Goal: Task Accomplishment & Management: Manage account settings

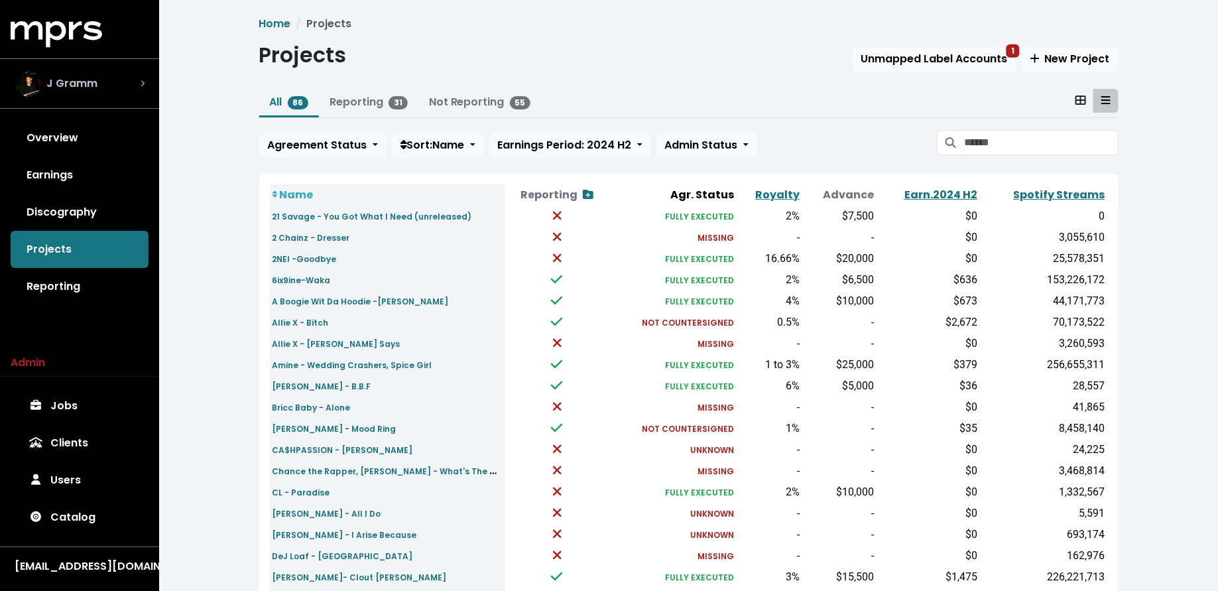
click at [104, 81] on div "J Gramm" at bounding box center [80, 83] width 130 height 27
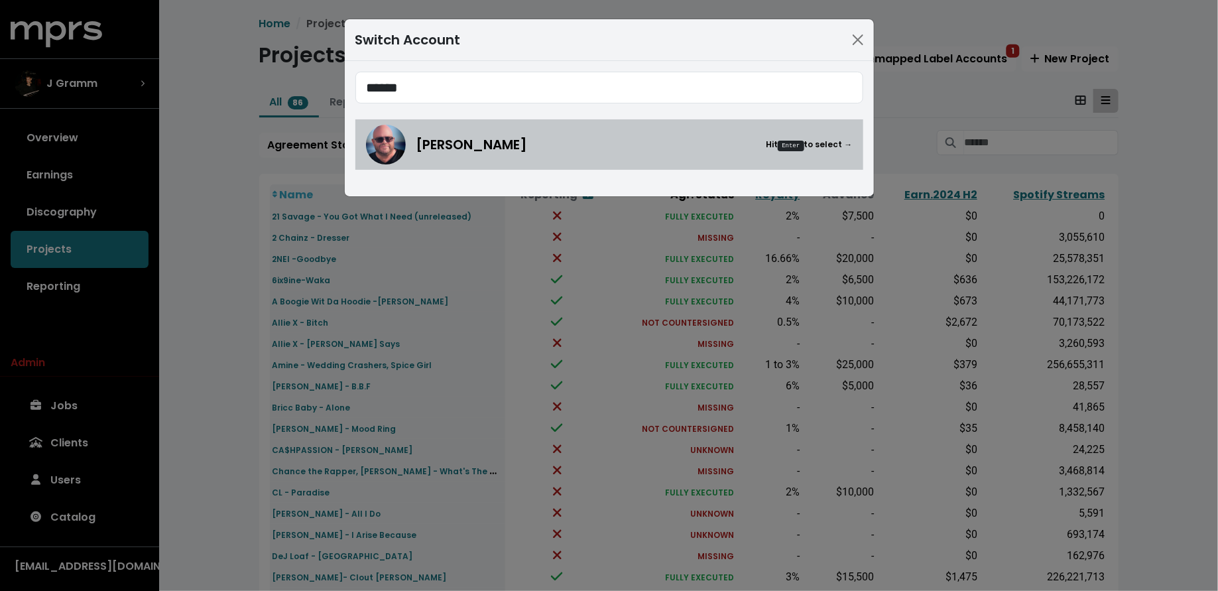
type input "******"
click at [391, 130] on img at bounding box center [386, 145] width 40 height 40
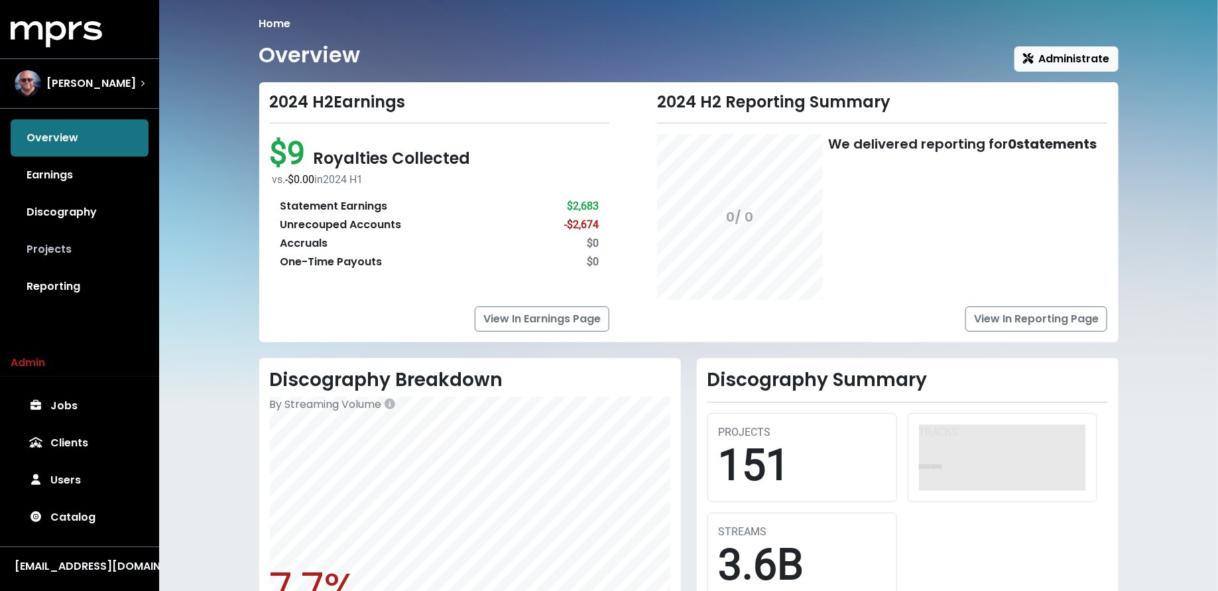
click at [87, 249] on link "Projects" at bounding box center [80, 249] width 138 height 37
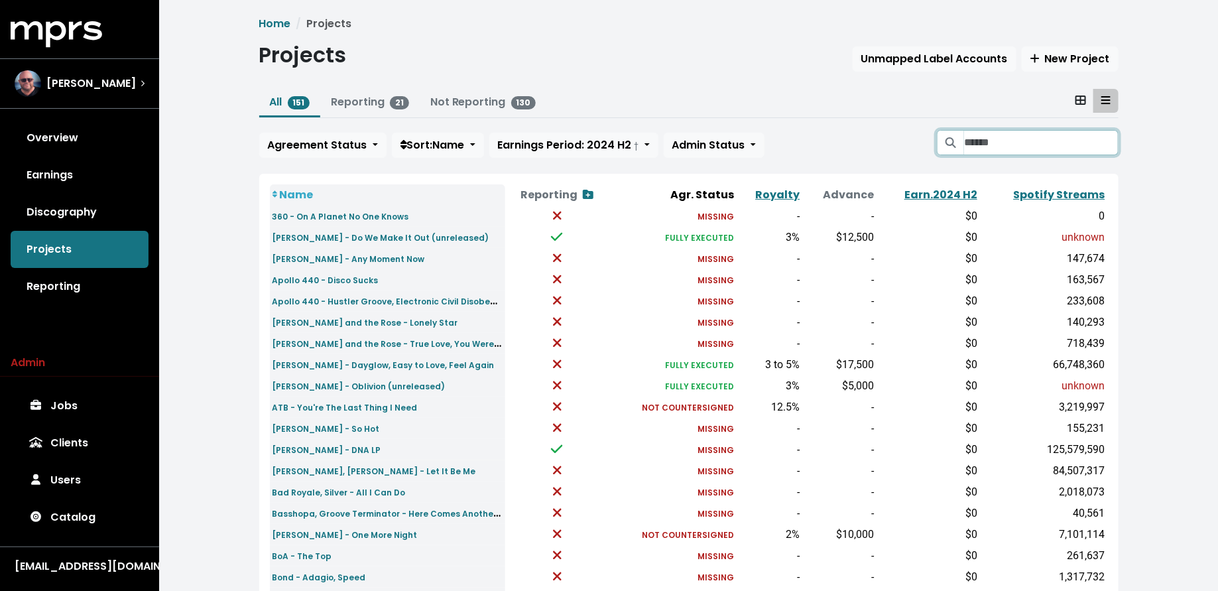
click at [1039, 152] on input "Search projects" at bounding box center [1041, 142] width 154 height 25
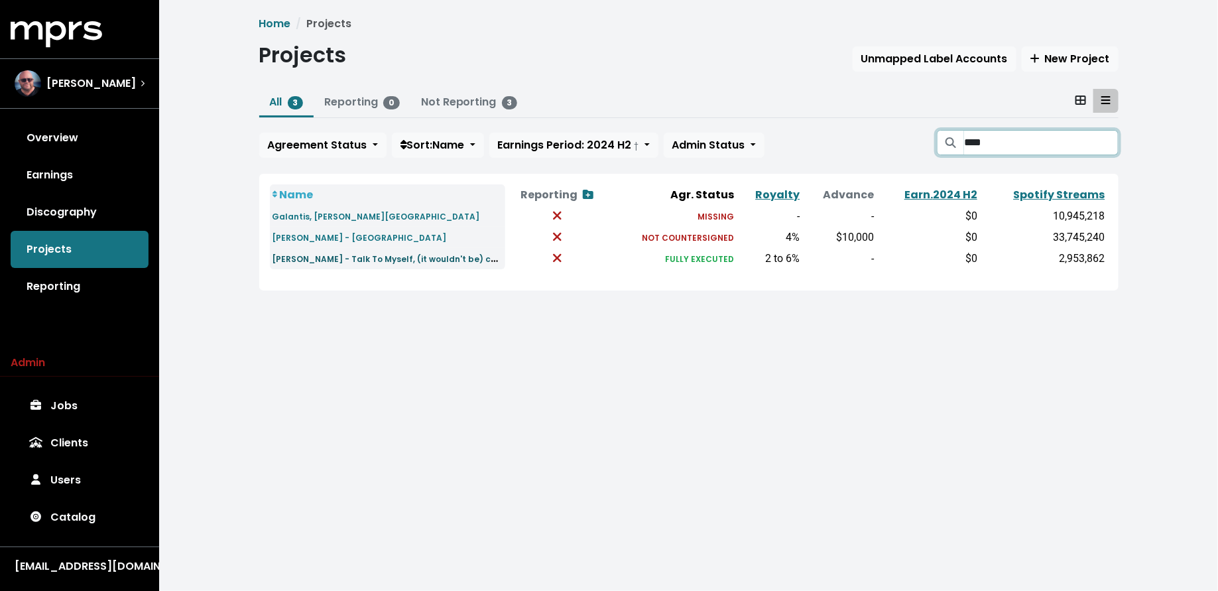
type input "****"
click at [287, 257] on small "Wrabel - Talk To Myself, (it wouldn't be) chrismtas without you" at bounding box center [426, 258] width 308 height 15
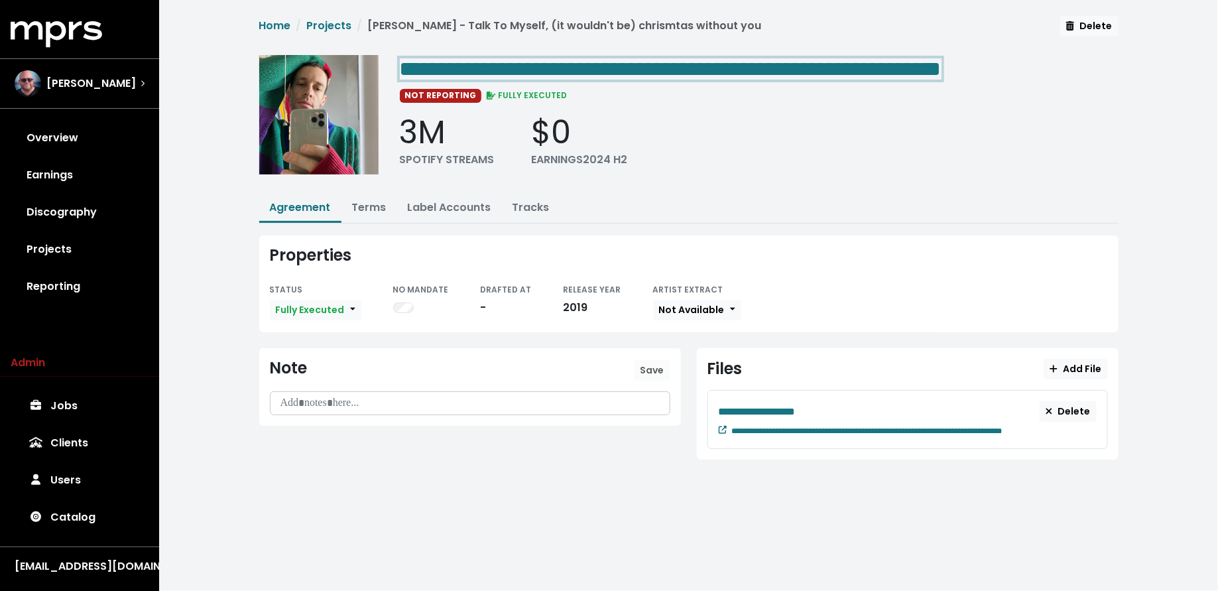
click at [483, 60] on span "**********" at bounding box center [671, 68] width 542 height 21
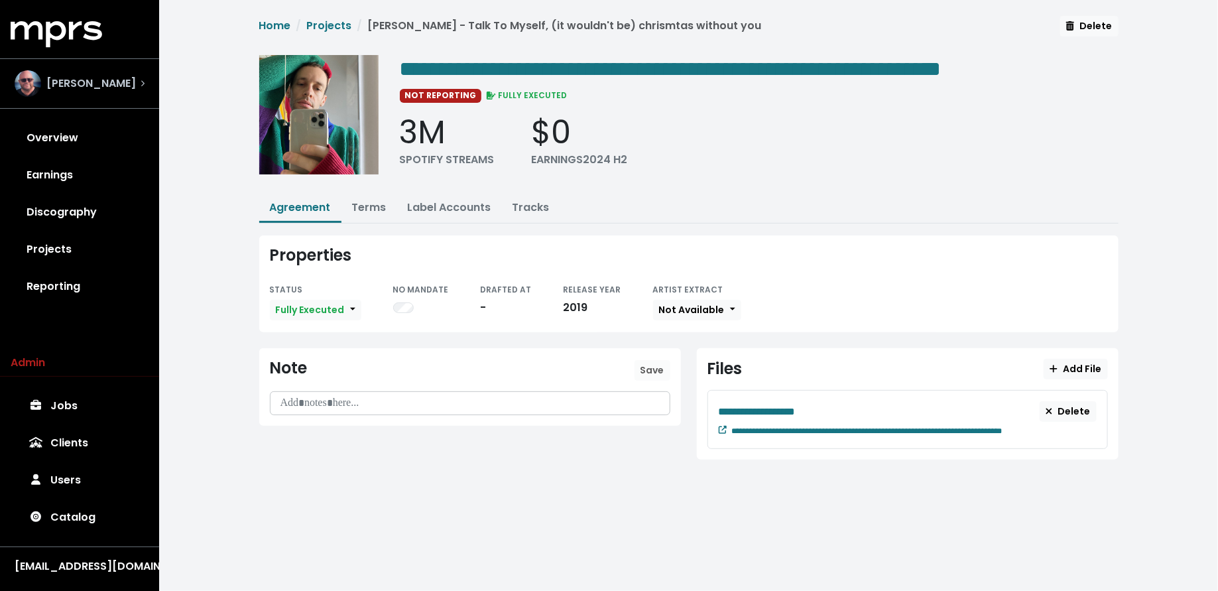
click at [131, 90] on div "Stuart Crichton" at bounding box center [80, 83] width 130 height 27
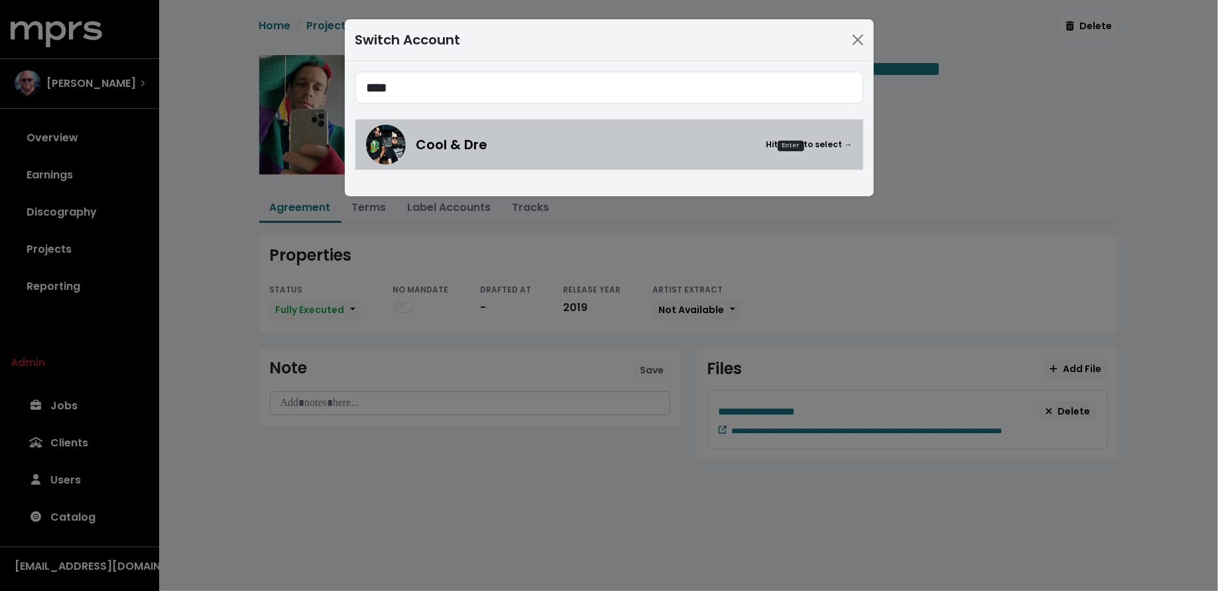
type input "****"
click at [411, 168] on link "Cool & Dre Hit Enter to select →" at bounding box center [609, 144] width 508 height 50
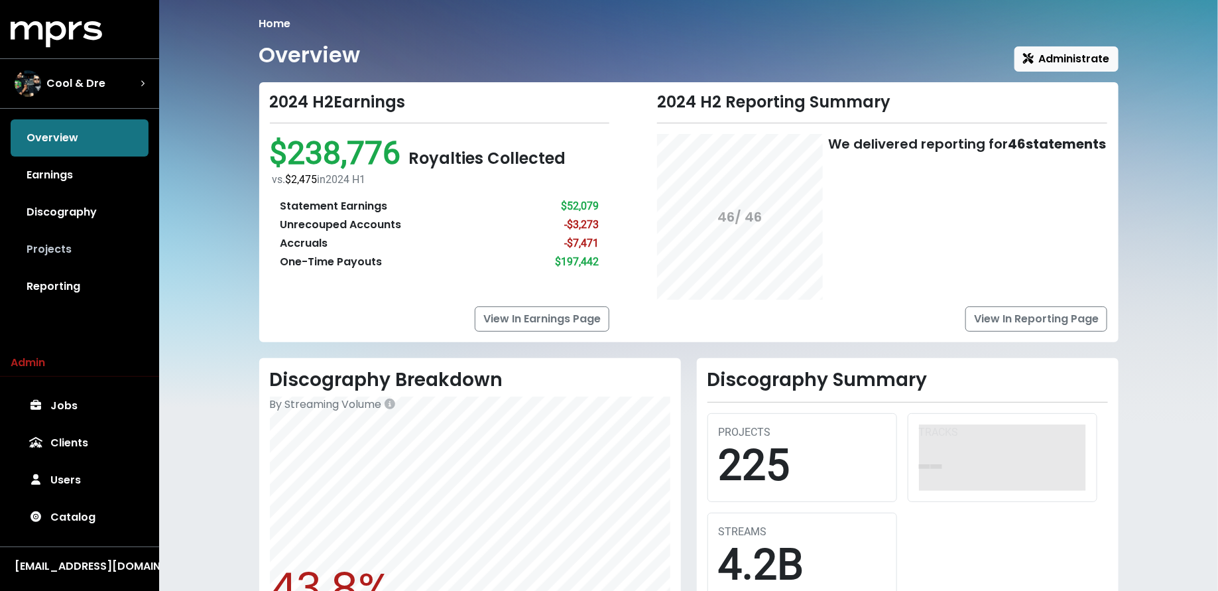
click at [78, 243] on link "Projects" at bounding box center [80, 249] width 138 height 37
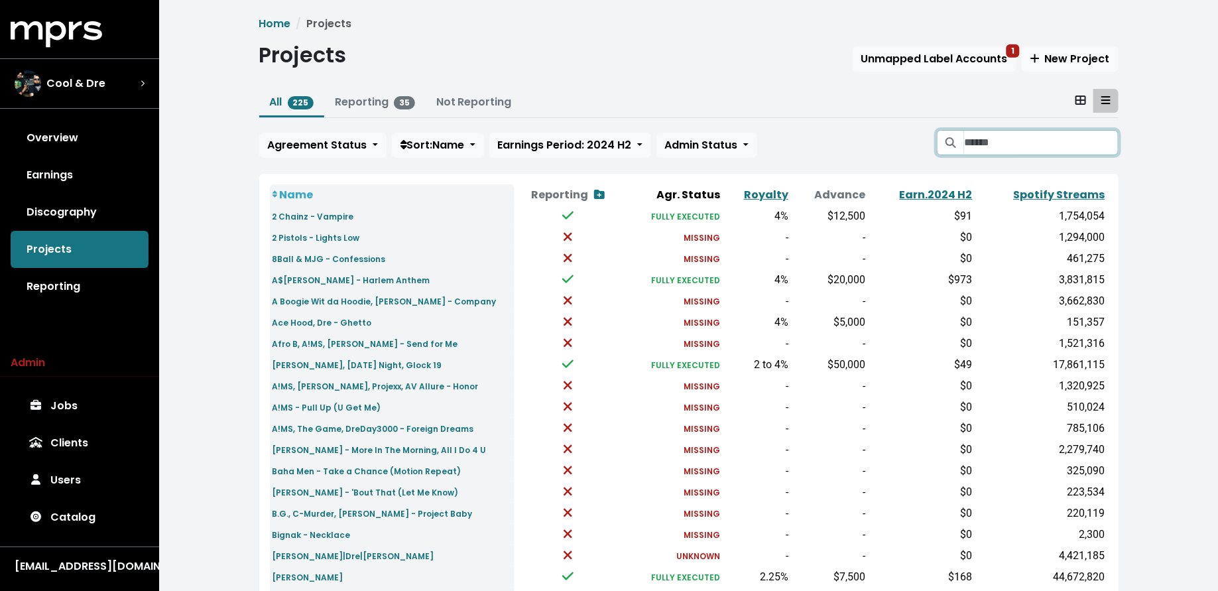
click at [1028, 147] on input "Search projects" at bounding box center [1041, 142] width 154 height 25
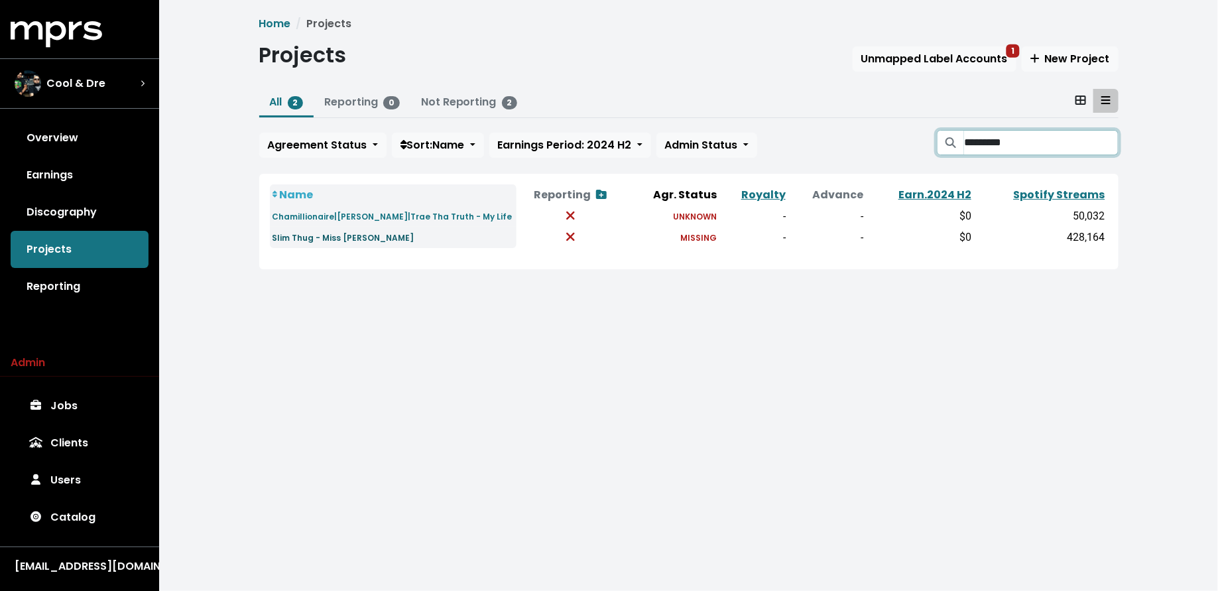
type input "*********"
click at [347, 235] on small "Slim Thug - Miss Mary" at bounding box center [343, 237] width 142 height 11
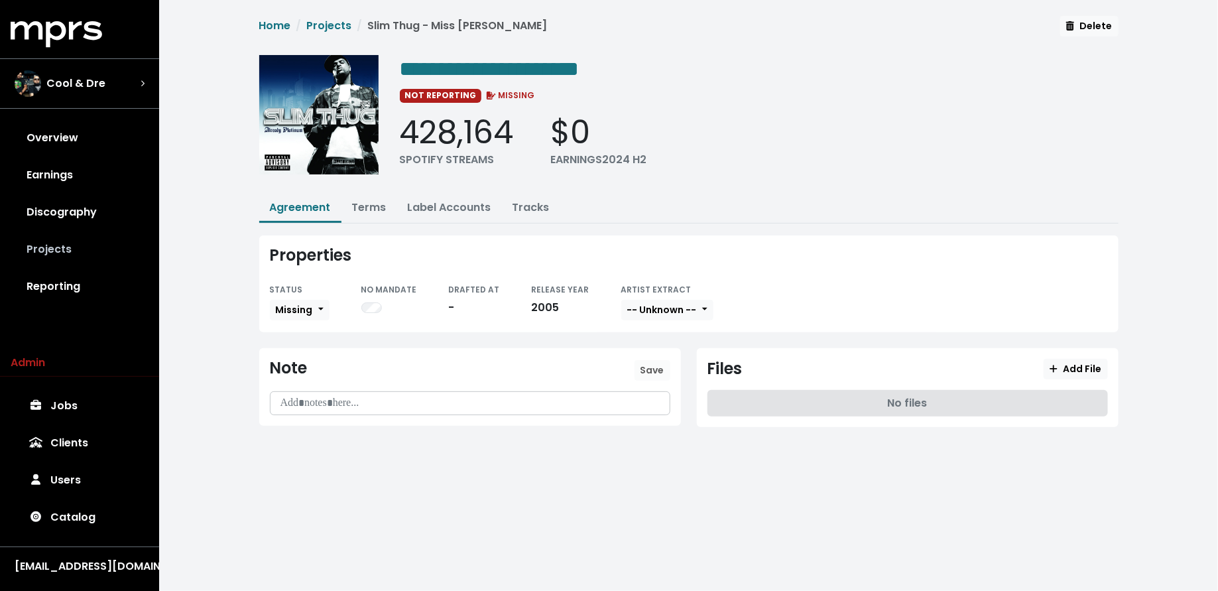
click at [82, 257] on link "Projects" at bounding box center [80, 249] width 138 height 37
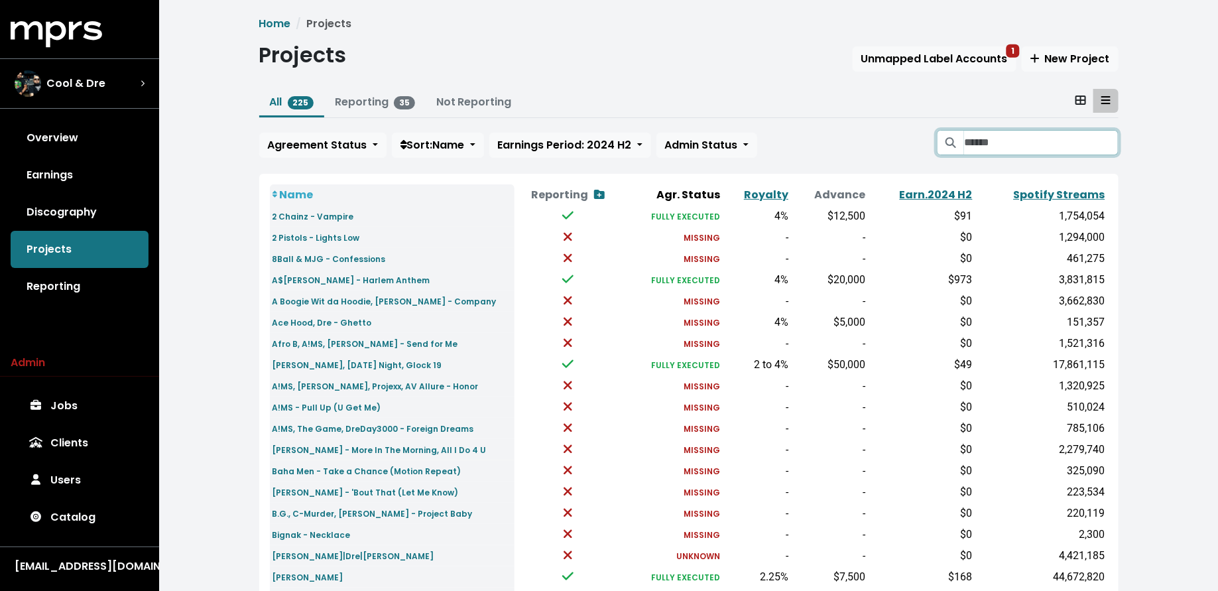
click at [1049, 152] on input "Search projects" at bounding box center [1041, 142] width 154 height 25
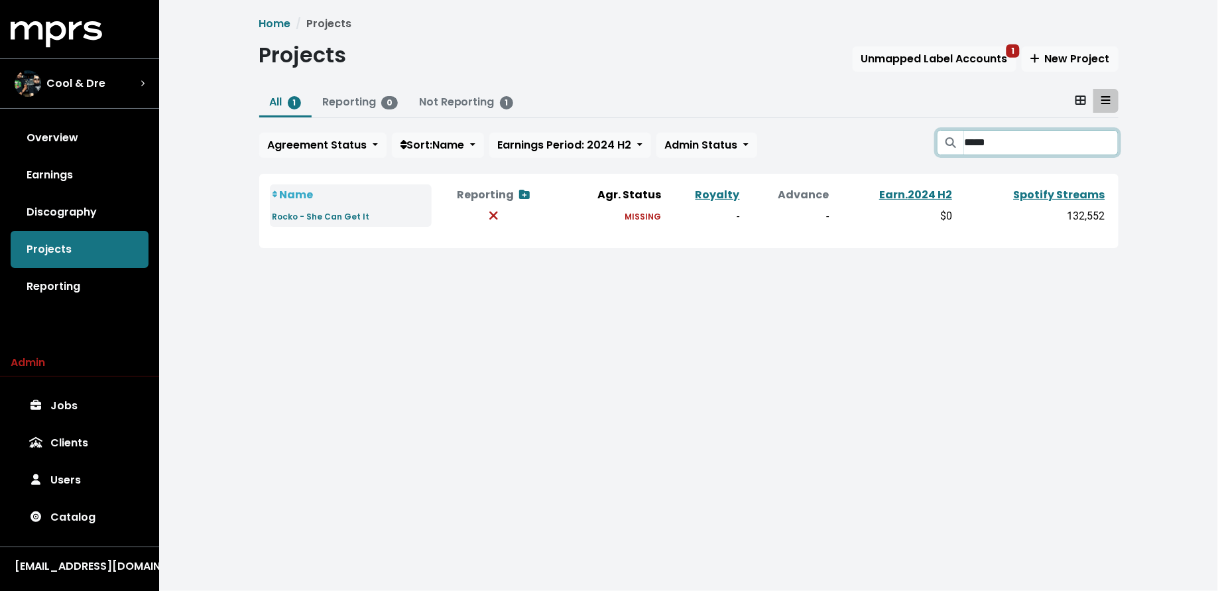
type input "*****"
click at [107, 87] on div "Cool & Dre" at bounding box center [80, 83] width 130 height 27
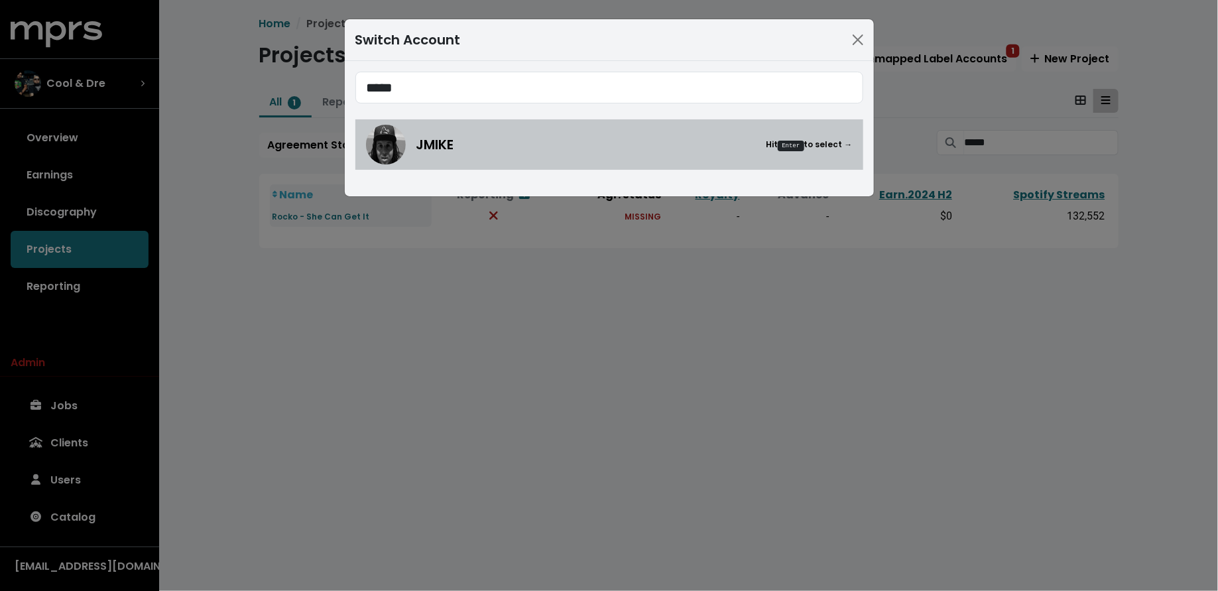
type input "*****"
click at [398, 140] on img at bounding box center [386, 145] width 40 height 40
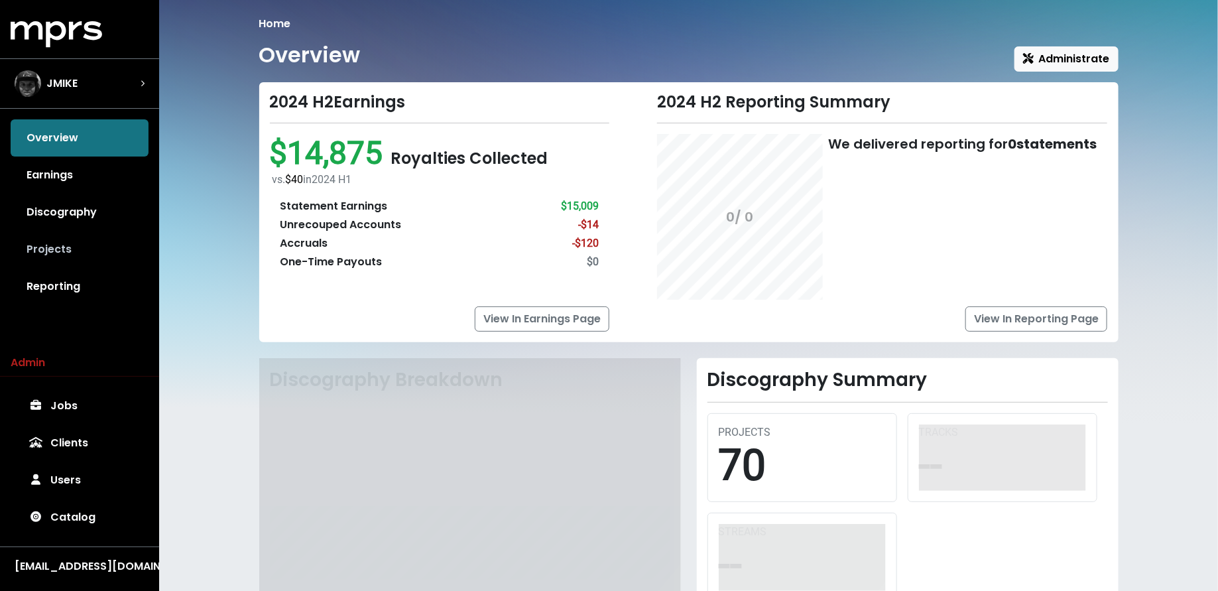
click at [95, 241] on link "Projects" at bounding box center [80, 249] width 138 height 37
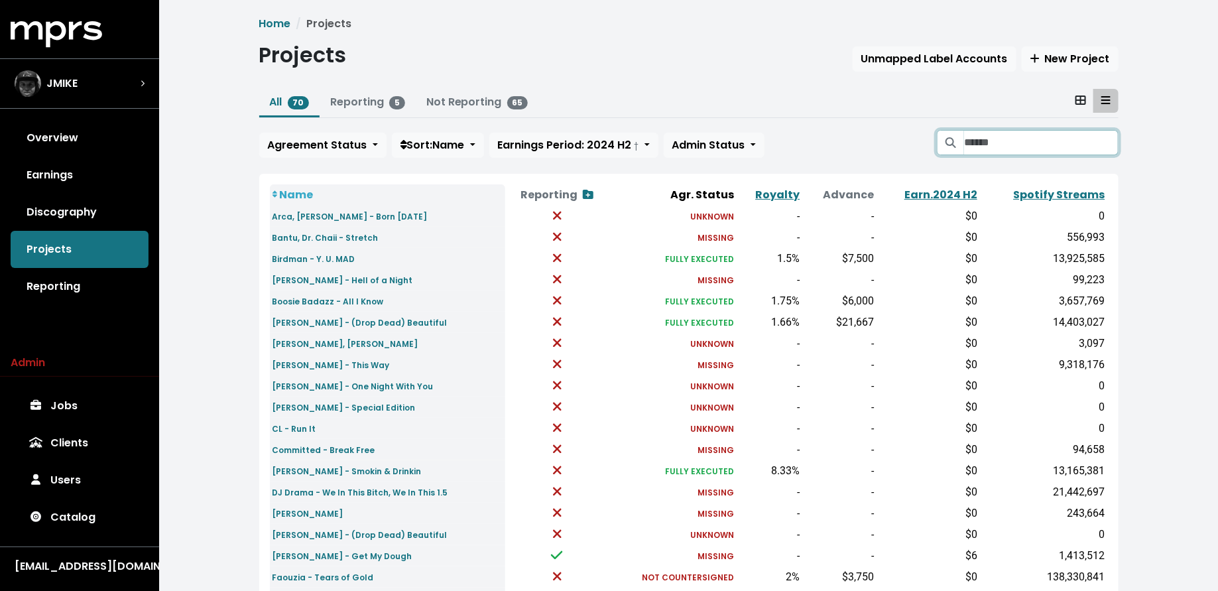
click at [1002, 145] on input "Search projects" at bounding box center [1041, 142] width 154 height 25
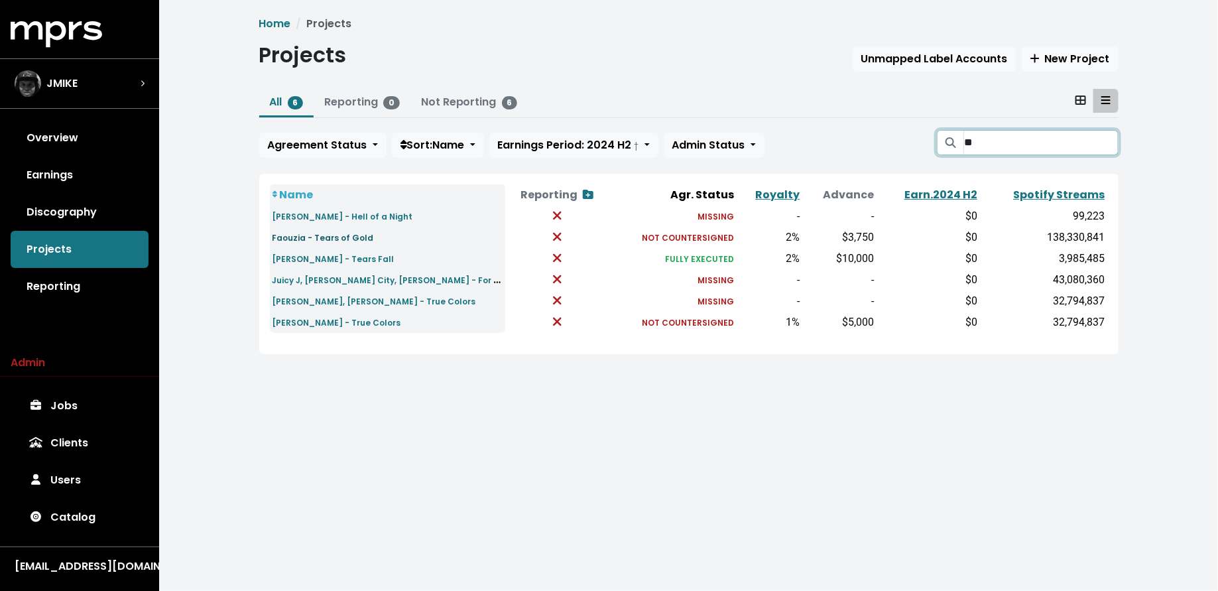
type input "**"
click at [310, 233] on small "Faouzia - Tears of Gold" at bounding box center [322, 237] width 101 height 11
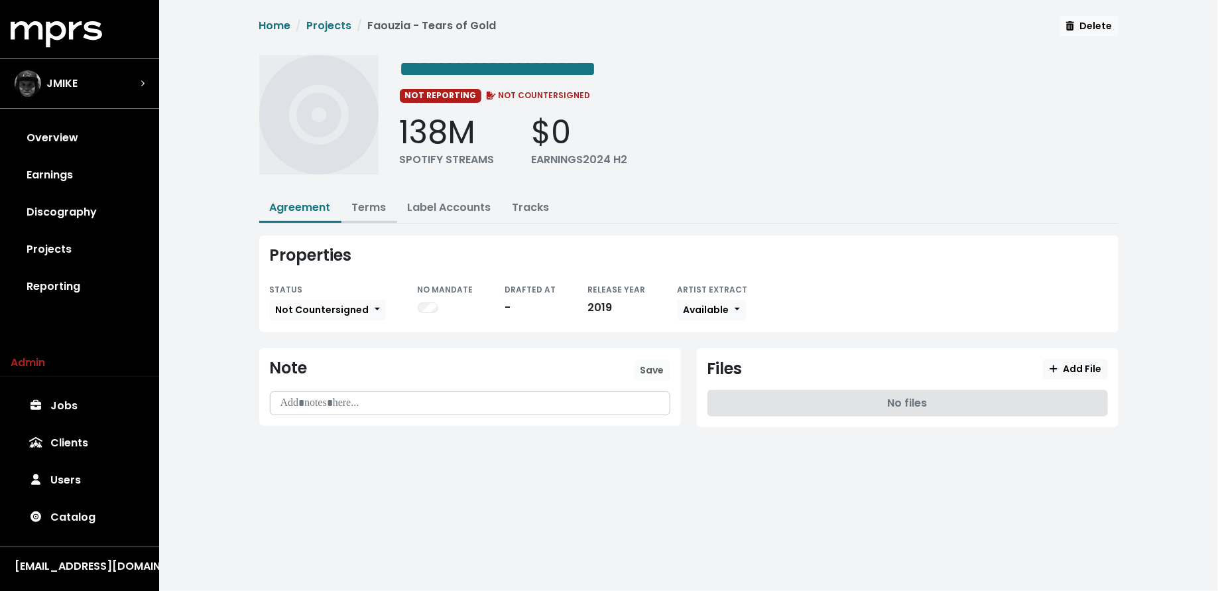
click at [367, 205] on link "Terms" at bounding box center [369, 207] width 34 height 15
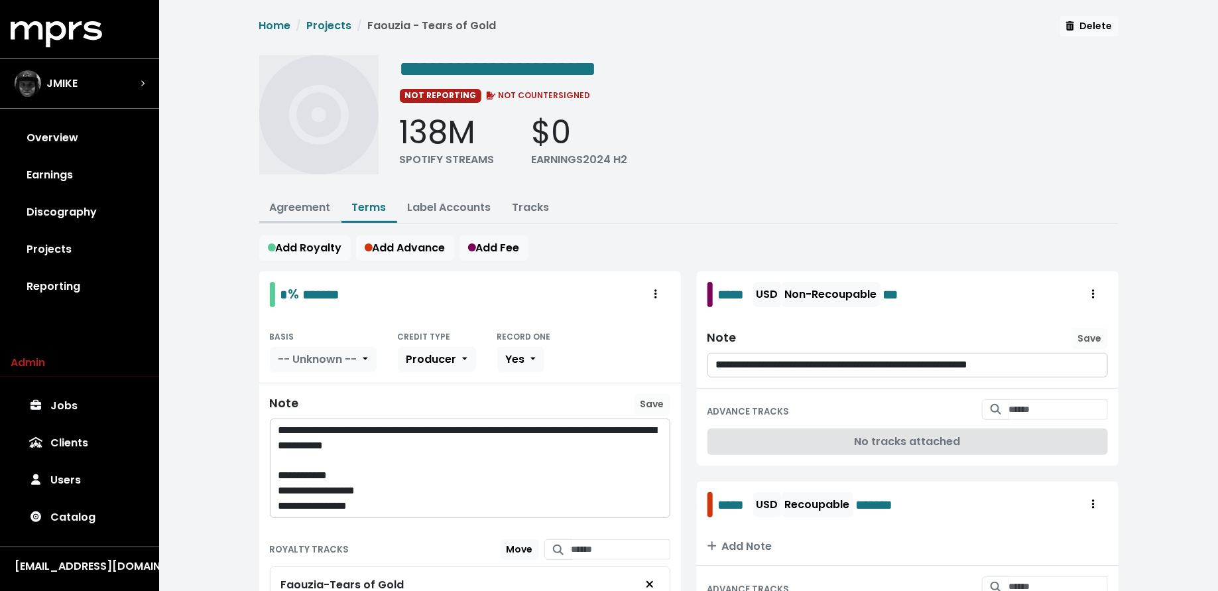
click at [294, 200] on link "Agreement" at bounding box center [300, 207] width 61 height 15
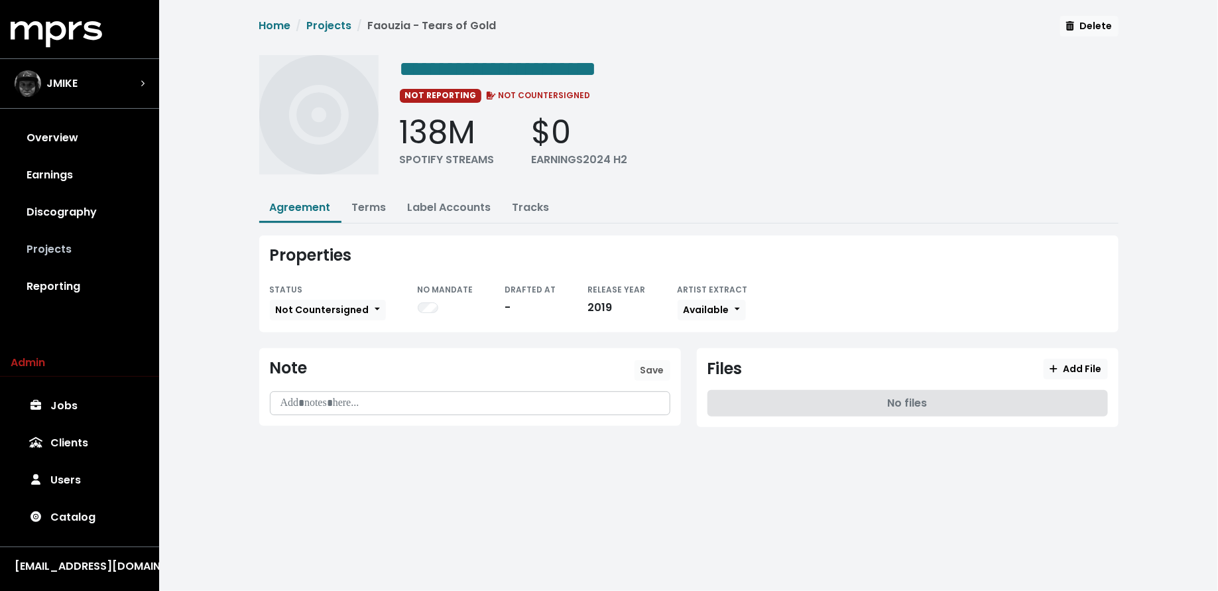
click at [88, 264] on link "Projects" at bounding box center [80, 249] width 138 height 37
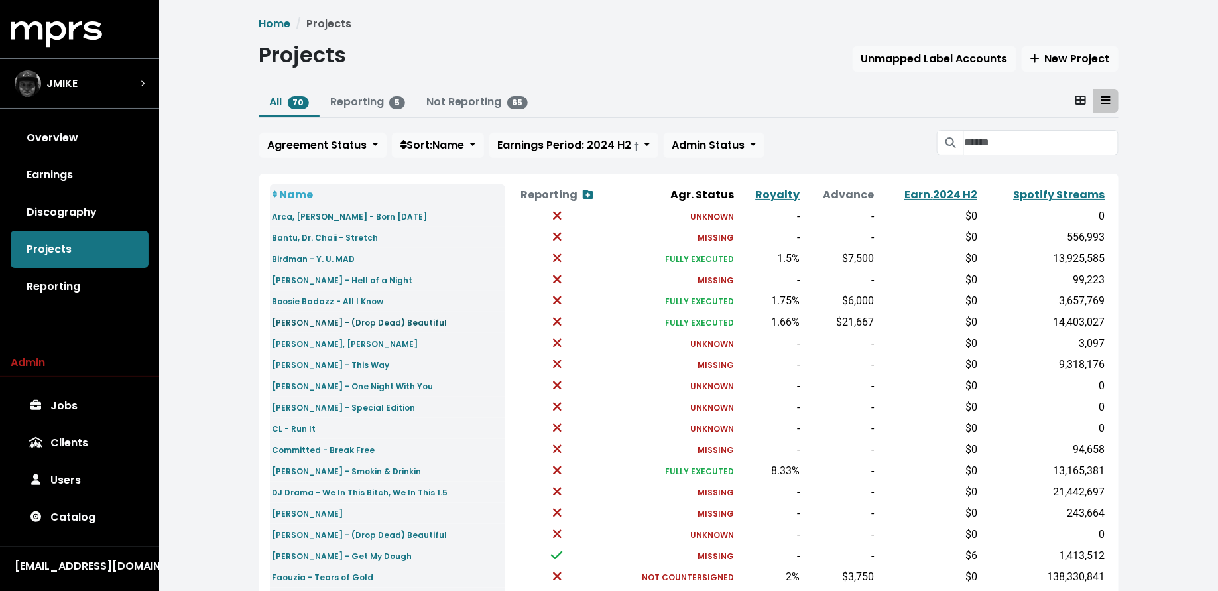
click at [331, 323] on small "Britney Spears - (Drop Dead) Beautiful" at bounding box center [359, 322] width 175 height 11
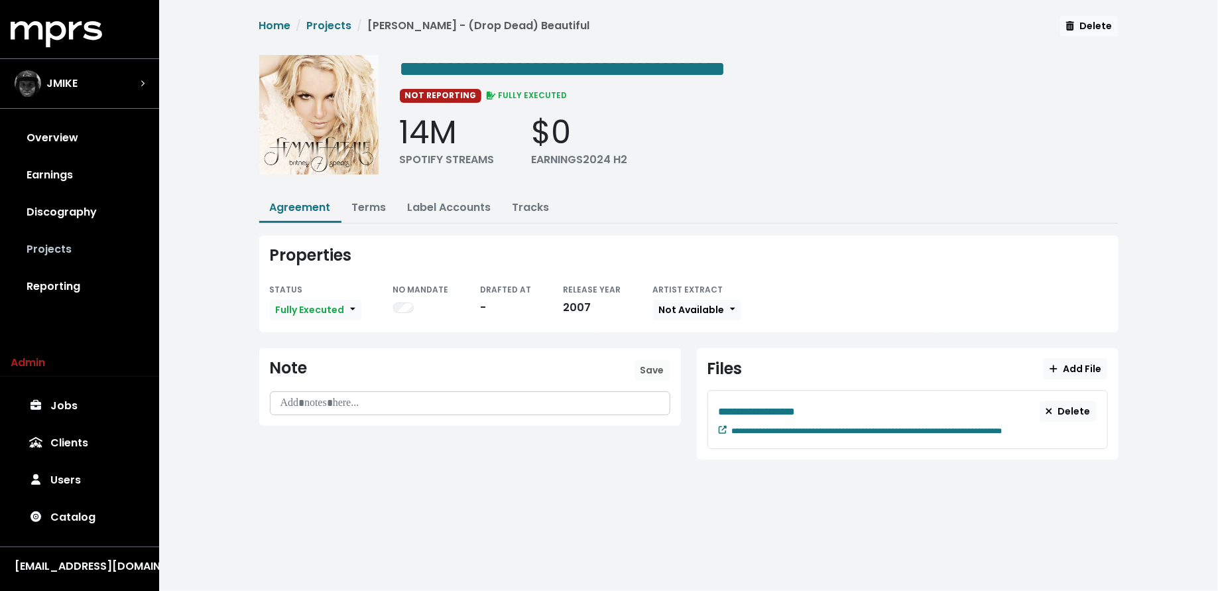
click at [119, 243] on link "Projects" at bounding box center [80, 249] width 138 height 37
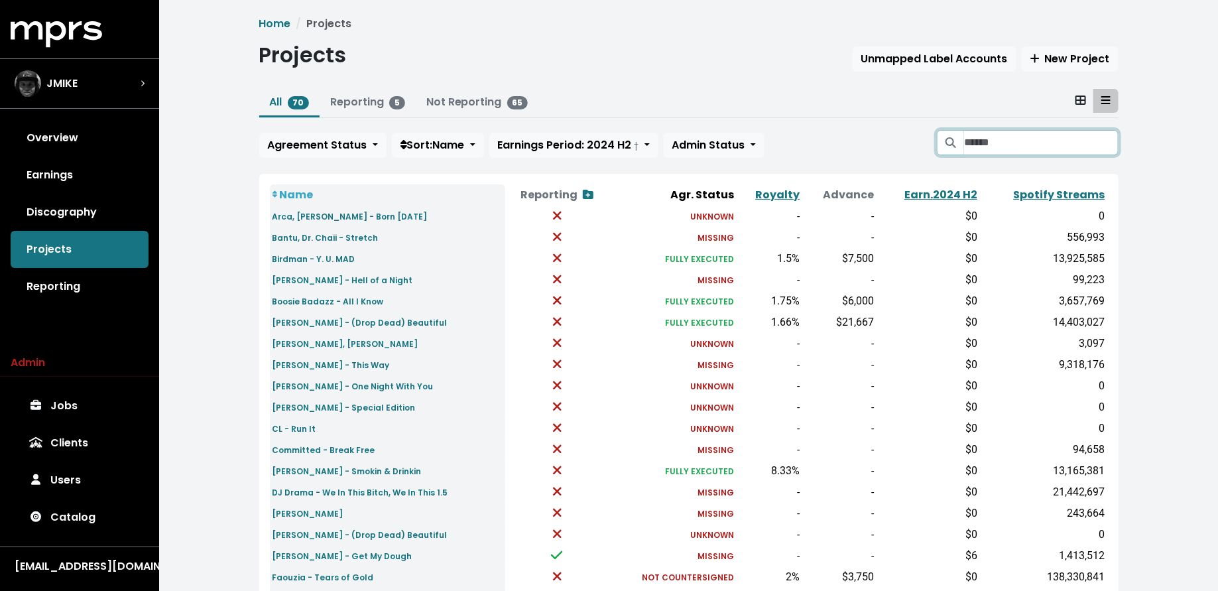
click at [995, 144] on input "Search projects" at bounding box center [1041, 142] width 154 height 25
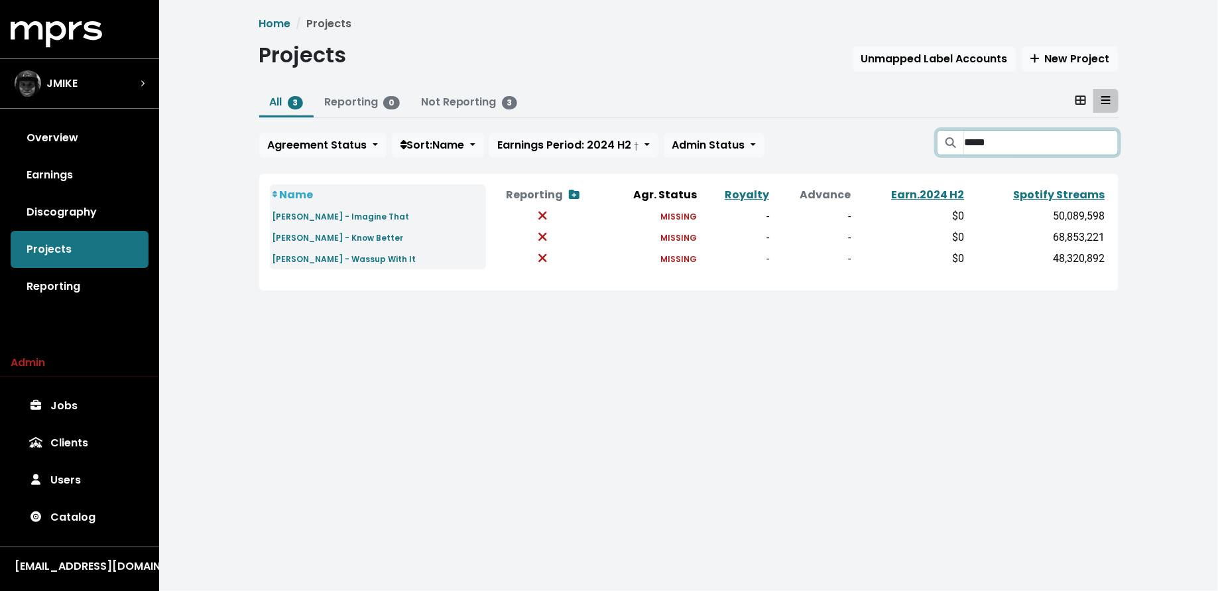
type input "*****"
click at [113, 90] on div "JMIKE" at bounding box center [80, 83] width 130 height 27
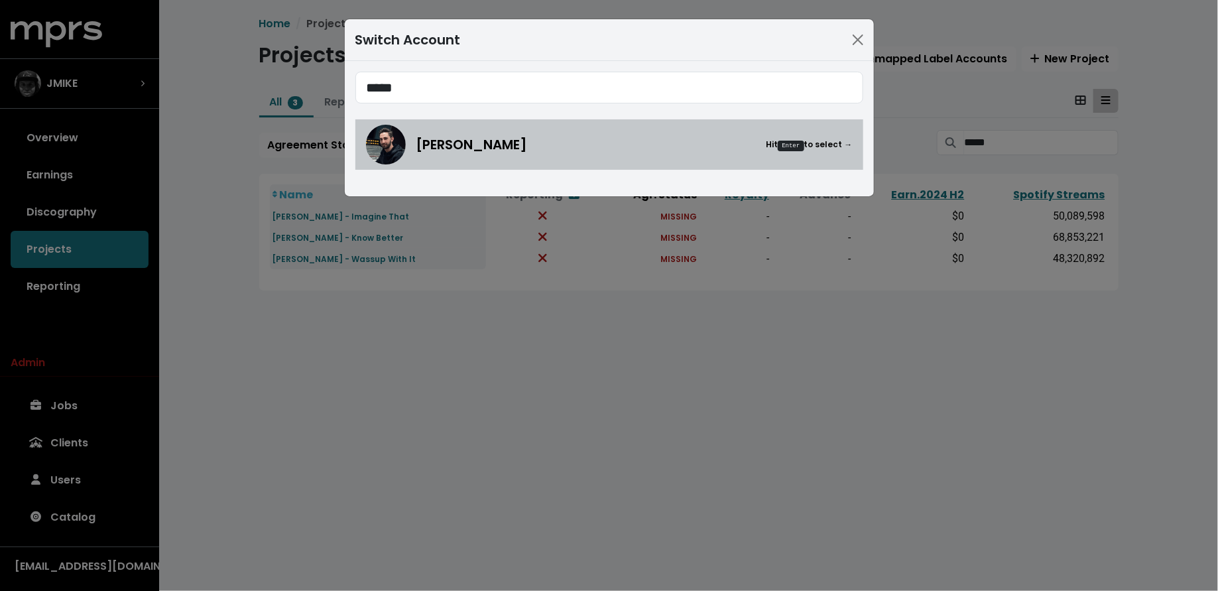
type input "*****"
click at [432, 156] on div "Jason Strong Hit Enter to select →" at bounding box center [609, 145] width 487 height 40
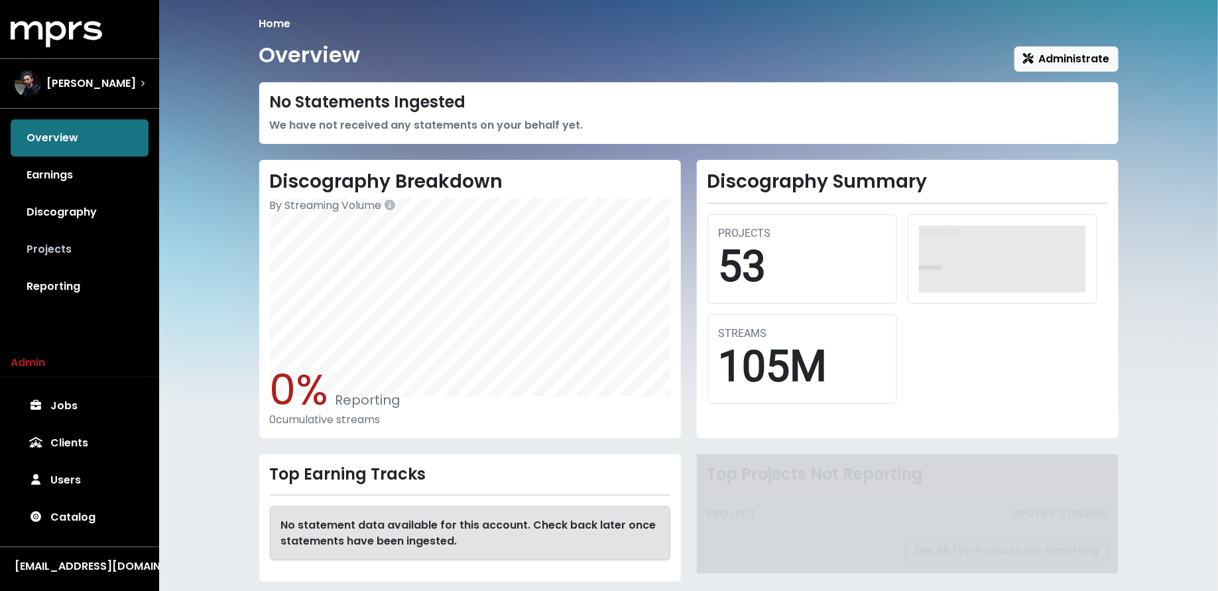
click at [54, 239] on link "Projects" at bounding box center [80, 249] width 138 height 37
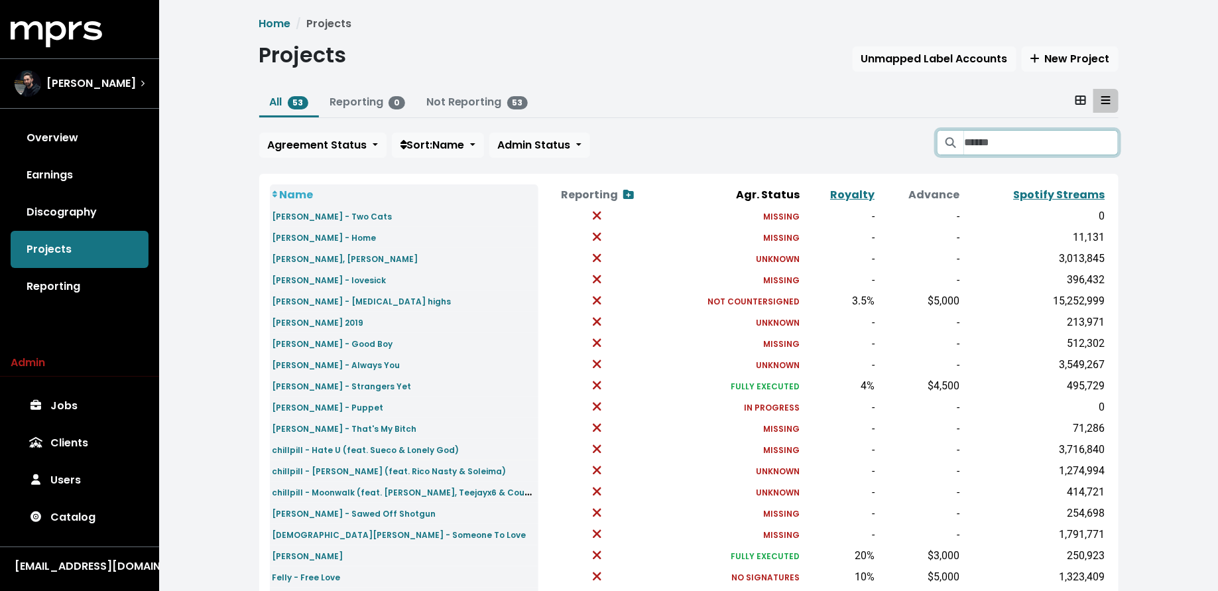
click at [977, 134] on input "Search projects" at bounding box center [1041, 142] width 154 height 25
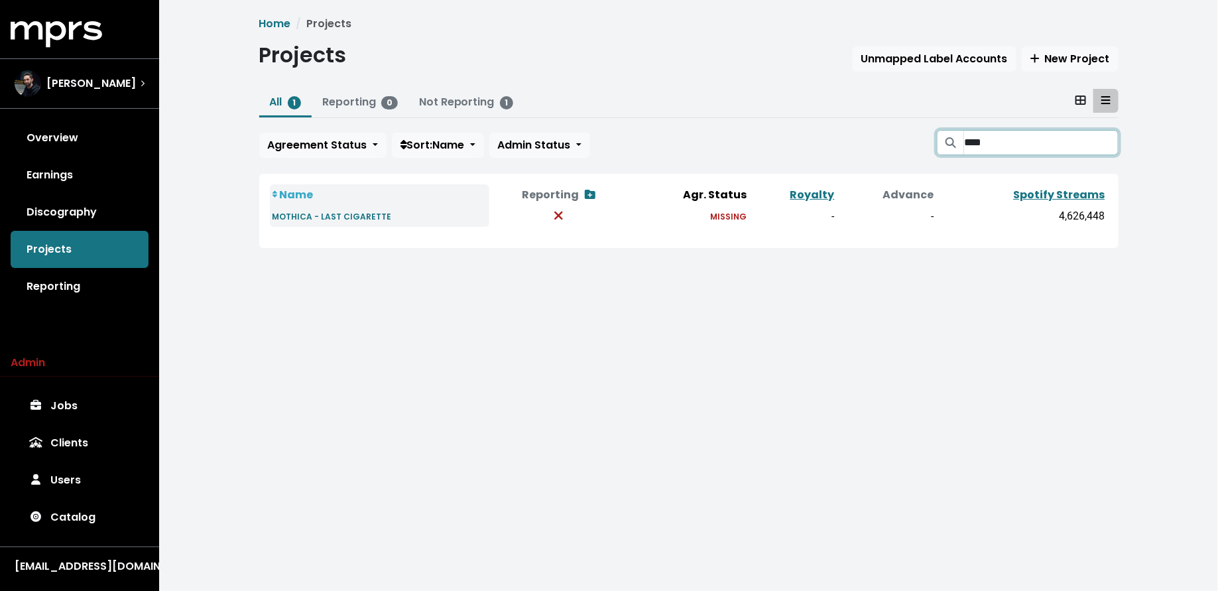
type input "****"
click at [116, 79] on span "Jason Strong" at bounding box center [90, 84] width 89 height 16
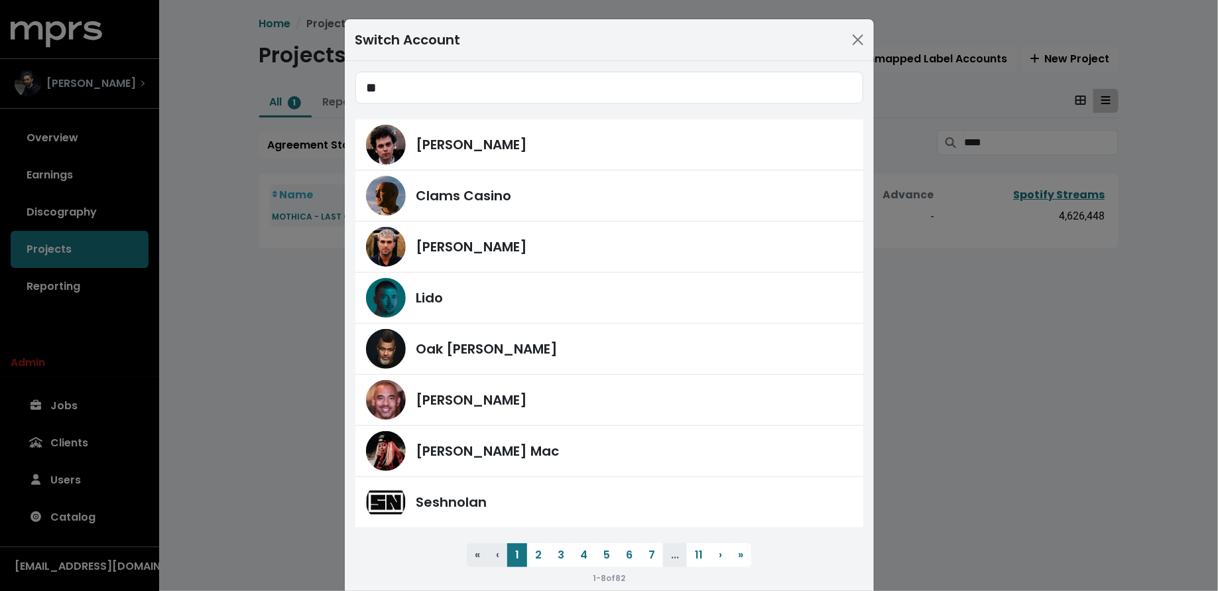
type input "***"
click at [657, 553] on button "7" at bounding box center [651, 555] width 23 height 24
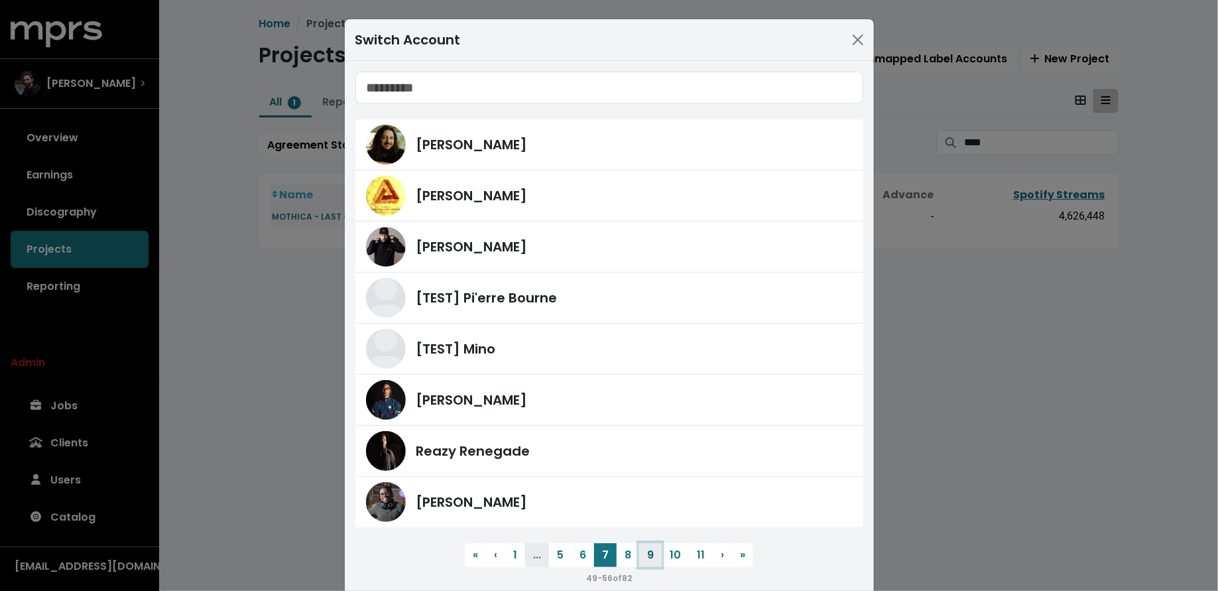
click at [657, 553] on button "9" at bounding box center [650, 555] width 23 height 24
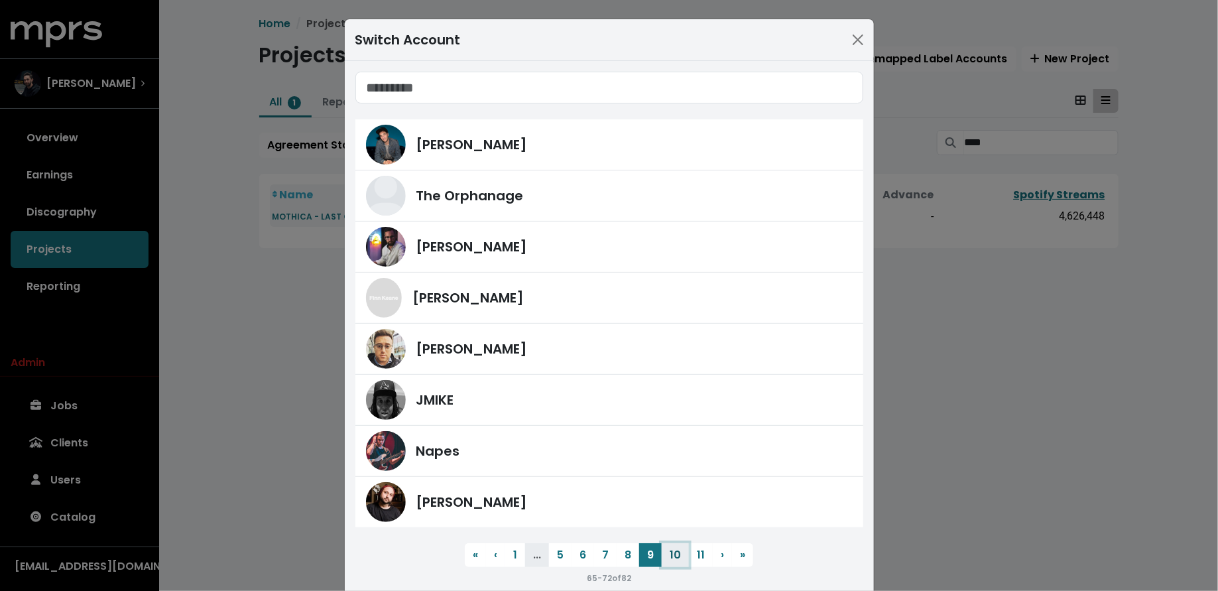
click at [668, 559] on button "10" at bounding box center [675, 555] width 27 height 24
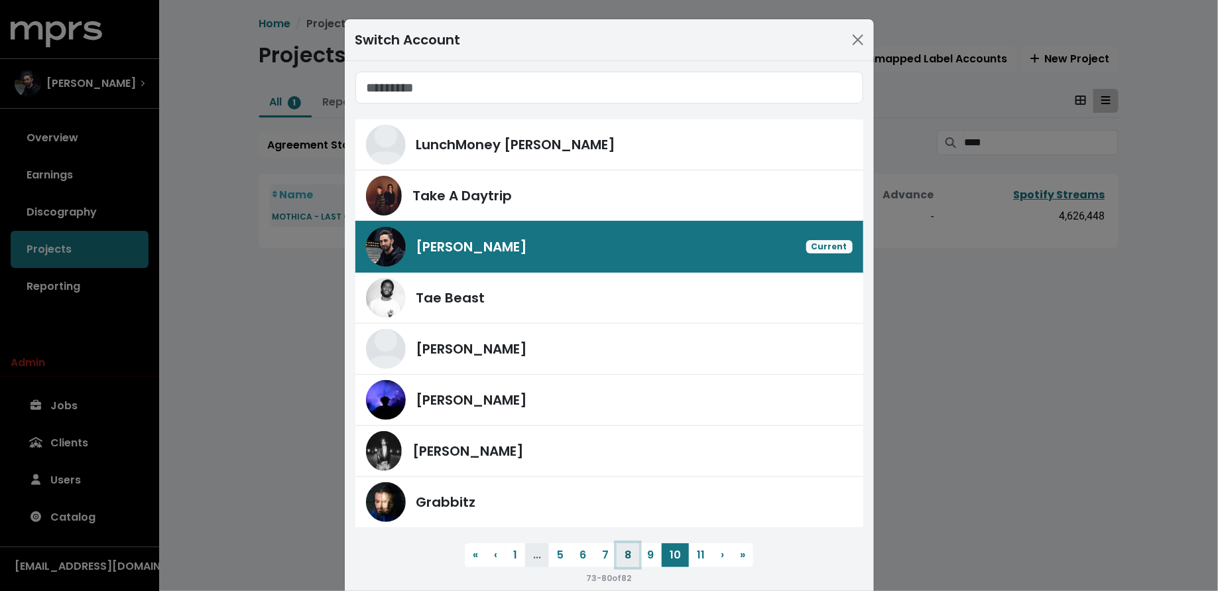
click at [632, 556] on button "8" at bounding box center [628, 555] width 23 height 24
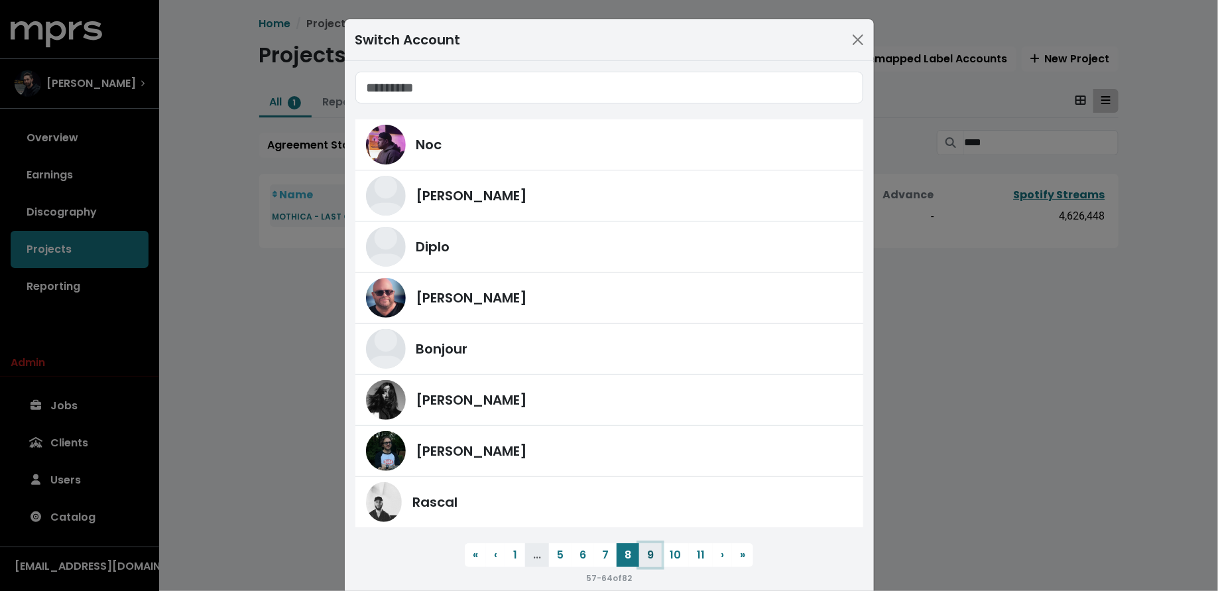
click at [646, 554] on button "9" at bounding box center [650, 555] width 23 height 24
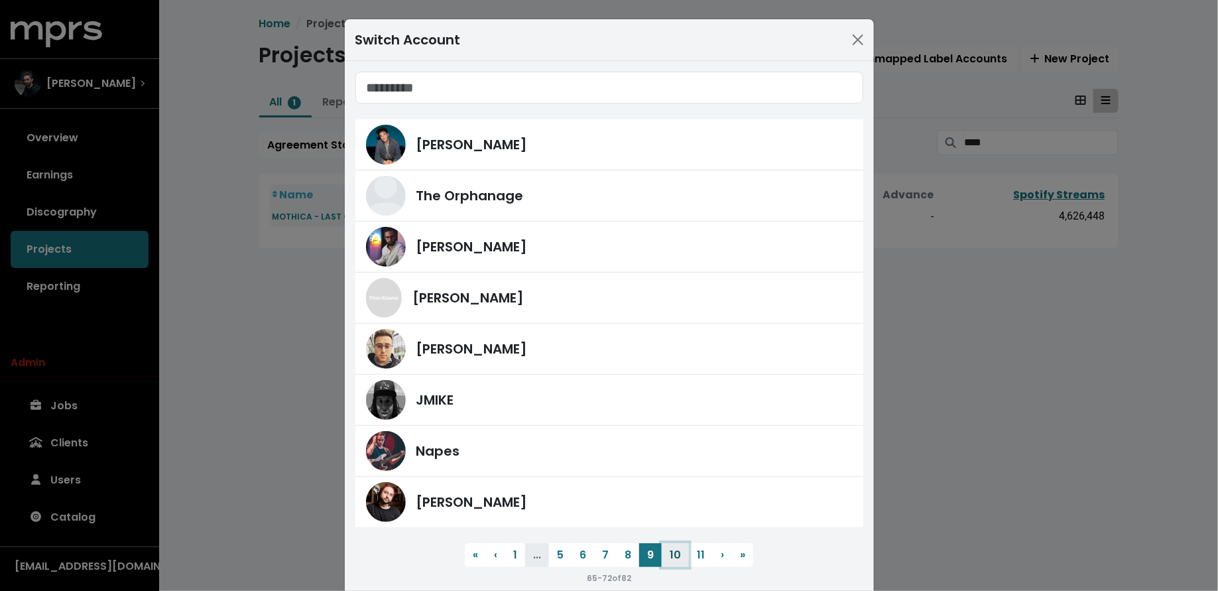
click at [669, 555] on button "10" at bounding box center [675, 555] width 27 height 24
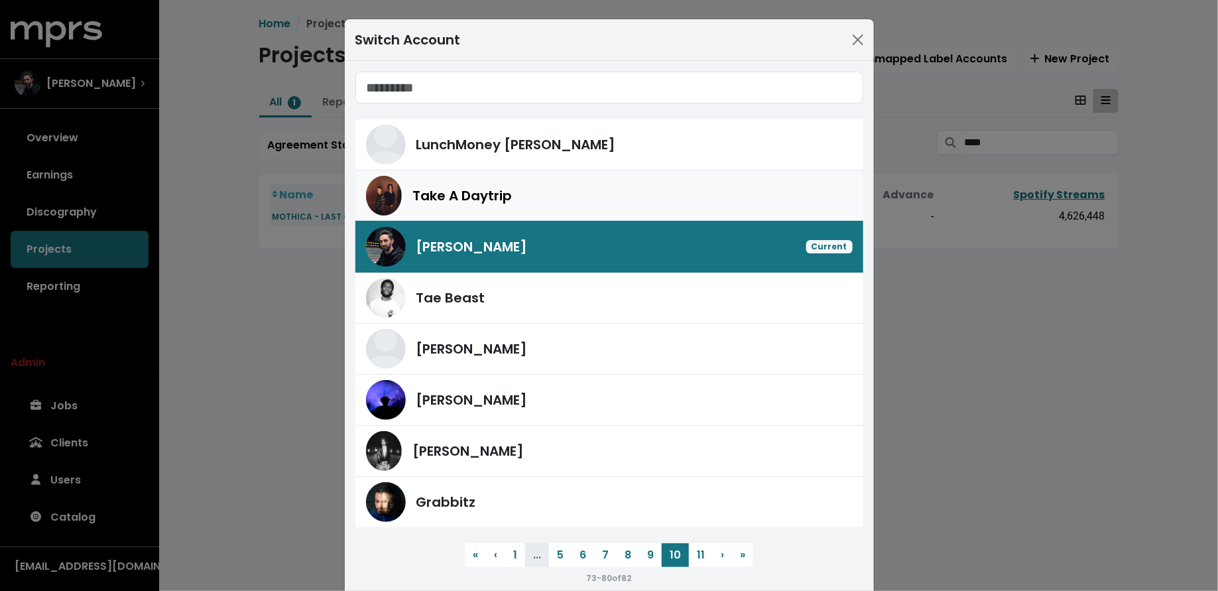
click at [570, 178] on div "Take A Daytrip" at bounding box center [609, 196] width 487 height 40
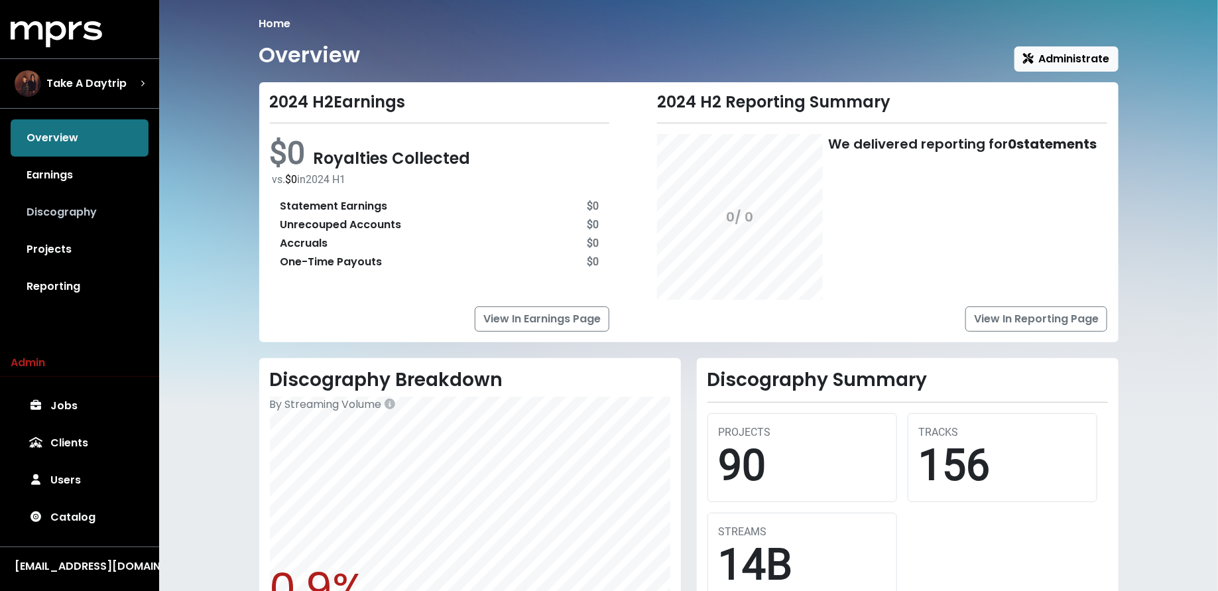
click at [121, 211] on link "Discography" at bounding box center [80, 212] width 138 height 37
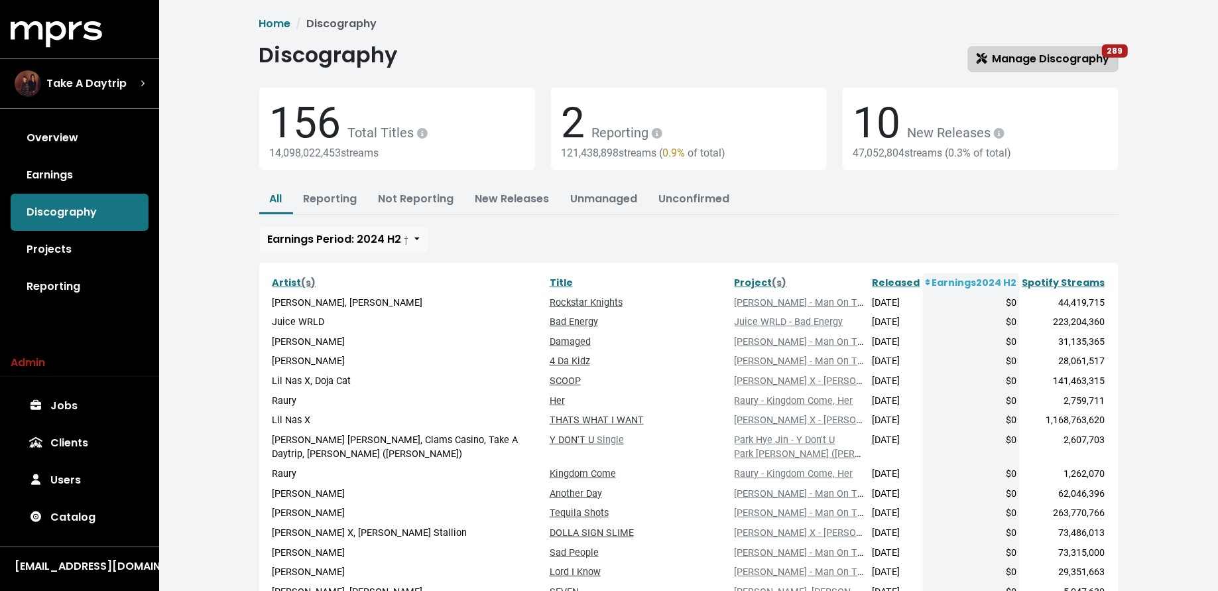
click at [1012, 66] on link "Manage Discography 289" at bounding box center [1043, 58] width 150 height 25
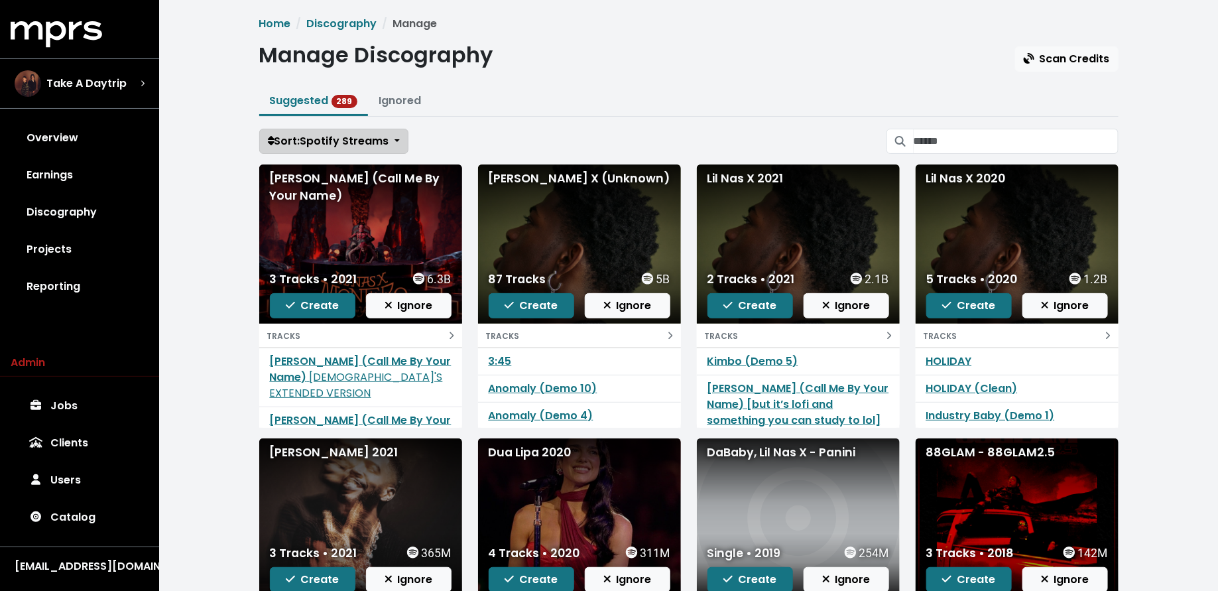
click at [400, 137] on button "Sort: Spotify Streams" at bounding box center [333, 141] width 149 height 25
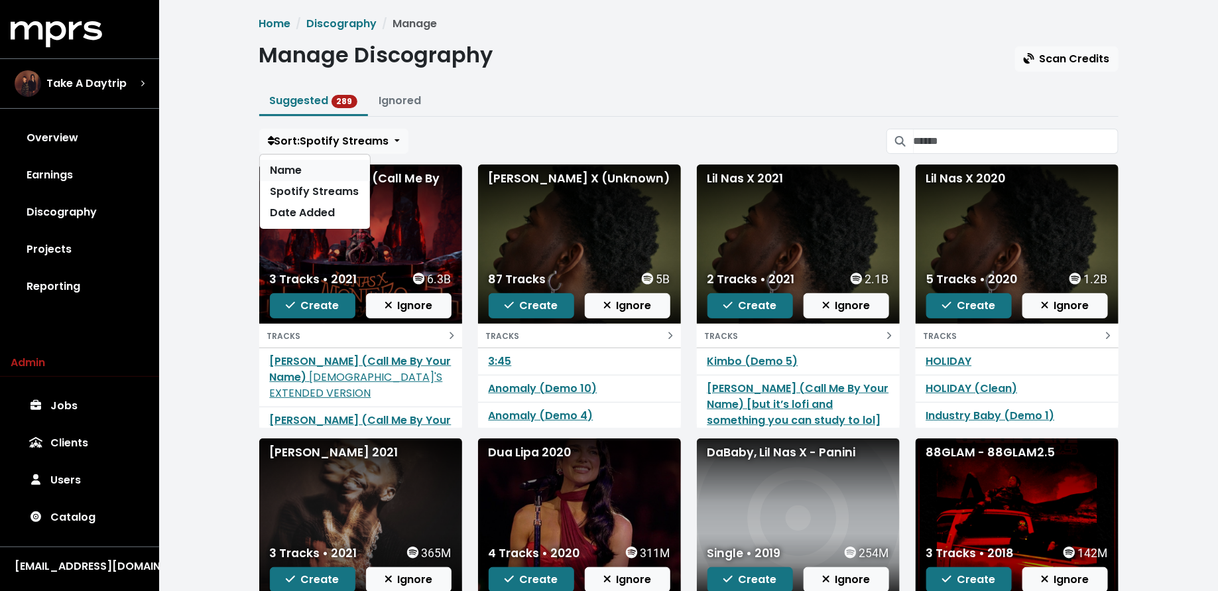
click at [341, 165] on link "Name" at bounding box center [315, 170] width 110 height 21
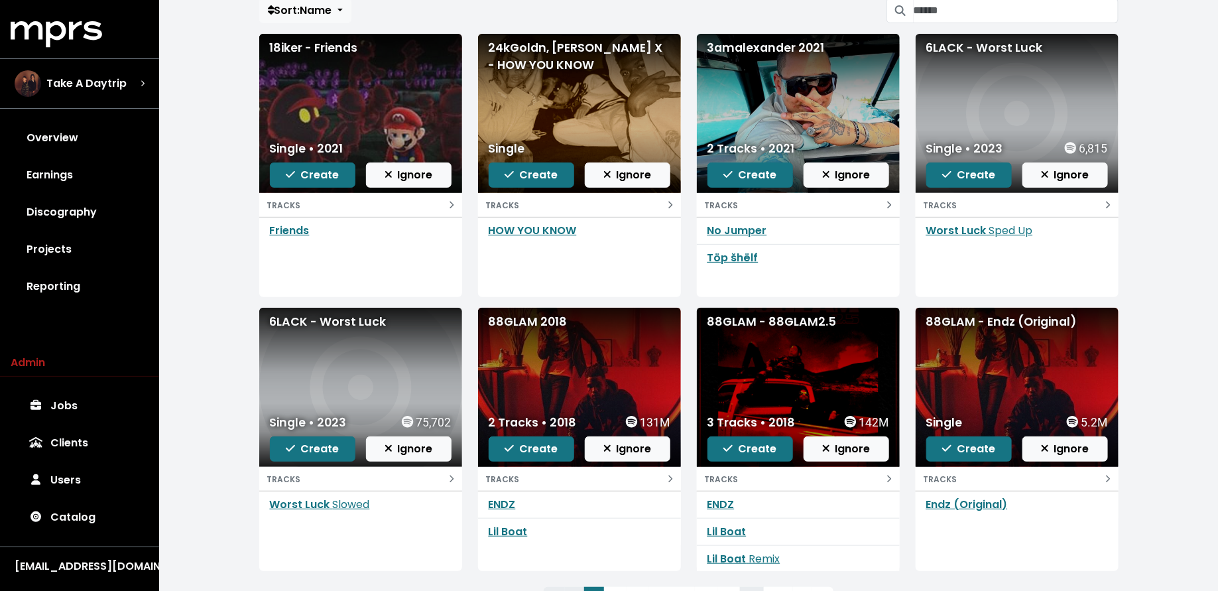
scroll to position [193, 0]
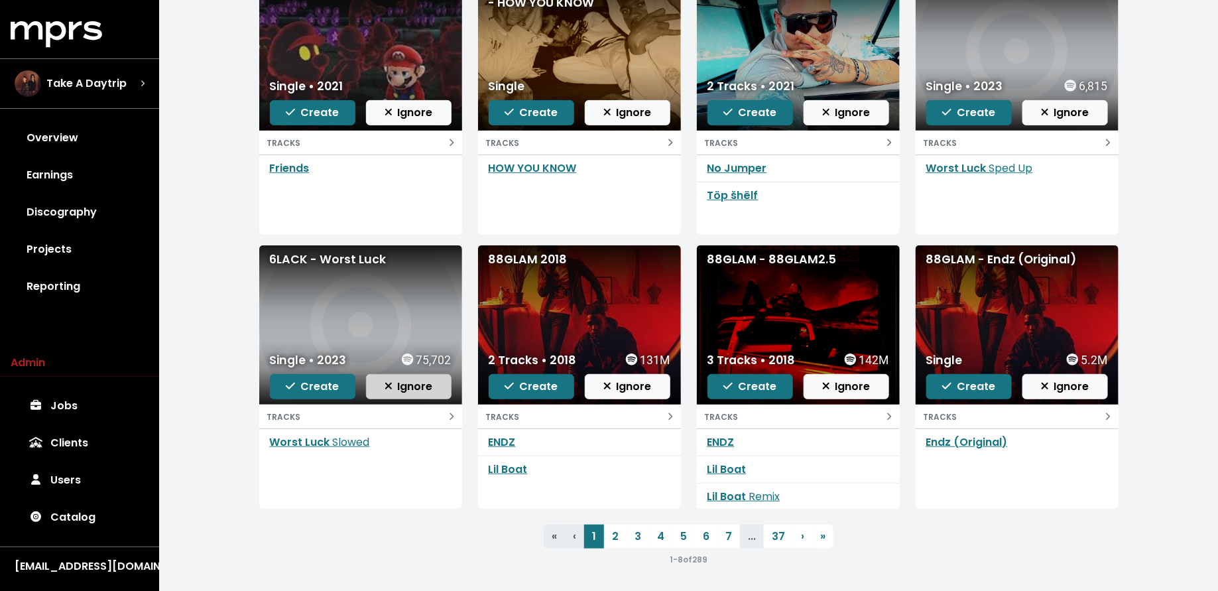
click at [431, 386] on span "Ignore" at bounding box center [408, 386] width 48 height 15
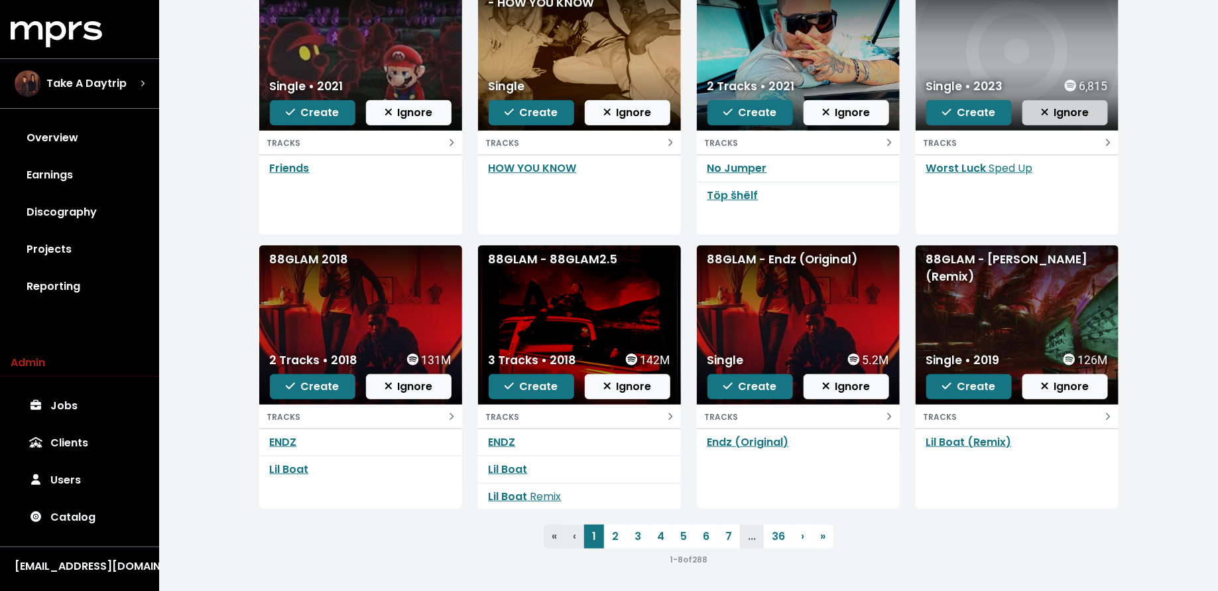
click at [1071, 115] on span "Ignore" at bounding box center [1065, 112] width 48 height 15
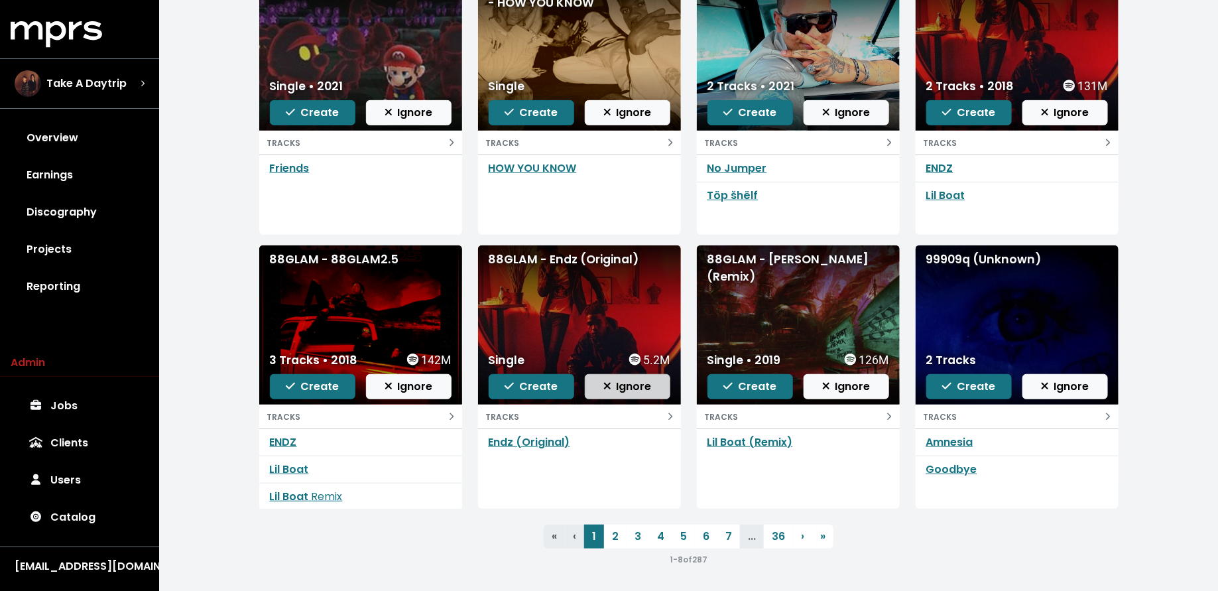
click at [639, 382] on span "Ignore" at bounding box center [627, 386] width 48 height 15
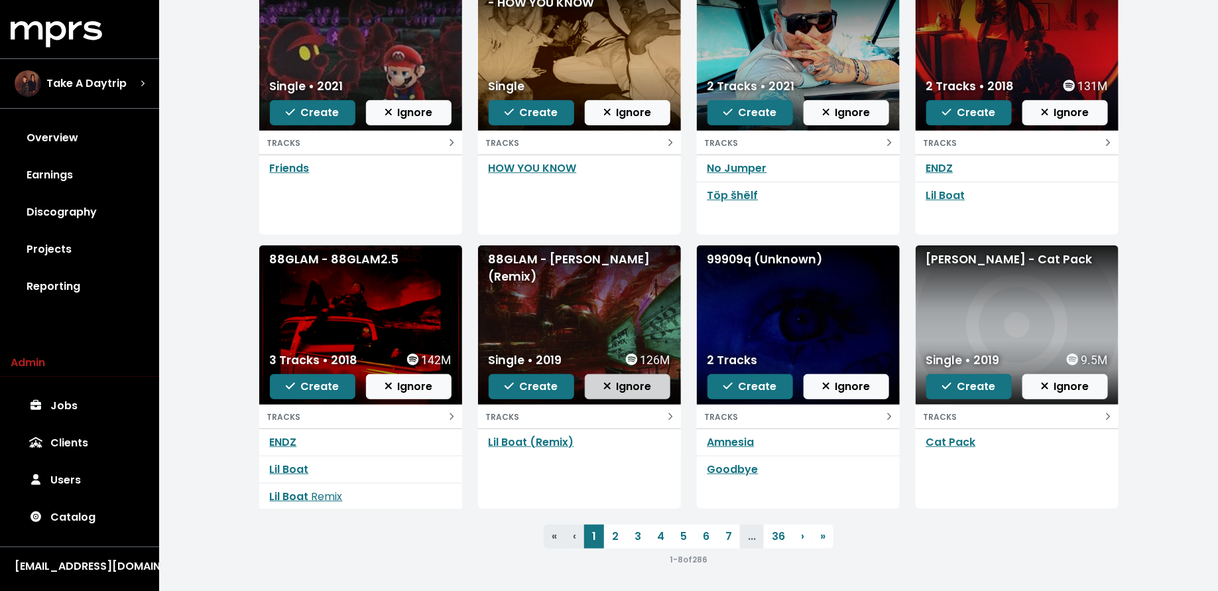
click at [626, 388] on span "Ignore" at bounding box center [627, 386] width 48 height 15
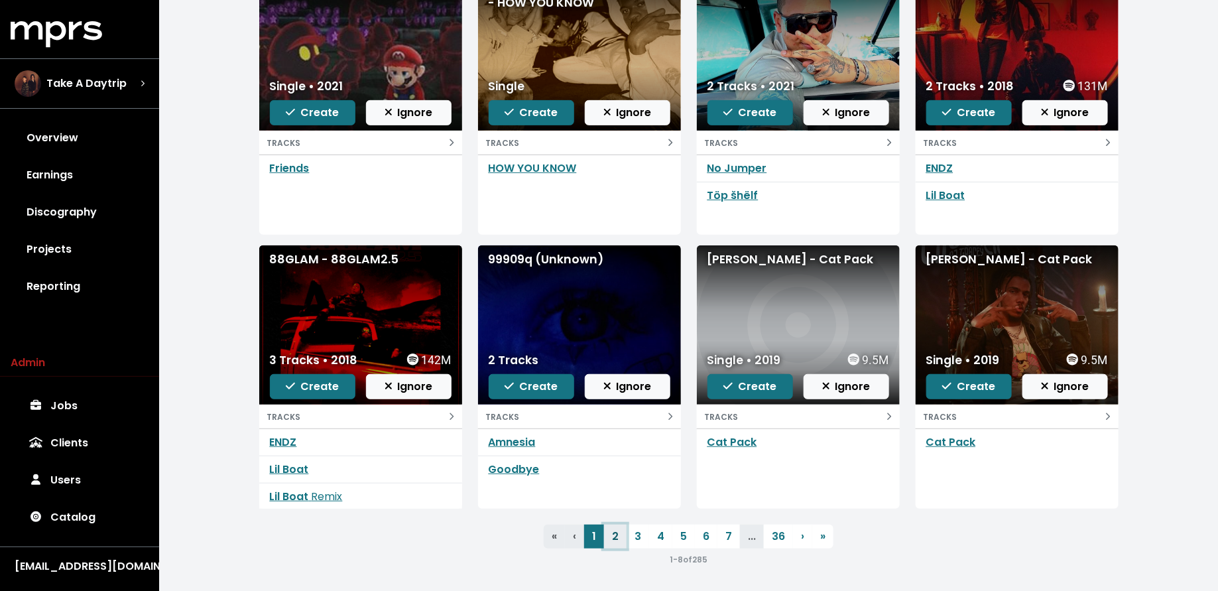
click at [617, 532] on link "2" at bounding box center [615, 536] width 23 height 24
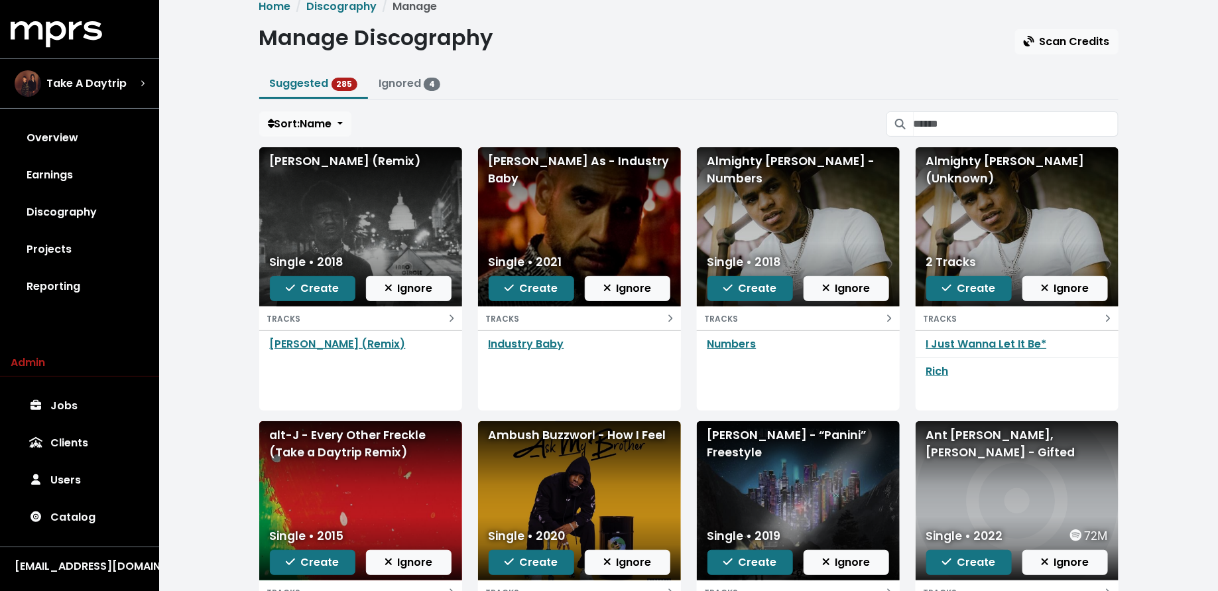
scroll to position [18, 0]
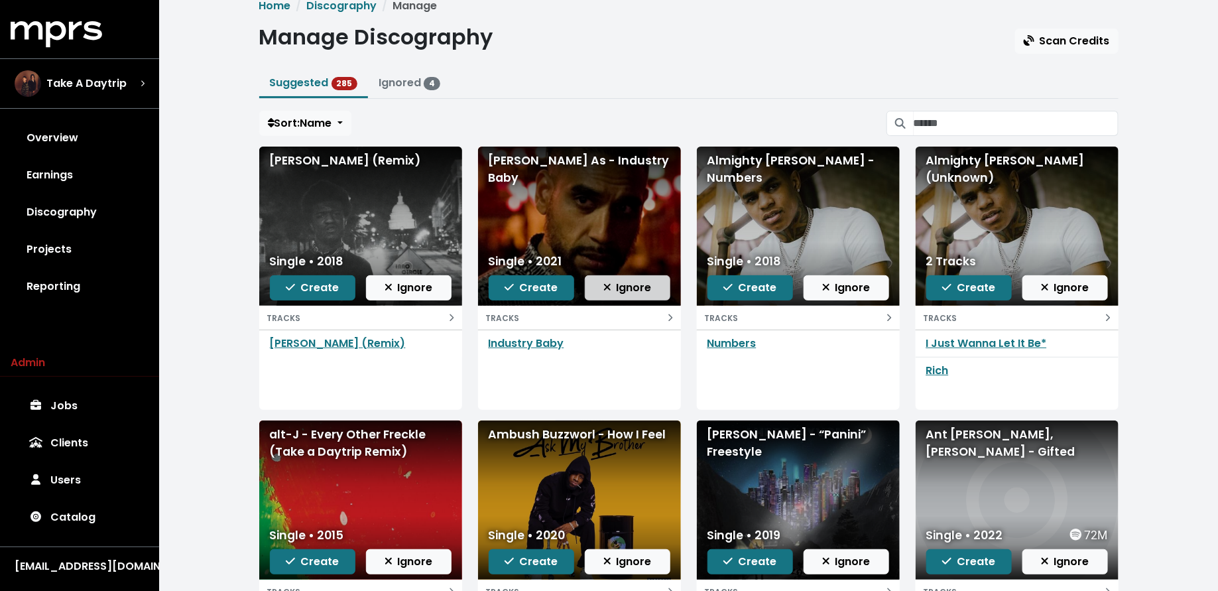
click at [645, 281] on span "Ignore" at bounding box center [627, 287] width 48 height 15
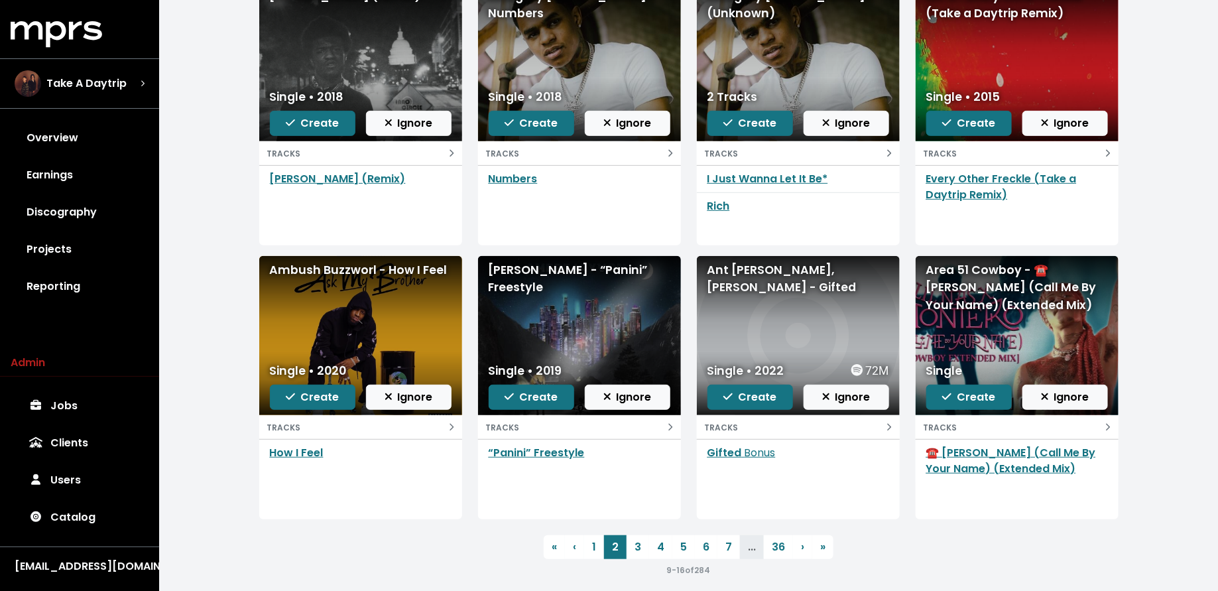
scroll to position [193, 0]
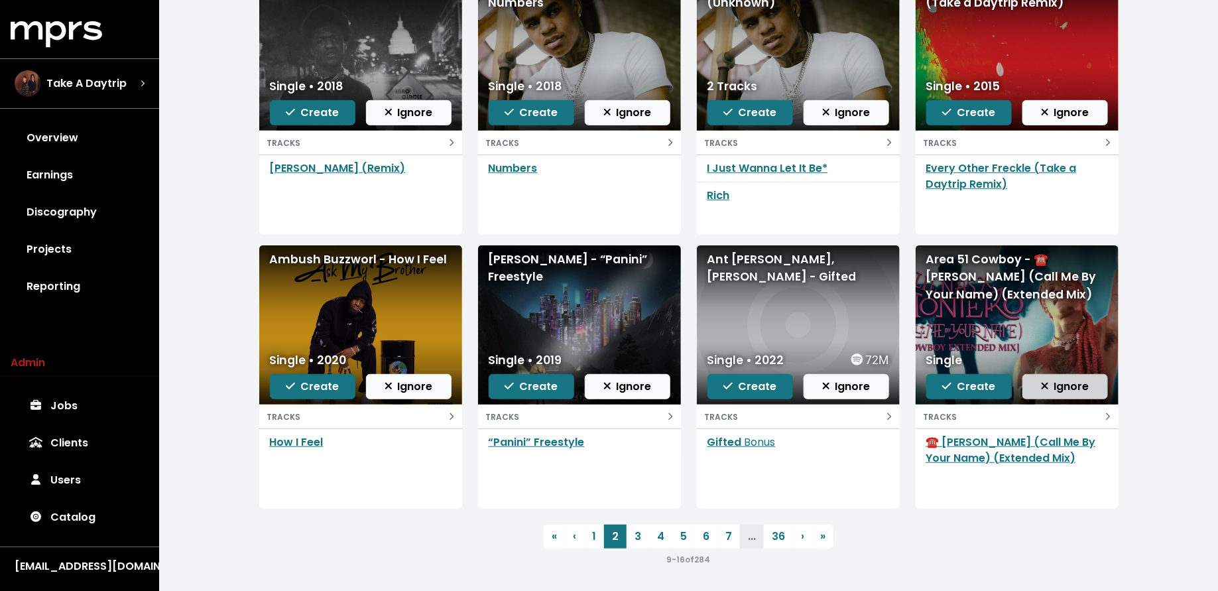
click at [1069, 385] on span "Ignore" at bounding box center [1065, 386] width 48 height 15
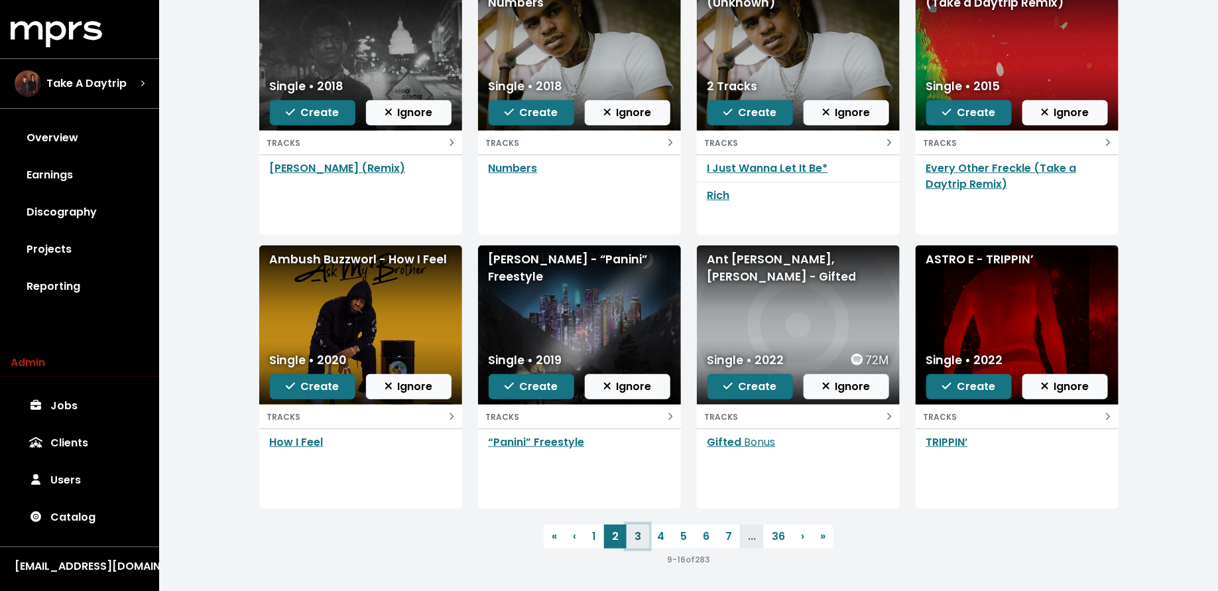
click at [638, 542] on link "3" at bounding box center [637, 536] width 23 height 24
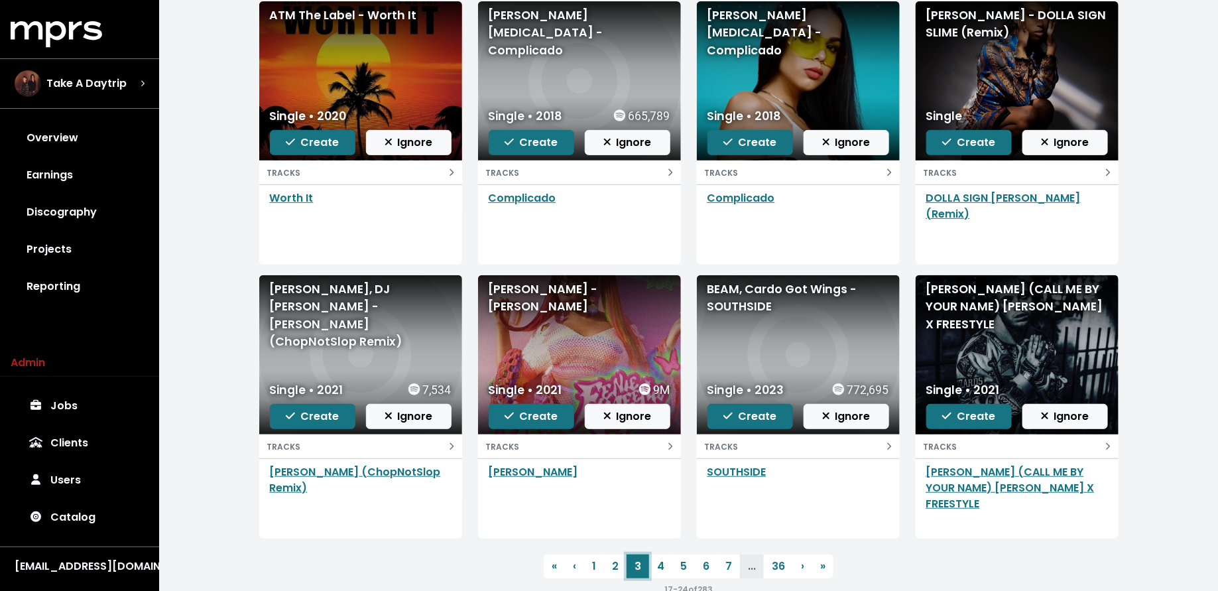
scroll to position [164, 0]
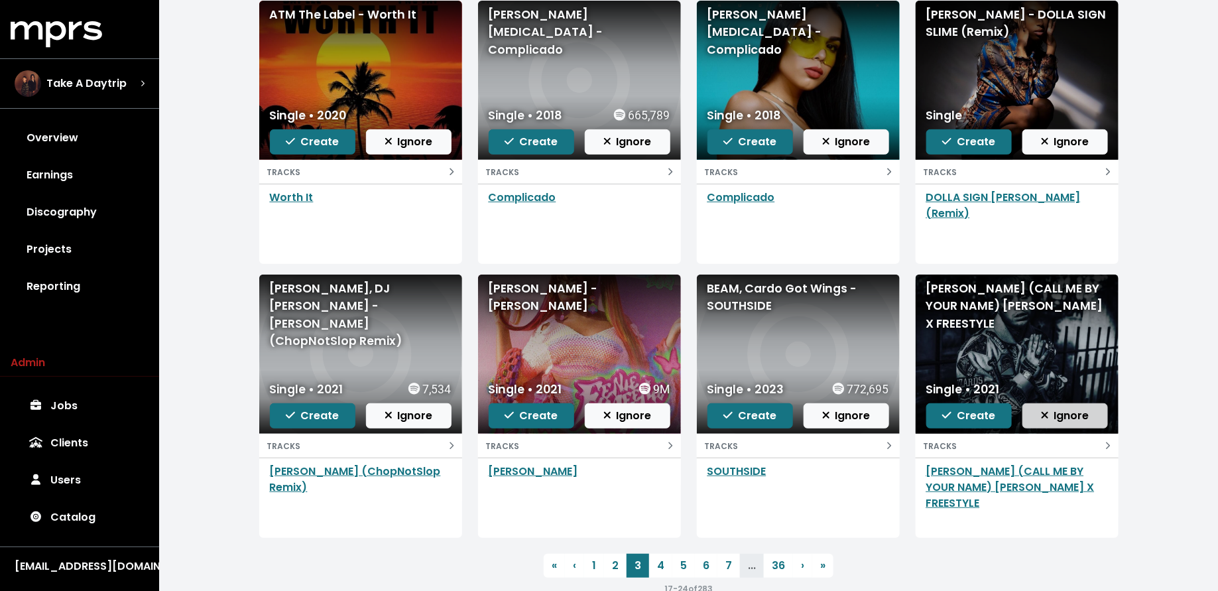
click at [1088, 408] on span "Ignore" at bounding box center [1065, 415] width 48 height 15
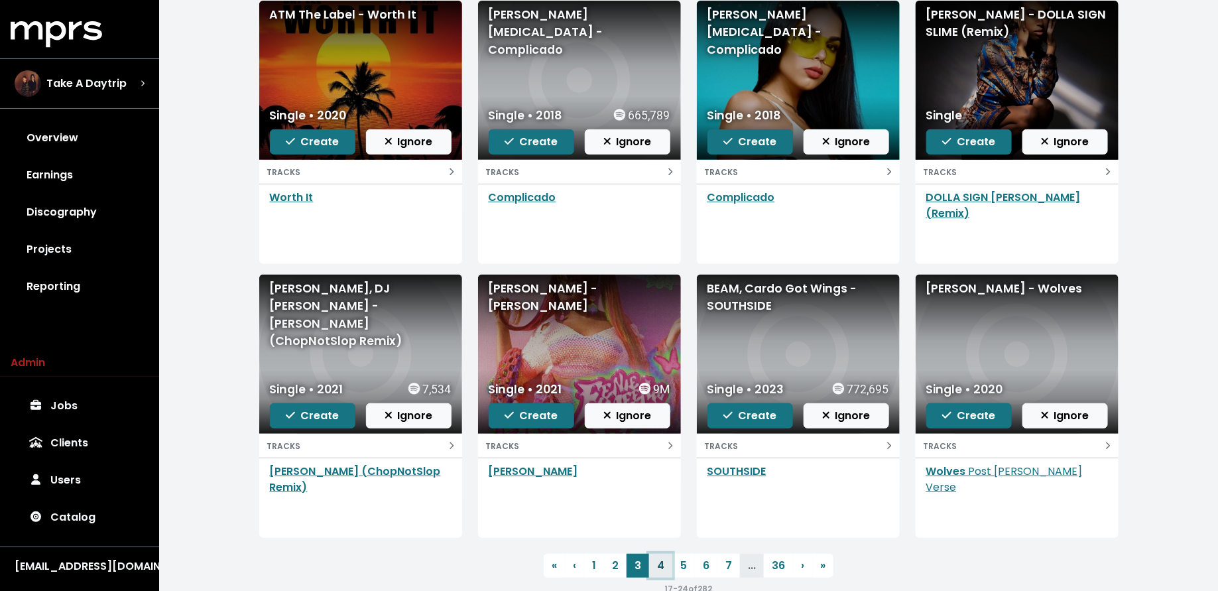
click at [659, 561] on link "4" at bounding box center [660, 566] width 23 height 24
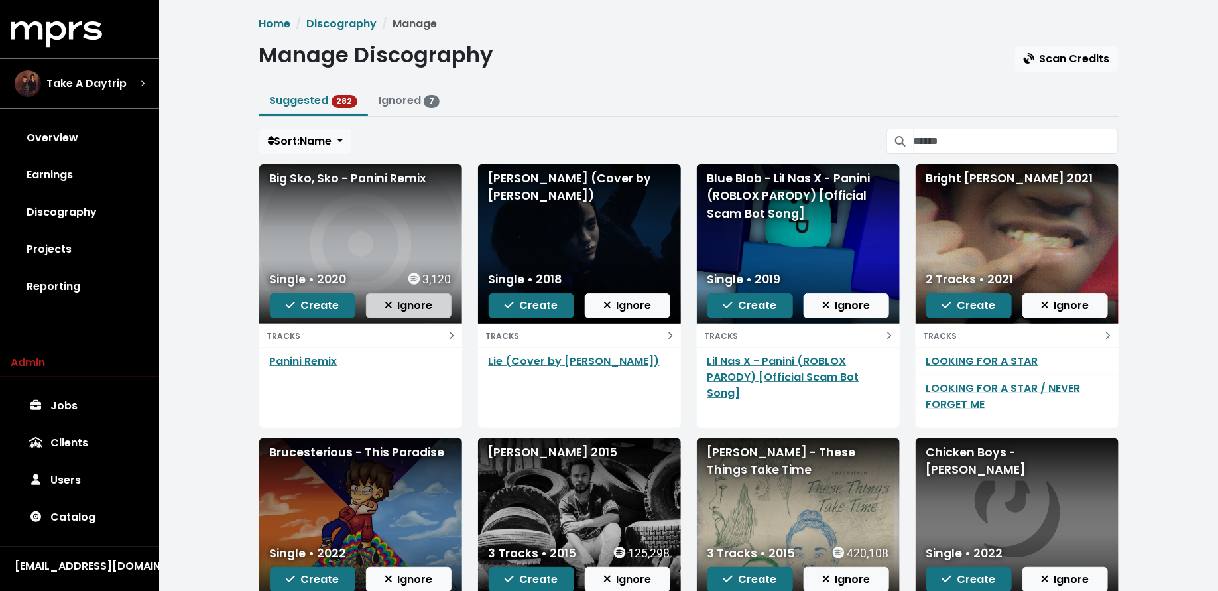
click at [423, 305] on span "Ignore" at bounding box center [408, 305] width 48 height 15
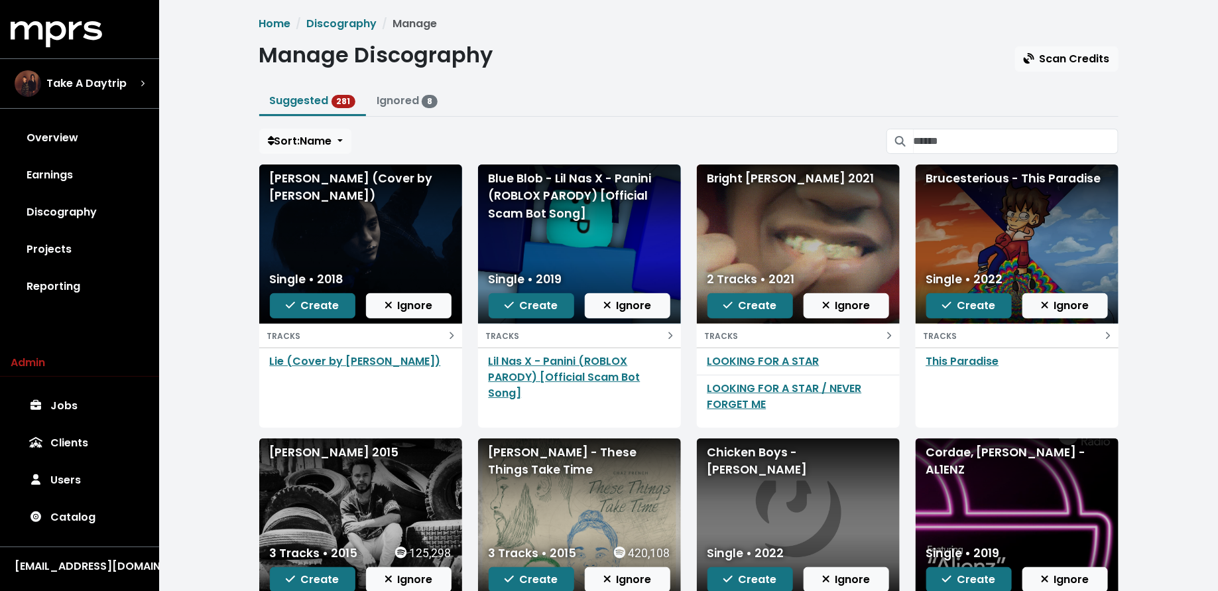
click at [423, 305] on span "Ignore" at bounding box center [408, 305] width 48 height 15
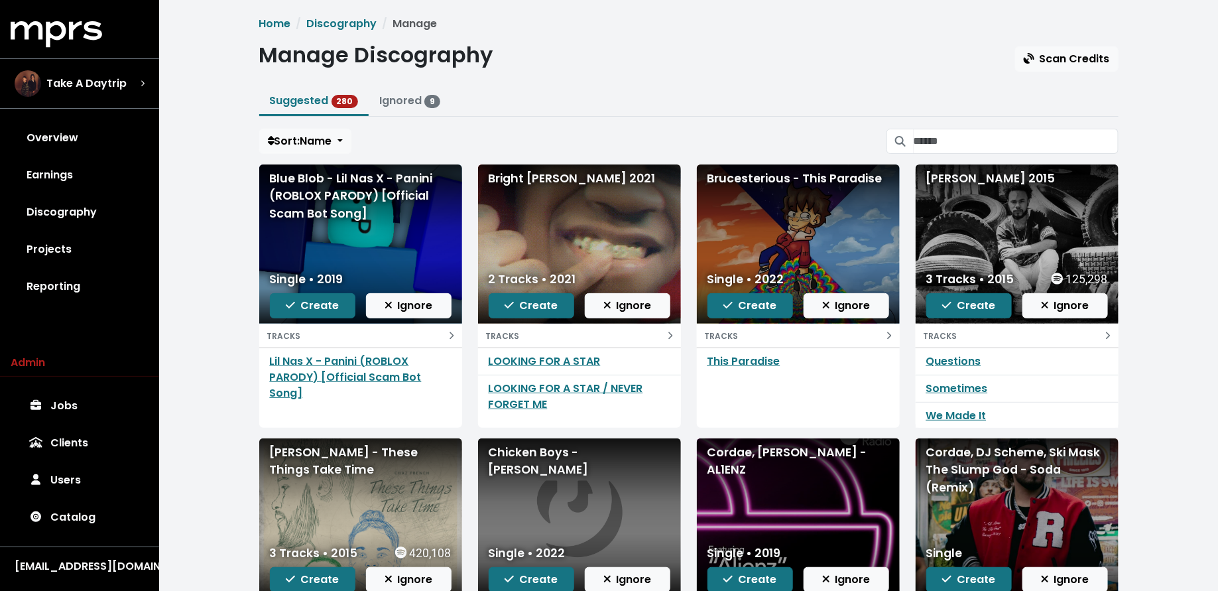
click at [423, 305] on span "Ignore" at bounding box center [408, 305] width 48 height 15
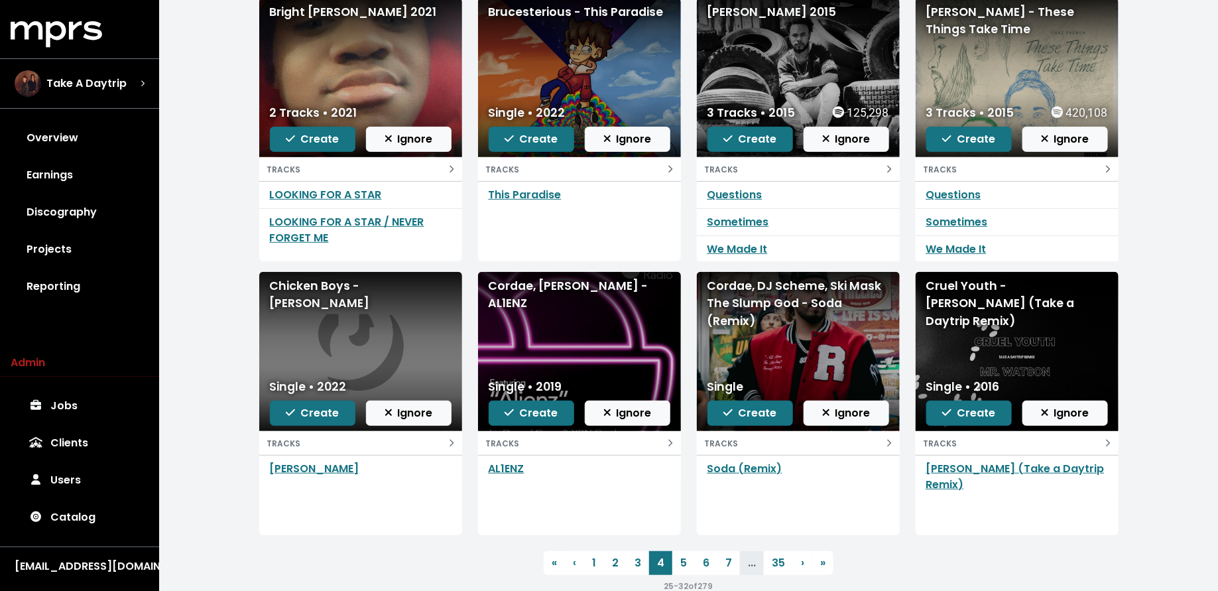
scroll to position [167, 0]
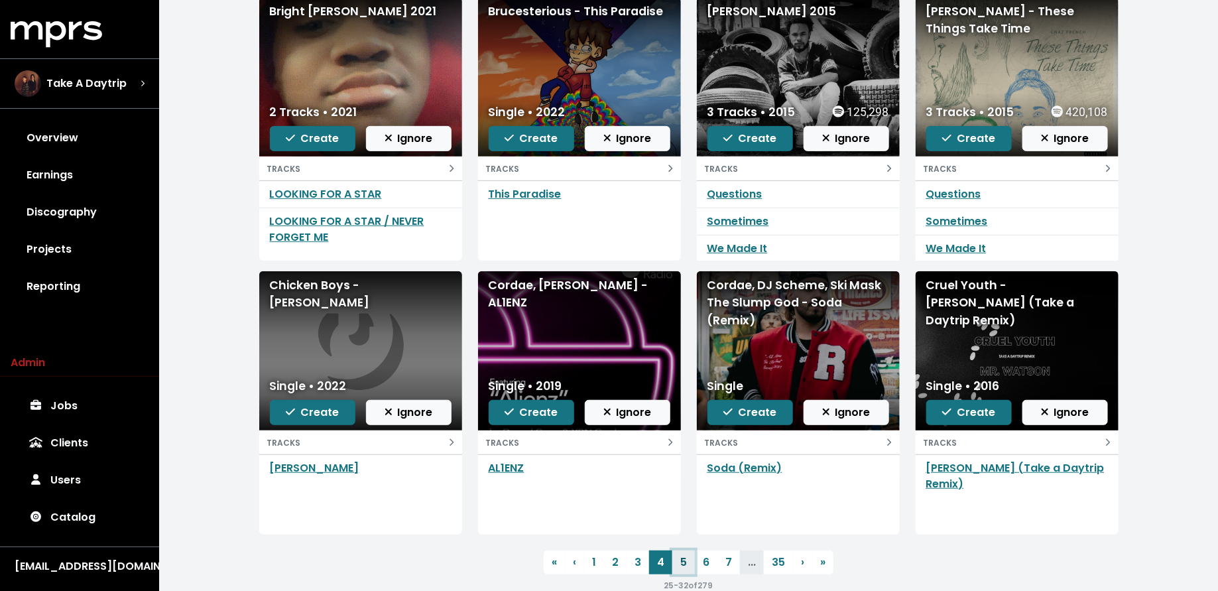
click at [679, 561] on link "5" at bounding box center [683, 562] width 23 height 24
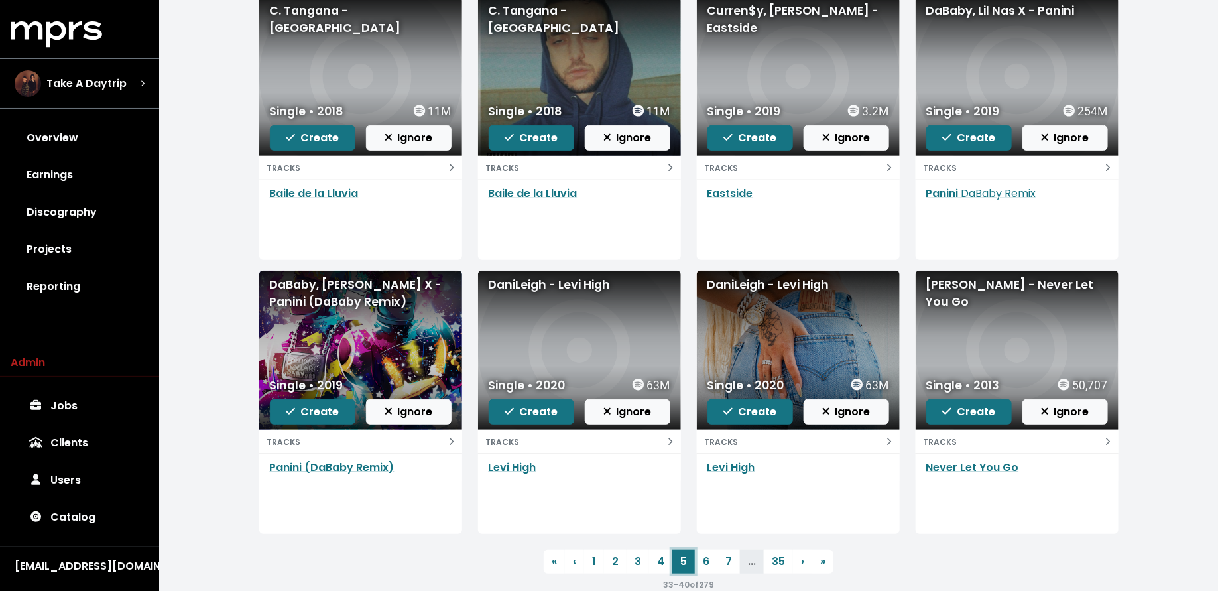
scroll to position [170, 0]
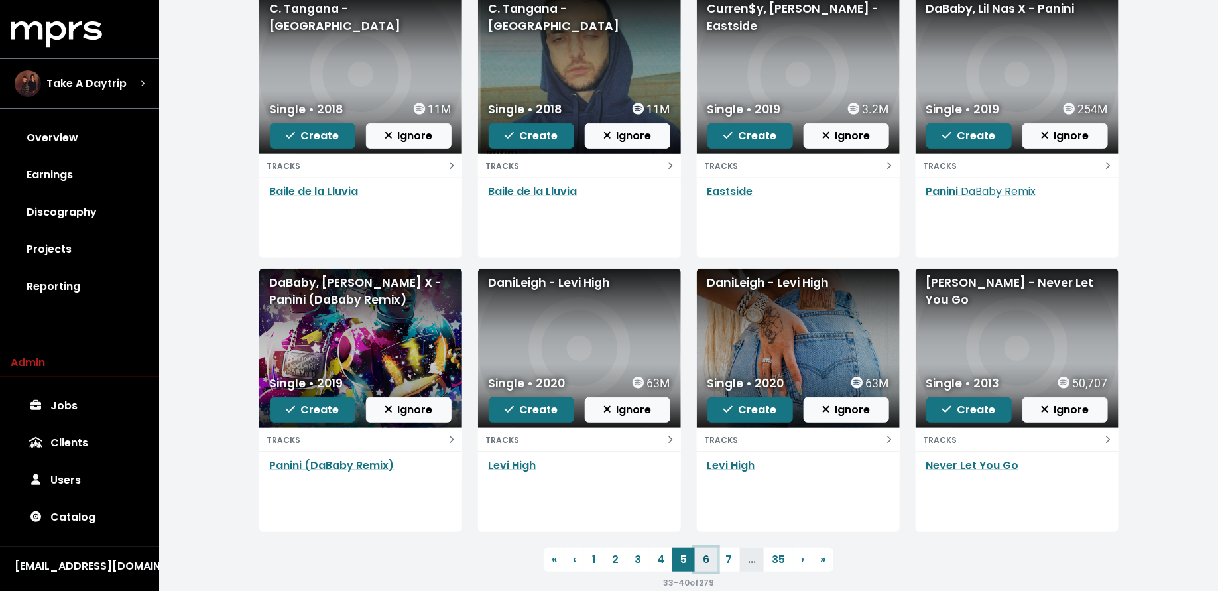
click at [705, 557] on link "6" at bounding box center [706, 560] width 23 height 24
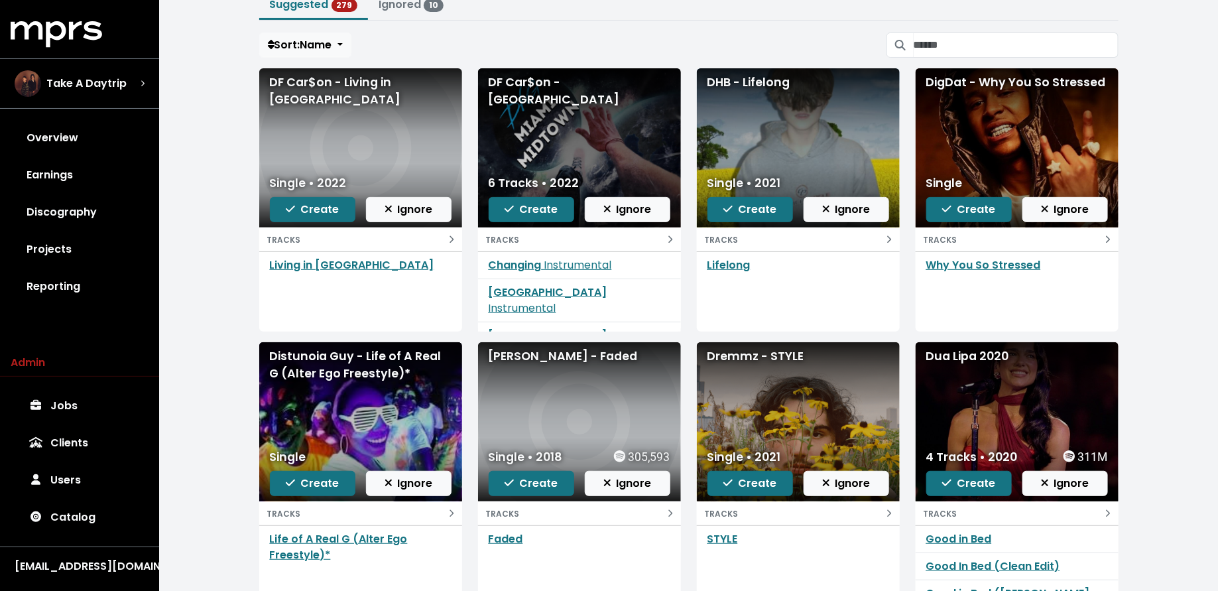
scroll to position [193, 0]
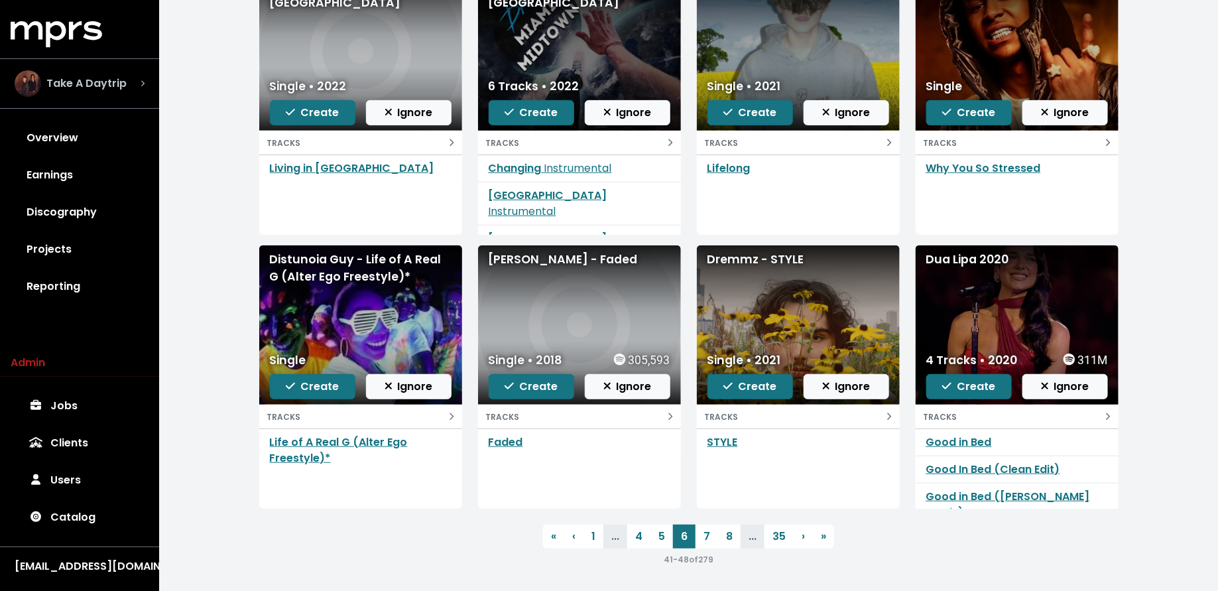
click at [115, 97] on div "Take A Daytrip" at bounding box center [79, 84] width 151 height 48
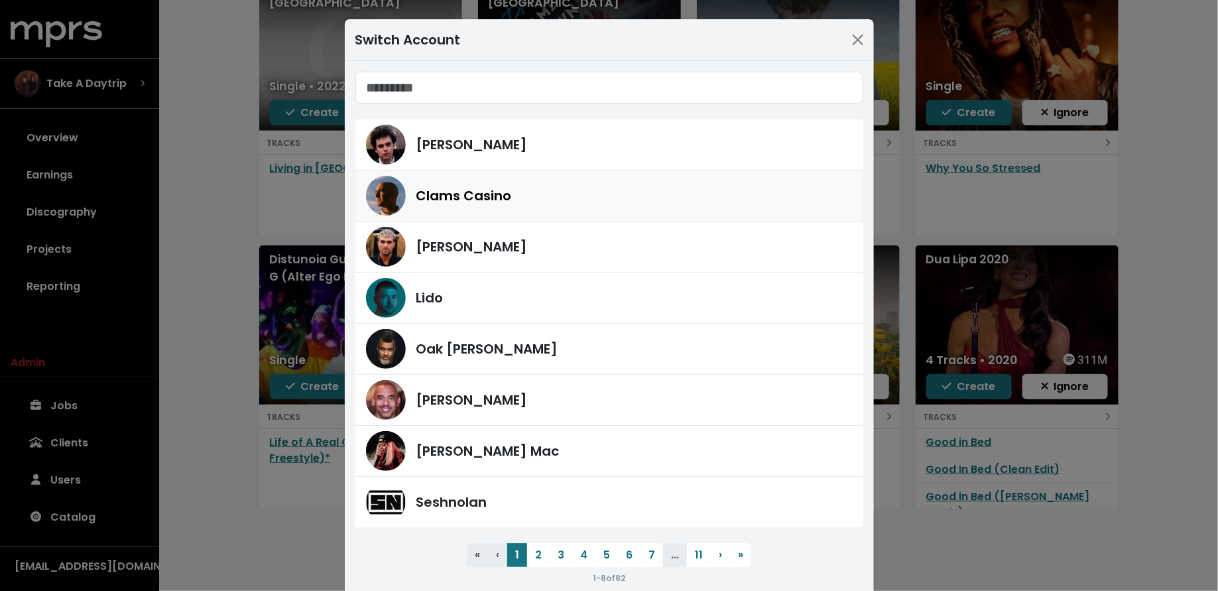
click at [546, 203] on div "Clams Casino" at bounding box center [634, 196] width 436 height 20
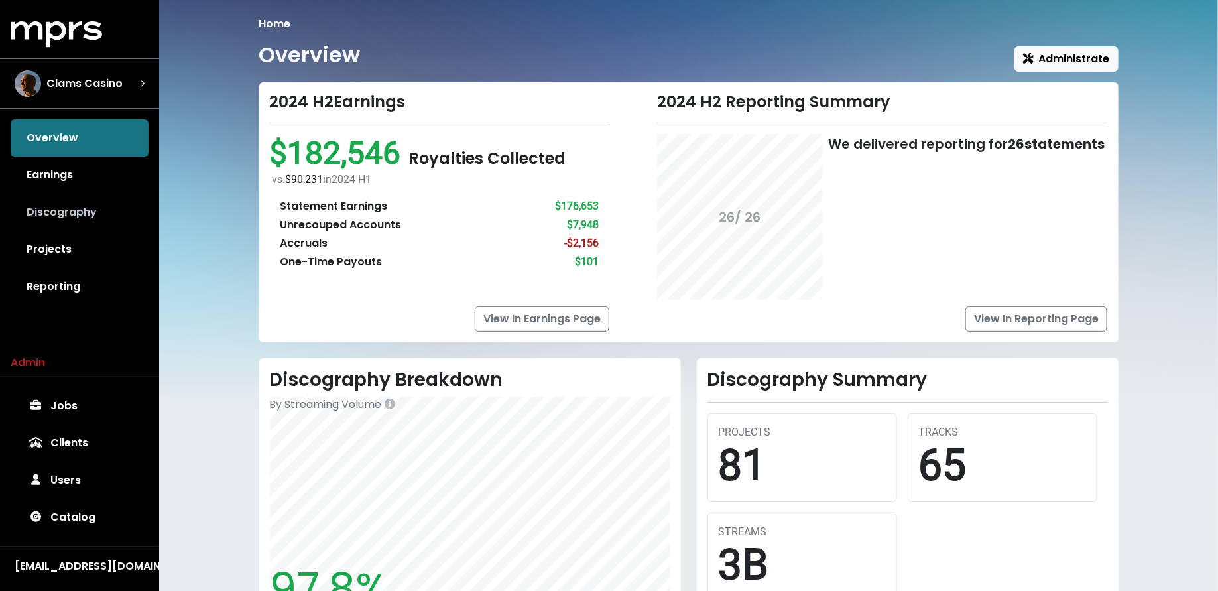
click at [29, 206] on link "Discography" at bounding box center [80, 212] width 138 height 37
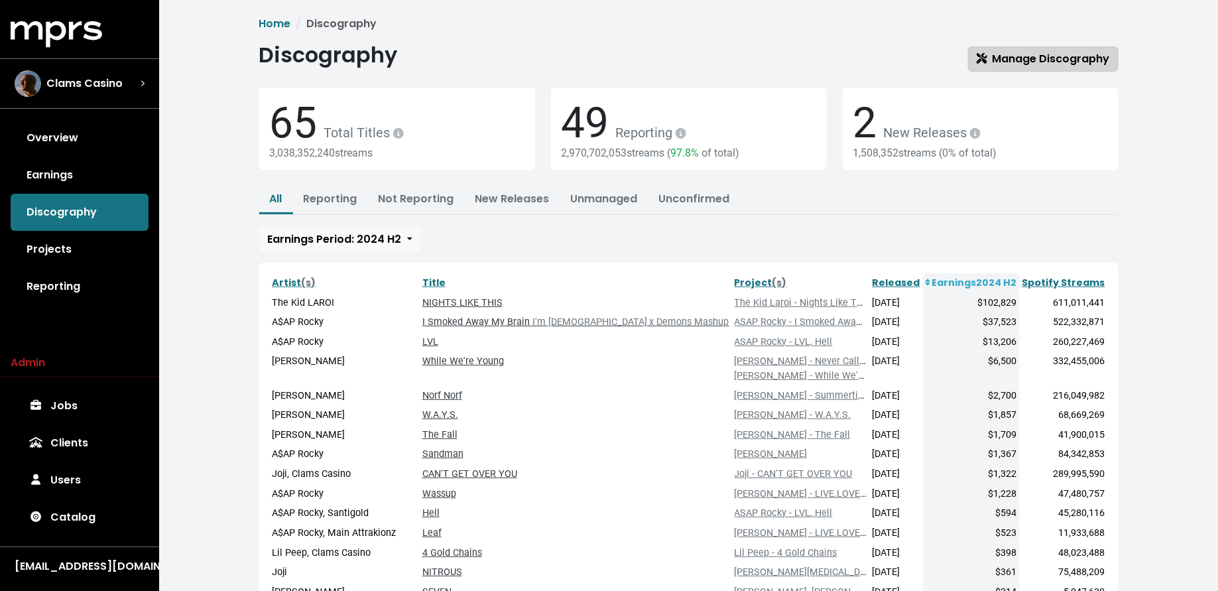
click at [994, 68] on link "Manage Discography" at bounding box center [1043, 58] width 150 height 25
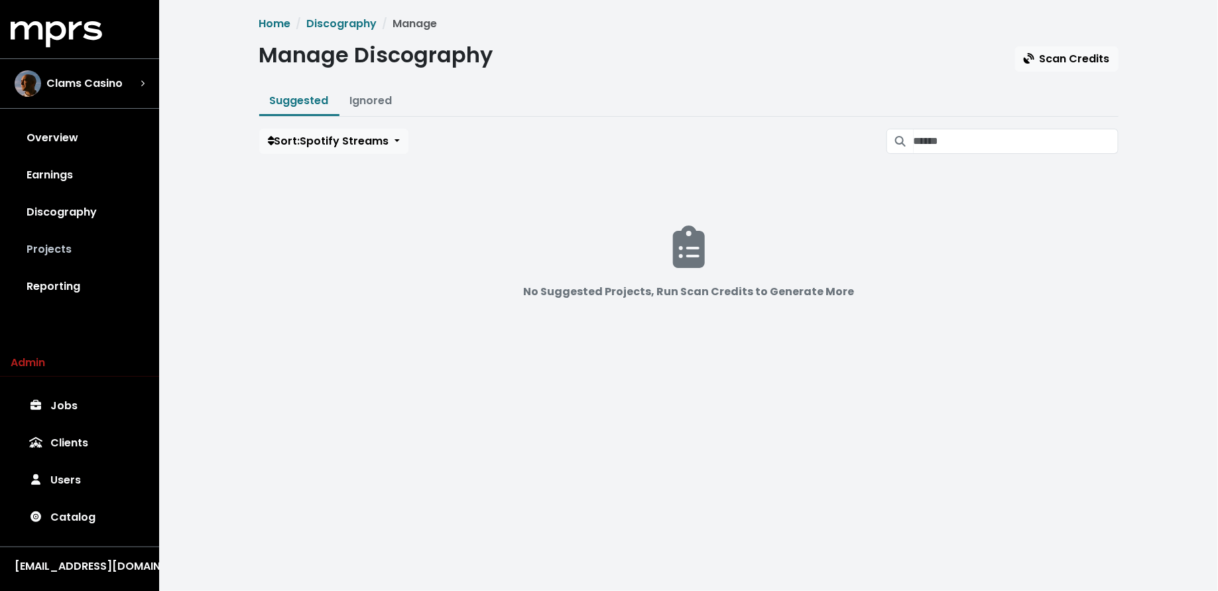
click at [97, 237] on link "Projects" at bounding box center [80, 249] width 138 height 37
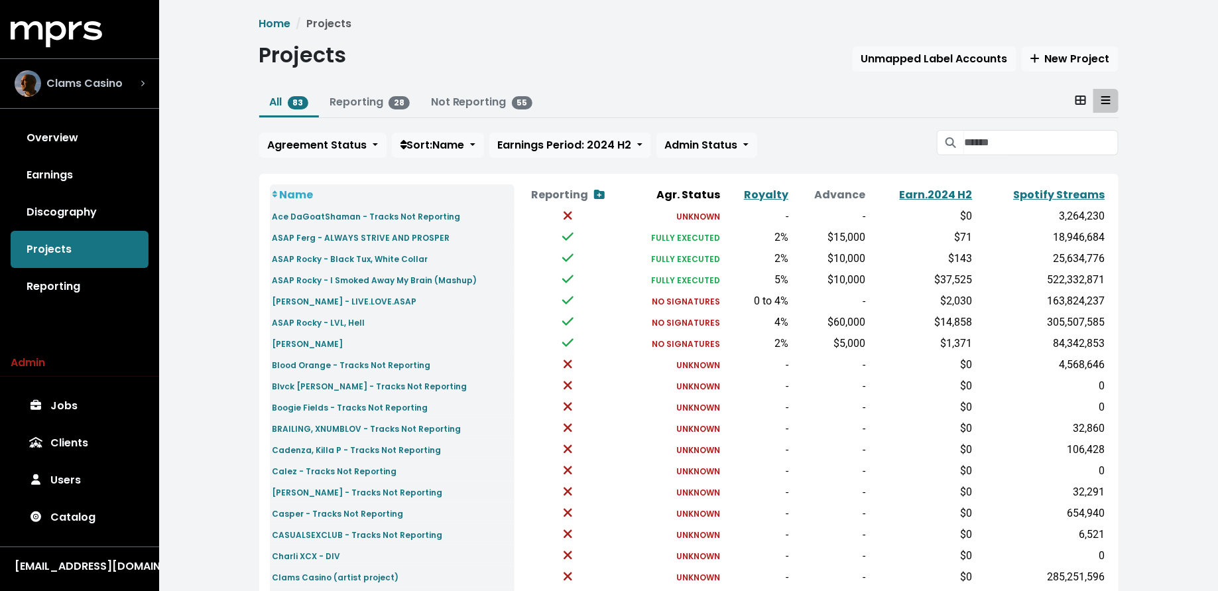
click at [120, 95] on div "Clams Casino" at bounding box center [69, 83] width 108 height 27
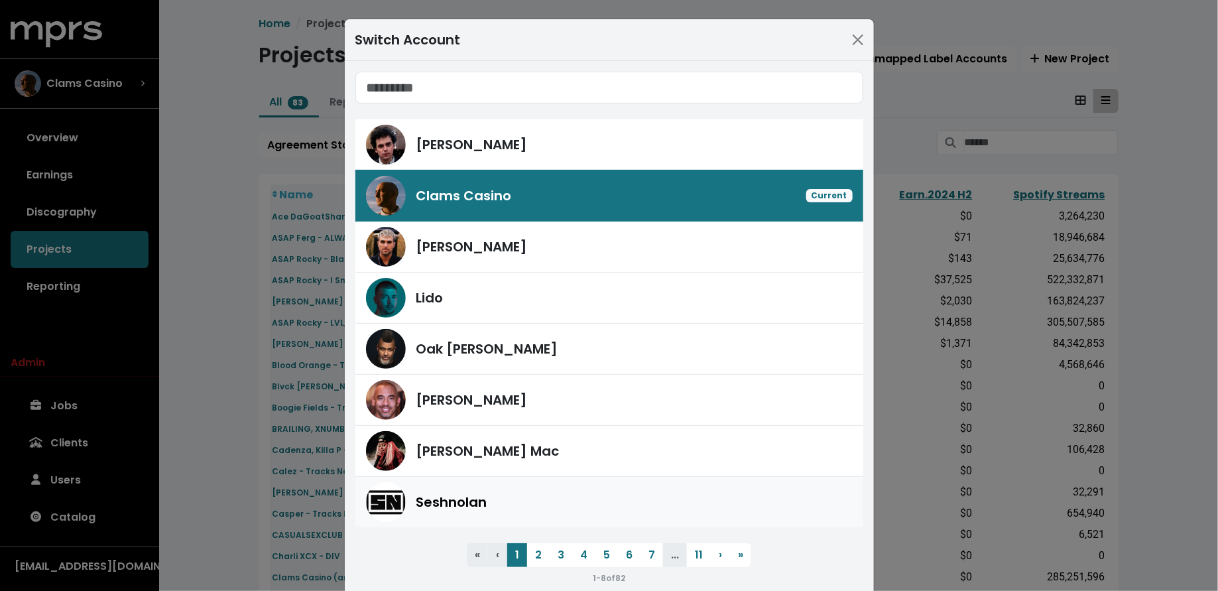
click at [476, 492] on span "Seshnolan" at bounding box center [451, 502] width 71 height 20
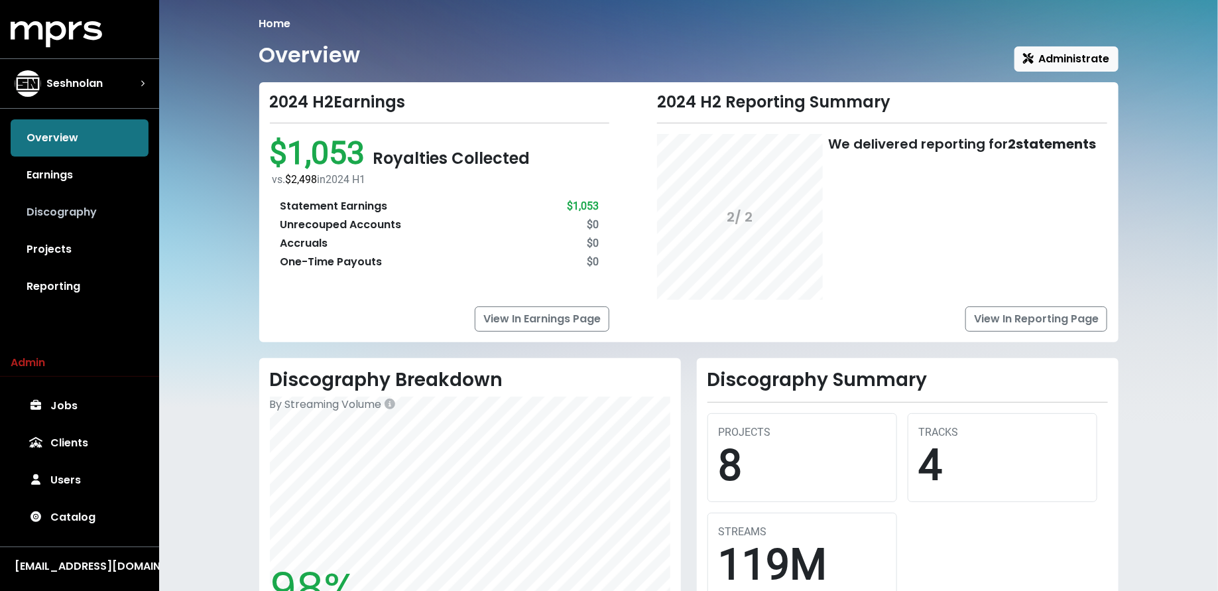
click at [82, 213] on link "Discography" at bounding box center [80, 212] width 138 height 37
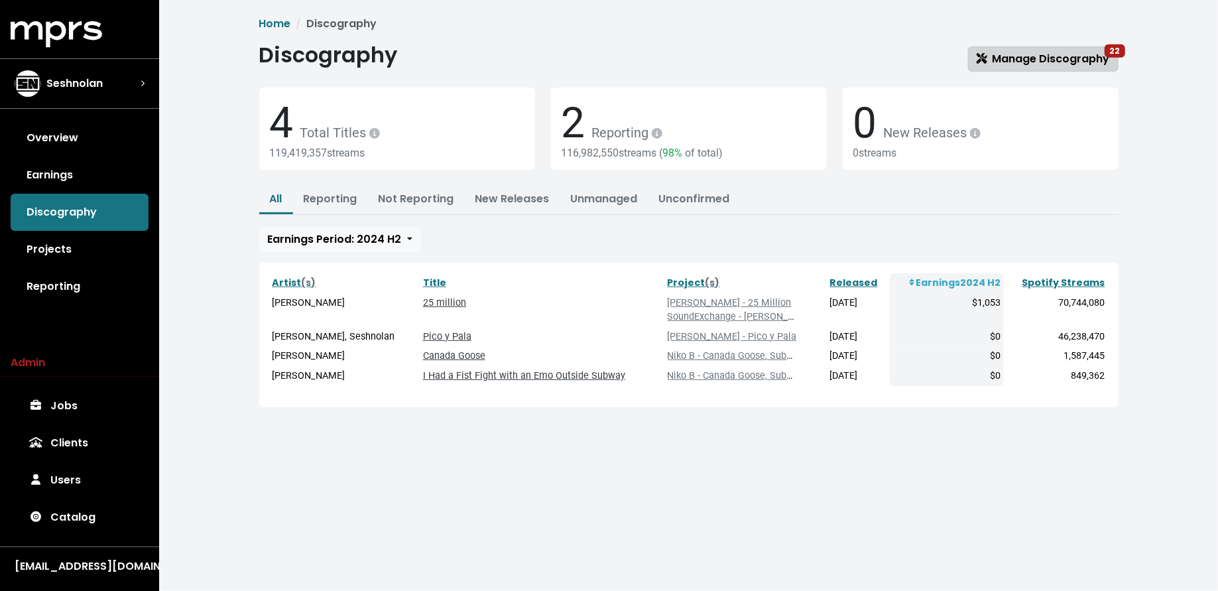
click at [1046, 49] on link "Manage Discography 22" at bounding box center [1043, 58] width 150 height 25
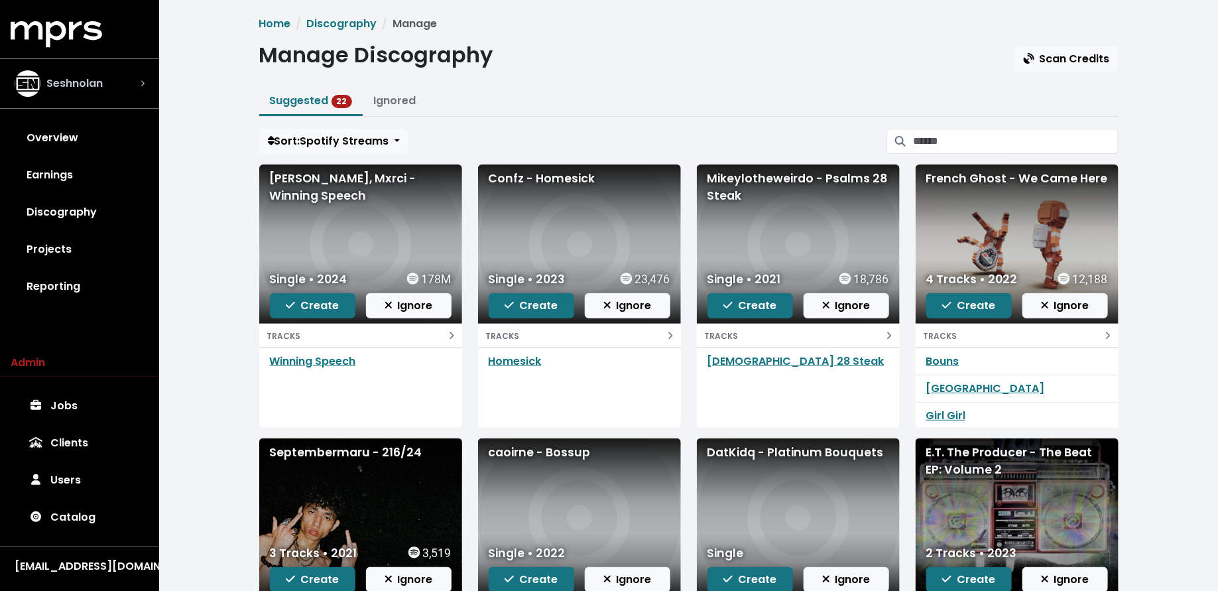
click at [127, 78] on div "Seshnolan" at bounding box center [80, 83] width 130 height 27
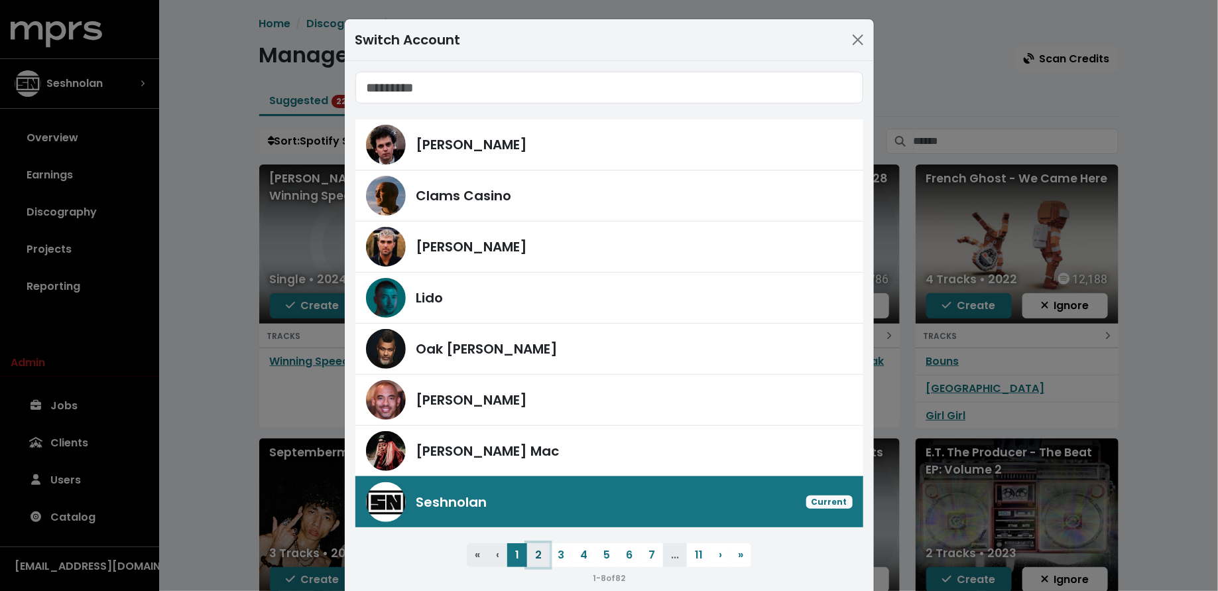
click at [543, 554] on button "2" at bounding box center [538, 555] width 23 height 24
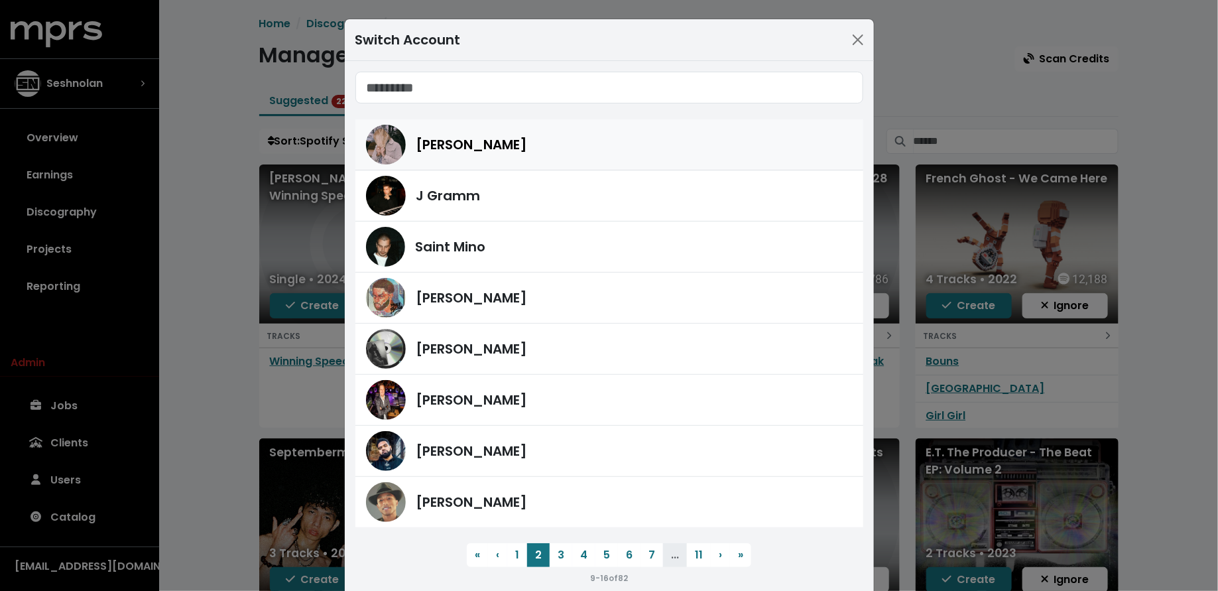
click at [468, 141] on span "Richie Souf" at bounding box center [471, 145] width 111 height 20
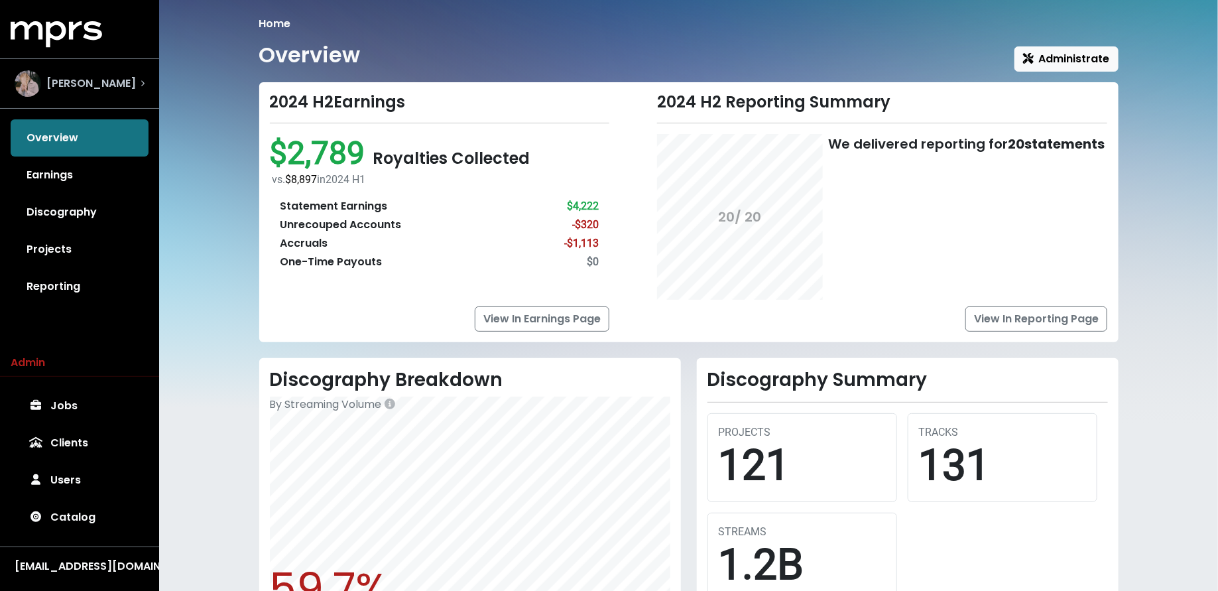
click at [101, 80] on span "Richie Souf" at bounding box center [90, 84] width 89 height 16
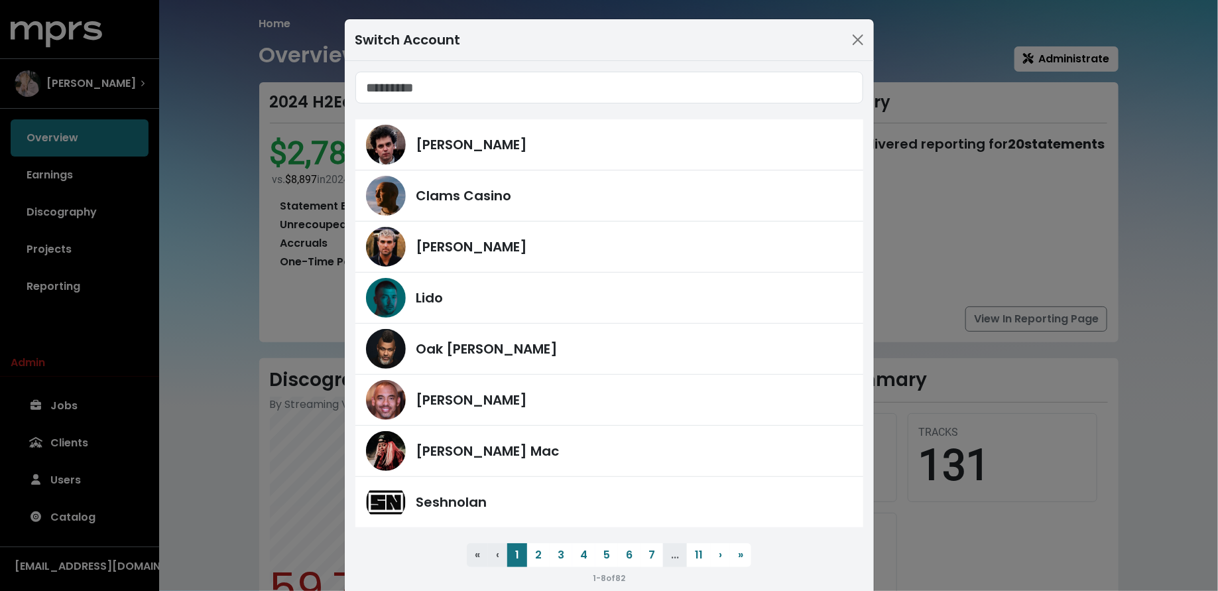
click at [91, 204] on div "Switch Account James Ford Clams Casino Fred Gibson Lido Oak Felder Harvey Mason…" at bounding box center [609, 295] width 1218 height 591
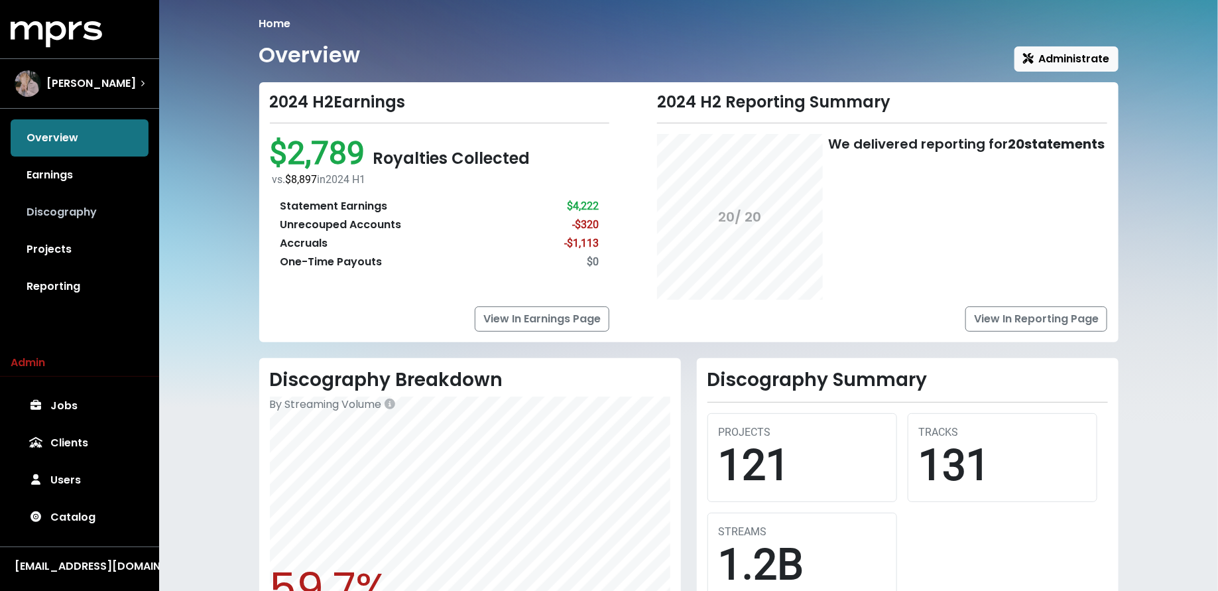
click at [91, 216] on link "Discography" at bounding box center [80, 212] width 138 height 37
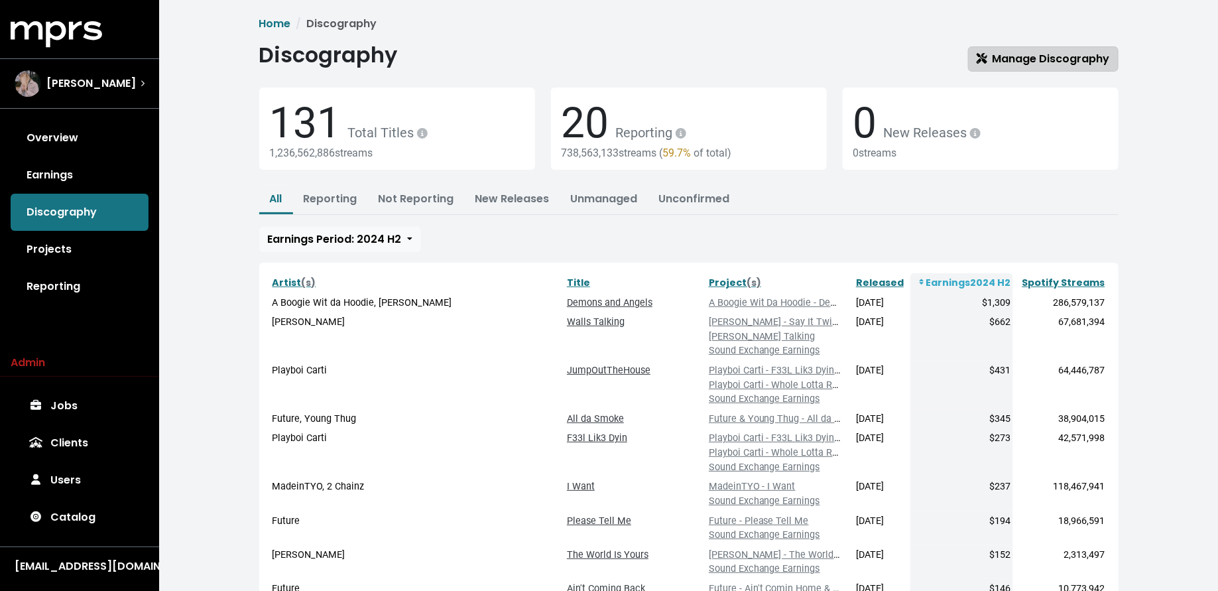
click at [994, 55] on span "Manage Discography" at bounding box center [1042, 58] width 133 height 15
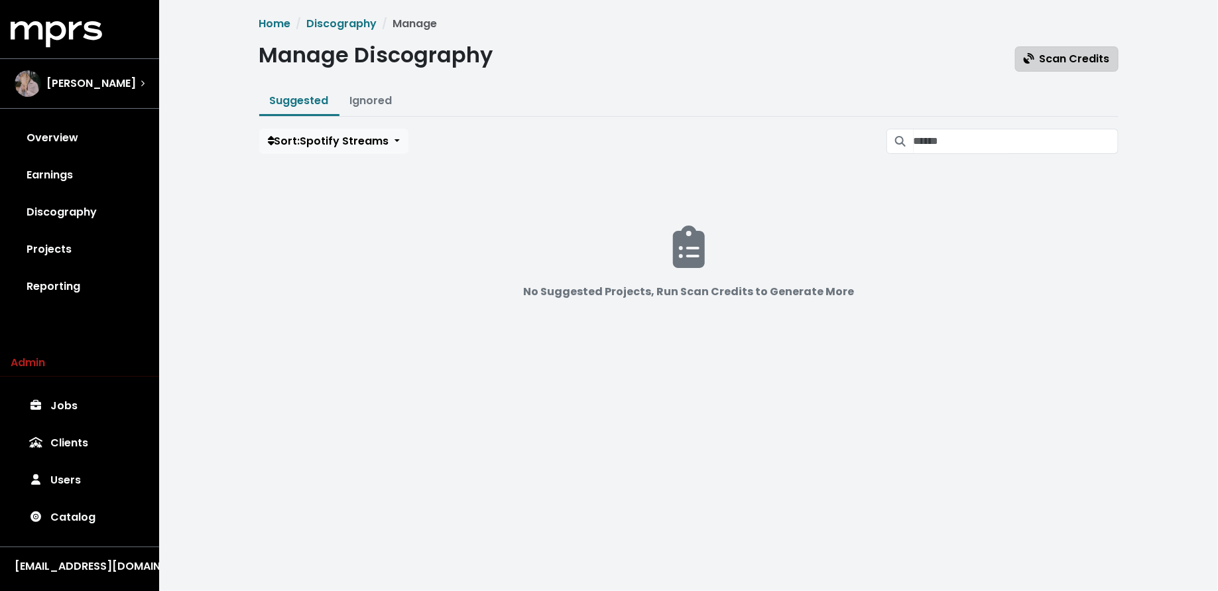
click at [1033, 60] on icon "button" at bounding box center [1029, 58] width 11 height 11
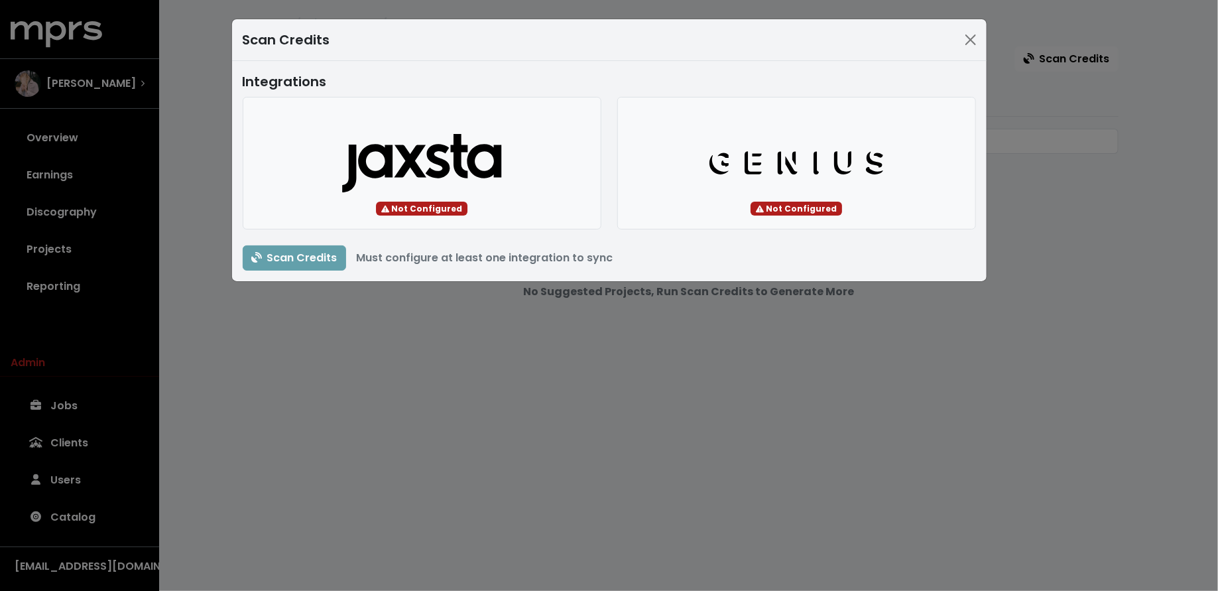
click at [382, 304] on div "Scan Credits Integrations Jaxsta Logo Not Configured Genius Logo Not Configured…" at bounding box center [609, 295] width 1218 height 591
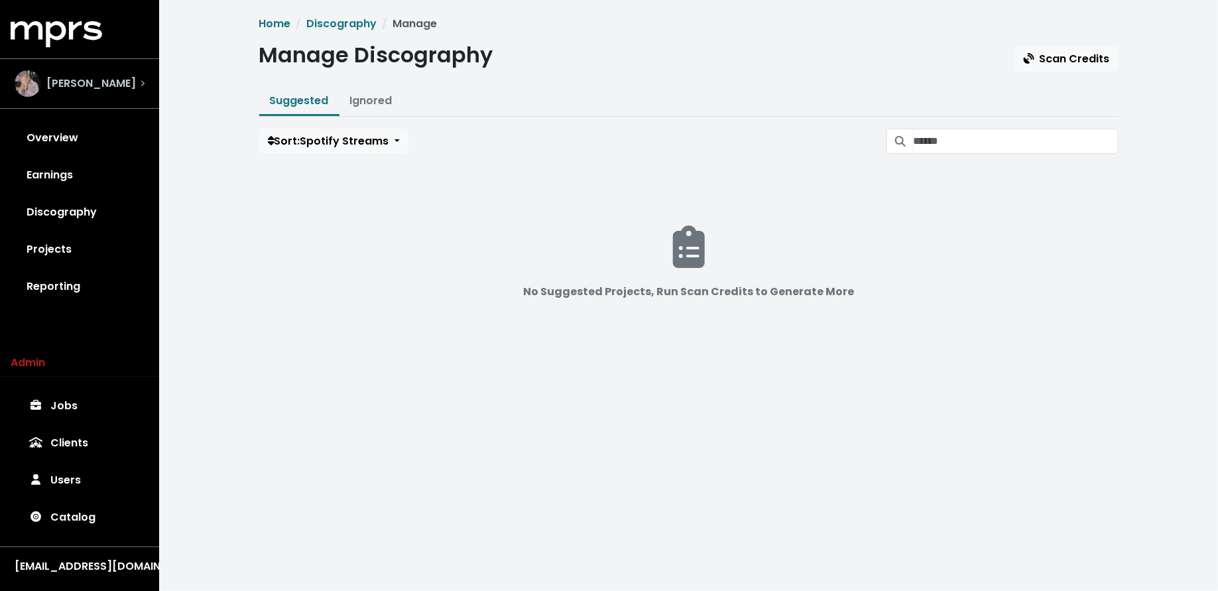
click at [105, 83] on span "Richie Souf" at bounding box center [90, 84] width 89 height 16
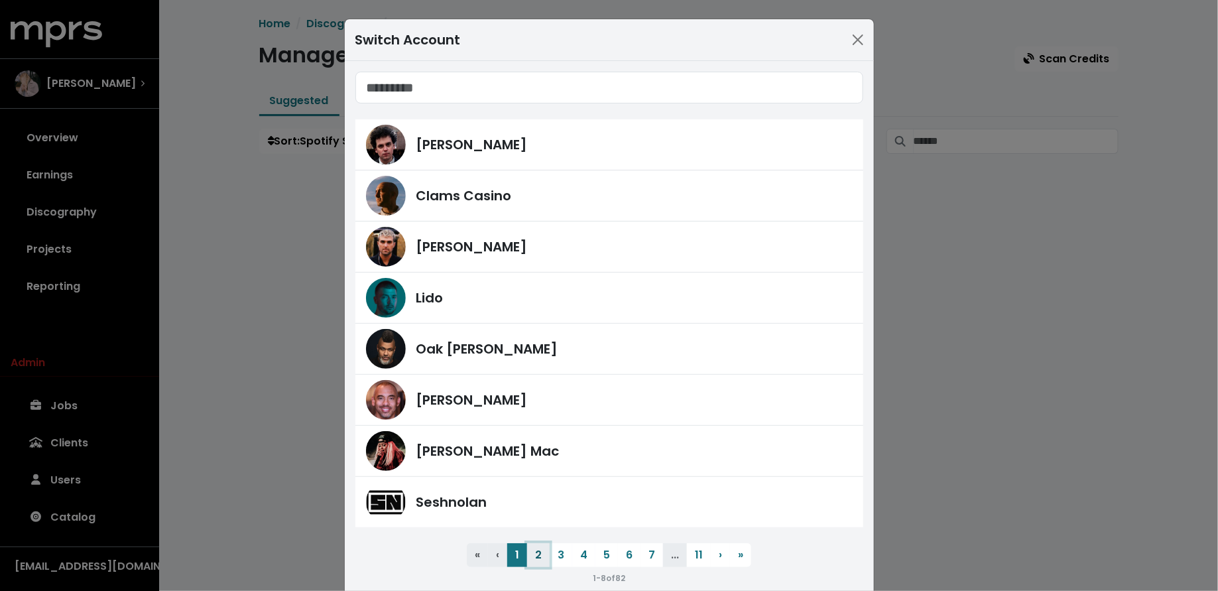
click at [536, 548] on button "2" at bounding box center [538, 555] width 23 height 24
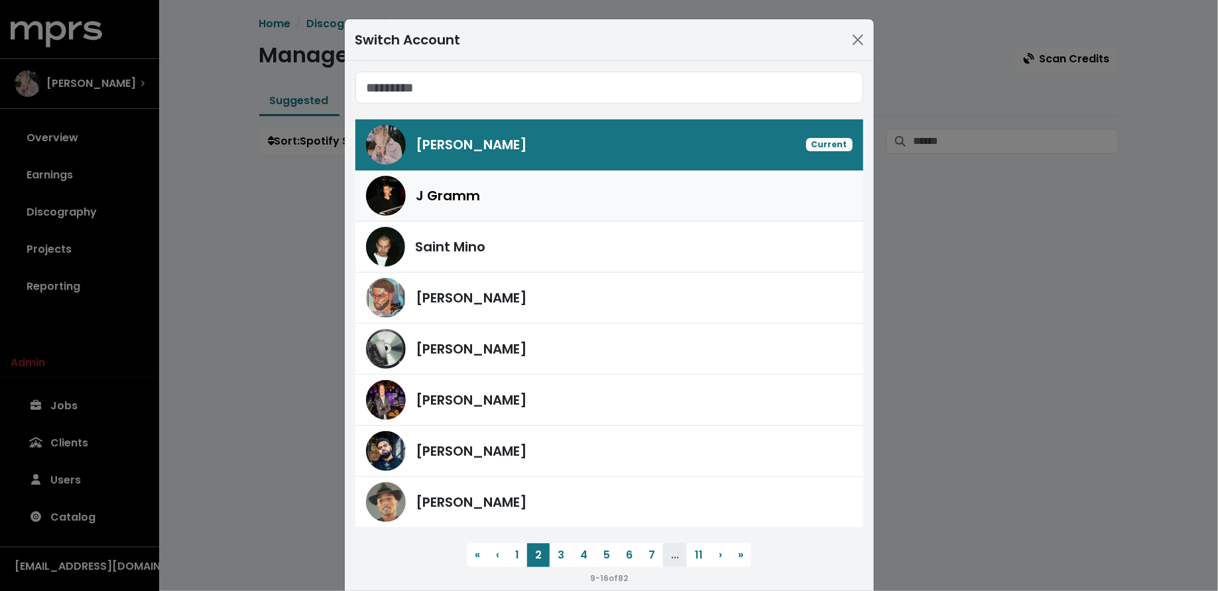
click at [494, 206] on div "J Gramm" at bounding box center [609, 196] width 487 height 40
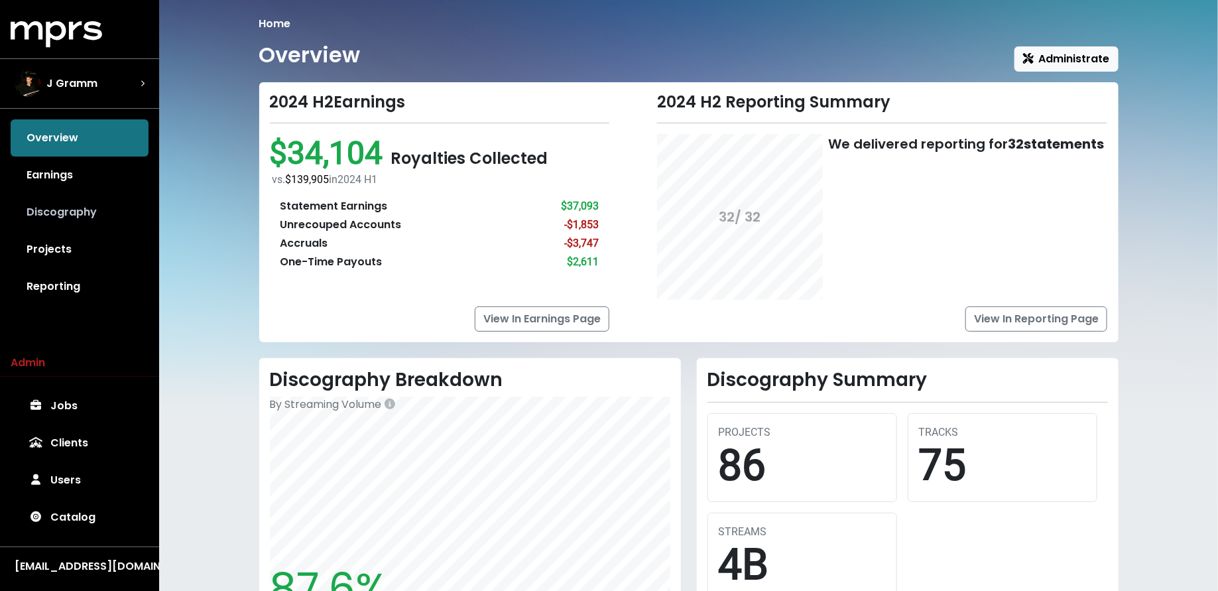
click at [115, 206] on link "Discography" at bounding box center [80, 212] width 138 height 37
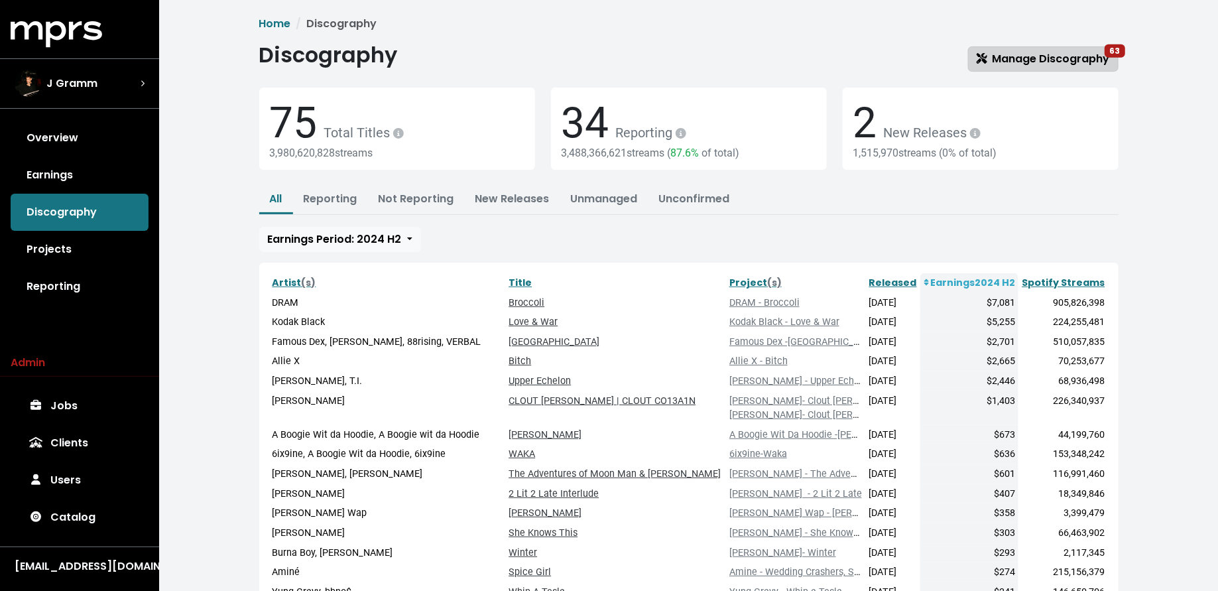
click at [1018, 47] on link "Manage Discography 63" at bounding box center [1043, 58] width 150 height 25
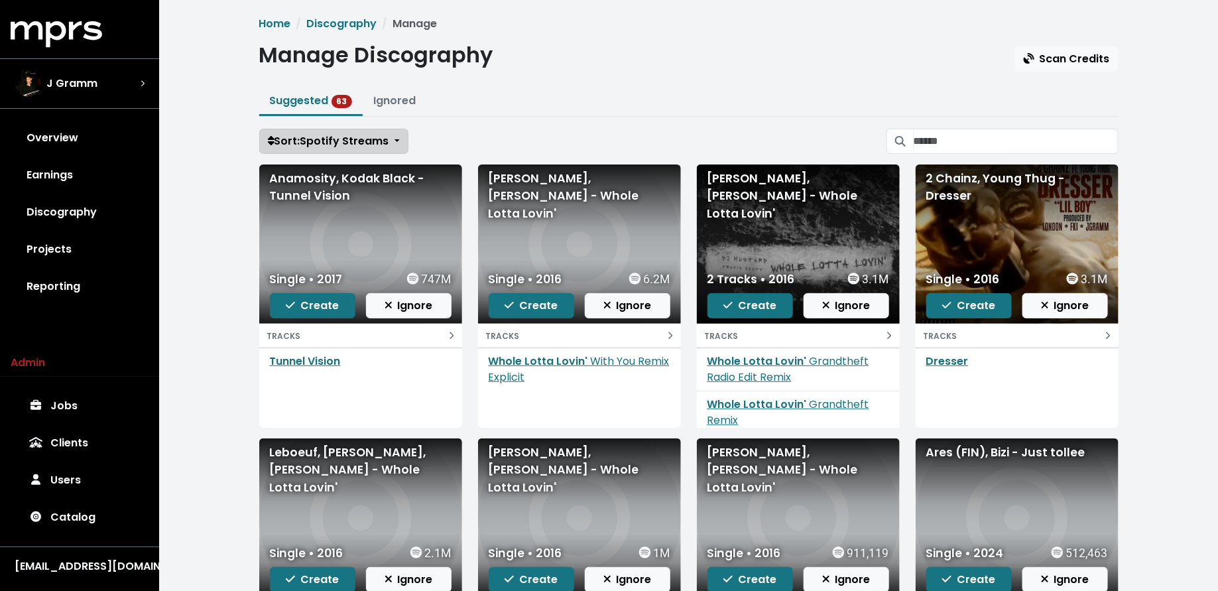
click at [333, 149] on button "Sort: Spotify Streams" at bounding box center [333, 141] width 149 height 25
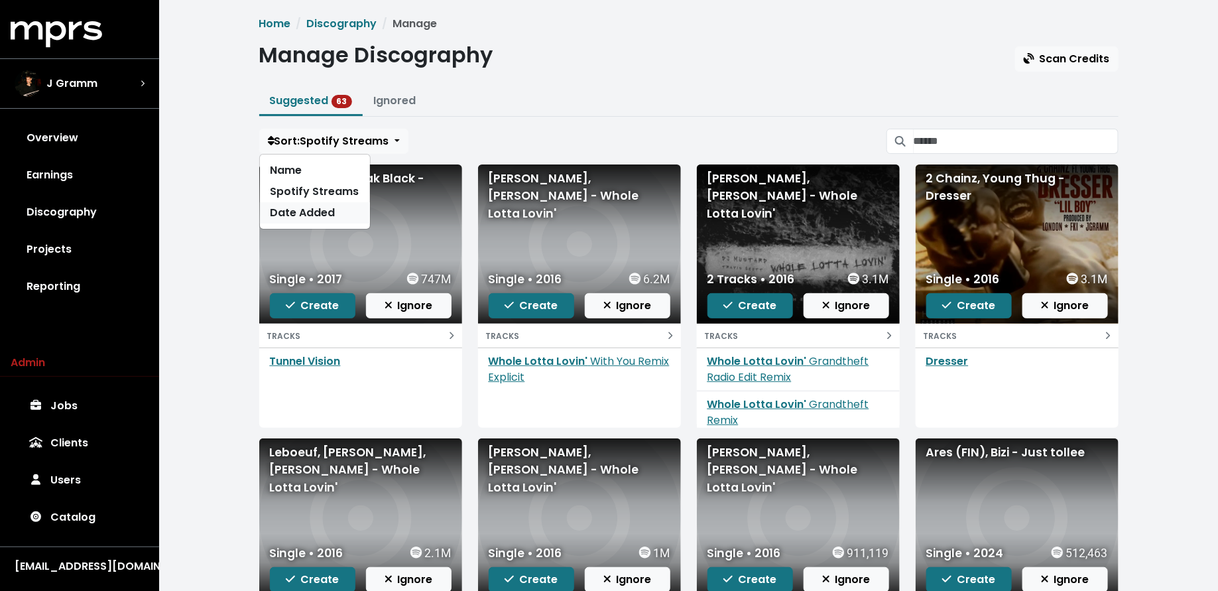
click at [333, 204] on link "Date Added" at bounding box center [315, 212] width 110 height 21
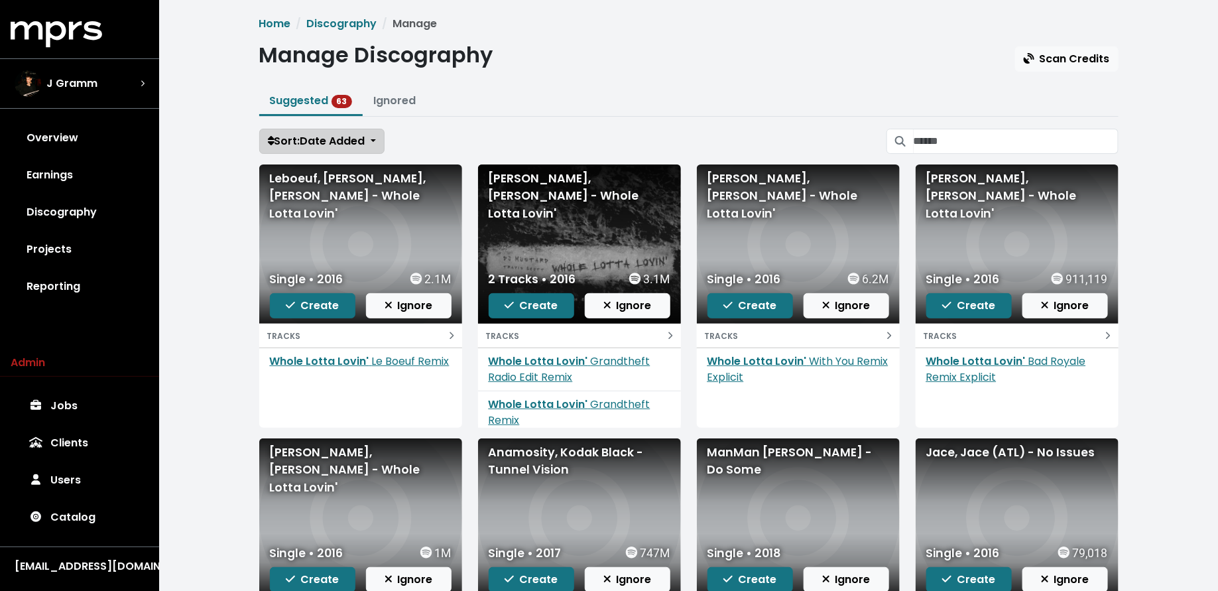
click at [325, 141] on span "Sort: Date Added" at bounding box center [316, 140] width 97 height 15
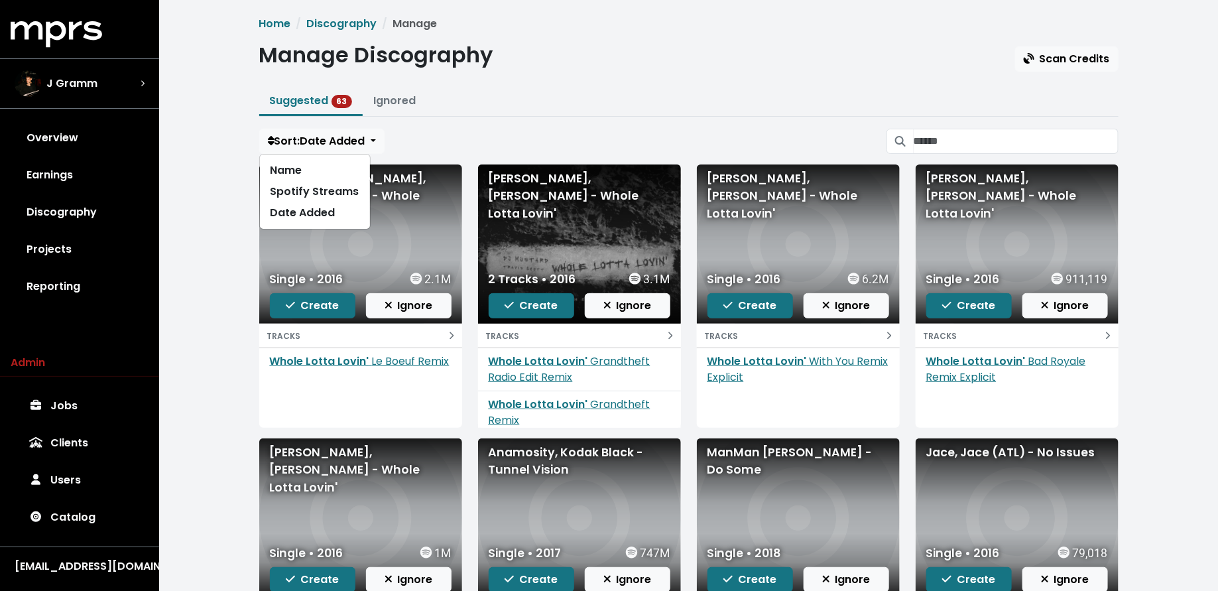
click at [231, 235] on div "Home Discography Manage Manage Discography Scan Credits Suggested 63 Ignored So…" at bounding box center [688, 393] width 1059 height 786
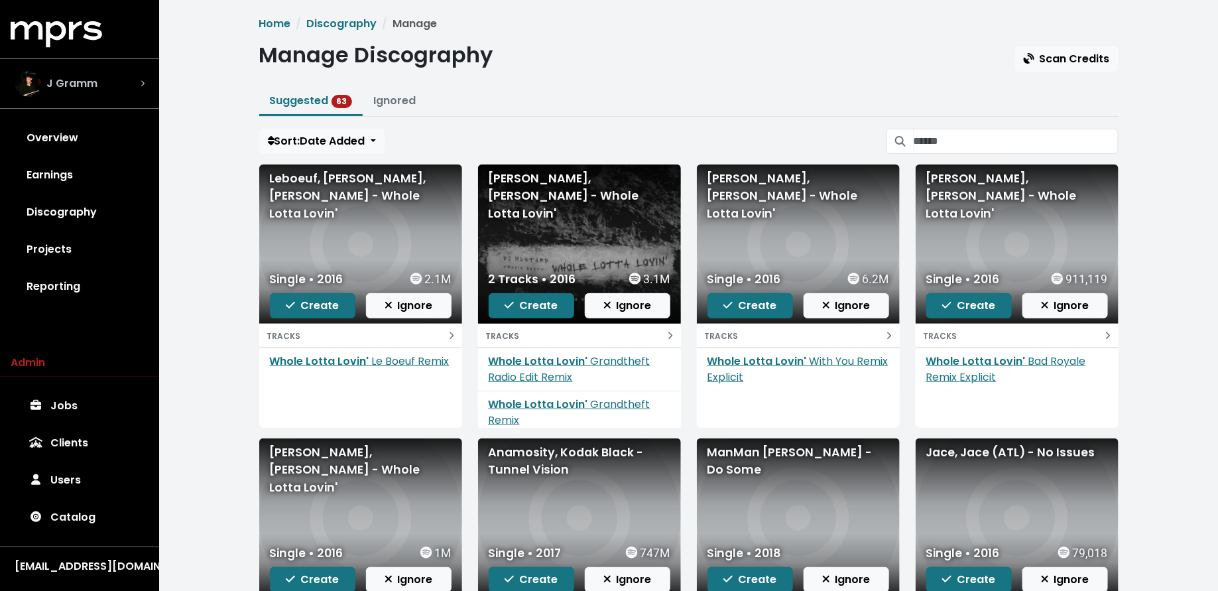
click at [112, 81] on div "J Gramm" at bounding box center [80, 83] width 130 height 27
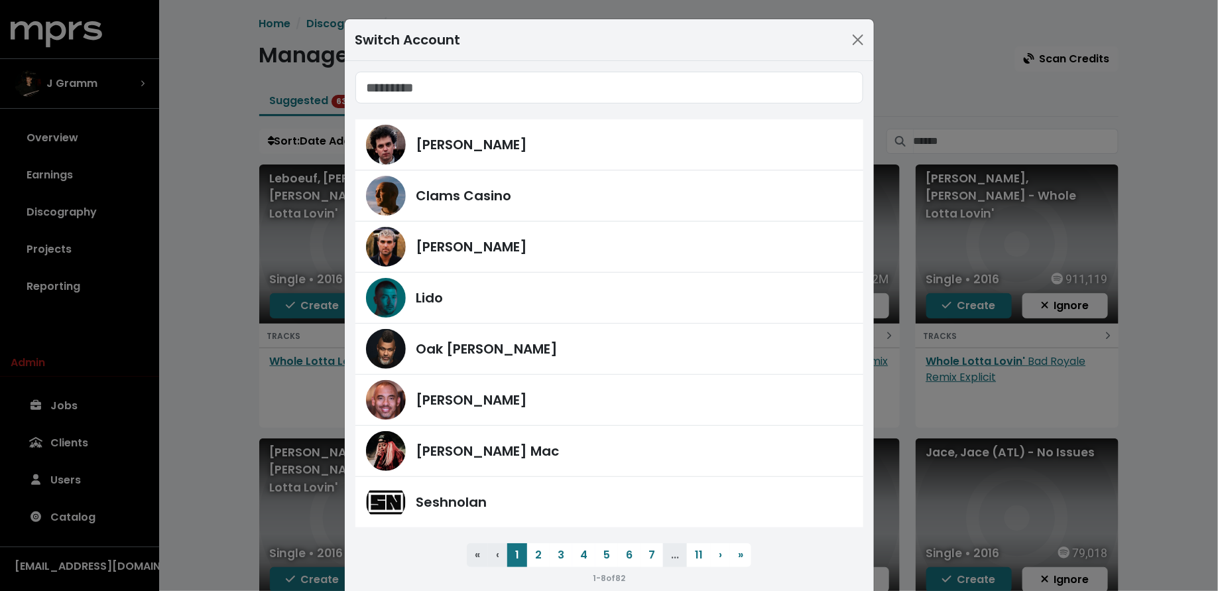
click at [540, 538] on span "James Ford Clams Casino Fred Gibson Lido Oak Felder Harvey Mason Jr Keegan Mac …" at bounding box center [609, 329] width 508 height 514
click at [540, 550] on button "2" at bounding box center [538, 555] width 23 height 24
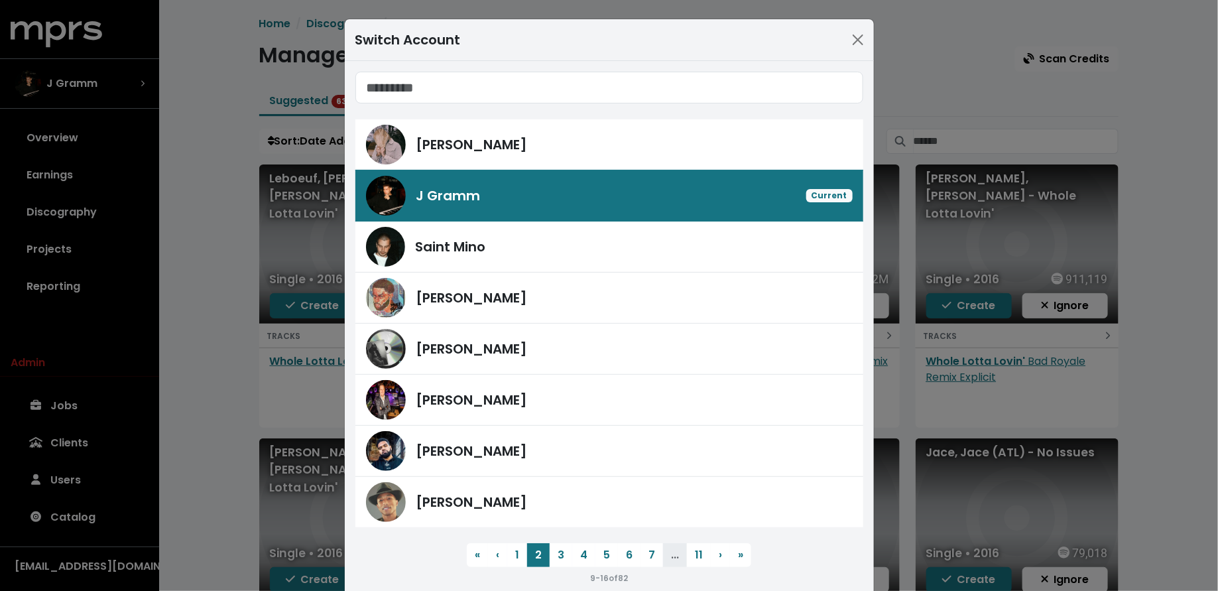
click at [88, 449] on div "Switch Account Richie Souf J Gramm Current Saint Mino Mike Hector Ike Beatz And…" at bounding box center [609, 295] width 1218 height 591
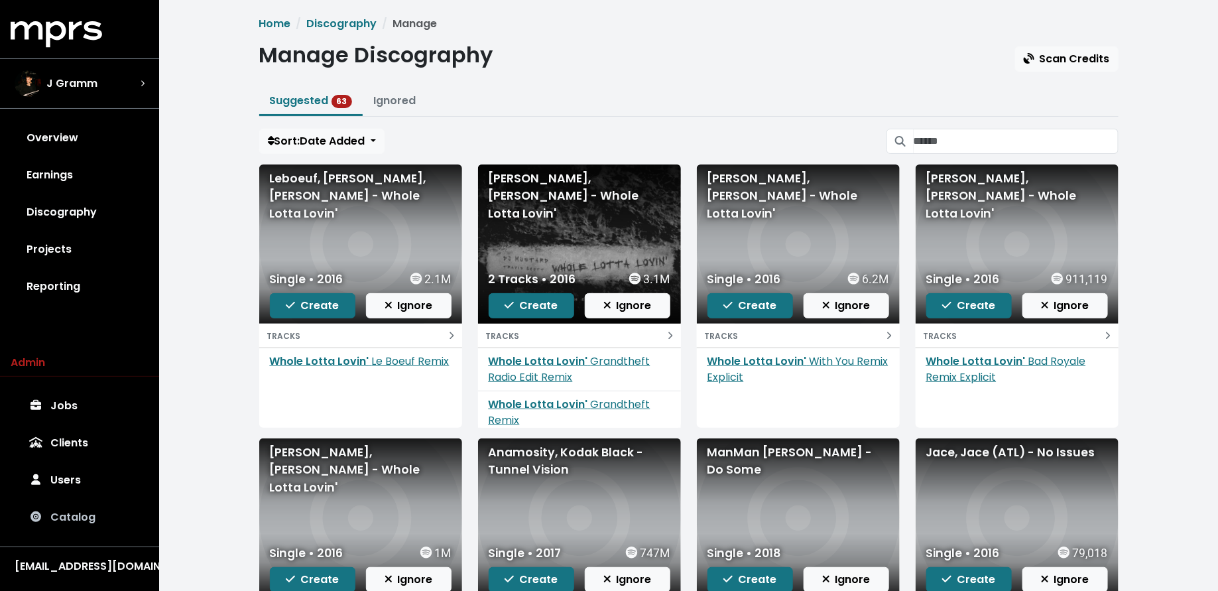
click at [88, 518] on link "Catalog" at bounding box center [80, 517] width 138 height 37
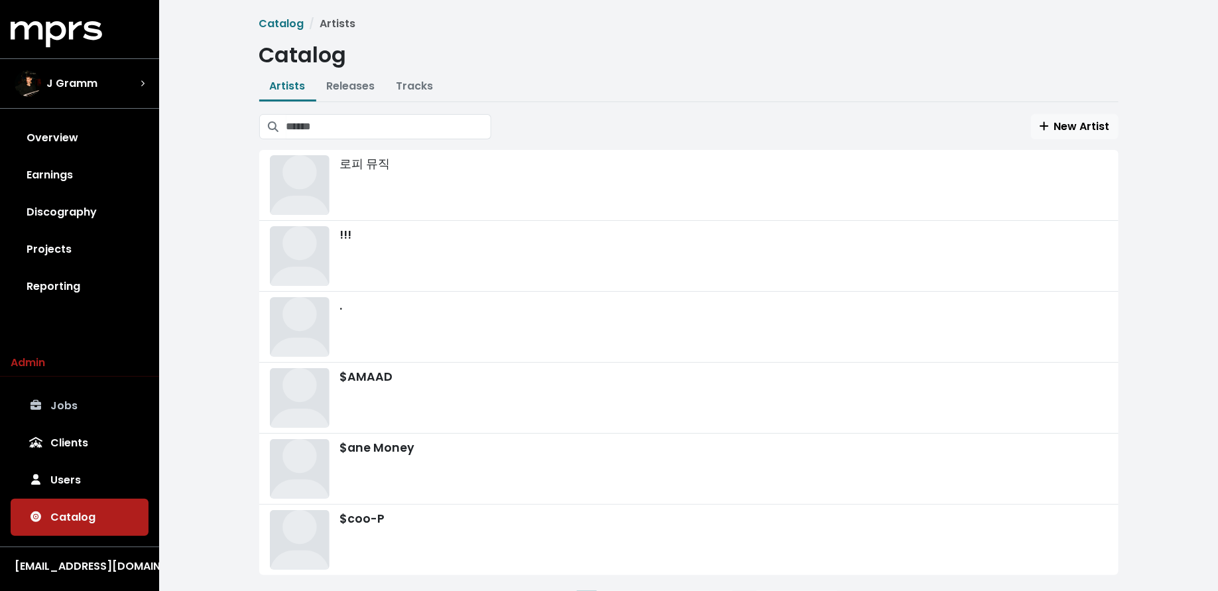
click at [103, 390] on link "Jobs" at bounding box center [80, 405] width 138 height 37
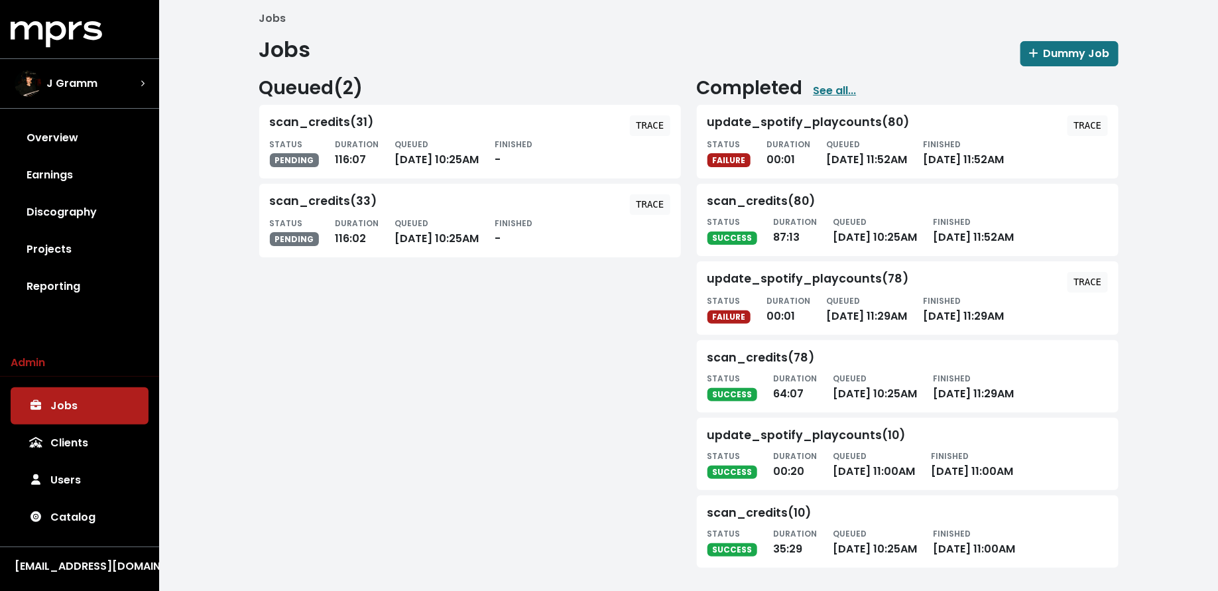
scroll to position [7, 0]
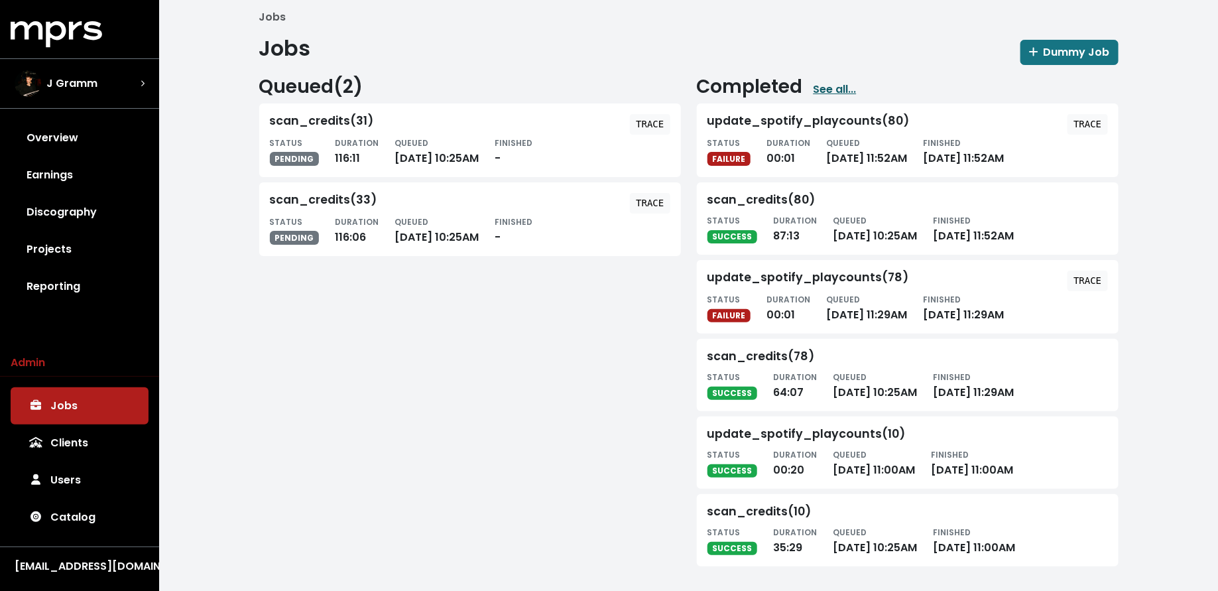
click at [839, 93] on link "See all..." at bounding box center [834, 90] width 43 height 16
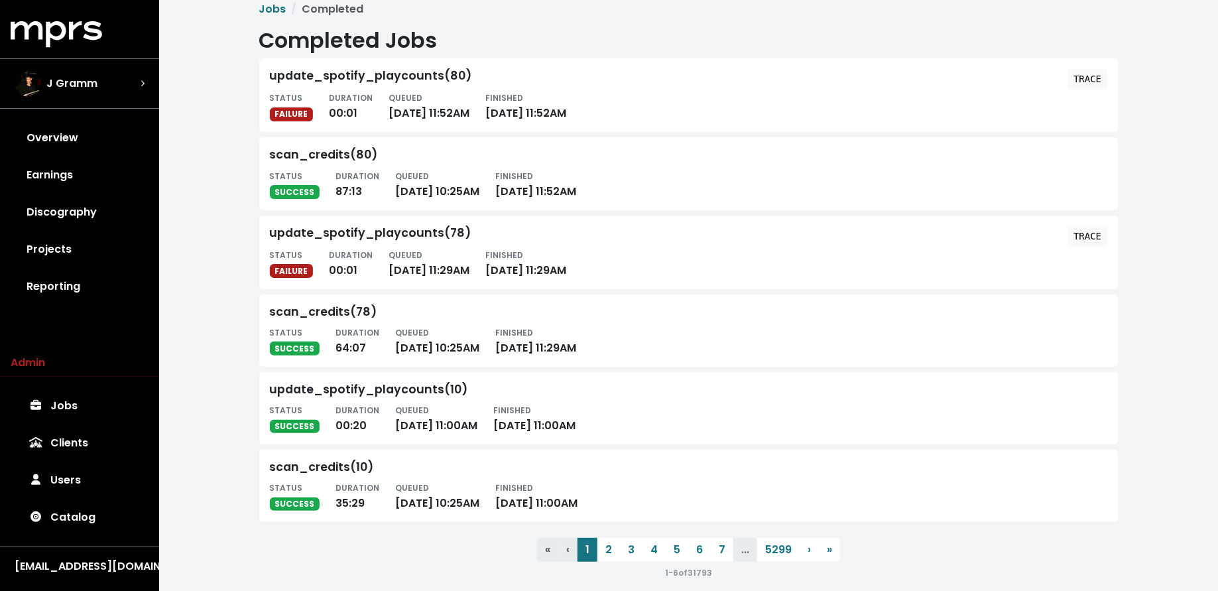
scroll to position [17, 0]
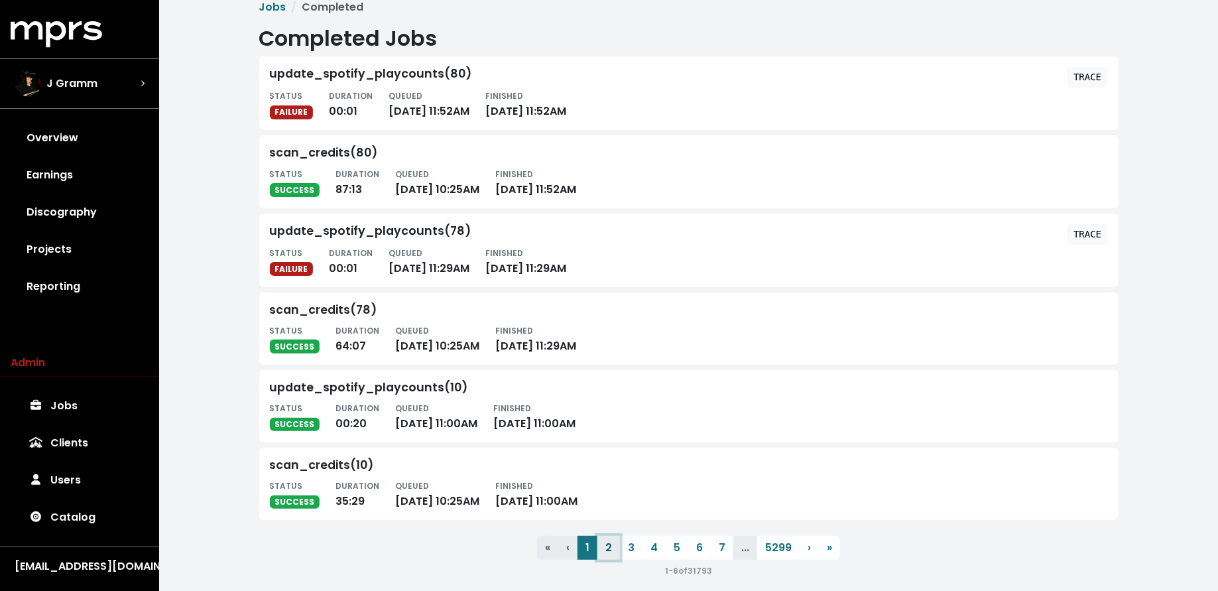
click at [613, 542] on button "2" at bounding box center [608, 548] width 23 height 24
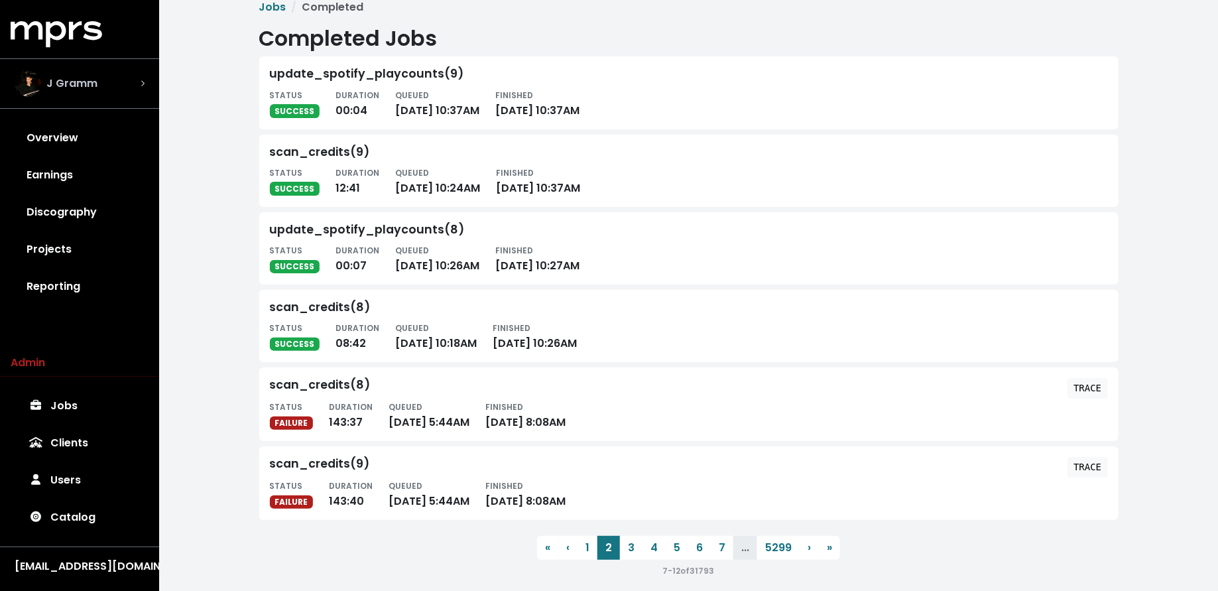
click at [122, 89] on div "J Gramm" at bounding box center [80, 83] width 130 height 27
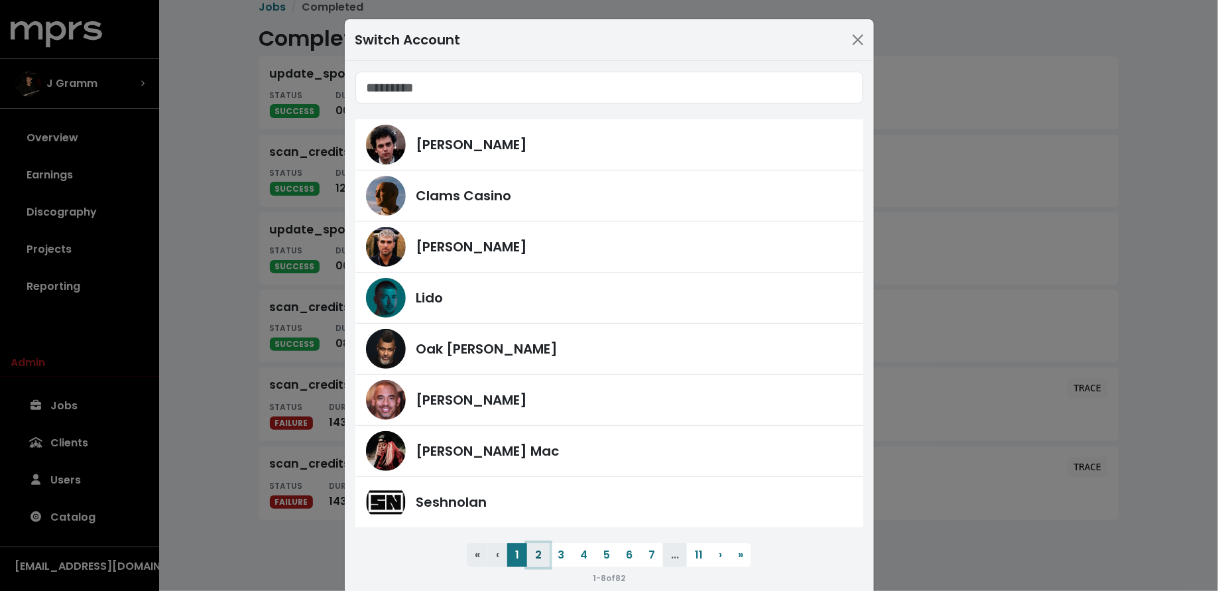
click at [542, 555] on button "2" at bounding box center [538, 555] width 23 height 24
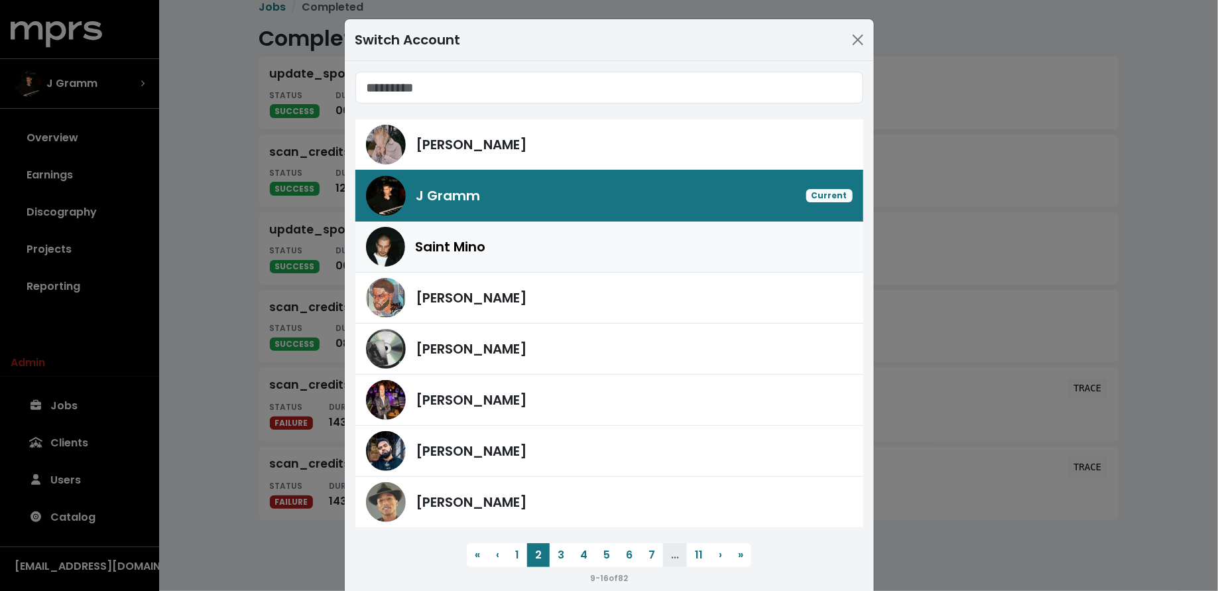
click at [488, 246] on div "Saint Mino" at bounding box center [634, 247] width 437 height 20
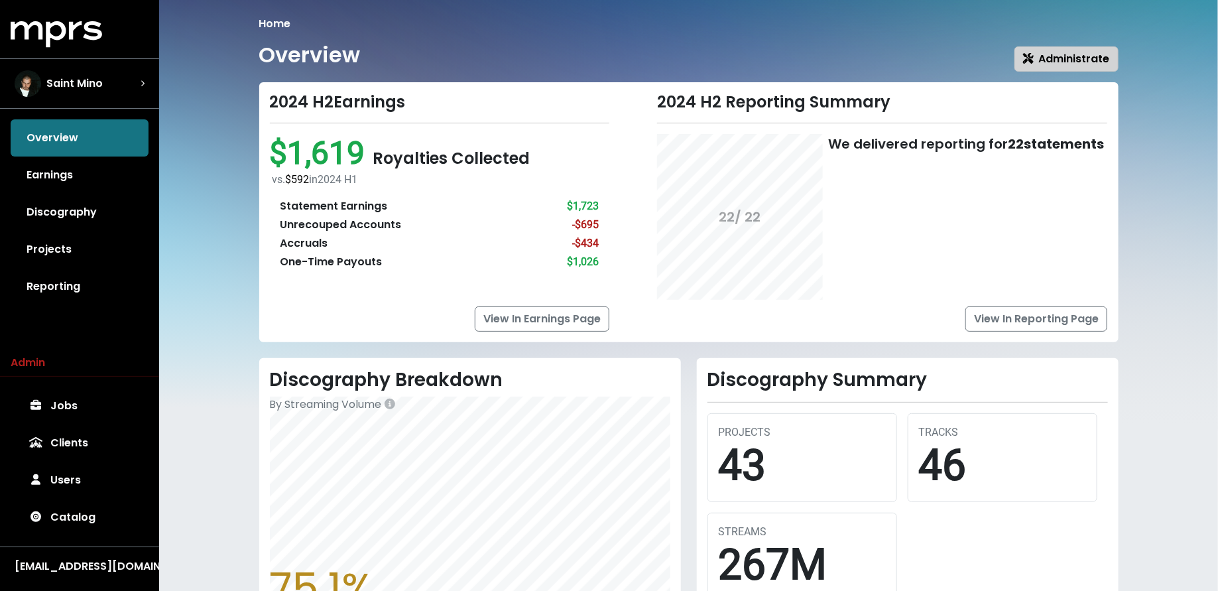
click at [1051, 61] on span "Administrate" at bounding box center [1066, 58] width 87 height 15
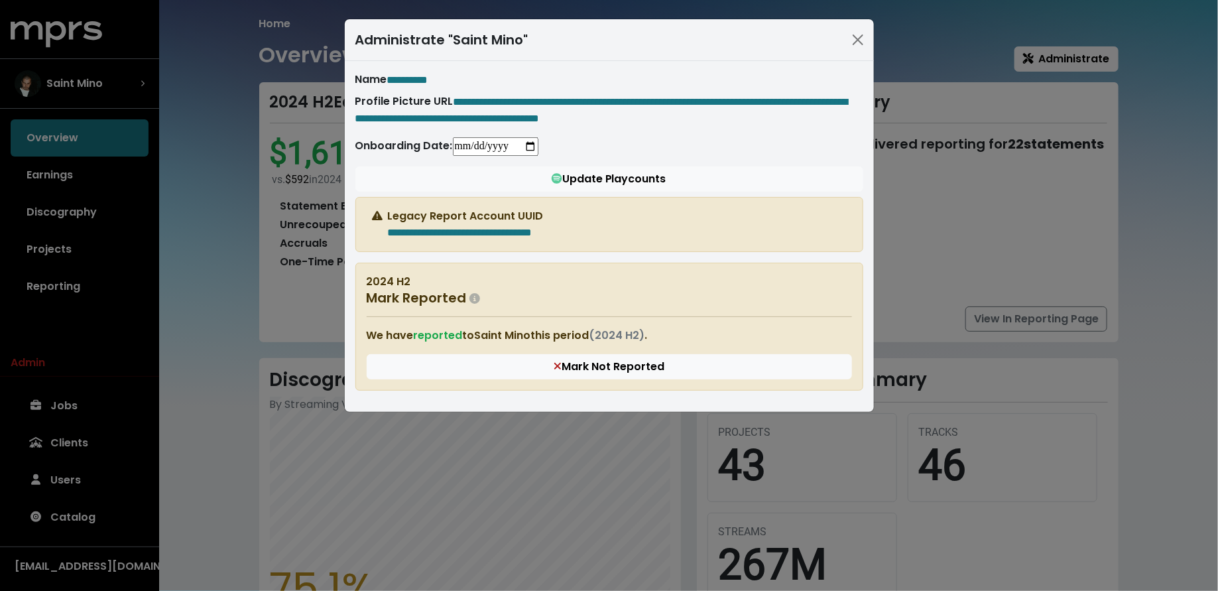
click at [235, 367] on div "**********" at bounding box center [609, 295] width 1218 height 591
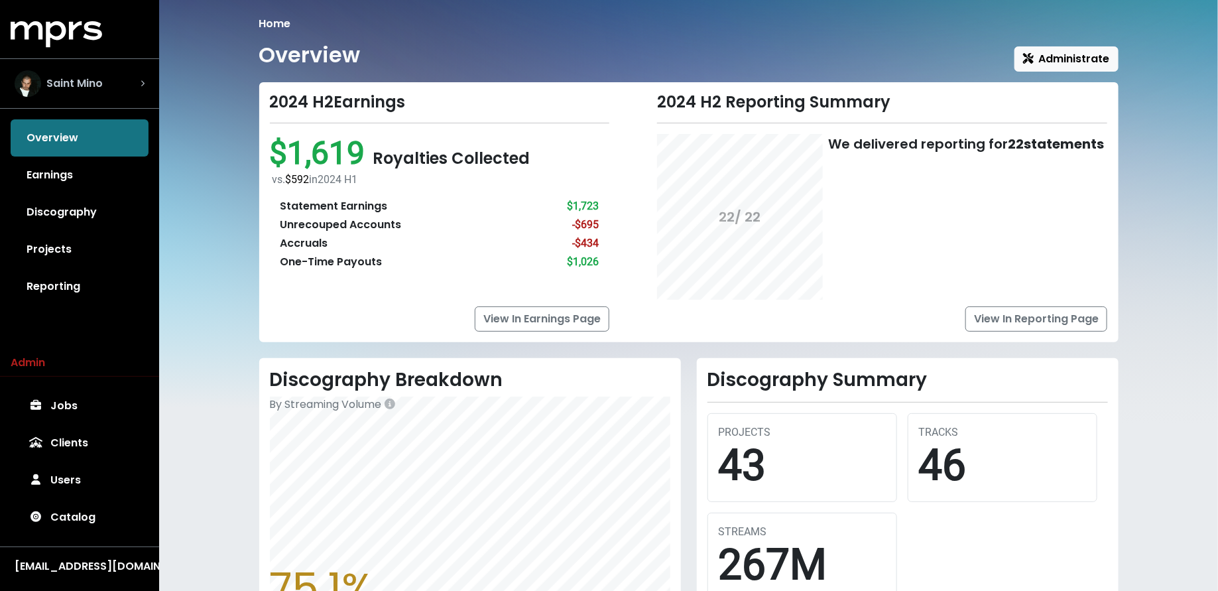
click at [119, 94] on div "Saint Mino" at bounding box center [80, 83] width 130 height 27
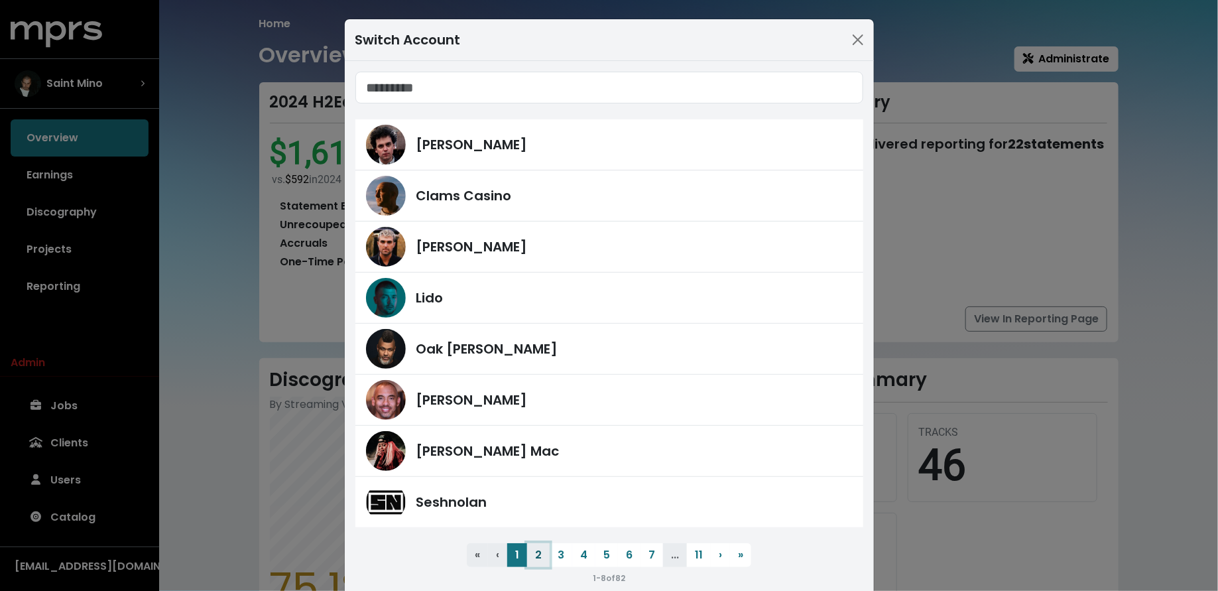
click at [537, 558] on button "2" at bounding box center [538, 555] width 23 height 24
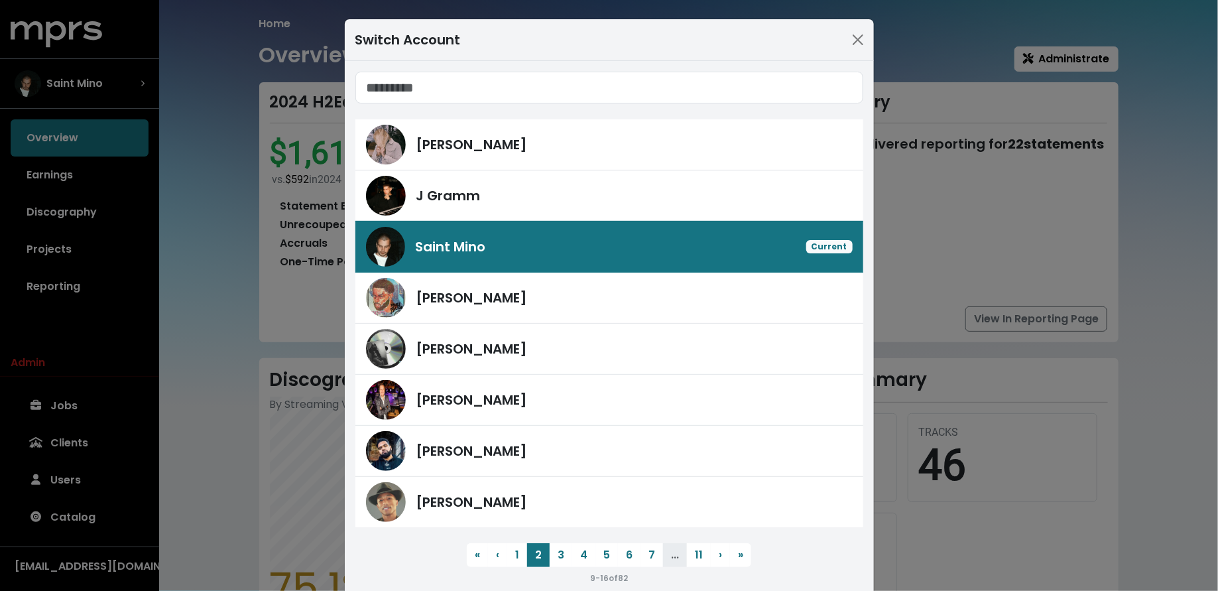
click at [135, 245] on div "Switch Account Richie Souf J Gramm Saint Mino Current Mike Hector Ike Beatz And…" at bounding box center [609, 295] width 1218 height 591
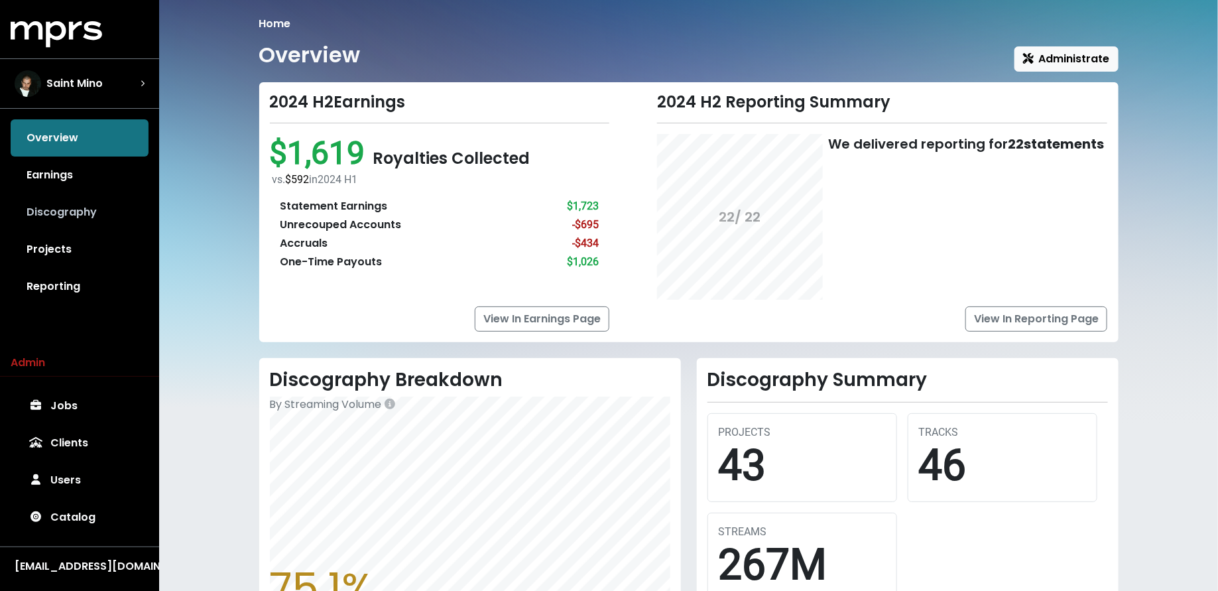
click at [85, 211] on link "Discography" at bounding box center [80, 212] width 138 height 37
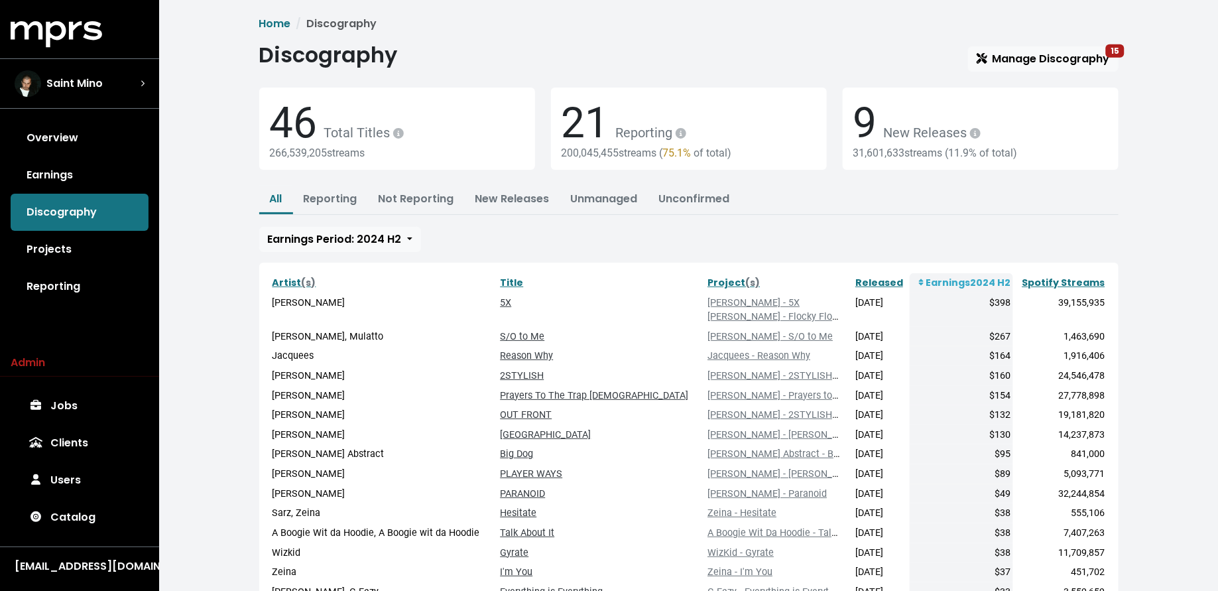
click at [1020, 44] on div "Discography Manage Discography 15" at bounding box center [688, 56] width 859 height 29
click at [1021, 54] on span "Manage Discography 15" at bounding box center [1042, 58] width 133 height 15
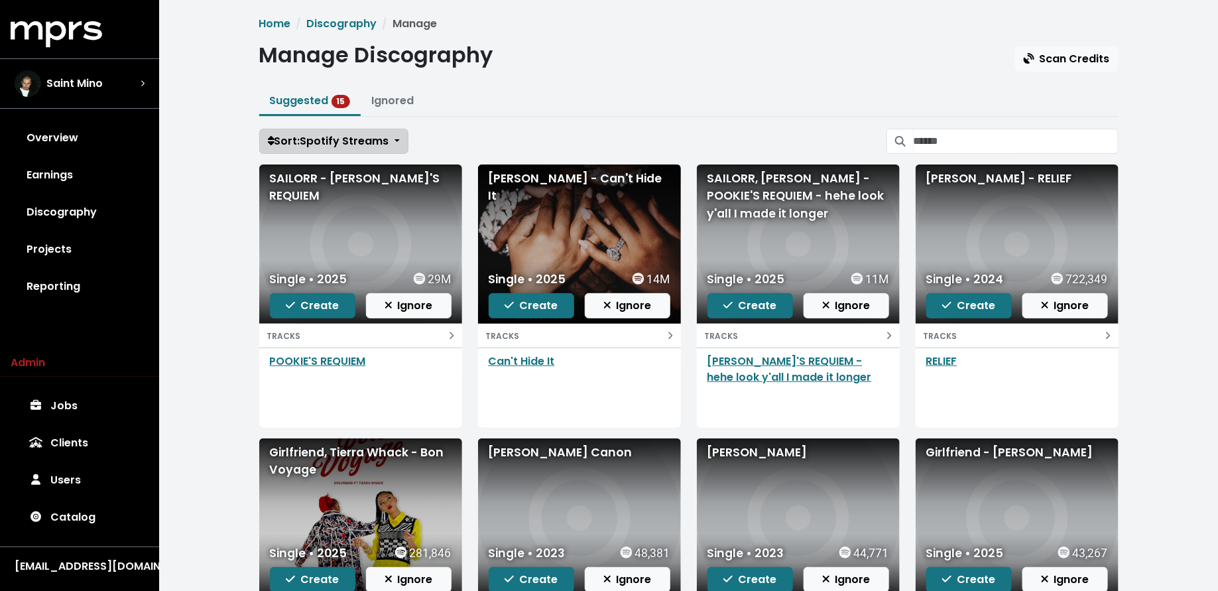
click at [321, 131] on button "Sort: Spotify Streams" at bounding box center [333, 141] width 149 height 25
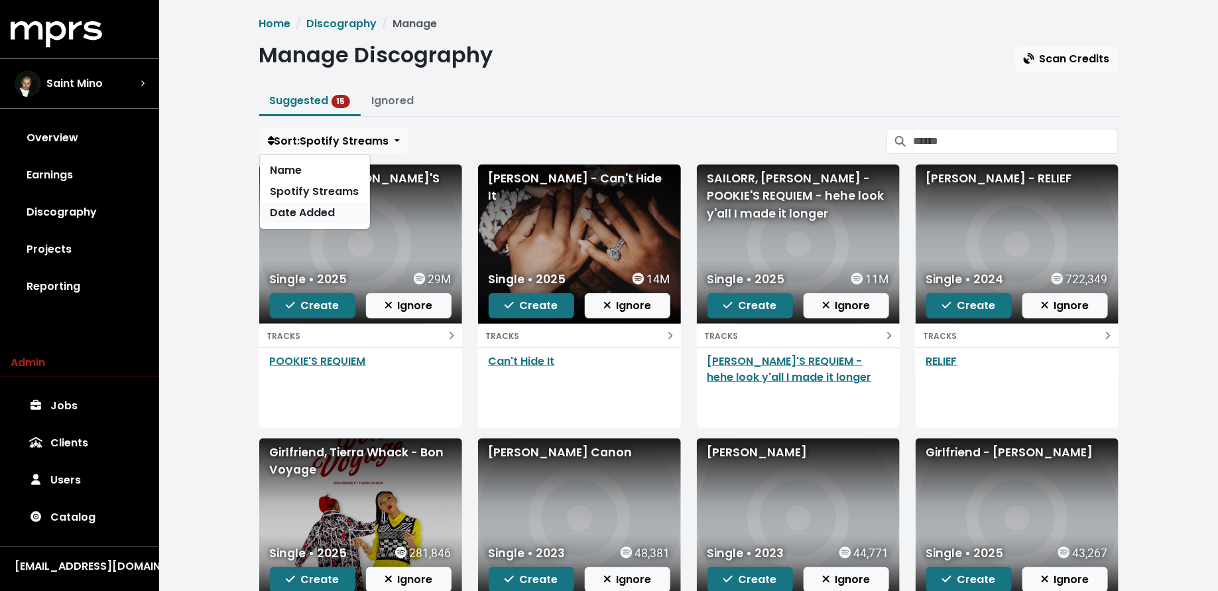
click at [314, 215] on link "Date Added" at bounding box center [315, 212] width 110 height 21
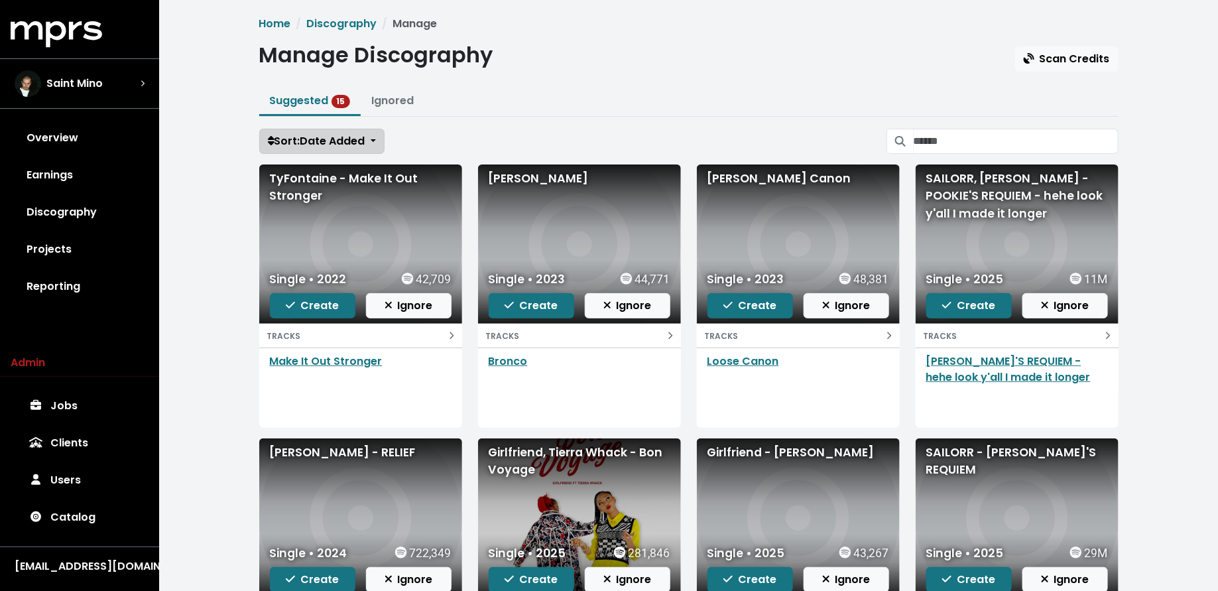
click at [320, 144] on span "Sort: Date Added" at bounding box center [316, 140] width 97 height 15
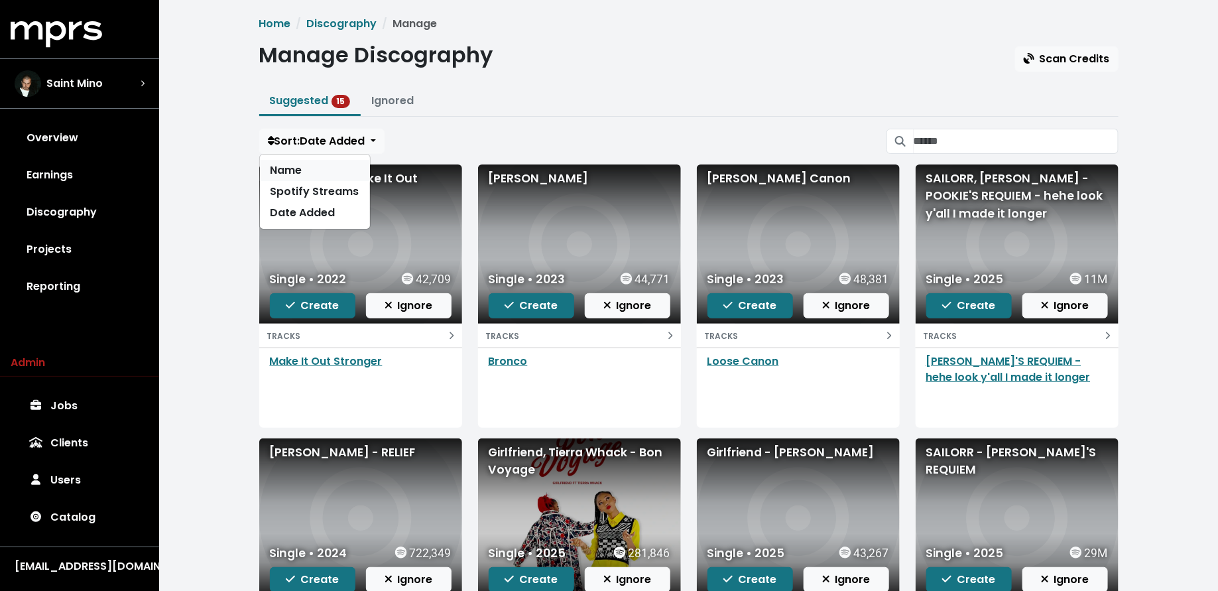
click at [315, 167] on link "Name" at bounding box center [315, 170] width 110 height 21
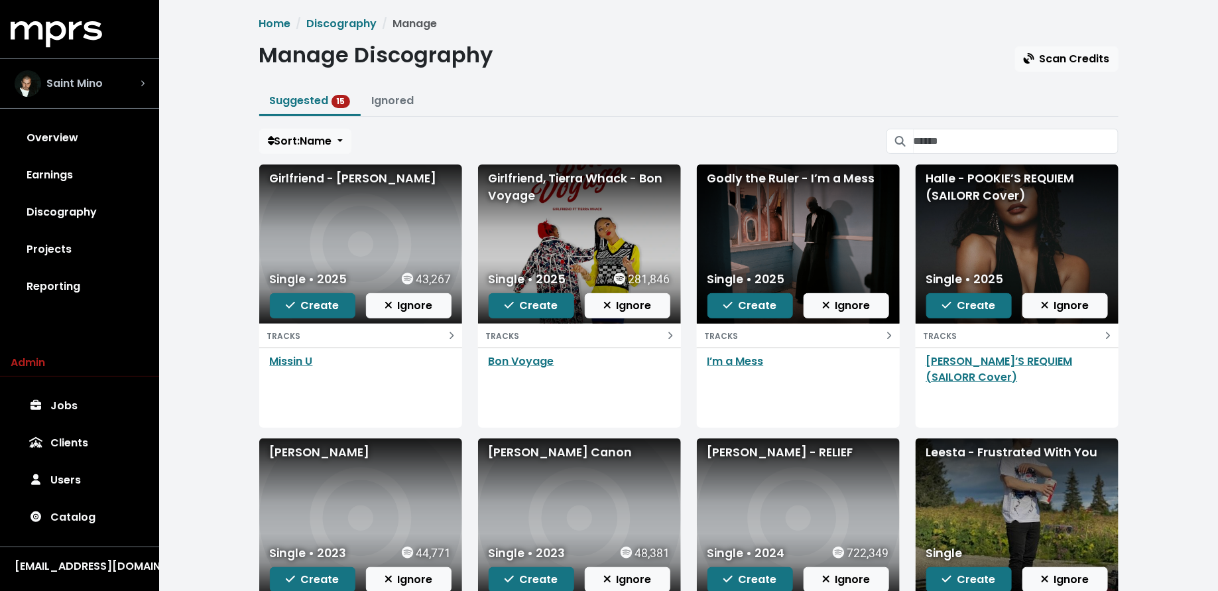
click at [94, 88] on span "Saint Mino" at bounding box center [74, 84] width 56 height 16
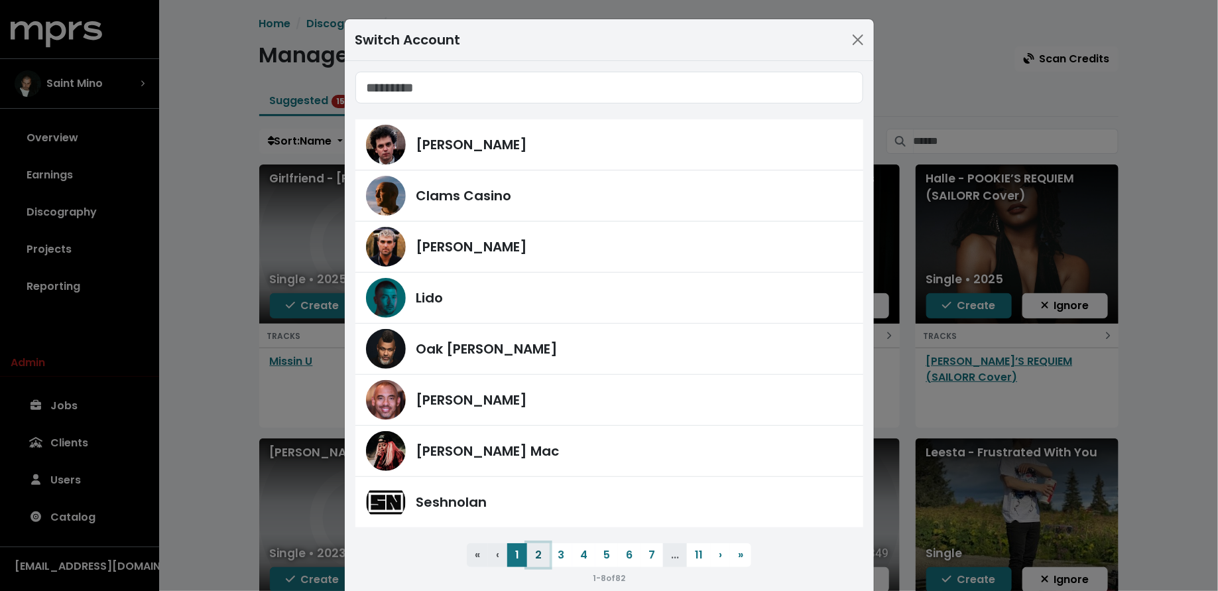
click at [535, 552] on button "2" at bounding box center [538, 555] width 23 height 24
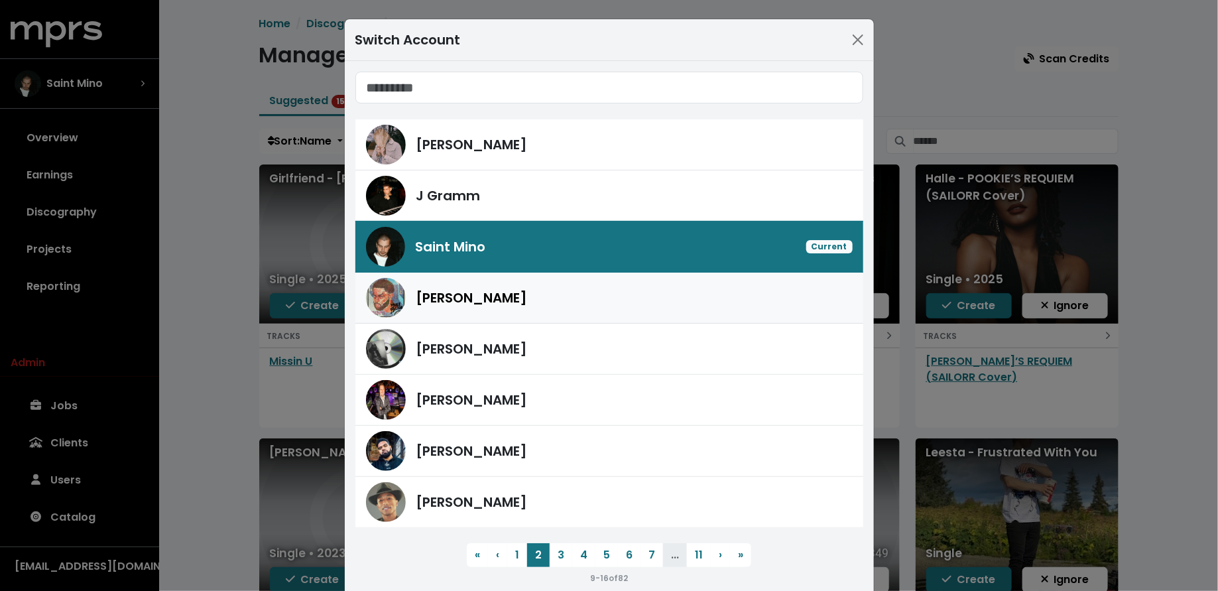
click at [484, 303] on span "Mike Hector" at bounding box center [471, 298] width 111 height 20
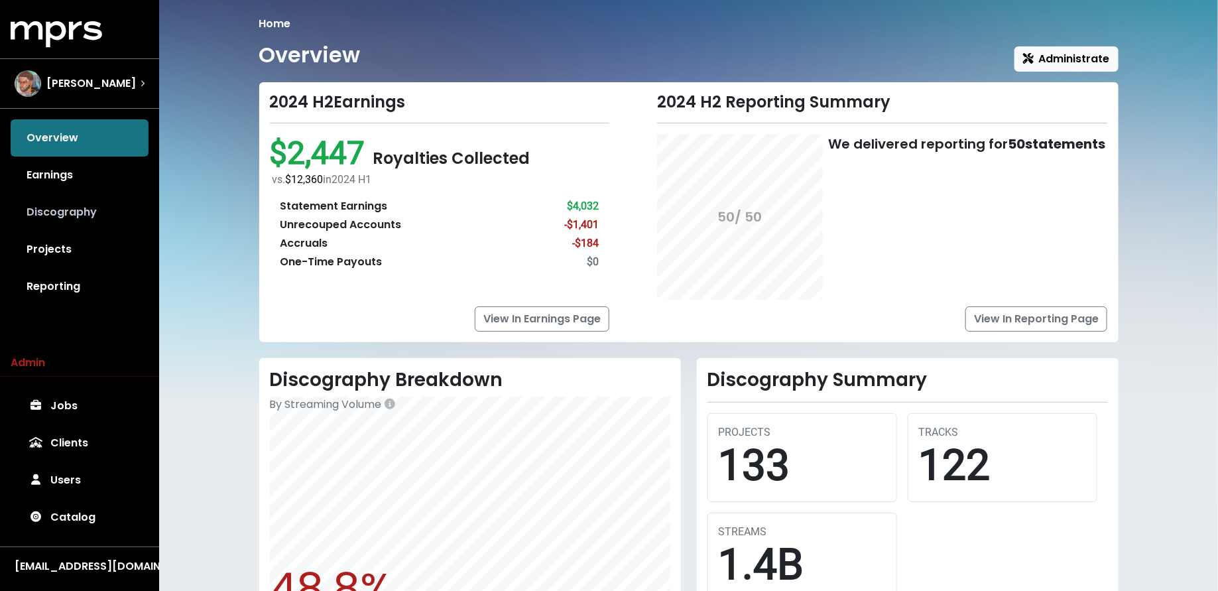
click at [108, 218] on link "Discography" at bounding box center [80, 212] width 138 height 37
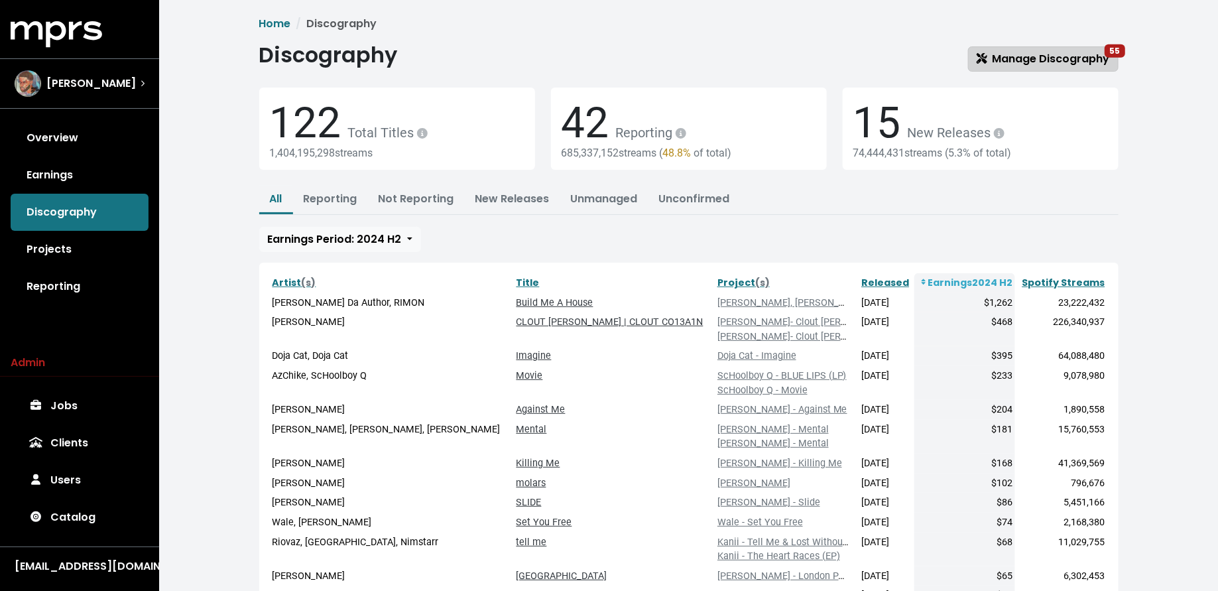
click at [1012, 56] on span "Manage Discography 55" at bounding box center [1042, 58] width 133 height 15
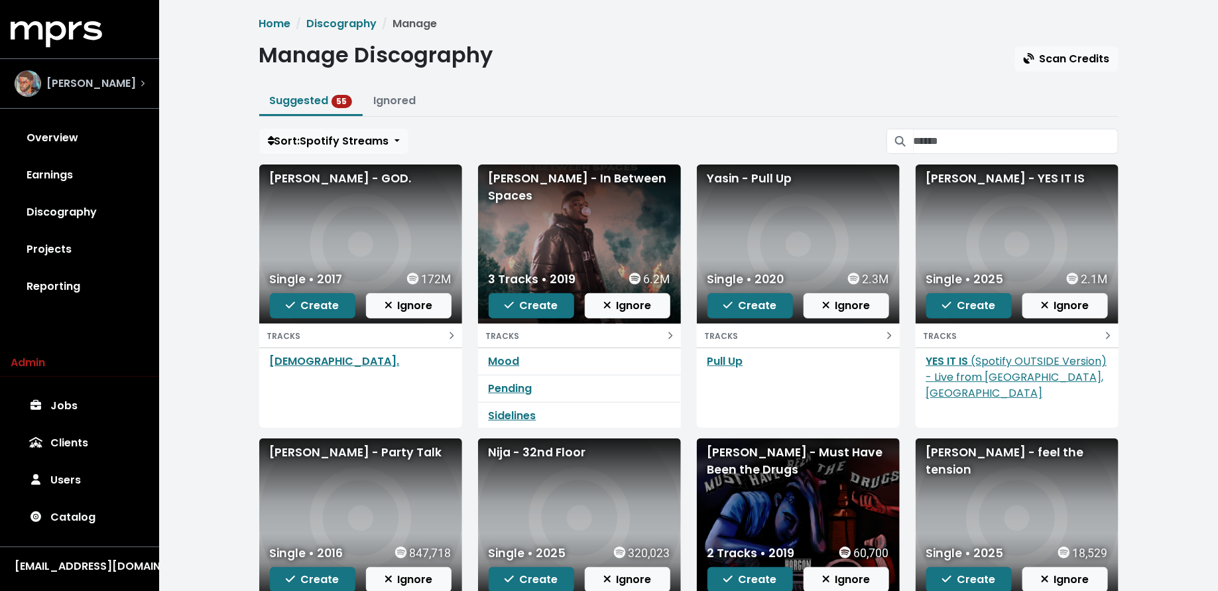
click at [139, 86] on div "Mike Hector" at bounding box center [80, 83] width 130 height 27
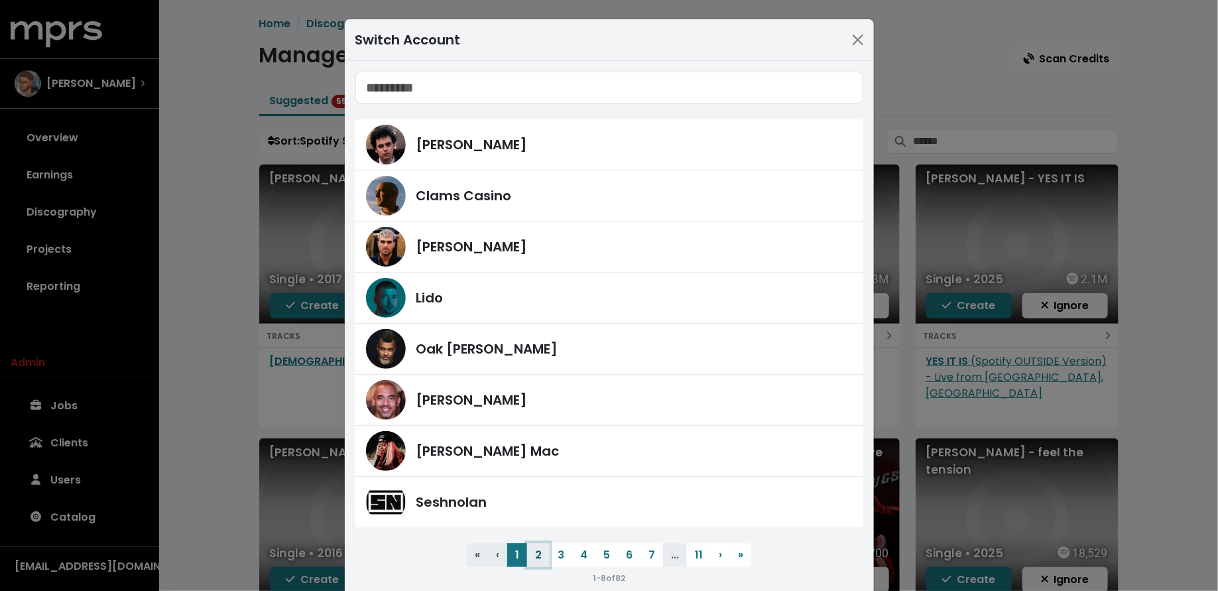
click at [532, 554] on button "2" at bounding box center [538, 555] width 23 height 24
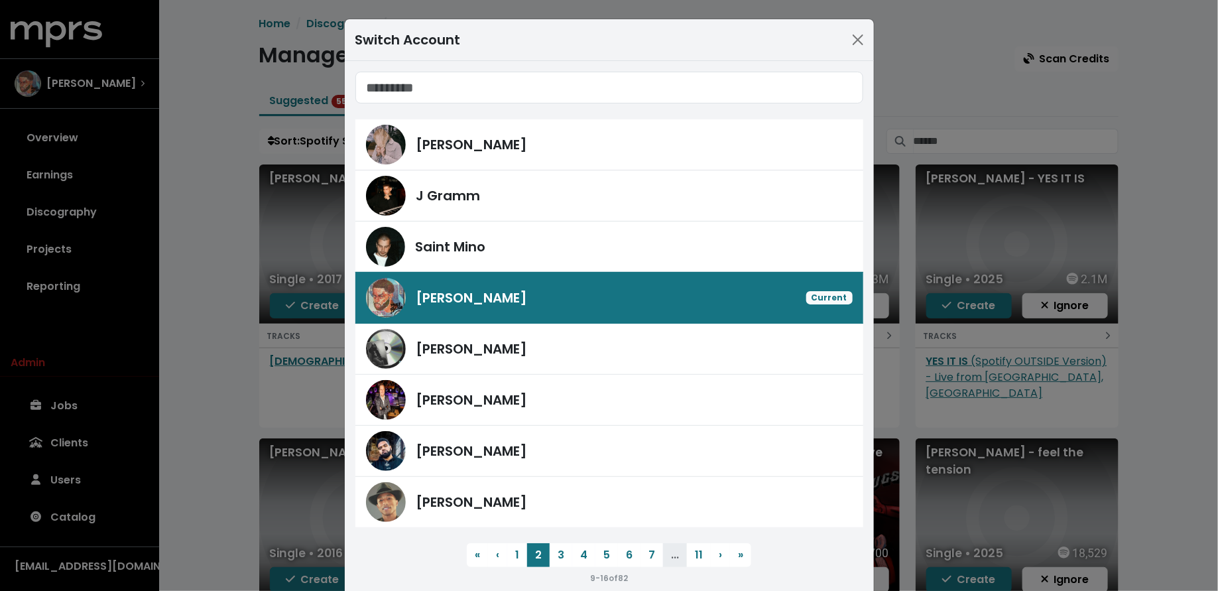
click at [107, 423] on div "Switch Account Richie Souf J Gramm Saint Mino Mike Hector Current Ike Beatz And…" at bounding box center [609, 295] width 1218 height 591
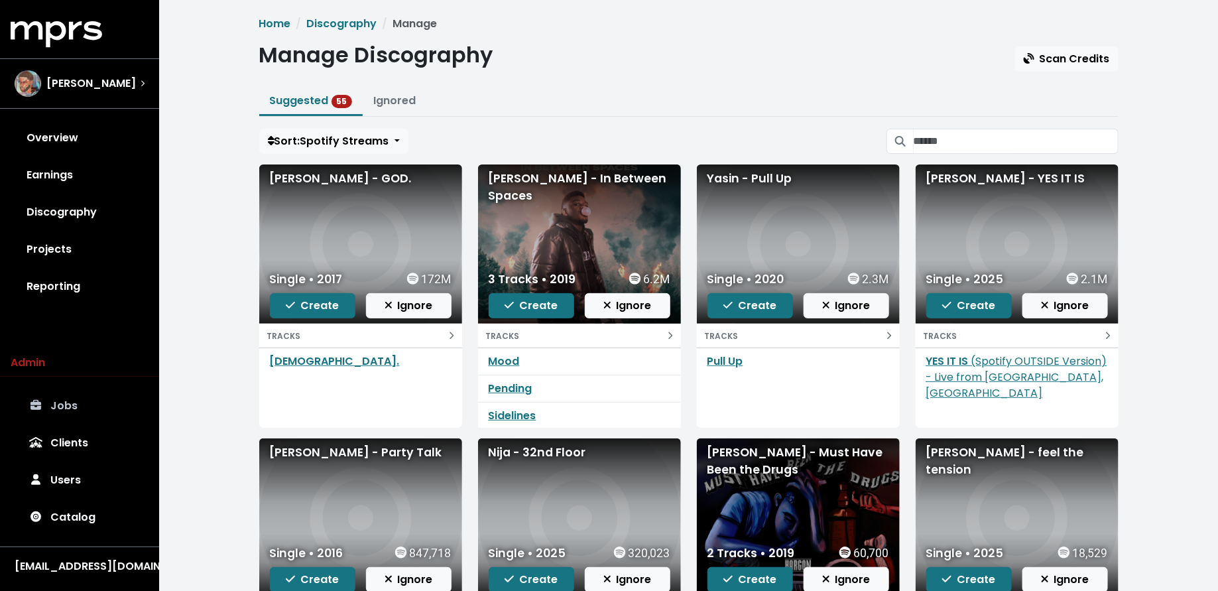
click at [93, 414] on link "Jobs" at bounding box center [80, 405] width 138 height 37
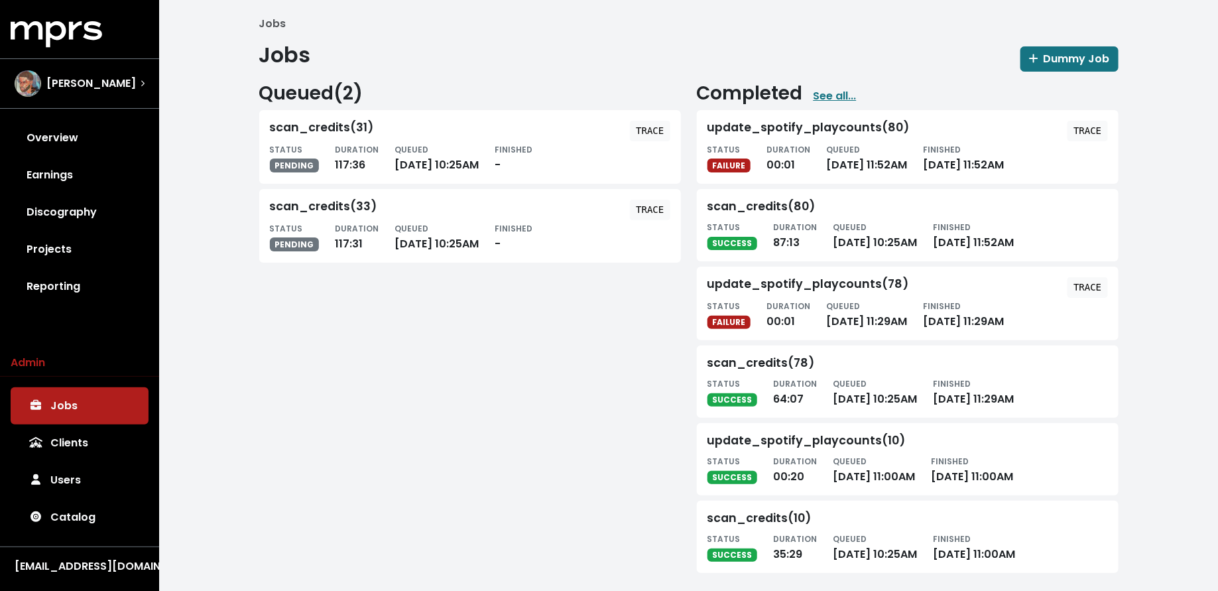
scroll to position [7, 0]
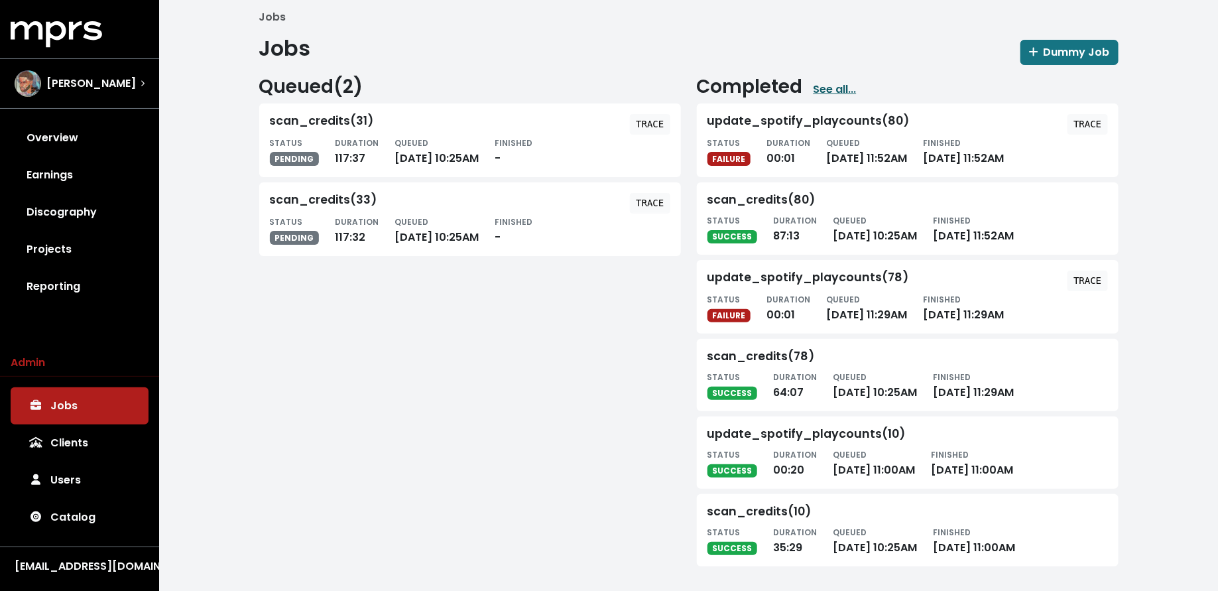
click at [839, 86] on link "See all..." at bounding box center [834, 90] width 43 height 16
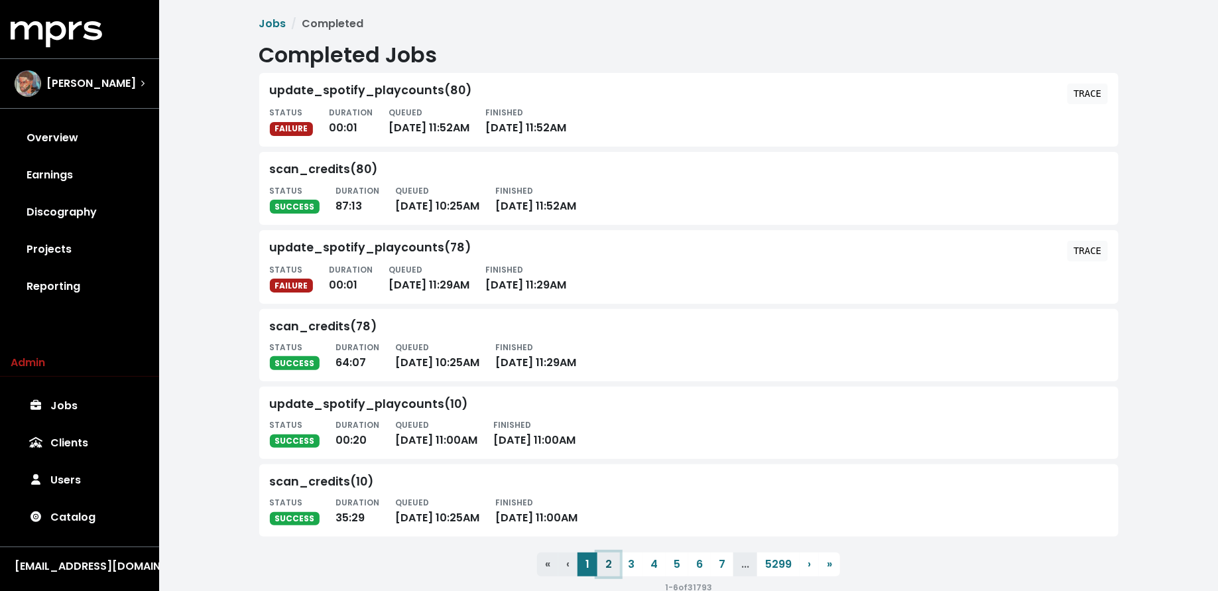
click at [608, 563] on button "2" at bounding box center [608, 564] width 23 height 24
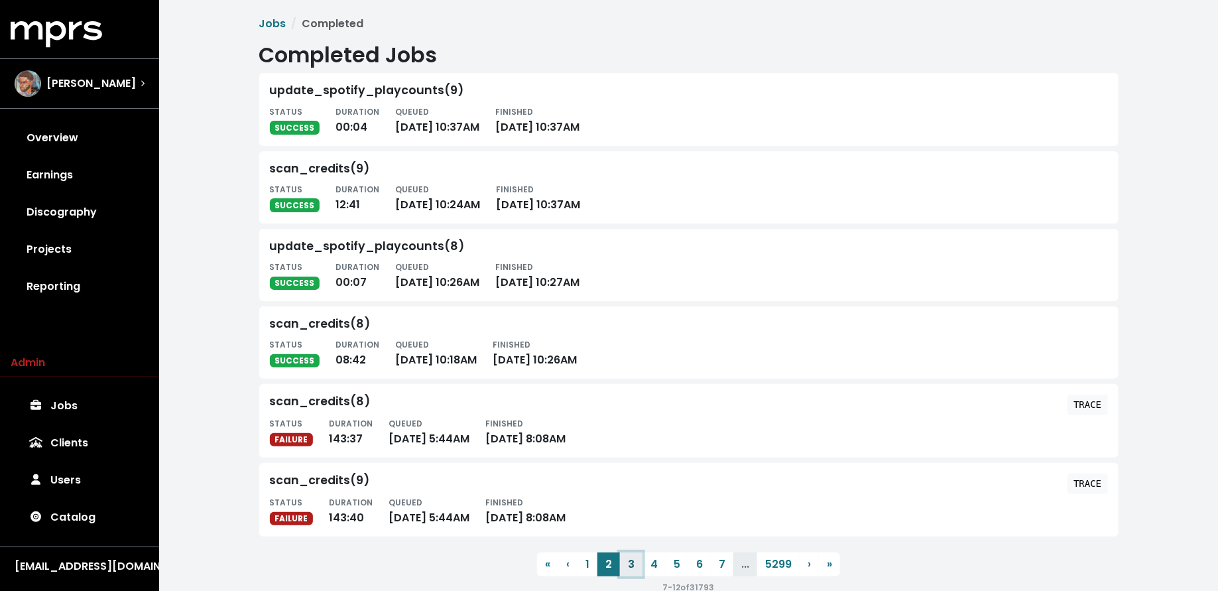
click at [636, 563] on button "3" at bounding box center [631, 564] width 23 height 24
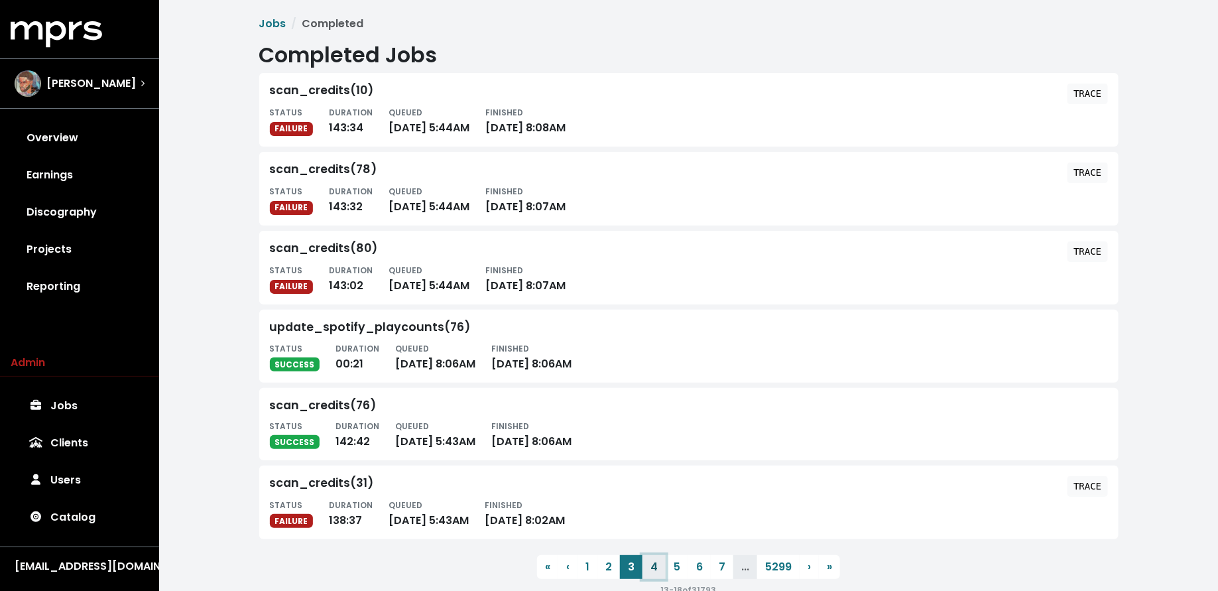
click at [651, 566] on button "4" at bounding box center [653, 567] width 23 height 24
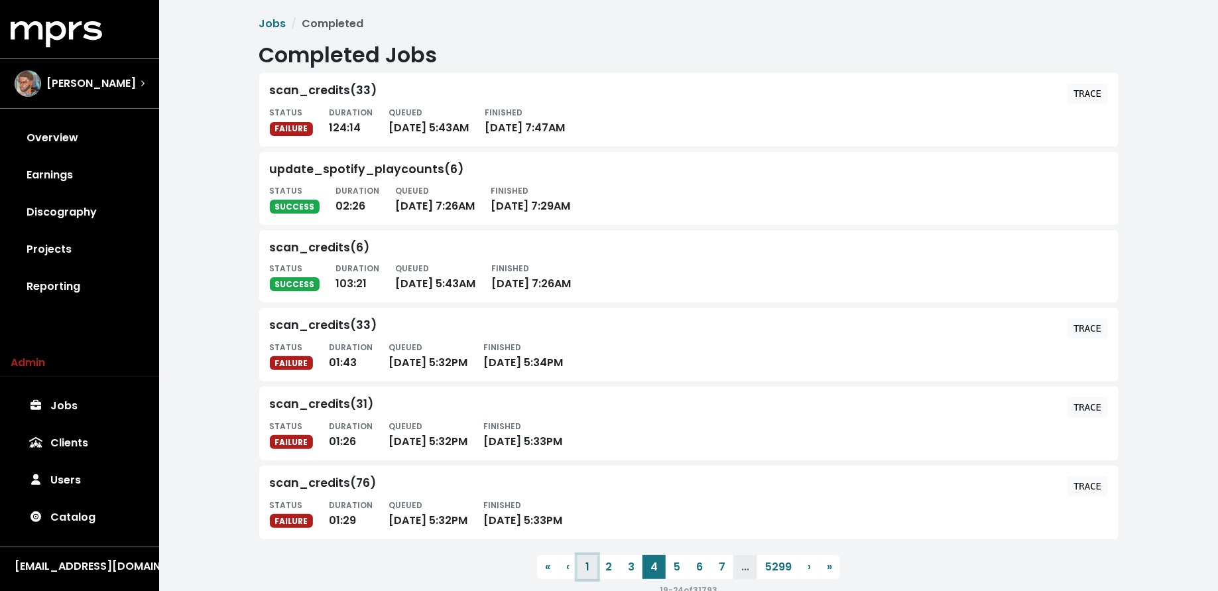
click at [589, 561] on button "1" at bounding box center [587, 567] width 20 height 24
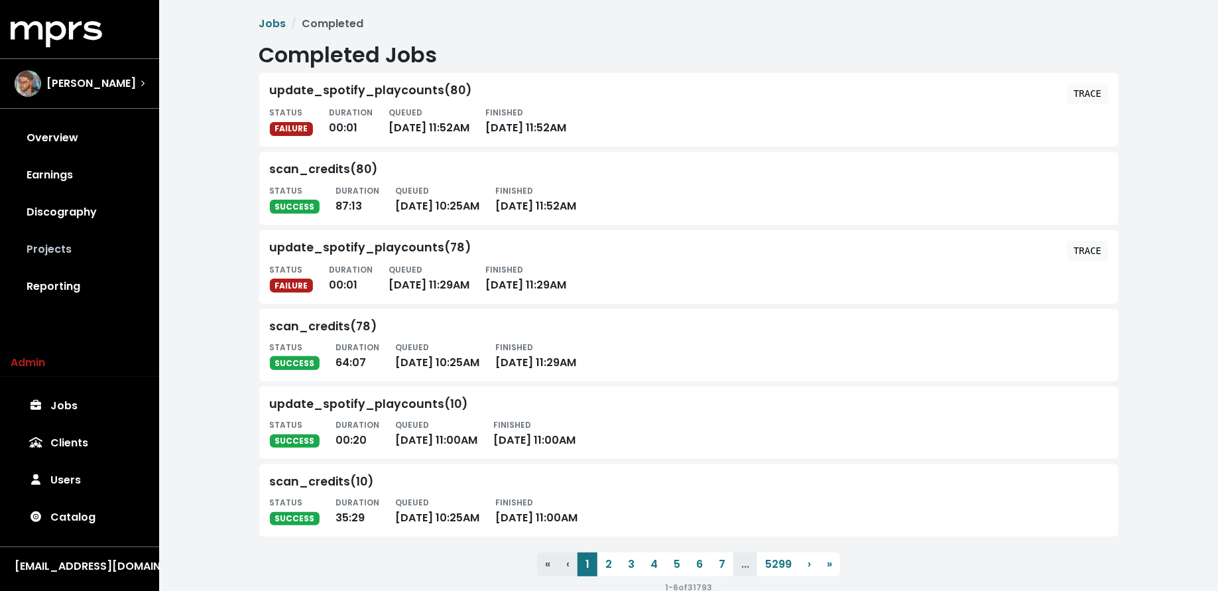
click at [120, 235] on link "Projects" at bounding box center [80, 249] width 138 height 37
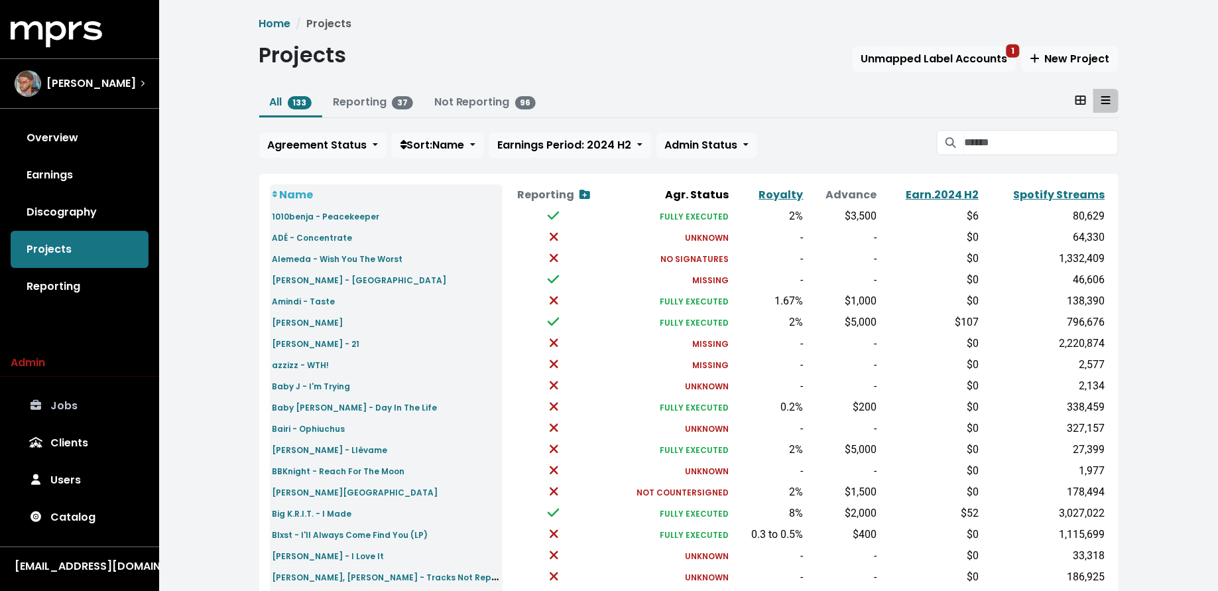
click at [41, 400] on span at bounding box center [36, 406] width 19 height 16
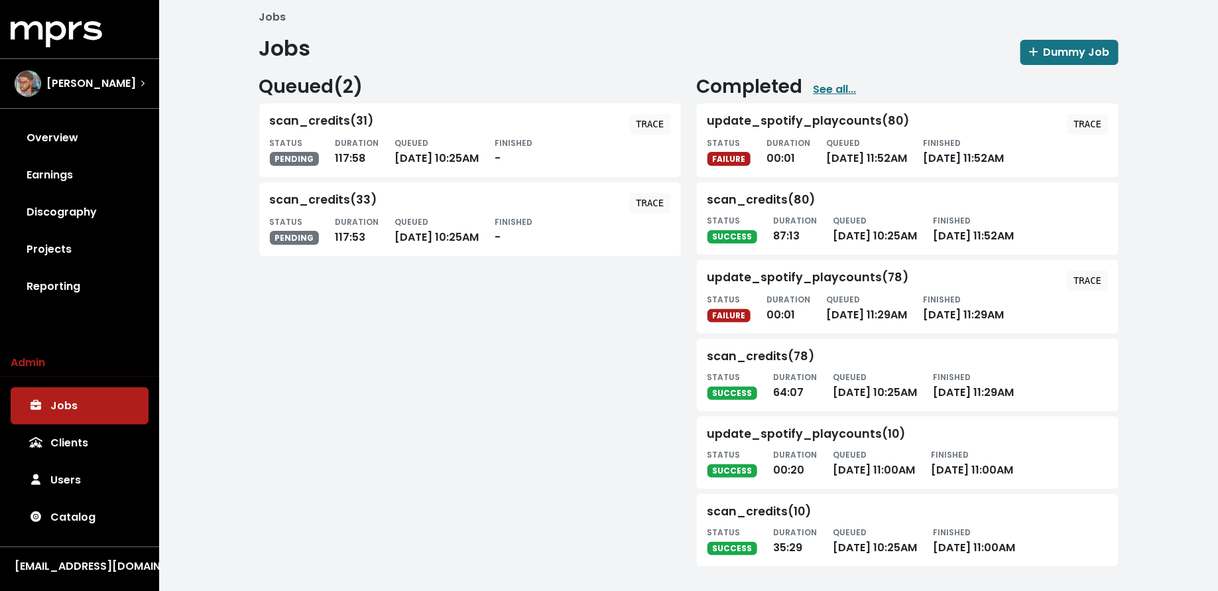
scroll to position [4, 0]
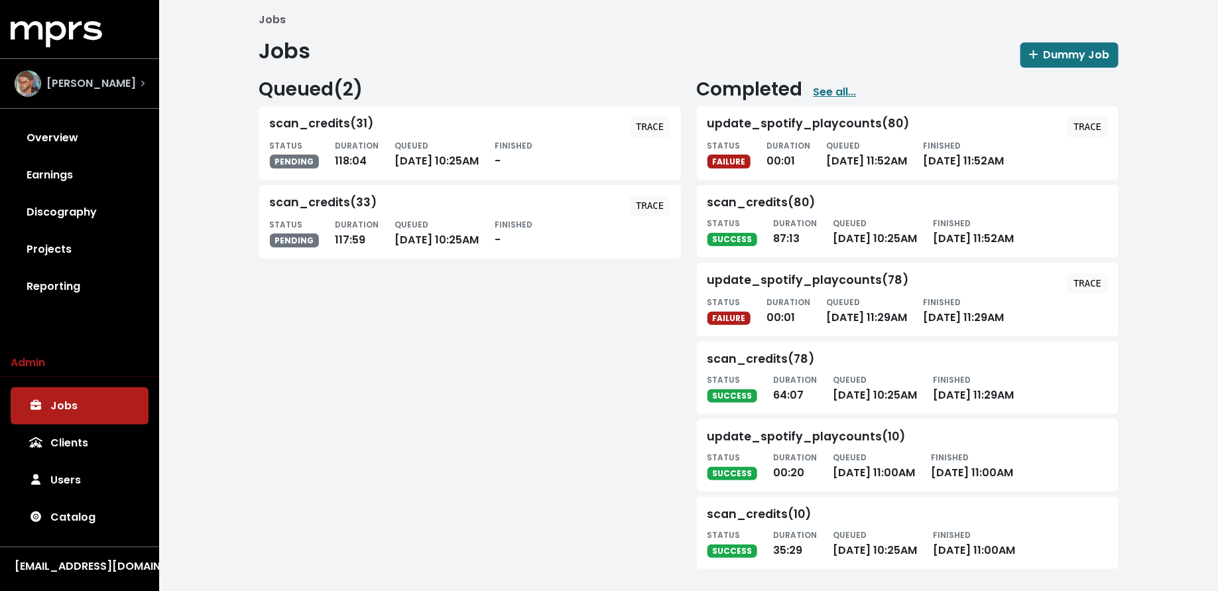
click at [125, 83] on div "Mike Hector" at bounding box center [80, 83] width 130 height 27
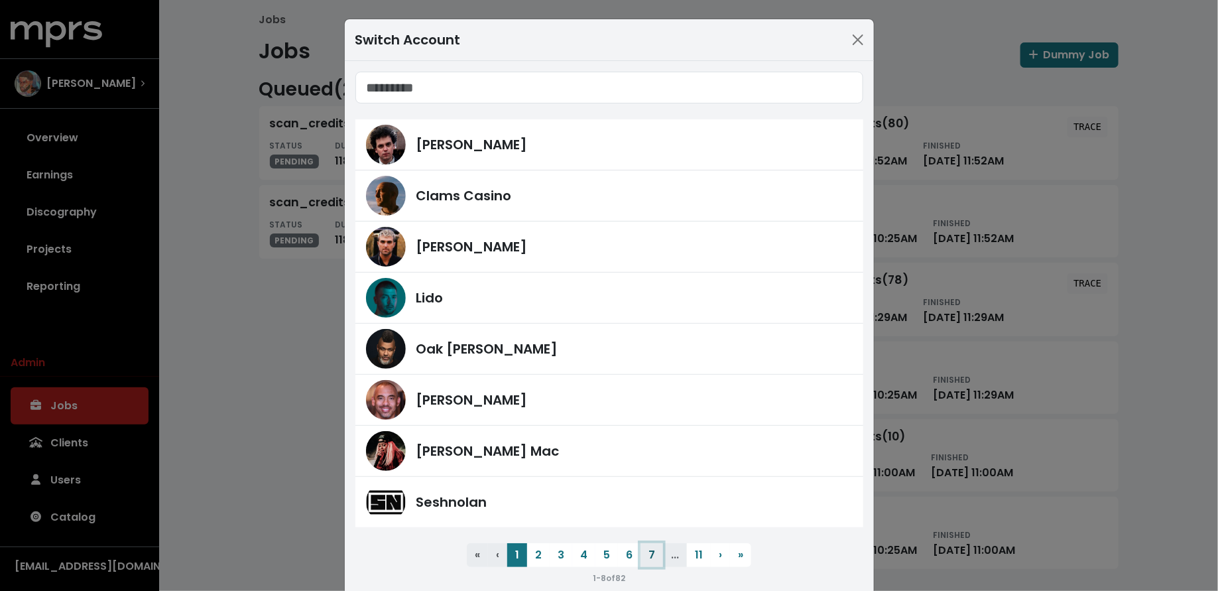
click at [650, 556] on button "7" at bounding box center [651, 555] width 23 height 24
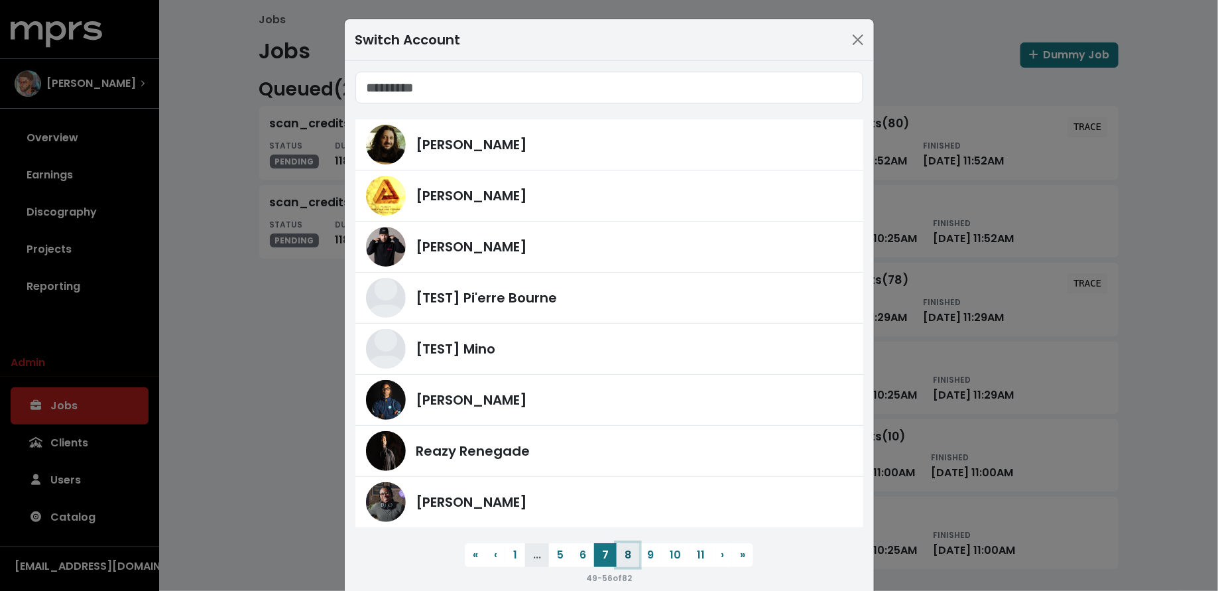
click at [623, 553] on button "8" at bounding box center [628, 555] width 23 height 24
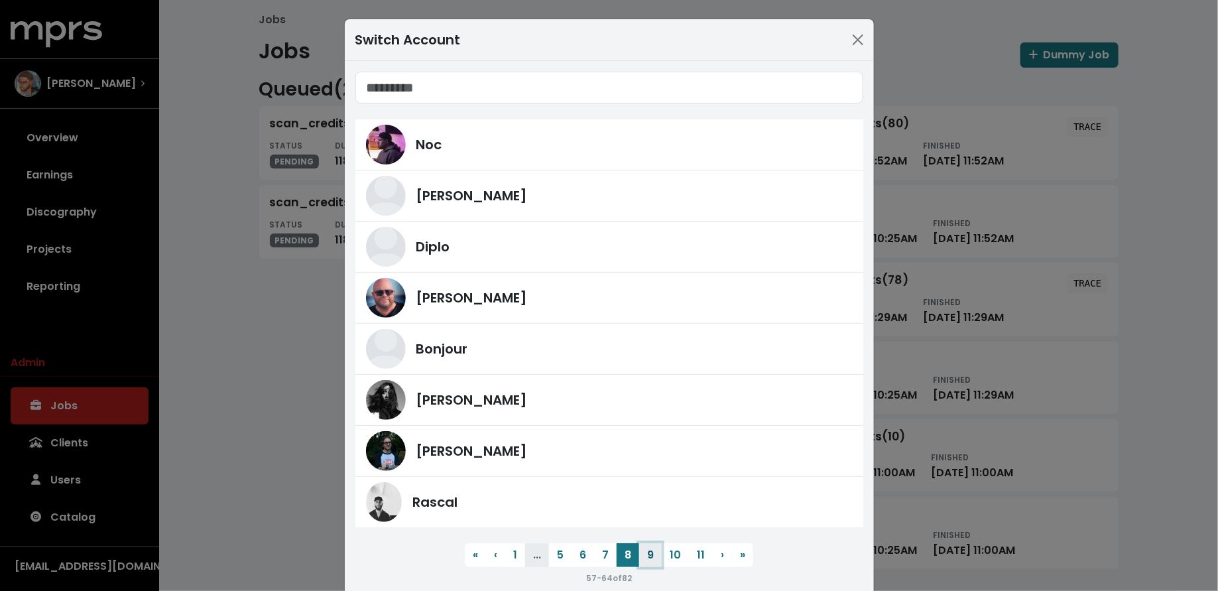
click at [654, 552] on button "9" at bounding box center [650, 555] width 23 height 24
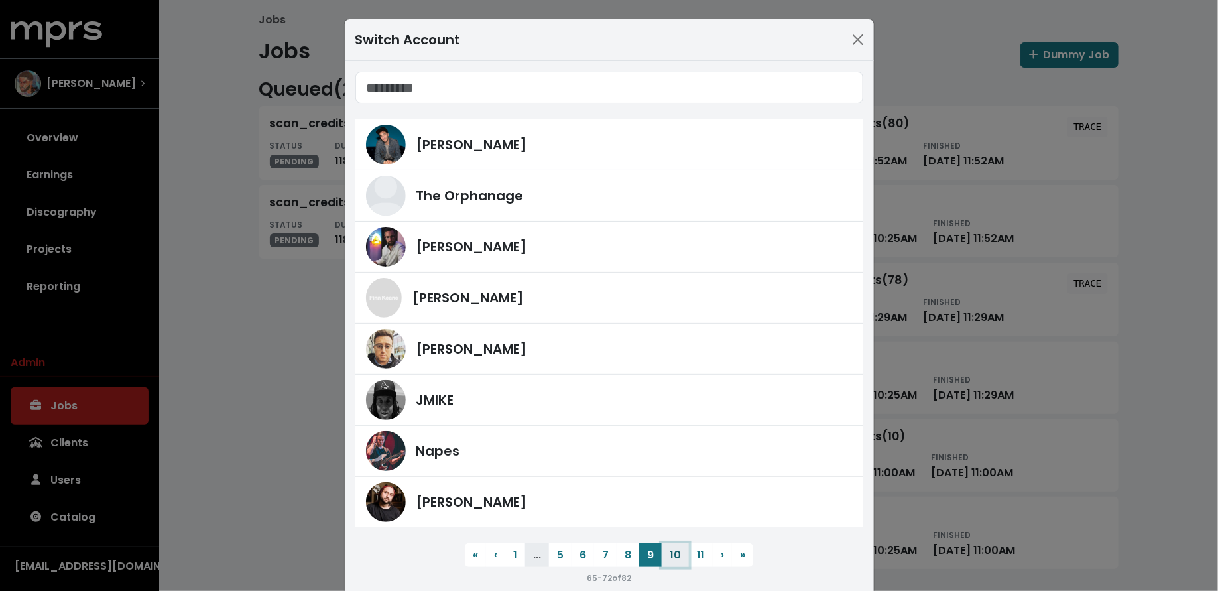
click at [670, 554] on button "10" at bounding box center [675, 555] width 27 height 24
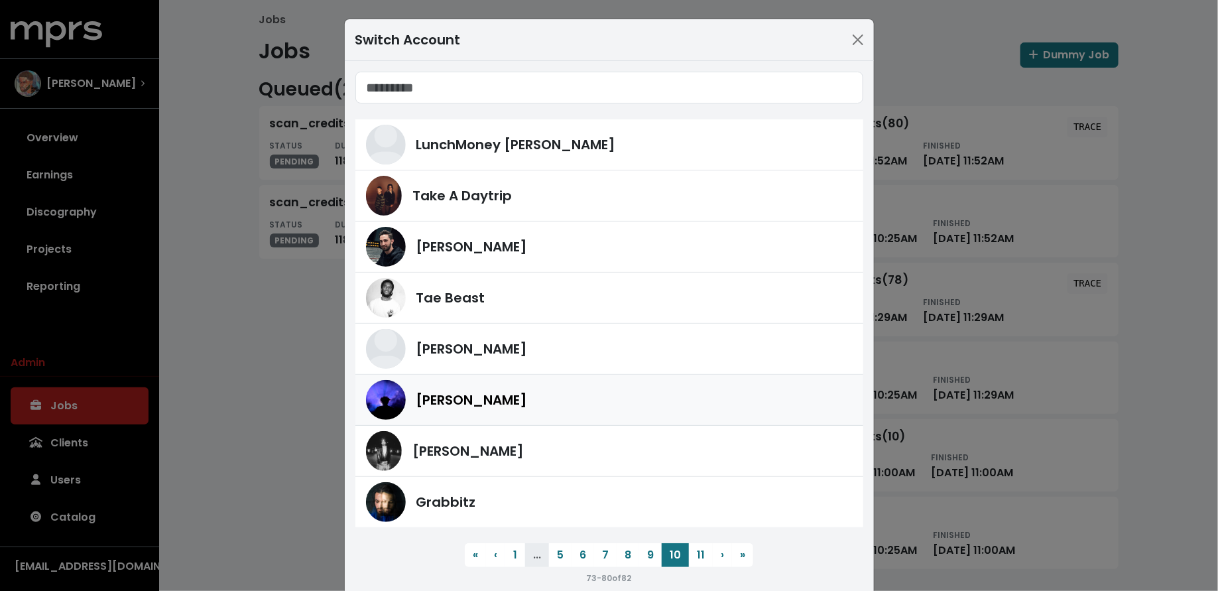
click at [559, 408] on div "Teddy Walton" at bounding box center [609, 400] width 487 height 40
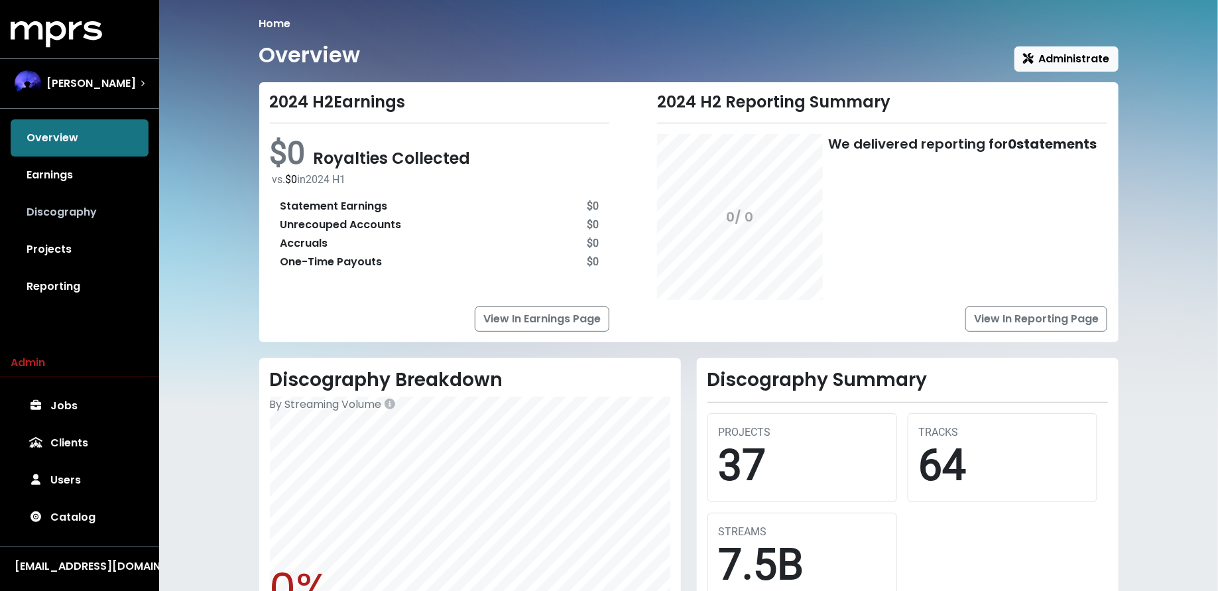
click at [133, 213] on link "Discography" at bounding box center [80, 212] width 138 height 37
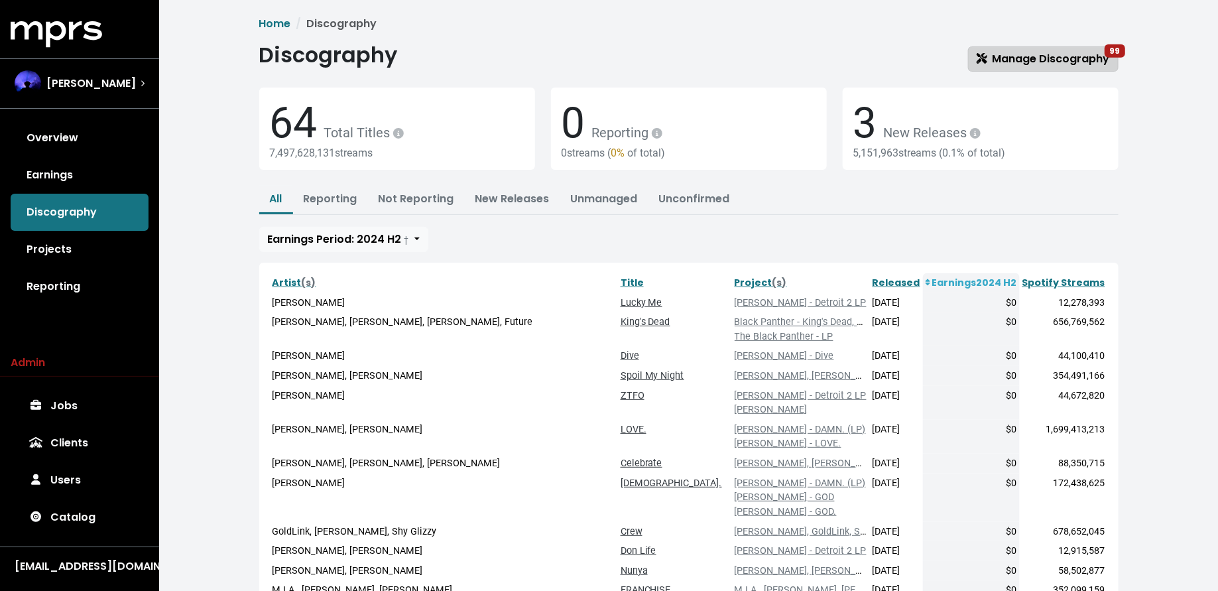
click at [1044, 69] on link "Manage Discography 99" at bounding box center [1043, 58] width 150 height 25
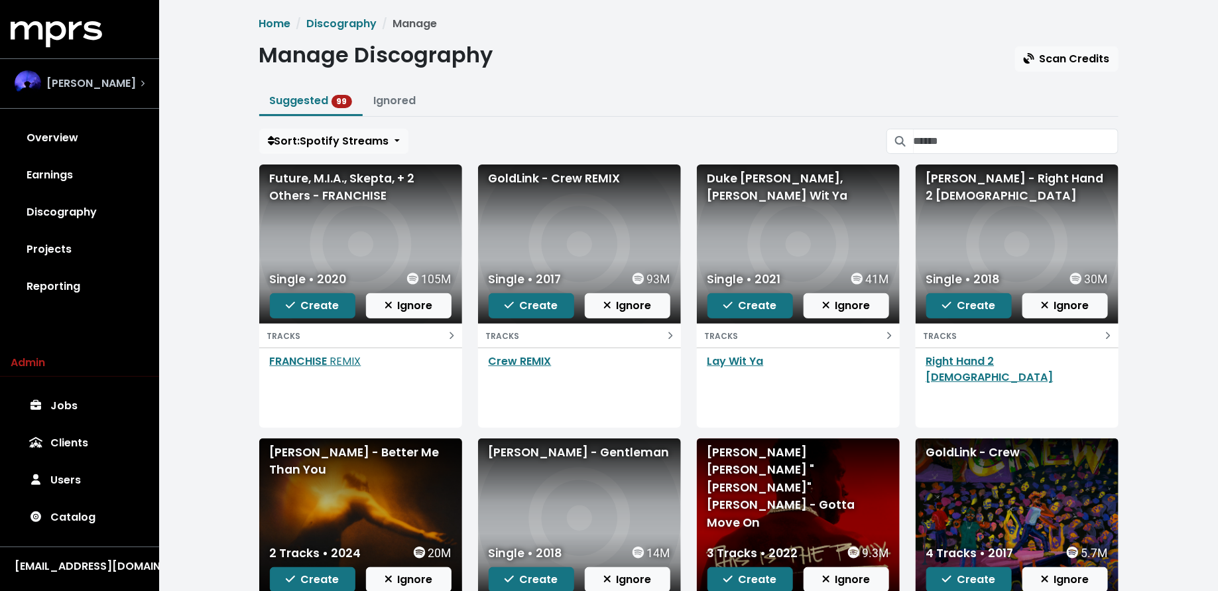
click at [121, 80] on div "Teddy Walton" at bounding box center [80, 83] width 130 height 27
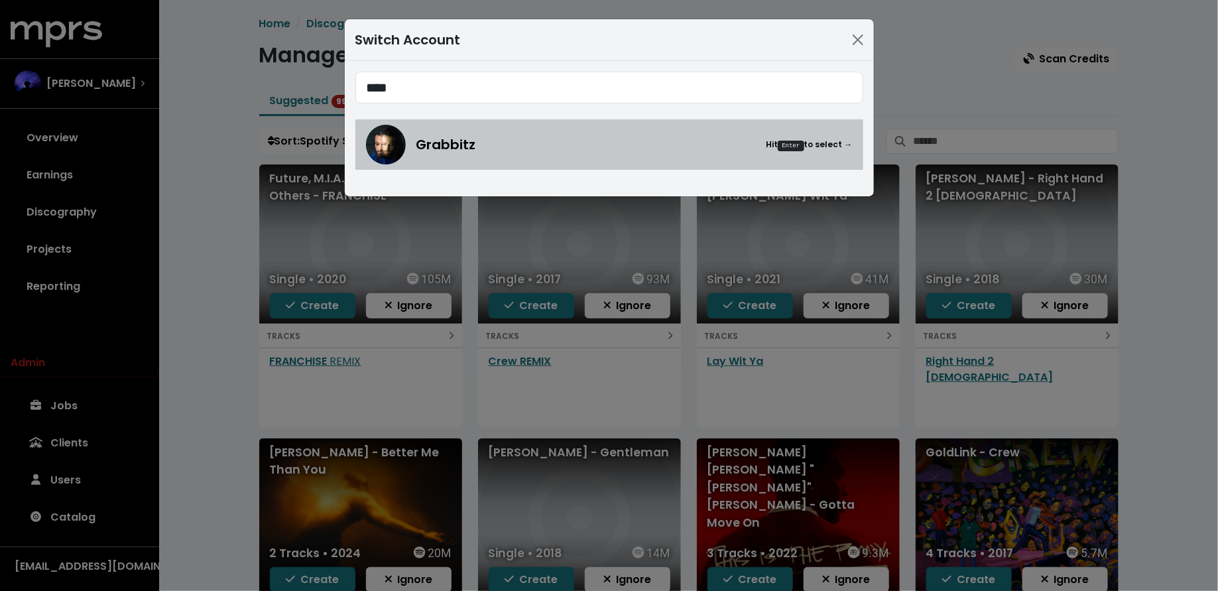
type input "****"
click at [603, 165] on link "Grabbitz Hit Enter to select →" at bounding box center [609, 144] width 508 height 50
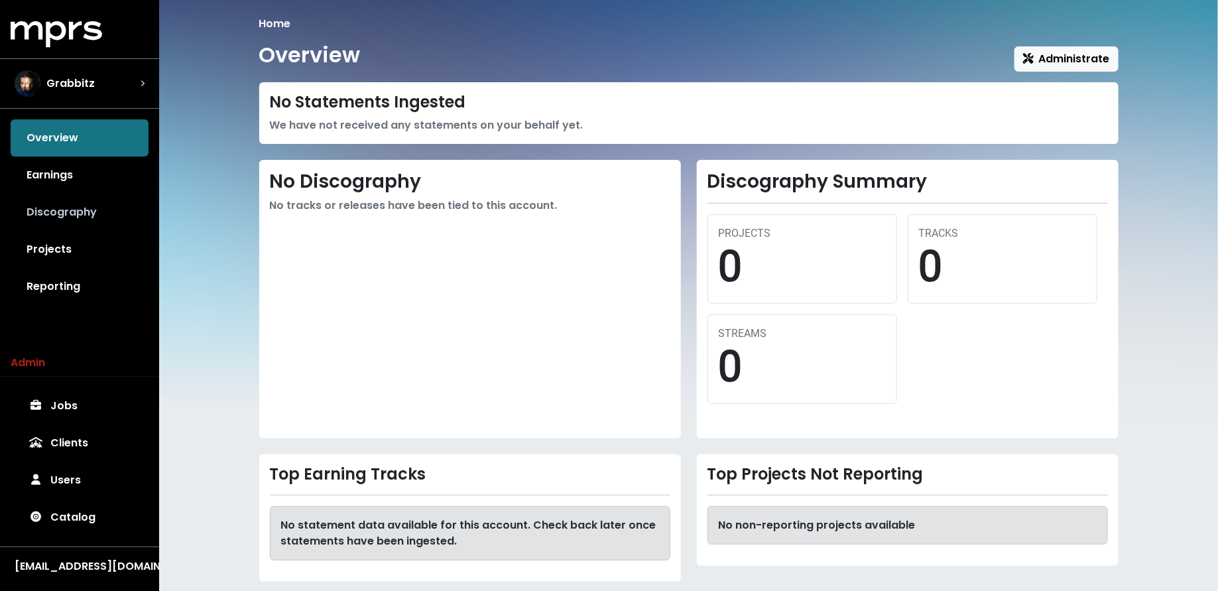
click at [56, 220] on link "Discography" at bounding box center [80, 212] width 138 height 37
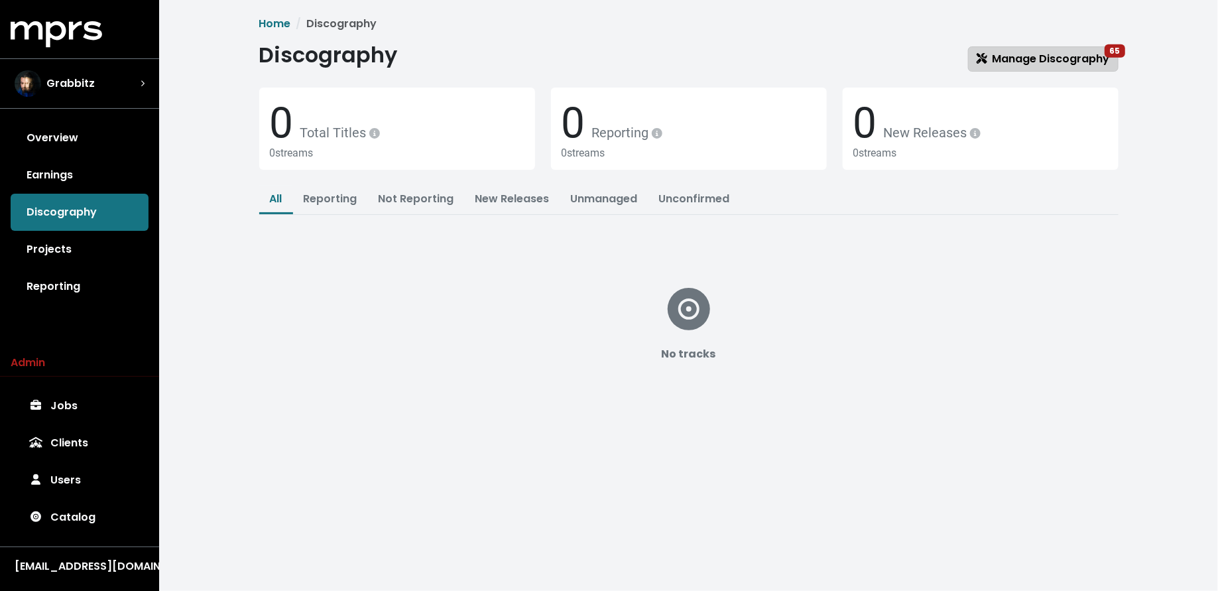
click at [1004, 51] on span "Manage Discography 65" at bounding box center [1042, 58] width 133 height 15
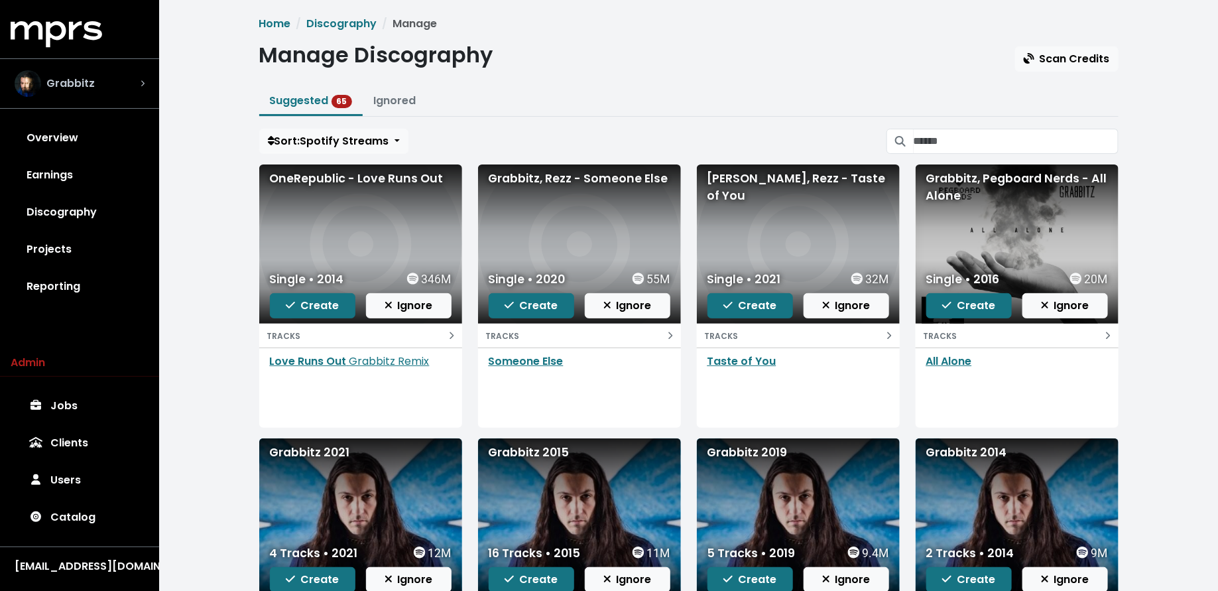
click at [103, 82] on div "Grabbitz" at bounding box center [80, 83] width 130 height 27
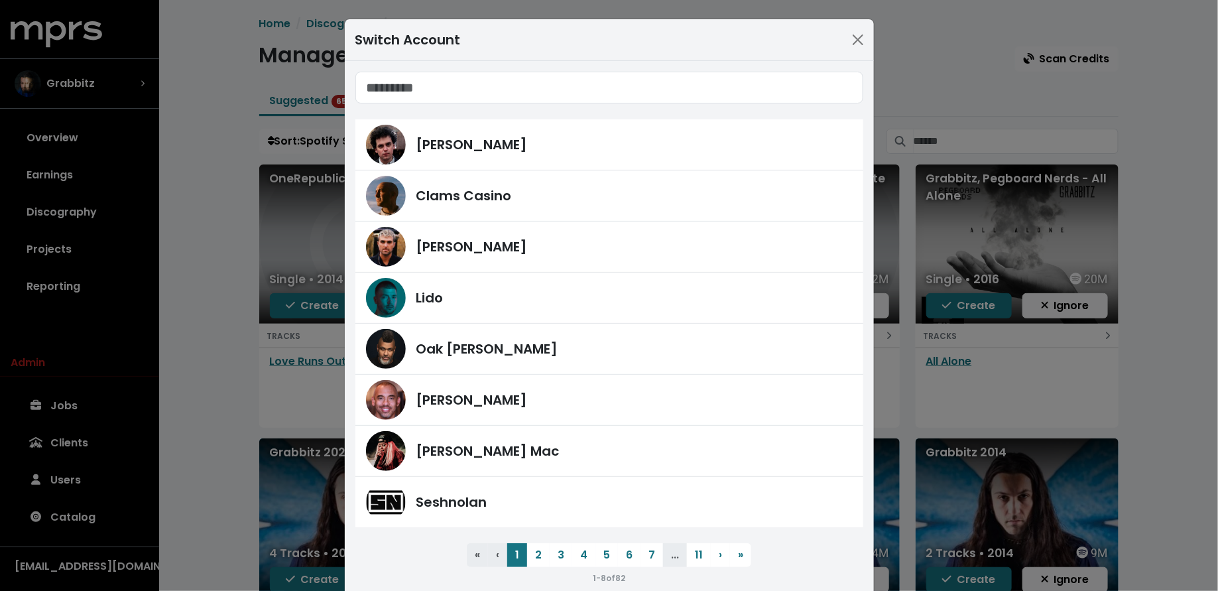
click at [112, 408] on div "Switch Account James Ford Clams Casino Fred Gibson Lido Oak Felder Harvey Mason…" at bounding box center [609, 295] width 1218 height 591
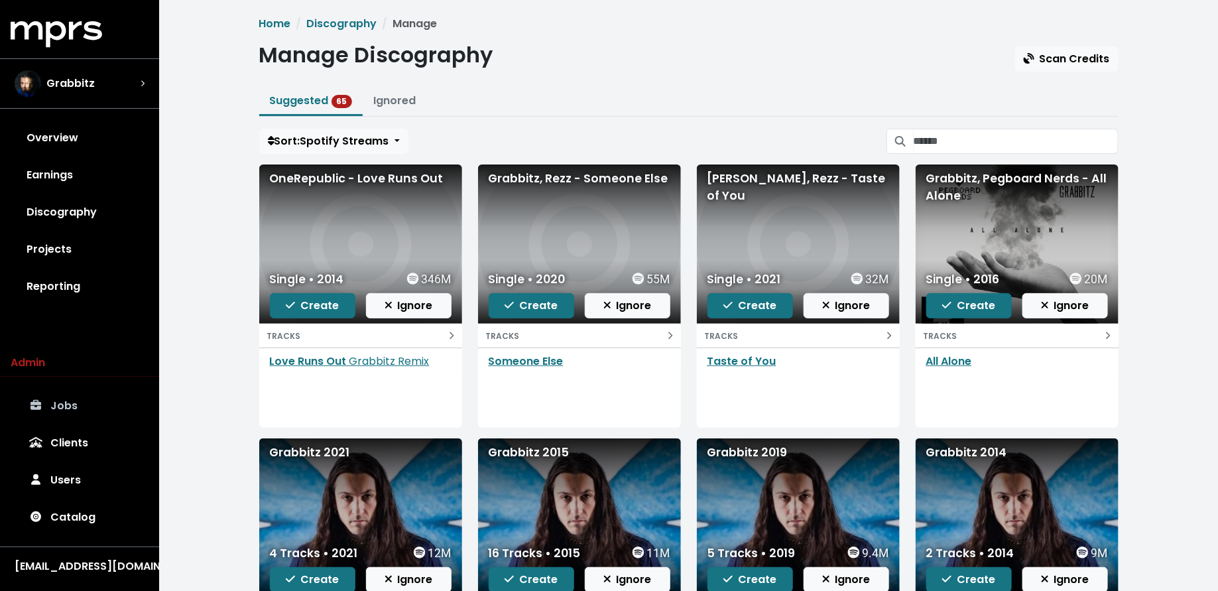
click at [88, 406] on link "Jobs" at bounding box center [80, 405] width 138 height 37
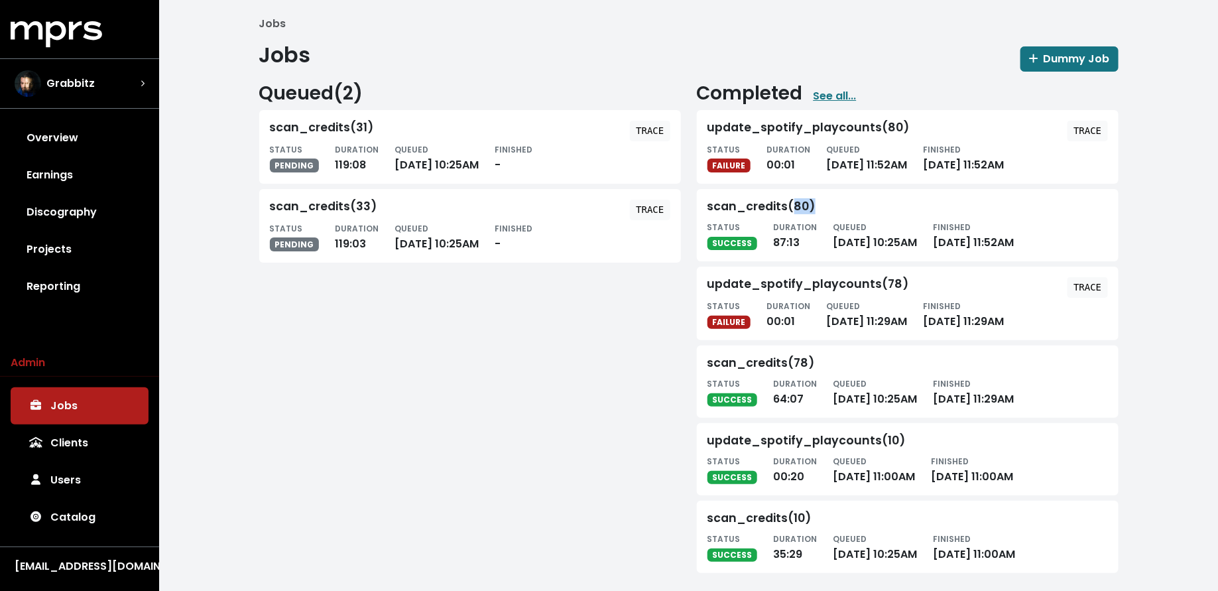
click at [792, 202] on div "scan_credits(80)" at bounding box center [761, 207] width 108 height 14
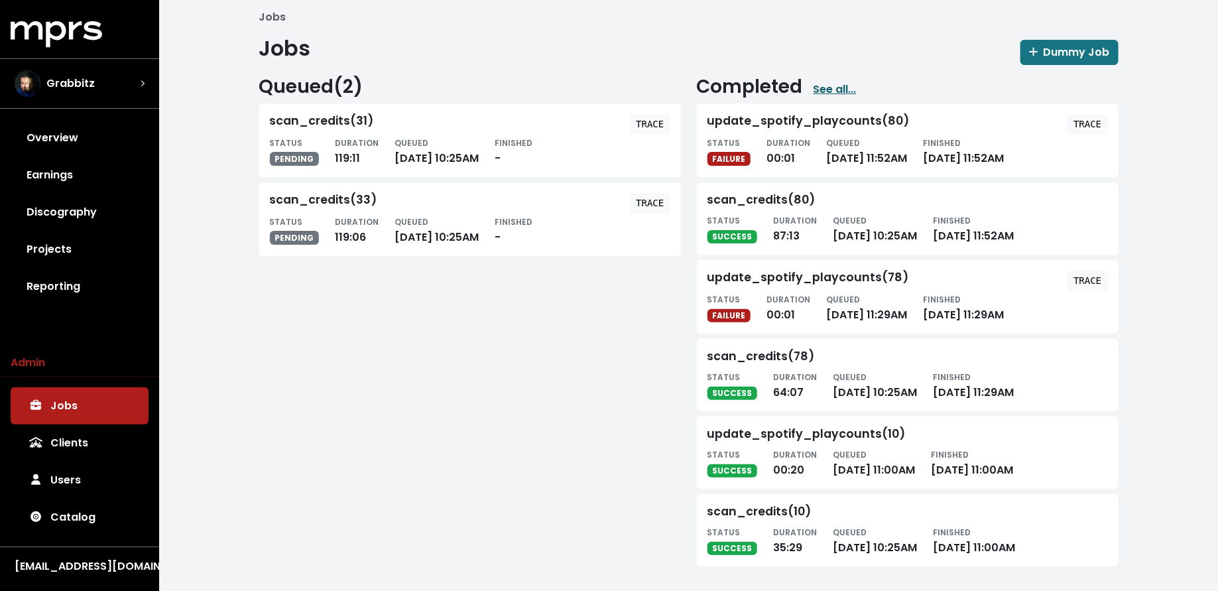
click at [831, 85] on link "See all..." at bounding box center [834, 90] width 43 height 16
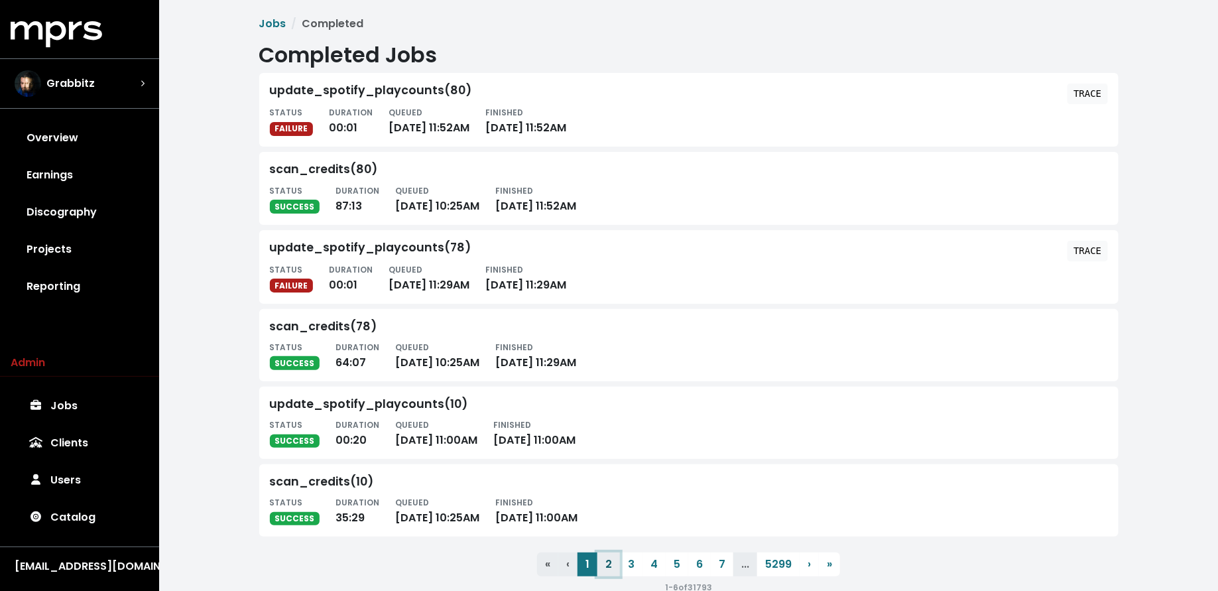
click at [609, 574] on button "2" at bounding box center [608, 564] width 23 height 24
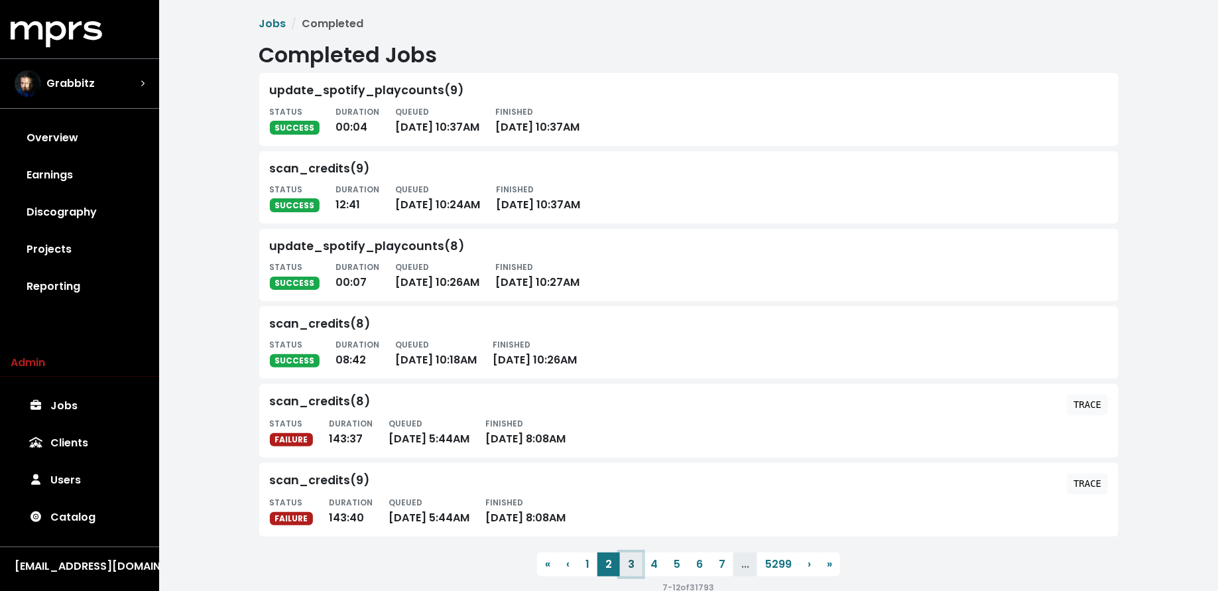
click at [626, 565] on button "3" at bounding box center [631, 564] width 23 height 24
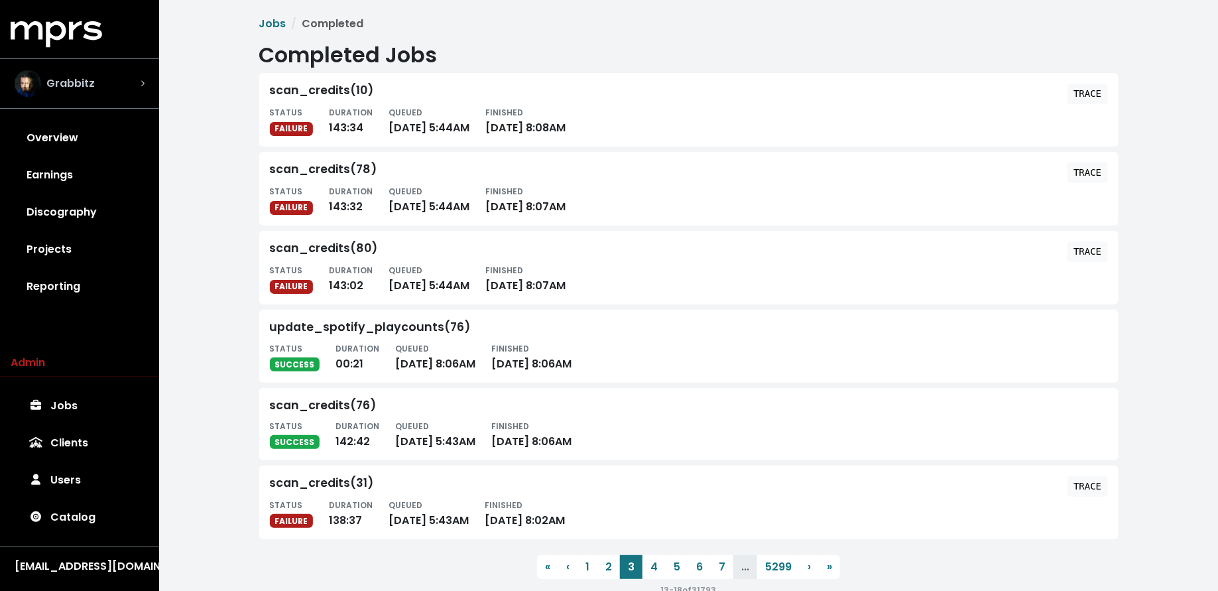
click at [135, 92] on div "Grabbitz" at bounding box center [80, 83] width 130 height 27
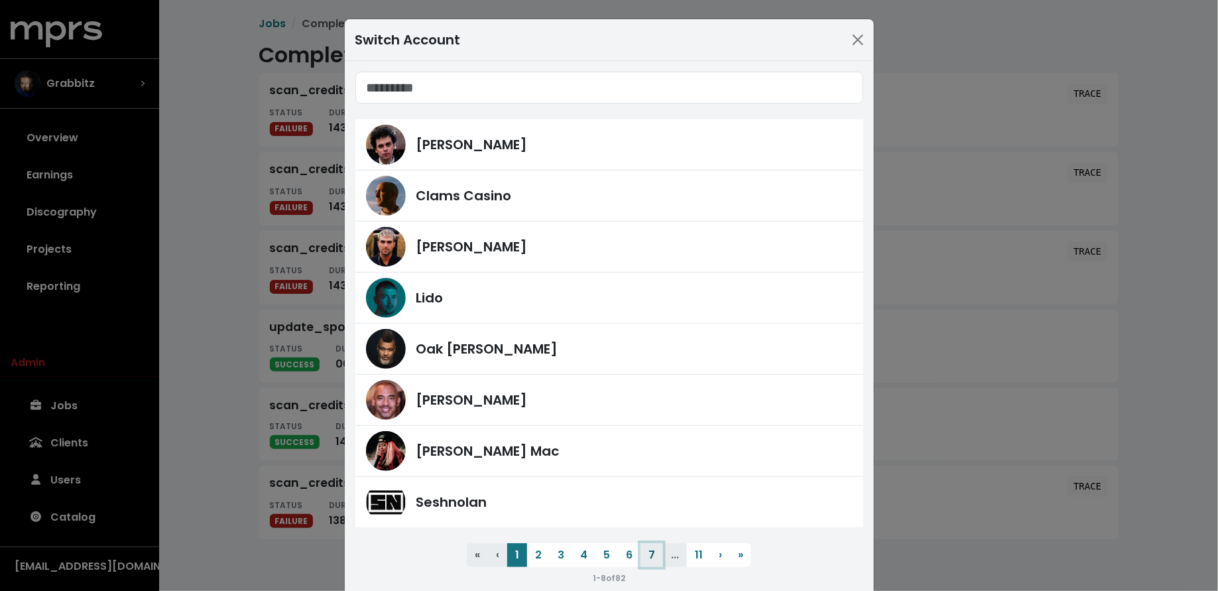
click at [646, 553] on button "7" at bounding box center [651, 555] width 23 height 24
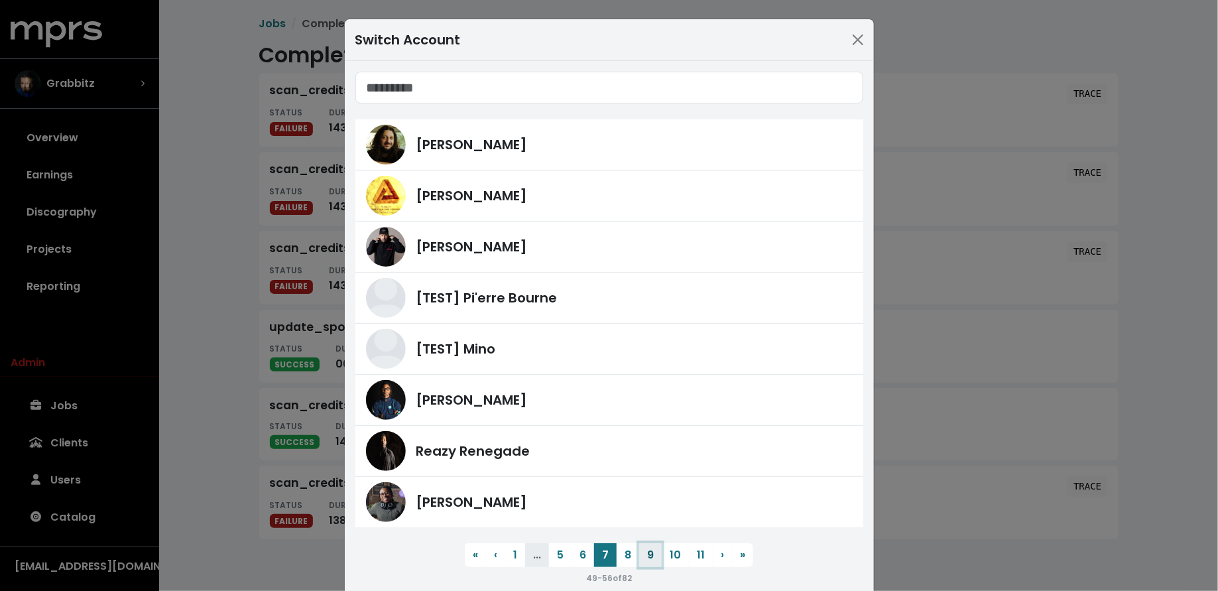
click at [646, 553] on button "9" at bounding box center [650, 555] width 23 height 24
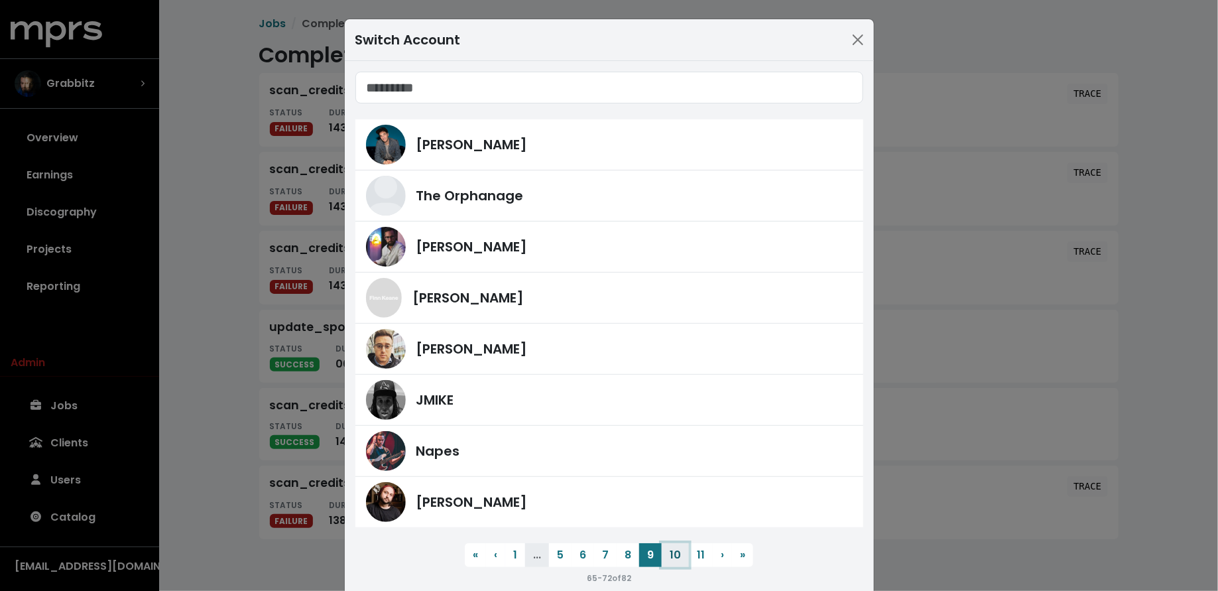
click at [674, 554] on button "10" at bounding box center [675, 555] width 27 height 24
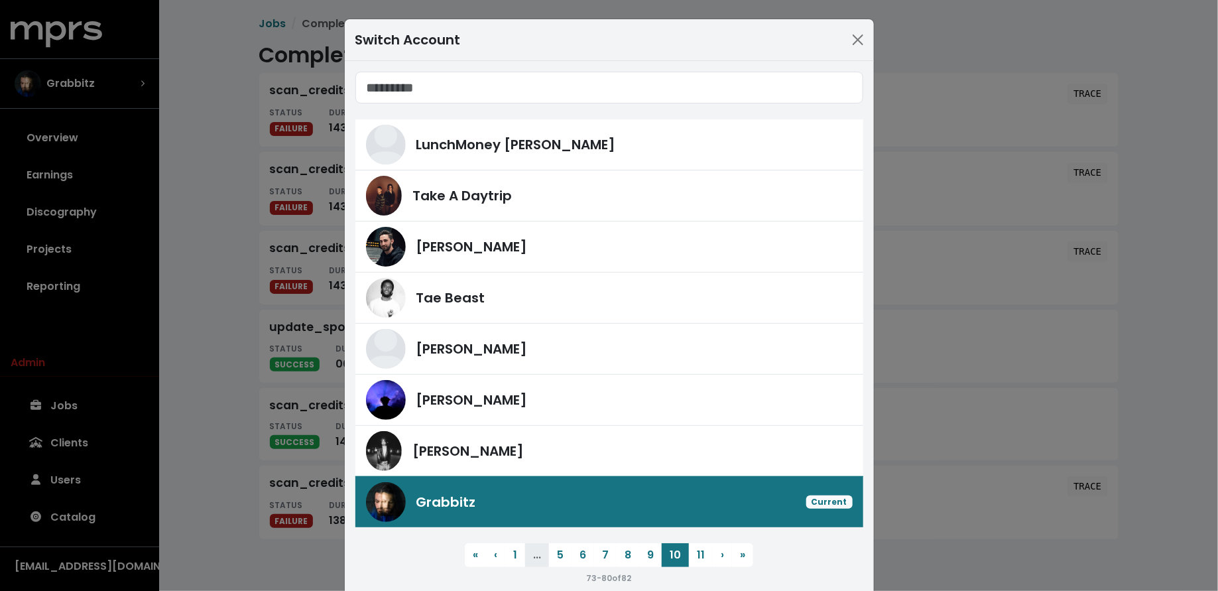
click at [187, 502] on div "Switch Account LunchMoney Lewis Take A Daytrip Jason Strong Tae Beast David Bro…" at bounding box center [609, 295] width 1218 height 591
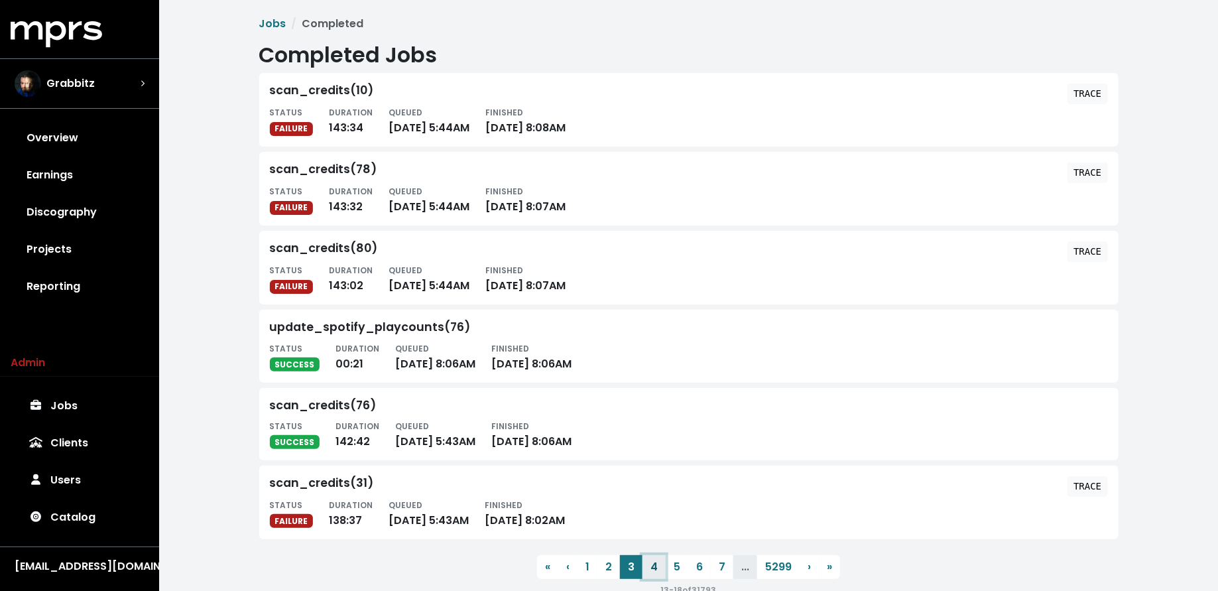
click at [652, 557] on button "4" at bounding box center [653, 567] width 23 height 24
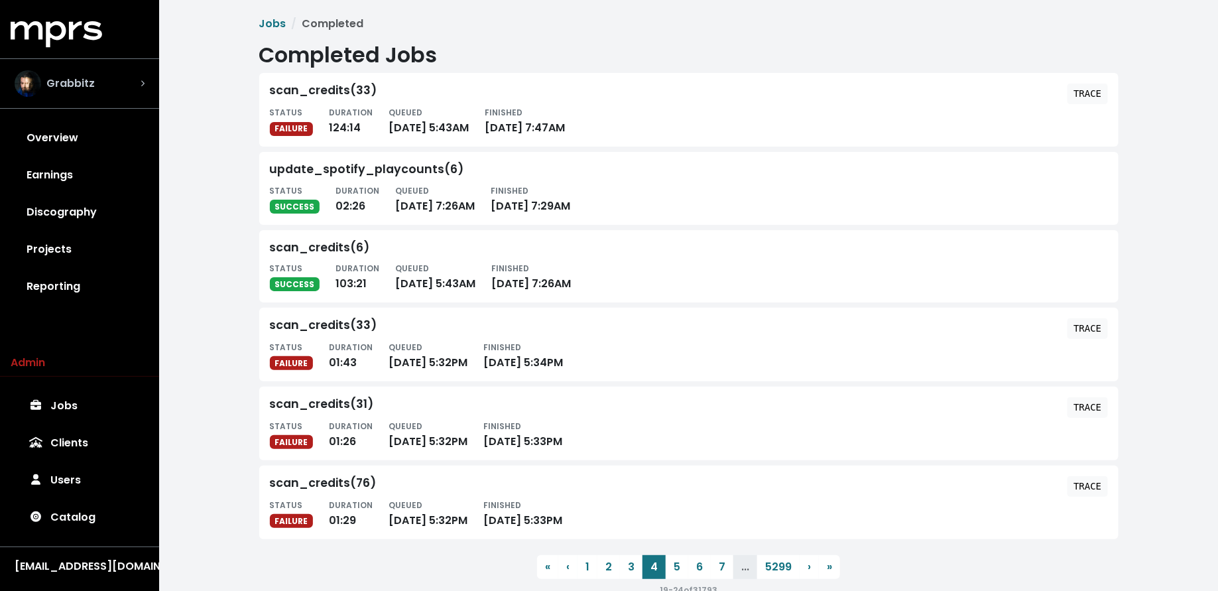
click at [87, 97] on div "Grabbitz" at bounding box center [79, 84] width 151 height 48
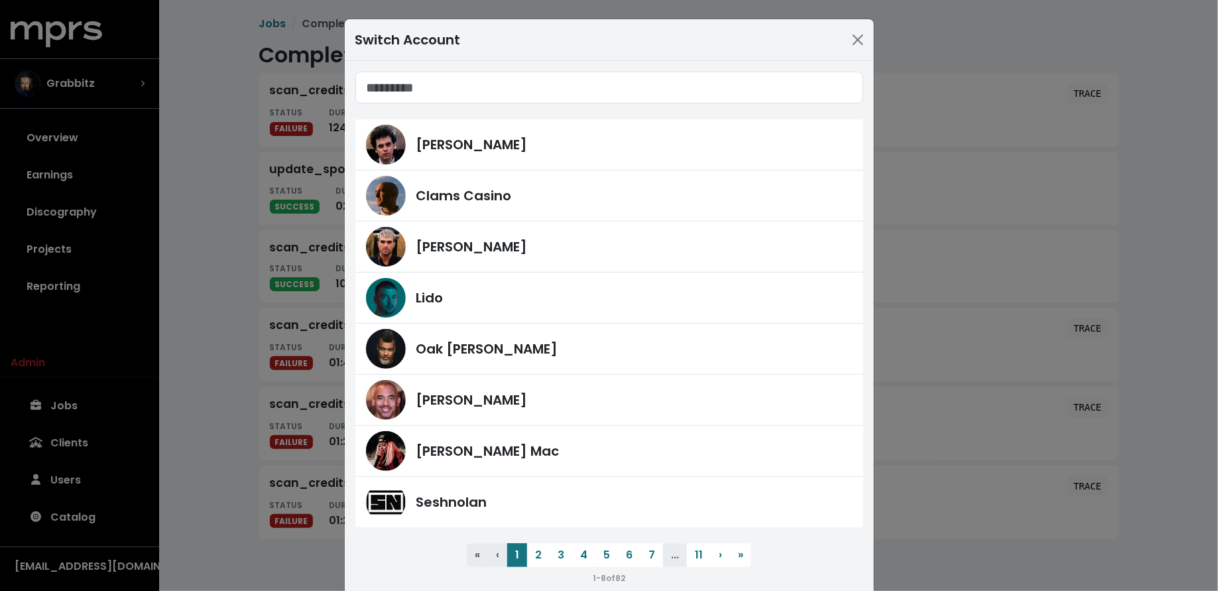
click at [219, 448] on div "Switch Account James Ford Clams Casino Fred Gibson Lido Oak Felder Harvey Mason…" at bounding box center [609, 295] width 1218 height 591
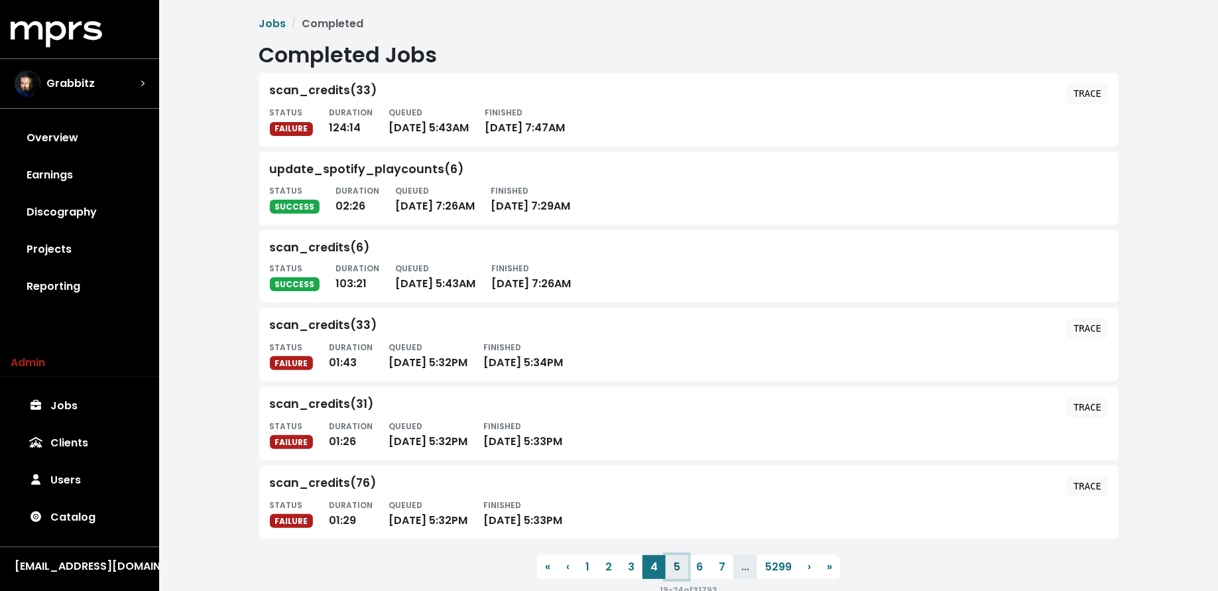
click at [675, 563] on button "5" at bounding box center [677, 567] width 23 height 24
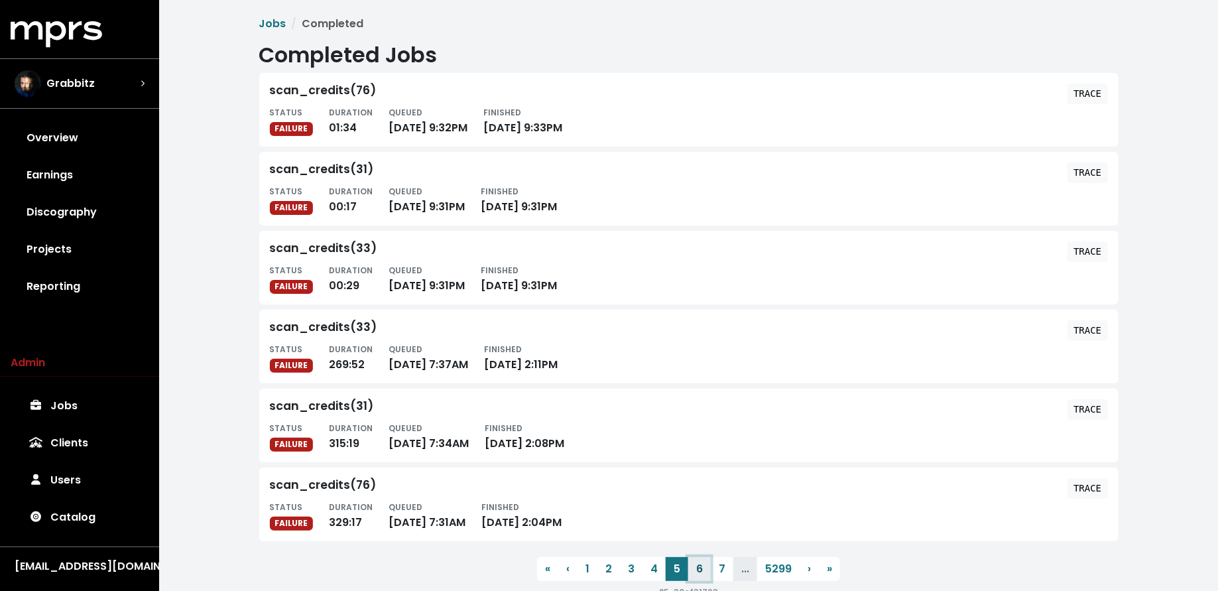
click at [698, 565] on button "6" at bounding box center [699, 569] width 23 height 24
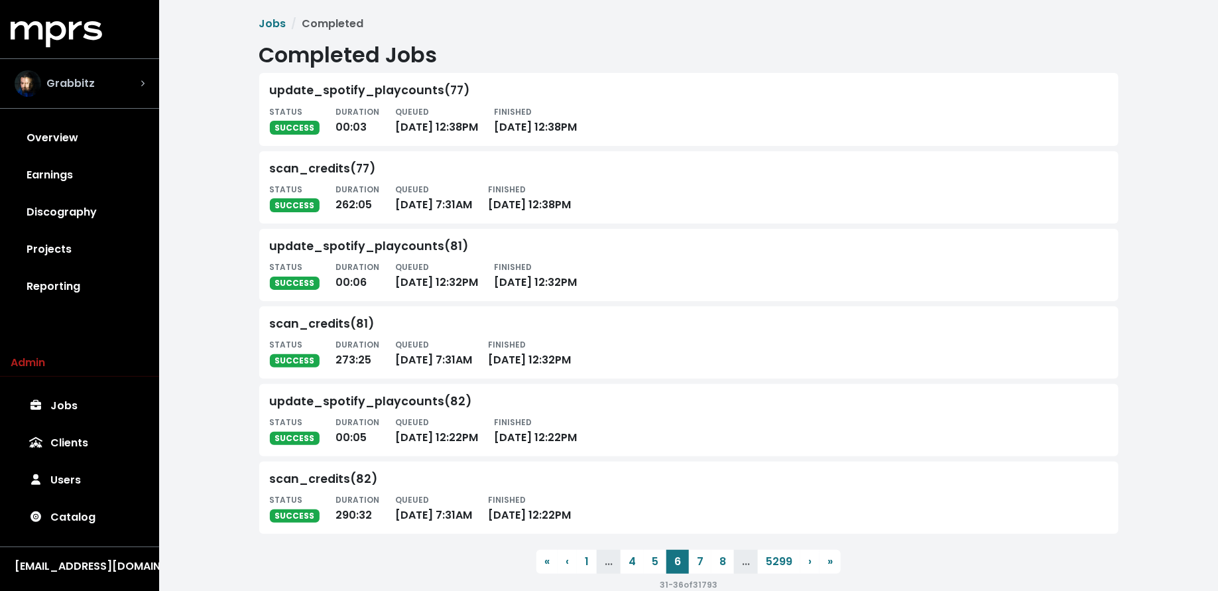
click at [117, 91] on div "Grabbitz" at bounding box center [80, 83] width 130 height 27
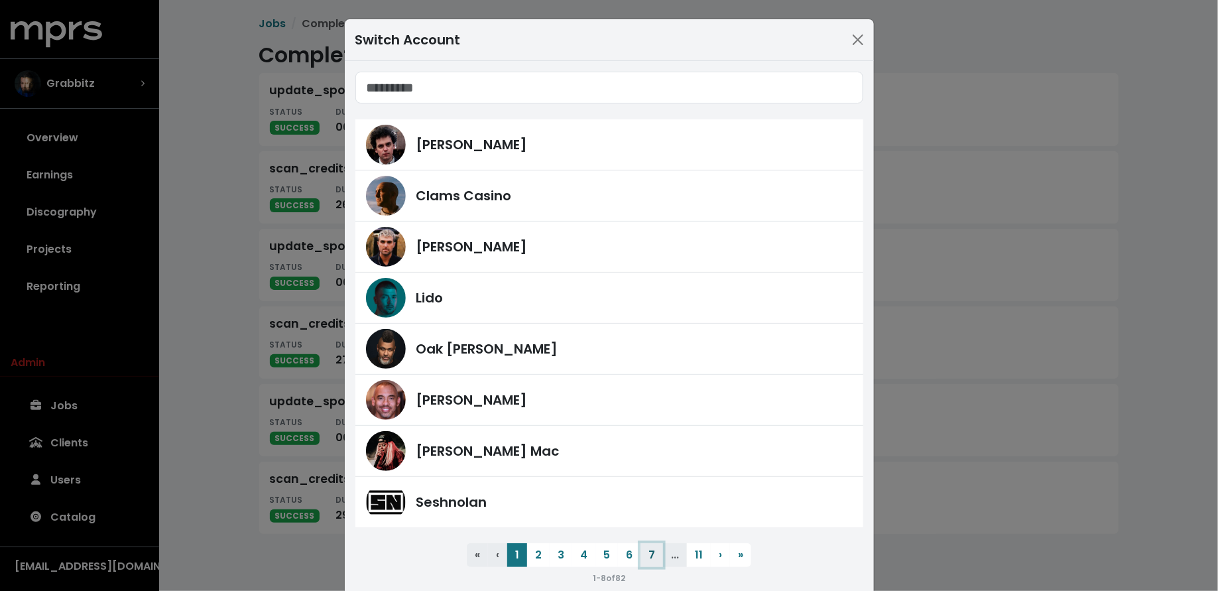
click at [653, 555] on button "7" at bounding box center [651, 555] width 23 height 24
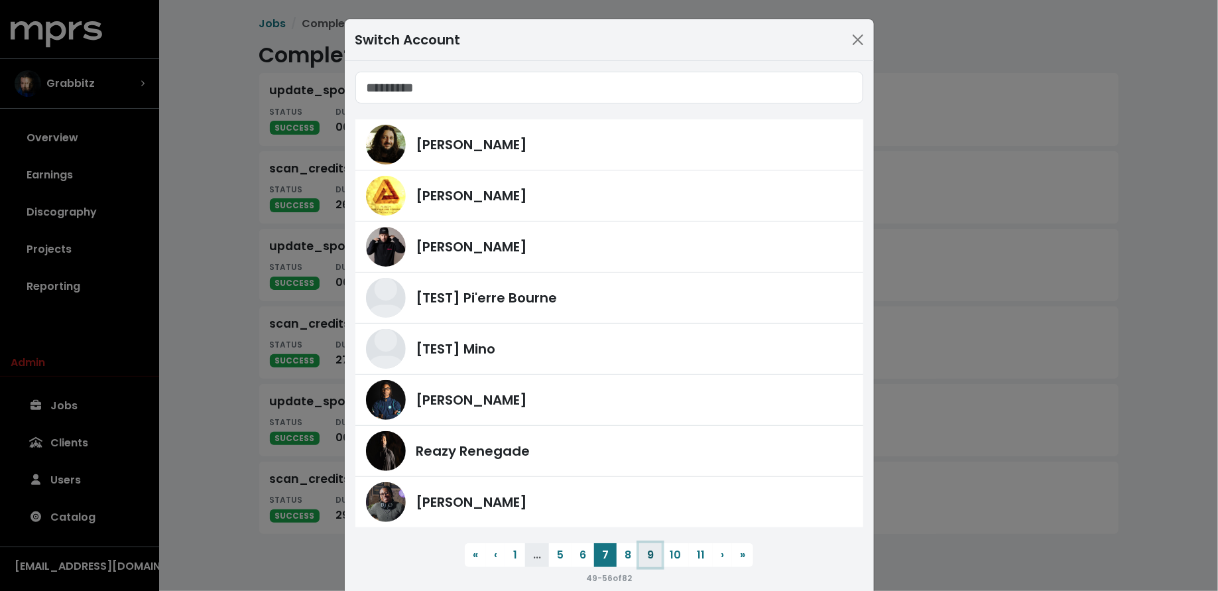
click at [653, 555] on button "9" at bounding box center [650, 555] width 23 height 24
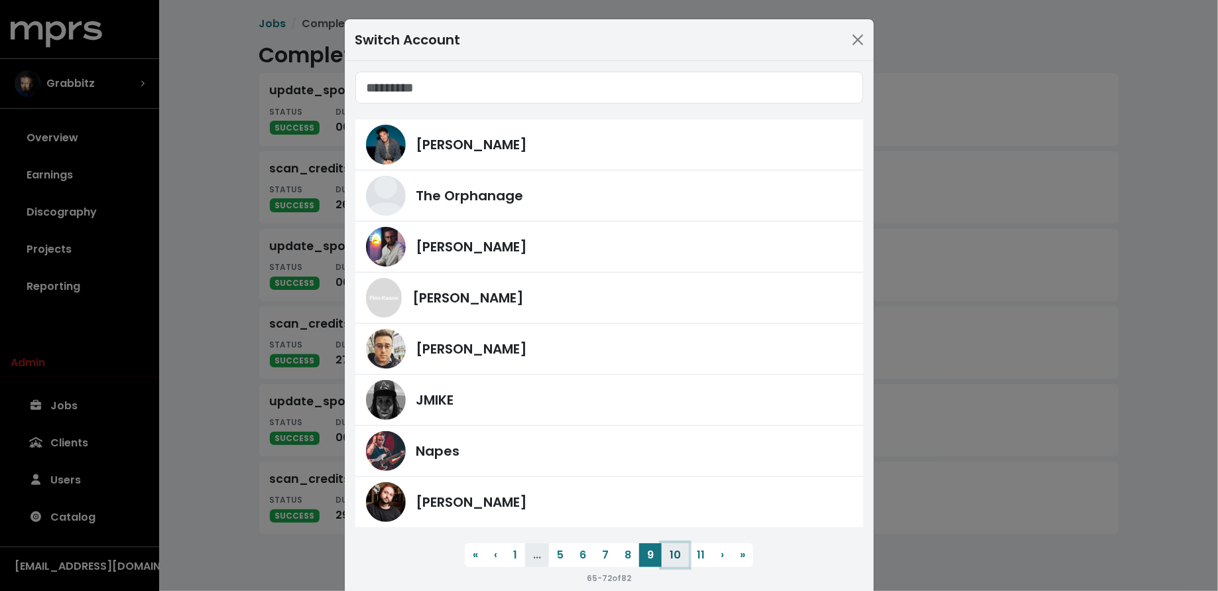
click at [667, 554] on button "10" at bounding box center [675, 555] width 27 height 24
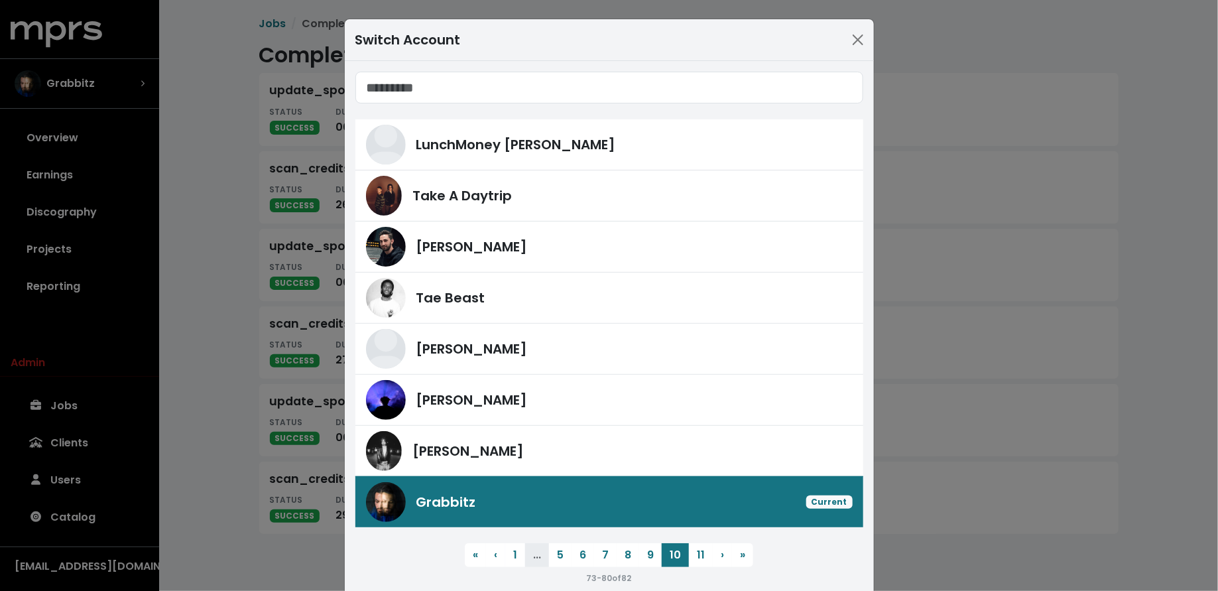
click at [235, 347] on div "Switch Account LunchMoney Lewis Take A Daytrip Jason Strong Tae Beast David Bro…" at bounding box center [609, 295] width 1218 height 591
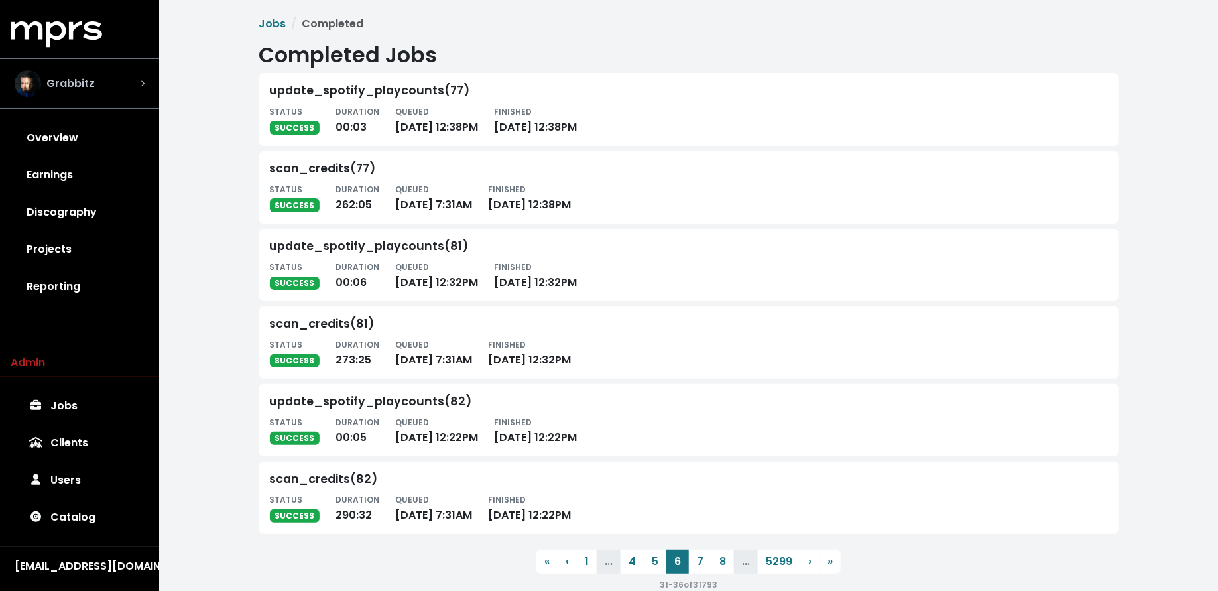
click at [137, 88] on div "Grabbitz" at bounding box center [80, 83] width 130 height 27
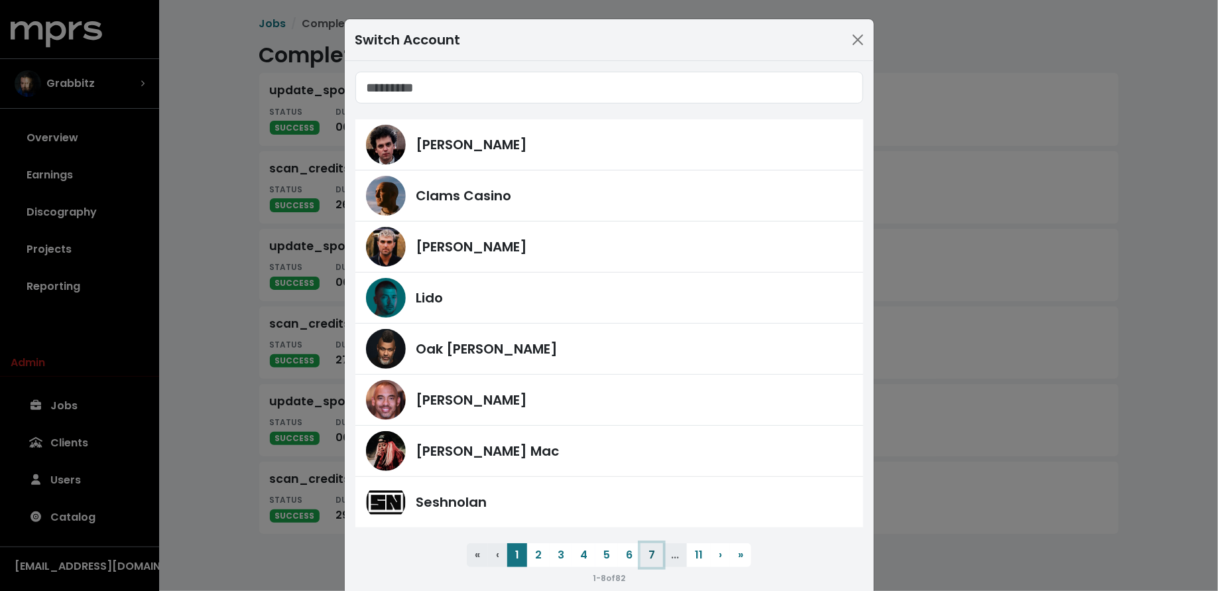
click at [655, 545] on button "7" at bounding box center [651, 555] width 23 height 24
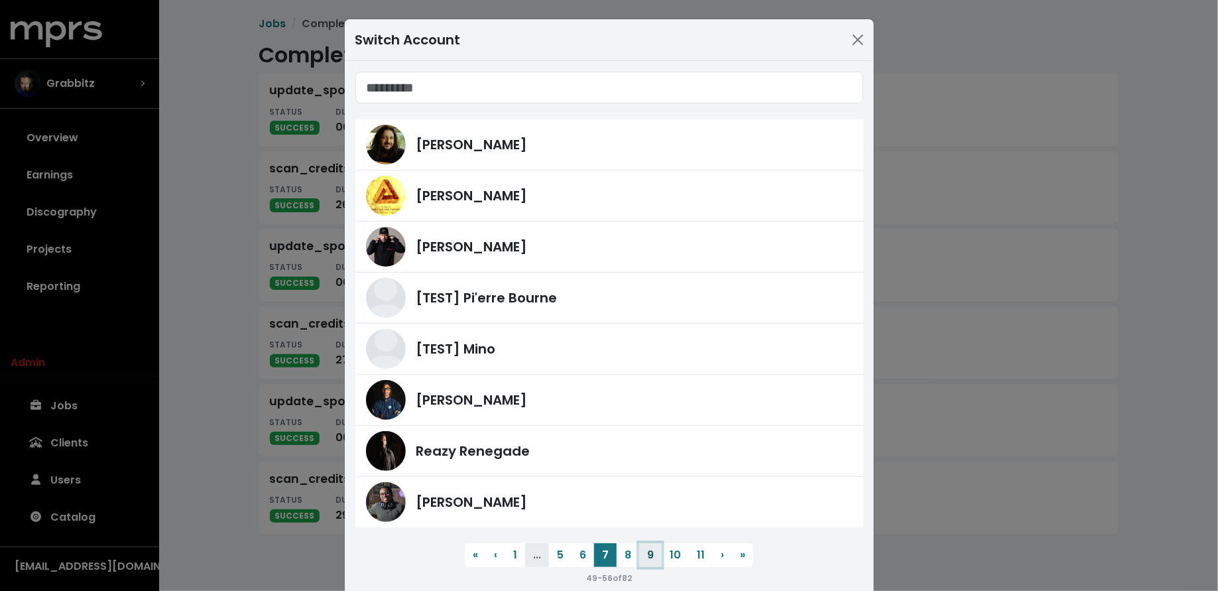
click at [655, 545] on button "9" at bounding box center [650, 555] width 23 height 24
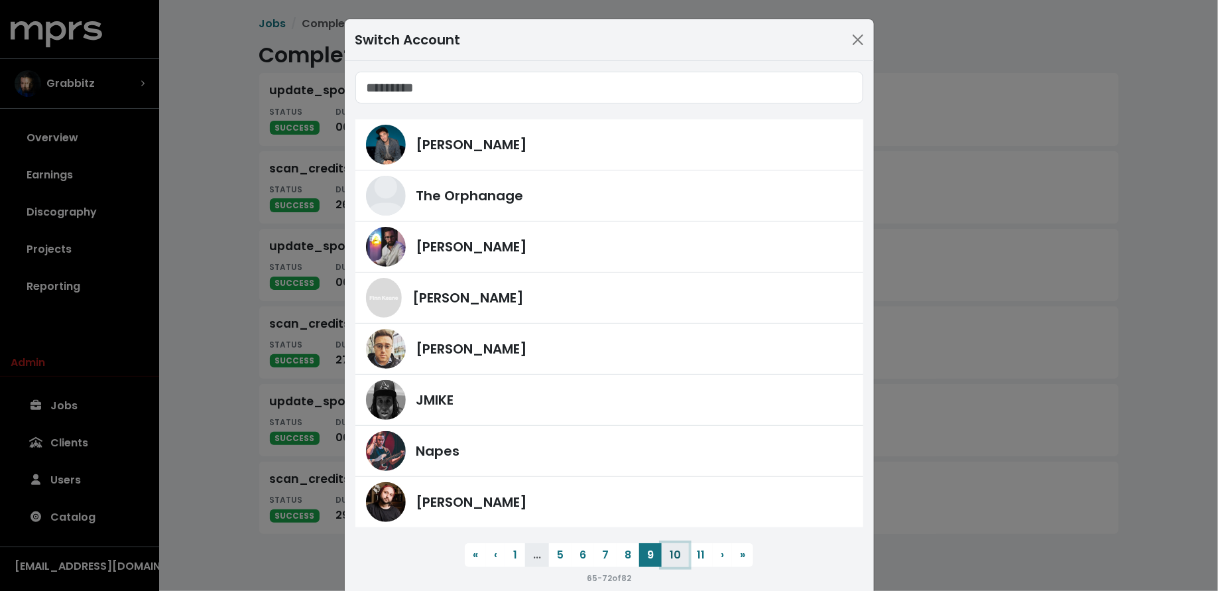
click at [670, 550] on button "10" at bounding box center [675, 555] width 27 height 24
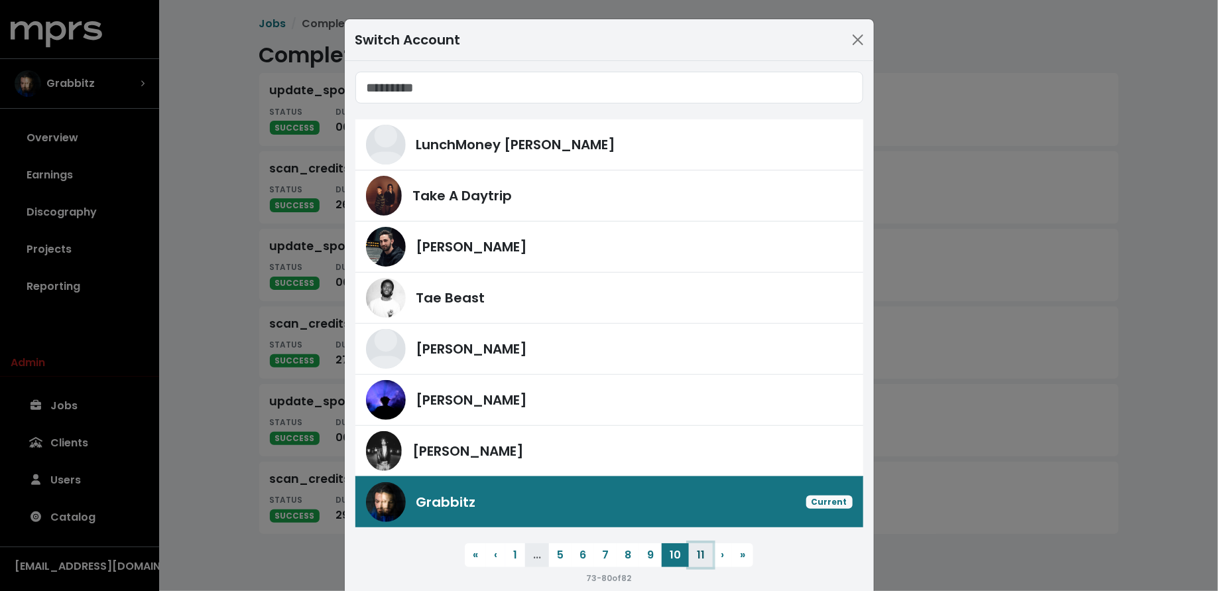
click at [695, 550] on button "11" at bounding box center [701, 555] width 24 height 24
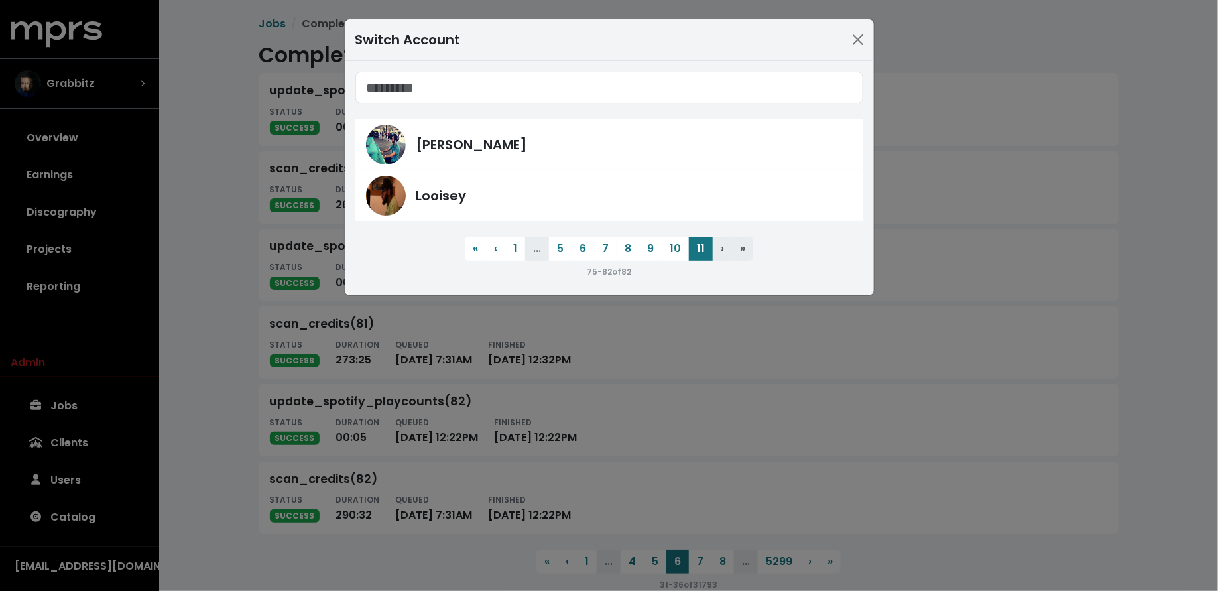
click at [229, 352] on div "Switch Account Arthur McArthur Looisey « First ‹ Previous 1 ... 5 6 7 8 9 10 11…" at bounding box center [609, 295] width 1218 height 591
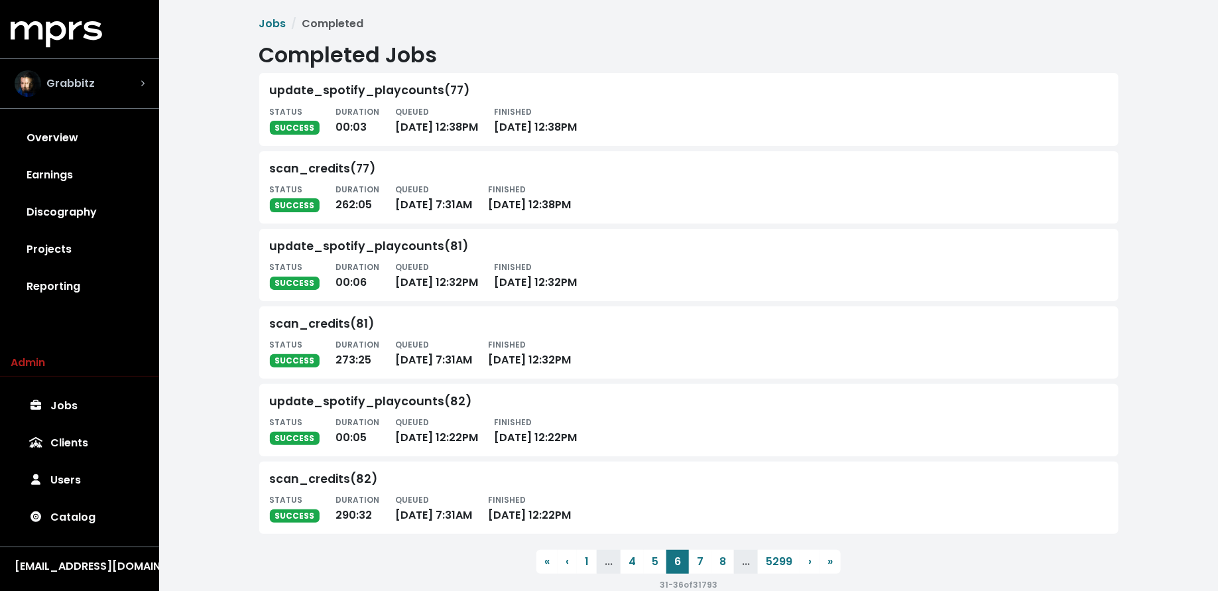
click at [110, 89] on div "Grabbitz" at bounding box center [80, 83] width 130 height 27
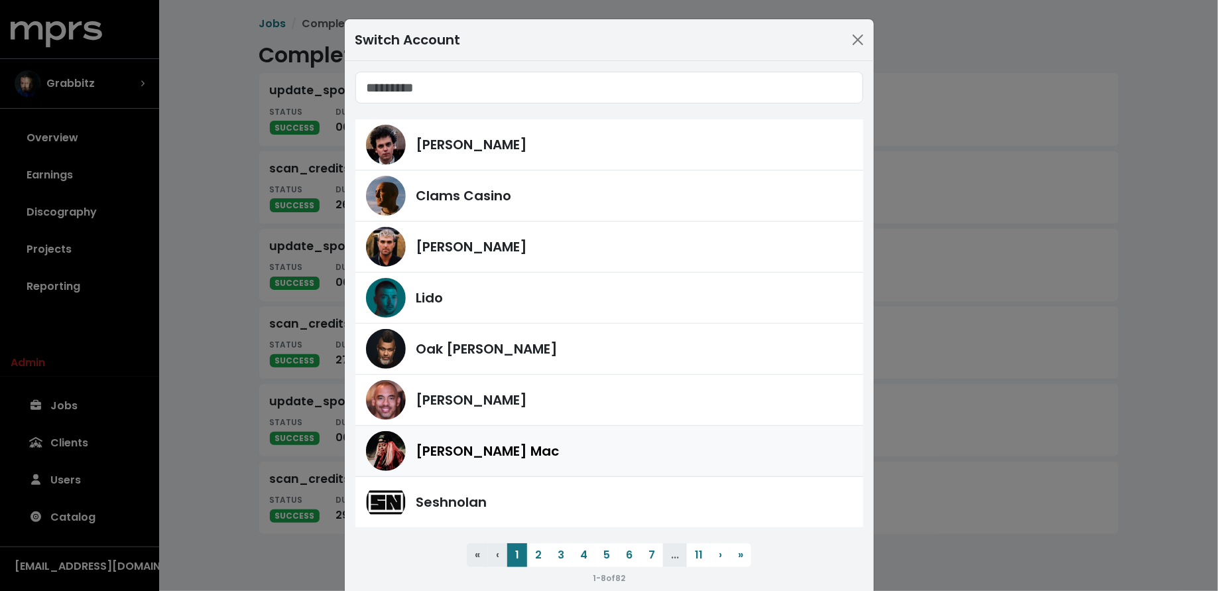
click at [417, 426] on link "[PERSON_NAME] Mac" at bounding box center [609, 451] width 508 height 51
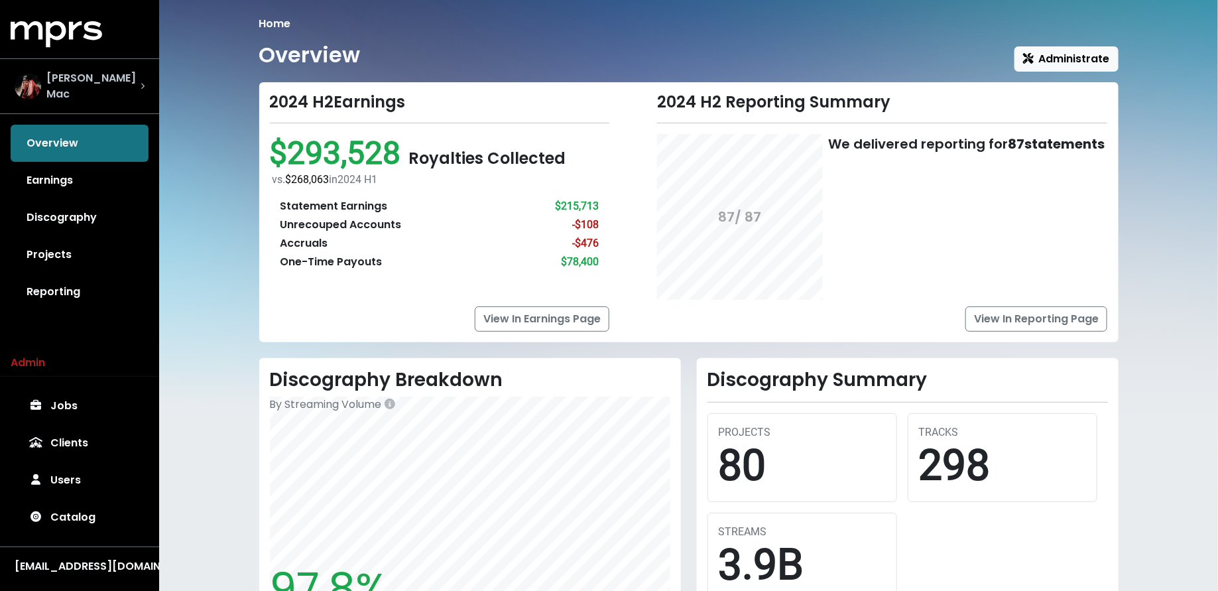
click at [107, 62] on div "[PERSON_NAME] Mac" at bounding box center [79, 86] width 151 height 53
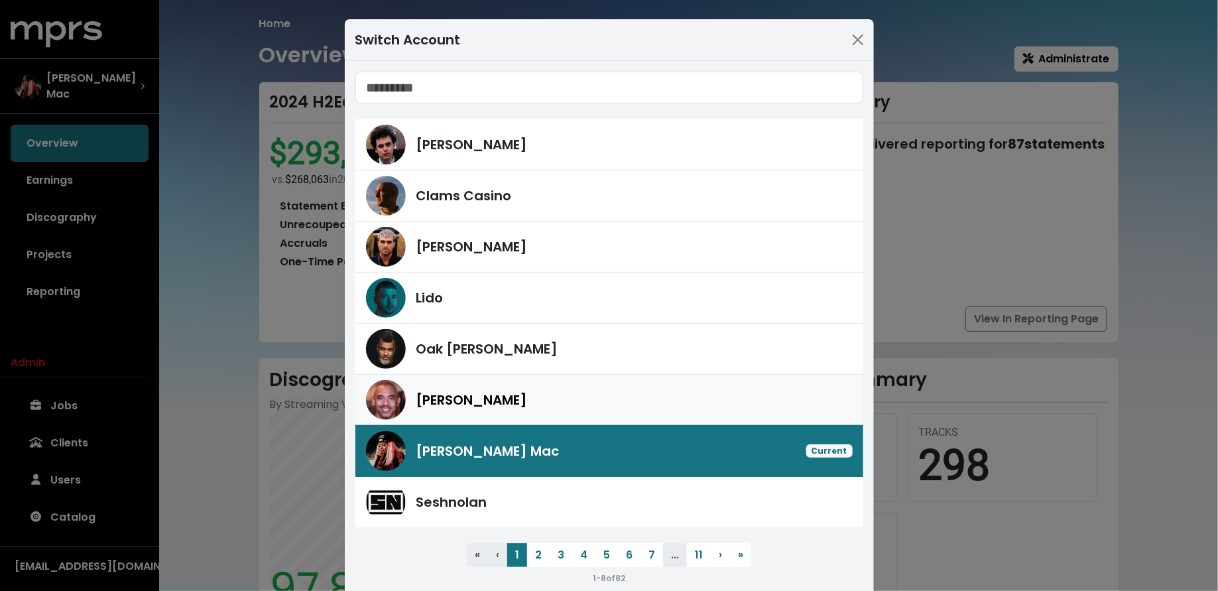
click at [458, 407] on span "[PERSON_NAME]" at bounding box center [471, 400] width 111 height 20
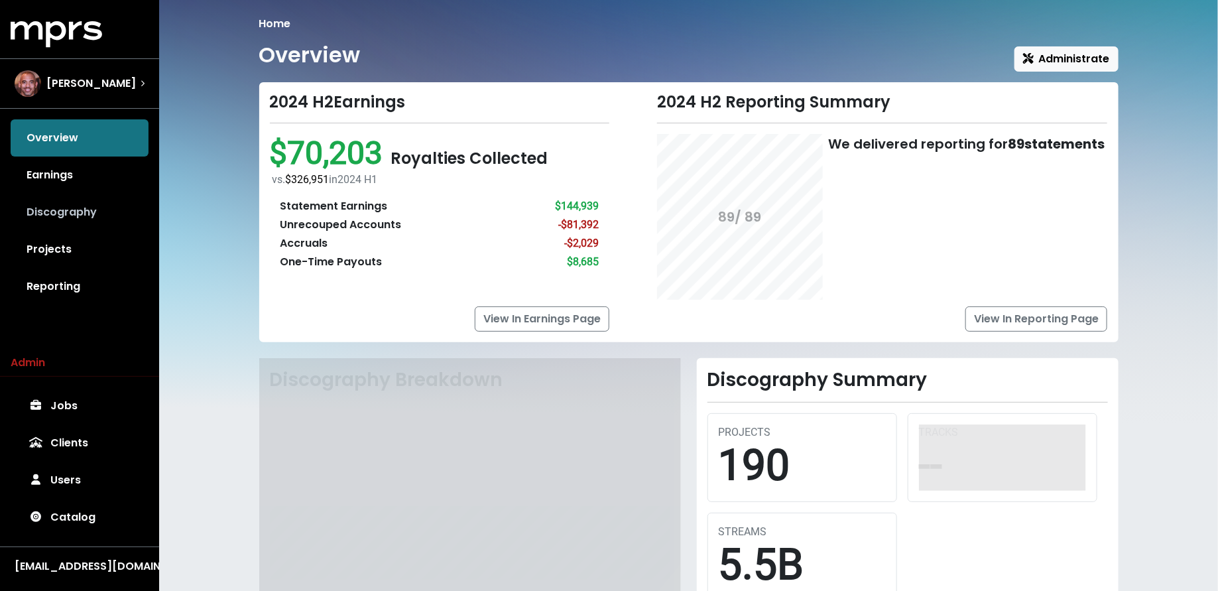
click at [96, 213] on link "Discography" at bounding box center [80, 212] width 138 height 37
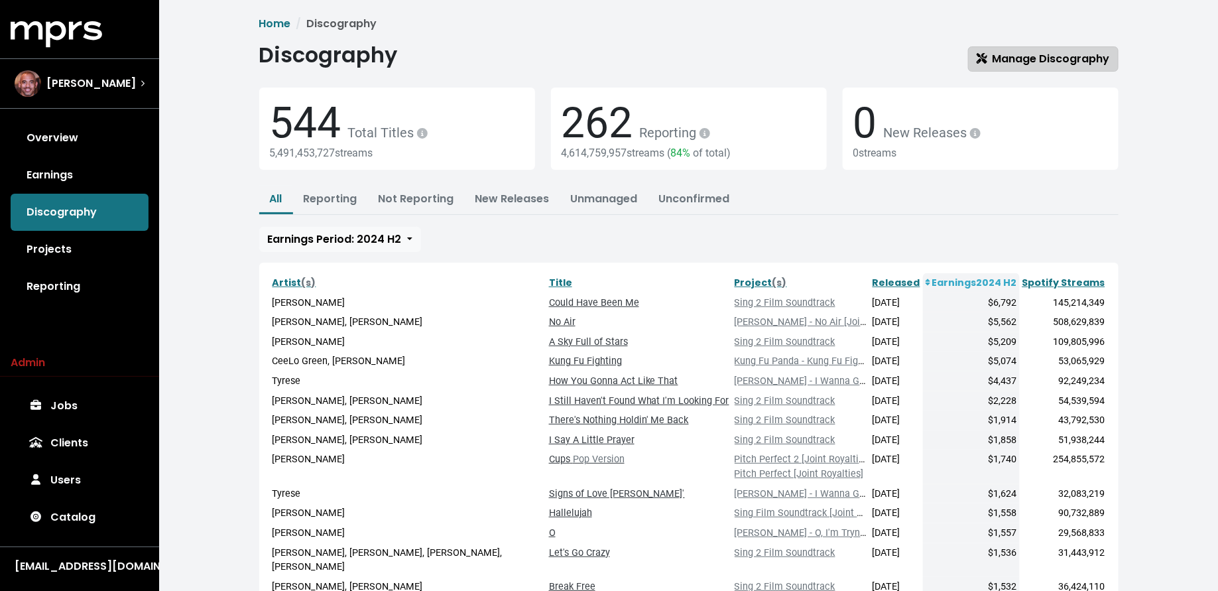
click at [992, 60] on span "Manage Discography" at bounding box center [1042, 58] width 133 height 15
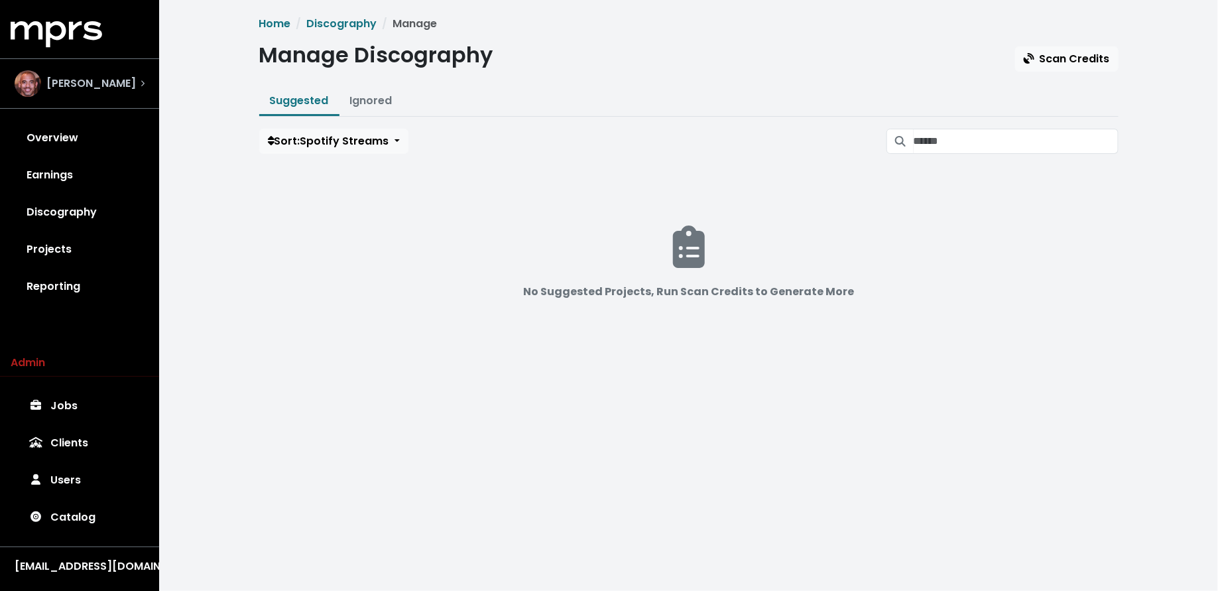
click at [125, 83] on span "[PERSON_NAME]" at bounding box center [90, 84] width 89 height 16
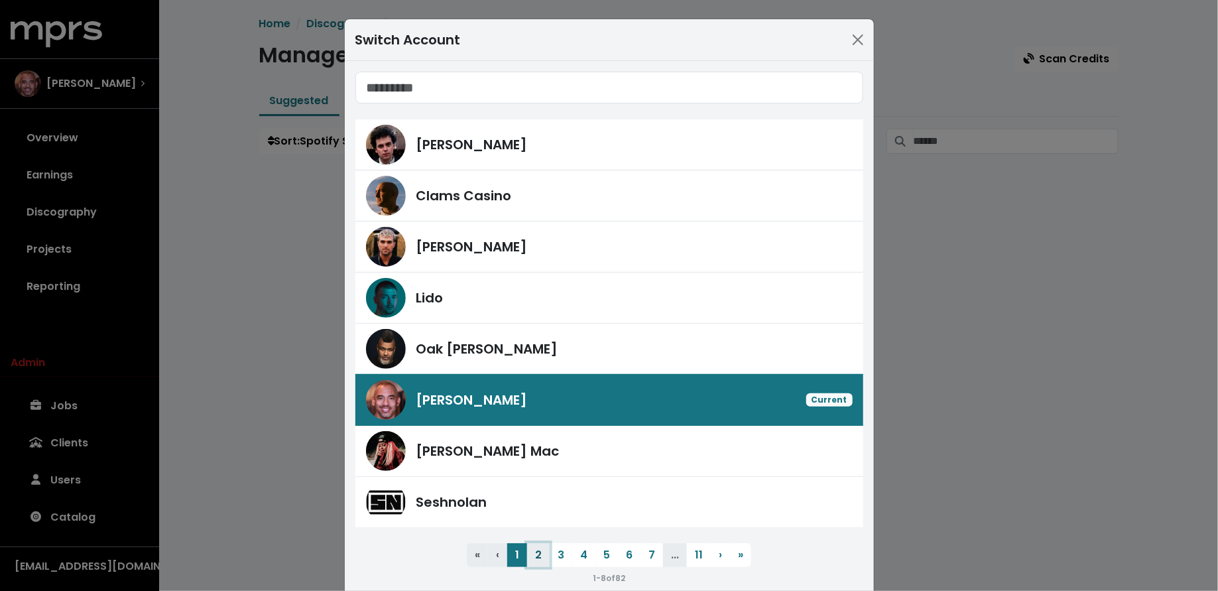
click at [542, 550] on button "2" at bounding box center [538, 555] width 23 height 24
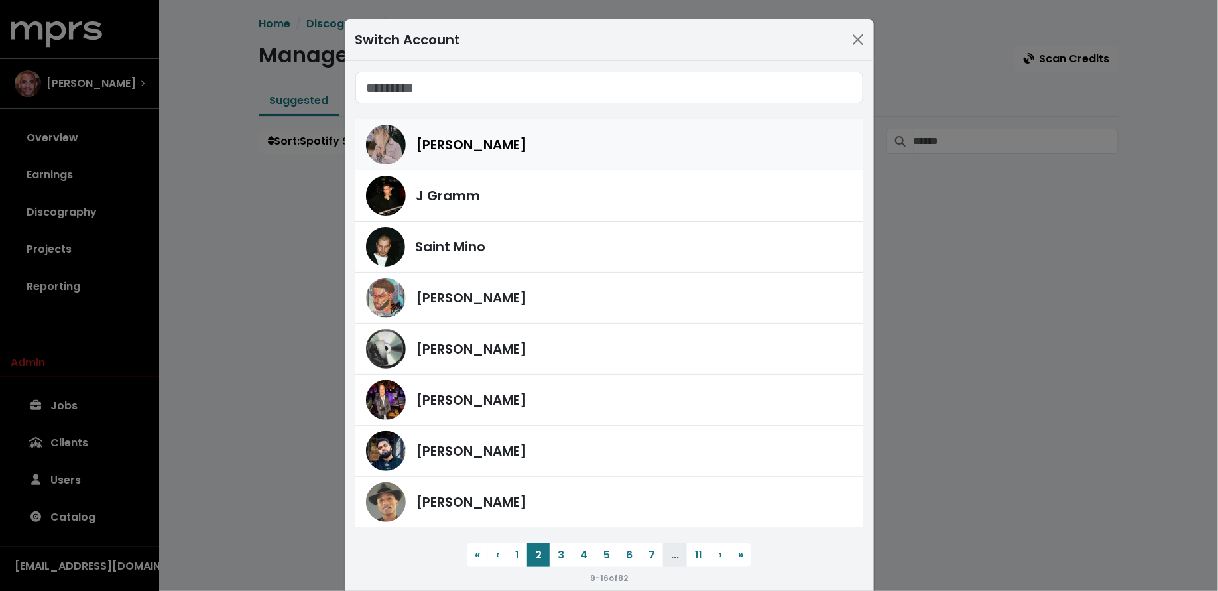
click at [546, 145] on div "Richie Souf" at bounding box center [634, 145] width 436 height 20
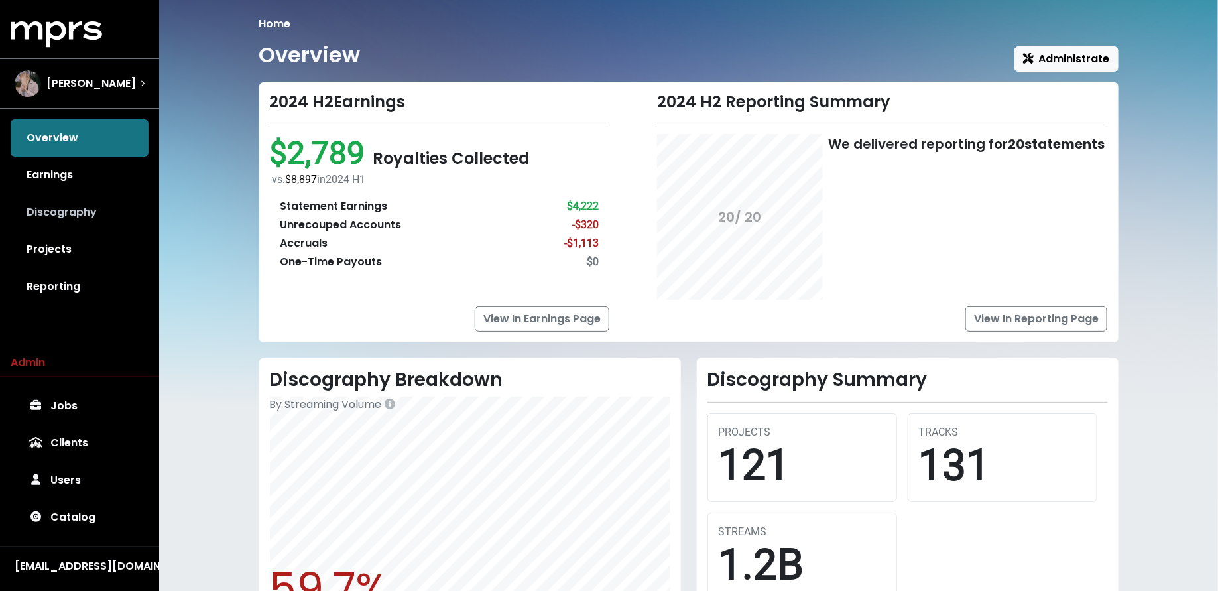
click at [87, 215] on link "Discography" at bounding box center [80, 212] width 138 height 37
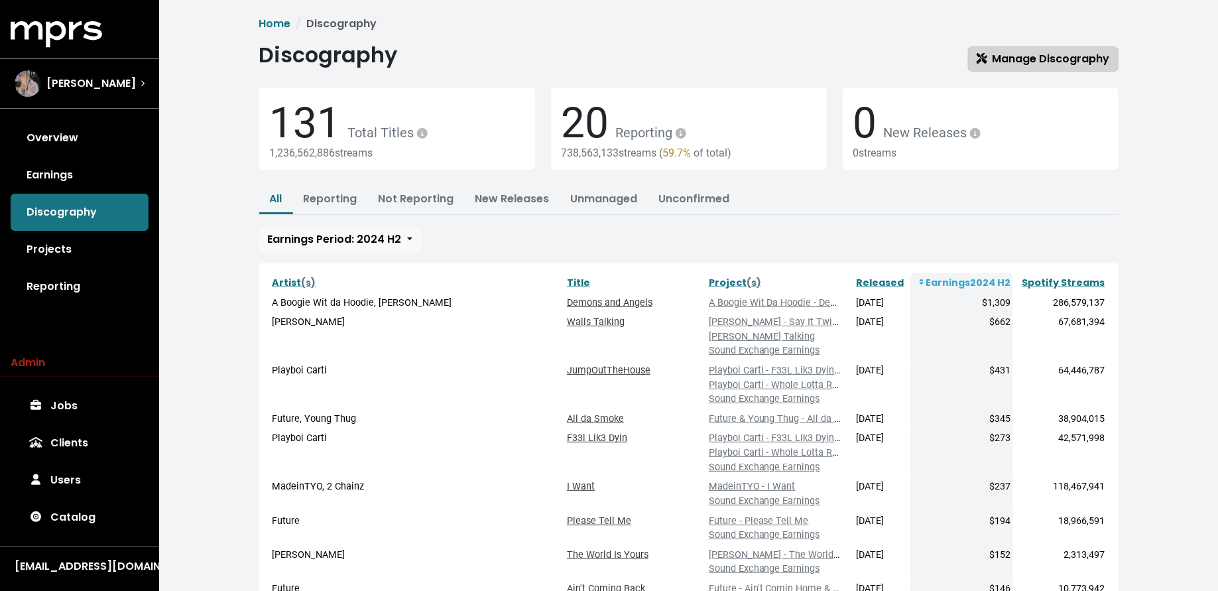
click at [1013, 54] on span "Manage Discography" at bounding box center [1042, 58] width 133 height 15
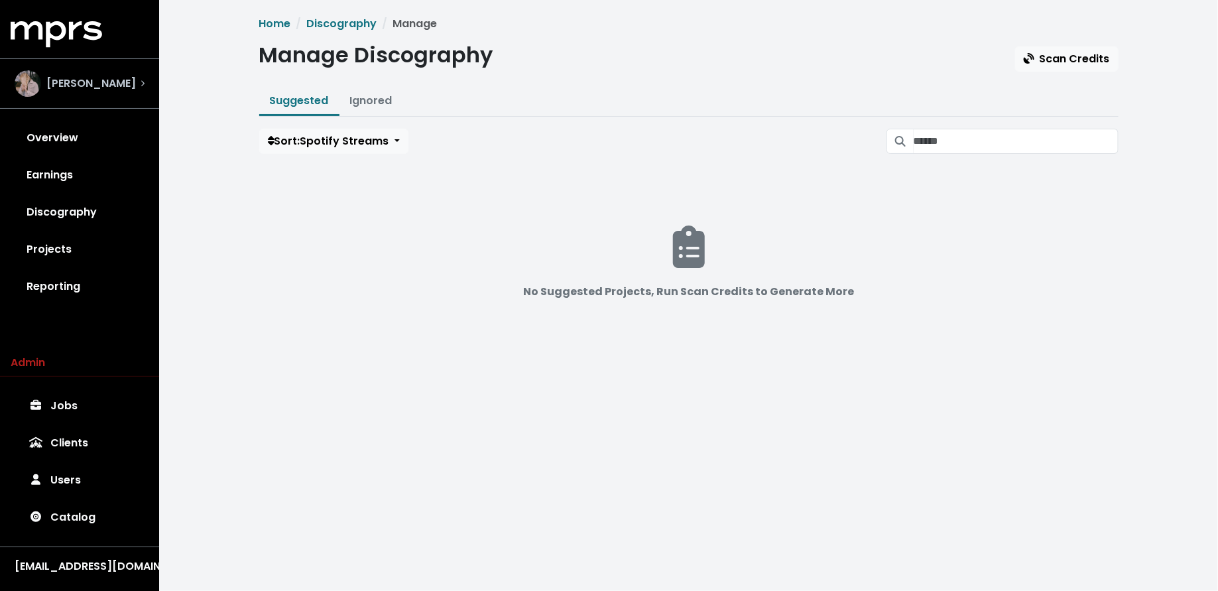
click at [84, 64] on div "Richie Souf" at bounding box center [79, 84] width 151 height 48
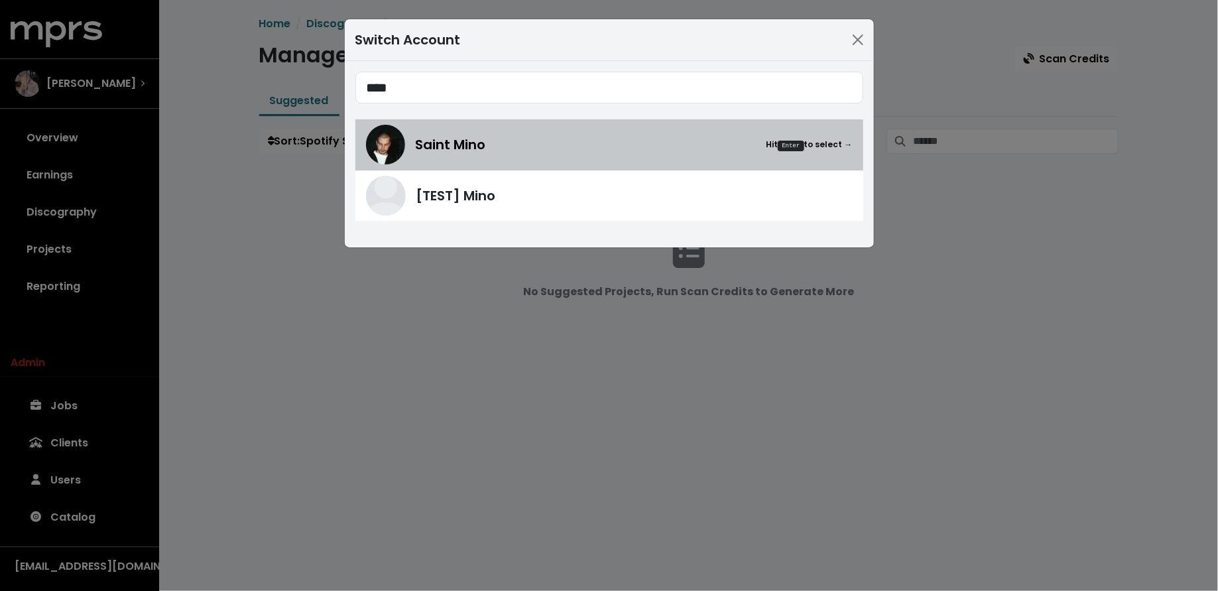
type input "****"
click at [406, 159] on div "Saint Mino Hit Enter to select →" at bounding box center [609, 145] width 487 height 40
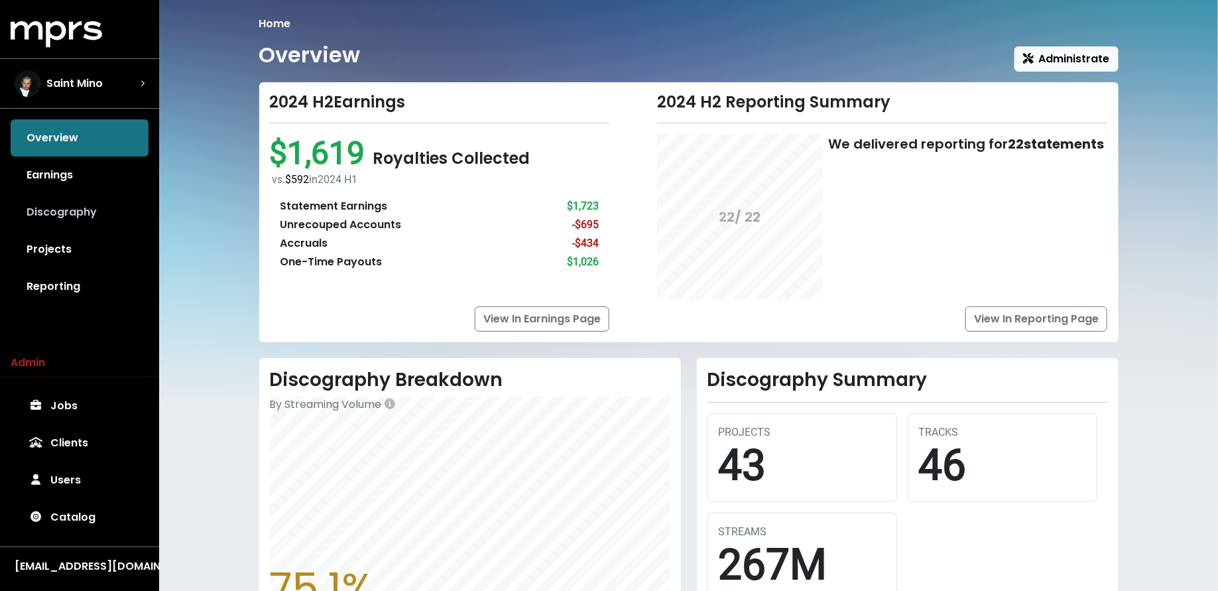
click at [75, 194] on link "Discography" at bounding box center [80, 212] width 138 height 37
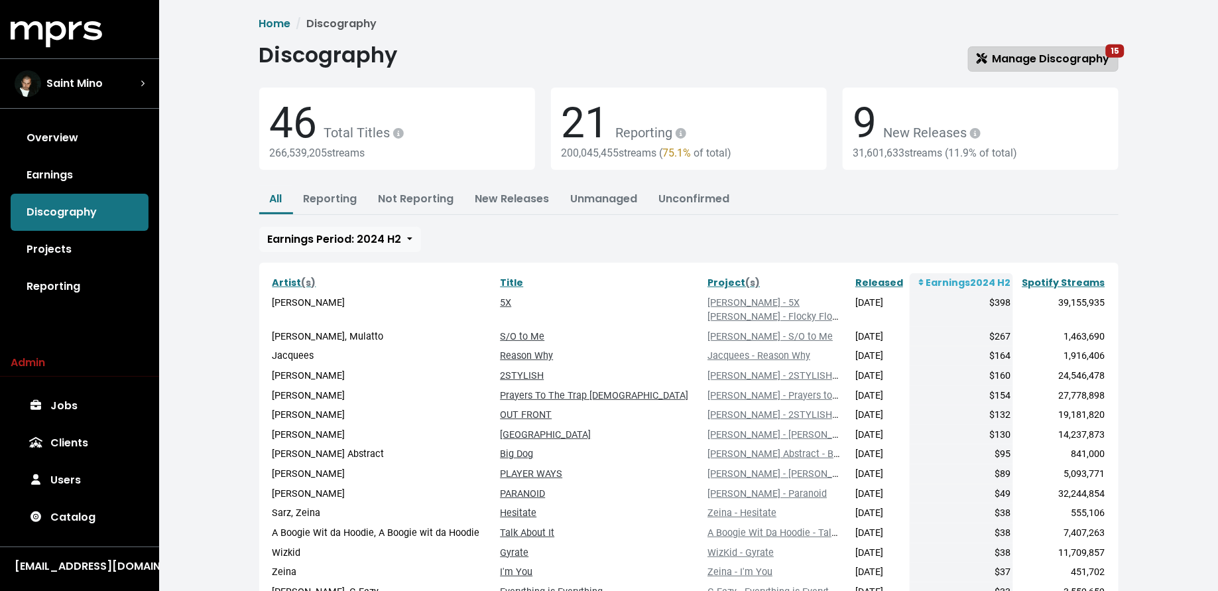
click at [1026, 64] on span "Manage Discography 15" at bounding box center [1042, 58] width 133 height 15
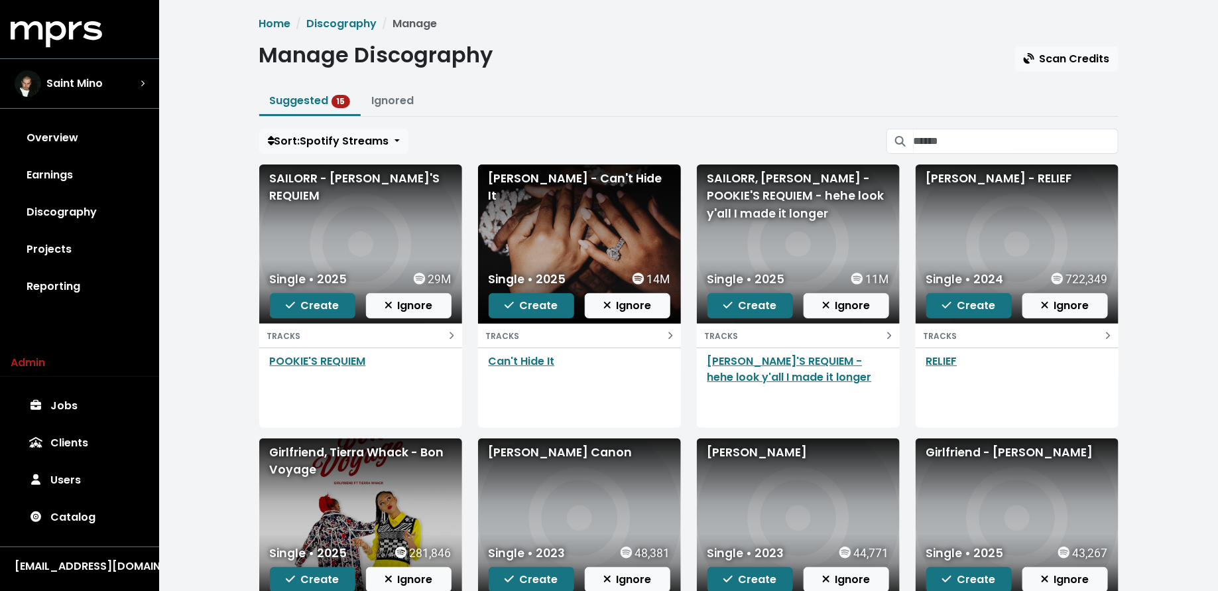
click at [221, 178] on div "Home Discography Manage Manage Discography Scan Credits Suggested 15 Ignored So…" at bounding box center [688, 393] width 1059 height 786
click at [117, 72] on div "Saint Mino" at bounding box center [80, 83] width 130 height 27
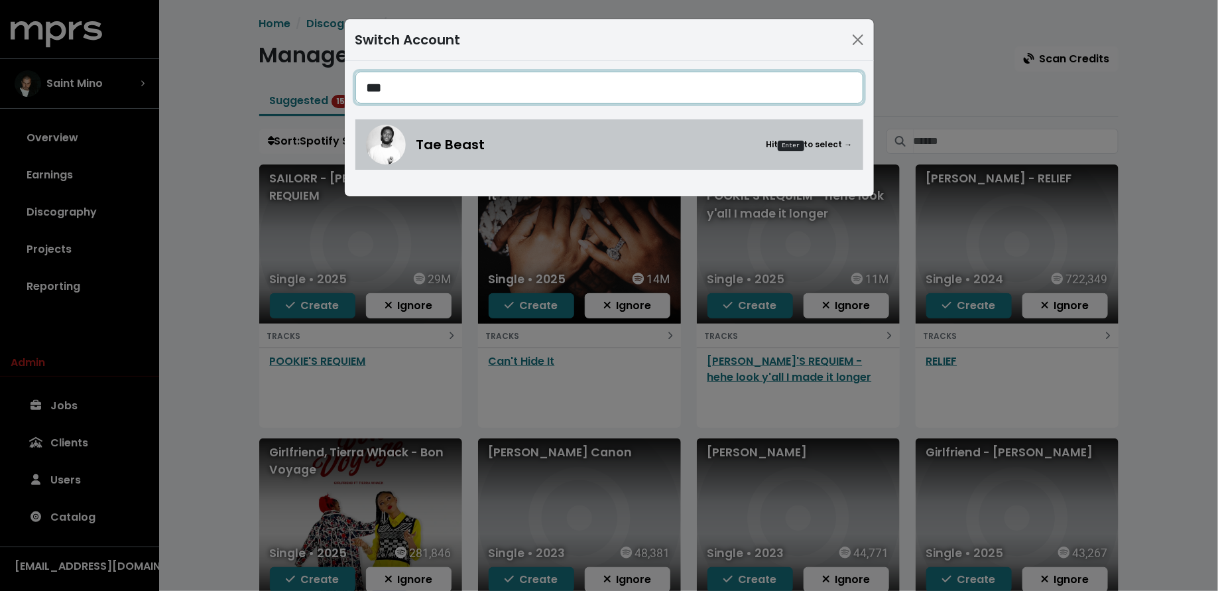
type input "***"
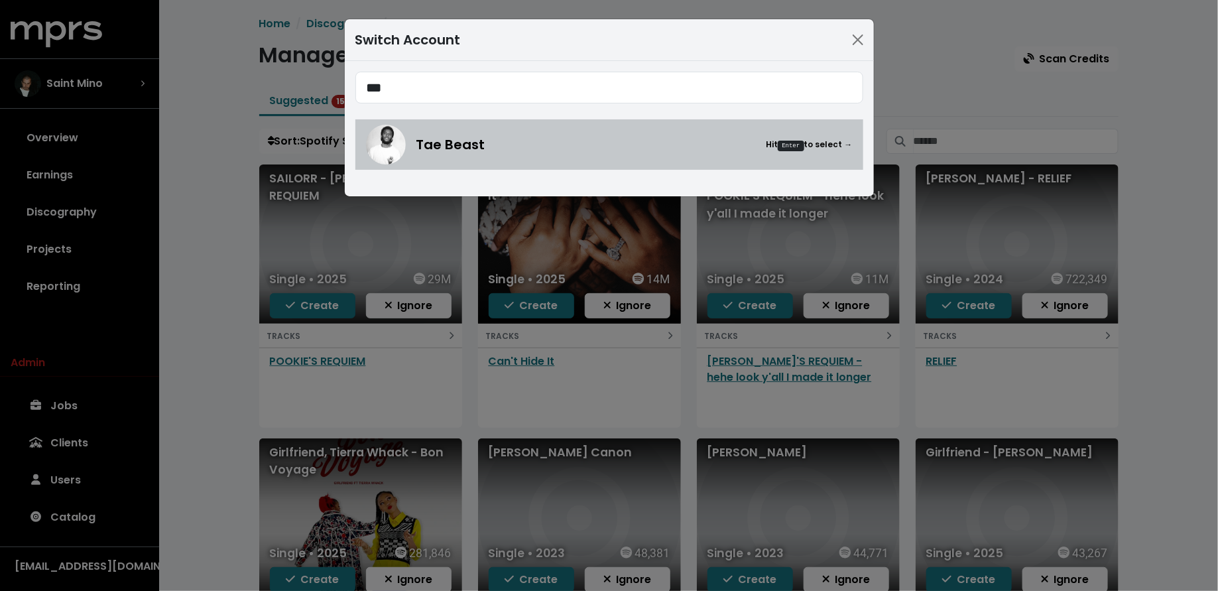
click at [522, 156] on div "Tae Beast Hit Enter to select →" at bounding box center [609, 145] width 487 height 40
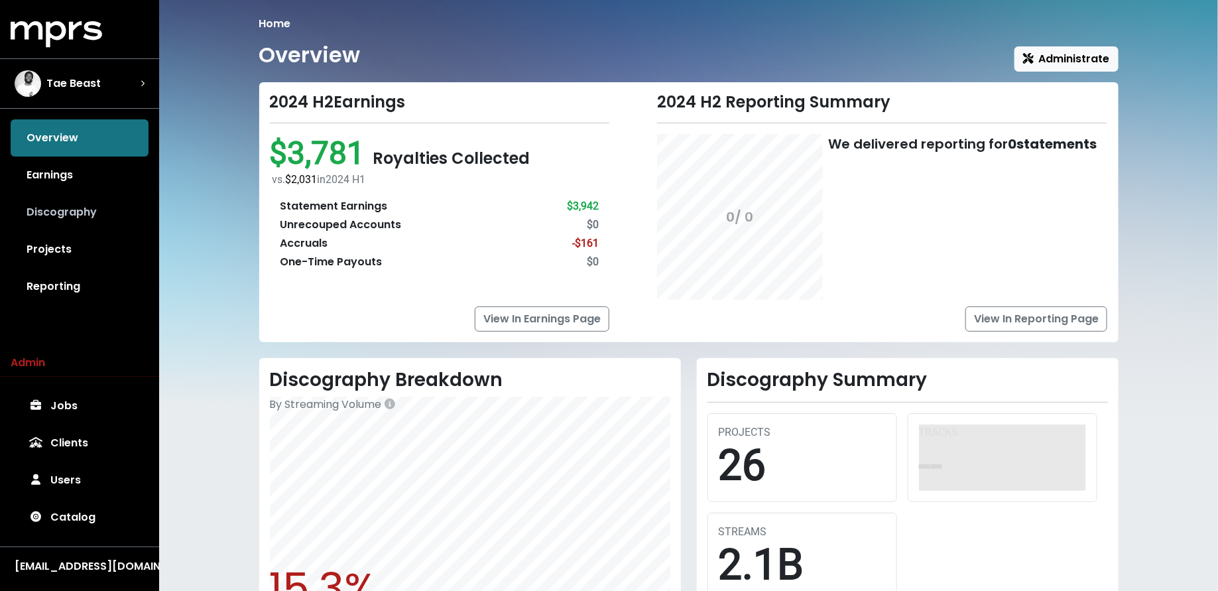
click at [81, 205] on link "Discography" at bounding box center [80, 212] width 138 height 37
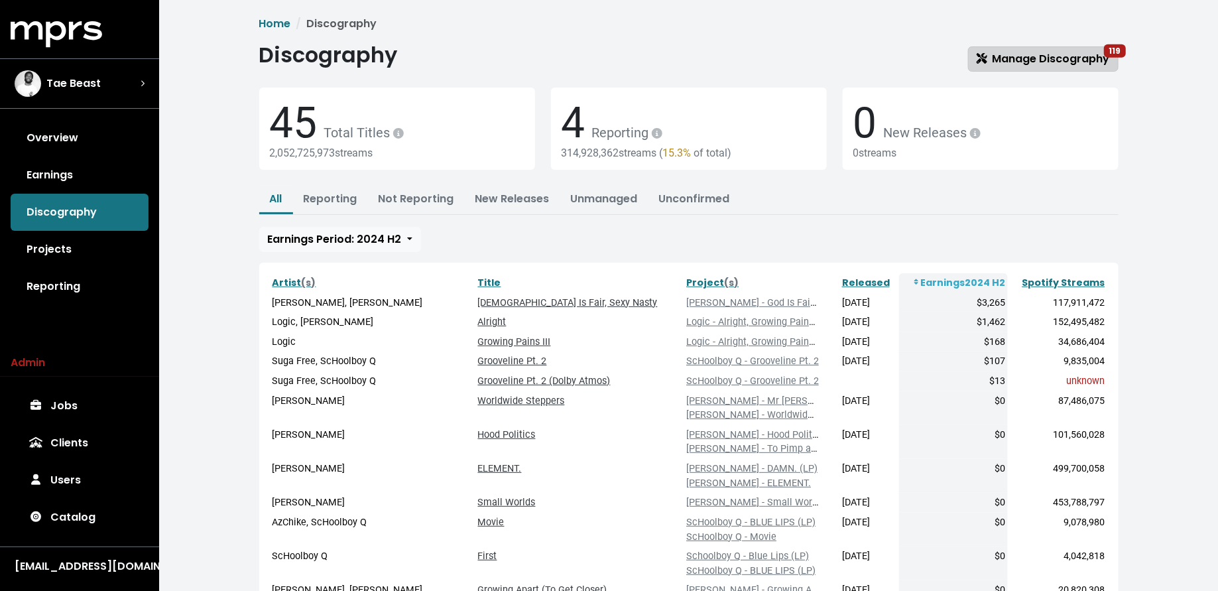
click at [987, 60] on icon at bounding box center [981, 58] width 11 height 11
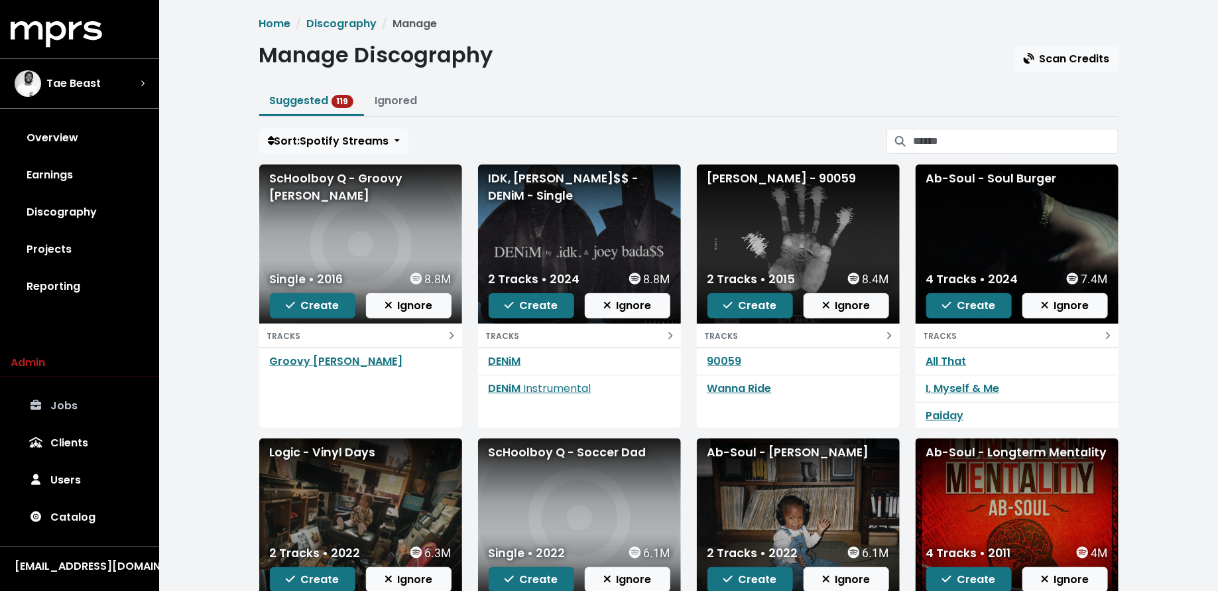
click at [77, 412] on link "Jobs" at bounding box center [80, 405] width 138 height 37
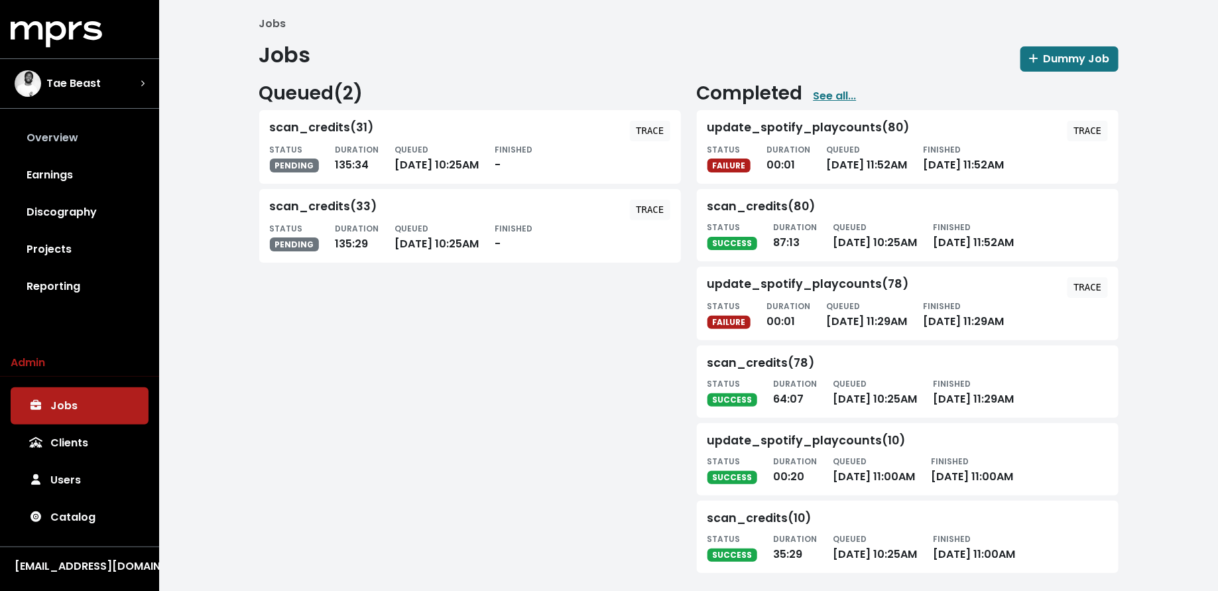
click at [89, 141] on link "Overview" at bounding box center [80, 137] width 138 height 37
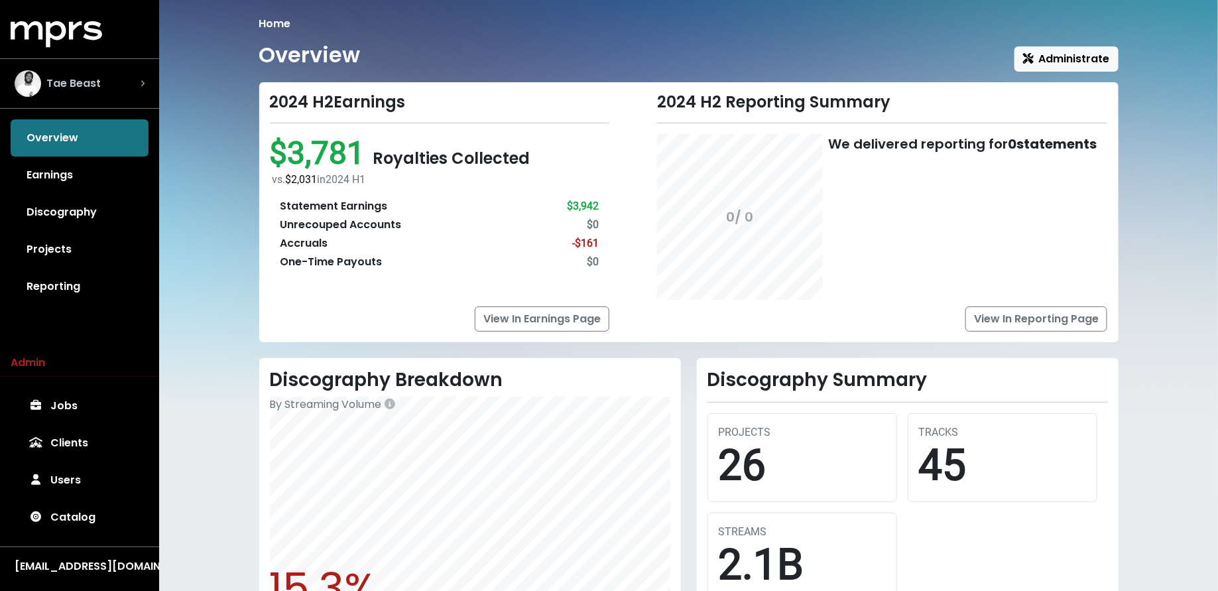
click at [139, 92] on div "Tae Beast" at bounding box center [80, 83] width 130 height 27
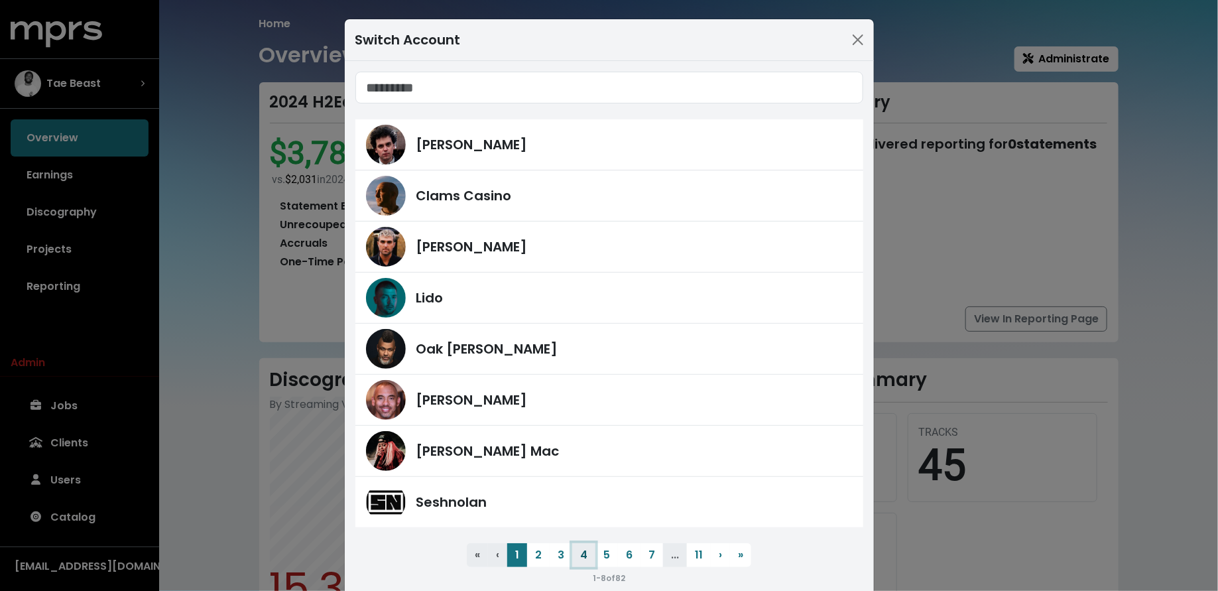
click at [579, 551] on button "4" at bounding box center [583, 555] width 23 height 24
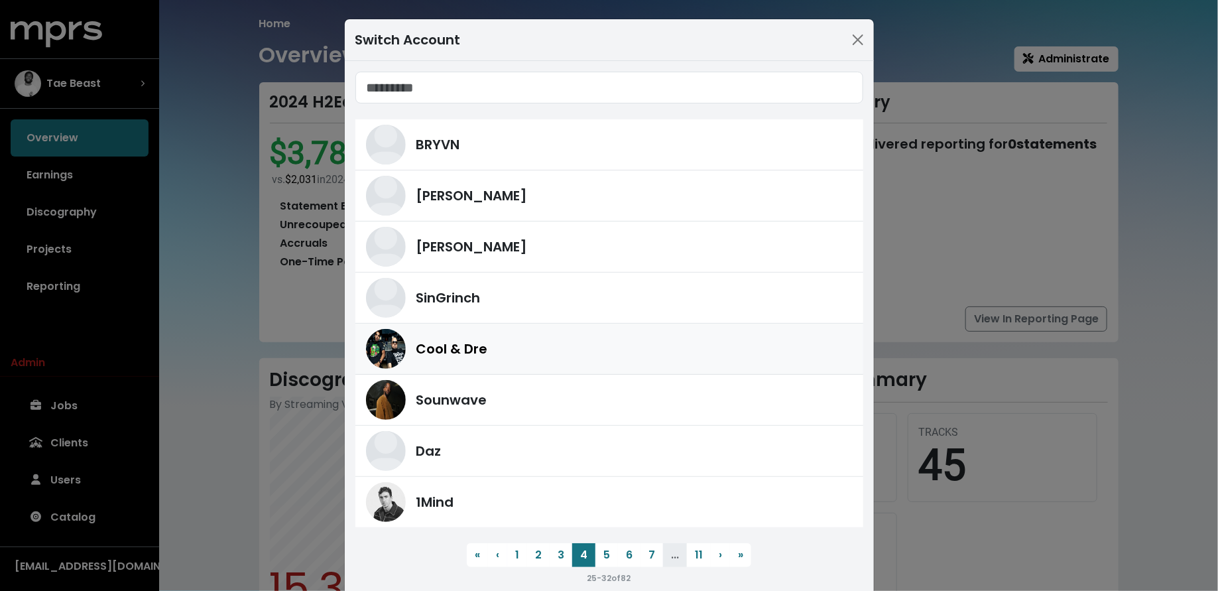
click at [500, 342] on div "Cool & Dre" at bounding box center [634, 349] width 436 height 20
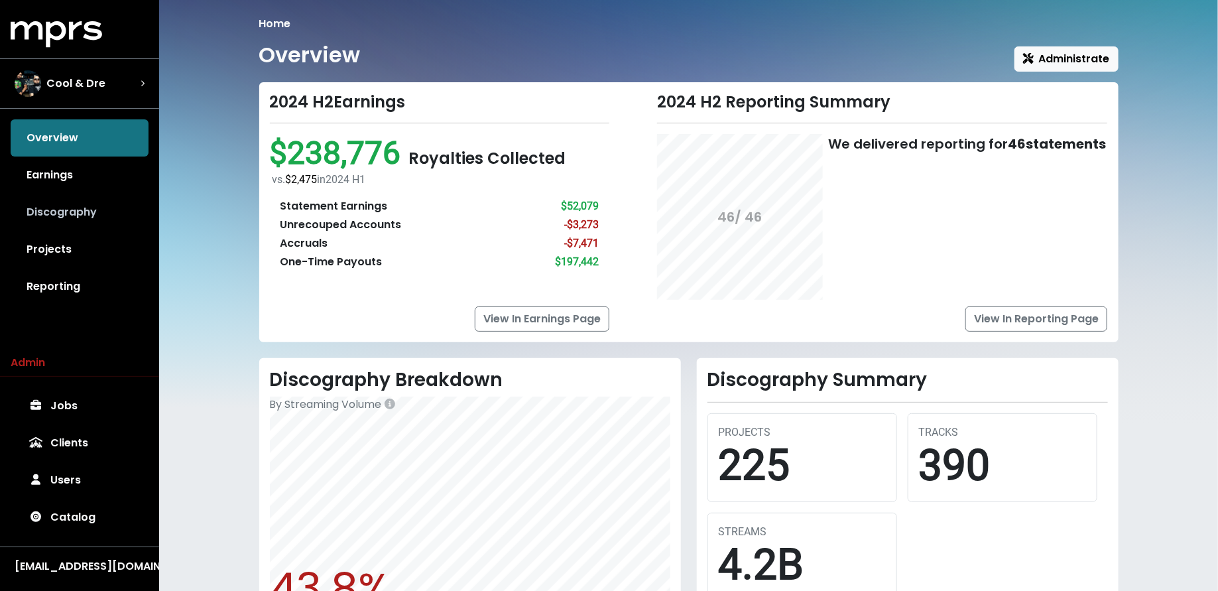
click at [90, 220] on link "Discography" at bounding box center [80, 212] width 138 height 37
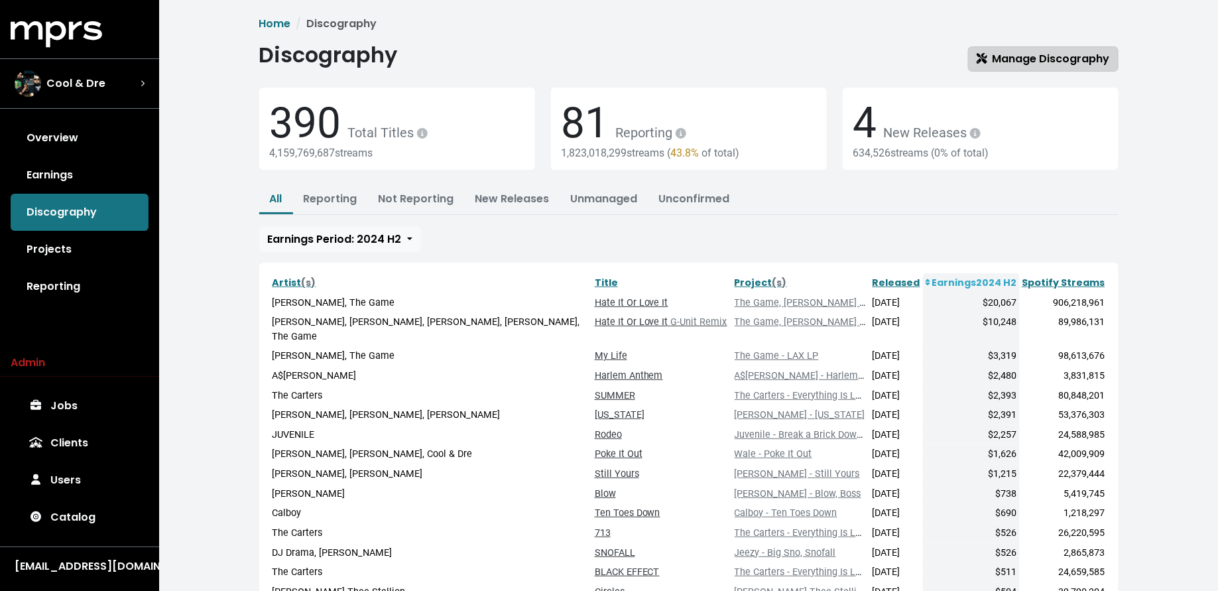
click at [1068, 56] on span "Manage Discography" at bounding box center [1042, 58] width 133 height 15
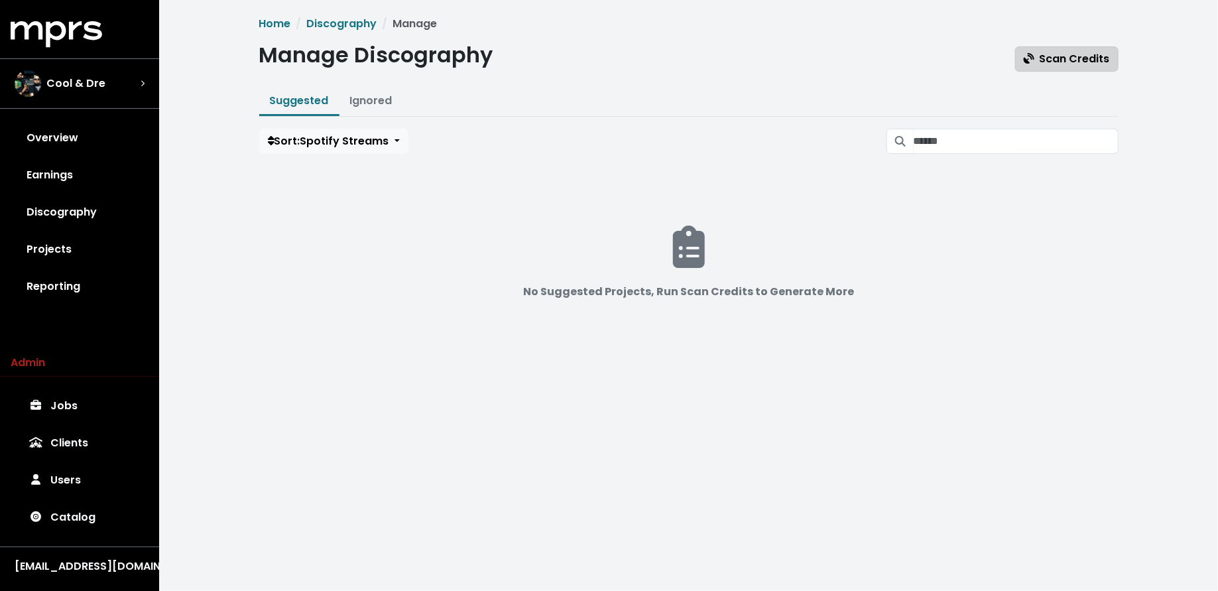
click at [1047, 64] on span "Scan Credits" at bounding box center [1067, 58] width 86 height 15
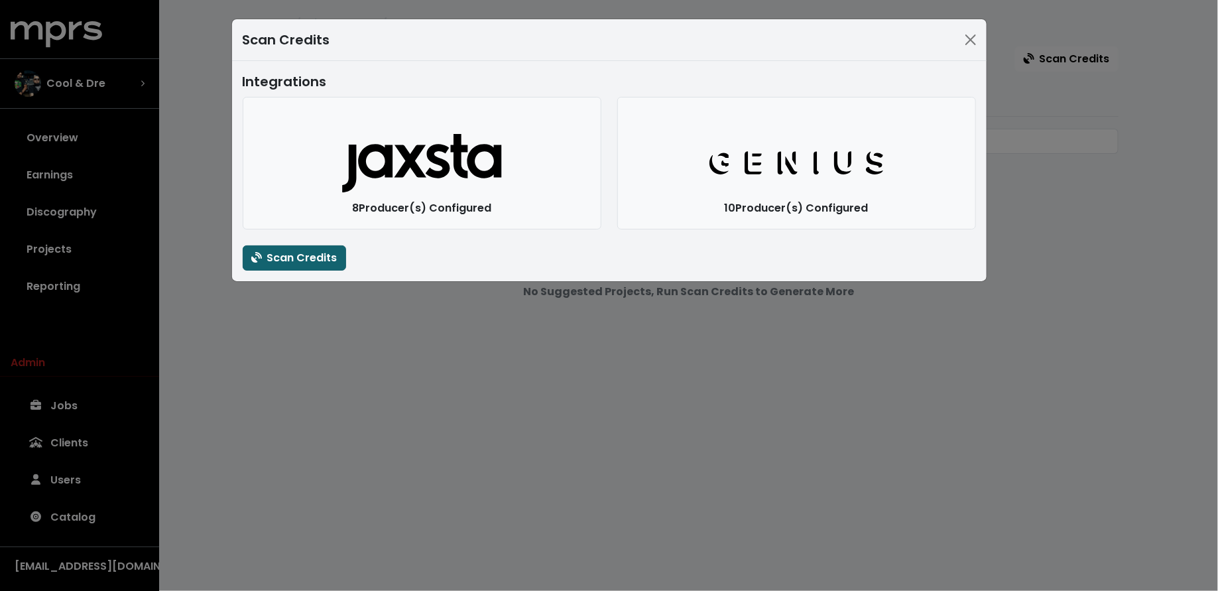
click at [322, 261] on span "Scan Credits" at bounding box center [294, 257] width 86 height 15
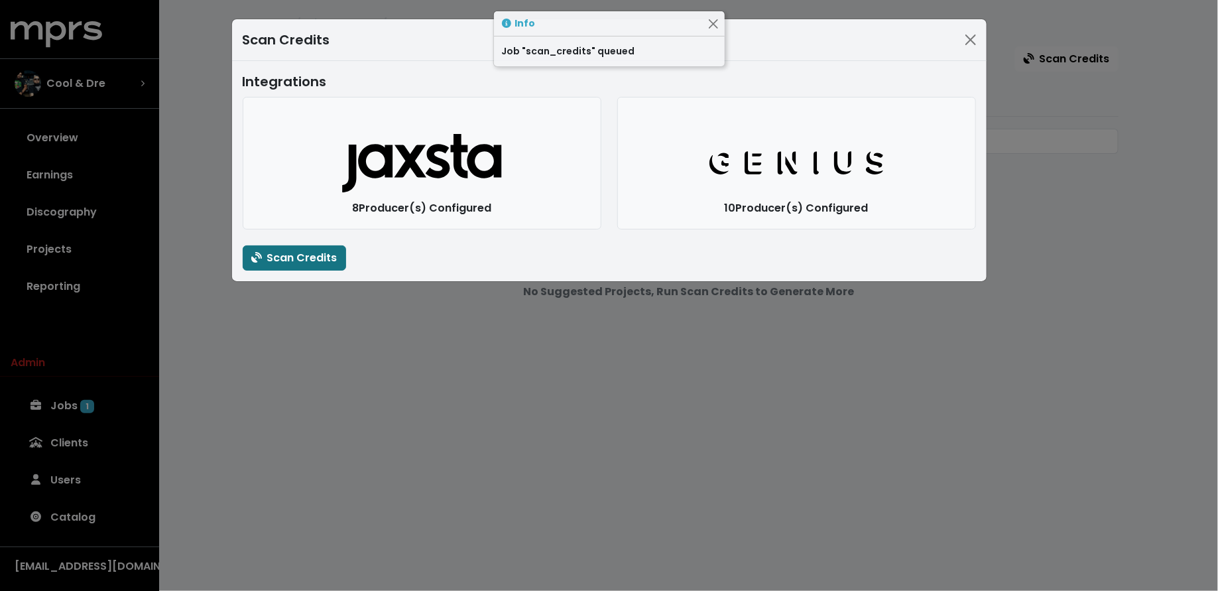
click at [306, 353] on div "Scan Credits Integrations Jaxsta Logo 8 Producer(s) Configured Genius Logo 10 P…" at bounding box center [609, 295] width 1218 height 591
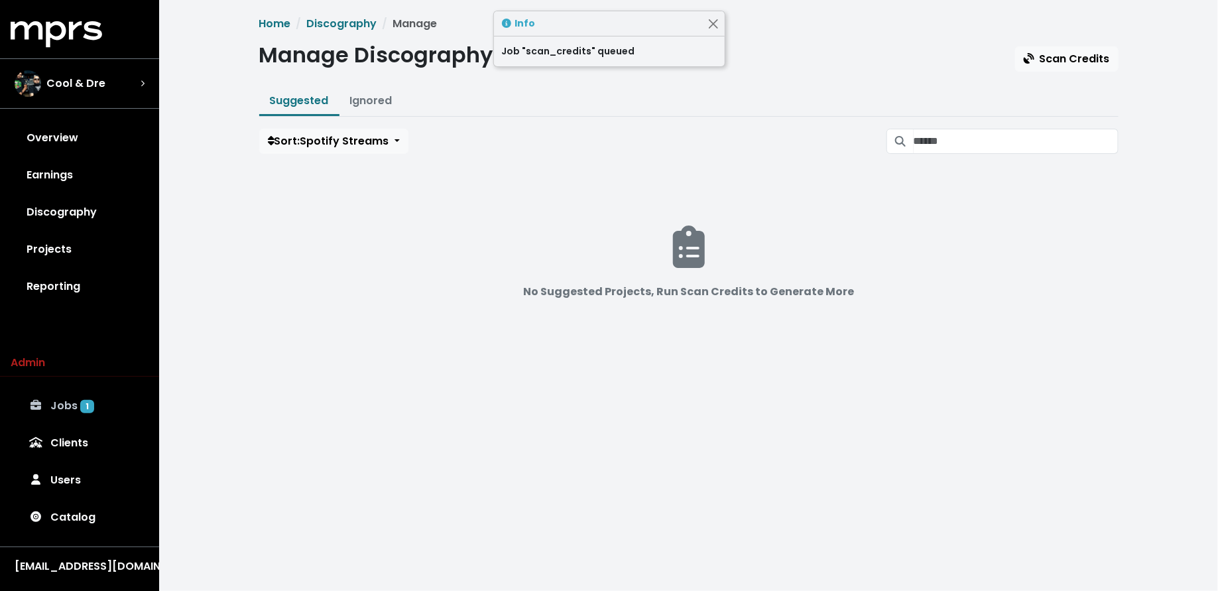
click at [83, 417] on link "Jobs 1" at bounding box center [80, 405] width 138 height 37
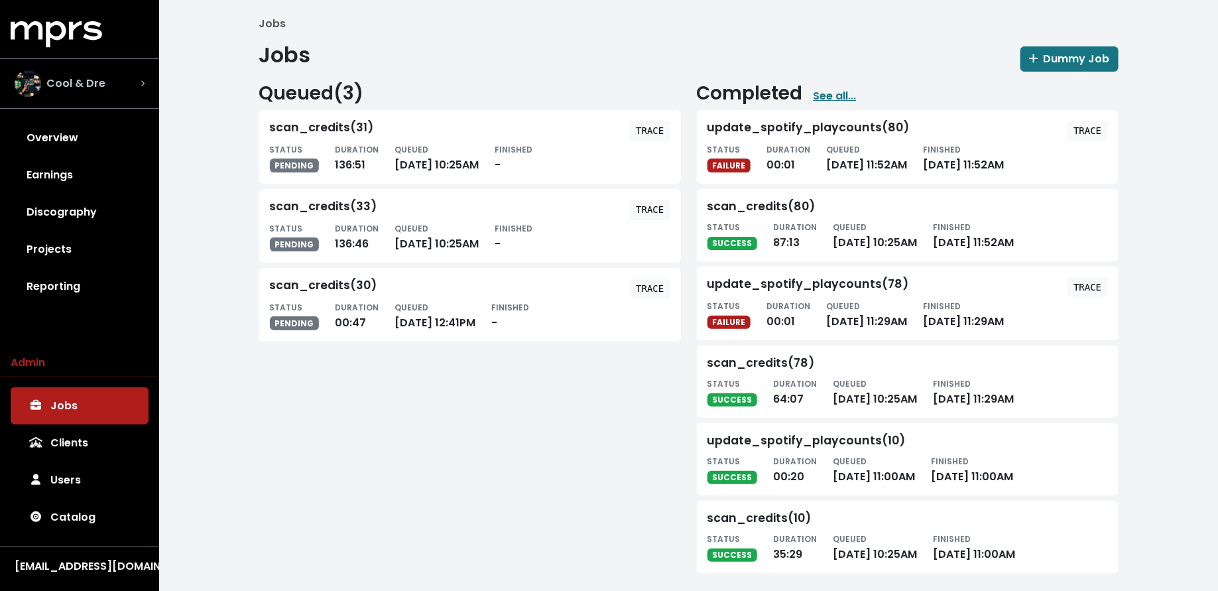
click at [110, 89] on div "Cool & Dre" at bounding box center [80, 83] width 130 height 27
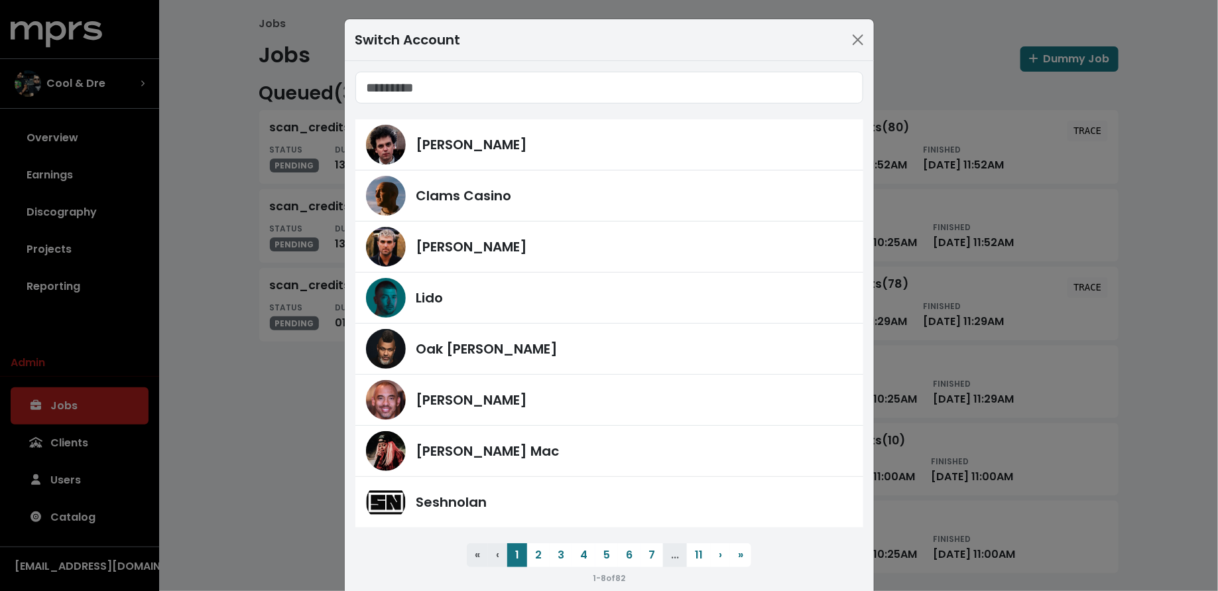
click at [204, 257] on div "Switch Account James Ford Clams Casino Fred Gibson Lido Oak Felder Harvey Mason…" at bounding box center [609, 295] width 1218 height 591
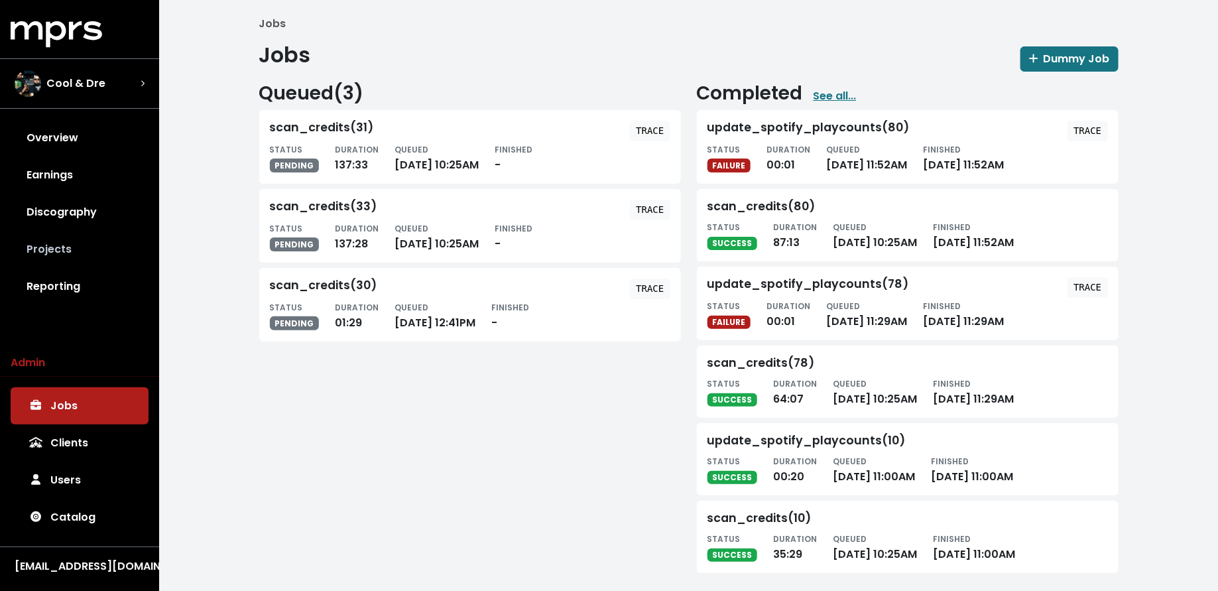
click at [108, 241] on link "Projects" at bounding box center [80, 249] width 138 height 37
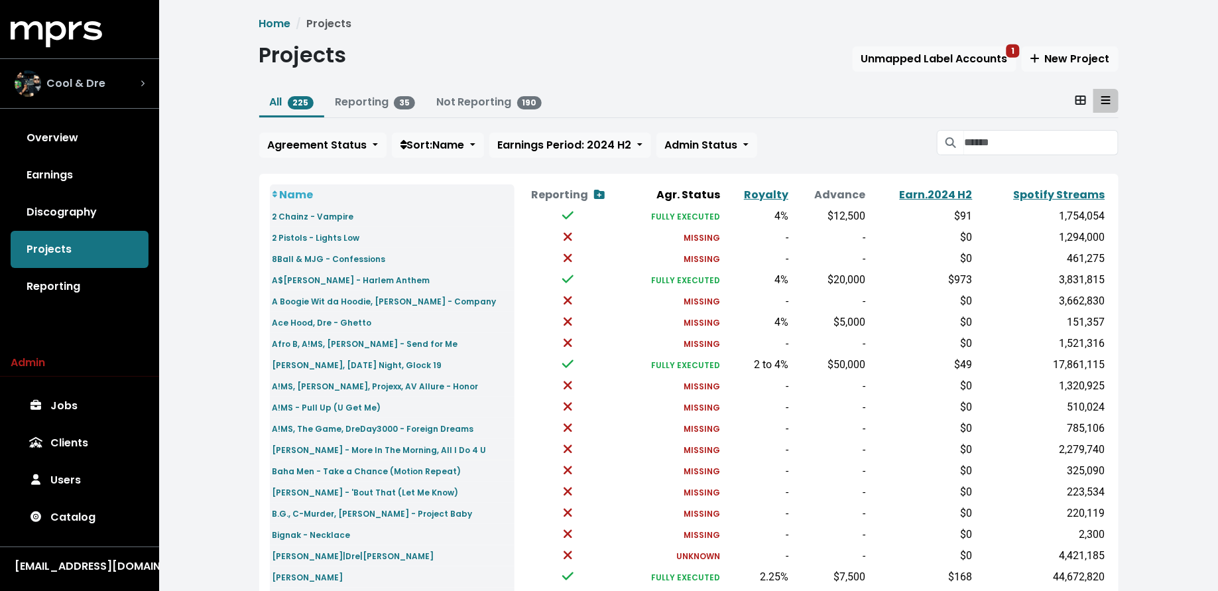
click at [110, 91] on div "Cool & Dre" at bounding box center [80, 83] width 130 height 27
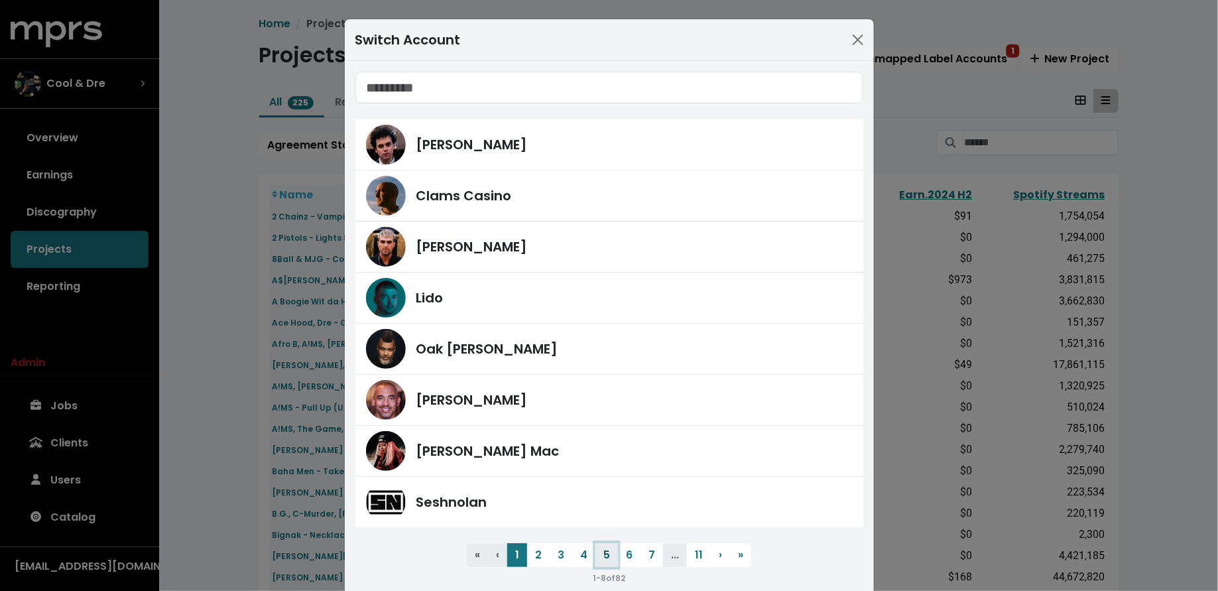
click at [611, 552] on button "5" at bounding box center [606, 555] width 23 height 24
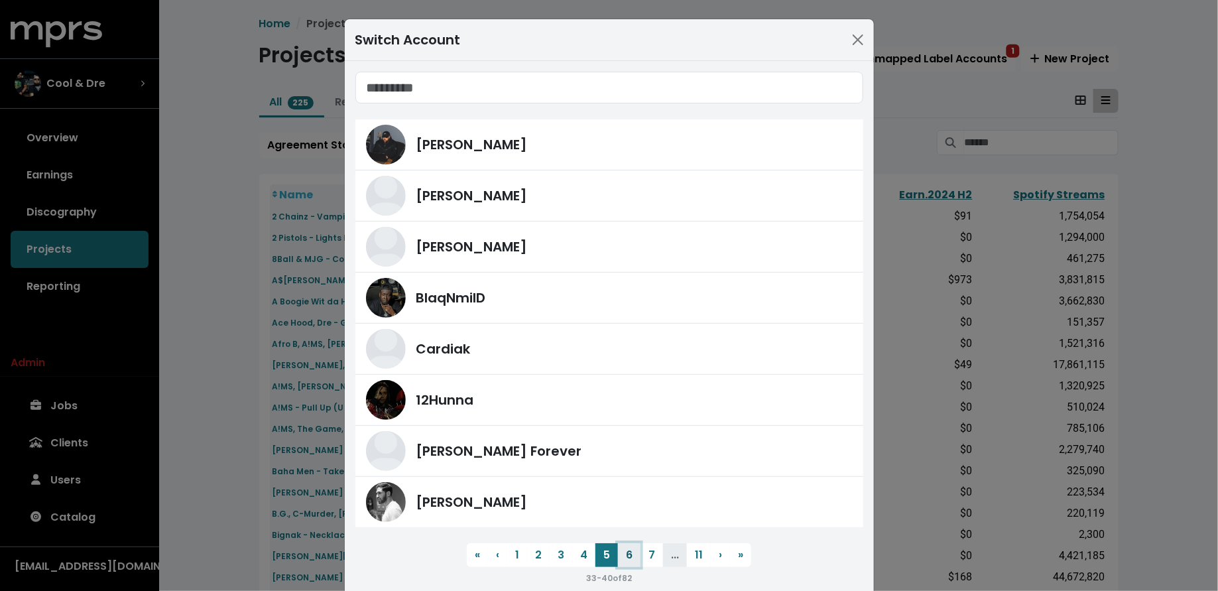
click at [626, 548] on button "6" at bounding box center [629, 555] width 23 height 24
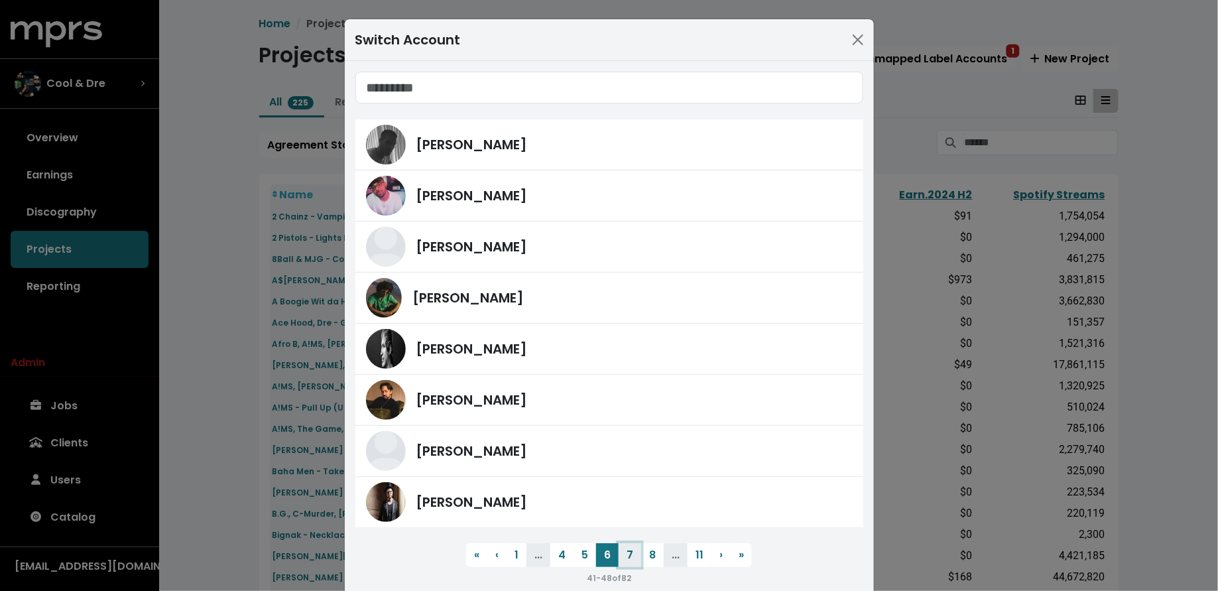
click at [637, 555] on button "7" at bounding box center [629, 555] width 23 height 24
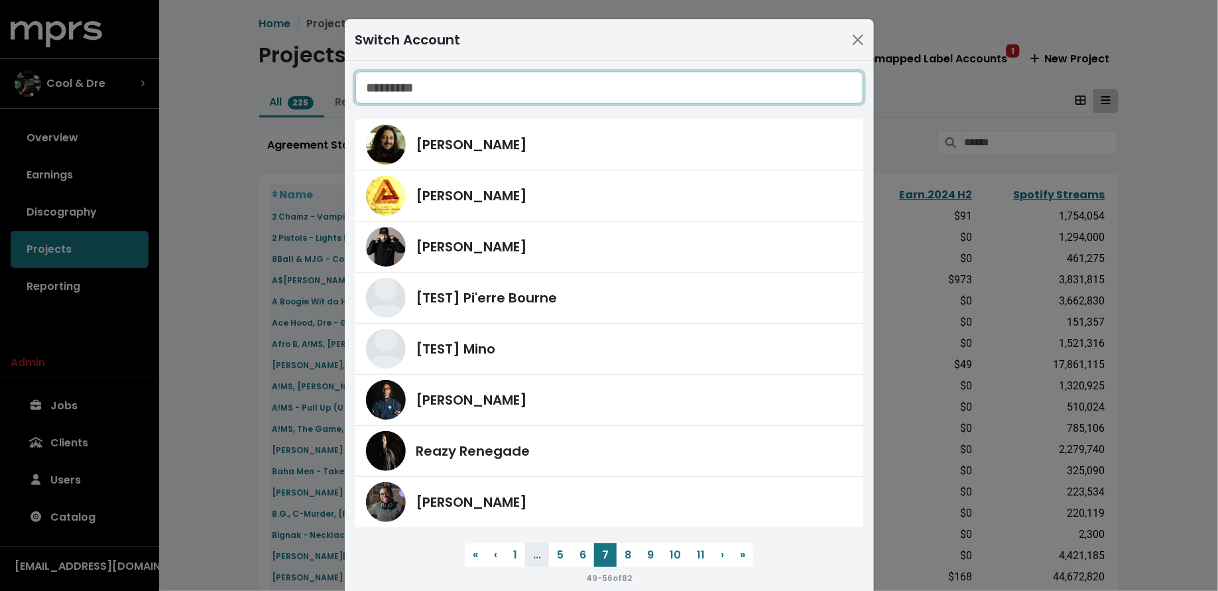
click at [475, 86] on input "Search accounts" at bounding box center [609, 88] width 508 height 32
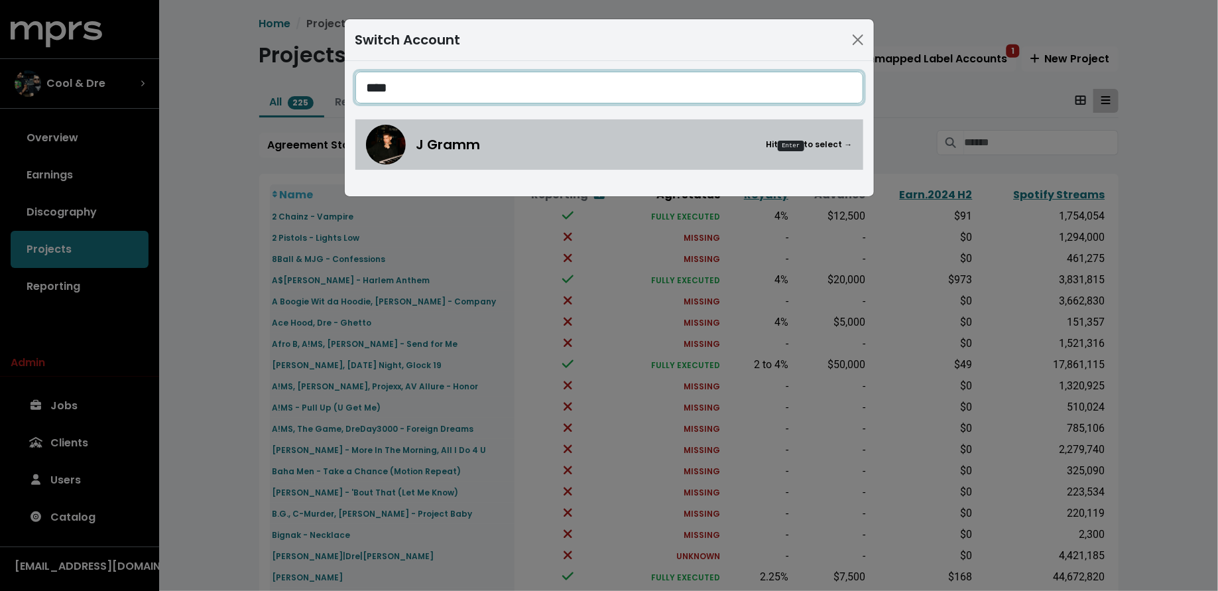
type input "****"
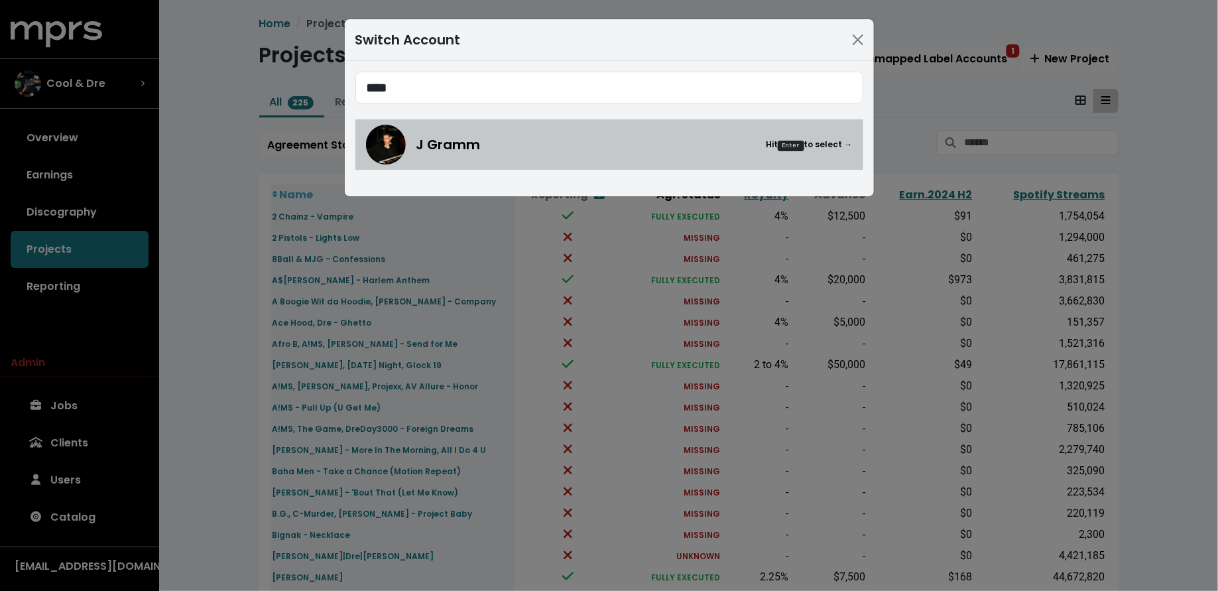
click at [519, 151] on div "J Gramm Hit Enter to select →" at bounding box center [634, 145] width 436 height 20
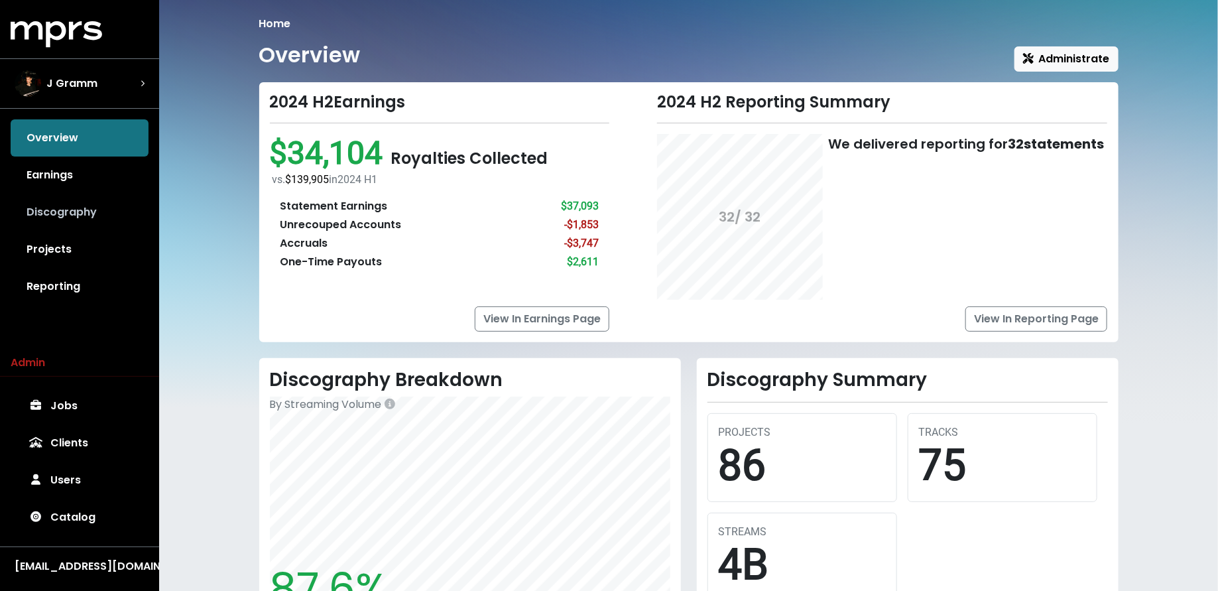
click at [80, 219] on link "Discography" at bounding box center [80, 212] width 138 height 37
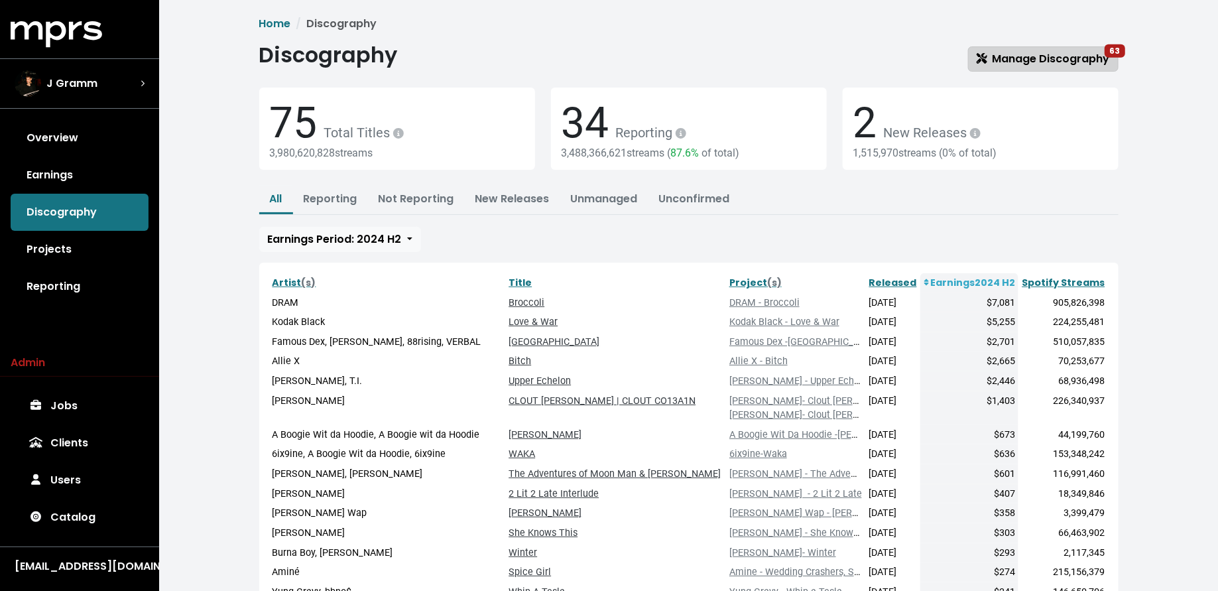
click at [1032, 51] on span "Manage Discography 63" at bounding box center [1042, 58] width 133 height 15
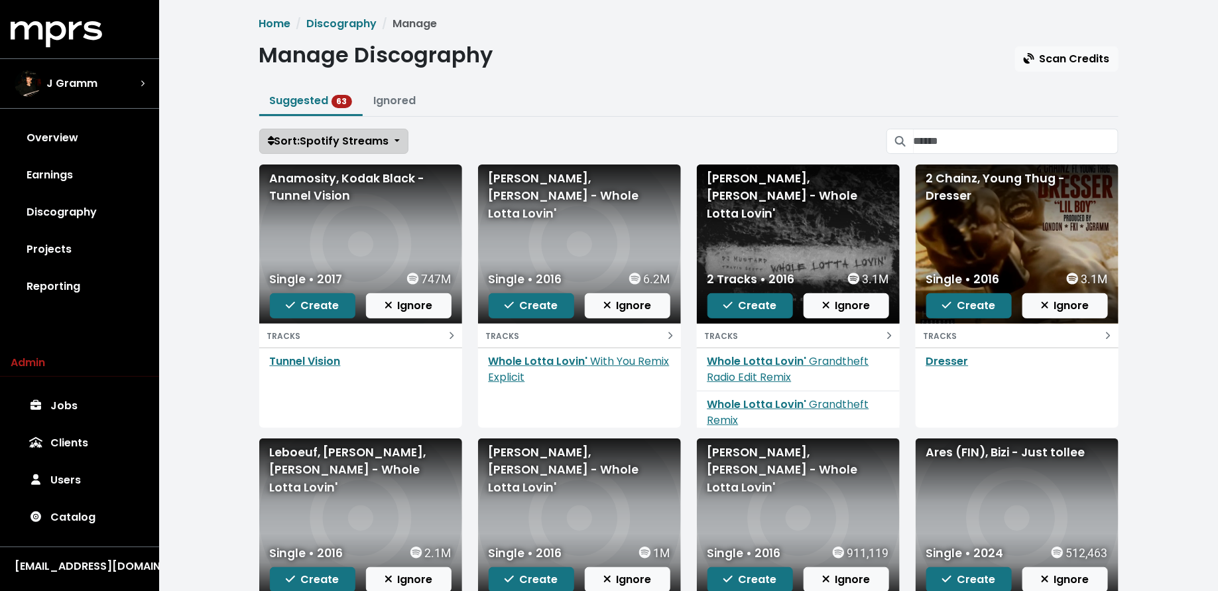
click at [341, 137] on span "Sort: Spotify Streams" at bounding box center [328, 140] width 121 height 15
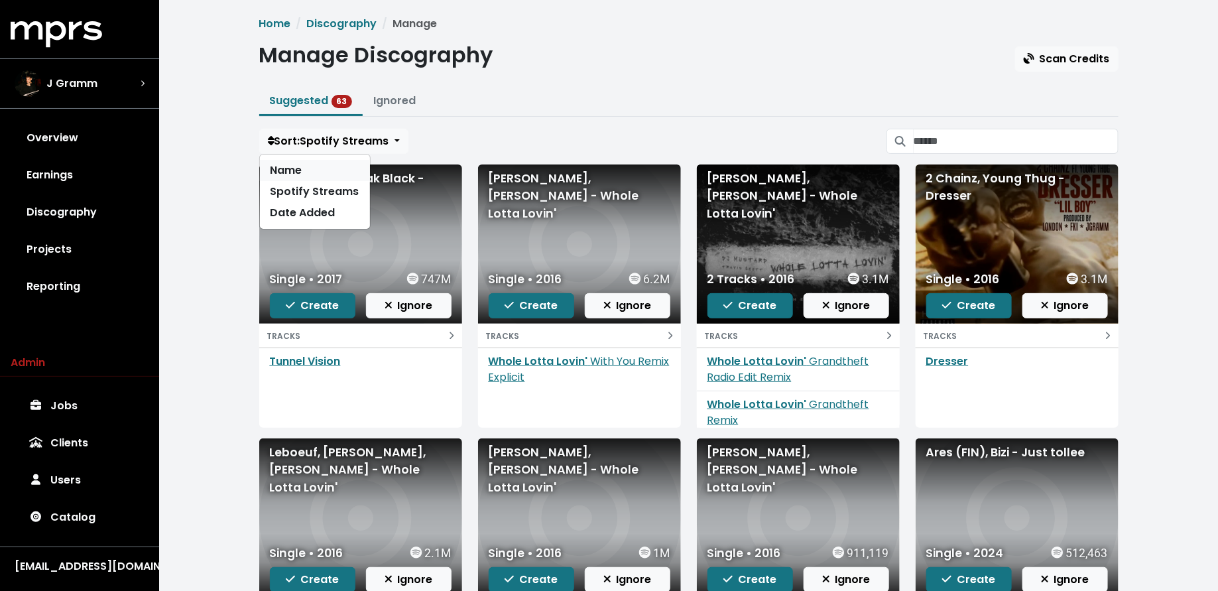
click at [339, 172] on link "Name" at bounding box center [315, 170] width 110 height 21
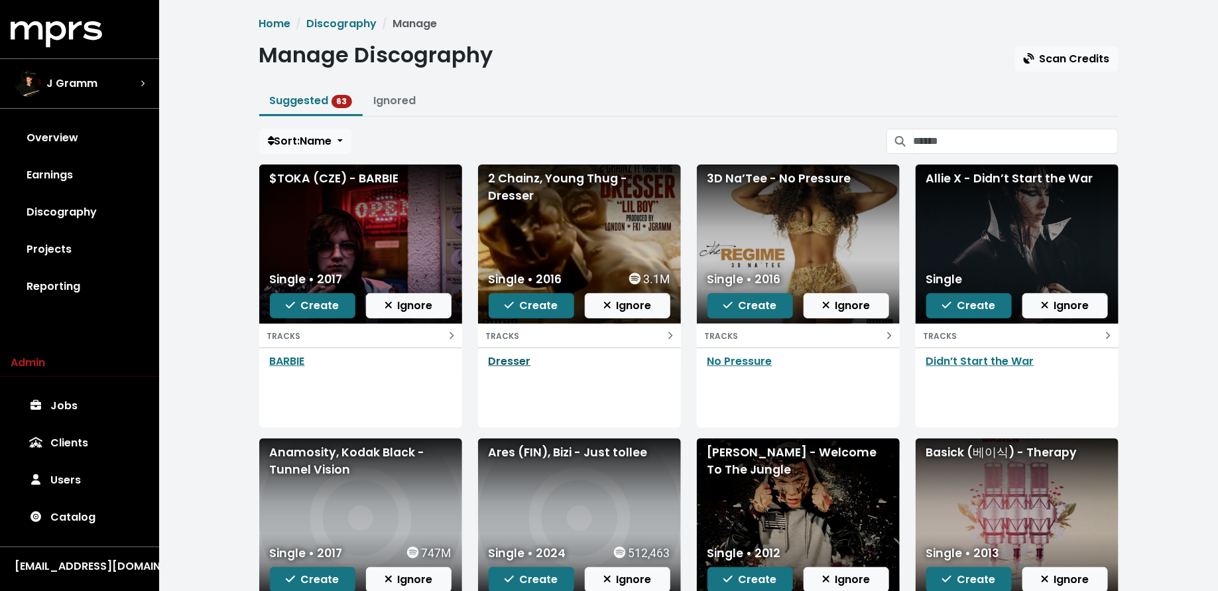
click at [518, 363] on link "Dresser" at bounding box center [510, 360] width 42 height 15
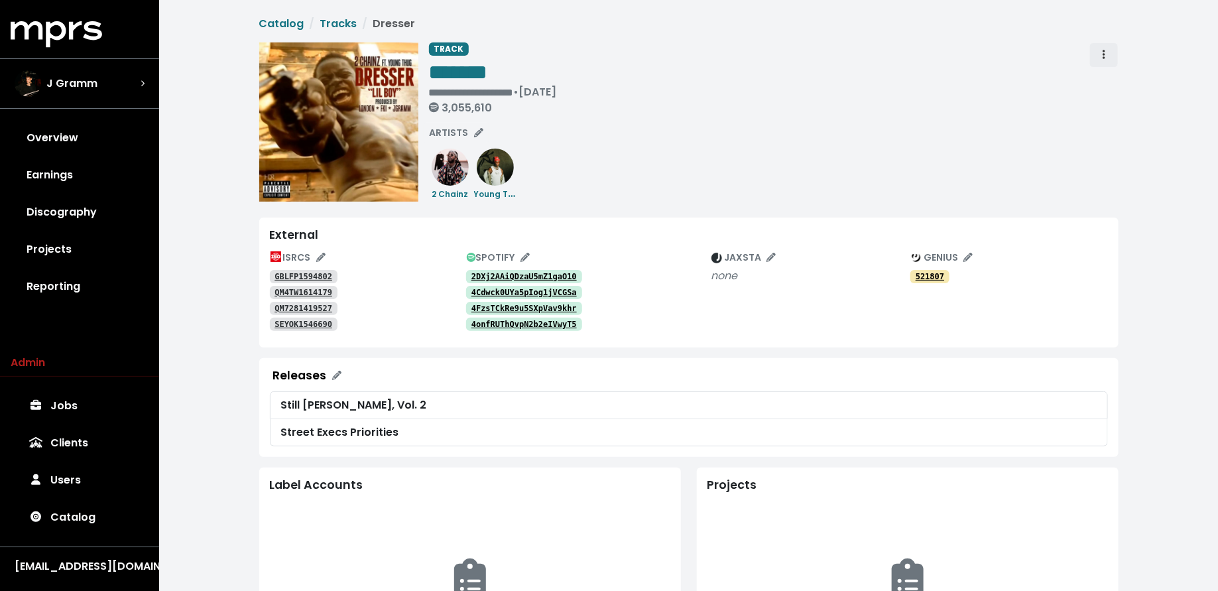
click at [1110, 55] on button "Track actions" at bounding box center [1103, 54] width 29 height 25
click at [1110, 78] on link "Merge" at bounding box center [1142, 84] width 105 height 21
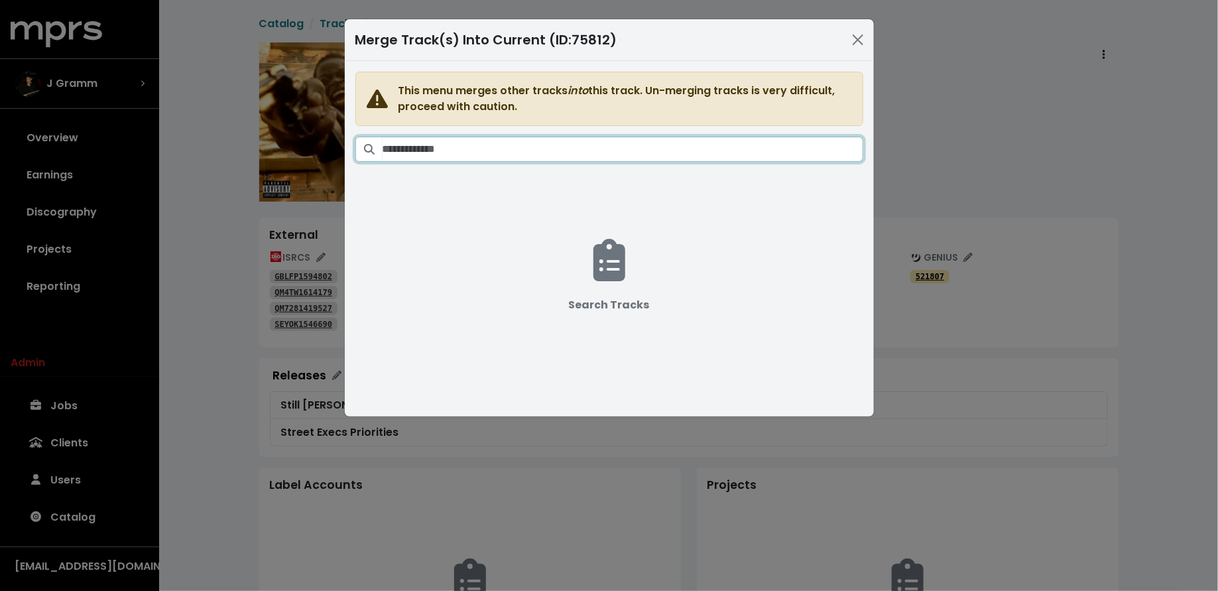
click at [679, 147] on input "Search tracks" at bounding box center [622, 149] width 481 height 25
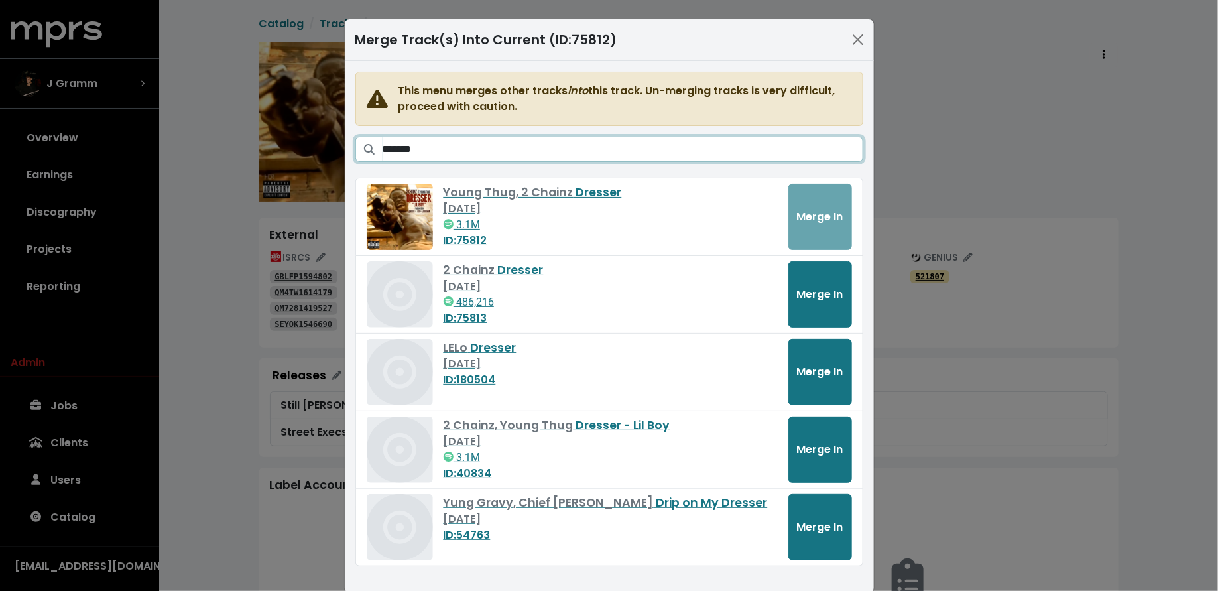
type input "*******"
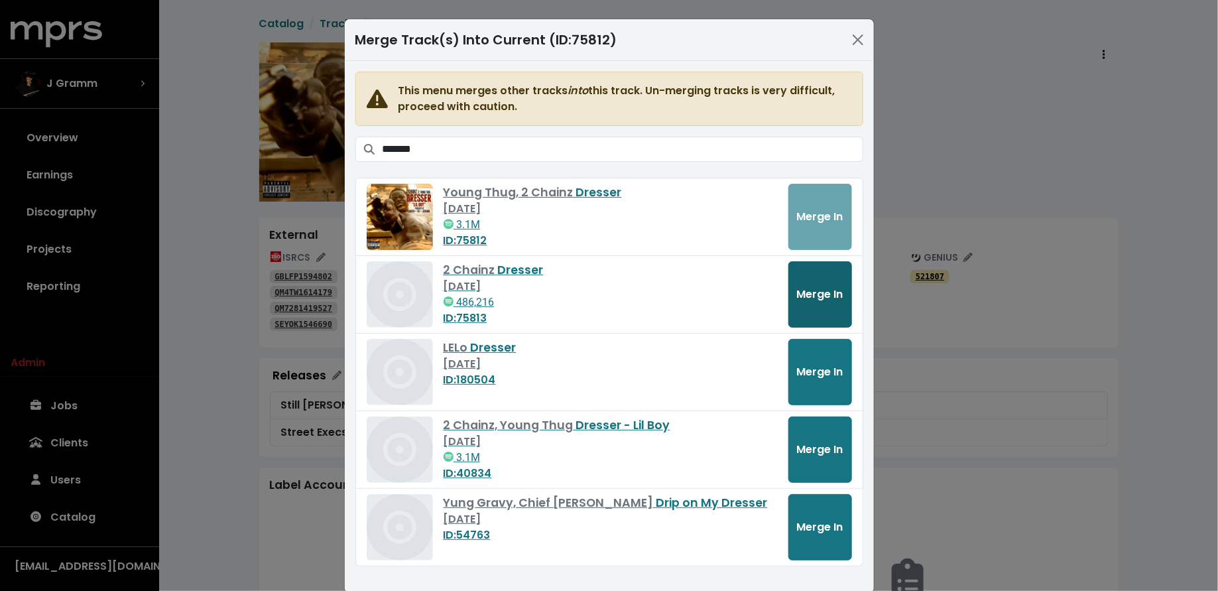
click at [831, 300] on button "Merge In" at bounding box center [820, 294] width 64 height 66
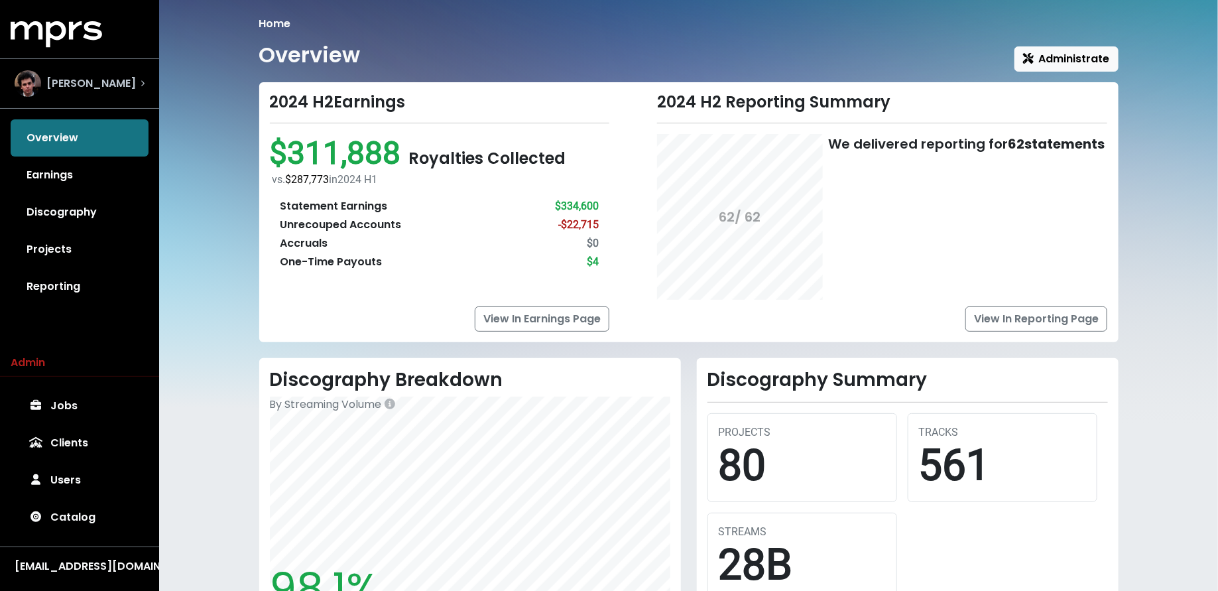
click at [130, 91] on div "[PERSON_NAME]" at bounding box center [80, 83] width 130 height 27
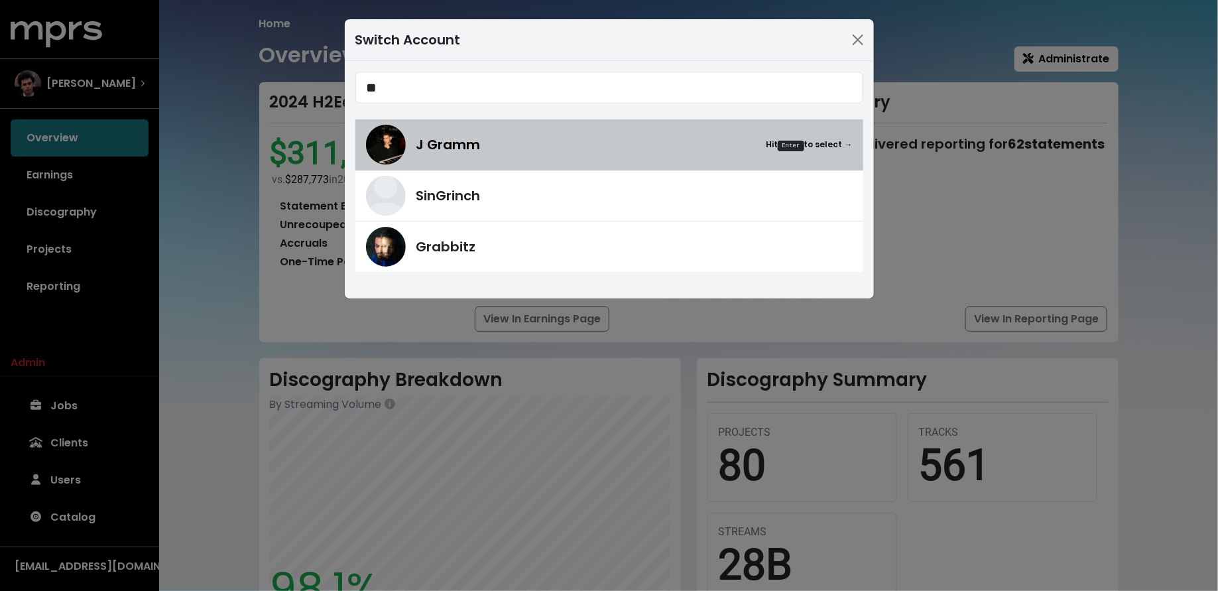
type input "**"
click at [400, 139] on img at bounding box center [386, 145] width 40 height 40
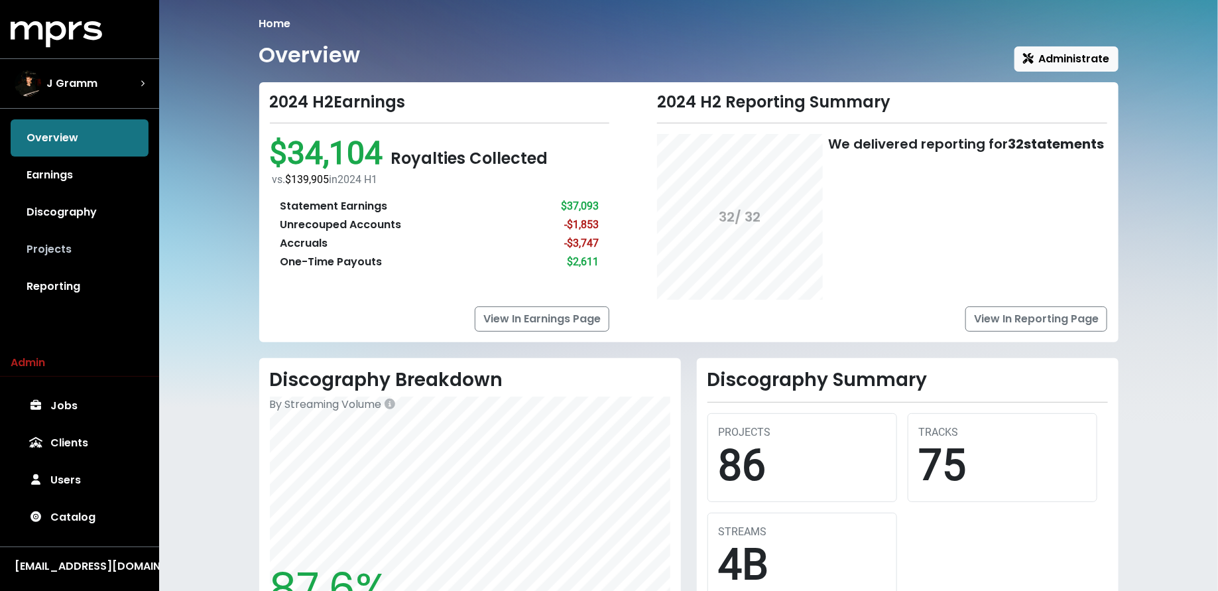
click at [86, 249] on link "Projects" at bounding box center [80, 249] width 138 height 37
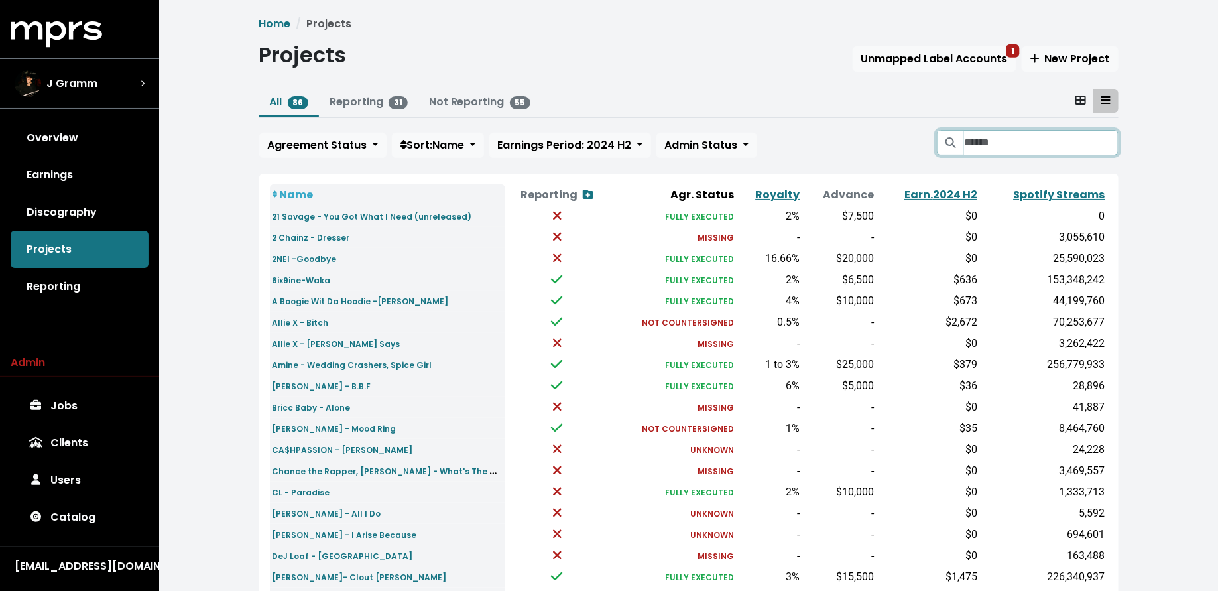
click at [984, 144] on input "Search projects" at bounding box center [1041, 142] width 154 height 25
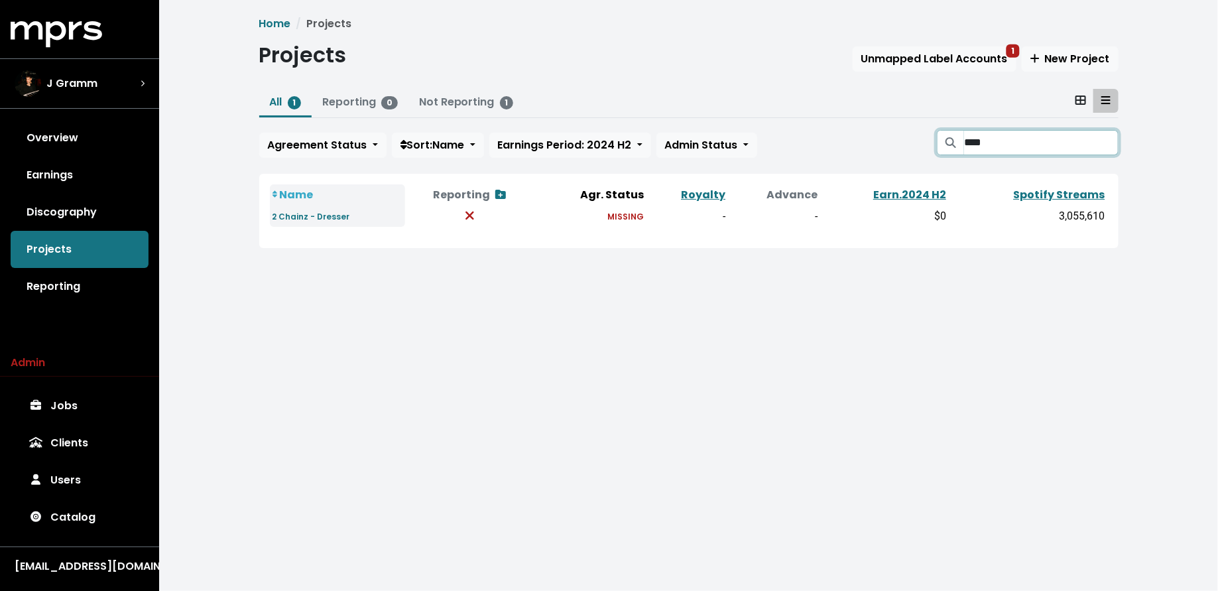
type input "****"
click at [302, 213] on small "2 Chainz - Dresser" at bounding box center [311, 216] width 78 height 11
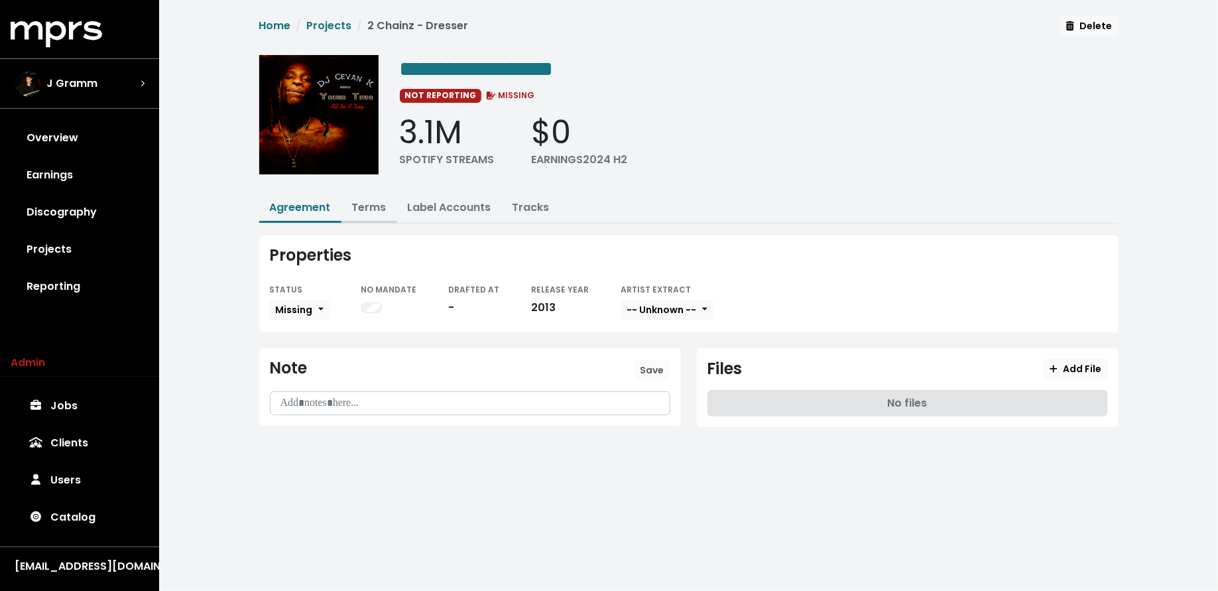
click at [365, 209] on link "Terms" at bounding box center [369, 207] width 34 height 15
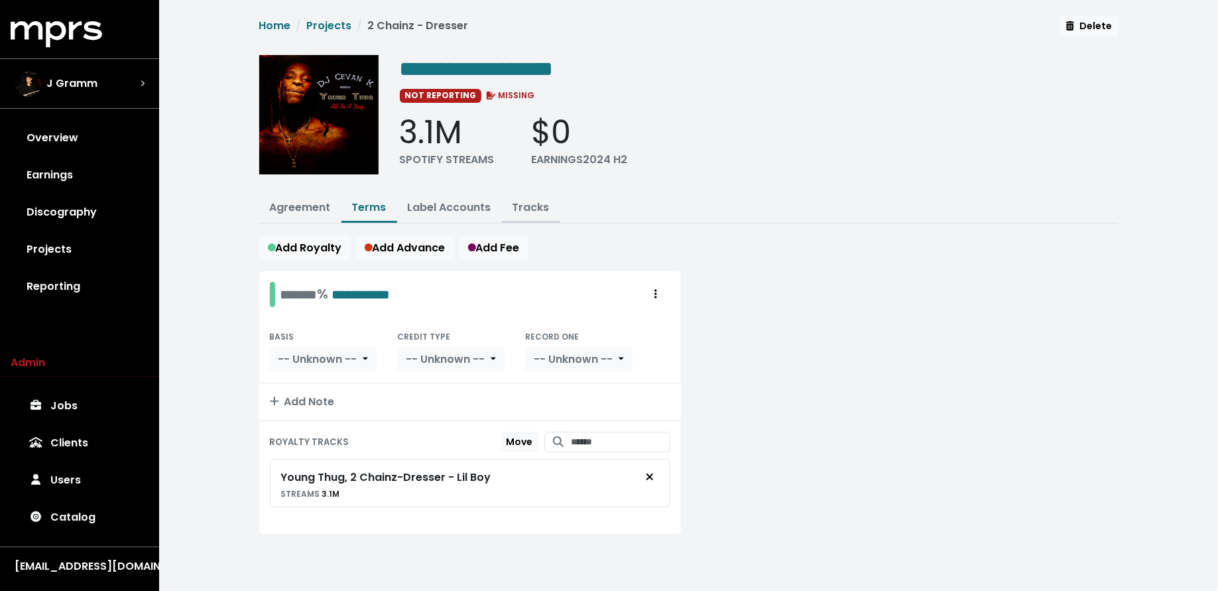
click at [528, 207] on link "Tracks" at bounding box center [530, 207] width 37 height 15
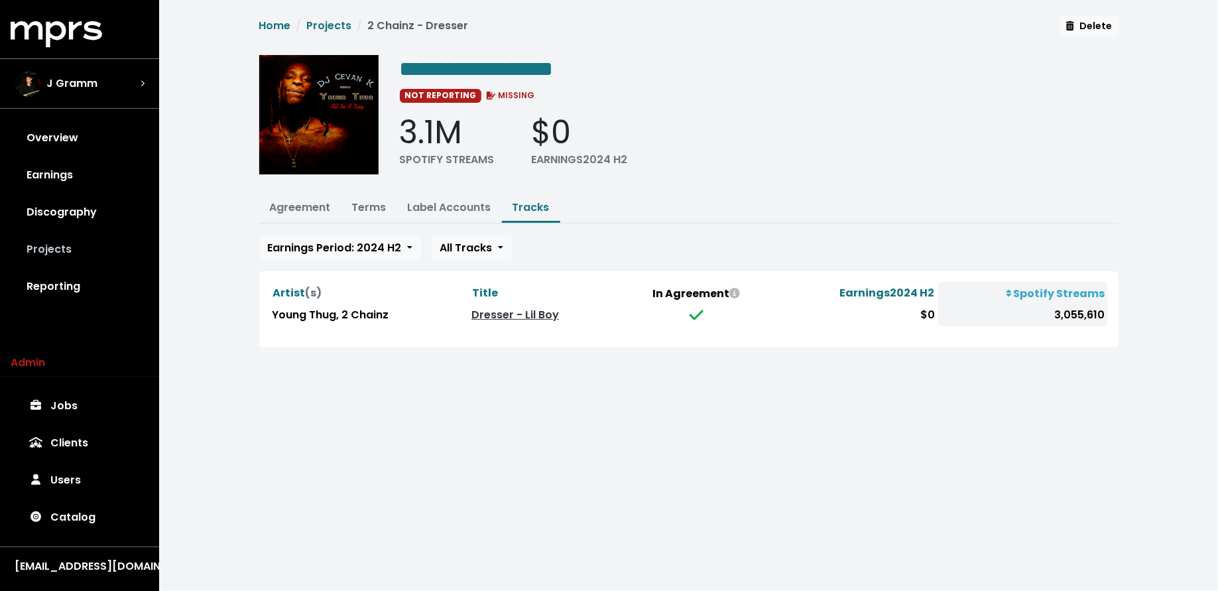
click at [78, 259] on link "Projects" at bounding box center [80, 249] width 138 height 37
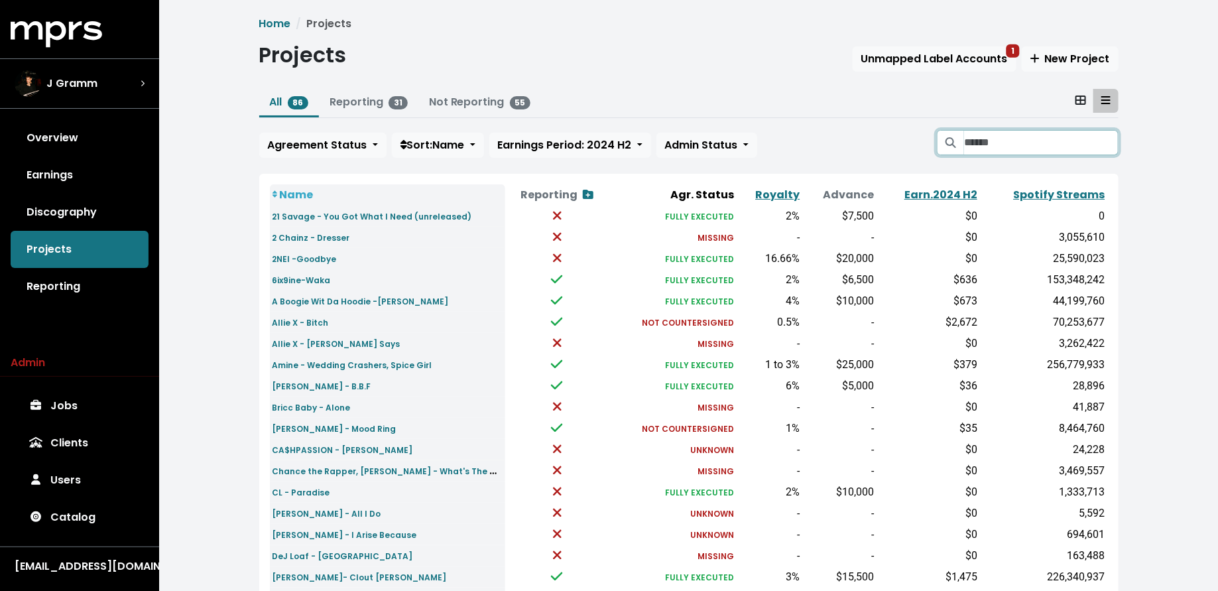
click at [1016, 148] on input "Search projects" at bounding box center [1041, 142] width 154 height 25
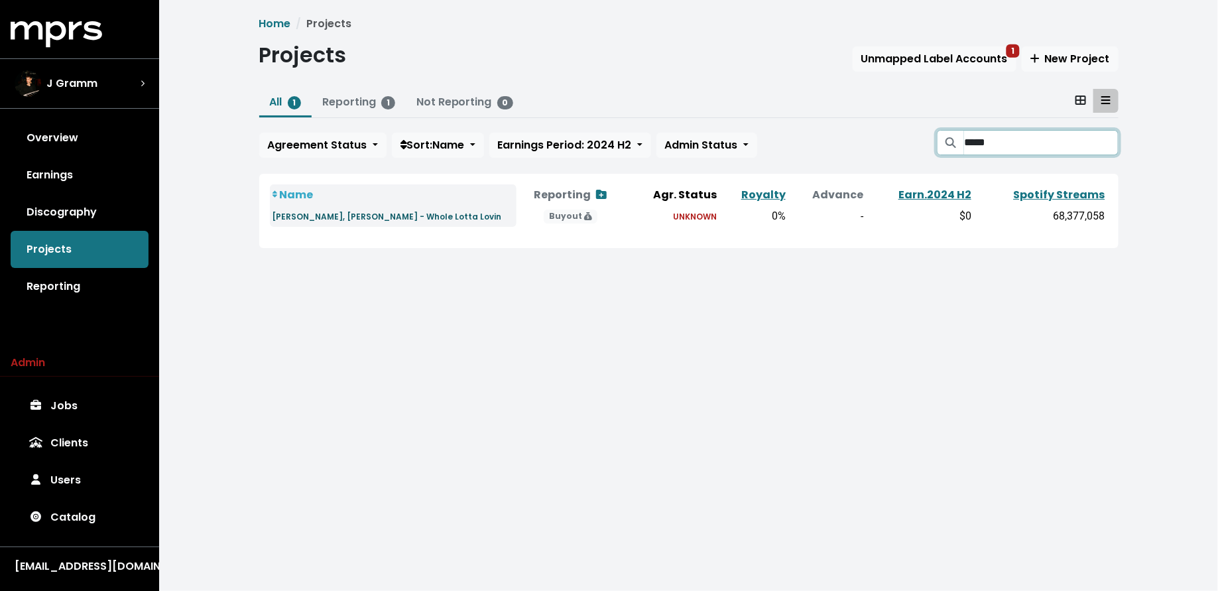
type input "*****"
click at [398, 212] on small "Mustard, Travis Scott - Whole Lotta Lovin" at bounding box center [386, 216] width 229 height 11
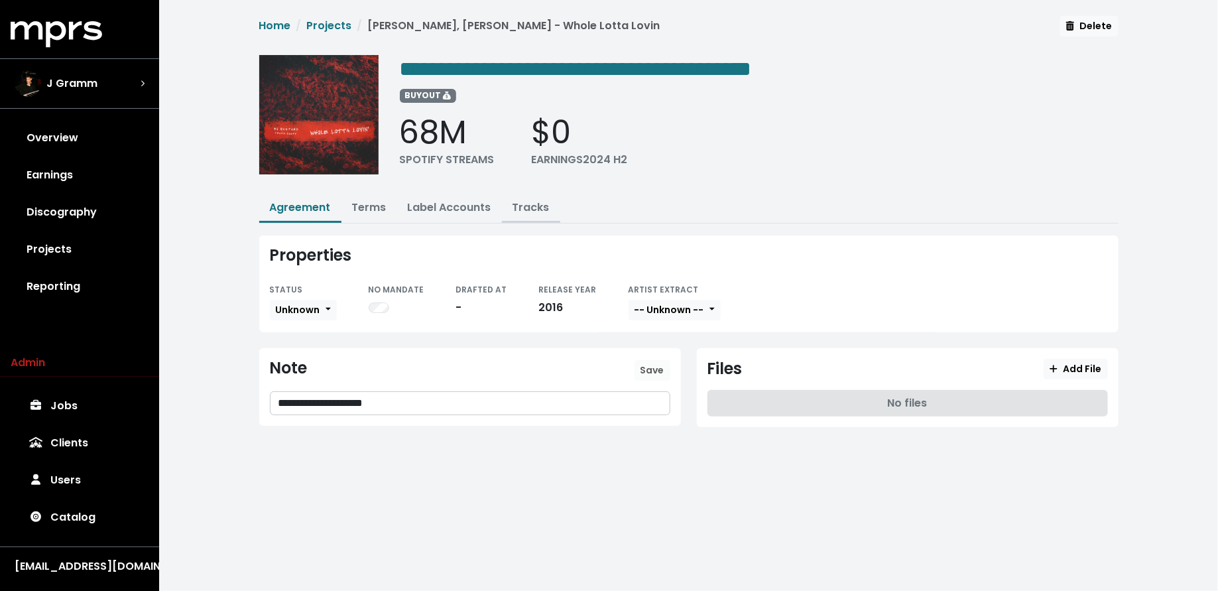
click at [528, 206] on link "Tracks" at bounding box center [530, 207] width 37 height 15
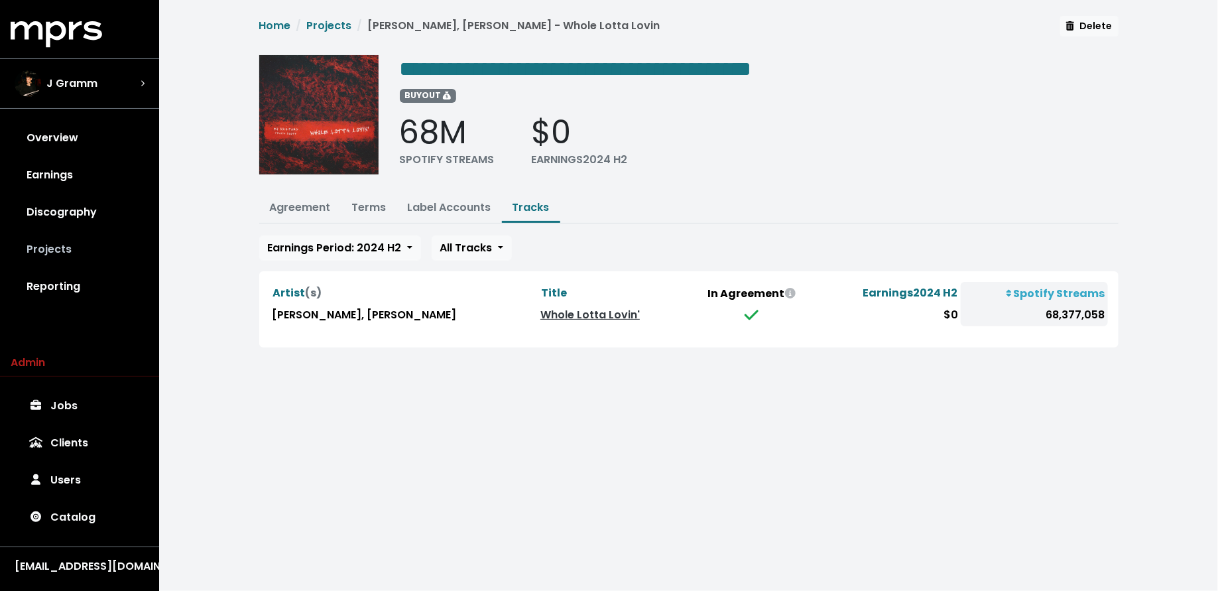
click at [103, 255] on link "Projects" at bounding box center [80, 249] width 138 height 37
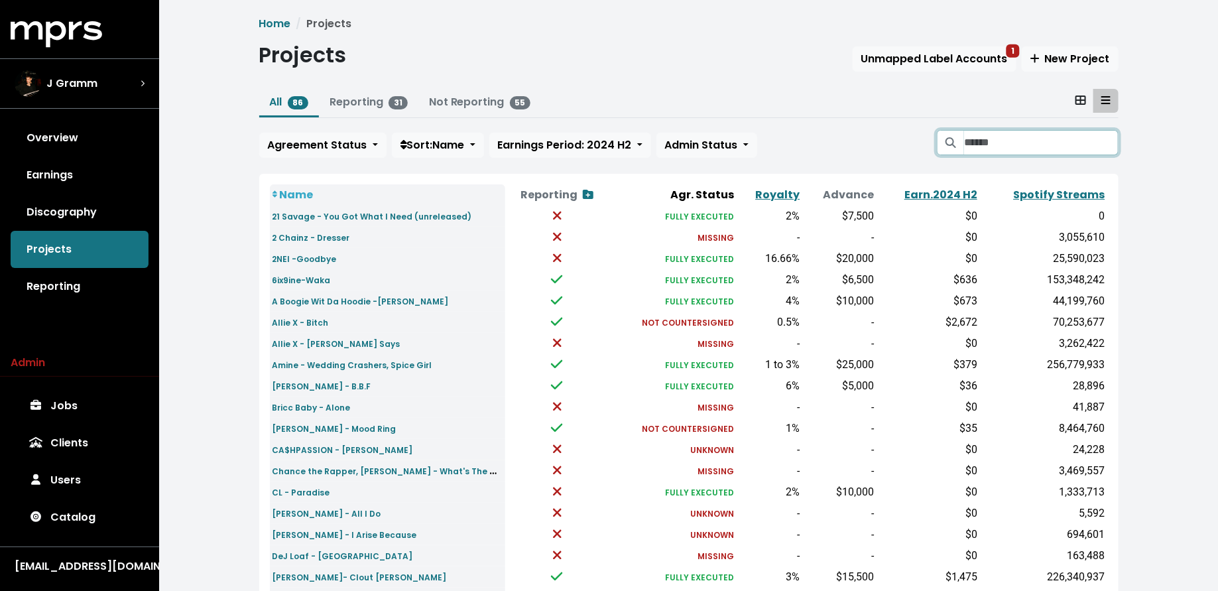
click at [972, 142] on input "Search projects" at bounding box center [1041, 142] width 154 height 25
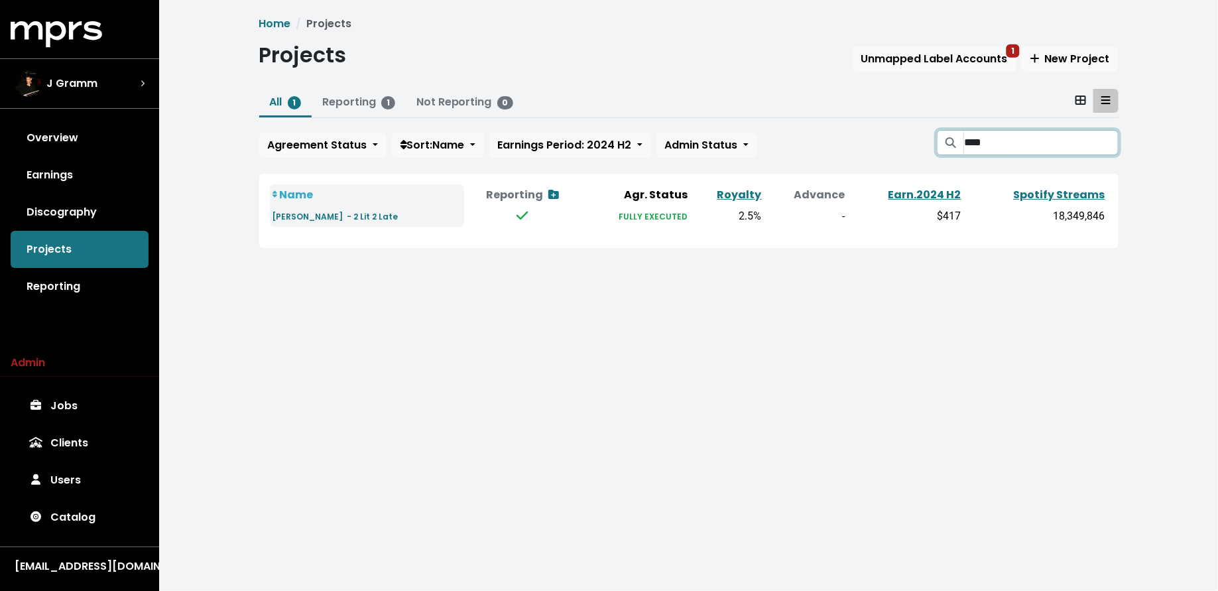
type input "****"
click at [324, 211] on small "[PERSON_NAME] - 2 Lit 2 Late" at bounding box center [335, 216] width 126 height 11
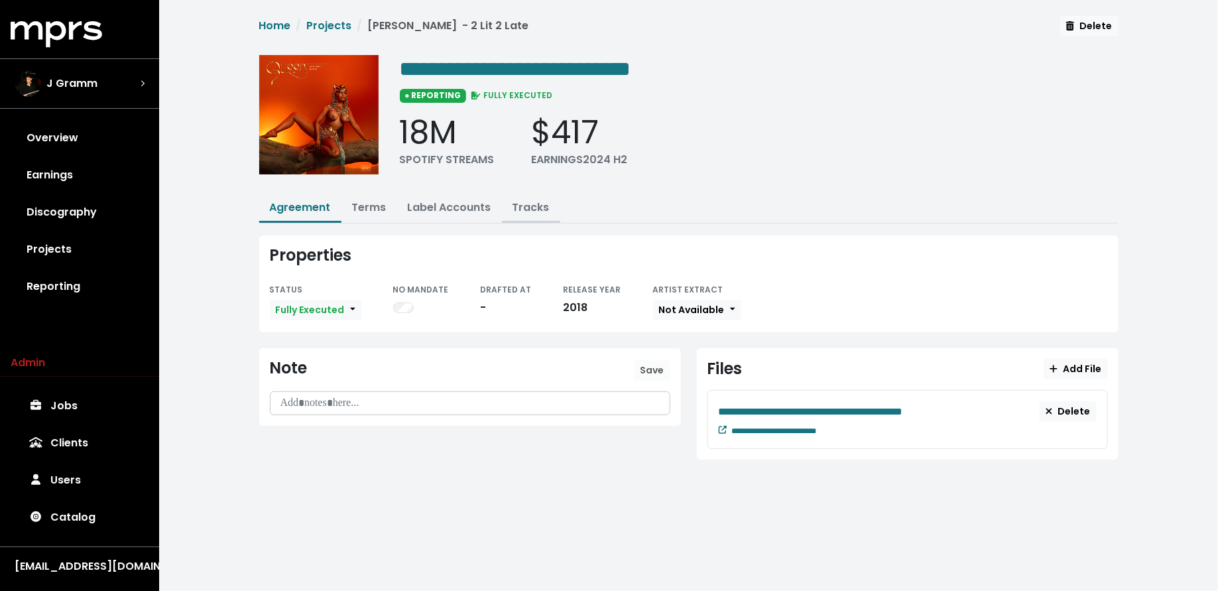
click at [513, 201] on link "Tracks" at bounding box center [530, 207] width 37 height 15
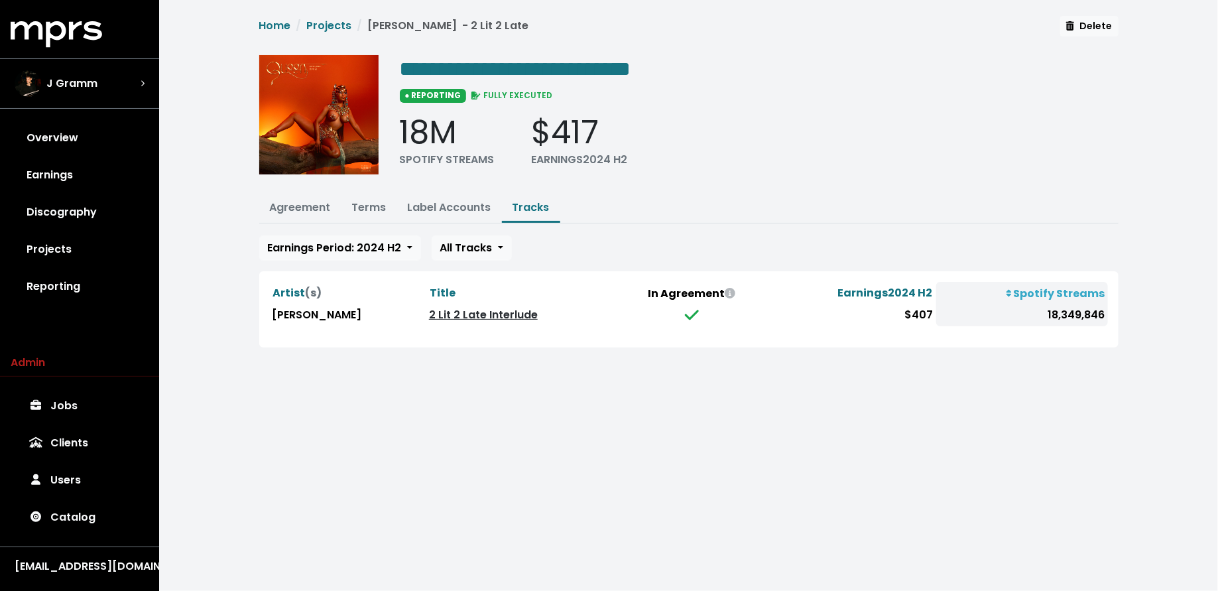
click at [429, 314] on link "2 Lit 2 Late Interlude" at bounding box center [483, 314] width 109 height 15
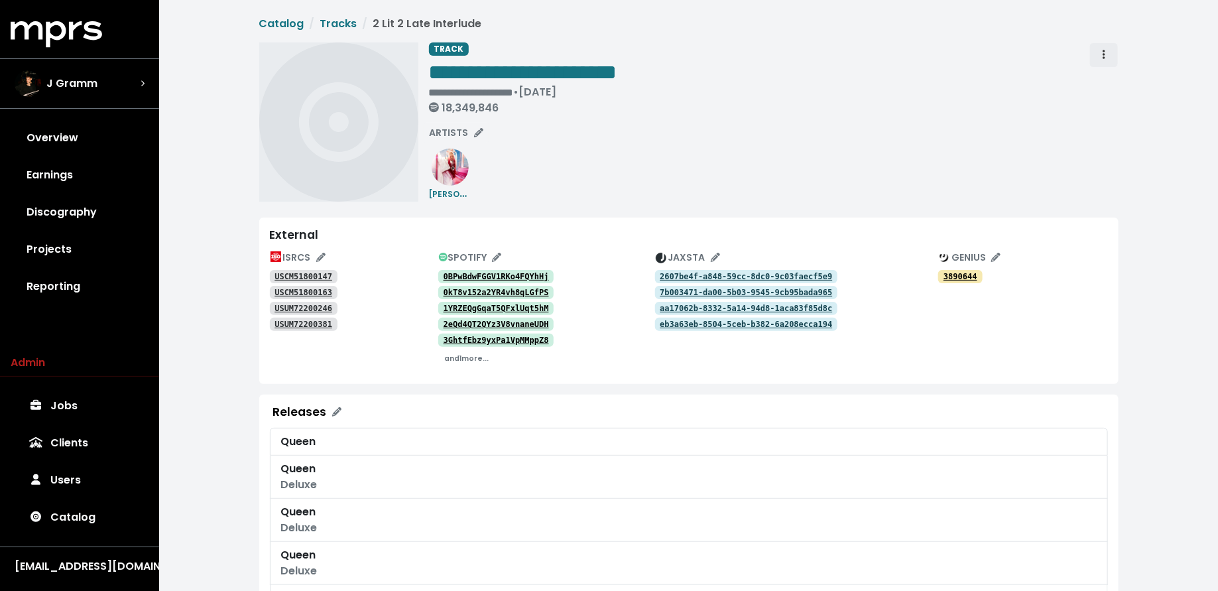
click at [1106, 60] on span "Track actions" at bounding box center [1104, 55] width 12 height 16
click at [1106, 78] on link "Merge" at bounding box center [1142, 84] width 105 height 21
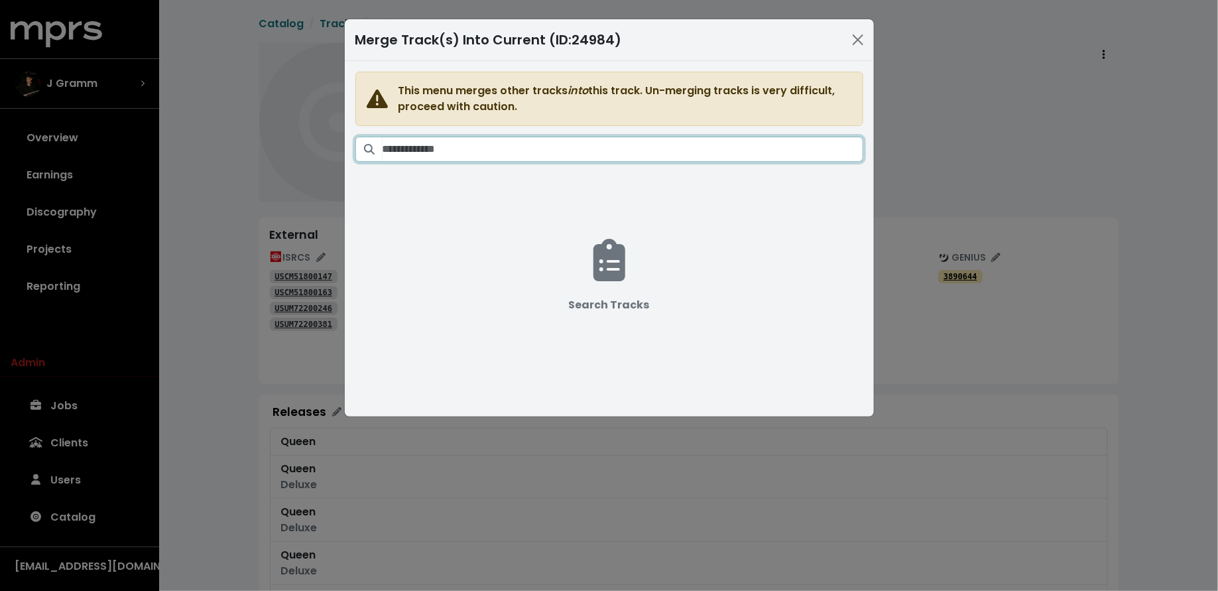
click at [636, 154] on input "Search tracks" at bounding box center [622, 149] width 481 height 25
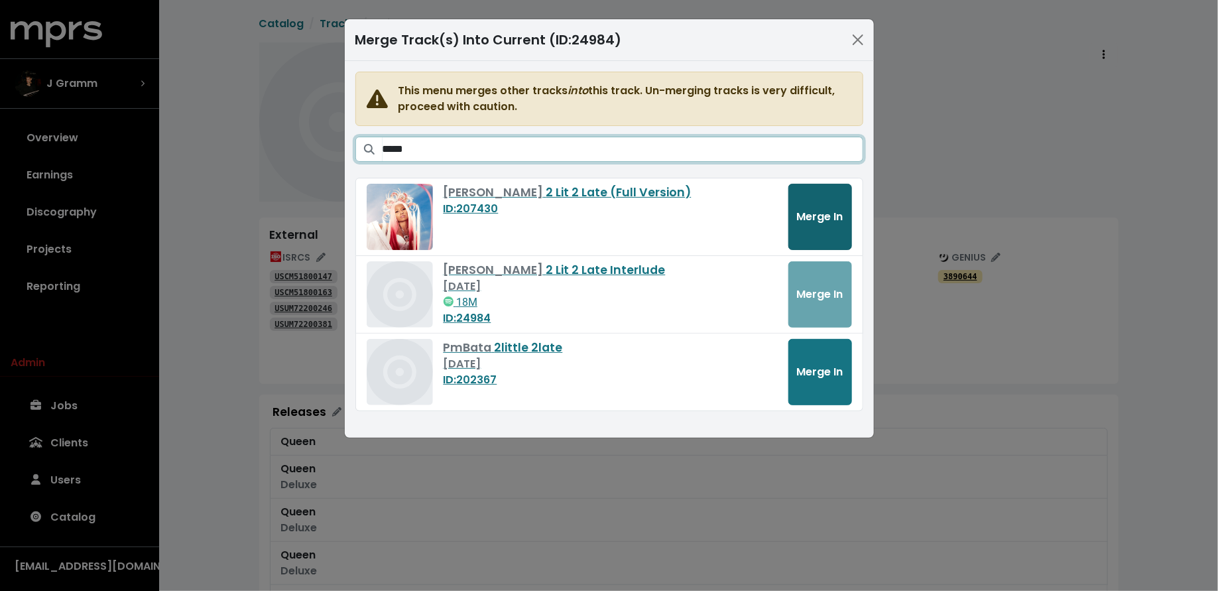
type input "*****"
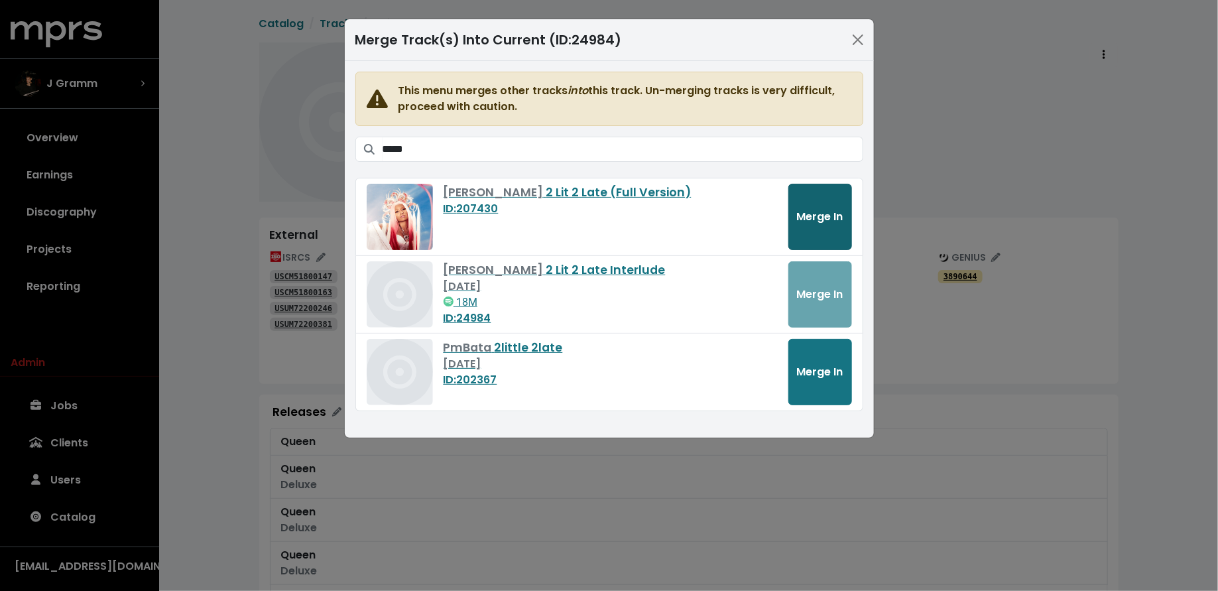
click at [807, 212] on span "Merge In" at bounding box center [820, 216] width 46 height 15
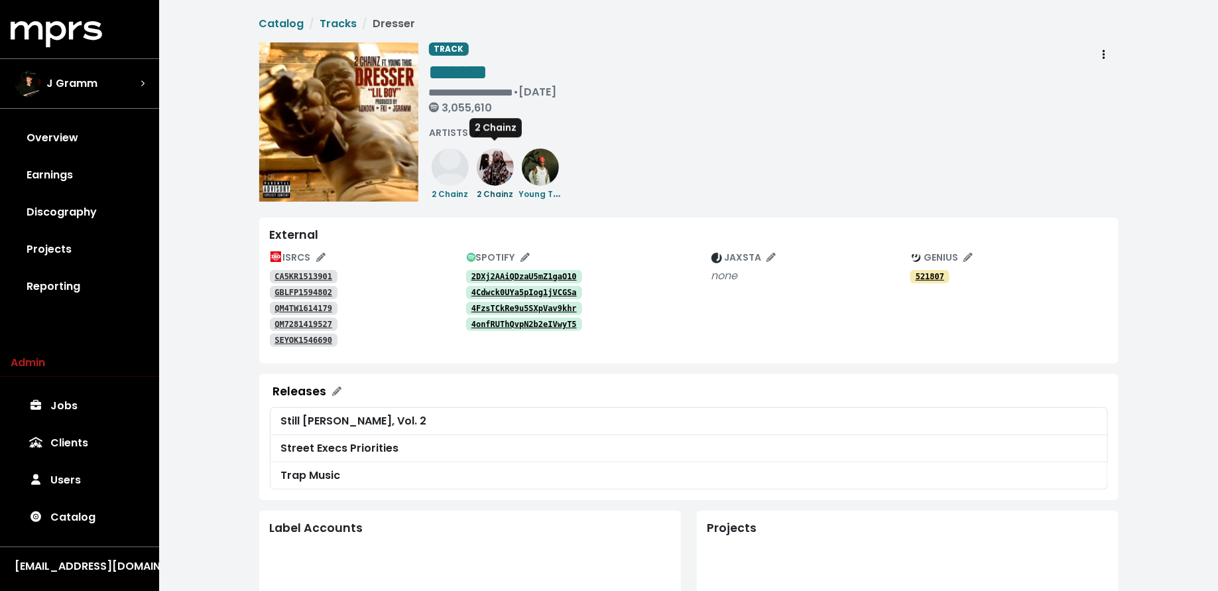
click at [497, 196] on small "2 Chainz" at bounding box center [495, 193] width 36 height 11
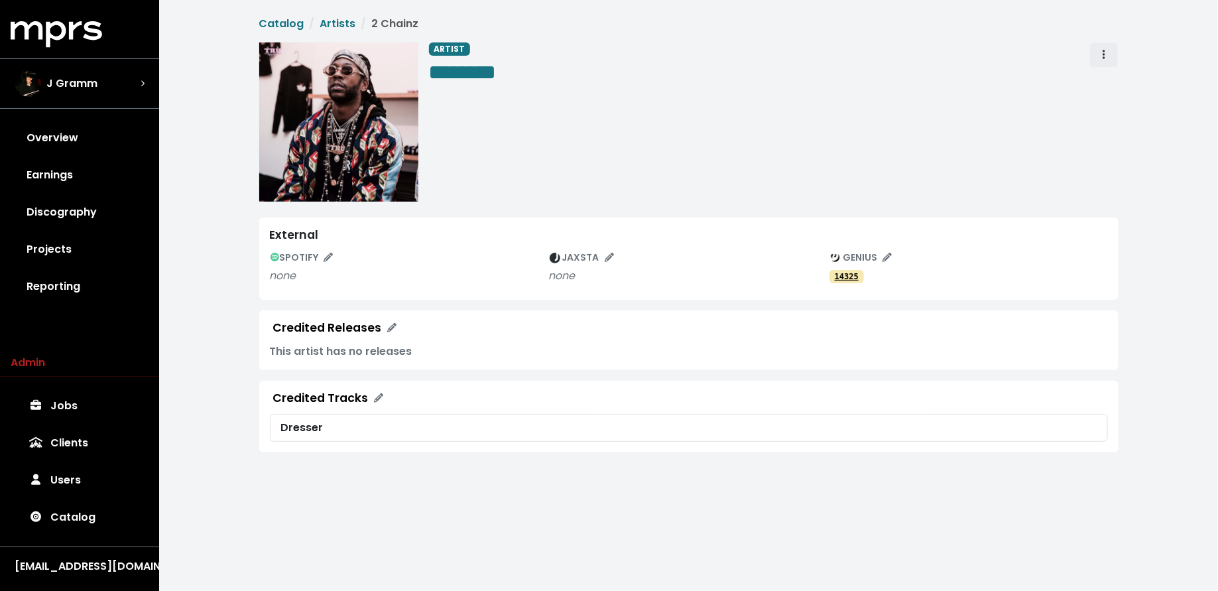
click at [1094, 49] on button "Artist actions" at bounding box center [1103, 54] width 29 height 25
click at [1106, 80] on link "Merge" at bounding box center [1142, 84] width 105 height 21
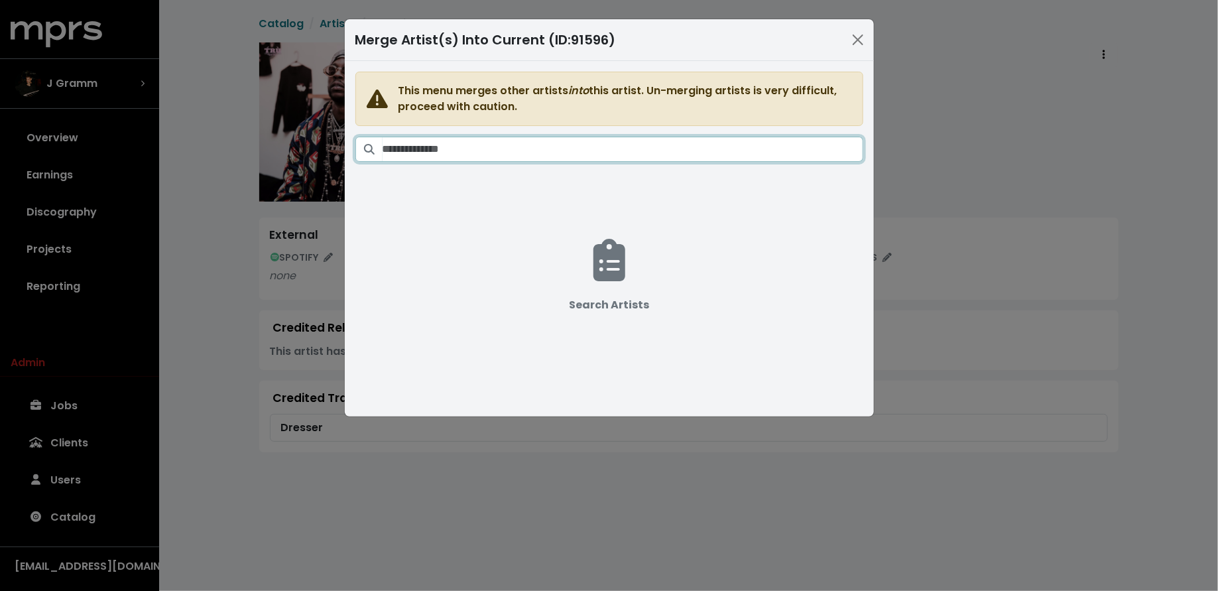
click at [701, 148] on input "Search artists" at bounding box center [622, 149] width 481 height 25
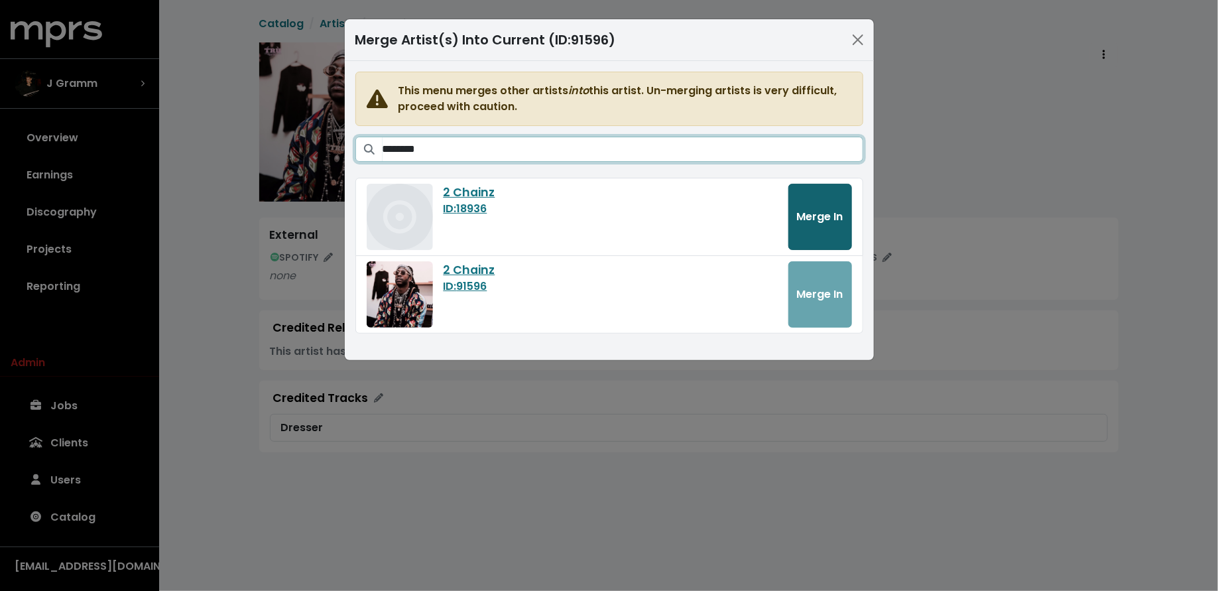
type input "********"
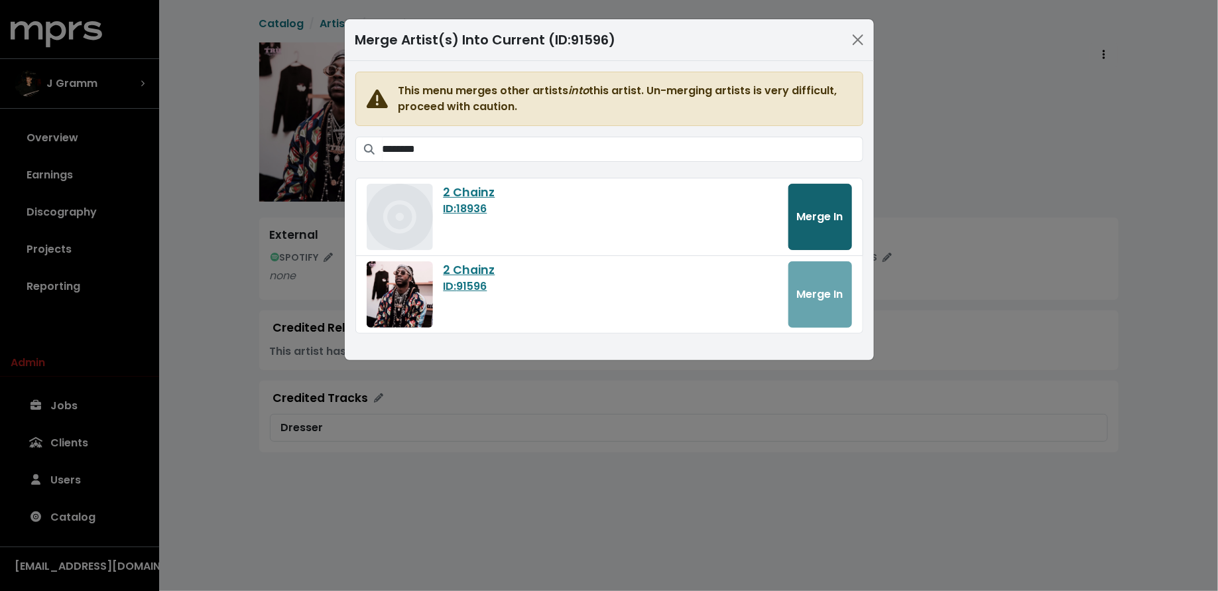
click at [815, 204] on button "Merge In" at bounding box center [820, 217] width 64 height 66
click at [810, 225] on button "Merge In" at bounding box center [820, 217] width 64 height 66
click at [186, 350] on div "Merge Artist(s) Into Current (ID: 91596 ) This menu merges other artists into t…" at bounding box center [609, 295] width 1218 height 591
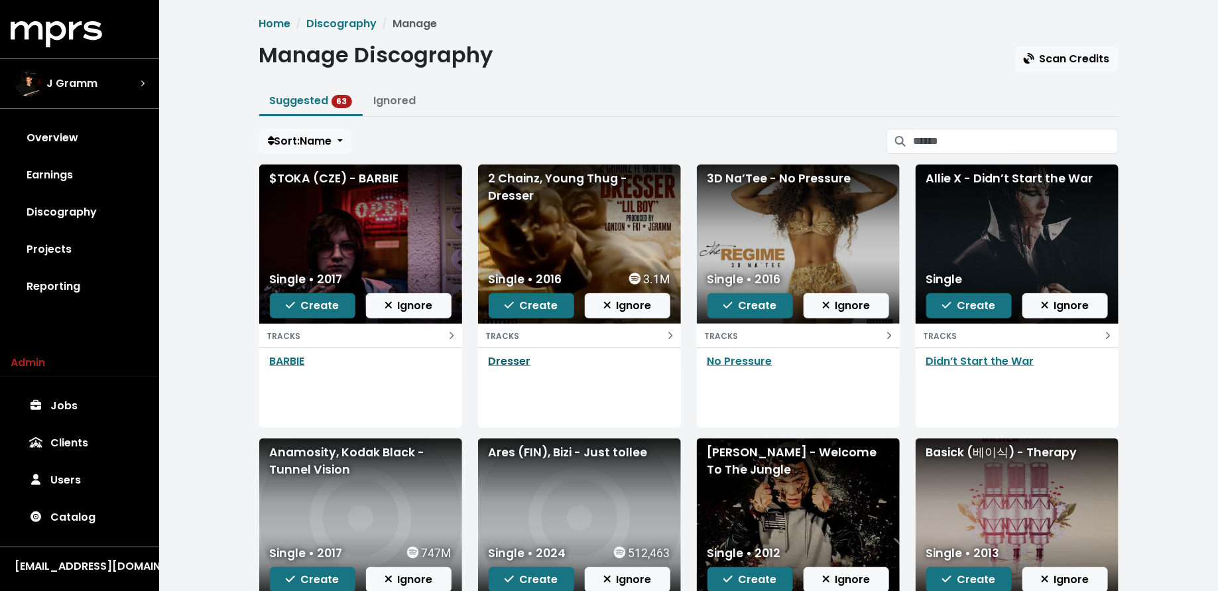
click at [507, 364] on link "Dresser" at bounding box center [510, 360] width 42 height 15
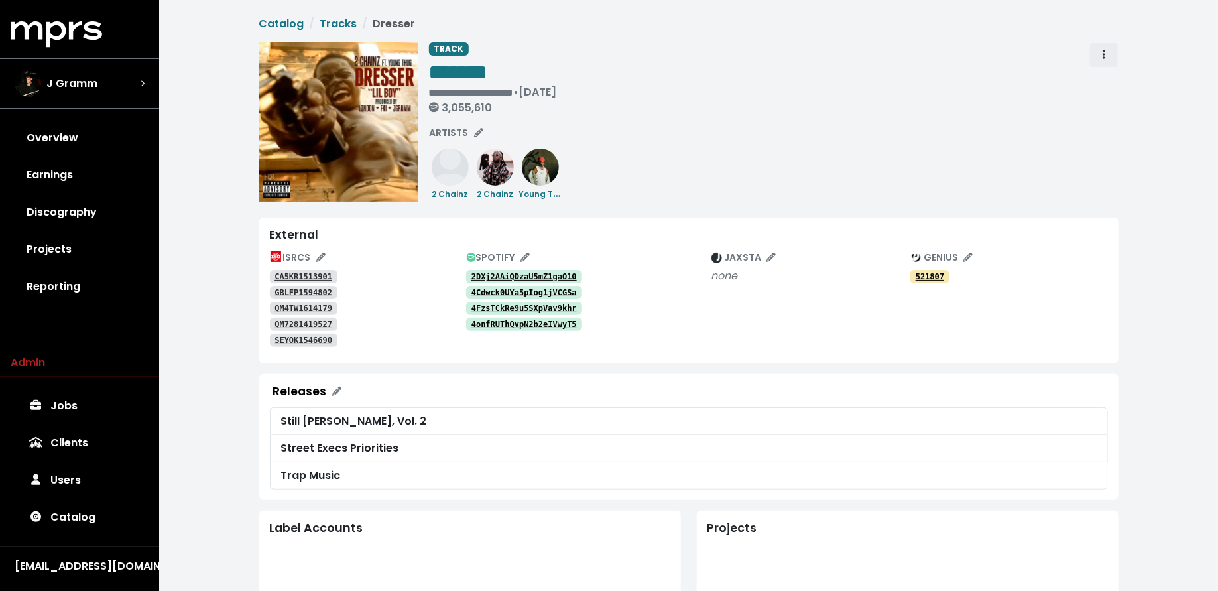
click at [1094, 58] on button "Track actions" at bounding box center [1103, 54] width 29 height 25
click at [1103, 82] on link "Merge" at bounding box center [1142, 84] width 105 height 21
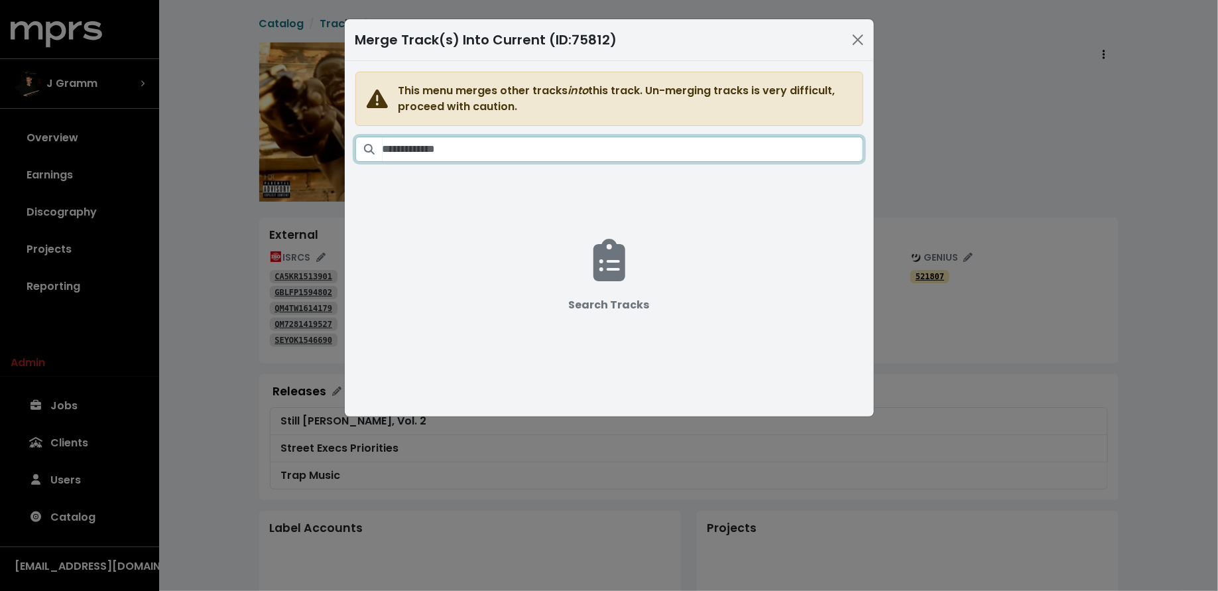
click at [554, 149] on input "Search tracks" at bounding box center [622, 149] width 481 height 25
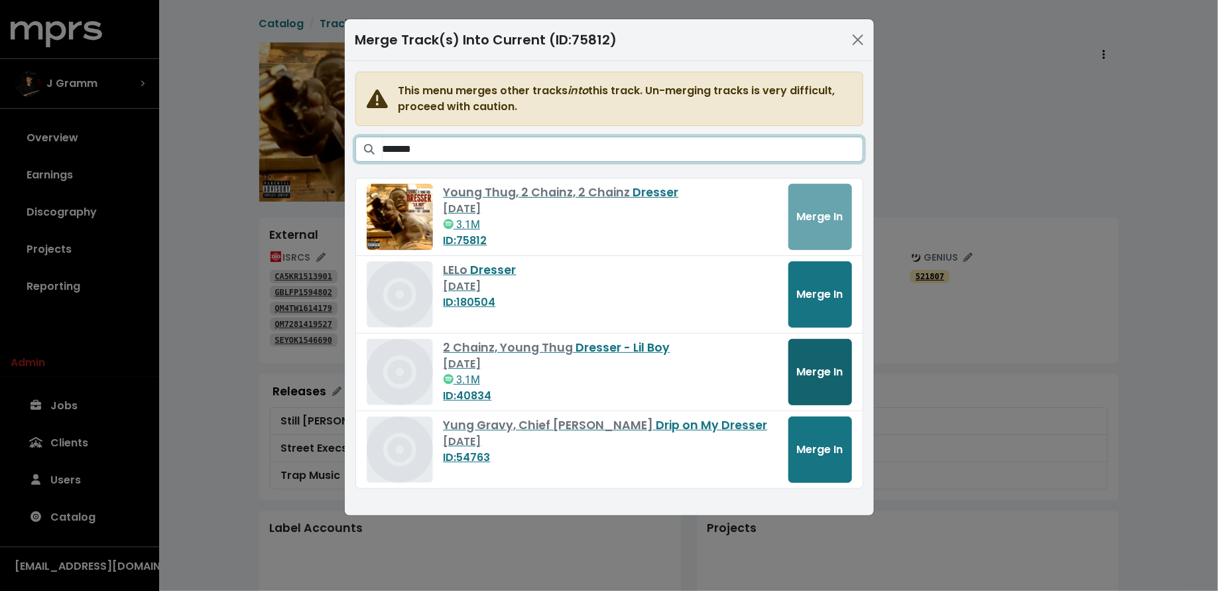
type input "*******"
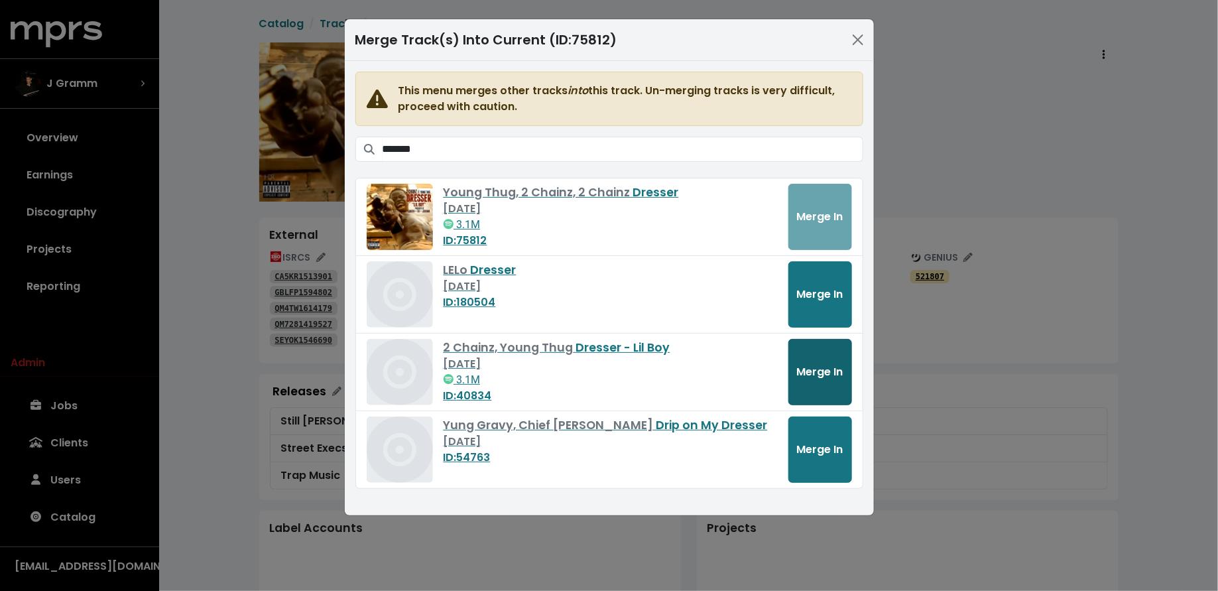
click at [808, 355] on button "Merge In" at bounding box center [820, 372] width 64 height 66
click at [207, 451] on div "Merge Track(s) Into Current (ID: 75812 ) This menu merges other tracks into thi…" at bounding box center [609, 295] width 1218 height 591
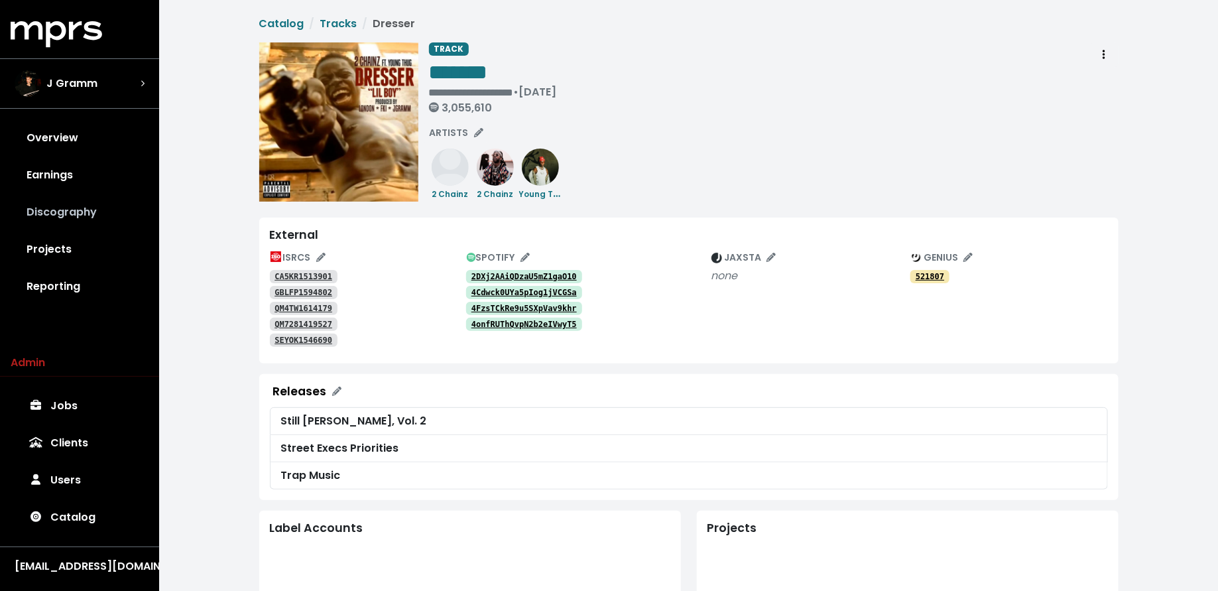
click at [101, 206] on link "Discography" at bounding box center [80, 212] width 138 height 37
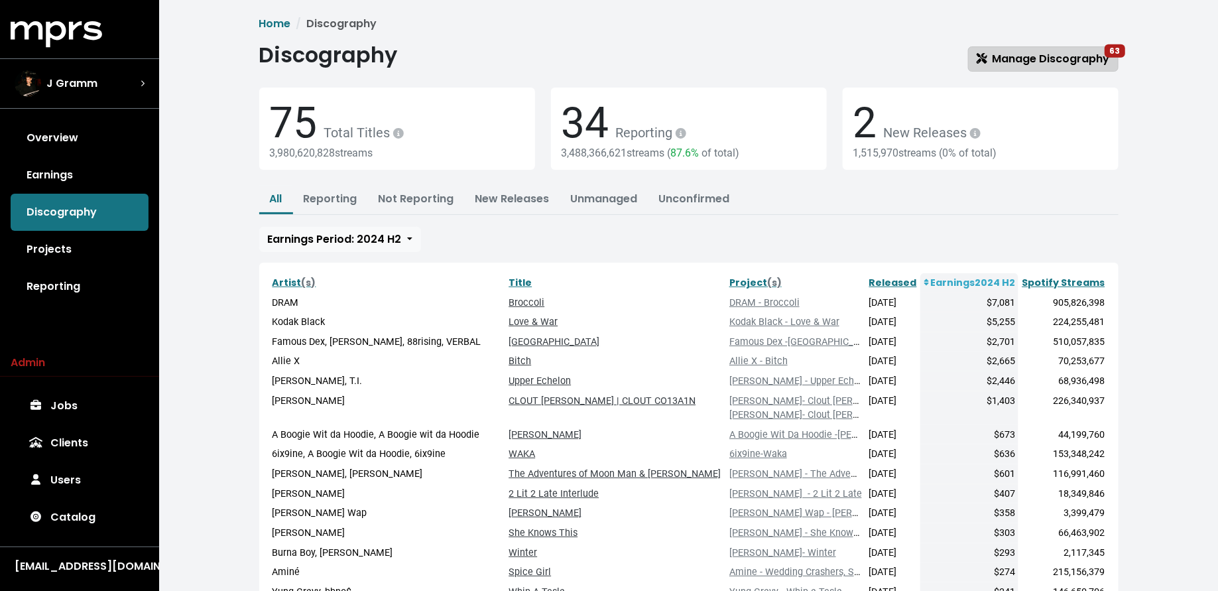
click at [1000, 58] on span "Manage Discography 63" at bounding box center [1042, 58] width 133 height 15
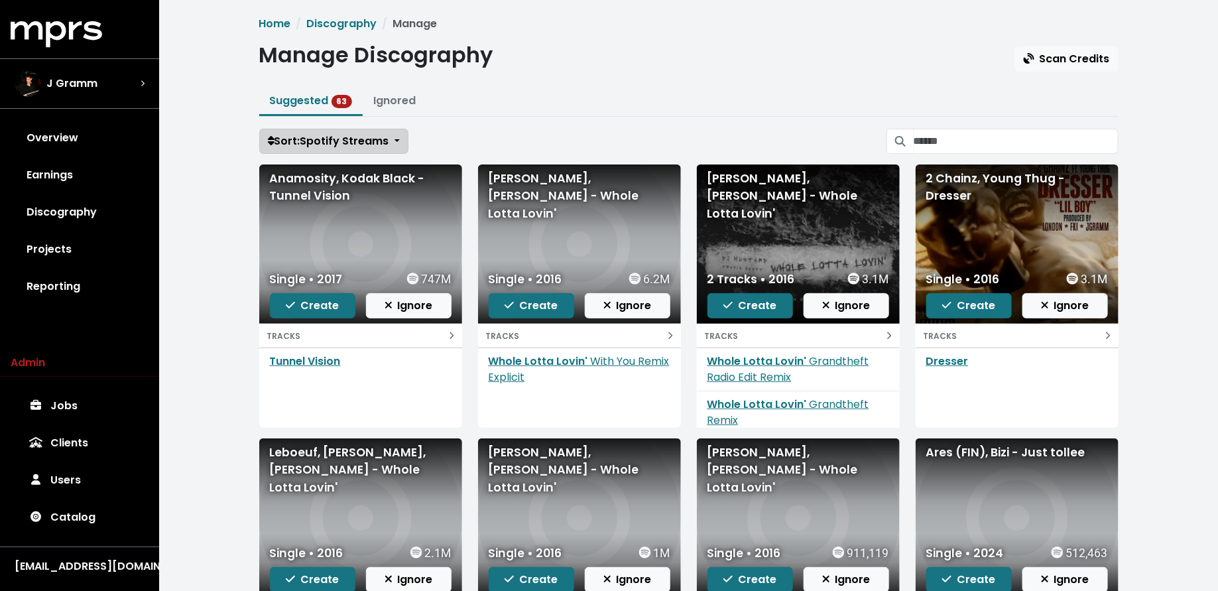
click at [380, 133] on span "Sort: Spotify Streams" at bounding box center [328, 140] width 121 height 15
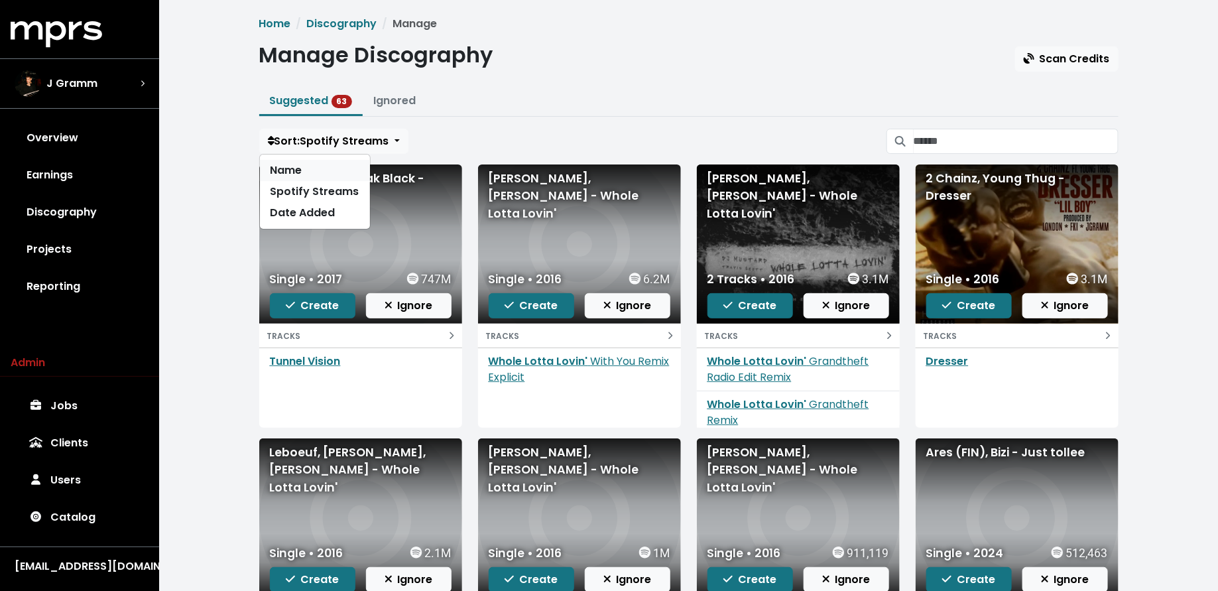
click at [339, 168] on link "Name" at bounding box center [315, 170] width 110 height 21
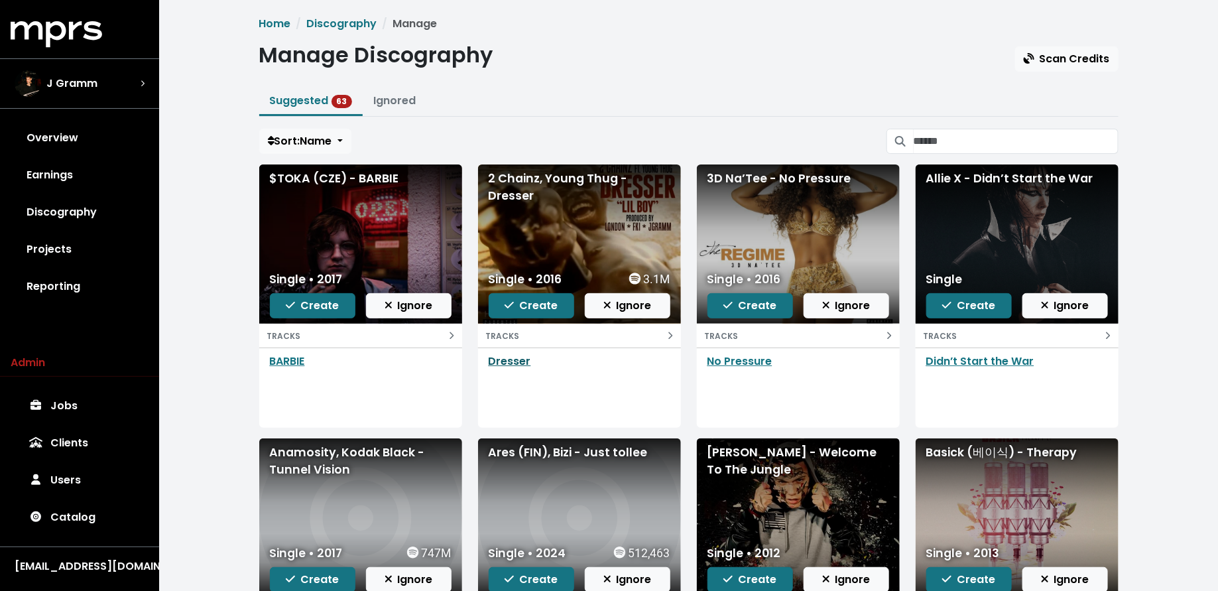
click at [517, 361] on link "Dresser" at bounding box center [510, 360] width 42 height 15
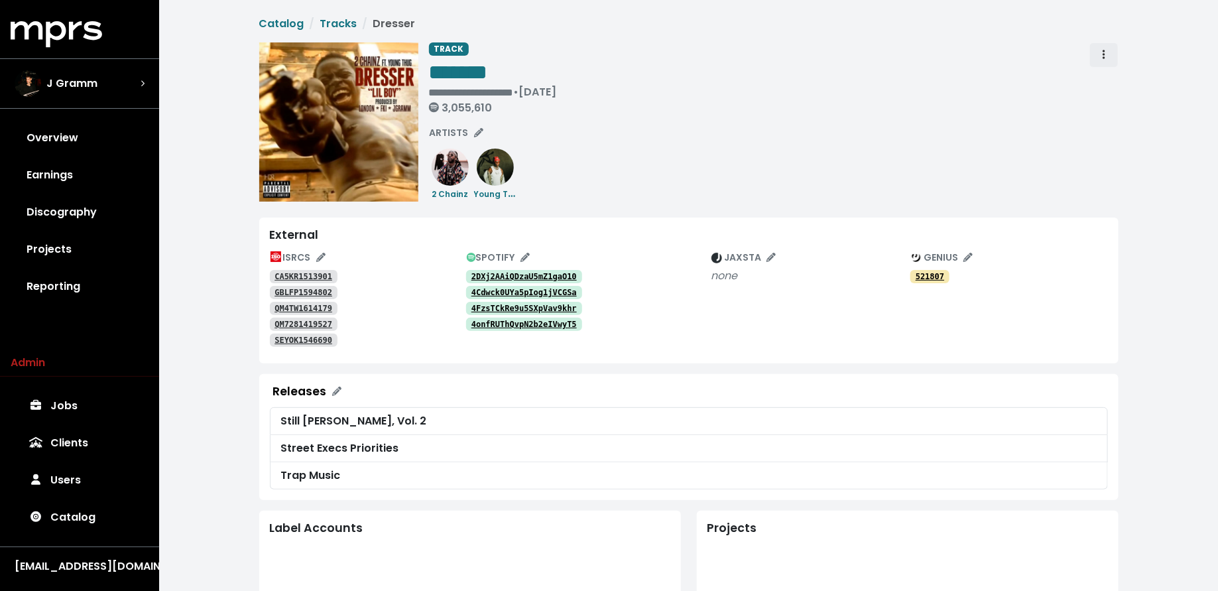
click at [1104, 50] on icon "Track actions" at bounding box center [1103, 54] width 3 height 9
click at [1104, 84] on link "Merge" at bounding box center [1142, 84] width 105 height 21
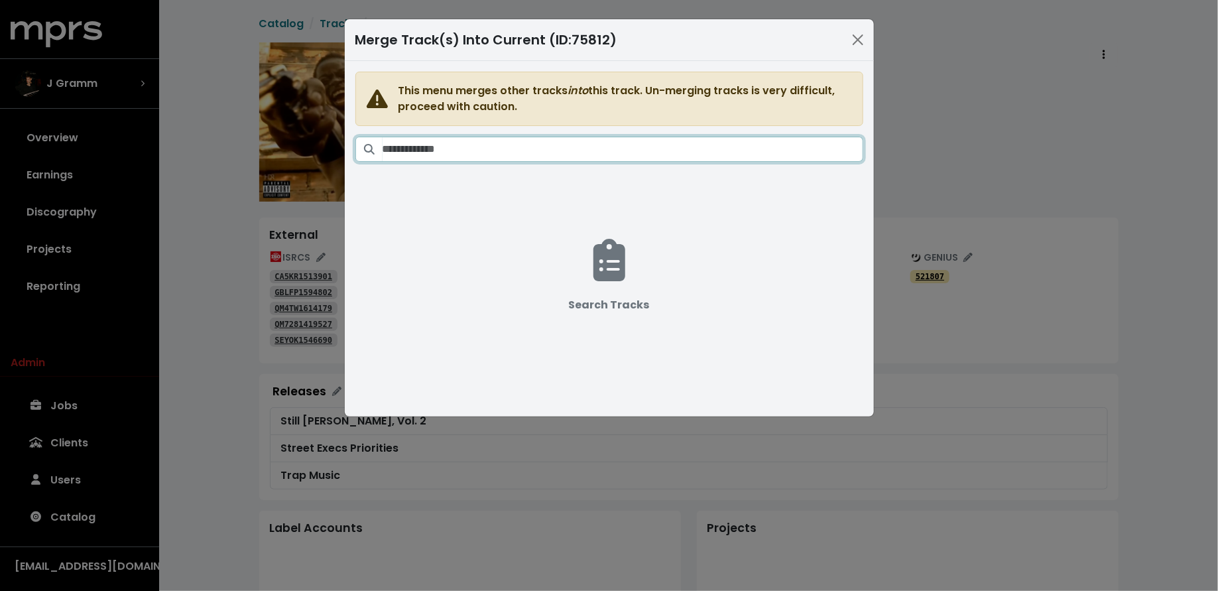
click at [432, 147] on input "Search tracks" at bounding box center [622, 149] width 481 height 25
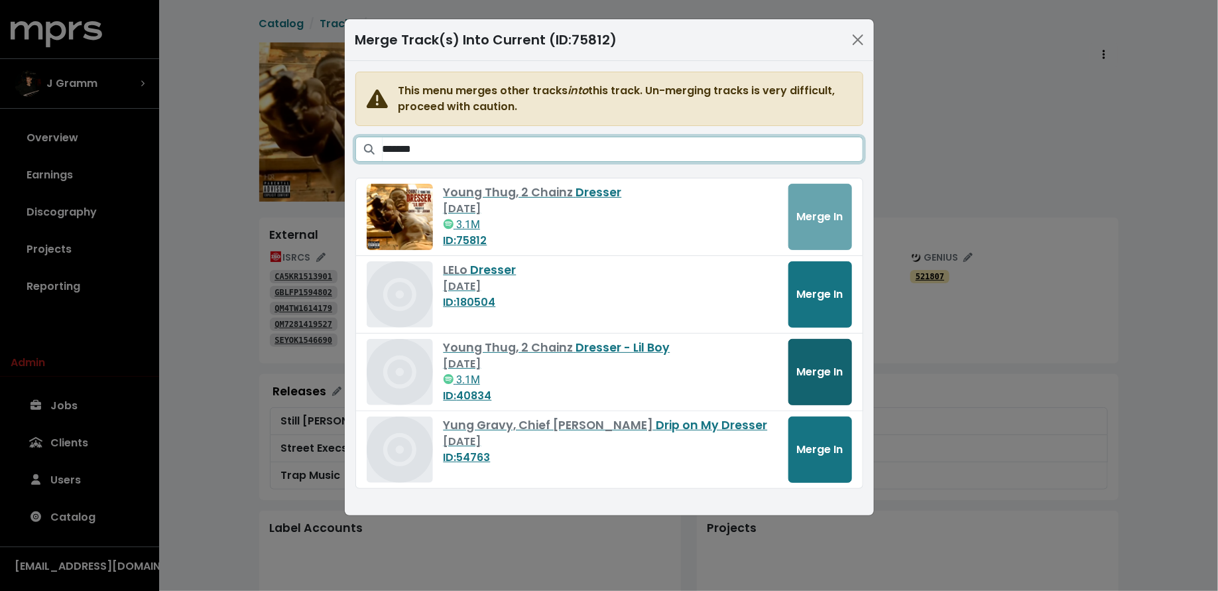
type input "*******"
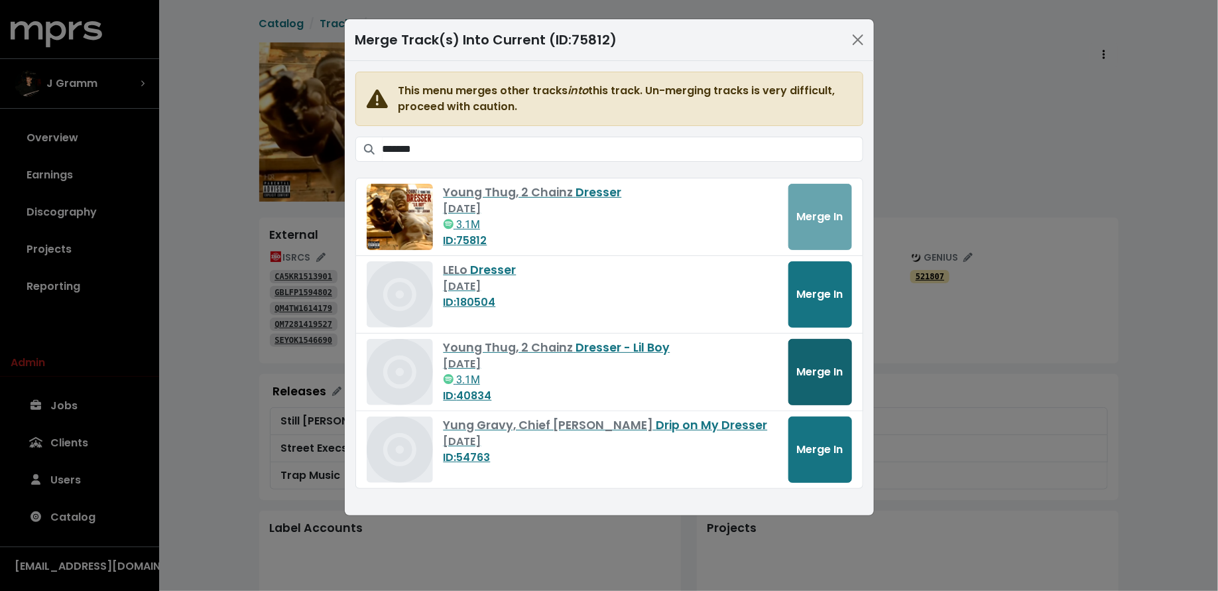
click at [809, 359] on button "Merge In" at bounding box center [820, 372] width 64 height 66
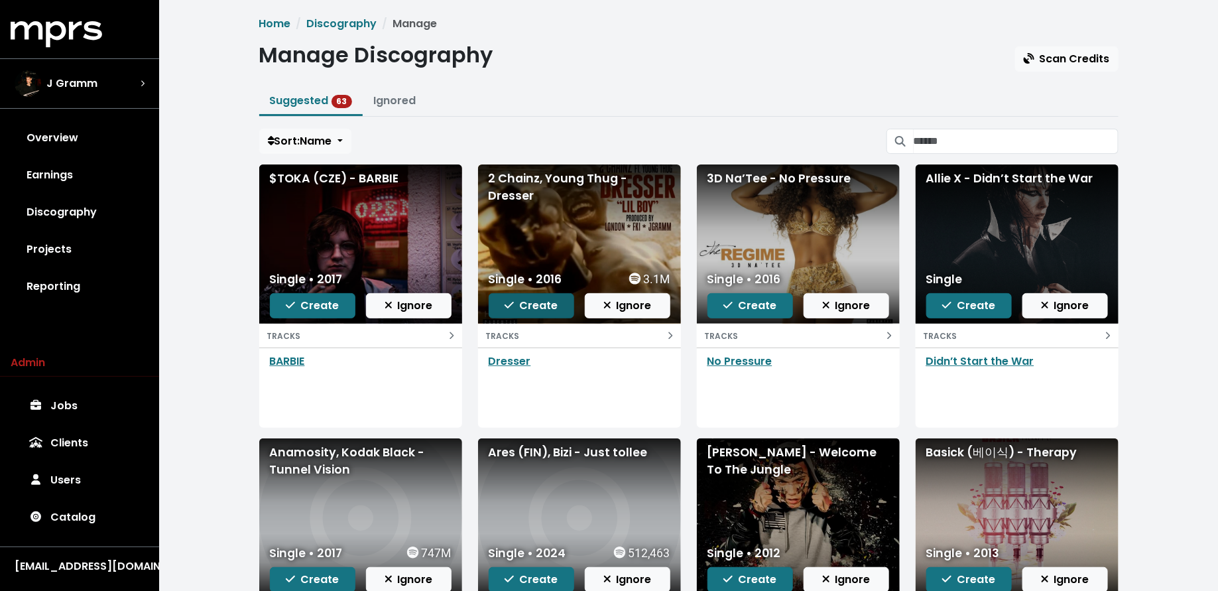
click at [523, 302] on span "Create" at bounding box center [530, 305] width 53 height 15
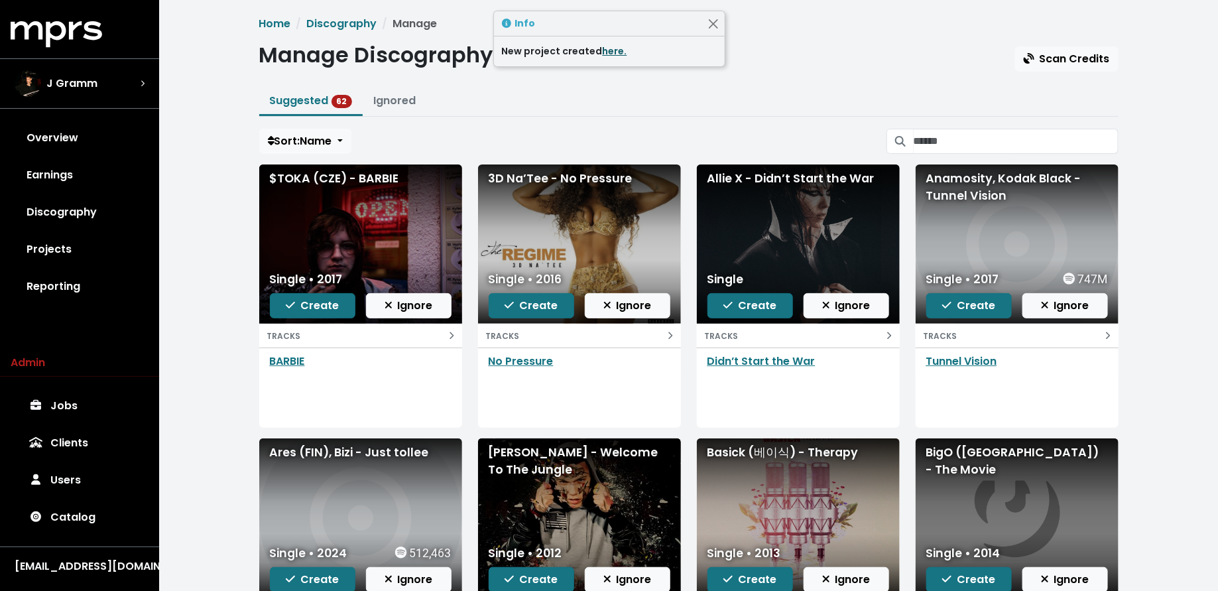
click at [603, 56] on link "here." at bounding box center [615, 50] width 25 height 13
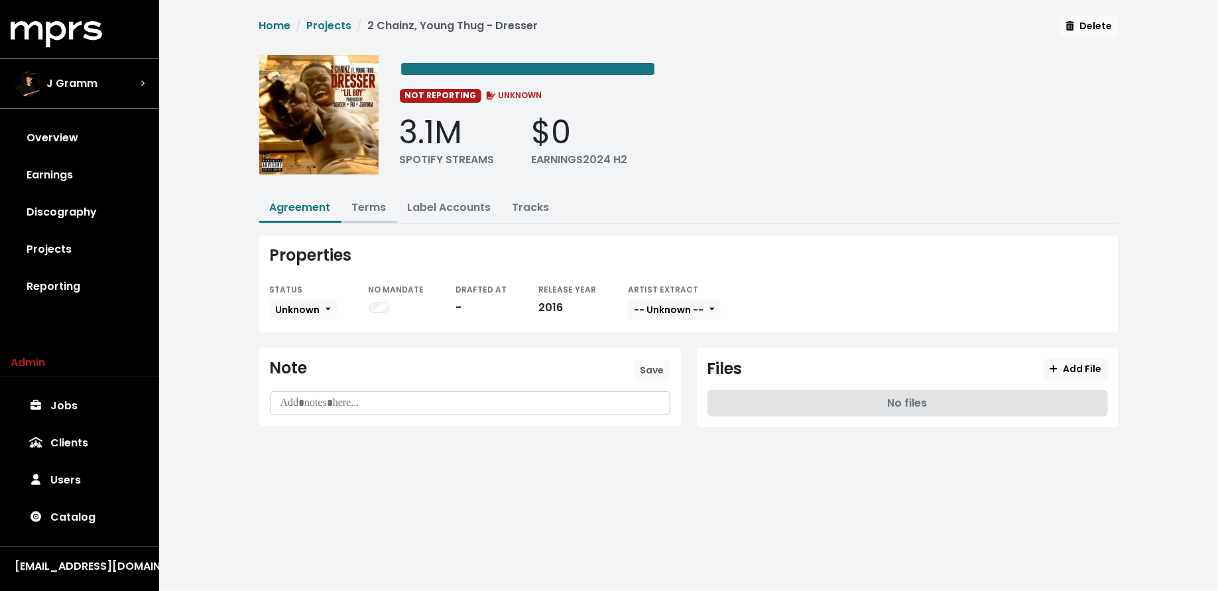
click at [371, 201] on link "Terms" at bounding box center [369, 207] width 34 height 15
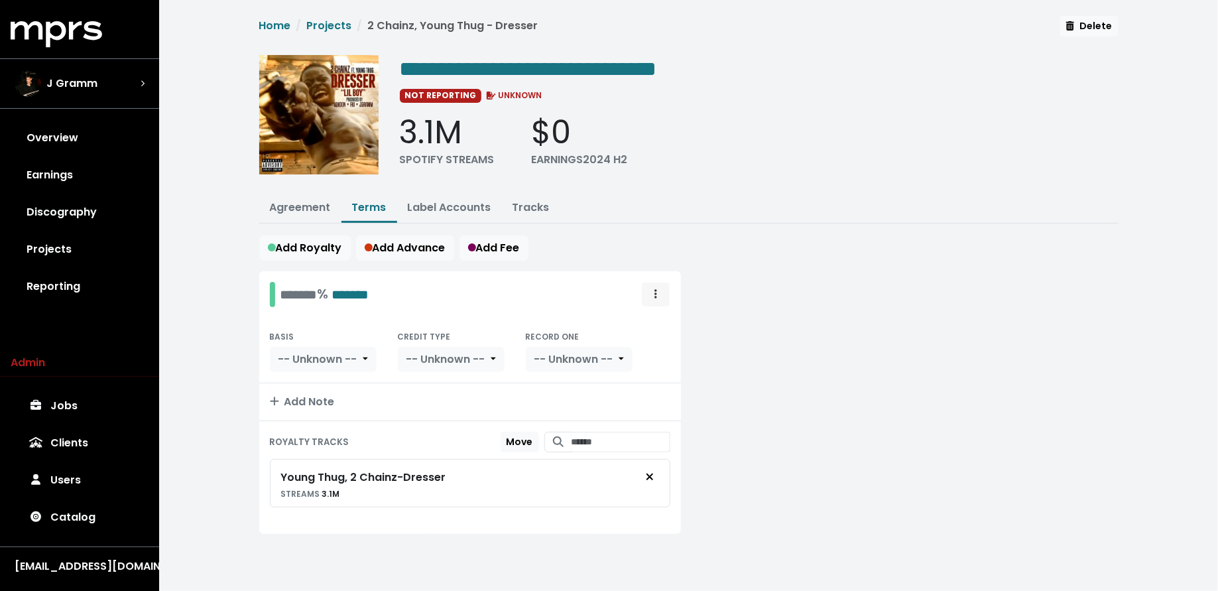
click at [660, 290] on span "Royalty administration options" at bounding box center [656, 294] width 12 height 16
click at [646, 319] on link "Move" at bounding box center [617, 323] width 105 height 21
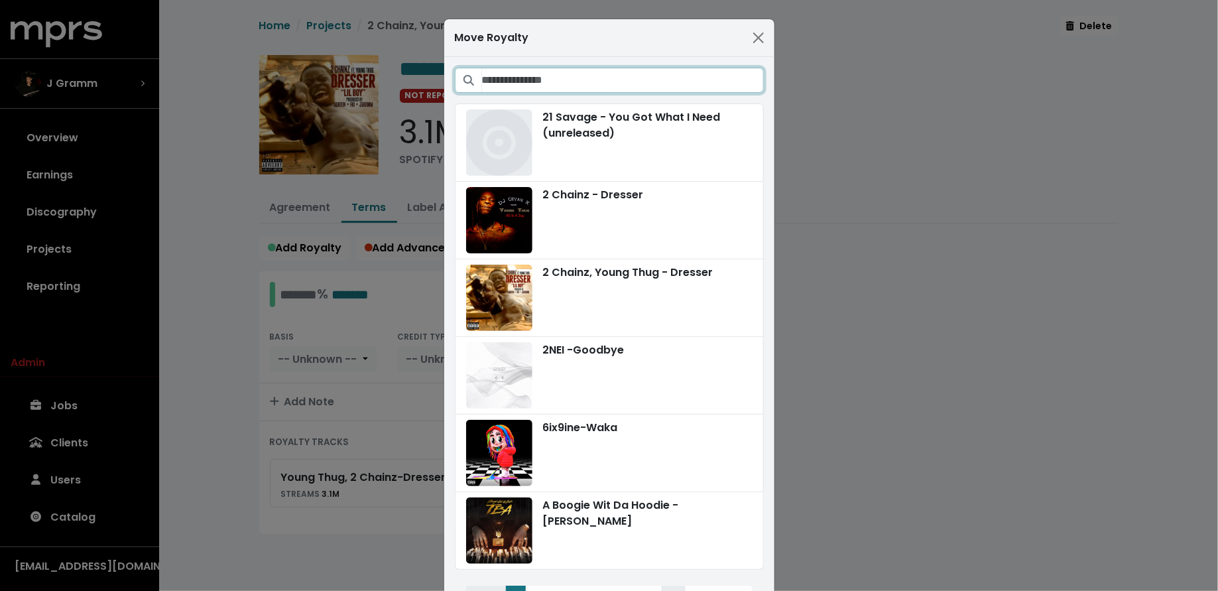
click at [608, 84] on input "Search projects" at bounding box center [623, 80] width 282 height 25
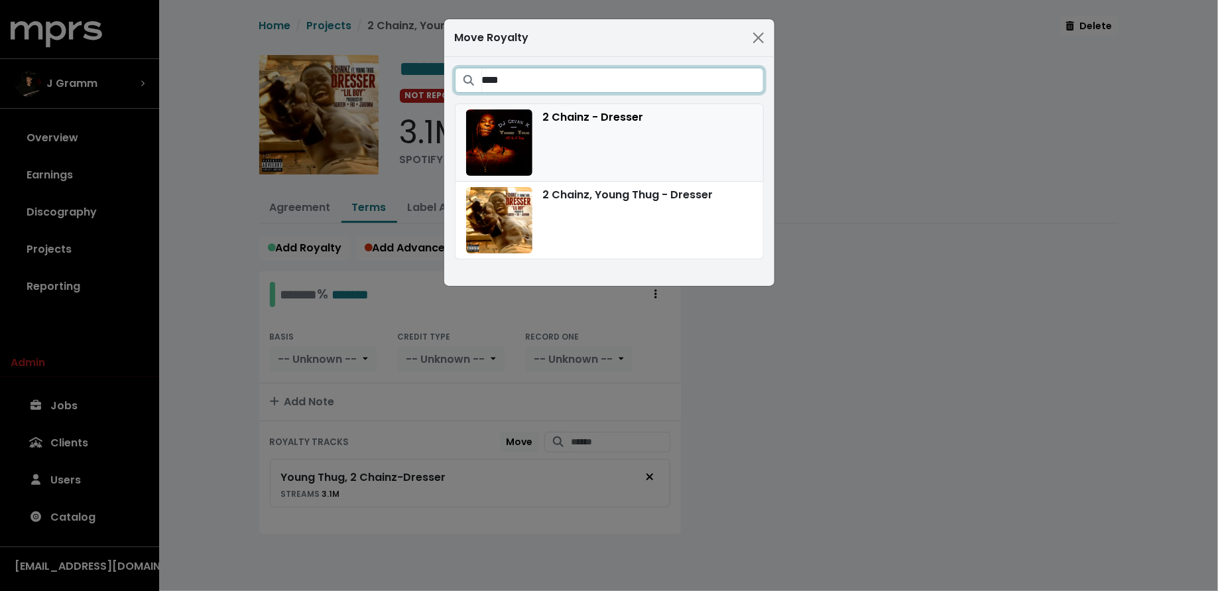
type input "****"
click at [603, 143] on div "2 Chainz - Dresser" at bounding box center [609, 142] width 286 height 66
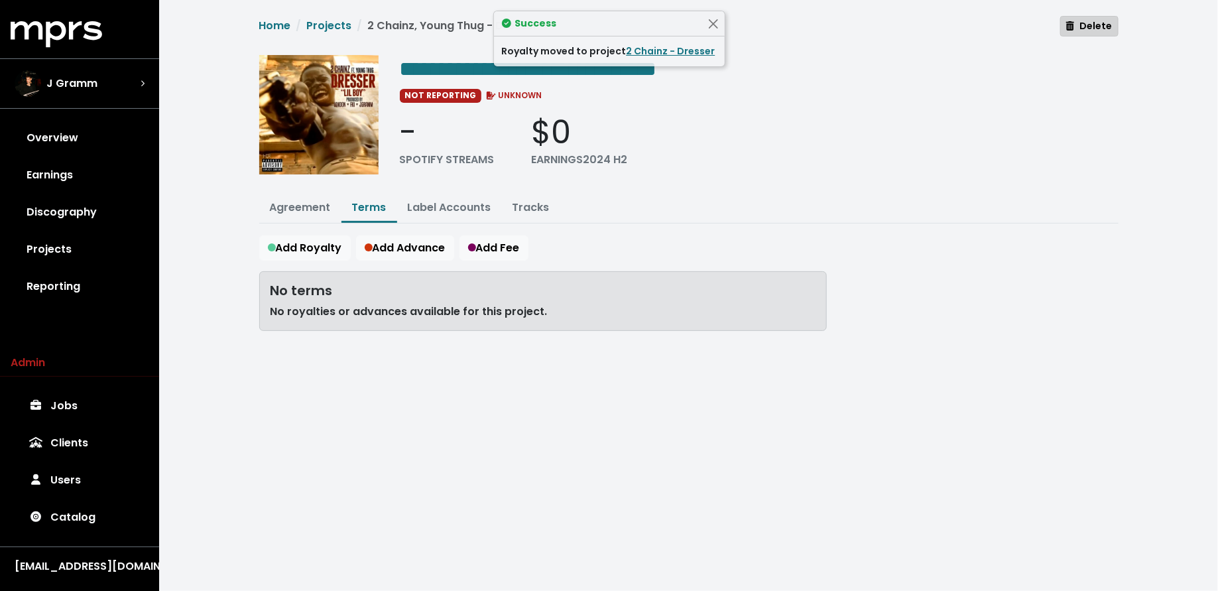
click at [1078, 27] on span "Delete" at bounding box center [1089, 25] width 46 height 13
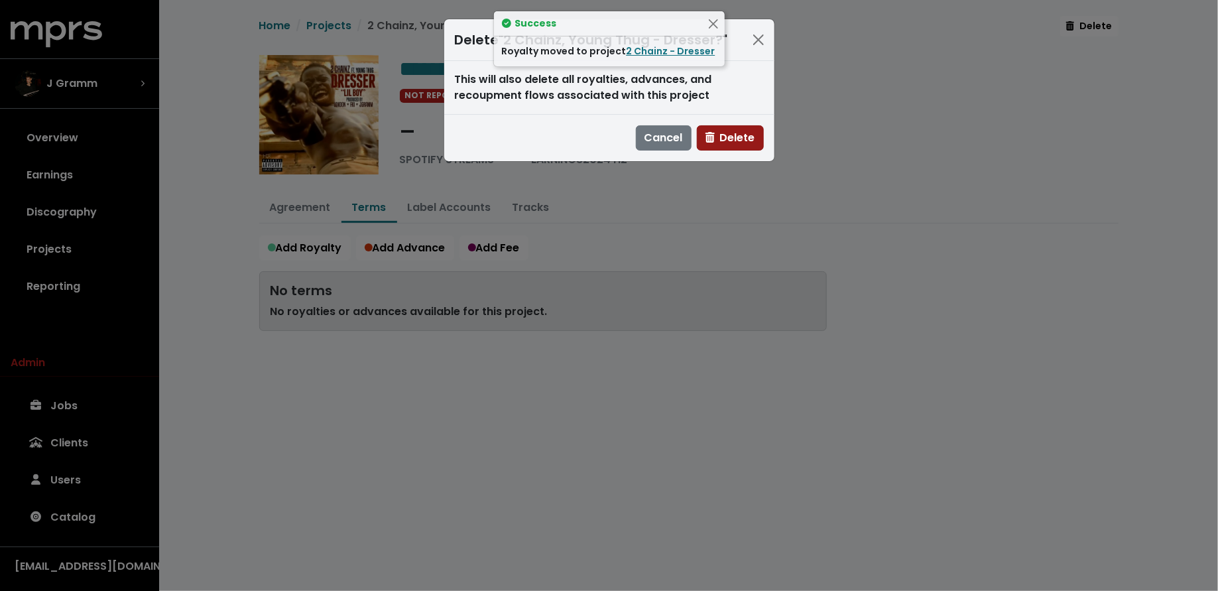
click at [729, 144] on span "Delete" at bounding box center [730, 137] width 50 height 15
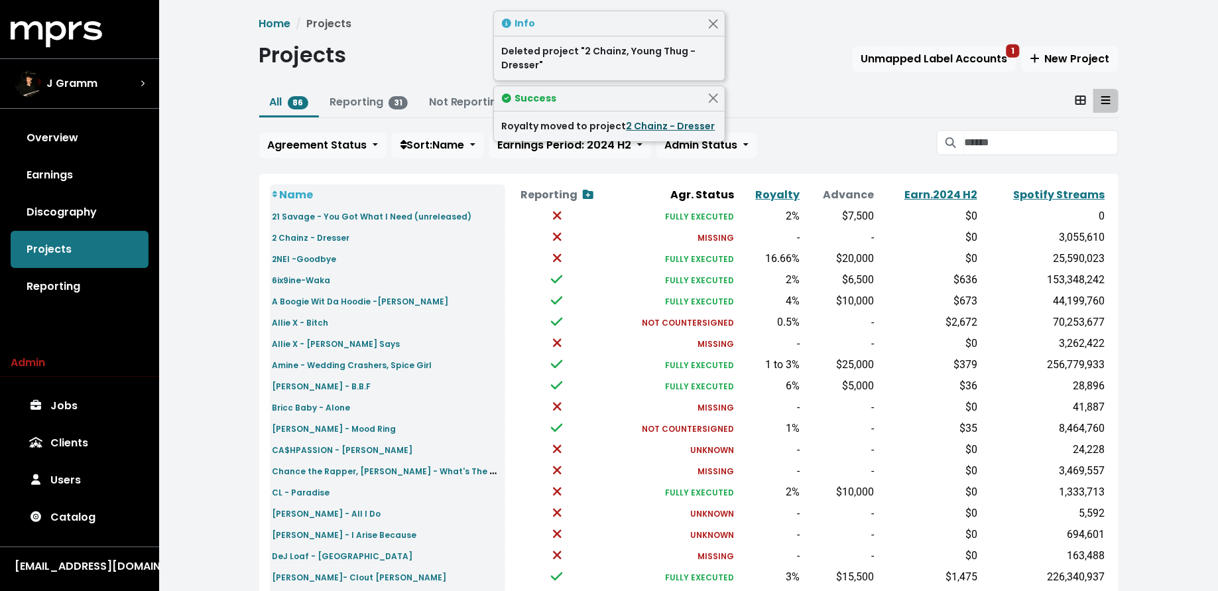
click at [656, 123] on link "2 Chainz - Dresser" at bounding box center [670, 125] width 89 height 13
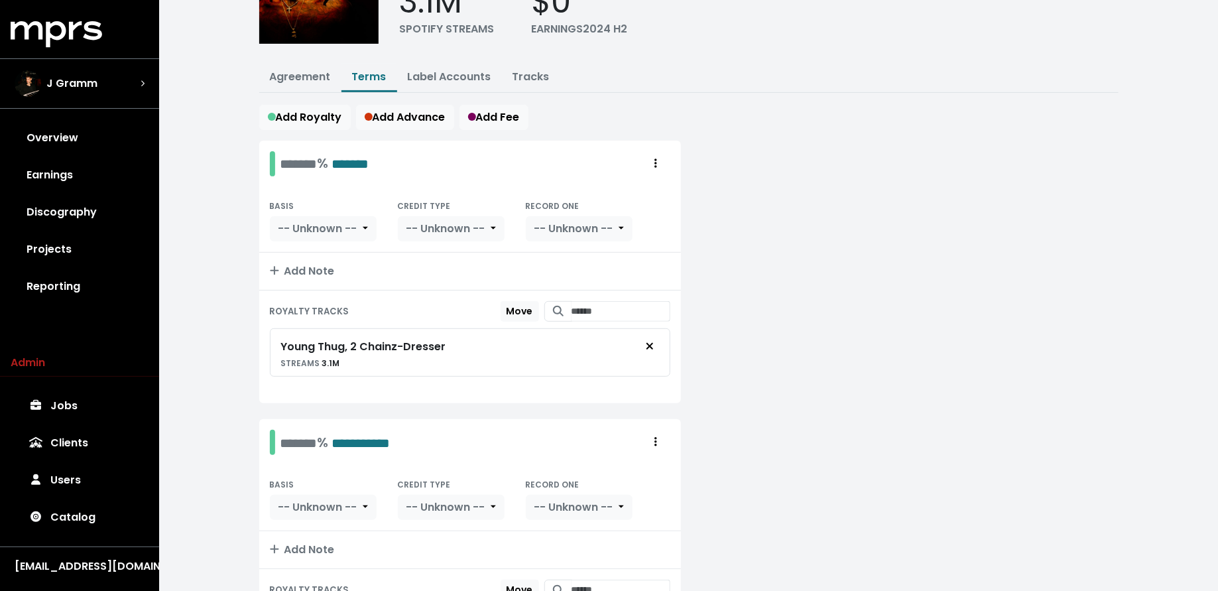
scroll to position [235, 0]
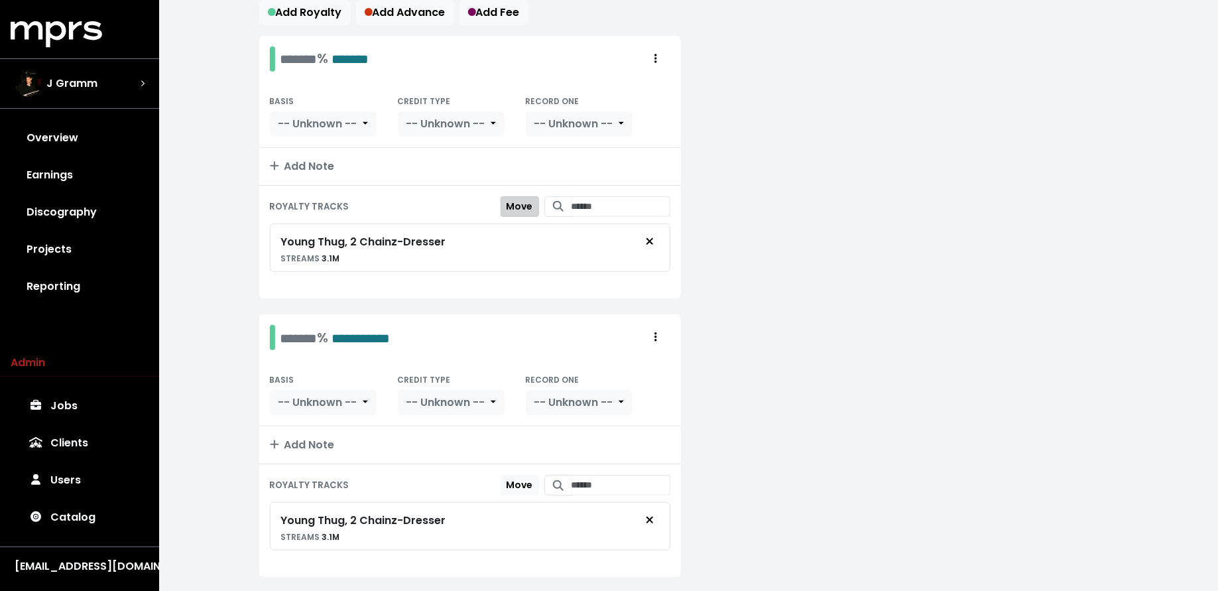
click at [510, 205] on span "Move" at bounding box center [519, 206] width 27 height 13
click at [507, 478] on span "Move Here" at bounding box center [507, 484] width 51 height 13
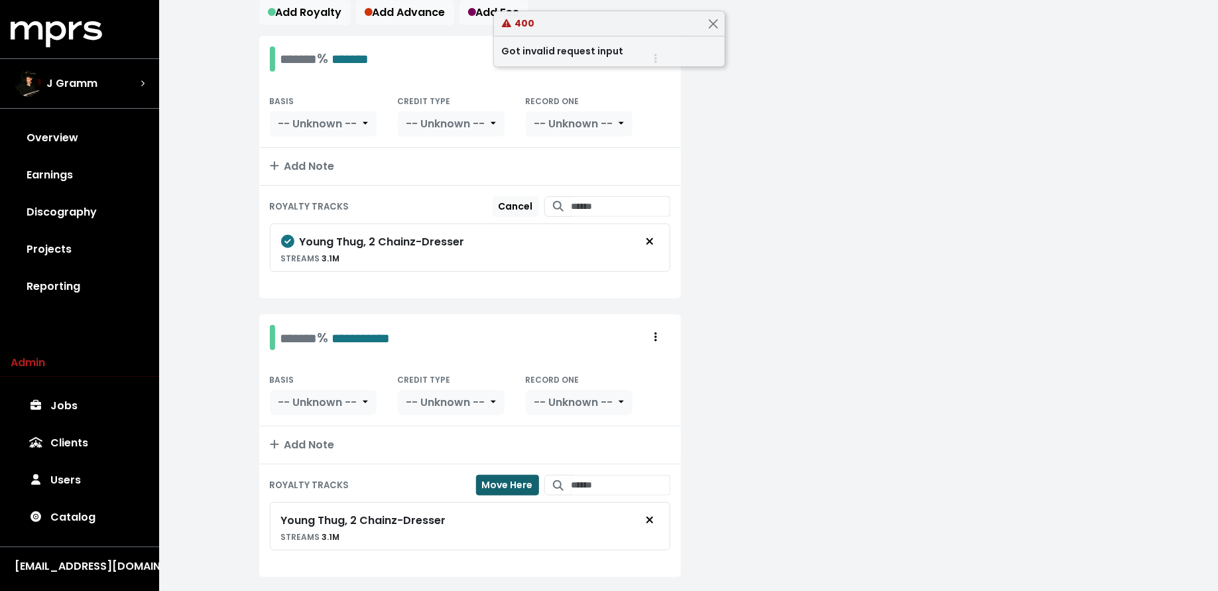
scroll to position [66, 0]
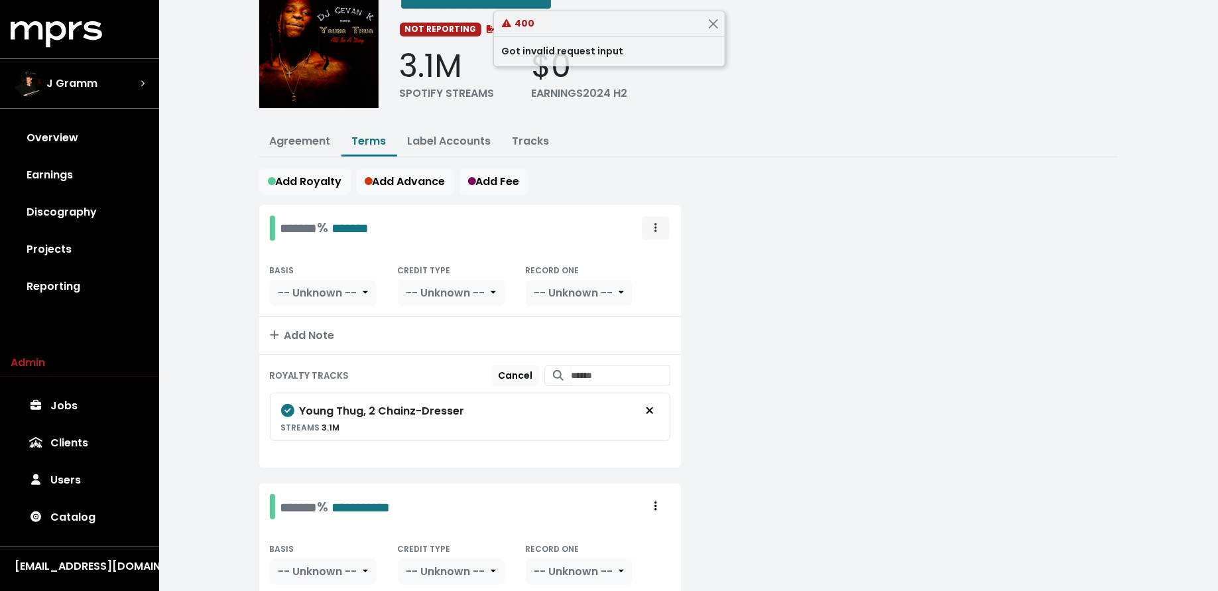
click at [662, 222] on button "Royalty administration options" at bounding box center [655, 227] width 29 height 25
click at [637, 276] on link "Delete" at bounding box center [617, 278] width 105 height 21
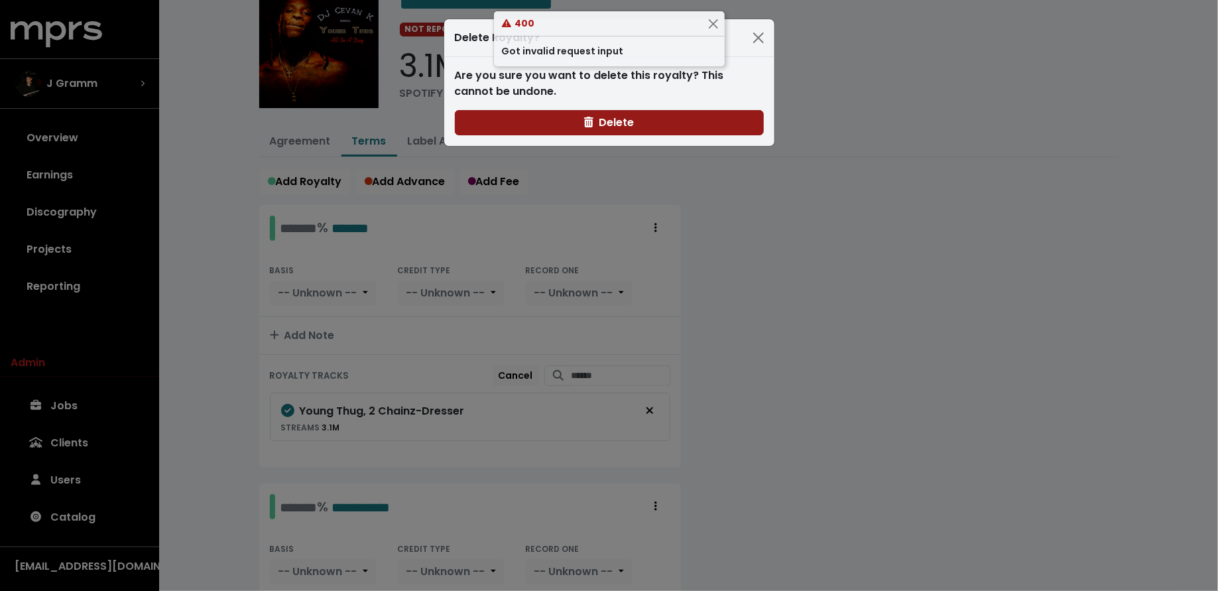
click at [677, 118] on button "Delete" at bounding box center [609, 122] width 309 height 25
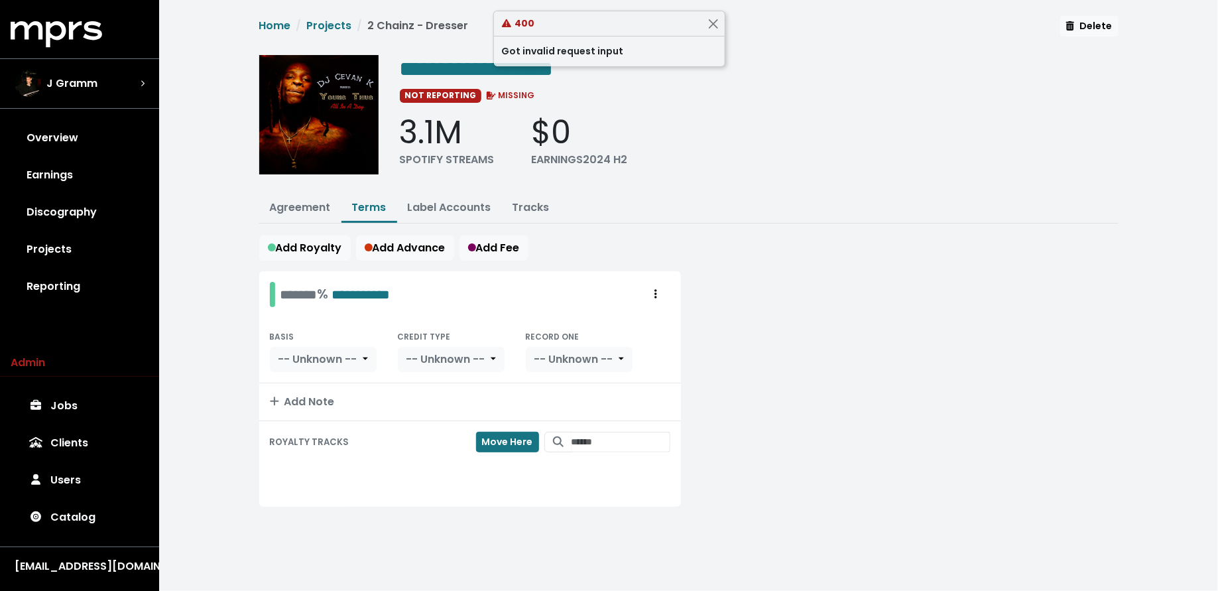
scroll to position [0, 0]
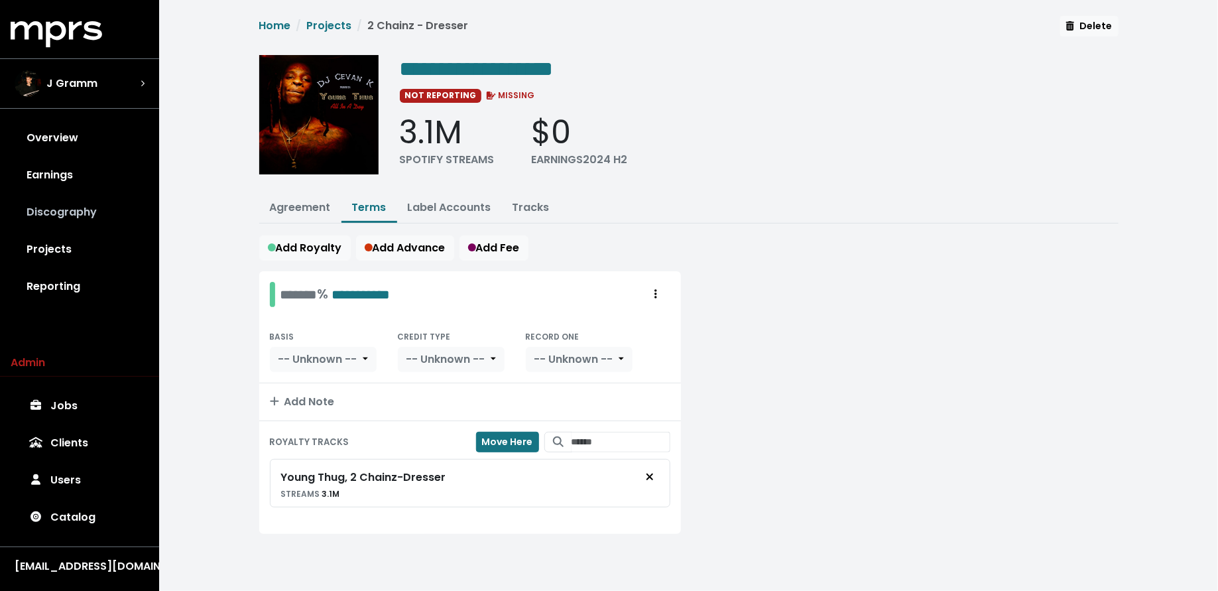
click at [76, 214] on link "Discography" at bounding box center [80, 212] width 138 height 37
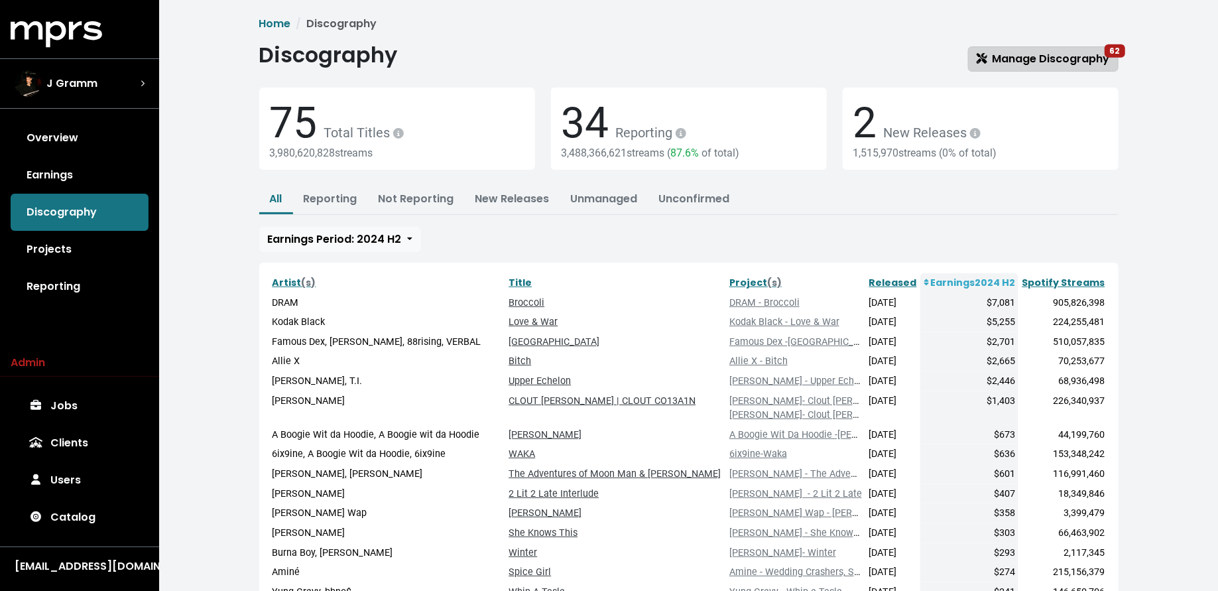
click at [1033, 57] on span "Manage Discography 62" at bounding box center [1042, 58] width 133 height 15
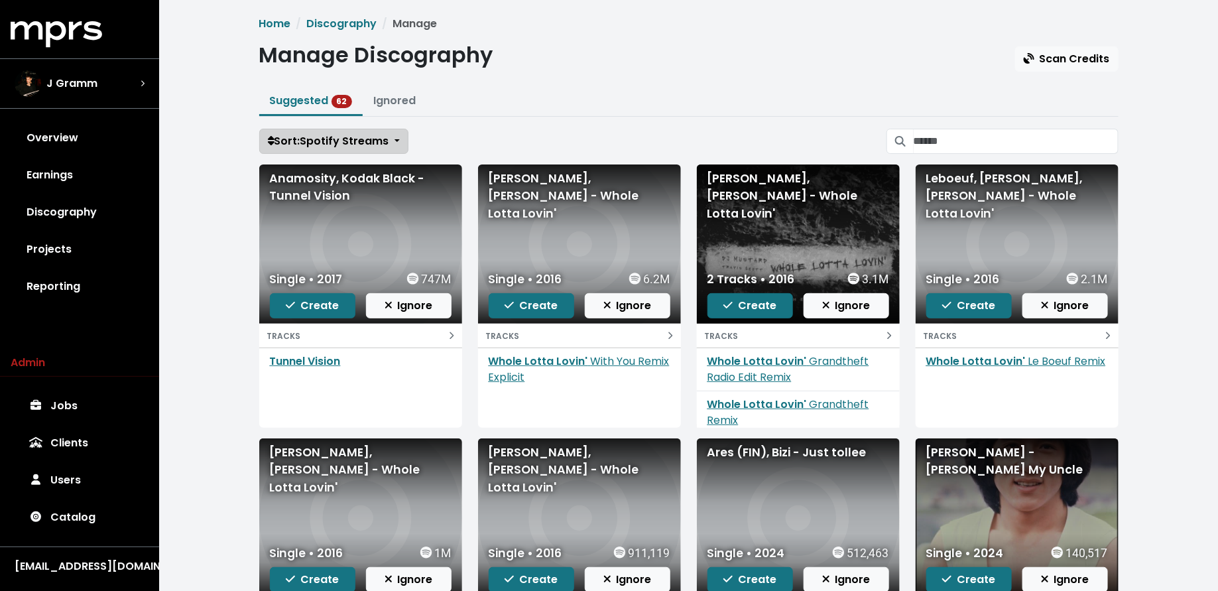
click at [345, 133] on span "Sort: Spotify Streams" at bounding box center [328, 140] width 121 height 15
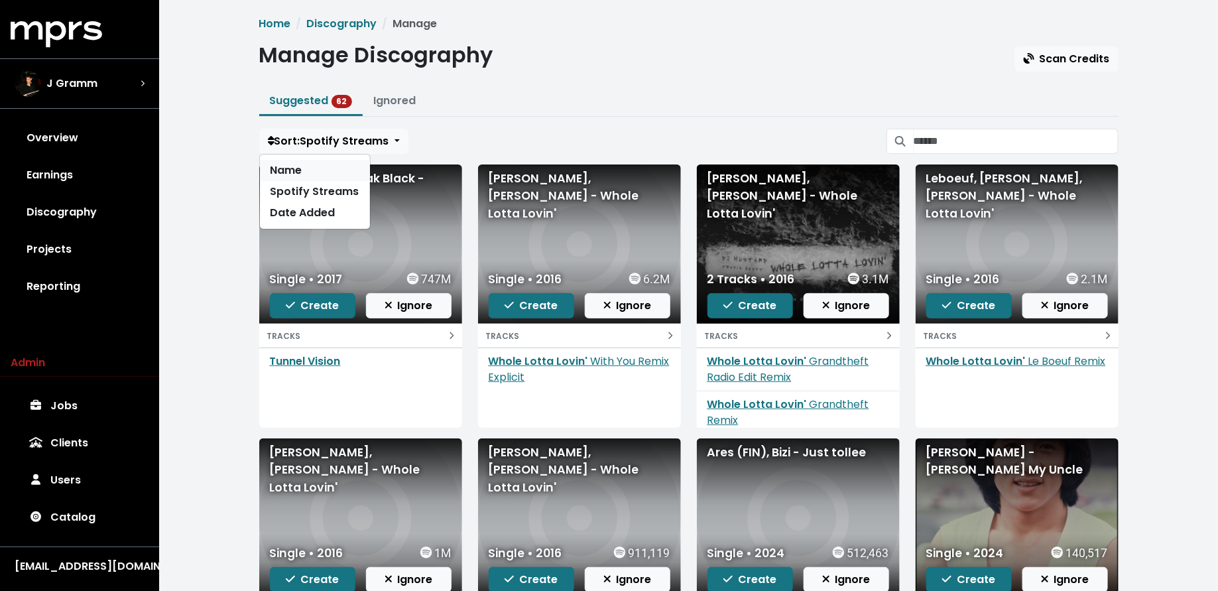
click at [329, 170] on link "Name" at bounding box center [315, 170] width 110 height 21
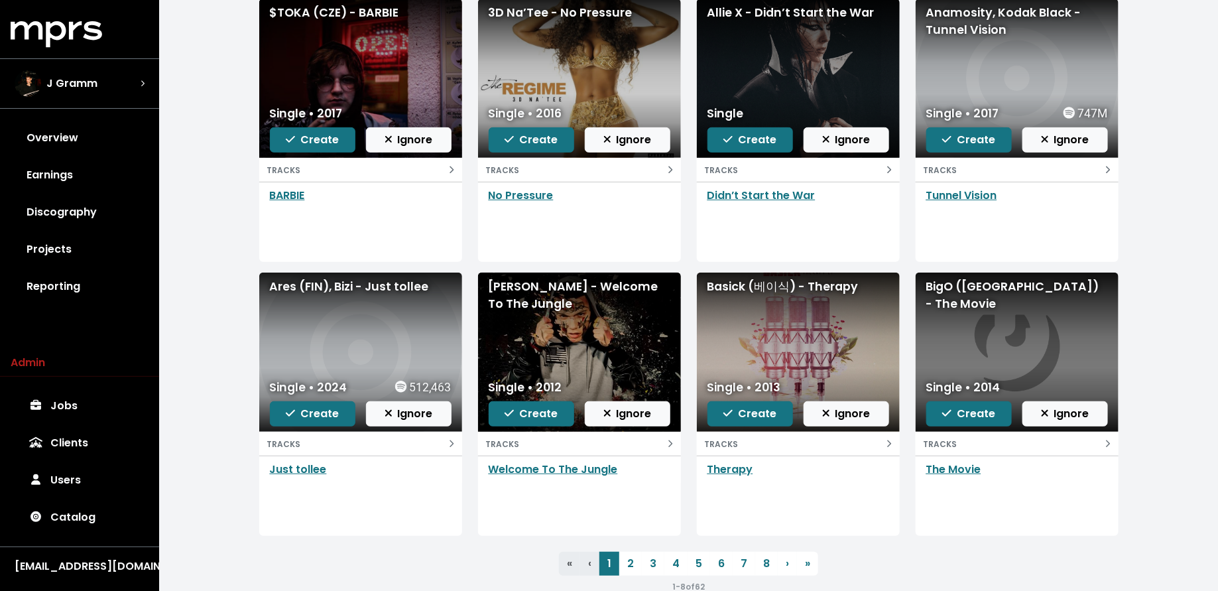
scroll to position [176, 0]
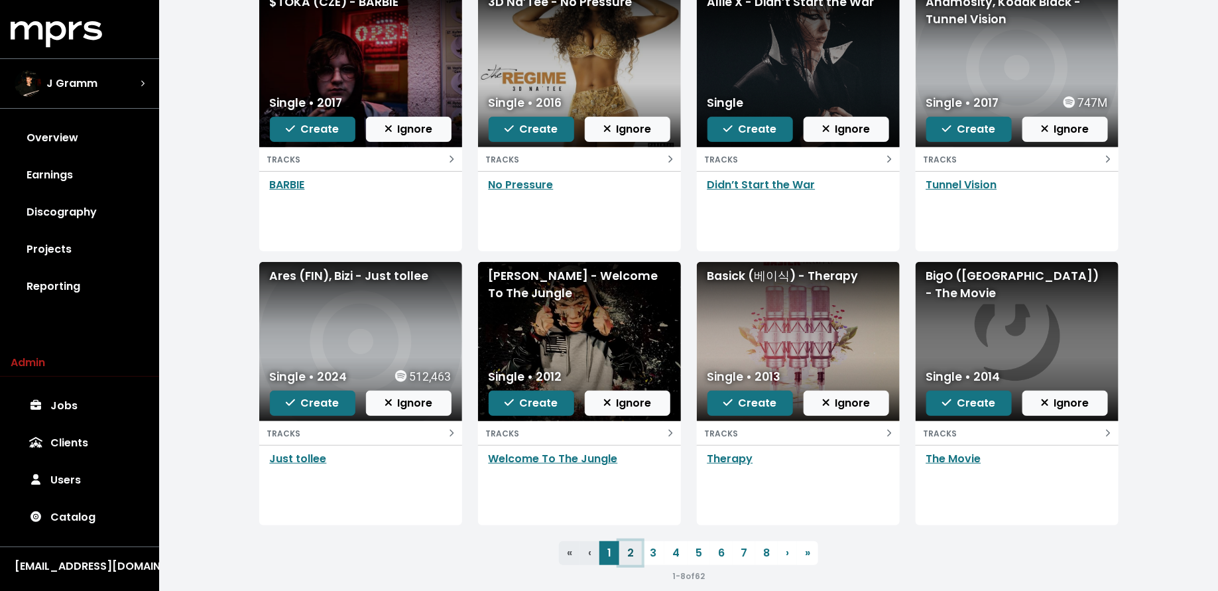
click at [630, 550] on link "2" at bounding box center [630, 553] width 23 height 24
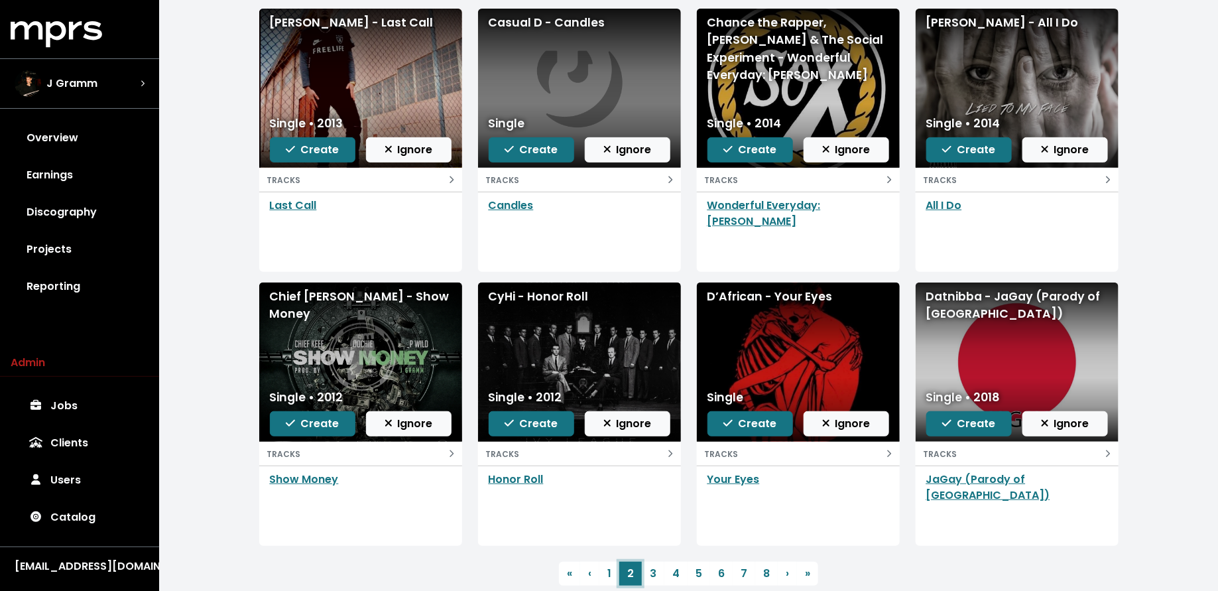
scroll to position [158, 0]
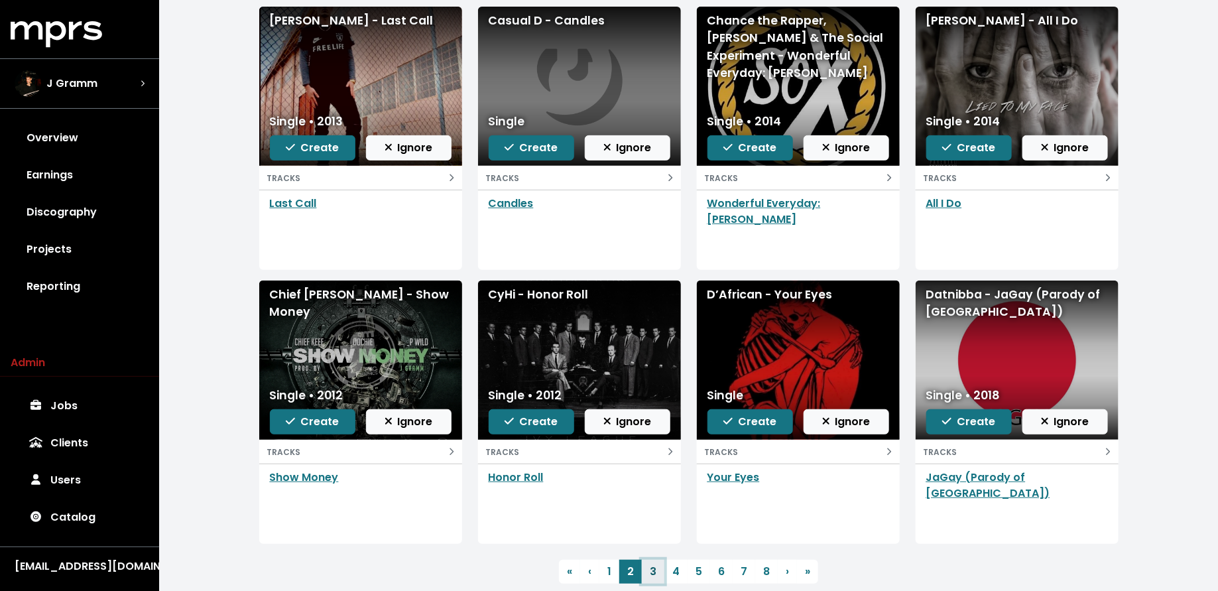
click at [655, 567] on link "3" at bounding box center [653, 571] width 23 height 24
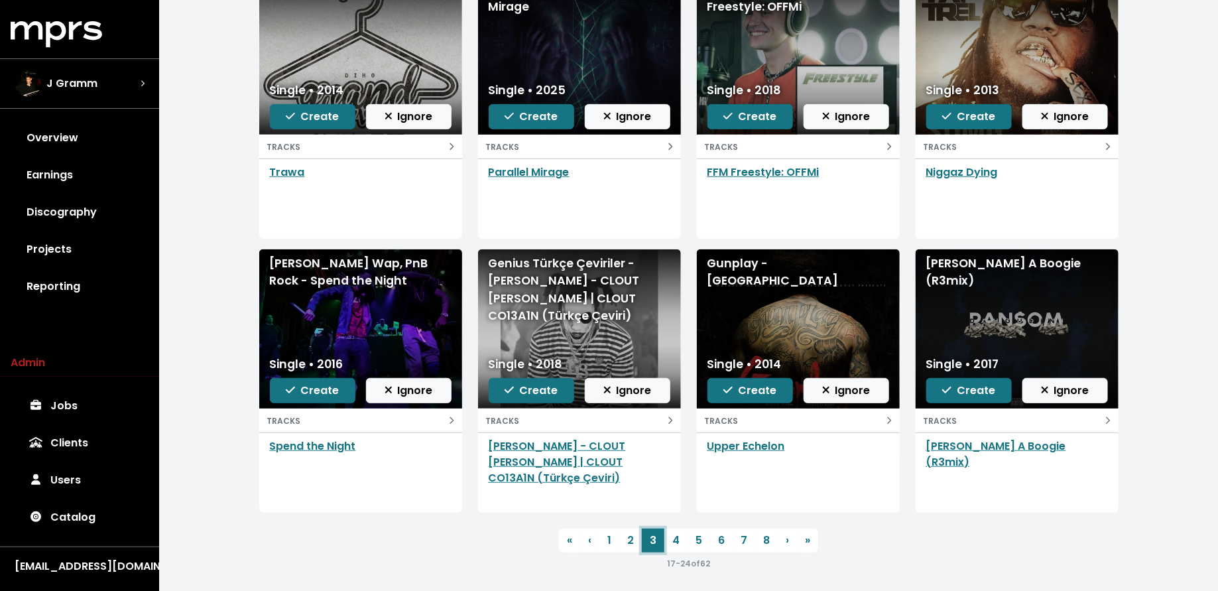
scroll to position [192, 0]
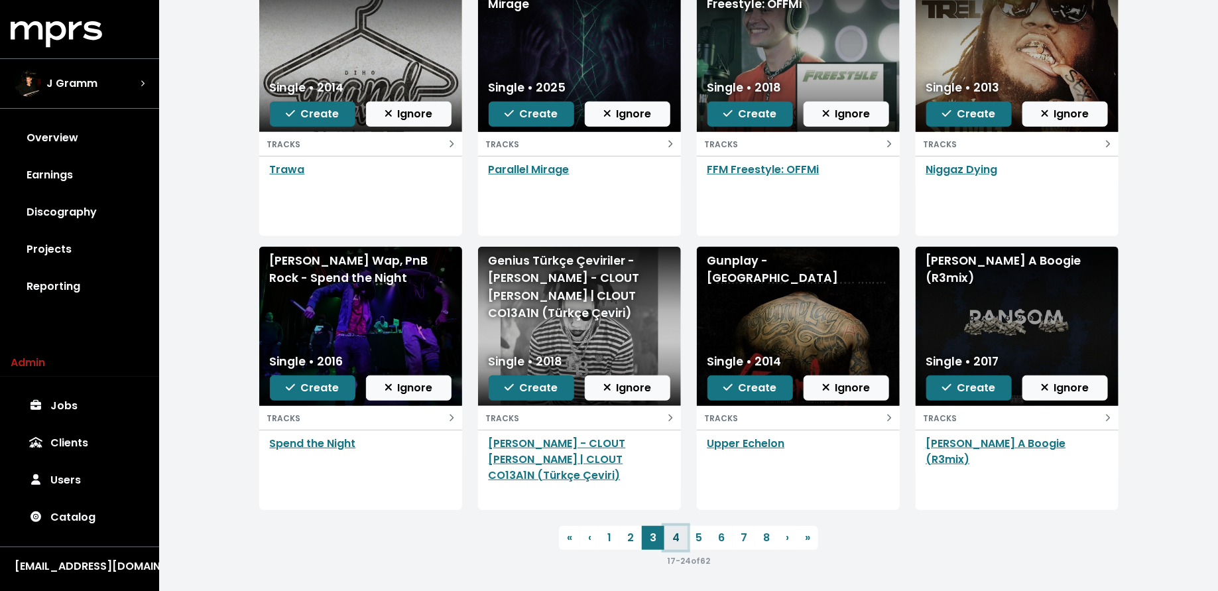
click at [674, 540] on link "4" at bounding box center [675, 538] width 23 height 24
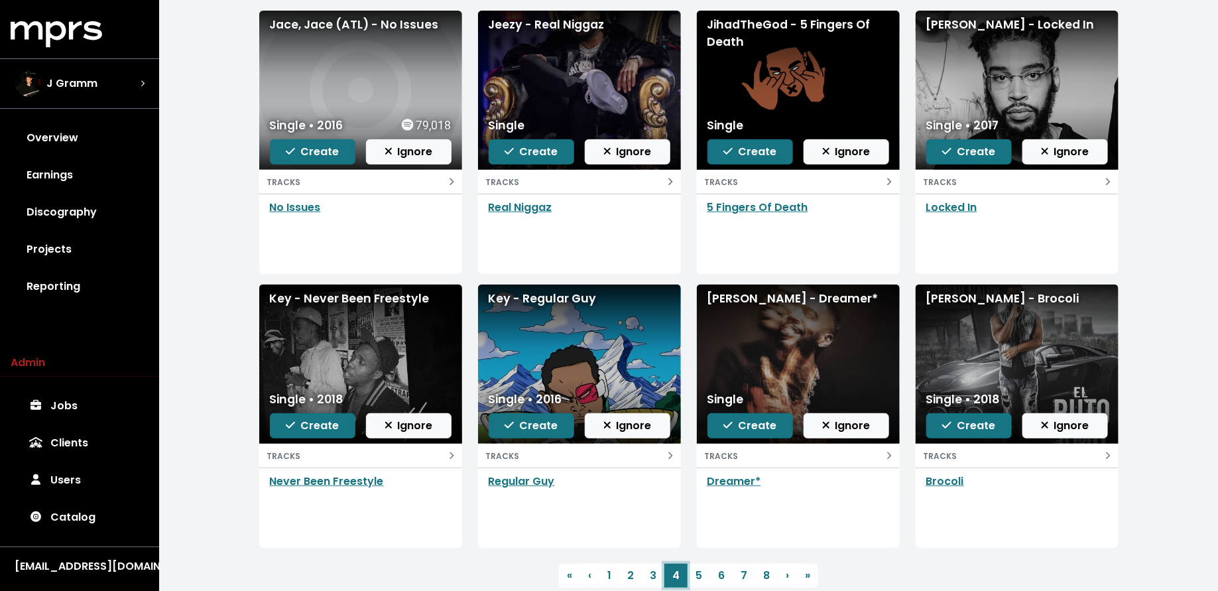
scroll to position [158, 0]
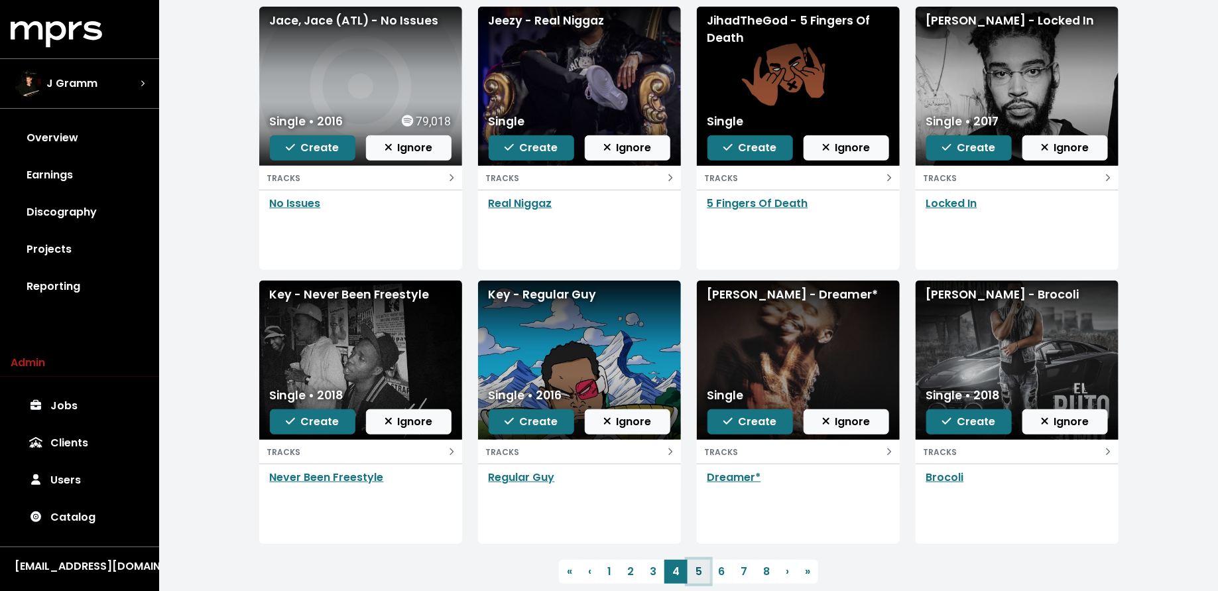
click at [699, 572] on link "5" at bounding box center [698, 571] width 23 height 24
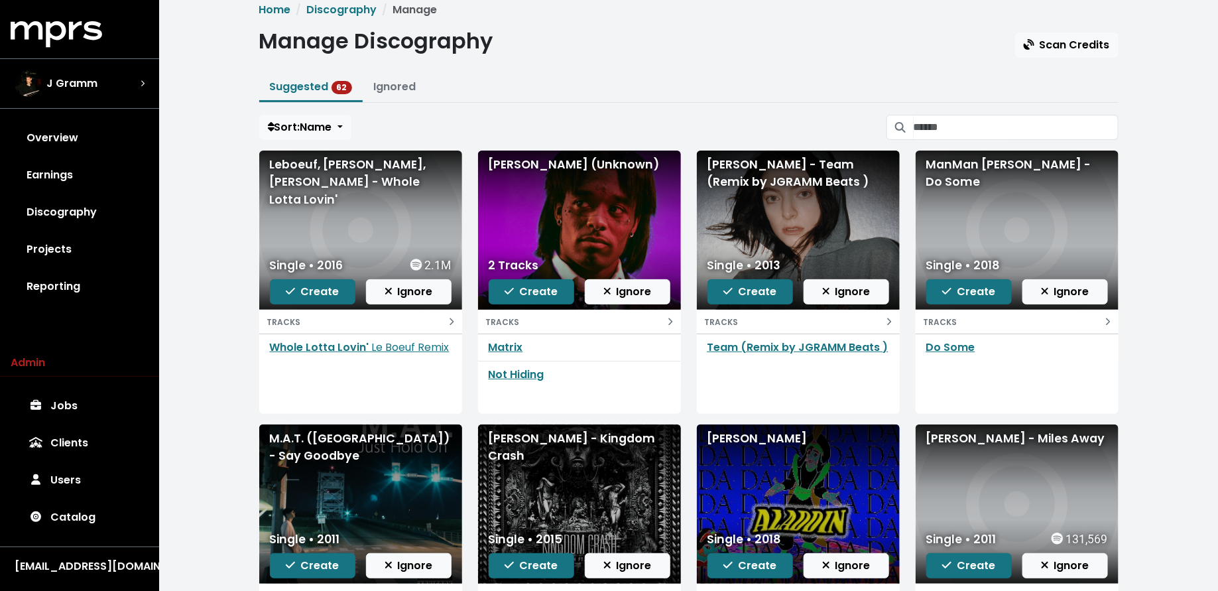
scroll to position [15, 0]
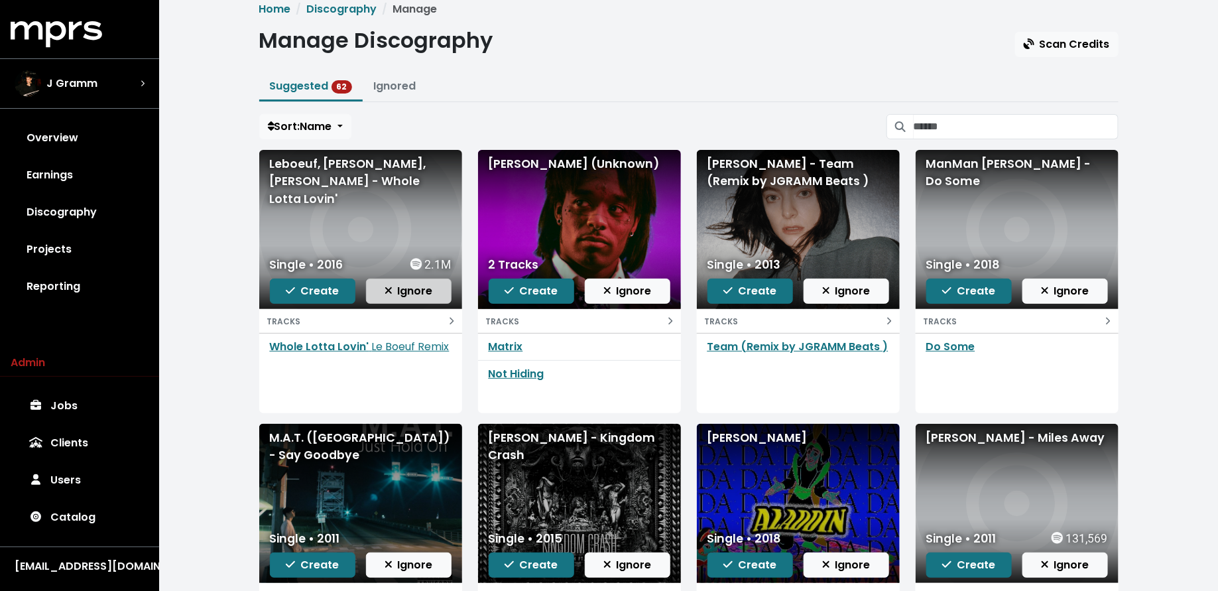
click at [394, 283] on span "Ignore" at bounding box center [408, 290] width 48 height 15
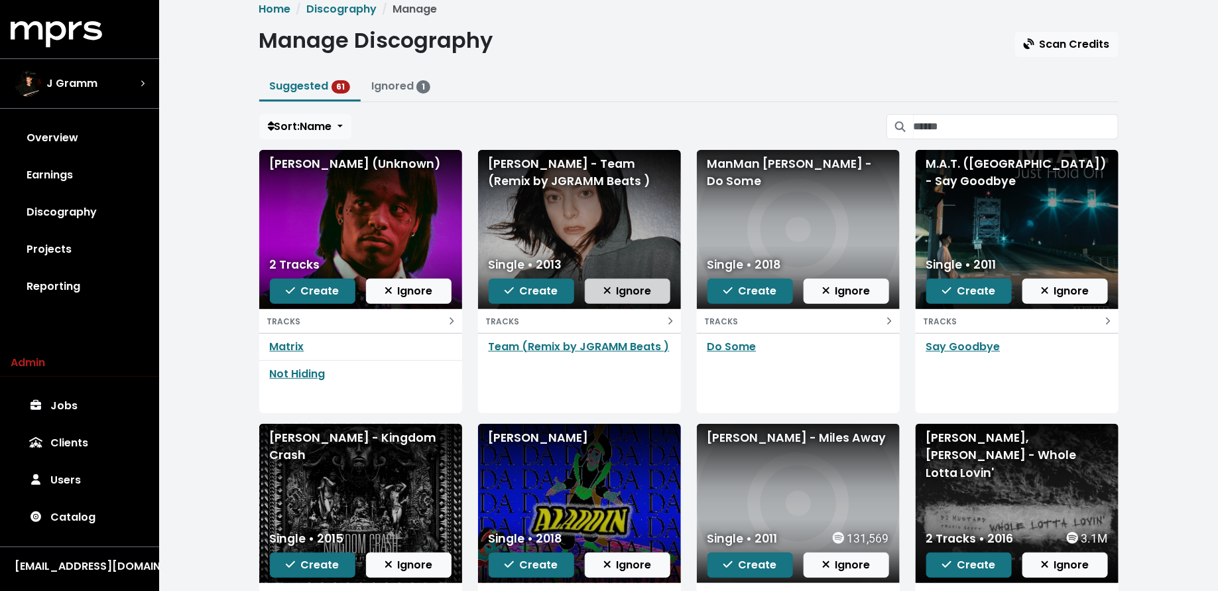
click at [638, 299] on button "Ignore" at bounding box center [628, 290] width 86 height 25
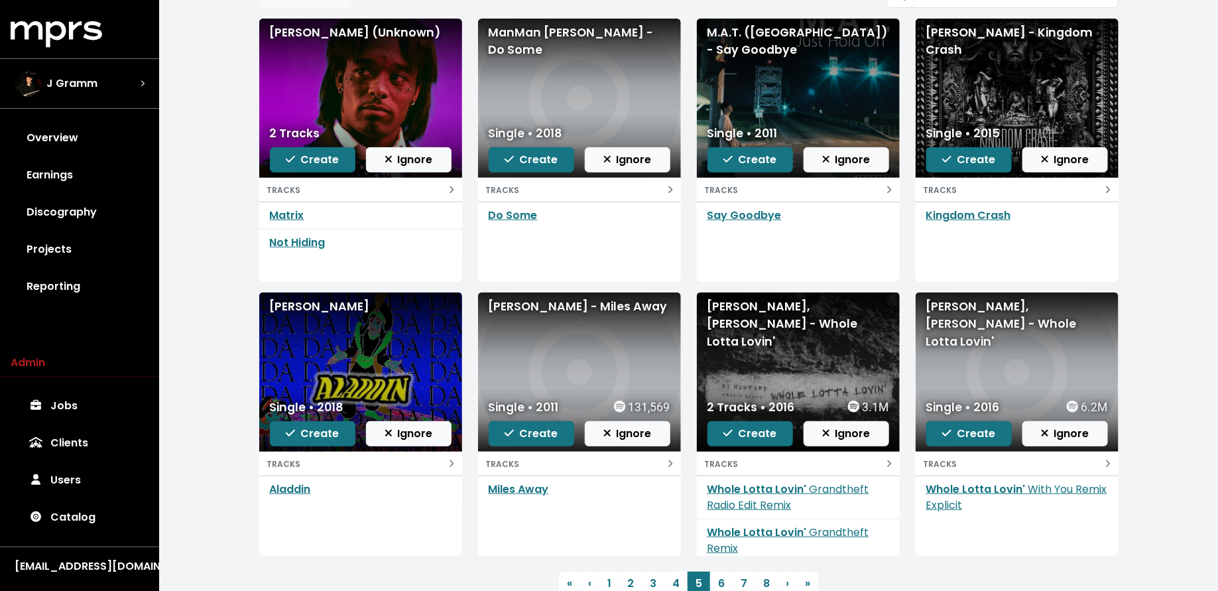
scroll to position [5, 0]
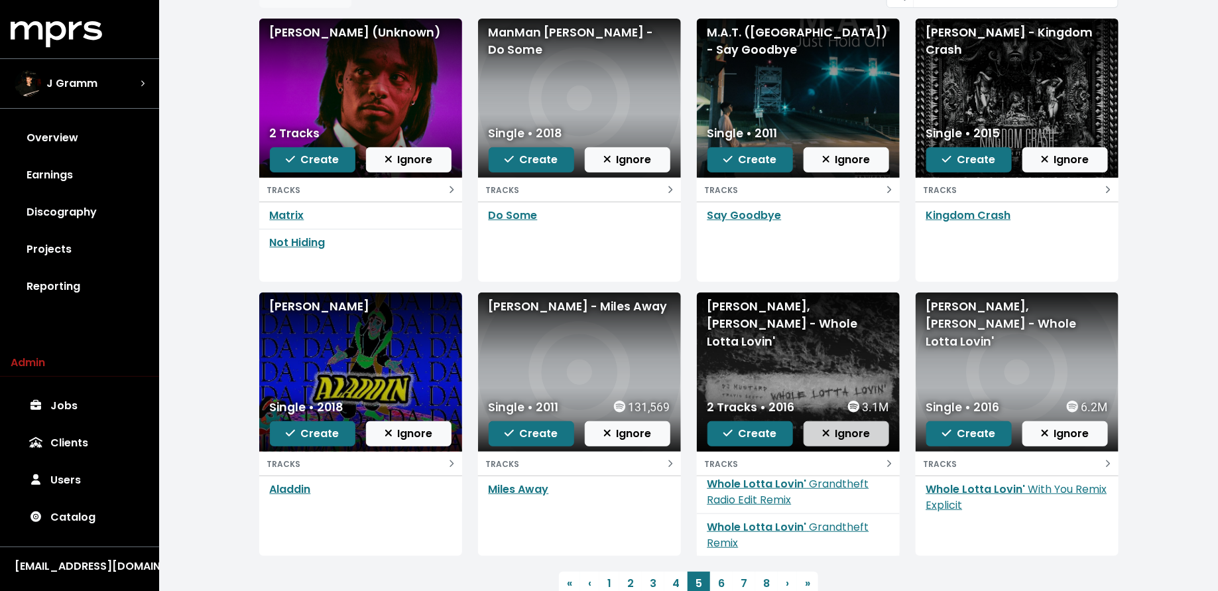
click at [843, 435] on span "Ignore" at bounding box center [846, 433] width 48 height 15
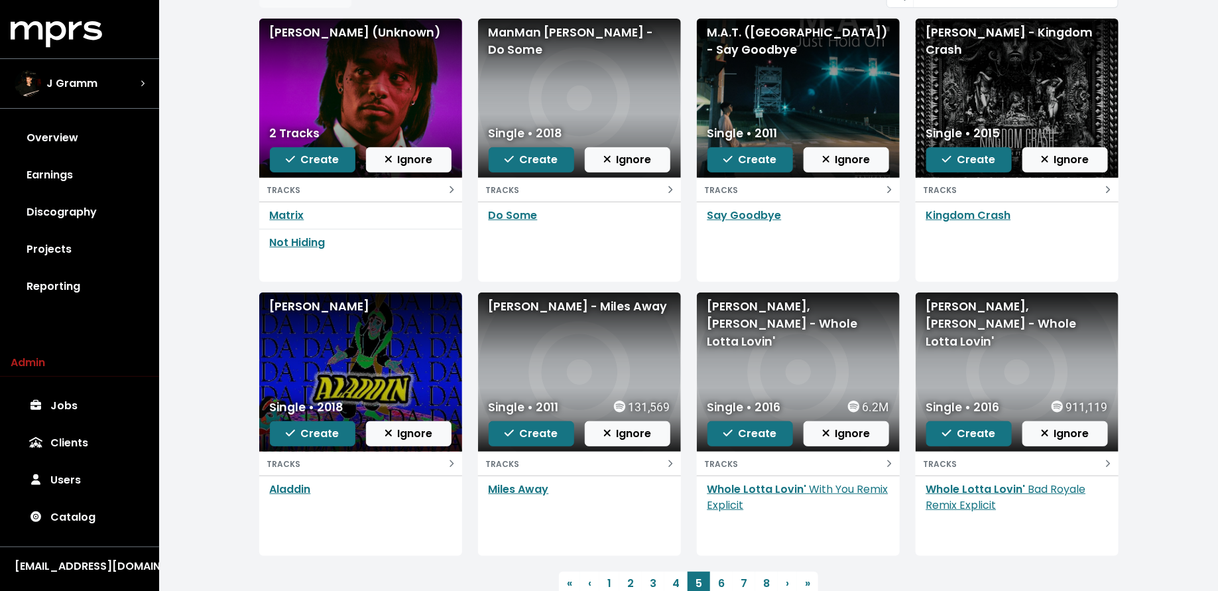
click at [843, 435] on span "Ignore" at bounding box center [846, 433] width 48 height 15
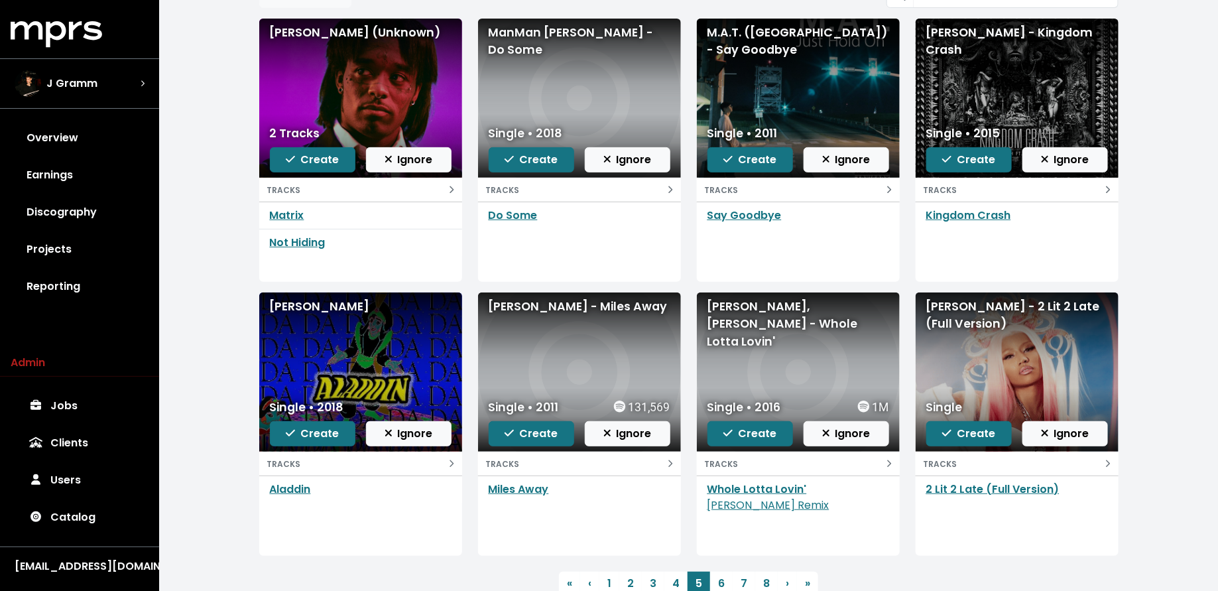
click at [843, 435] on span "Ignore" at bounding box center [846, 433] width 48 height 15
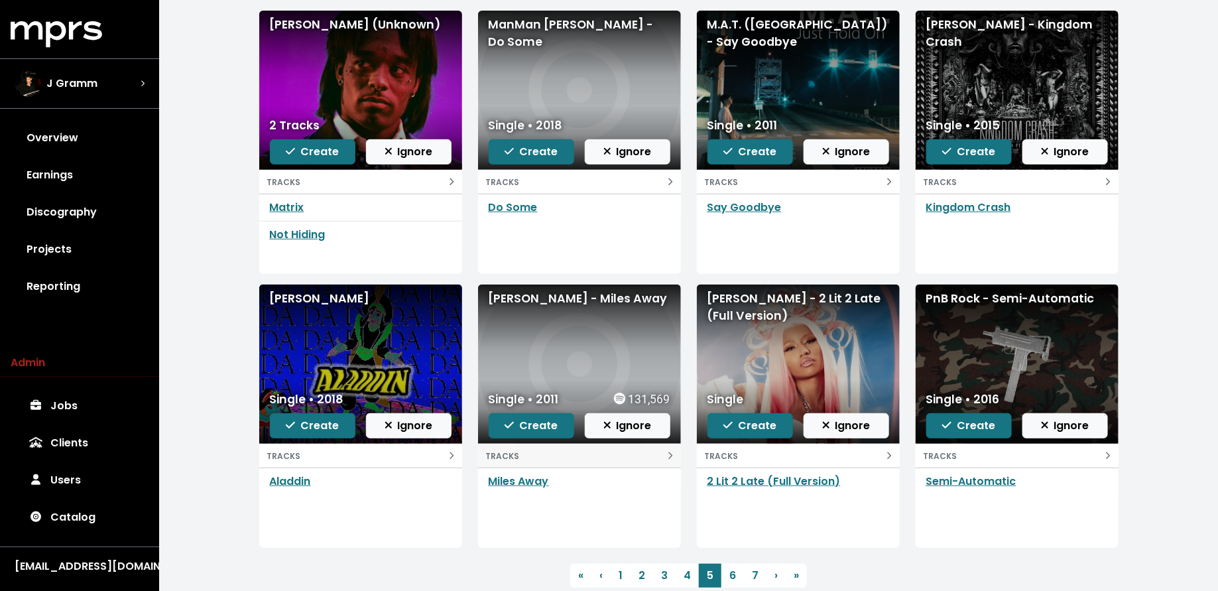
scroll to position [156, 0]
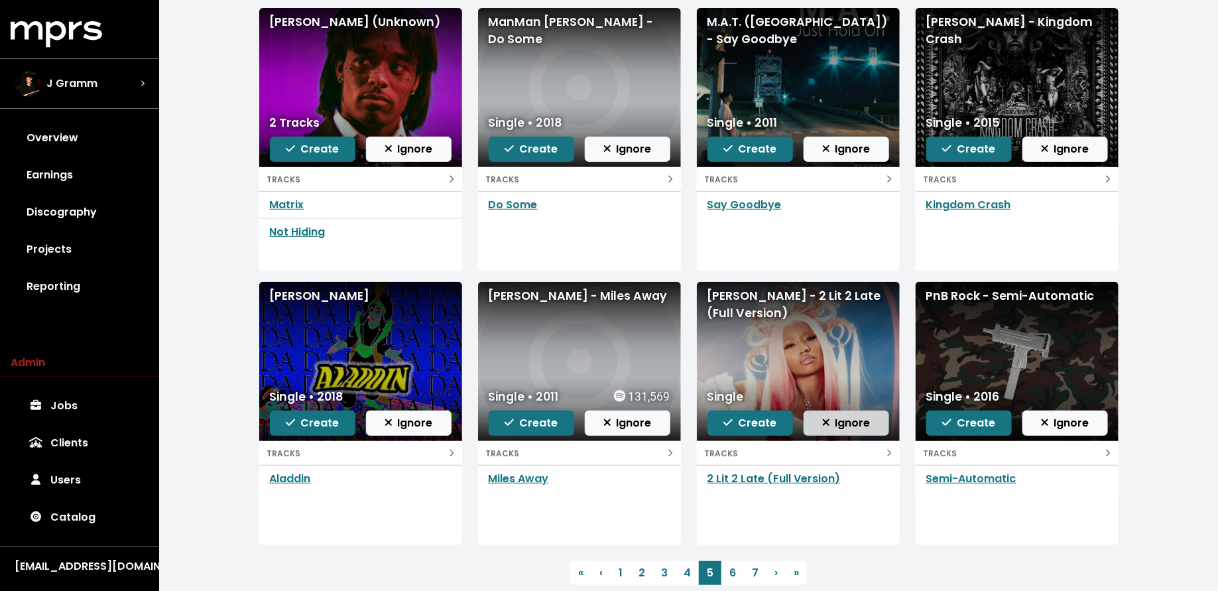
click at [851, 421] on span "Ignore" at bounding box center [846, 422] width 48 height 15
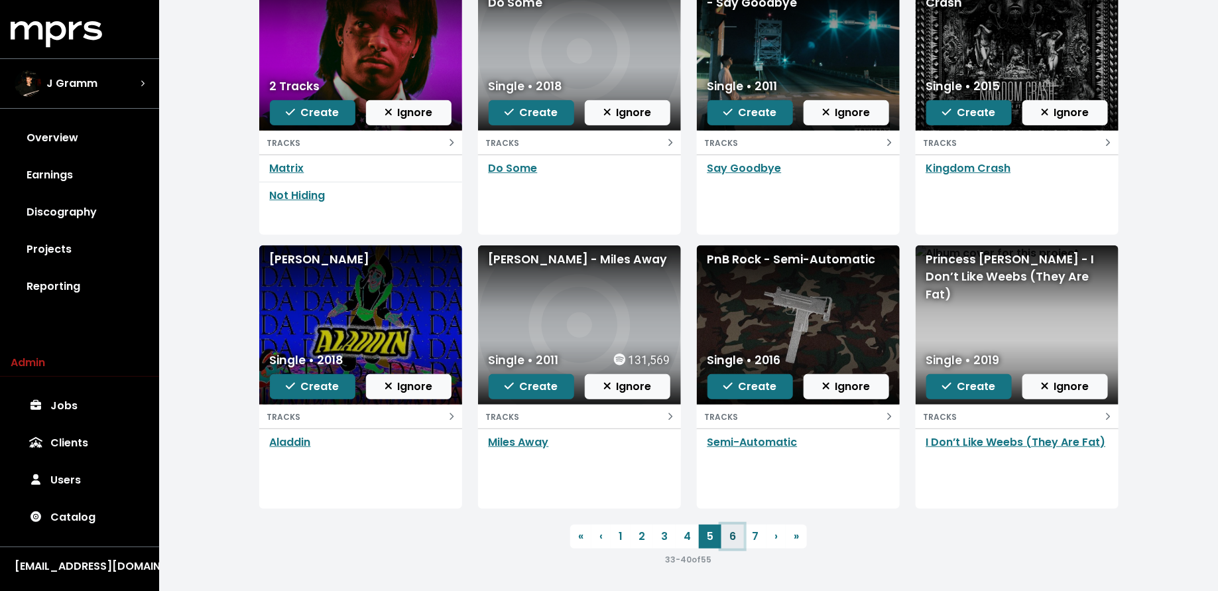
click at [731, 531] on link "6" at bounding box center [732, 536] width 23 height 24
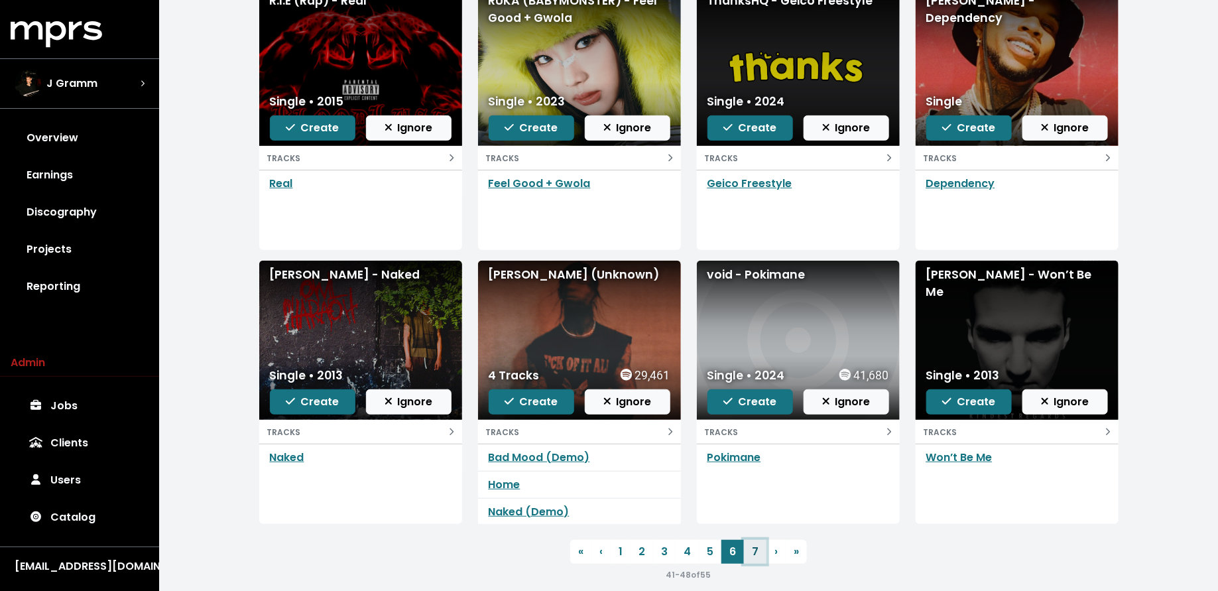
click at [750, 552] on link "7" at bounding box center [755, 552] width 23 height 24
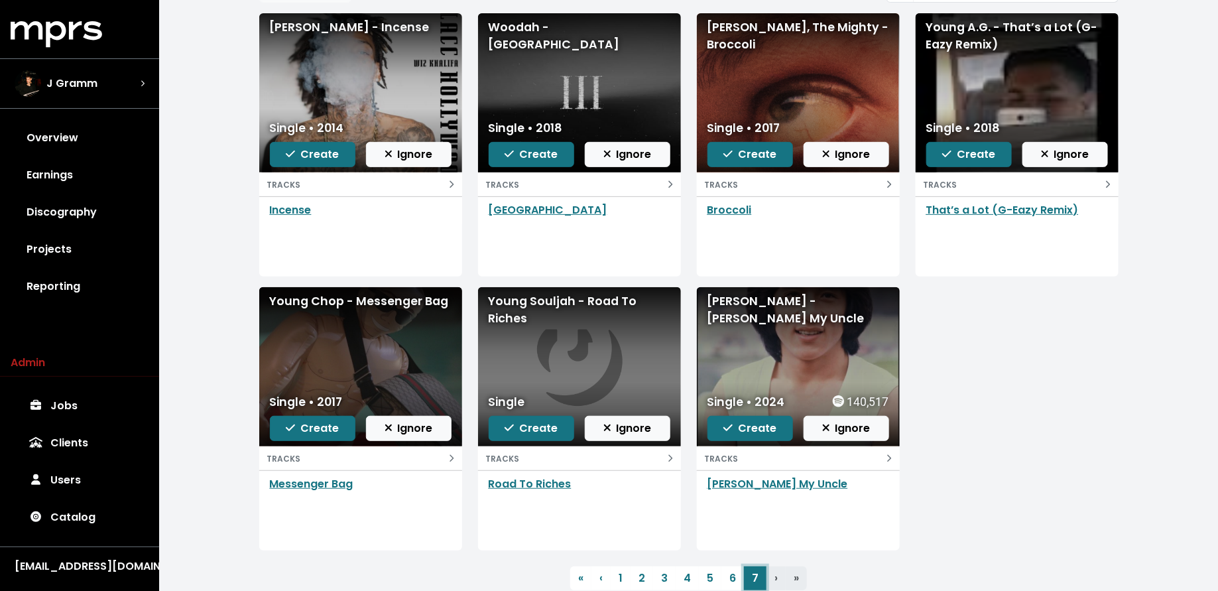
scroll to position [156, 0]
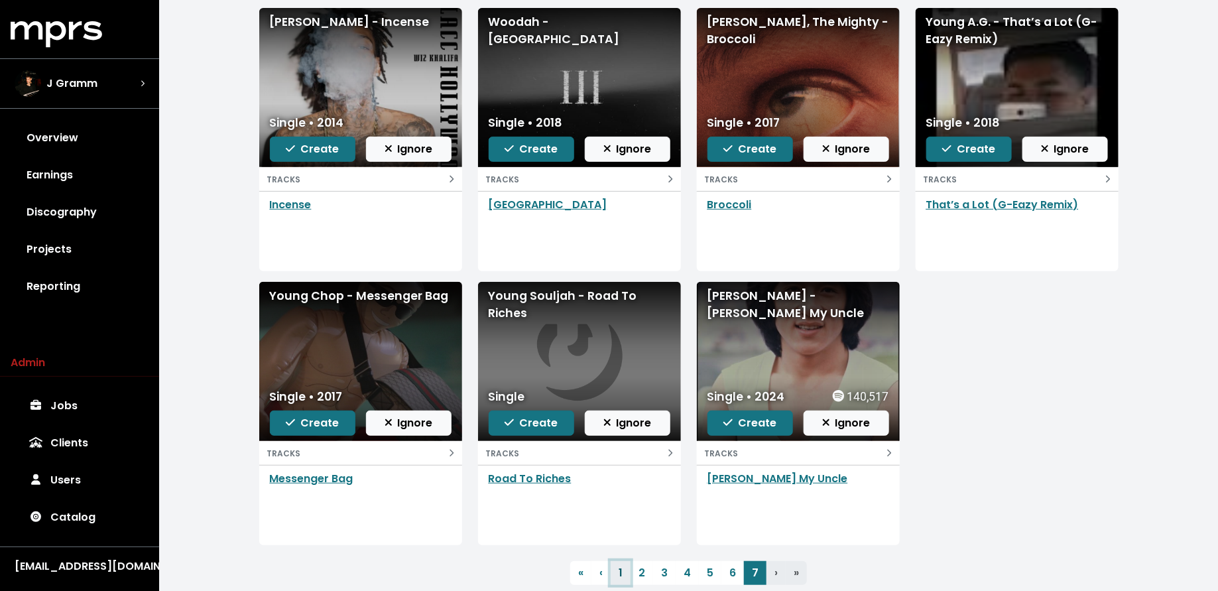
click at [621, 566] on link "1" at bounding box center [621, 573] width 20 height 24
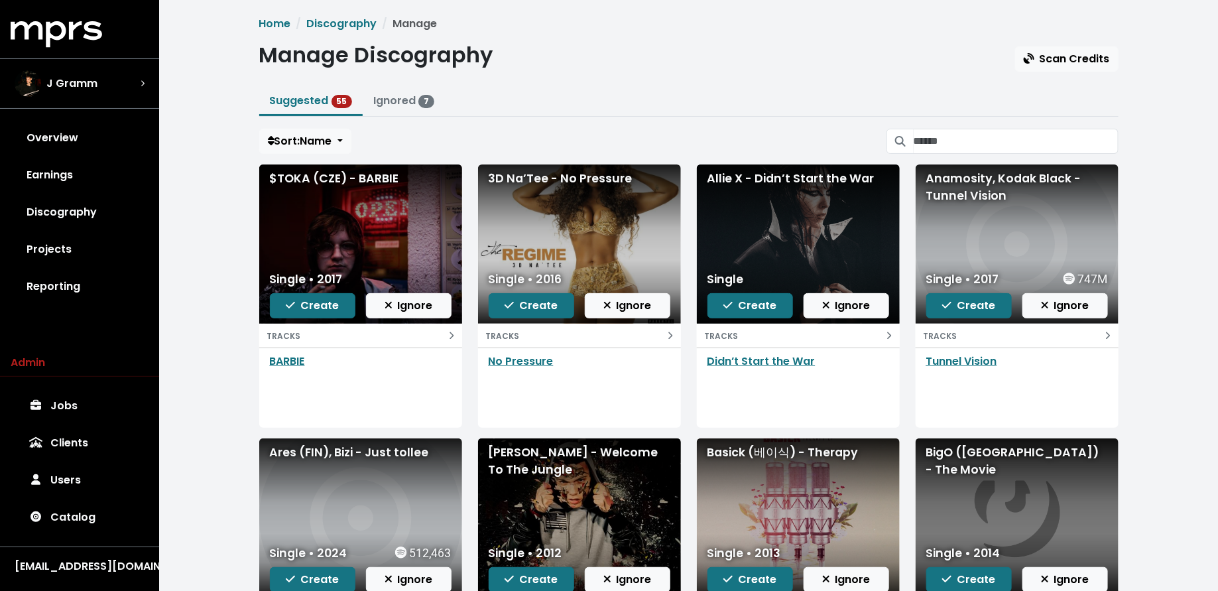
click at [323, 152] on div "Home Discography Manage Manage Discography Scan Credits Suggested 55 Ignored 7 …" at bounding box center [688, 388] width 875 height 744
click at [323, 146] on span "Sort: Name" at bounding box center [300, 140] width 64 height 15
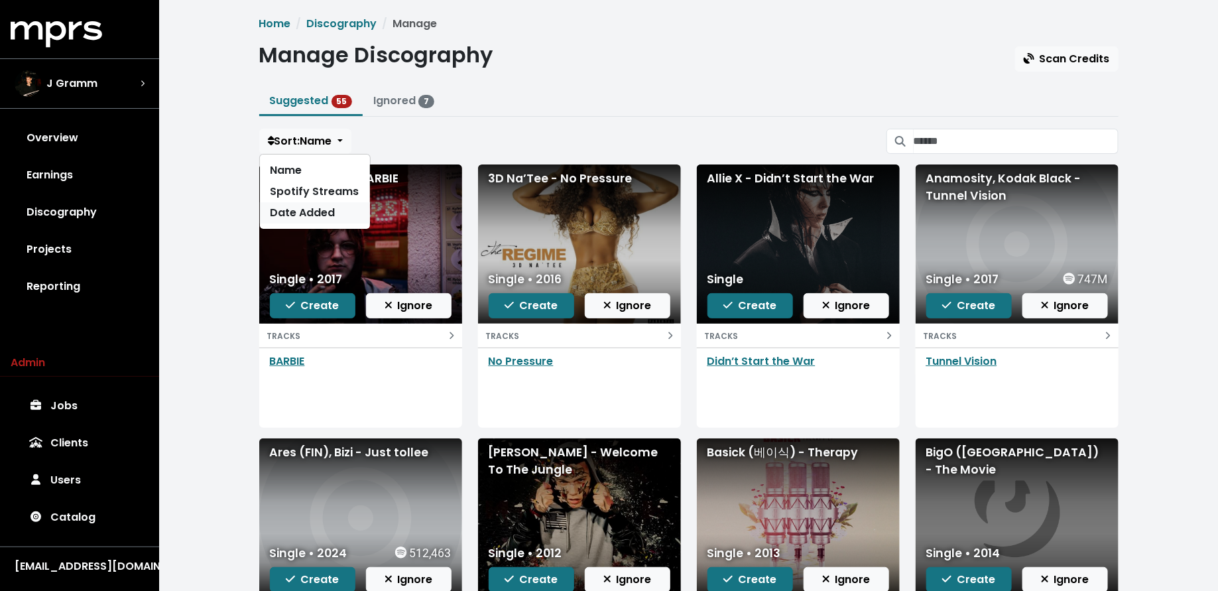
click at [314, 216] on link "Date Added" at bounding box center [315, 212] width 110 height 21
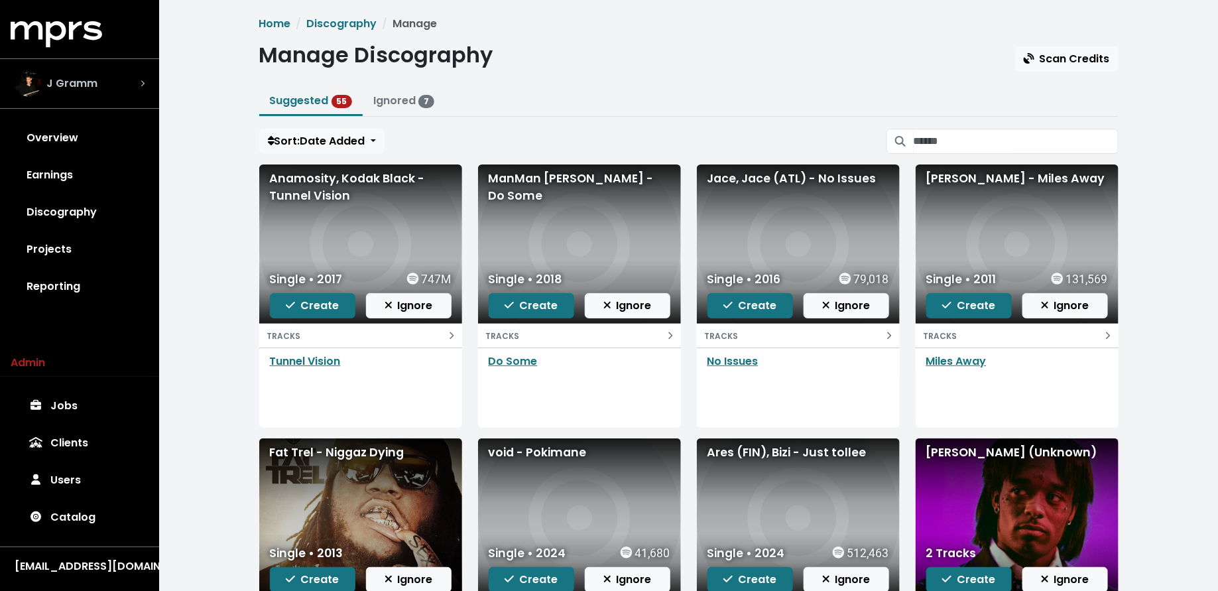
click at [74, 76] on span "J Gramm" at bounding box center [71, 84] width 51 height 16
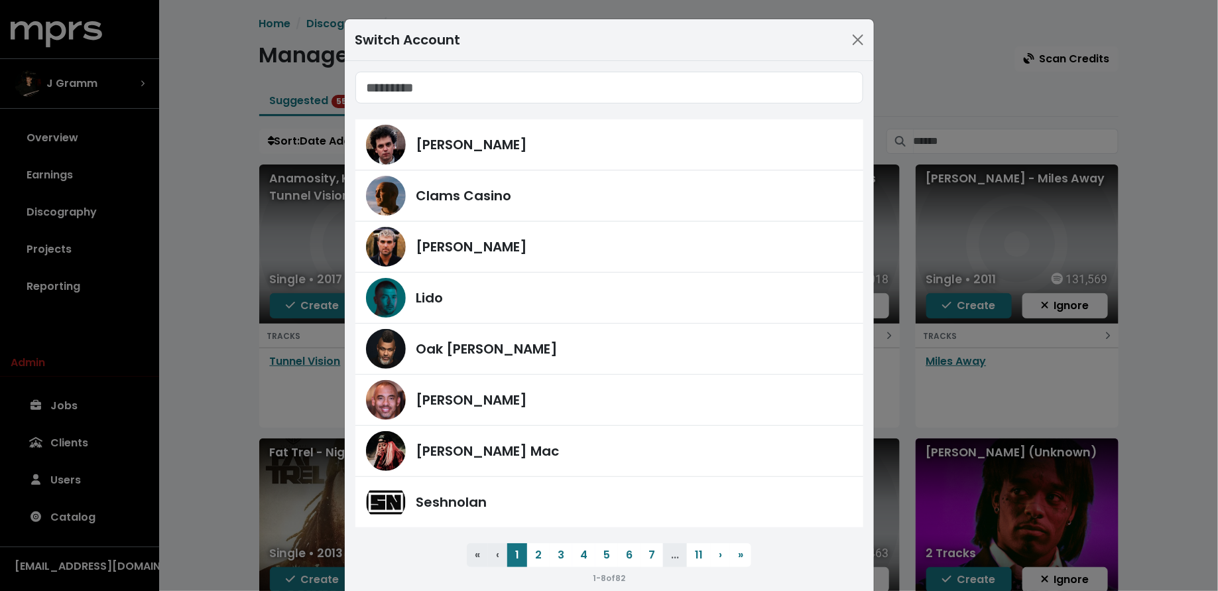
click at [125, 333] on div "Switch Account James Ford Clams Casino Fred Gibson Lido Oak Felder Harvey Mason…" at bounding box center [609, 295] width 1218 height 591
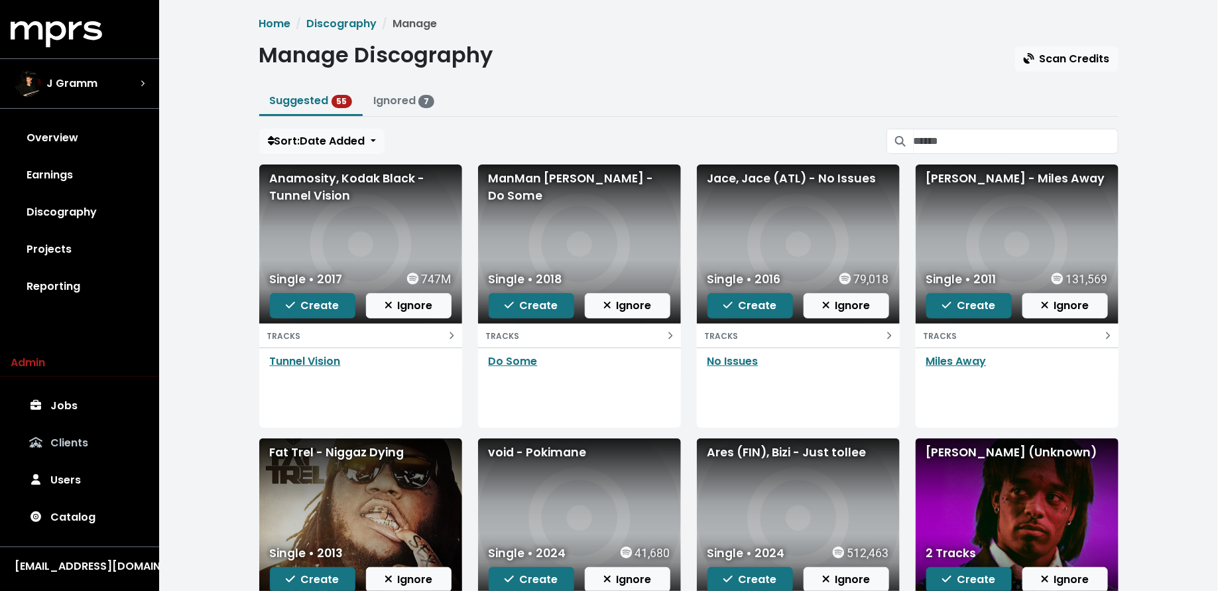
click at [77, 432] on link "Clients" at bounding box center [80, 442] width 138 height 37
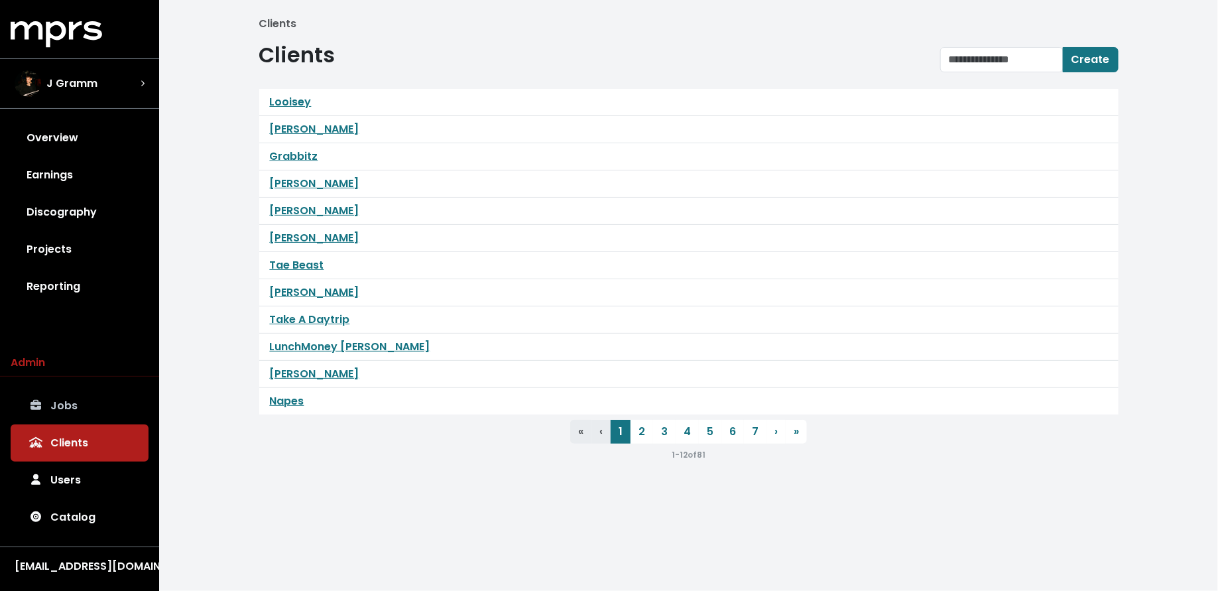
click at [76, 396] on link "Jobs" at bounding box center [80, 405] width 138 height 37
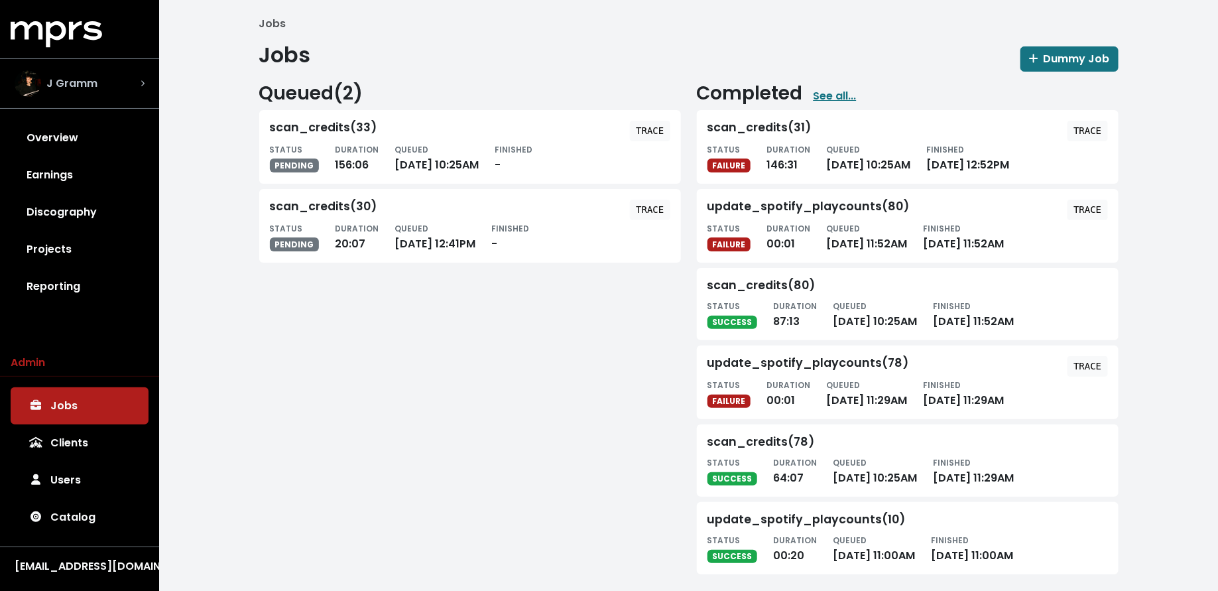
click at [107, 93] on div "J Gramm" at bounding box center [80, 83] width 130 height 27
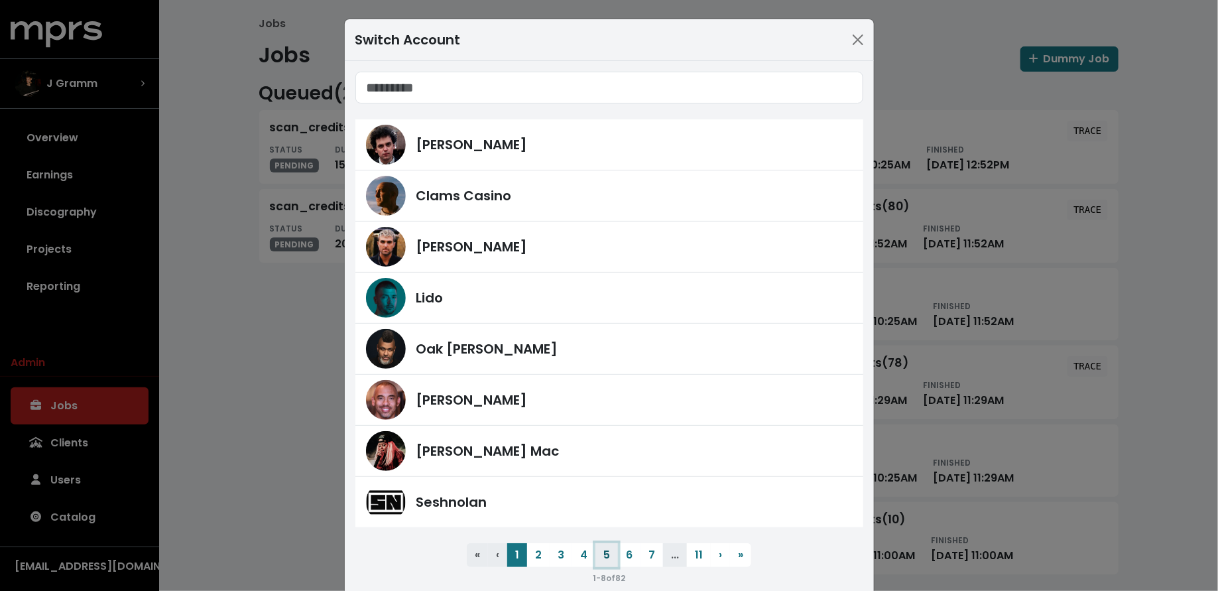
click at [602, 554] on button "5" at bounding box center [606, 555] width 23 height 24
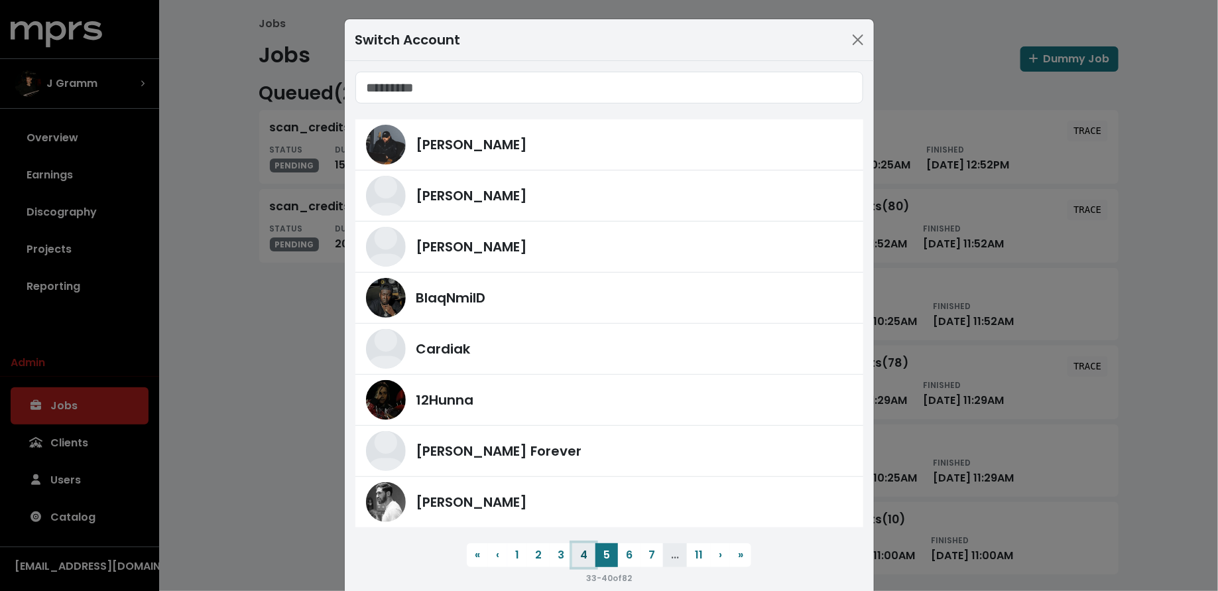
click at [579, 548] on button "4" at bounding box center [583, 555] width 23 height 24
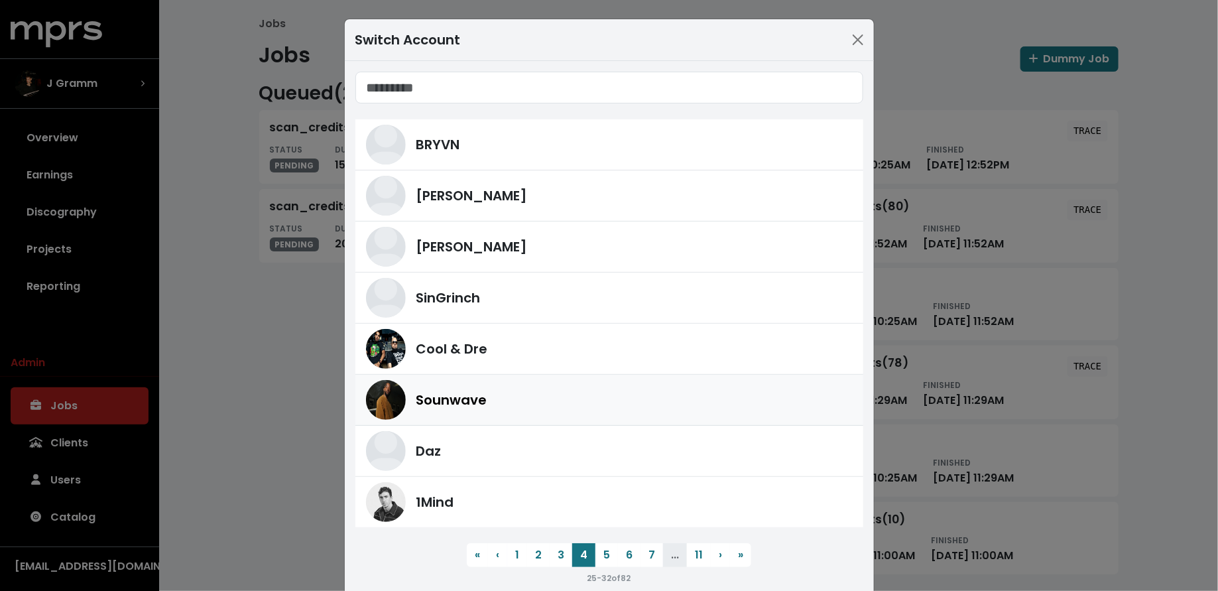
click at [567, 401] on div "Sounwave" at bounding box center [634, 400] width 436 height 20
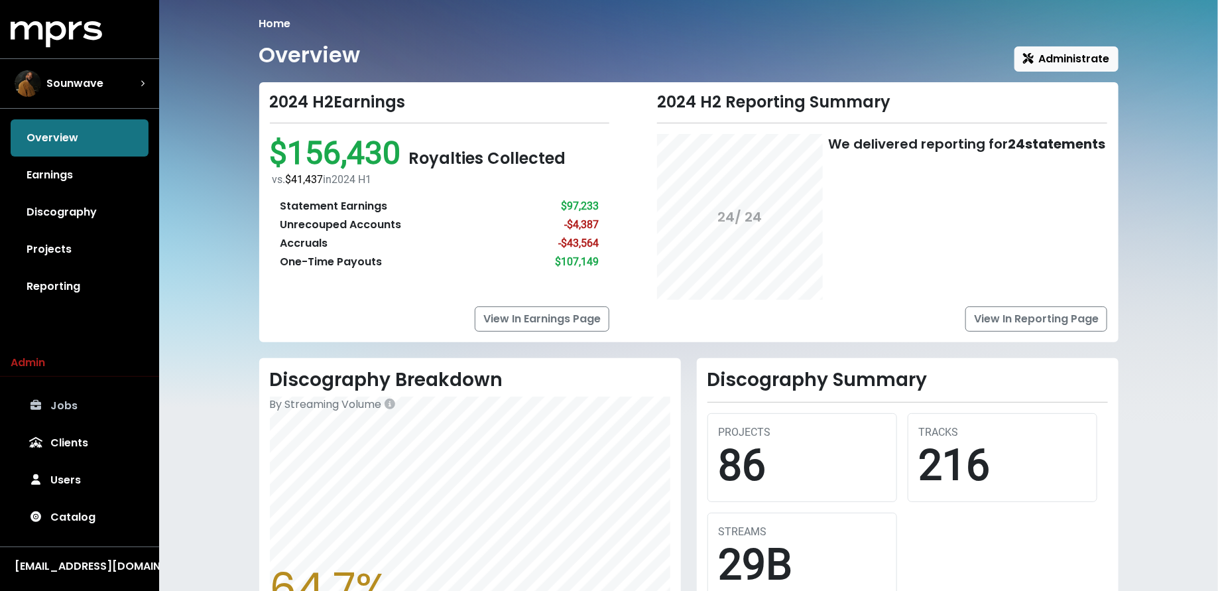
click at [67, 400] on link "Jobs" at bounding box center [80, 405] width 138 height 37
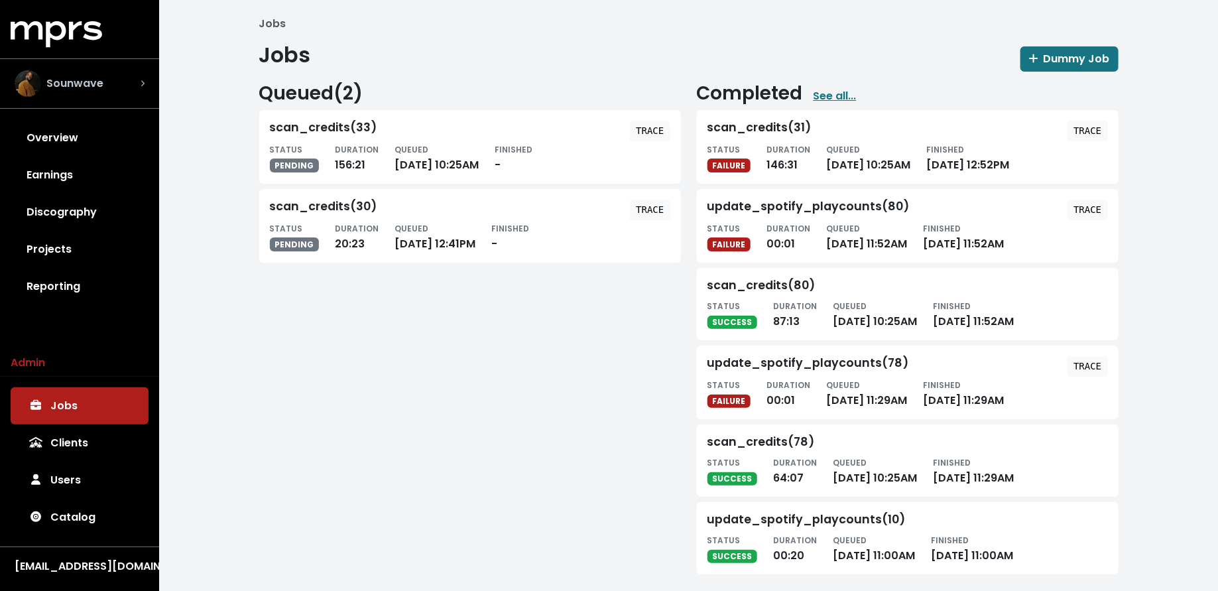
click at [104, 99] on div "Sounwave" at bounding box center [79, 84] width 151 height 48
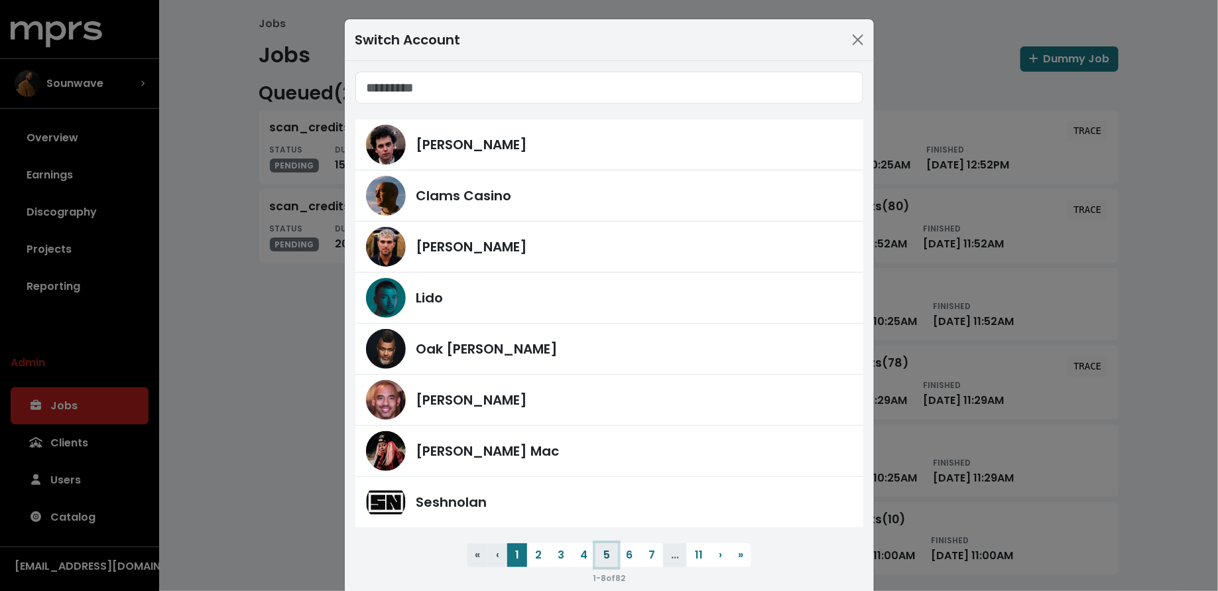
click at [601, 550] on button "5" at bounding box center [606, 555] width 23 height 24
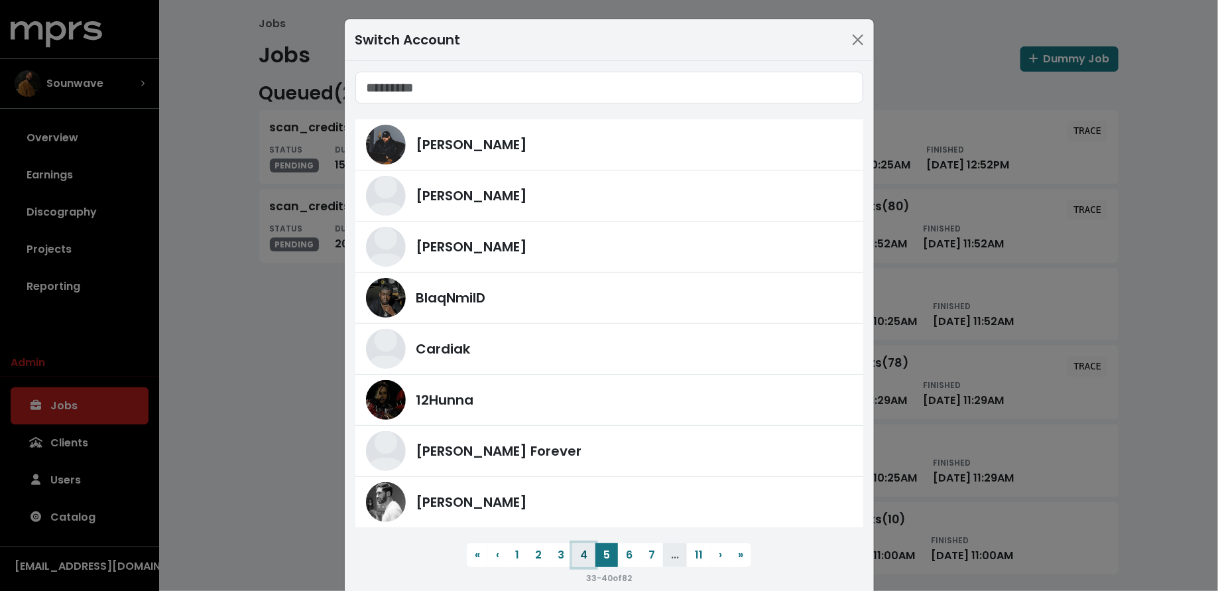
click at [585, 554] on button "4" at bounding box center [583, 555] width 23 height 24
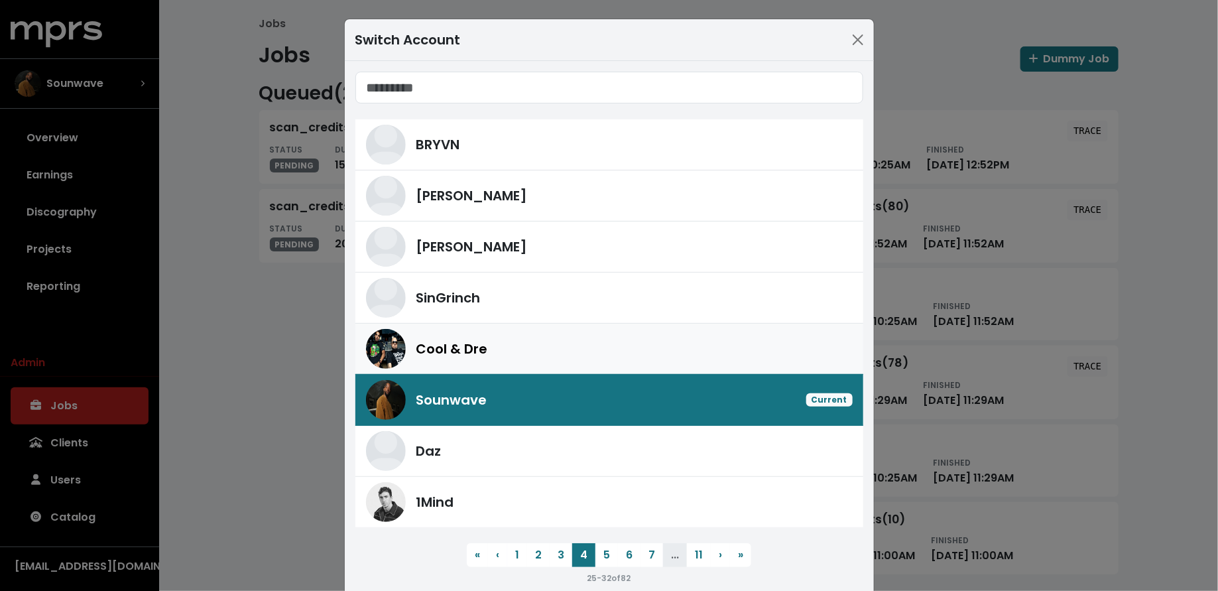
click at [552, 349] on div "Cool & Dre" at bounding box center [634, 349] width 436 height 20
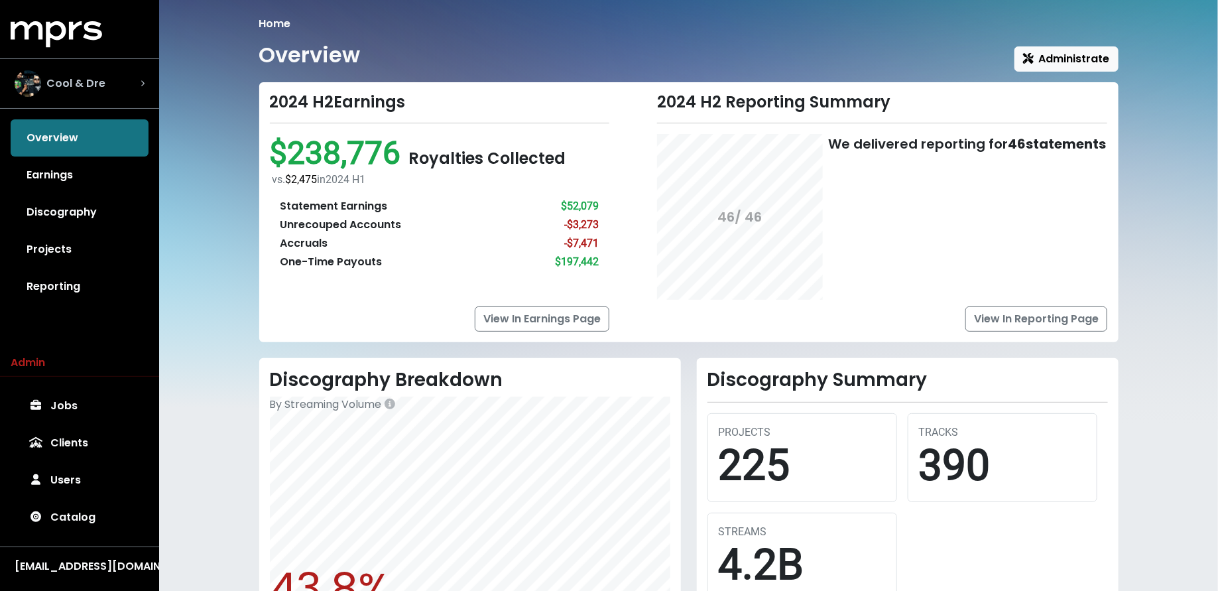
click at [118, 86] on div "Cool & Dre" at bounding box center [80, 83] width 130 height 27
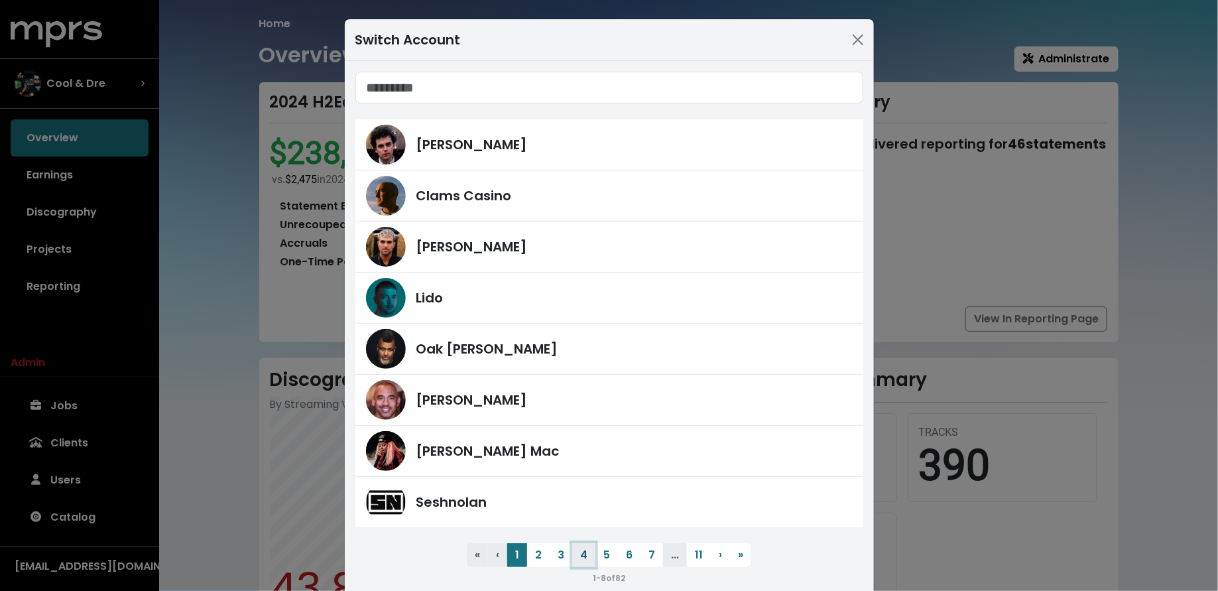
click at [589, 544] on button "4" at bounding box center [583, 555] width 23 height 24
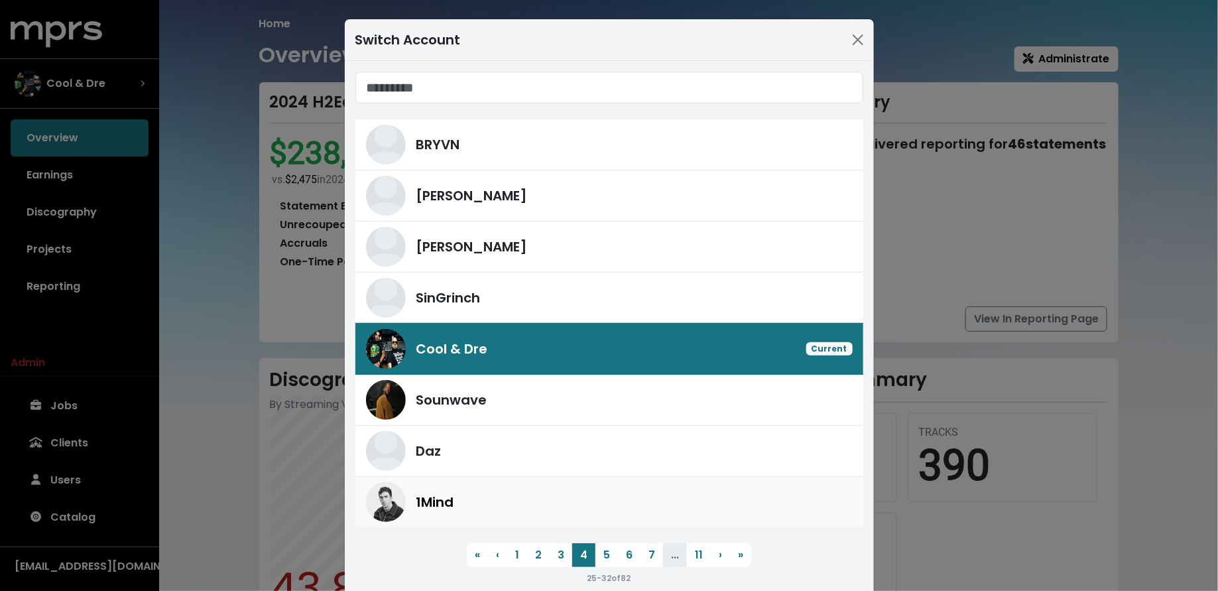
click at [500, 495] on div "1Mind" at bounding box center [634, 502] width 436 height 20
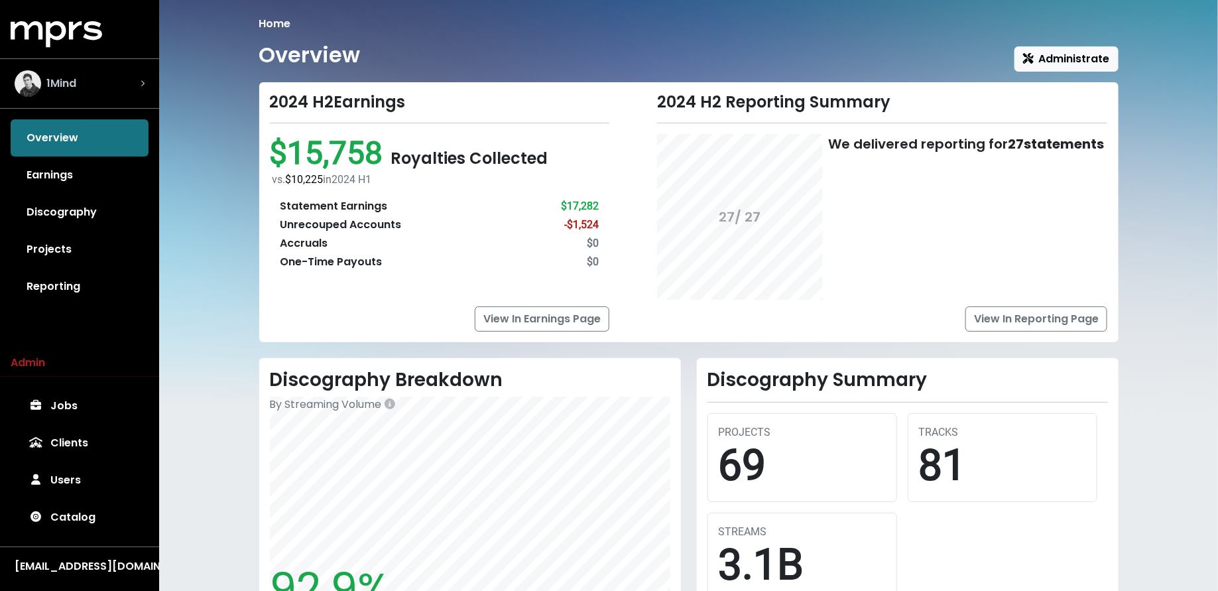
click at [82, 80] on div "1Mind" at bounding box center [80, 83] width 130 height 27
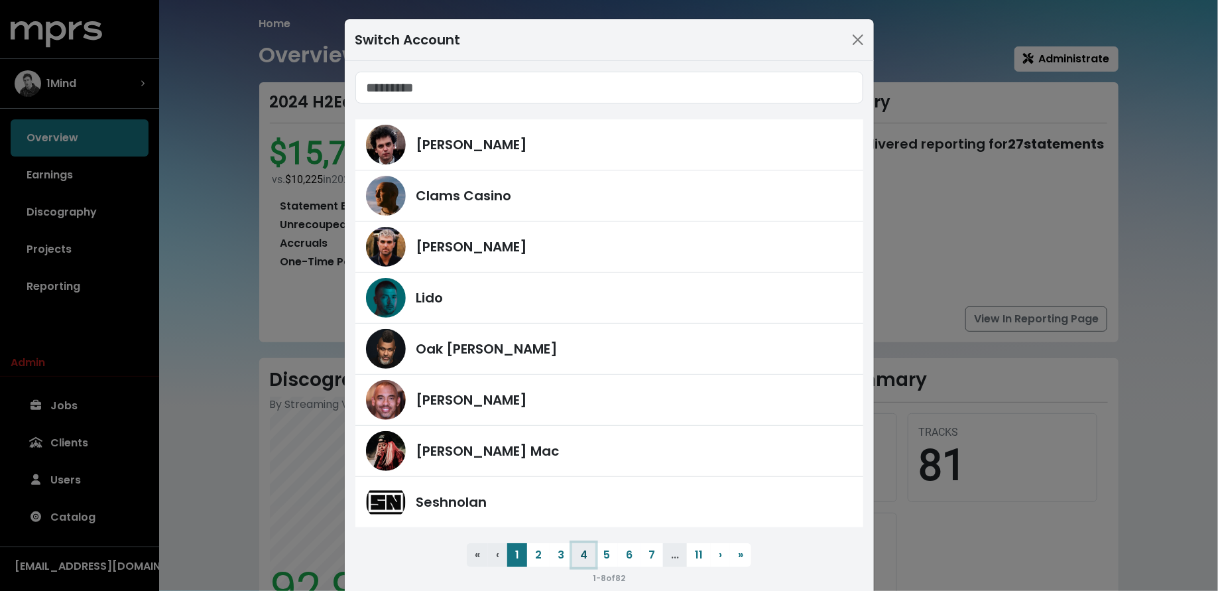
click at [590, 556] on button "4" at bounding box center [583, 555] width 23 height 24
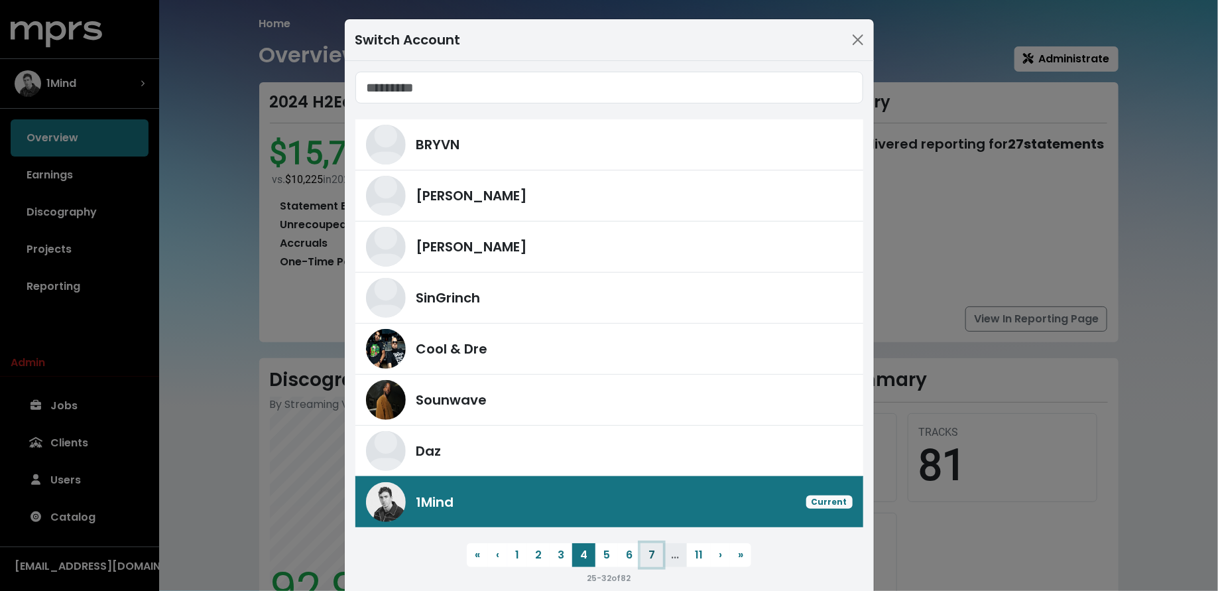
click at [649, 552] on button "7" at bounding box center [651, 555] width 23 height 24
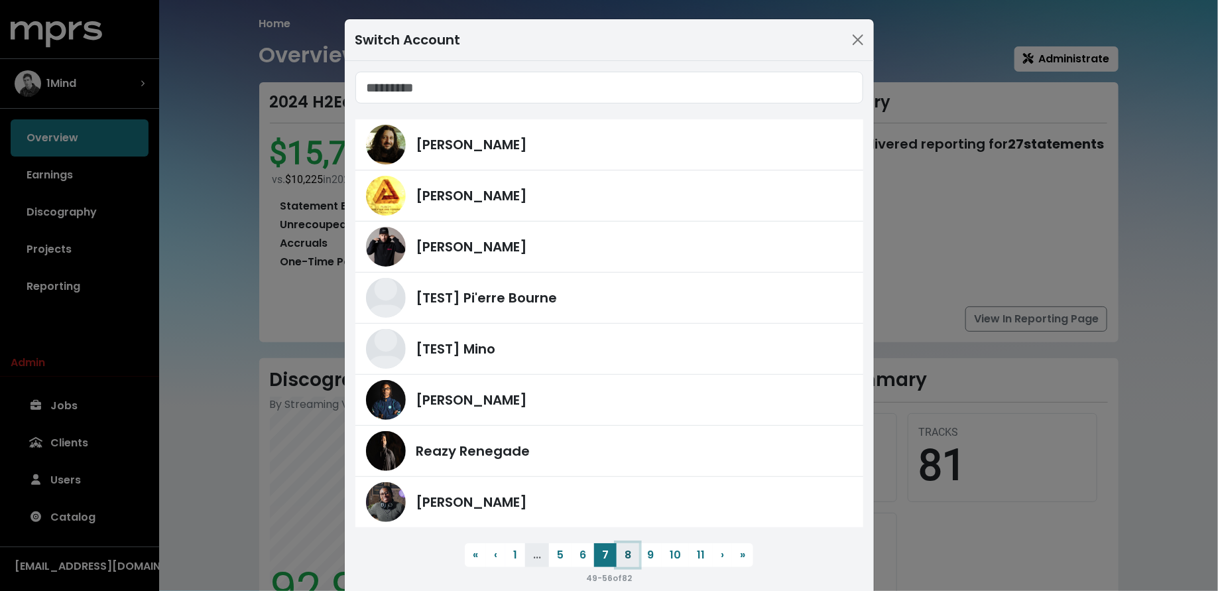
click at [631, 550] on button "8" at bounding box center [628, 555] width 23 height 24
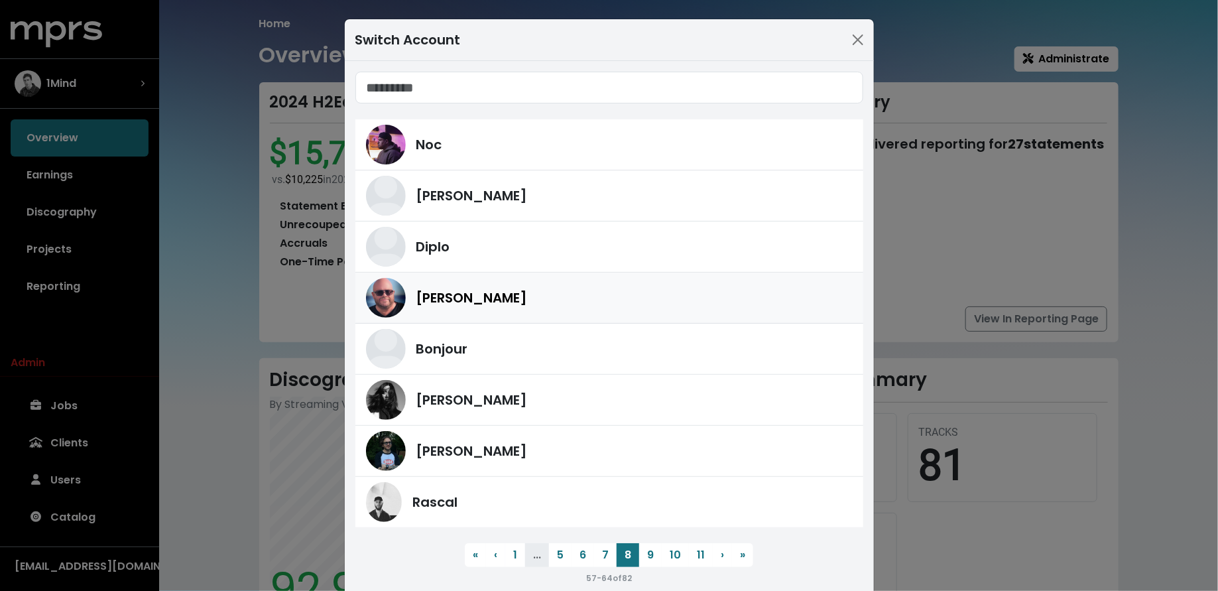
click at [633, 308] on div "Stuart Crichton" at bounding box center [609, 298] width 487 height 40
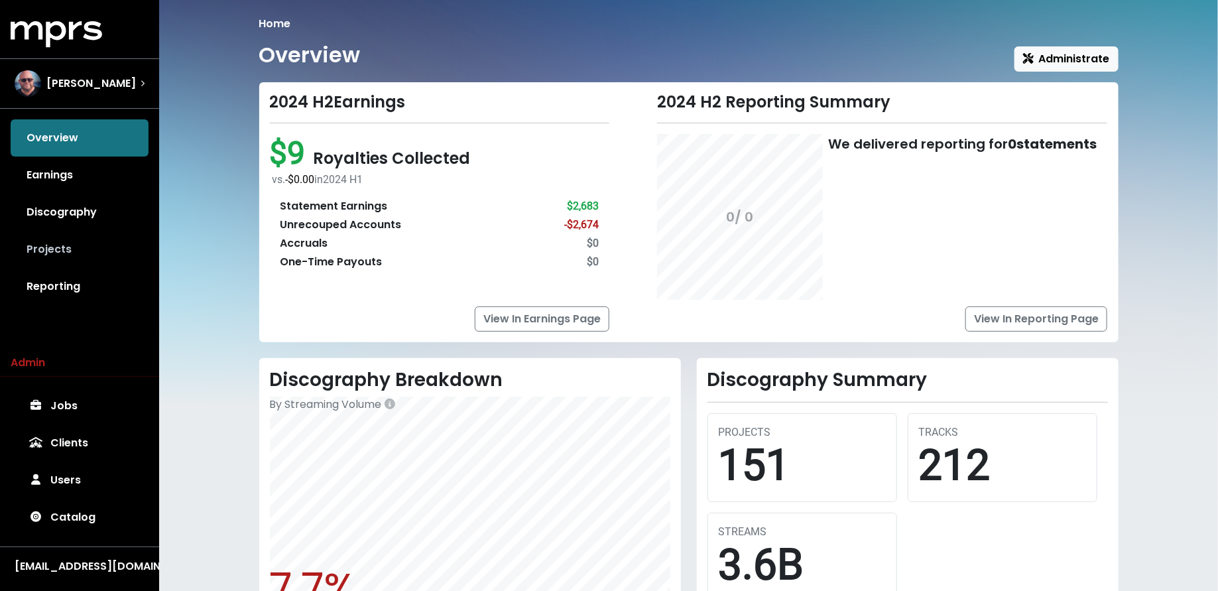
click at [117, 259] on link "Projects" at bounding box center [80, 249] width 138 height 37
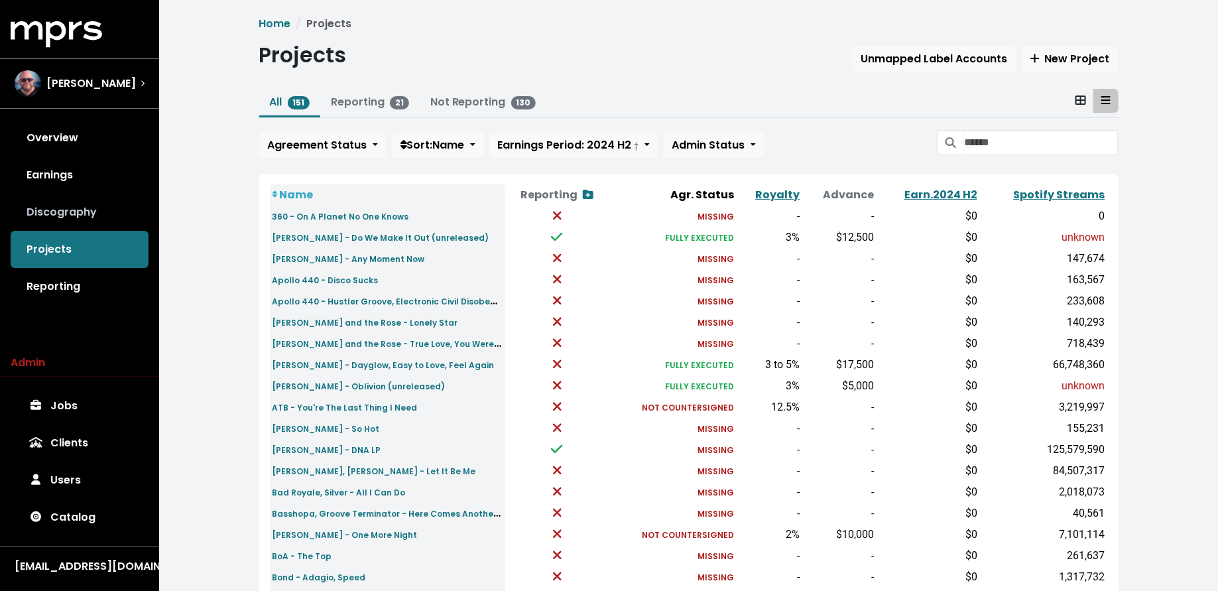
click at [108, 202] on link "Discography" at bounding box center [80, 212] width 138 height 37
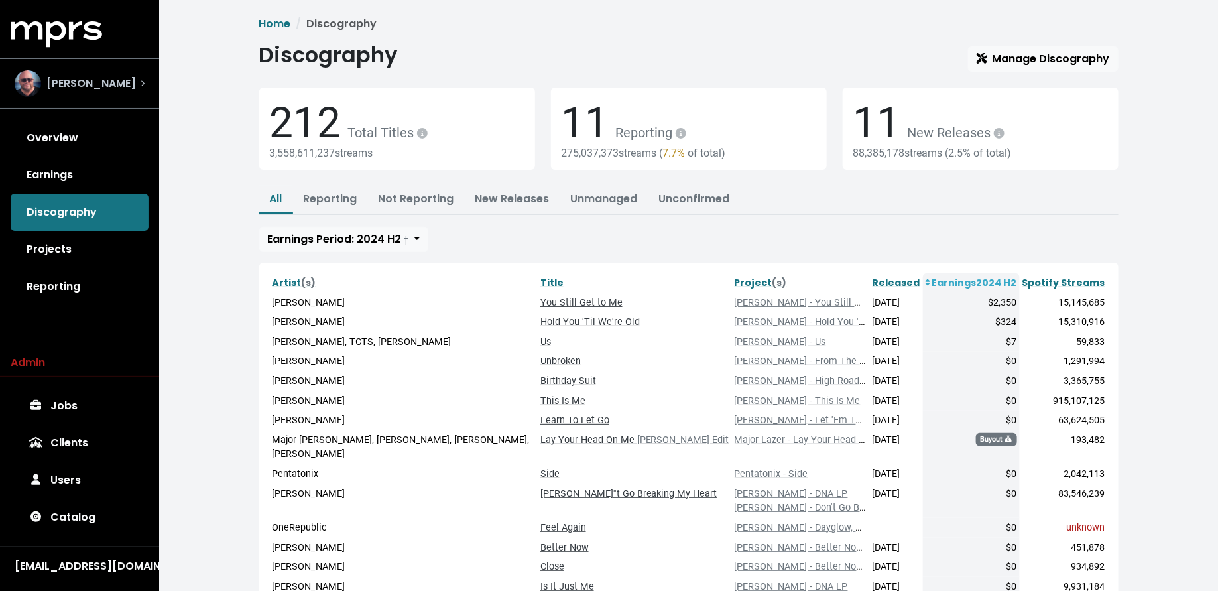
click at [135, 82] on div "Stuart Crichton" at bounding box center [80, 83] width 130 height 27
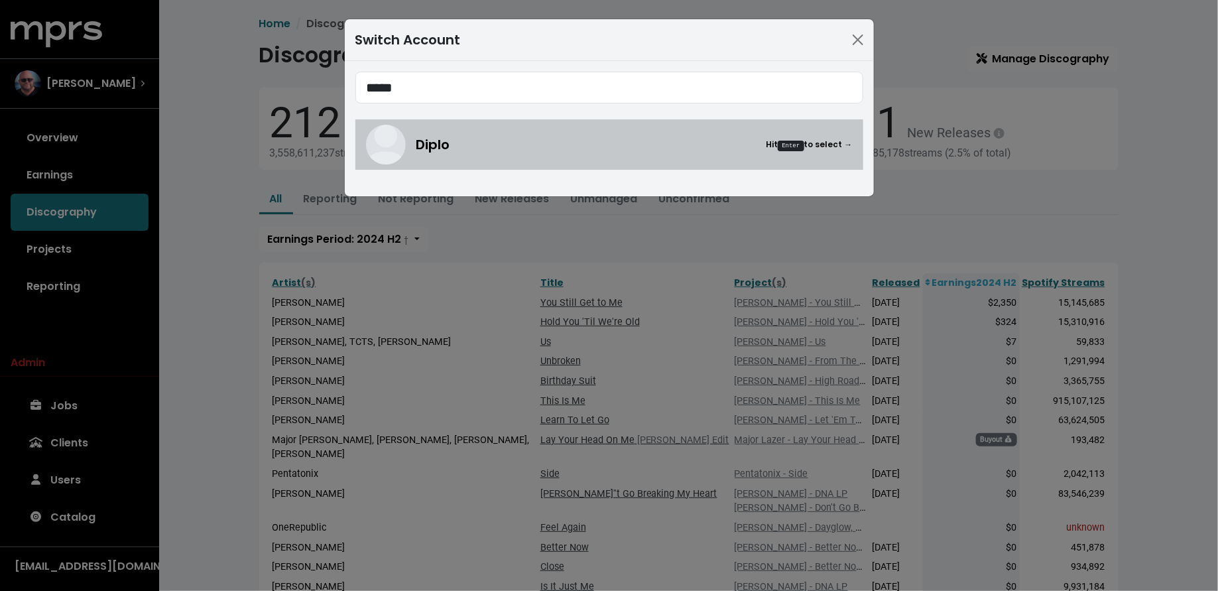
type input "*****"
click at [454, 164] on link "Diplo Hit Enter to select →" at bounding box center [609, 144] width 508 height 50
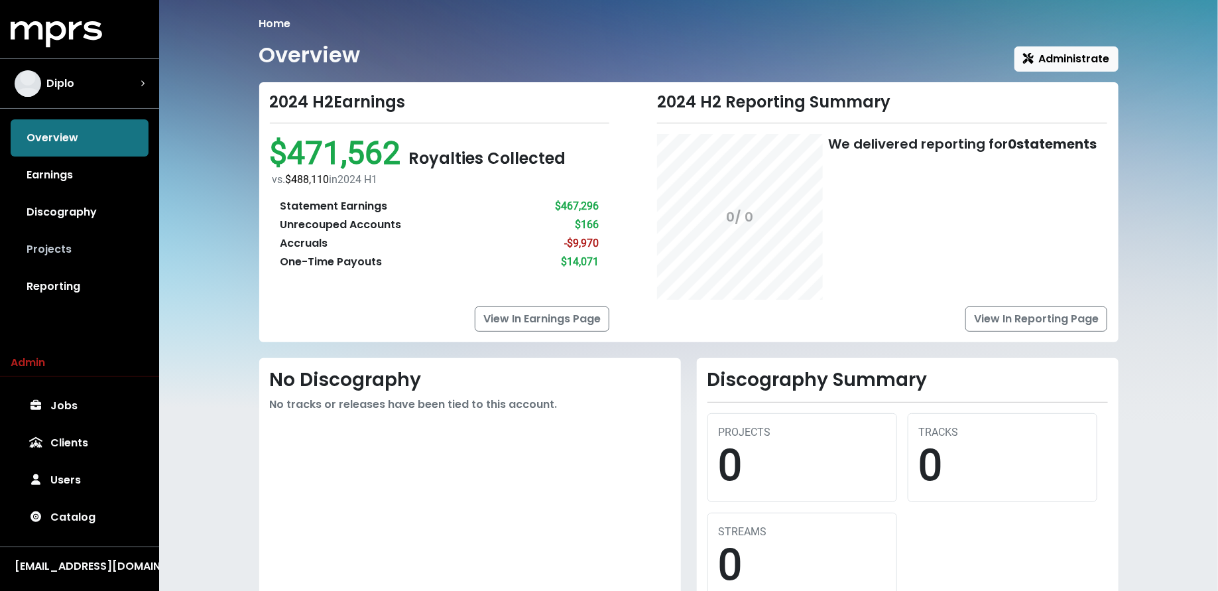
click at [77, 247] on link "Projects" at bounding box center [80, 249] width 138 height 37
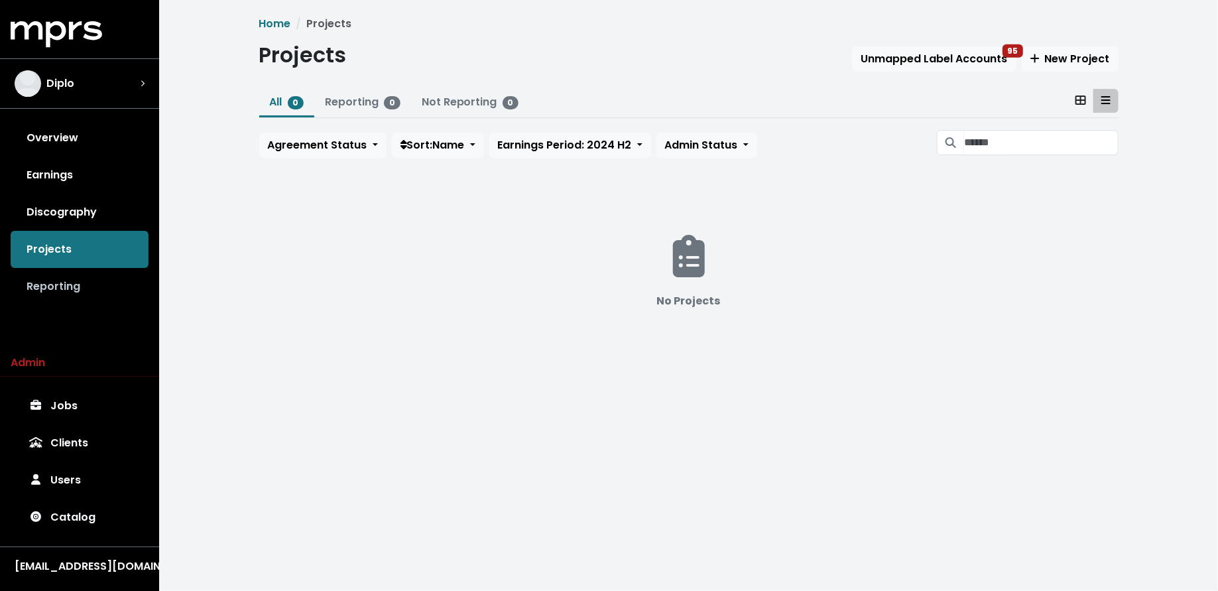
click at [89, 291] on link "Reporting" at bounding box center [80, 286] width 138 height 37
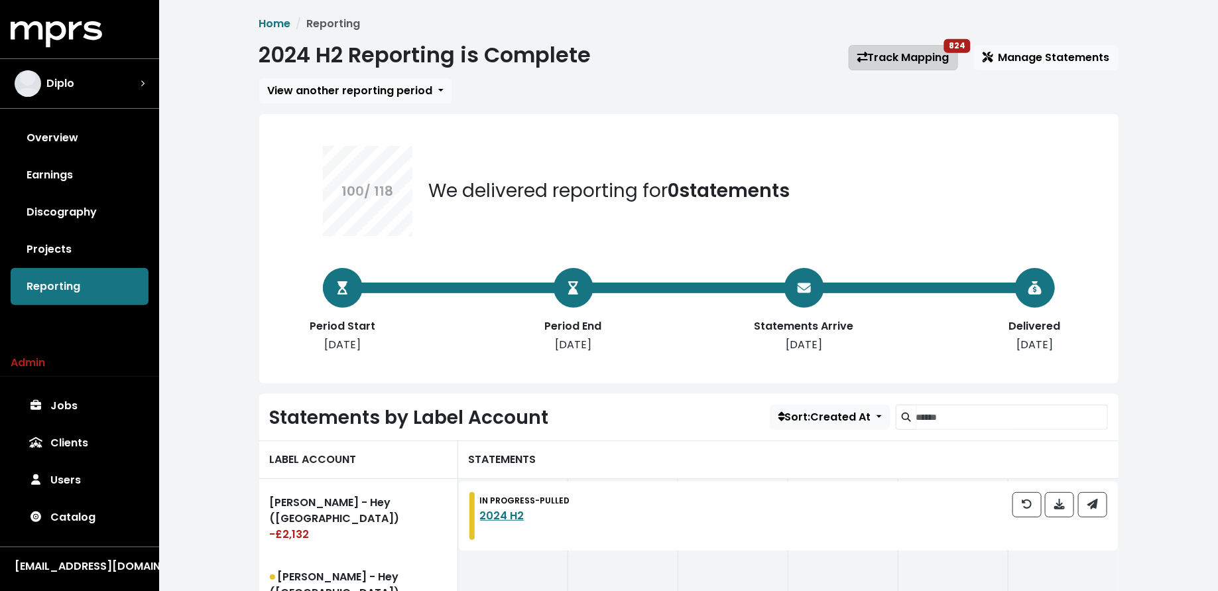
click at [882, 63] on link "Track Mapping 824" at bounding box center [903, 57] width 109 height 25
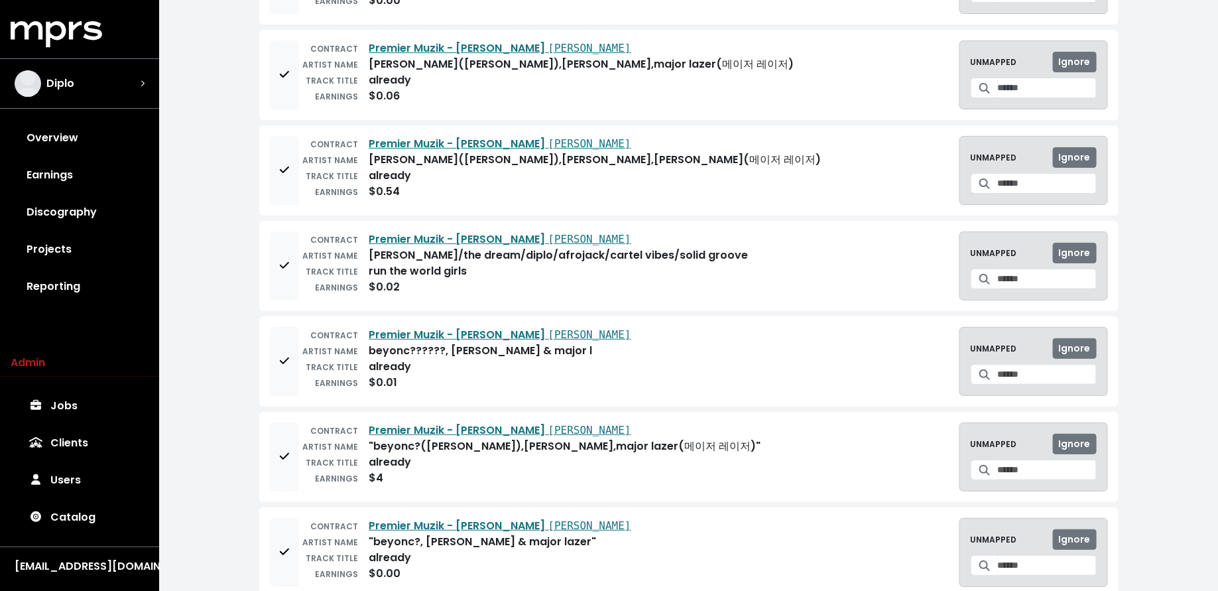
scroll to position [2474, 0]
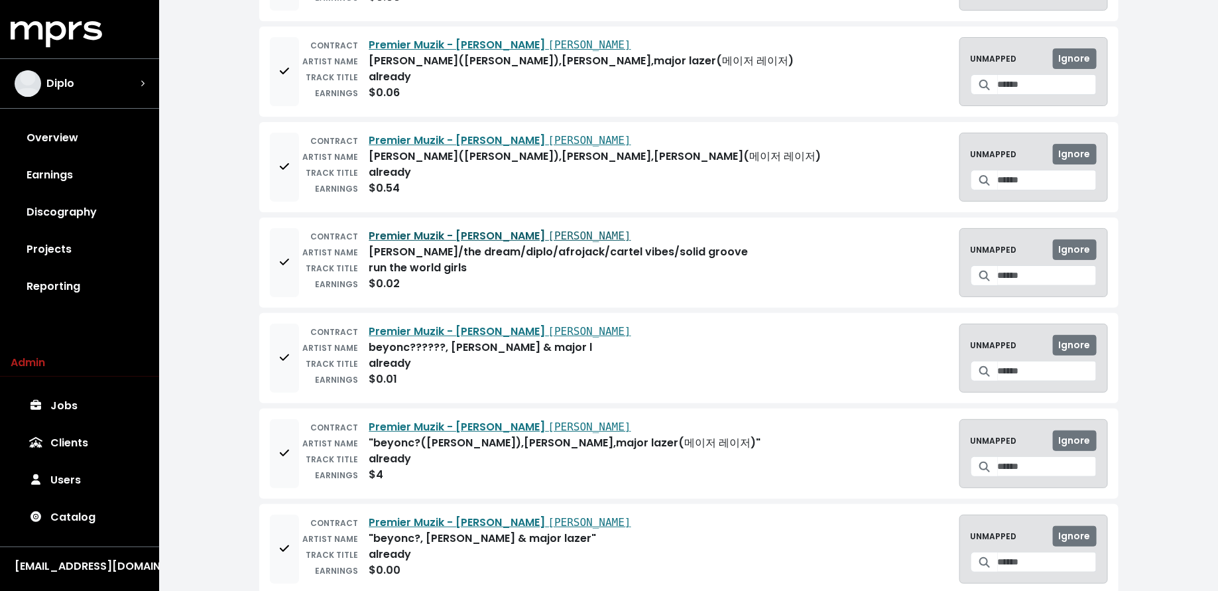
click at [476, 228] on link "Premier Muzik - Thomas Wesley Pentz Thomas Wesley Pentz" at bounding box center [500, 235] width 262 height 15
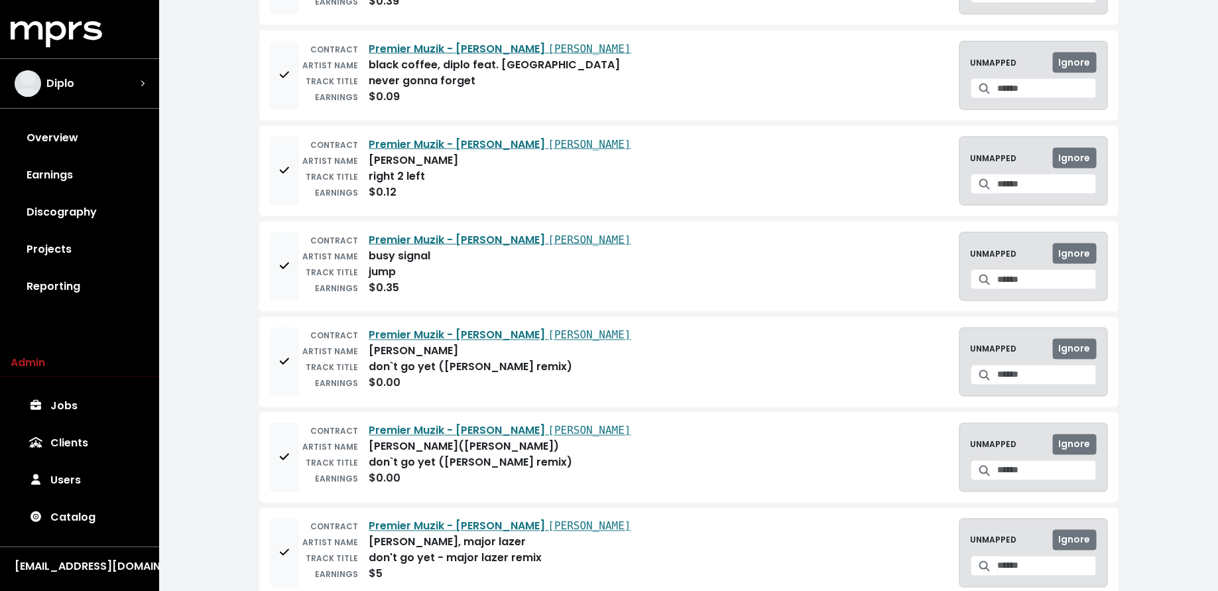
scroll to position [3370, 0]
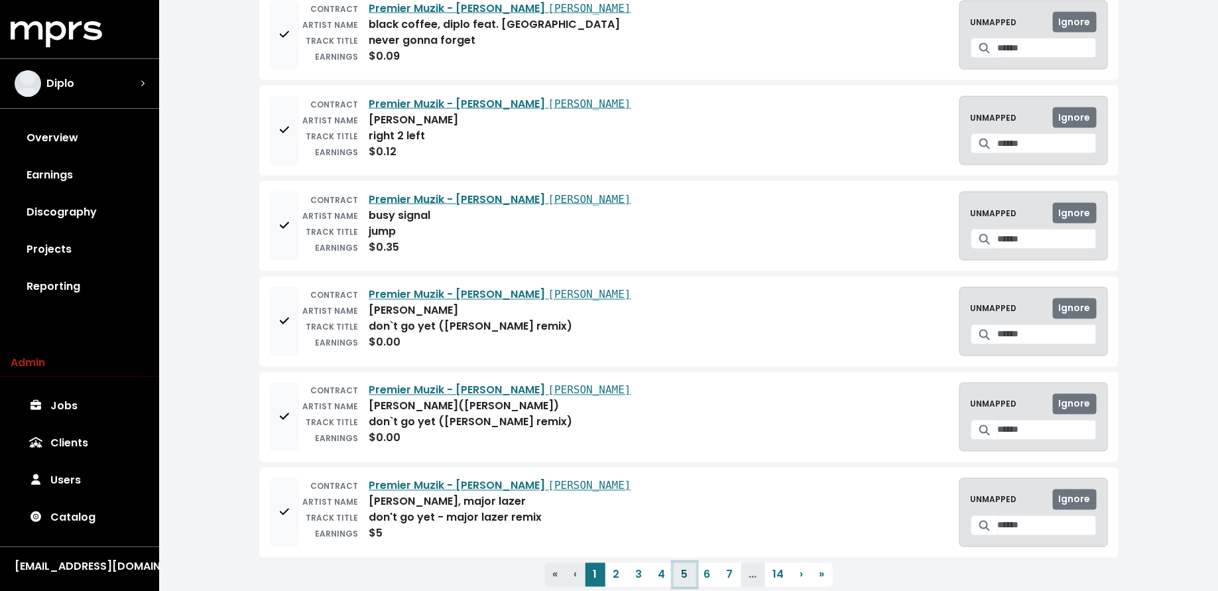
click at [687, 563] on button "5" at bounding box center [685, 575] width 23 height 24
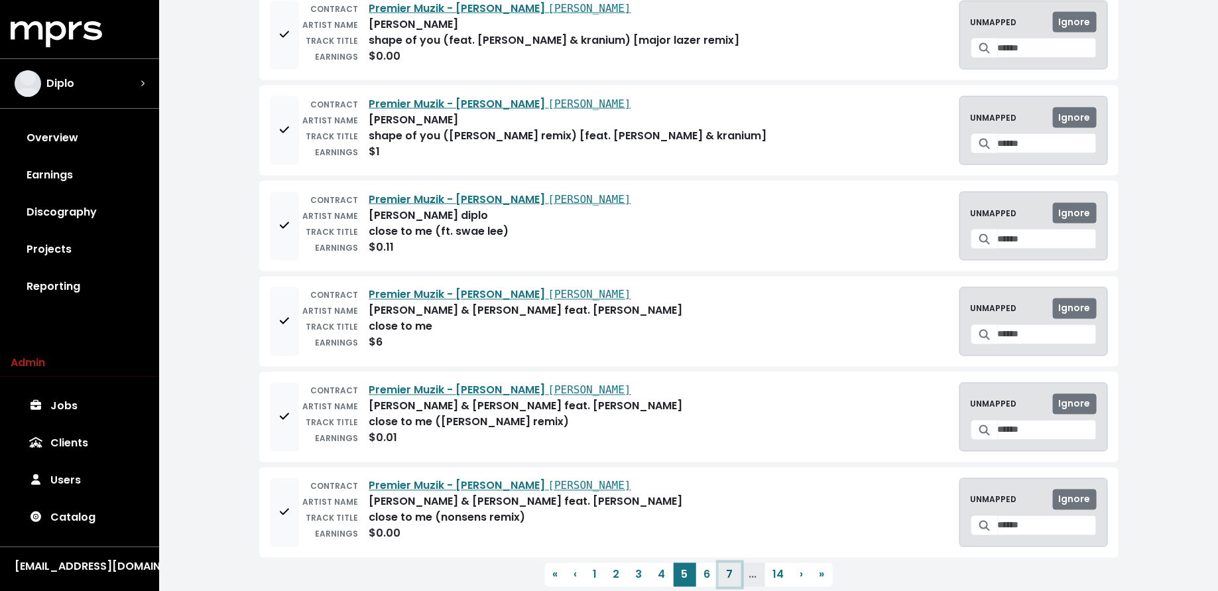
click at [729, 563] on button "7" at bounding box center [730, 575] width 23 height 24
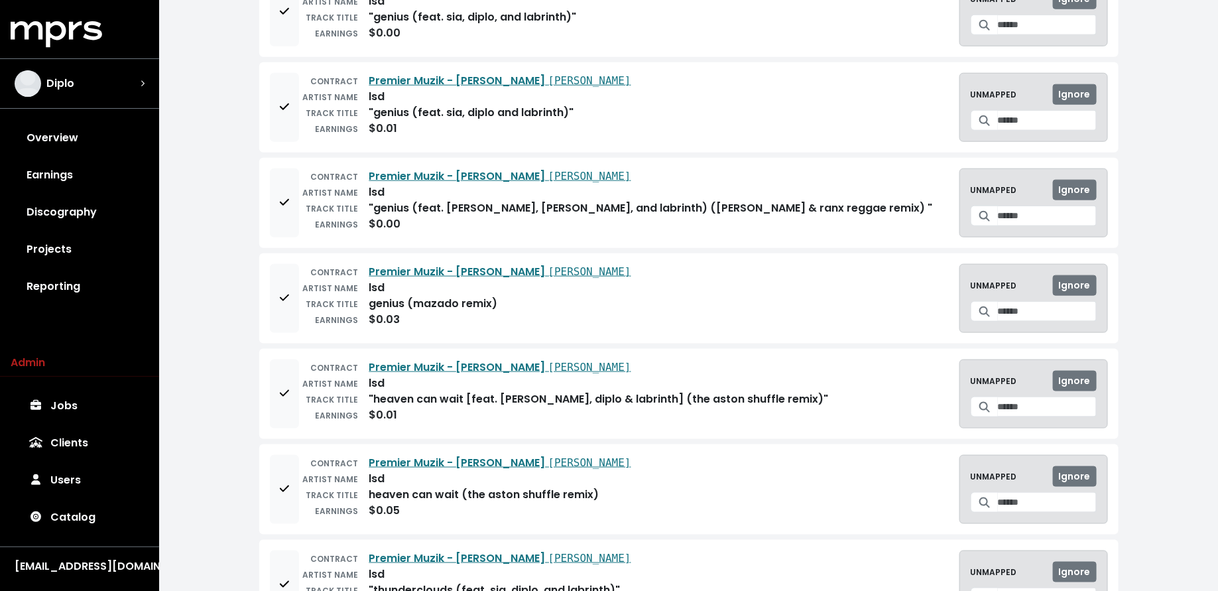
scroll to position [0, 0]
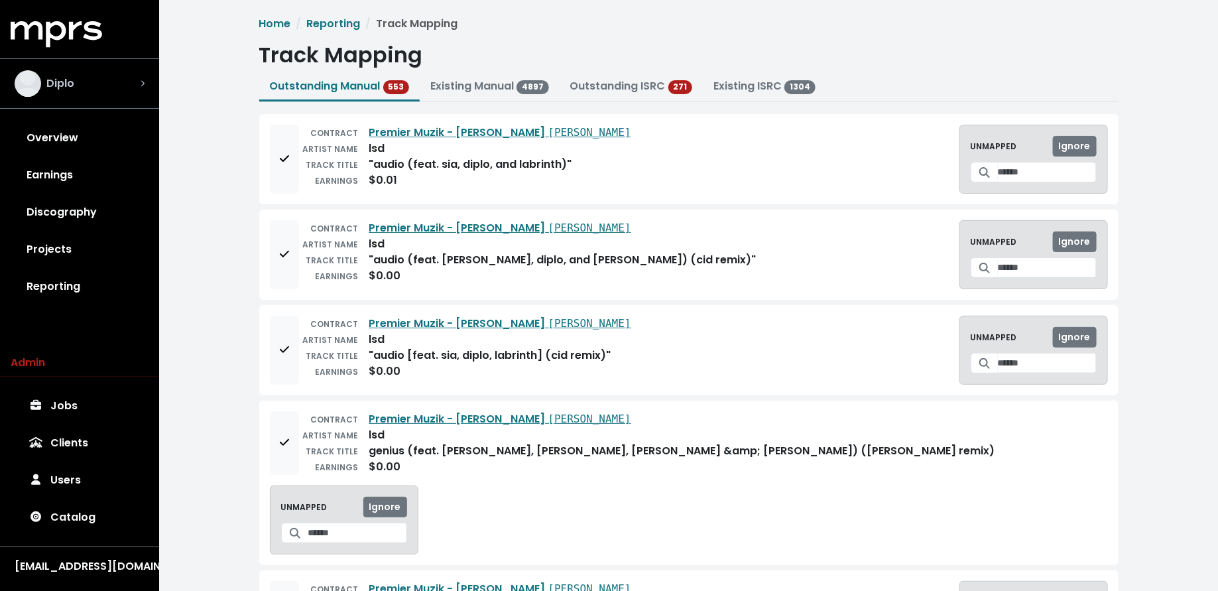
click at [139, 91] on div "Diplo" at bounding box center [80, 83] width 130 height 27
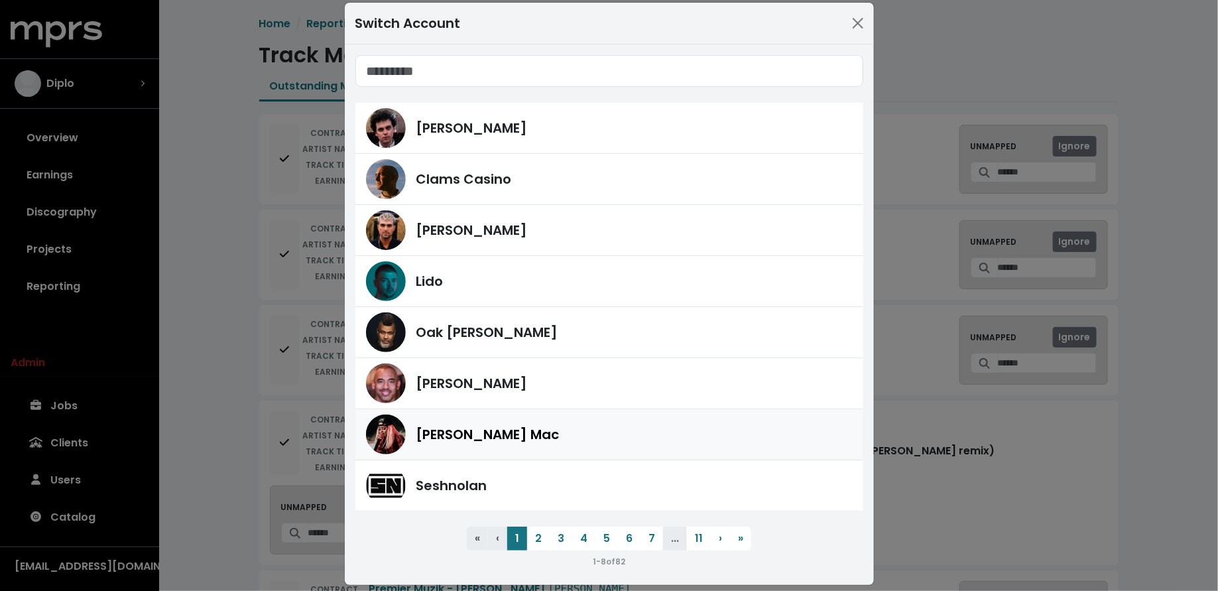
scroll to position [27, 0]
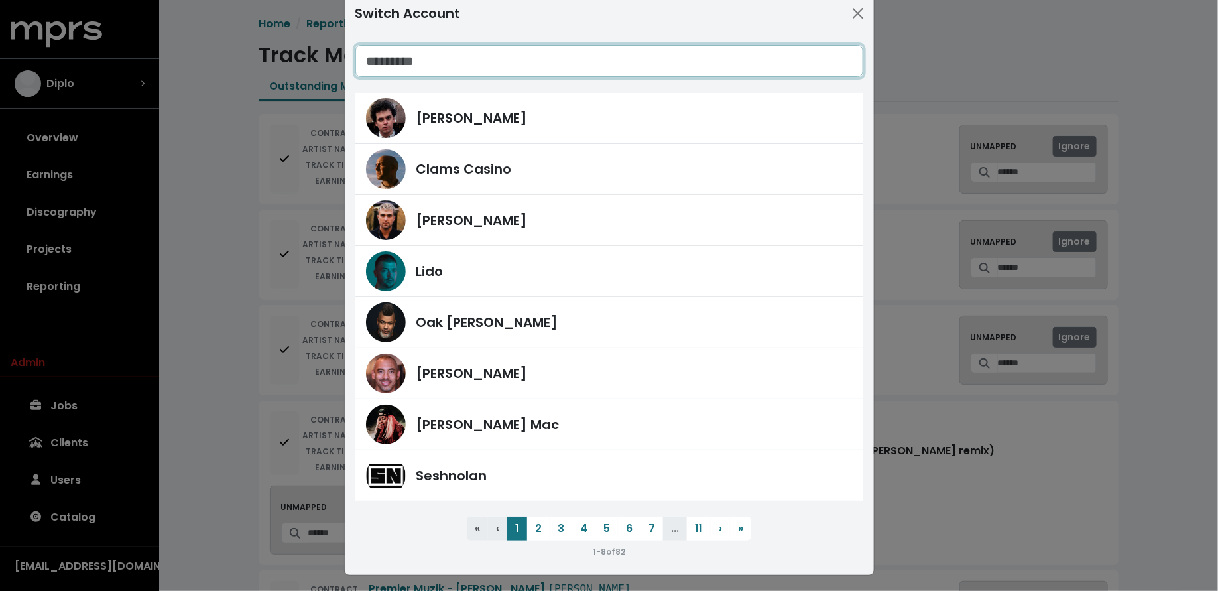
type input "*"
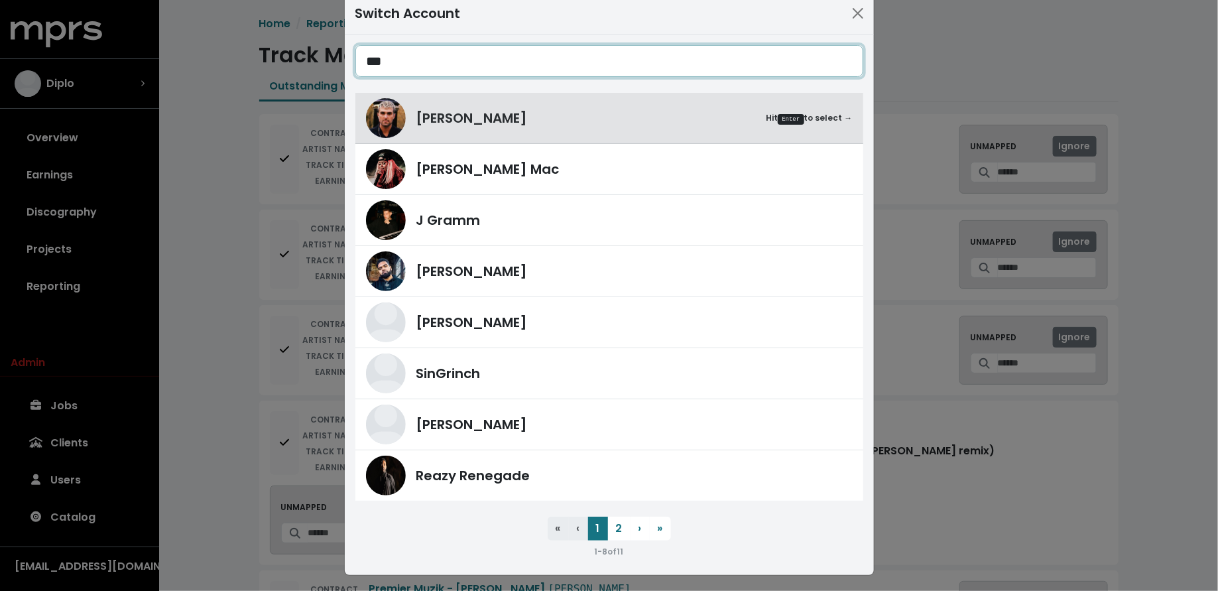
scroll to position [0, 0]
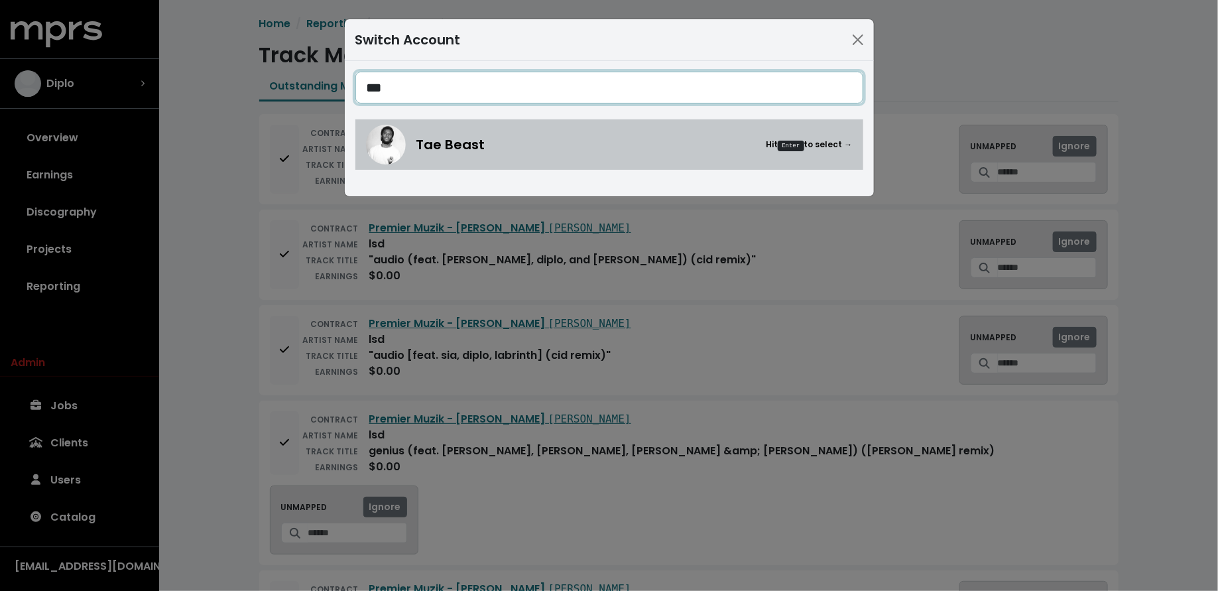
type input "***"
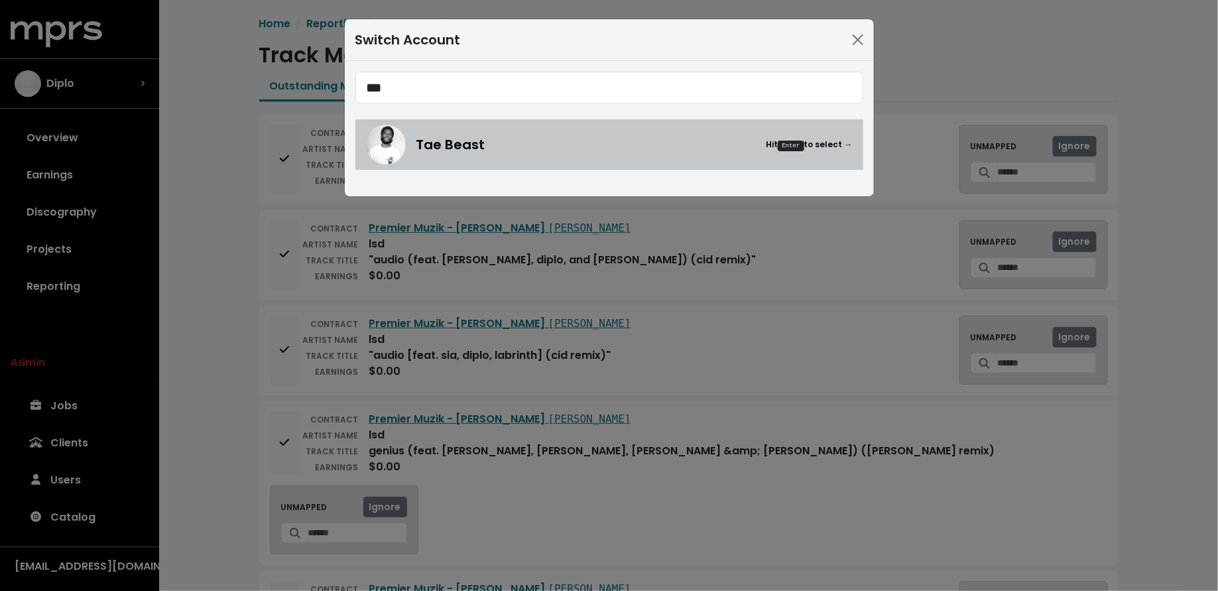
click at [539, 148] on div "Tae Beast Hit Enter to select →" at bounding box center [634, 145] width 436 height 20
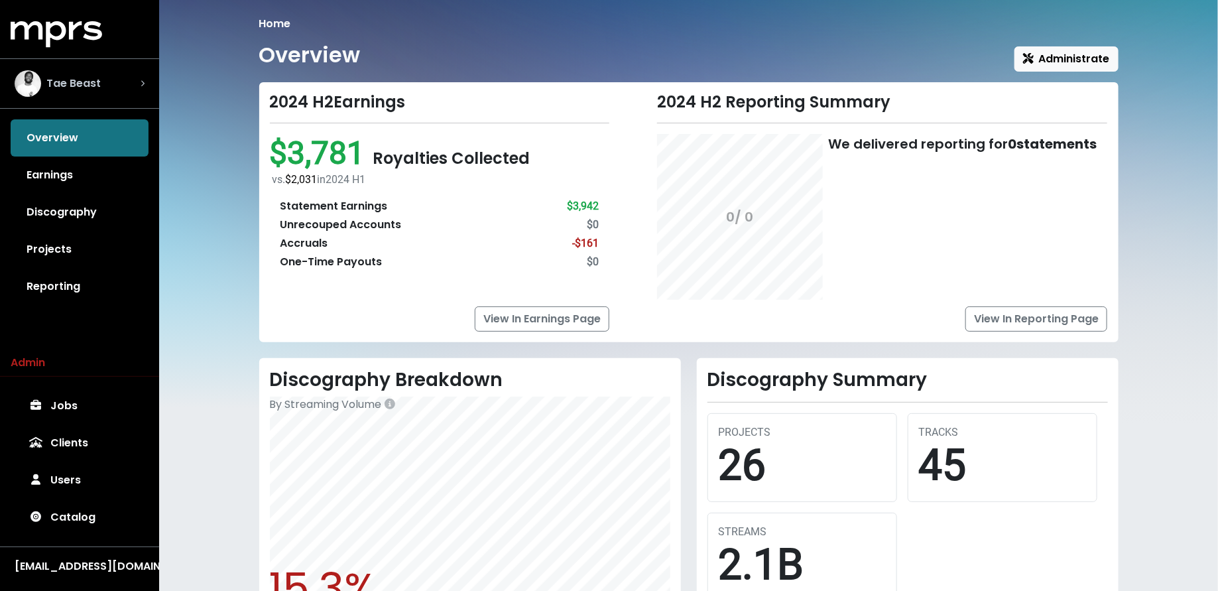
click at [100, 84] on div "Tae Beast" at bounding box center [80, 83] width 130 height 27
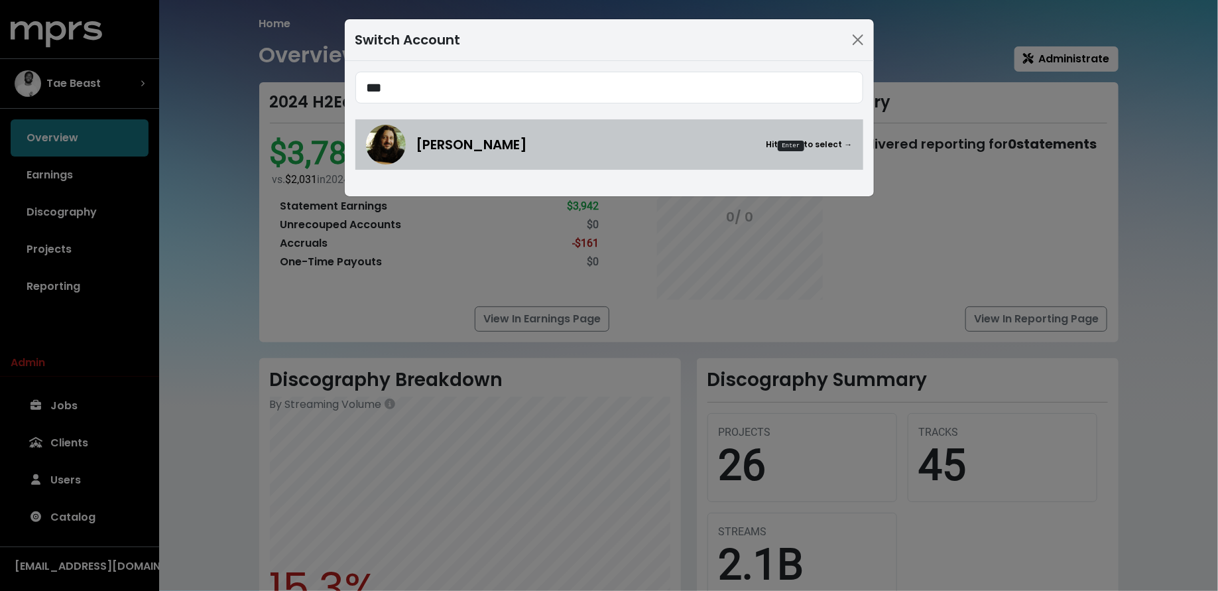
type input "***"
click at [421, 143] on span "Julian Bunetta" at bounding box center [471, 145] width 111 height 20
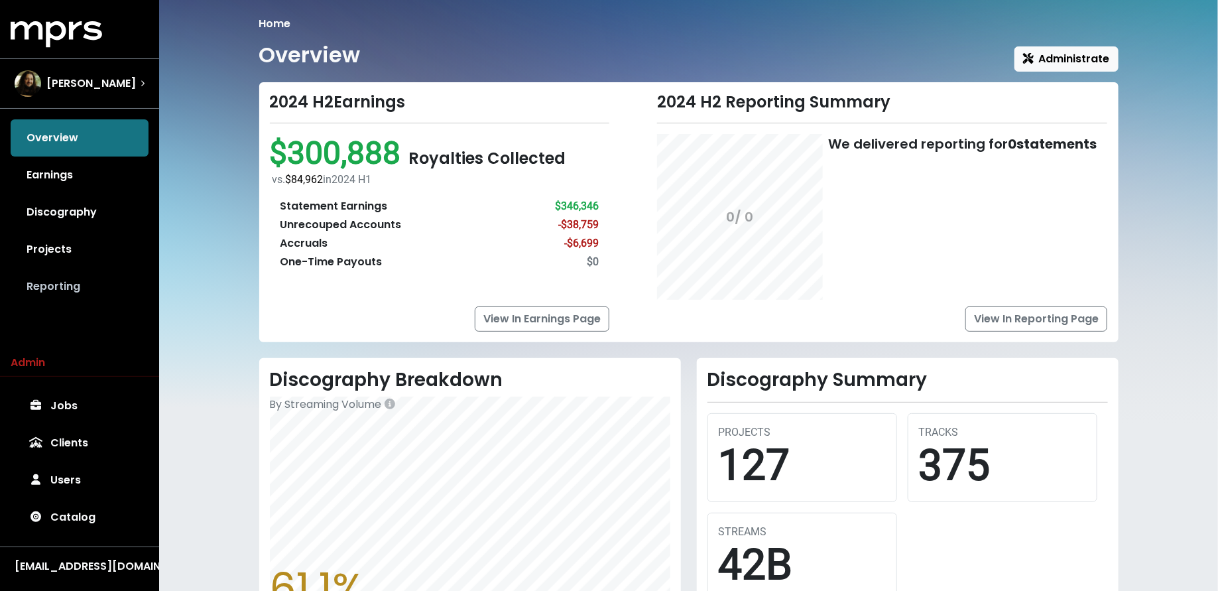
click at [129, 284] on link "Reporting" at bounding box center [80, 286] width 138 height 37
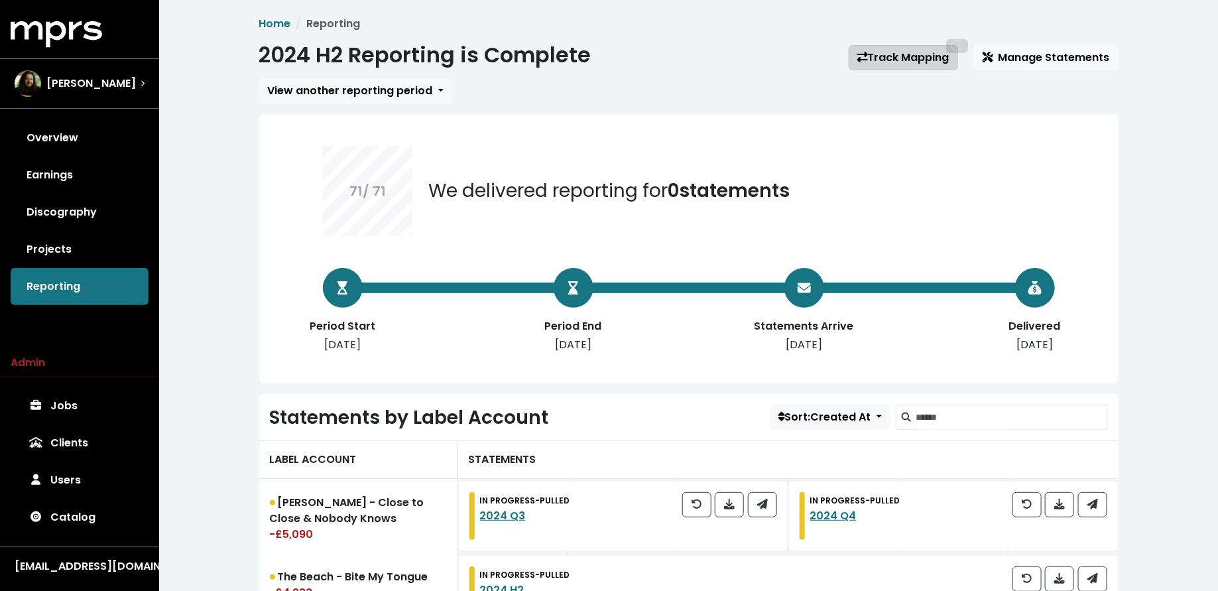
click at [888, 54] on link "Track Mapping" at bounding box center [903, 57] width 109 height 25
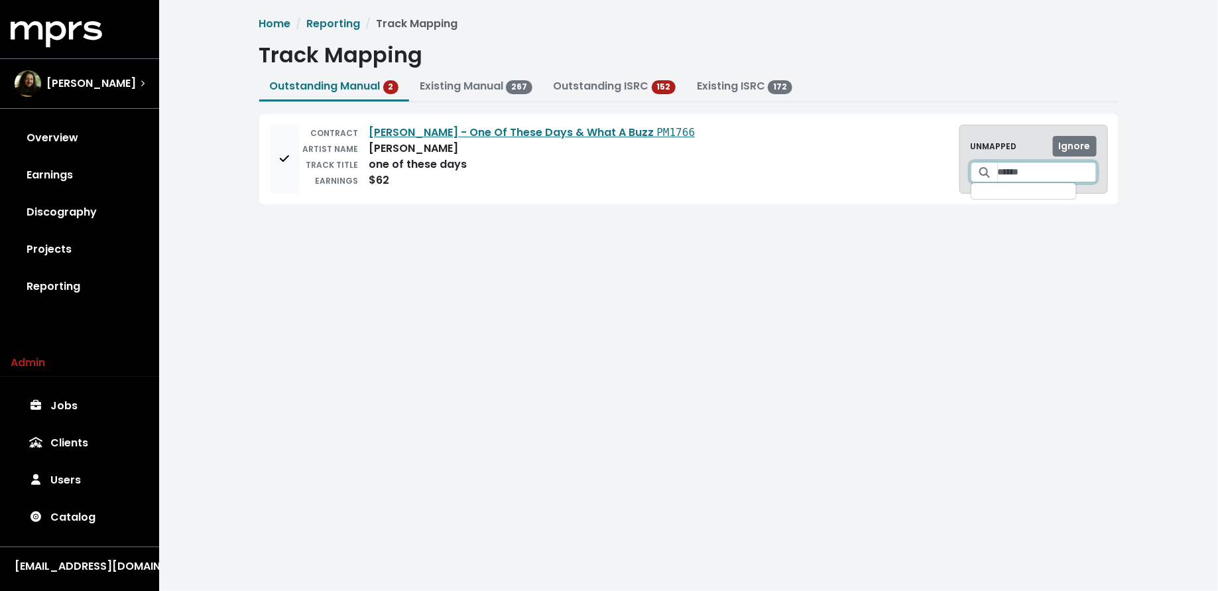
click at [1000, 176] on input "Search for a track to map to" at bounding box center [1047, 172] width 99 height 21
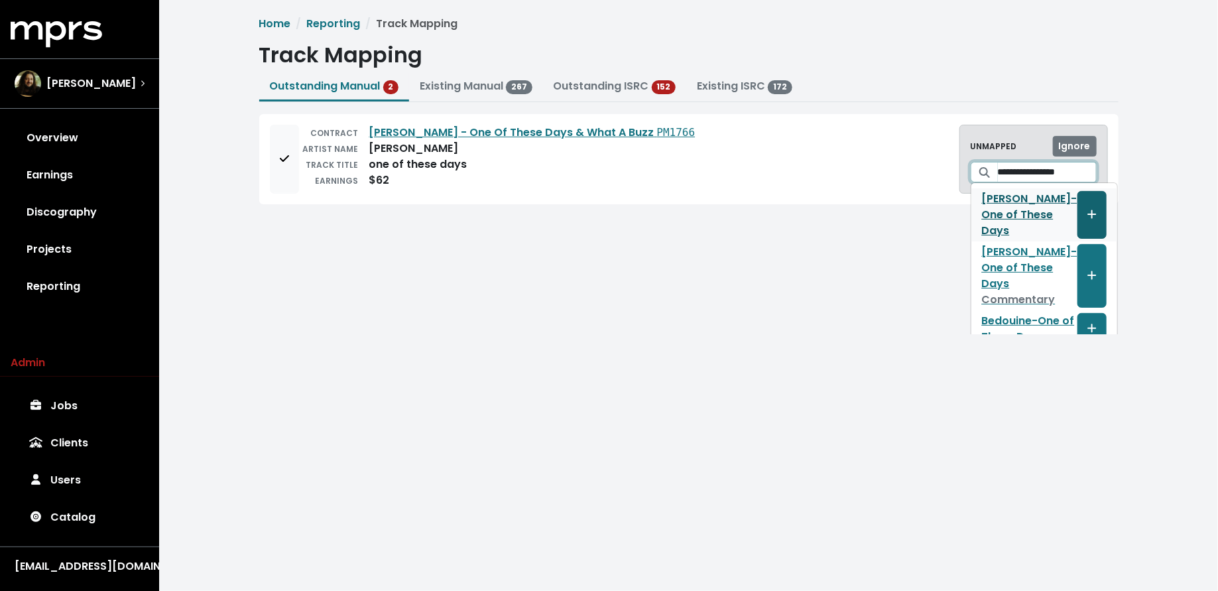
type input "**********"
click at [1086, 207] on span "Create track mapping" at bounding box center [1092, 215] width 12 height 16
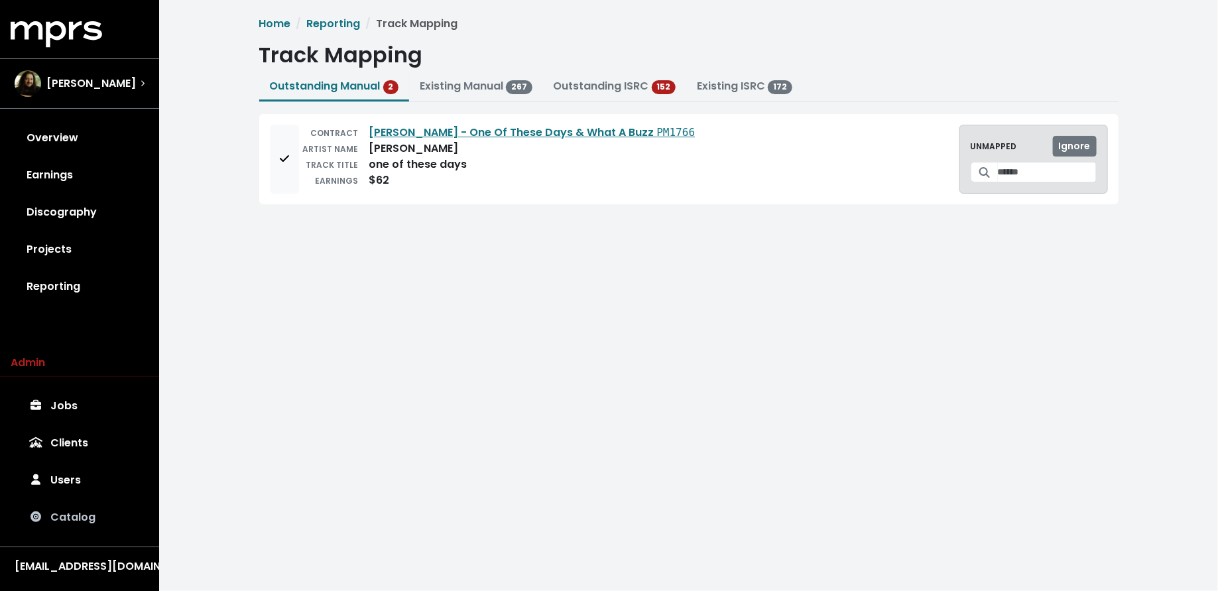
click at [87, 511] on link "Catalog" at bounding box center [80, 517] width 138 height 37
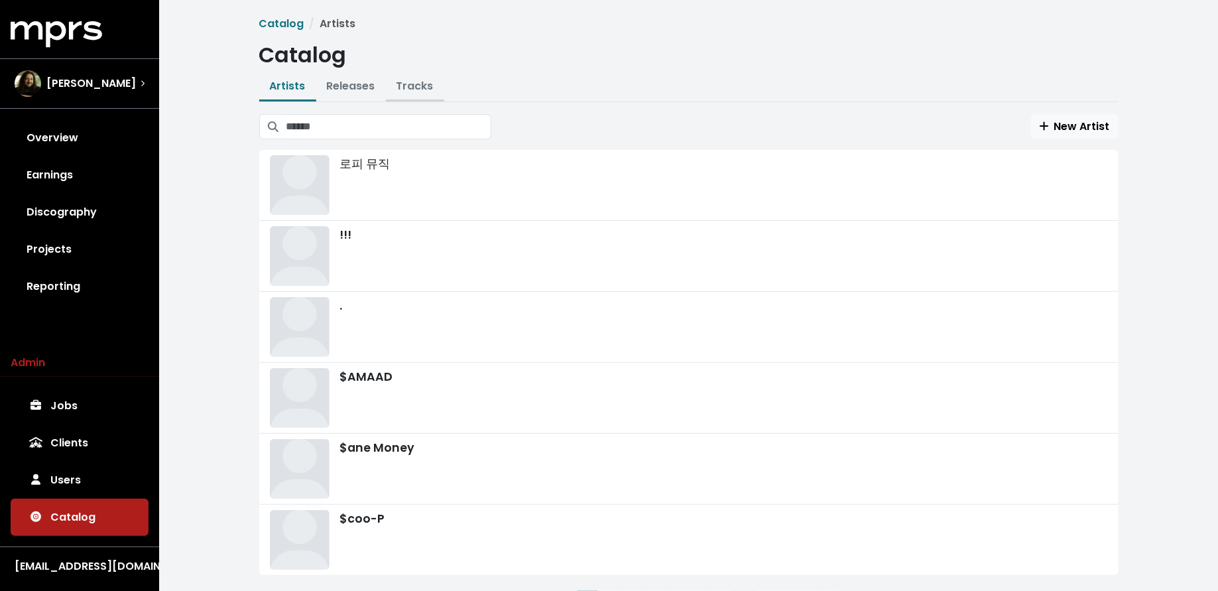
click at [410, 83] on link "Tracks" at bounding box center [414, 85] width 37 height 15
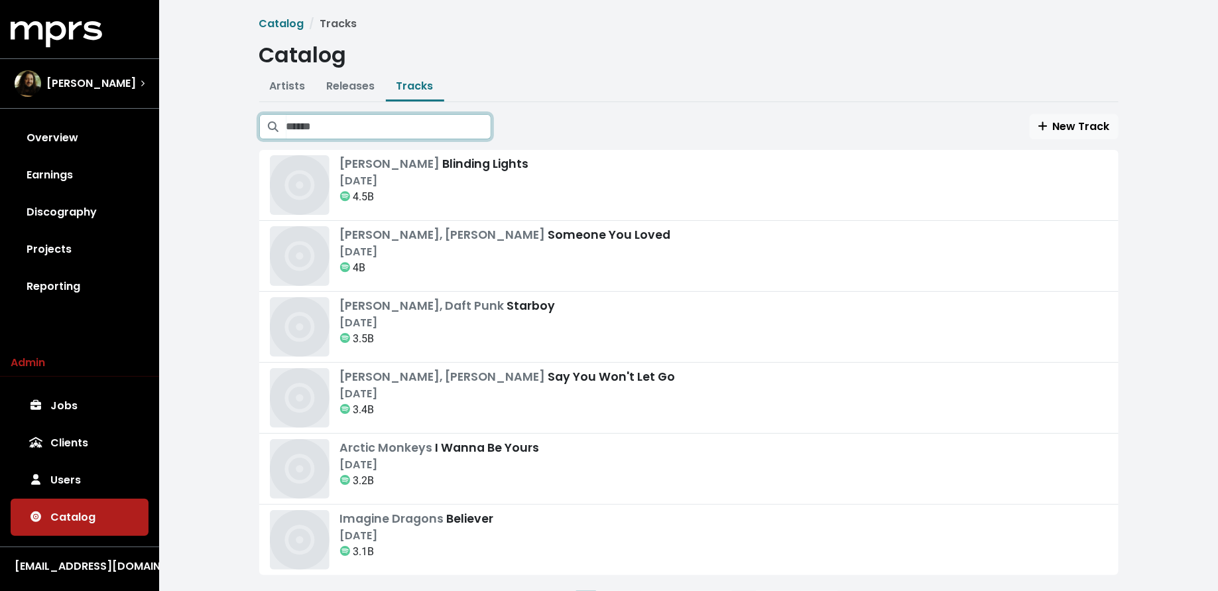
click at [408, 128] on input "Search tracks" at bounding box center [388, 126] width 205 height 25
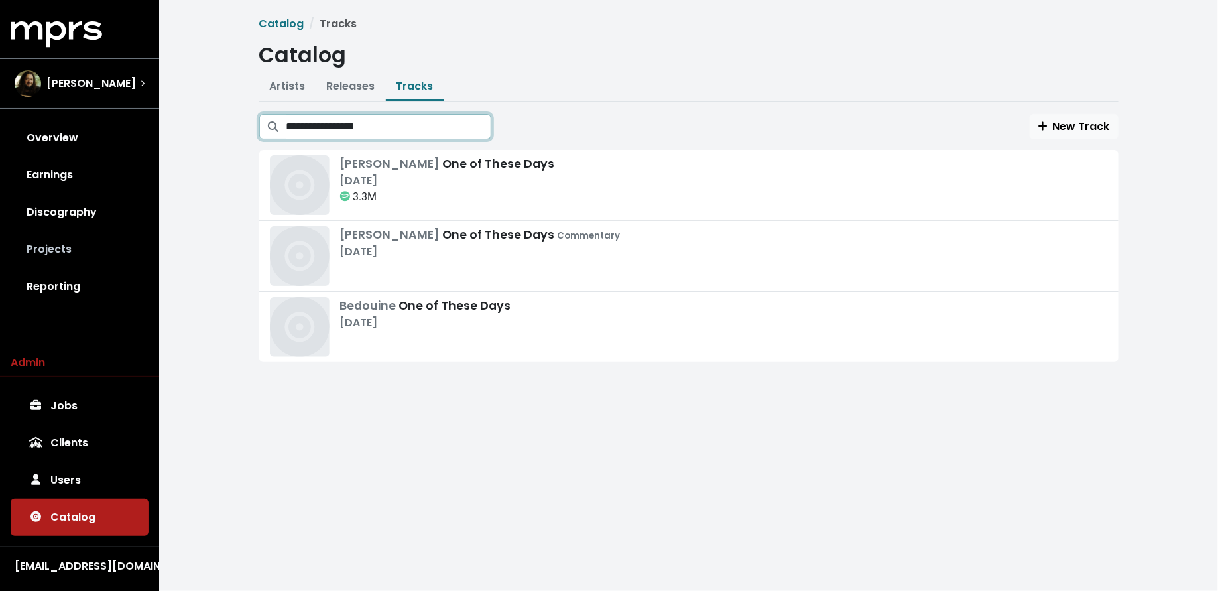
type input "**********"
click at [111, 239] on link "Projects" at bounding box center [80, 249] width 138 height 37
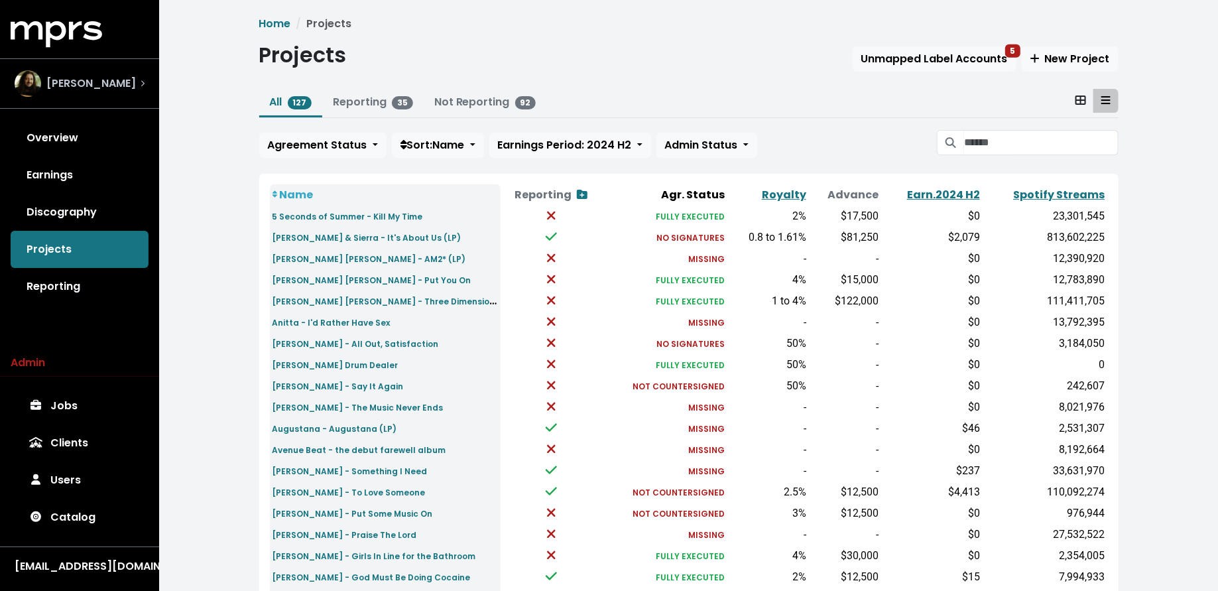
click at [131, 80] on div "Julian Bunetta" at bounding box center [80, 83] width 130 height 27
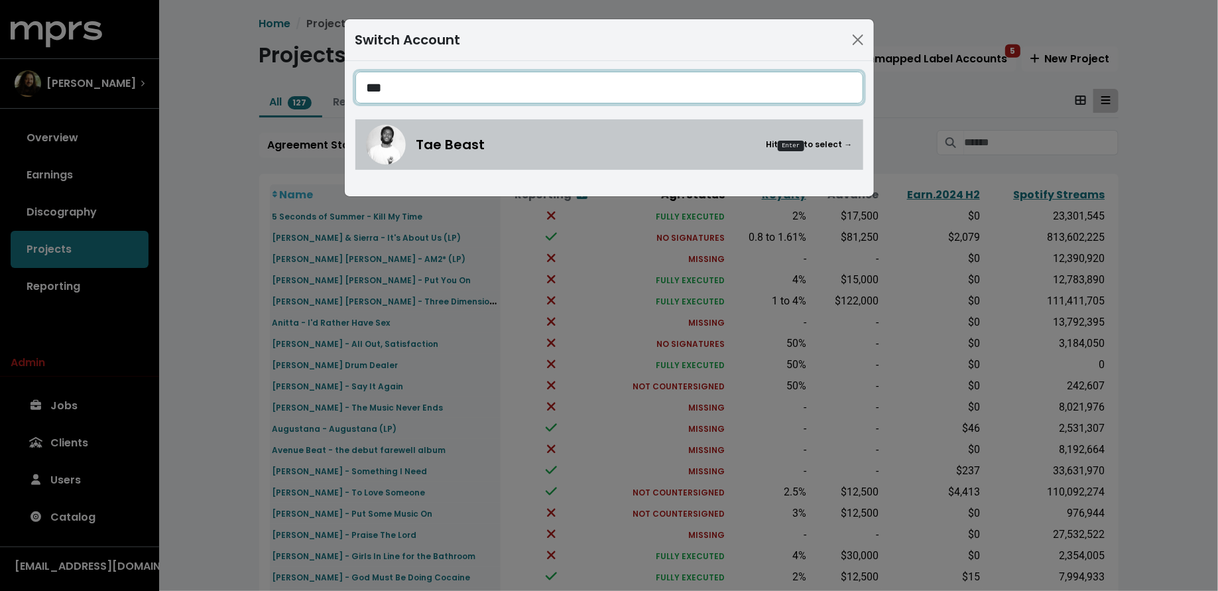
type input "***"
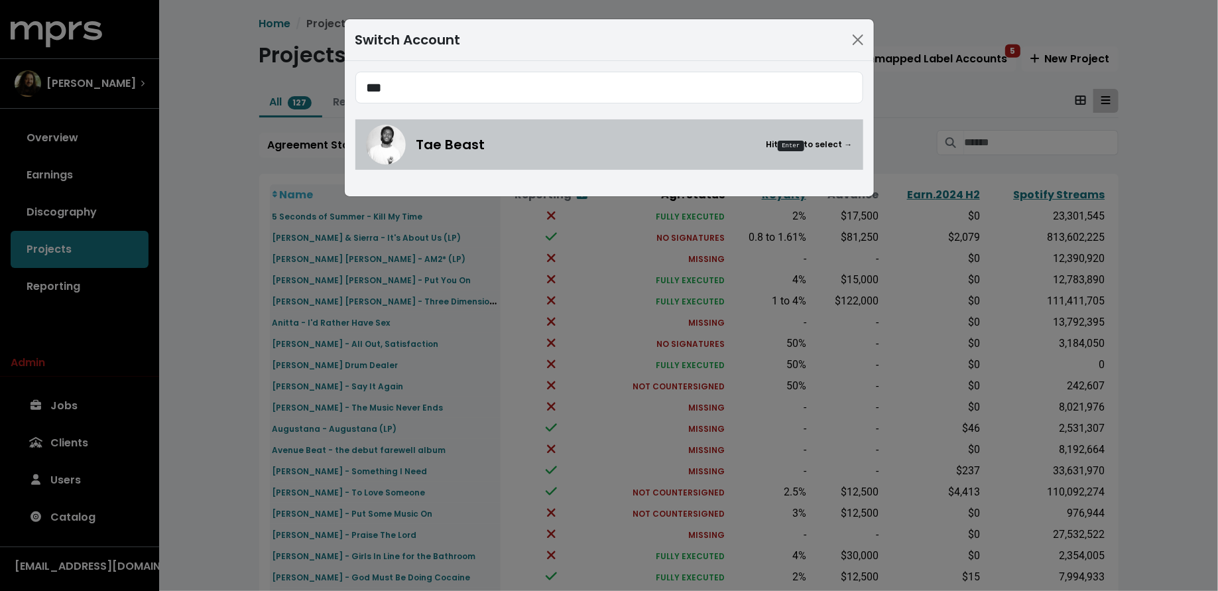
click at [607, 145] on div "Tae Beast Hit Enter to select →" at bounding box center [634, 145] width 436 height 20
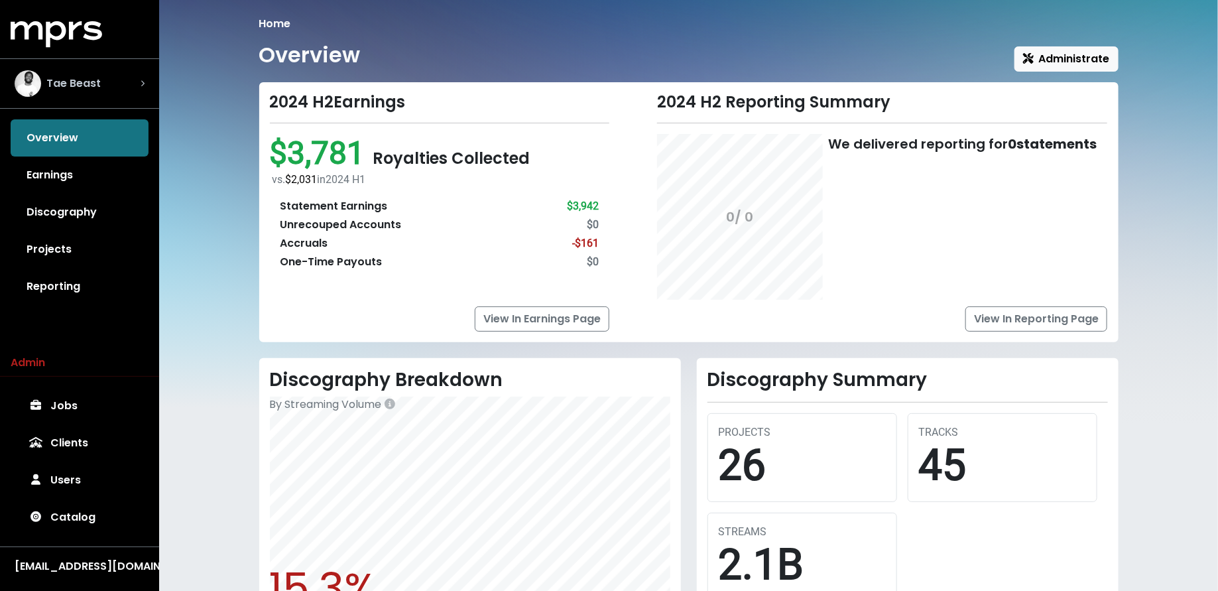
click at [77, 78] on span "Tae Beast" at bounding box center [73, 84] width 54 height 16
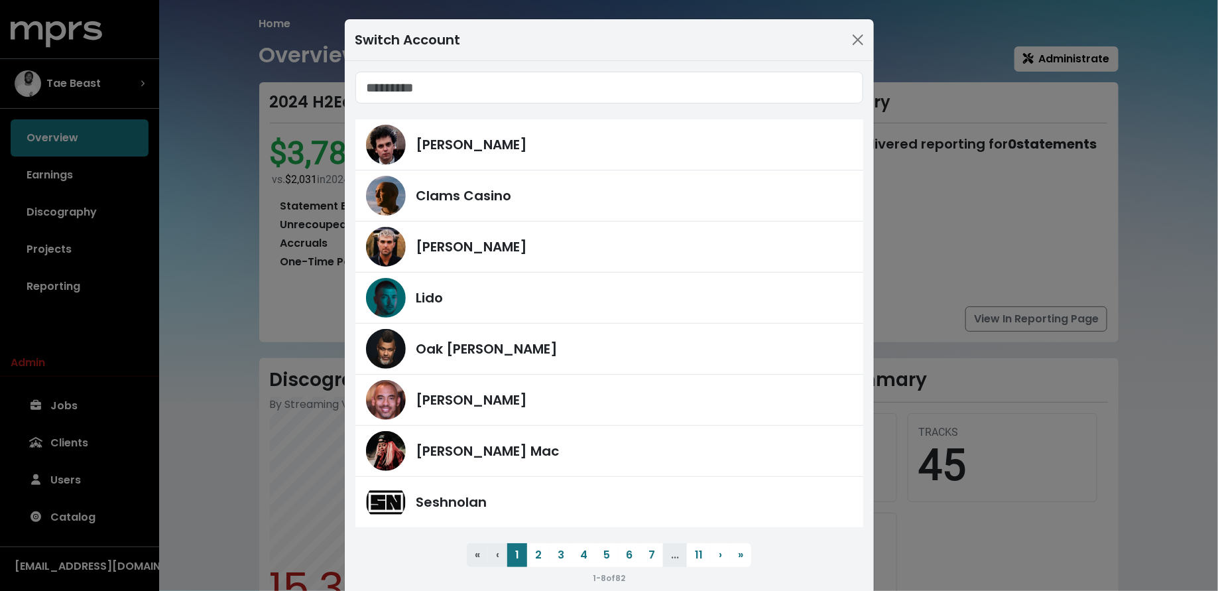
click at [207, 226] on div "Switch Account James Ford Clams Casino Fred Gibson Lido Oak Felder Harvey Mason…" at bounding box center [609, 295] width 1218 height 591
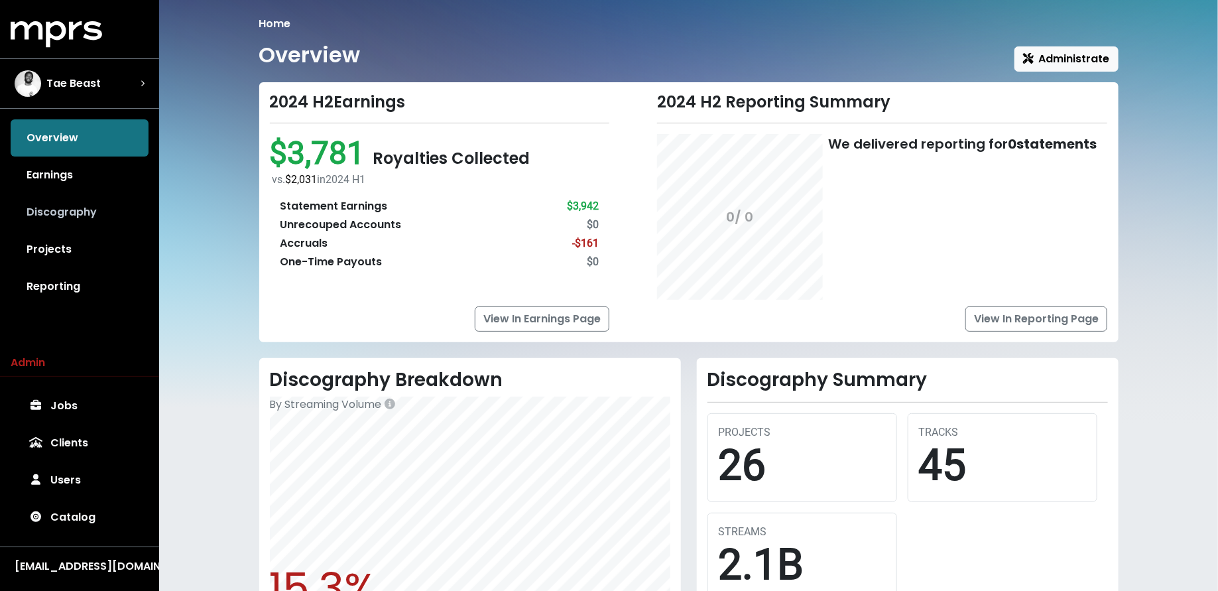
click at [103, 200] on link "Discography" at bounding box center [80, 212] width 138 height 37
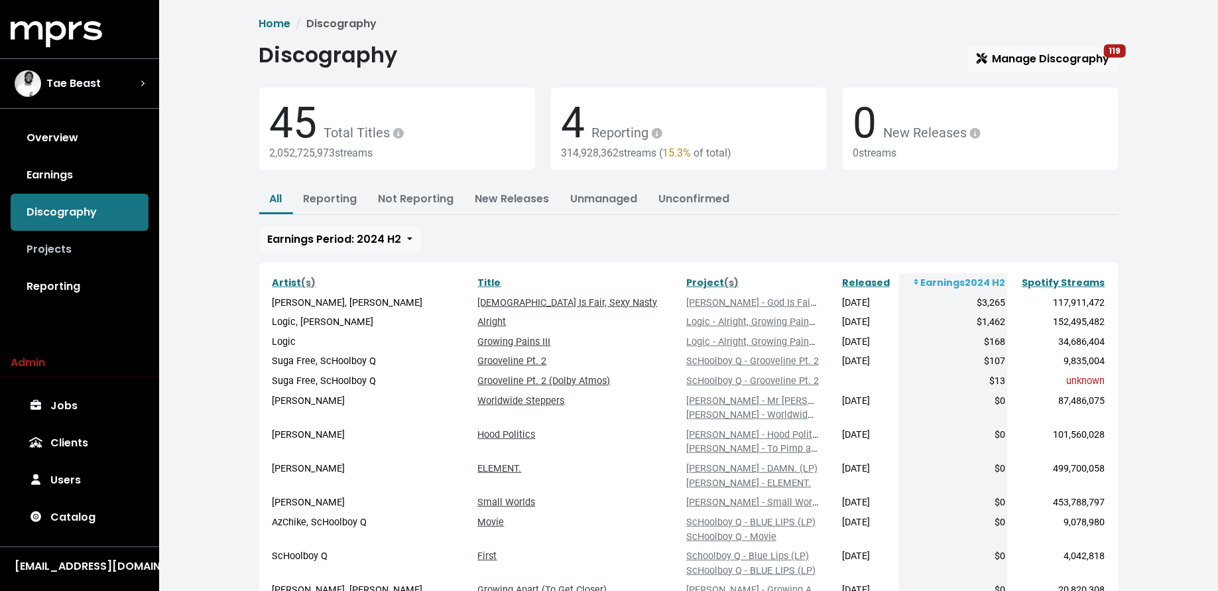
click at [68, 247] on link "Projects" at bounding box center [80, 249] width 138 height 37
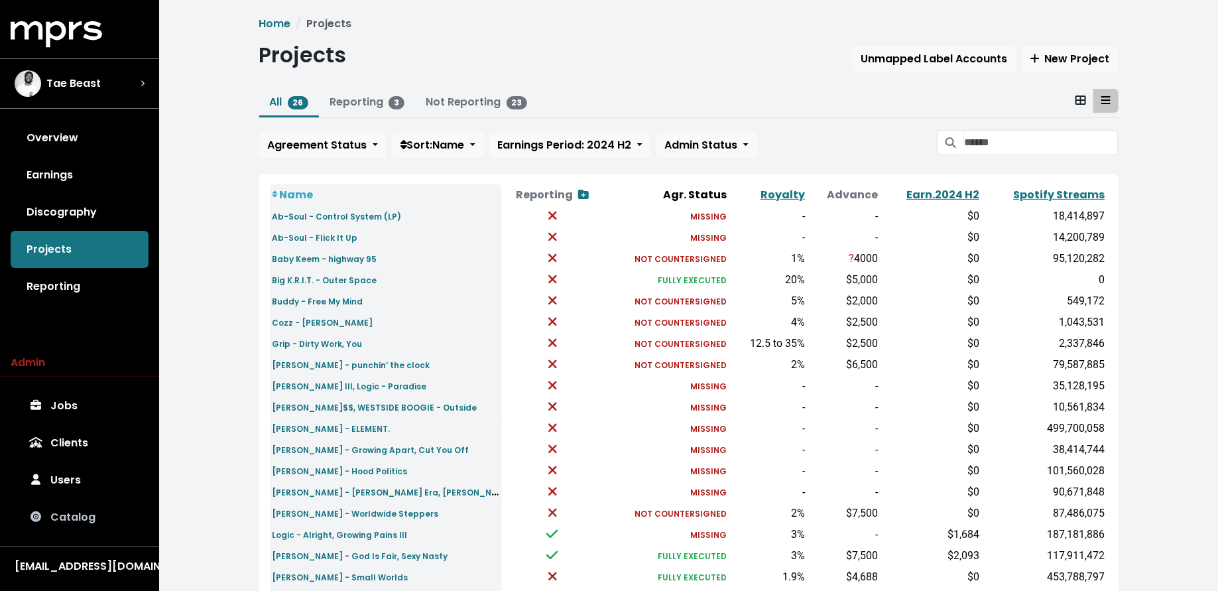
click at [76, 505] on link "Catalog" at bounding box center [80, 517] width 138 height 37
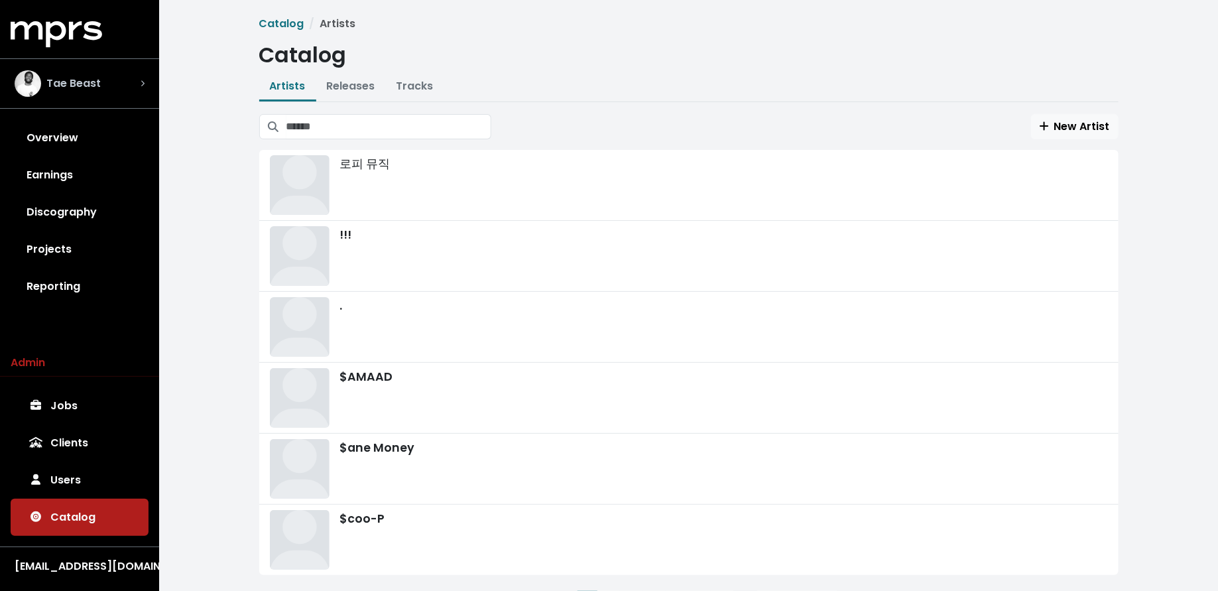
click at [87, 77] on span "Tae Beast" at bounding box center [73, 84] width 54 height 16
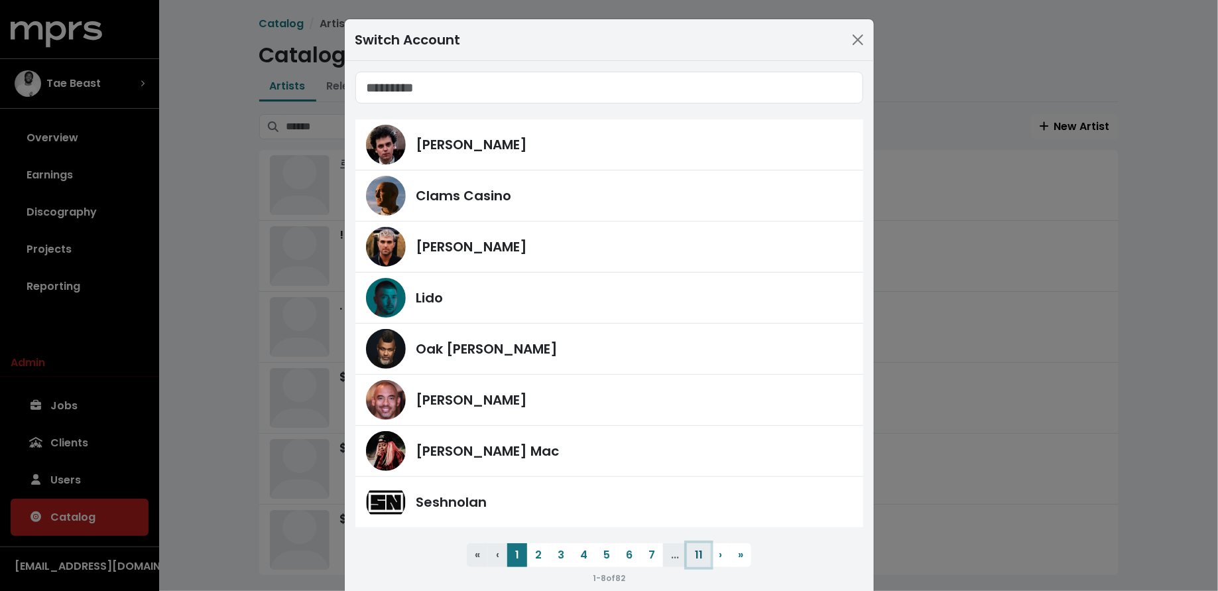
click at [696, 556] on button "11" at bounding box center [699, 555] width 24 height 24
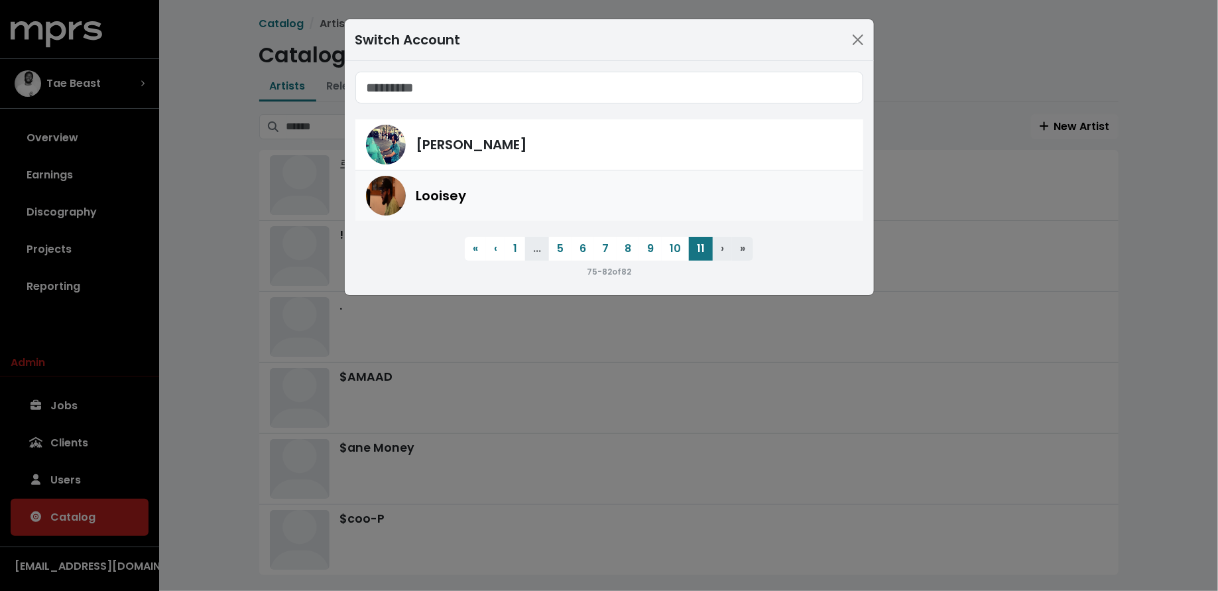
click at [581, 190] on div "Looisey" at bounding box center [634, 196] width 436 height 20
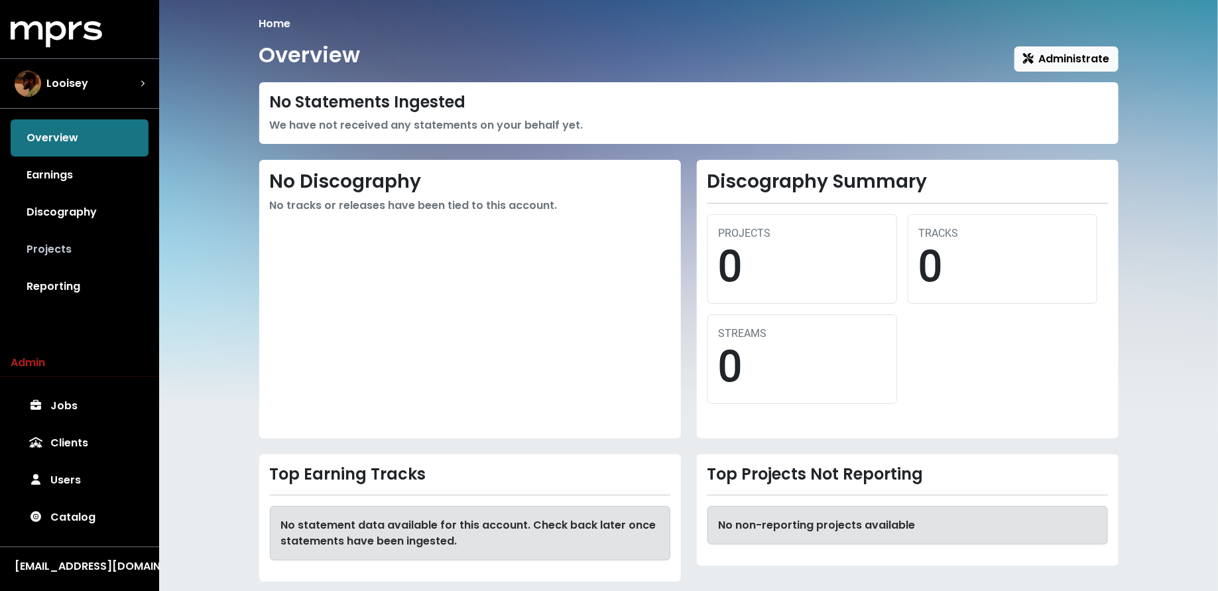
click at [85, 244] on link "Projects" at bounding box center [80, 249] width 138 height 37
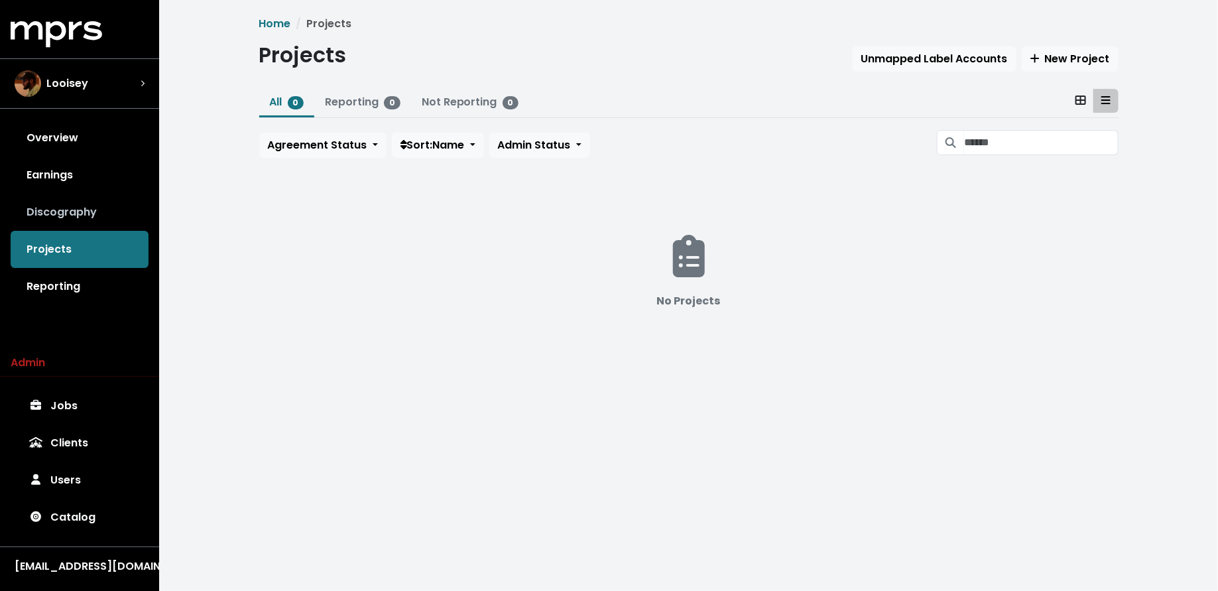
click at [72, 227] on link "Discography" at bounding box center [80, 212] width 138 height 37
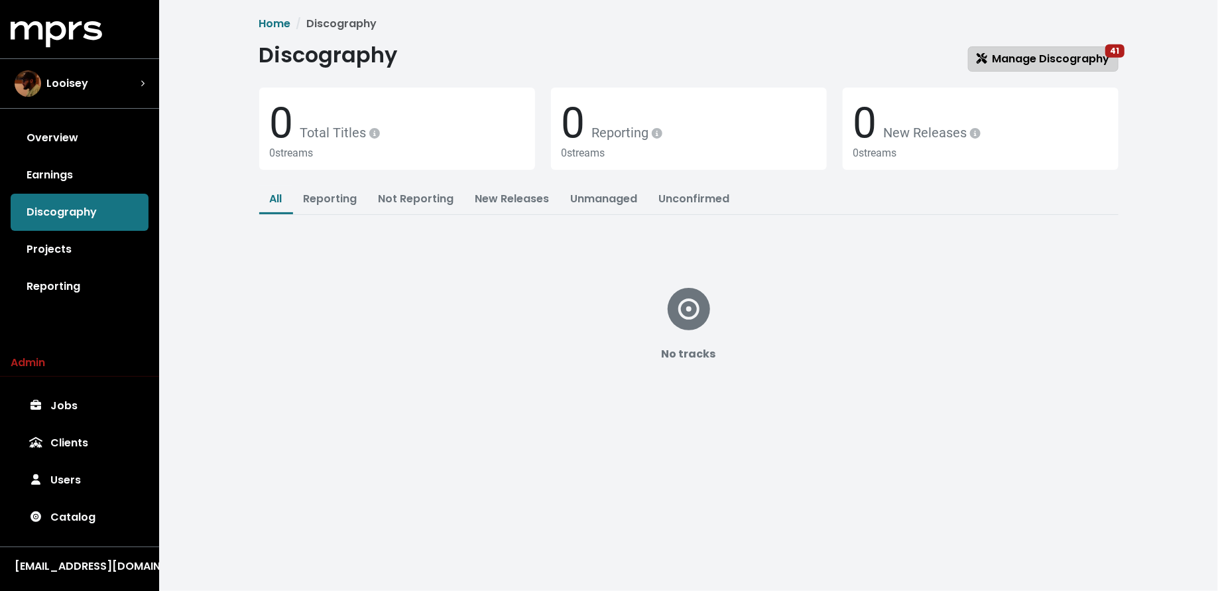
click at [1073, 62] on span "Manage Discography 41" at bounding box center [1042, 58] width 133 height 15
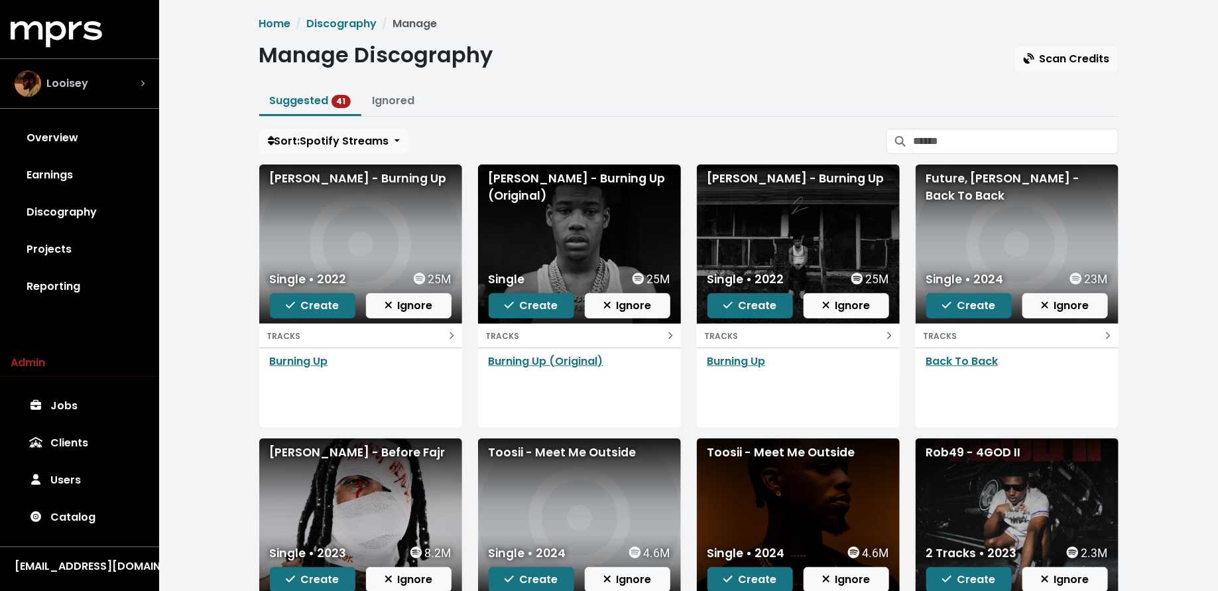
click at [127, 76] on div "Looisey" at bounding box center [80, 83] width 130 height 27
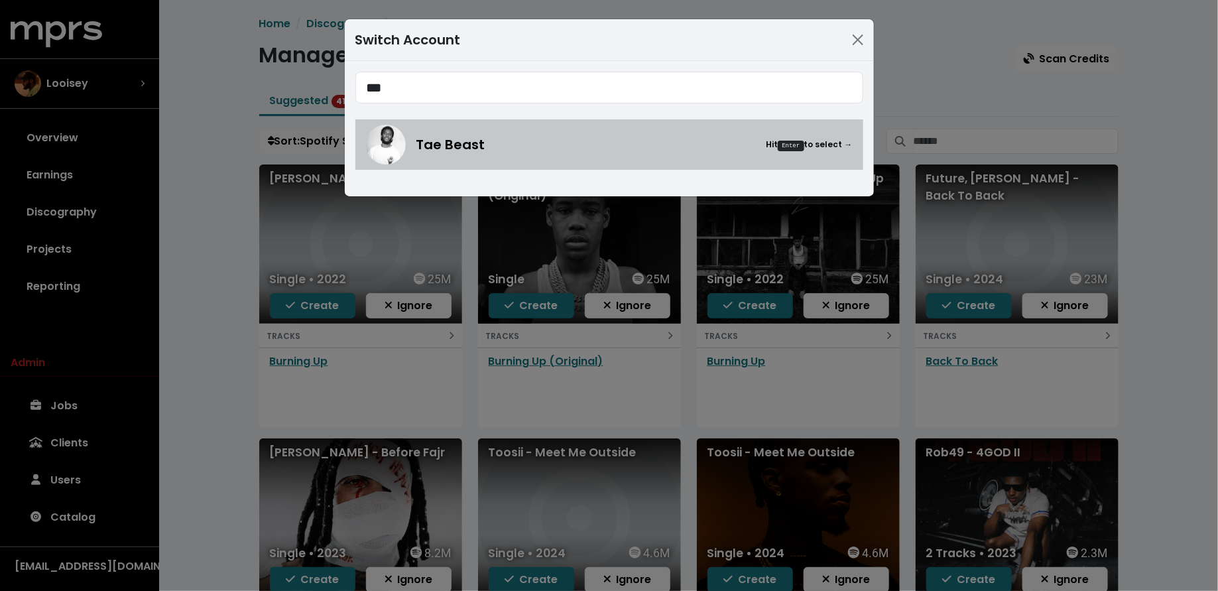
type input "***"
click at [432, 132] on div "Tae Beast Hit Enter to select →" at bounding box center [609, 145] width 487 height 40
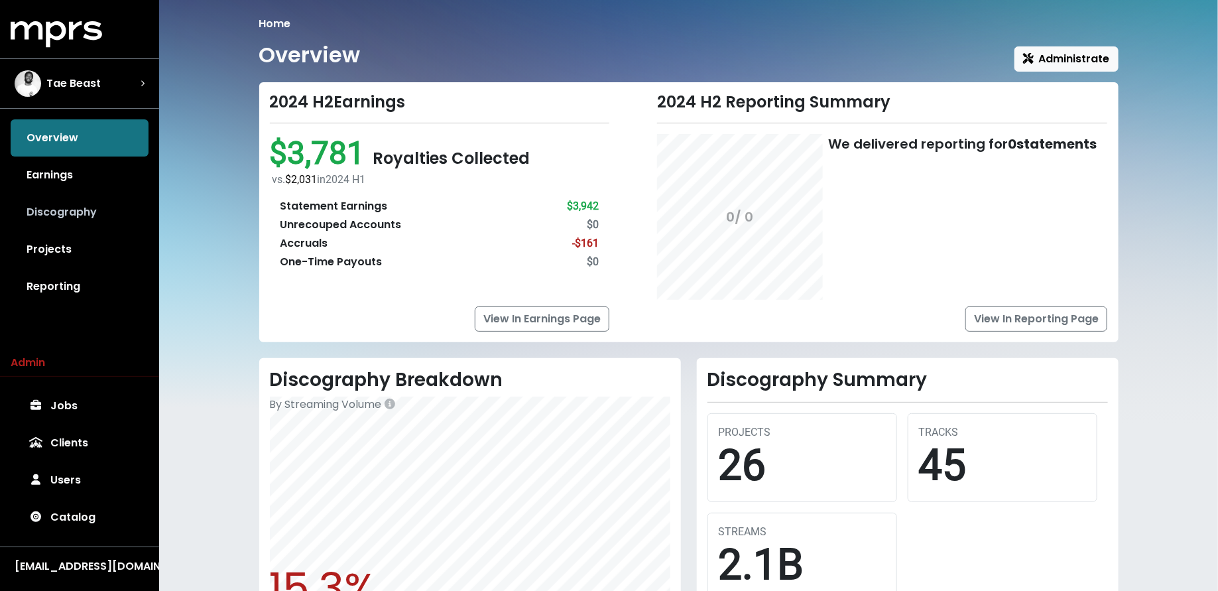
click at [56, 210] on link "Discography" at bounding box center [80, 212] width 138 height 37
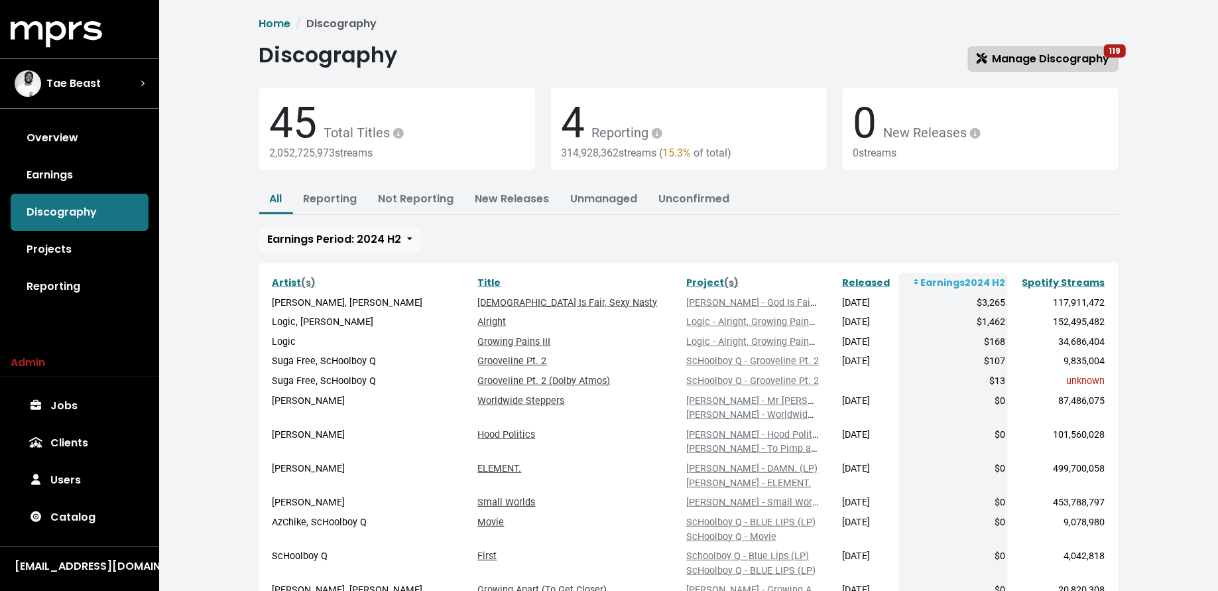
click at [1046, 66] on span "Manage Discography 119" at bounding box center [1042, 59] width 133 height 16
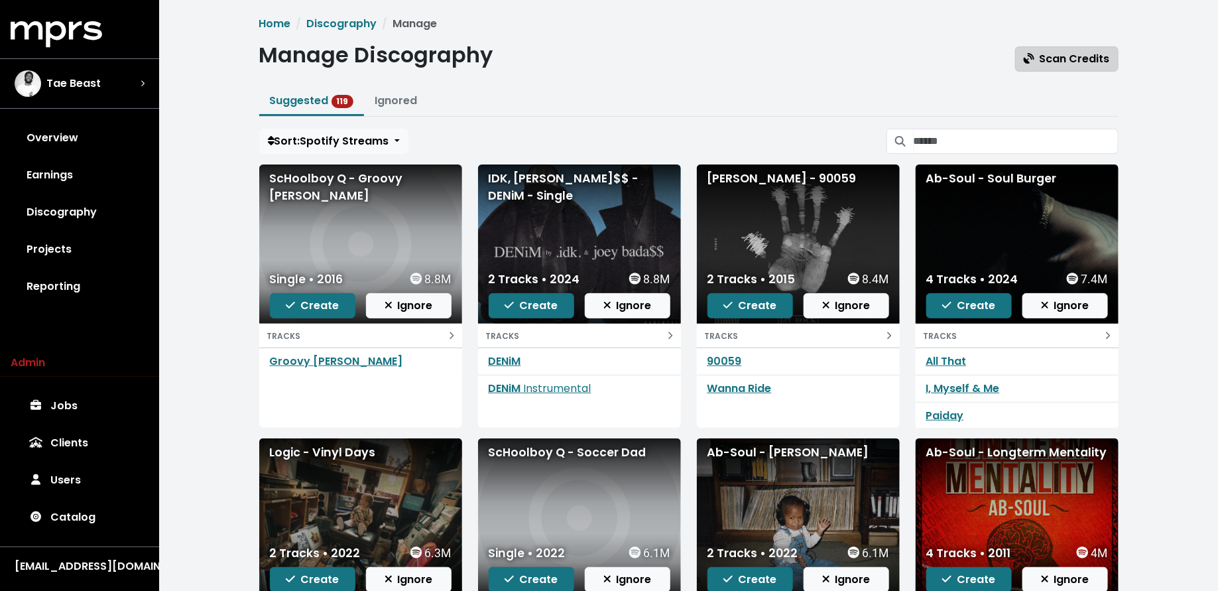
click at [1060, 64] on span "Scan Credits" at bounding box center [1067, 58] width 86 height 15
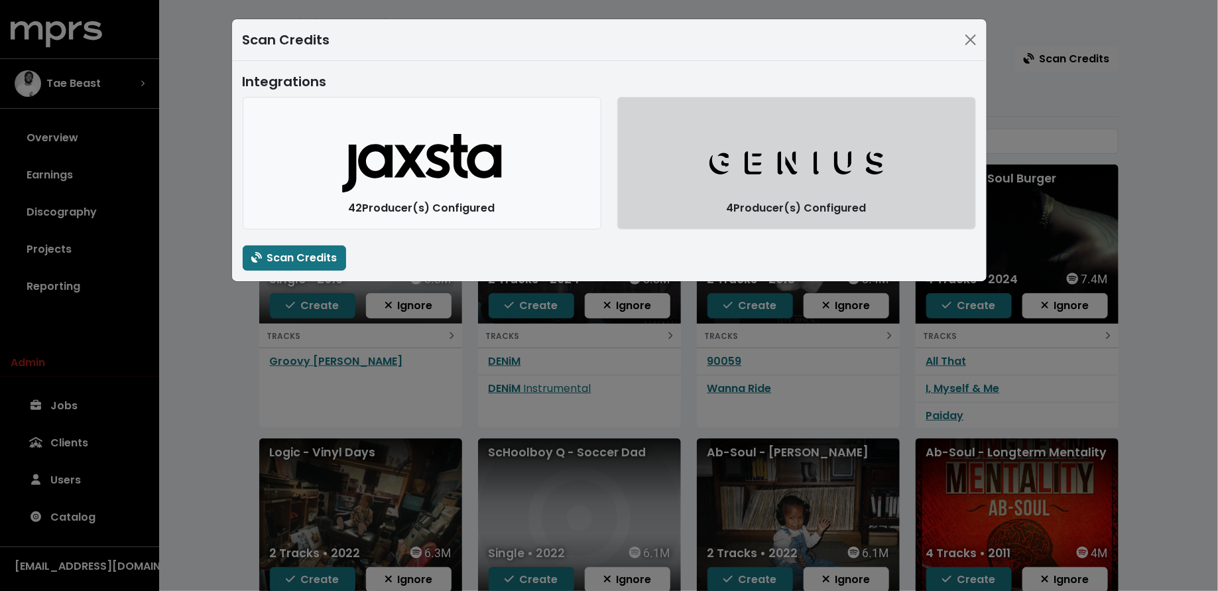
click at [672, 185] on button "Genius Logo" at bounding box center [796, 163] width 359 height 133
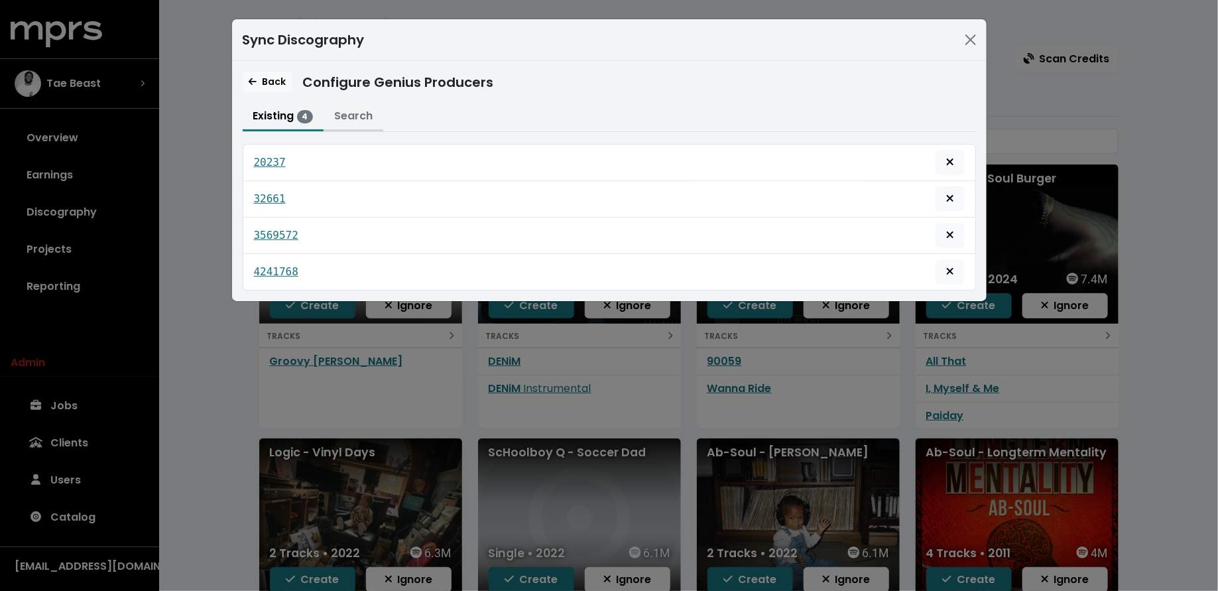
click at [363, 116] on button "Search" at bounding box center [353, 117] width 60 height 29
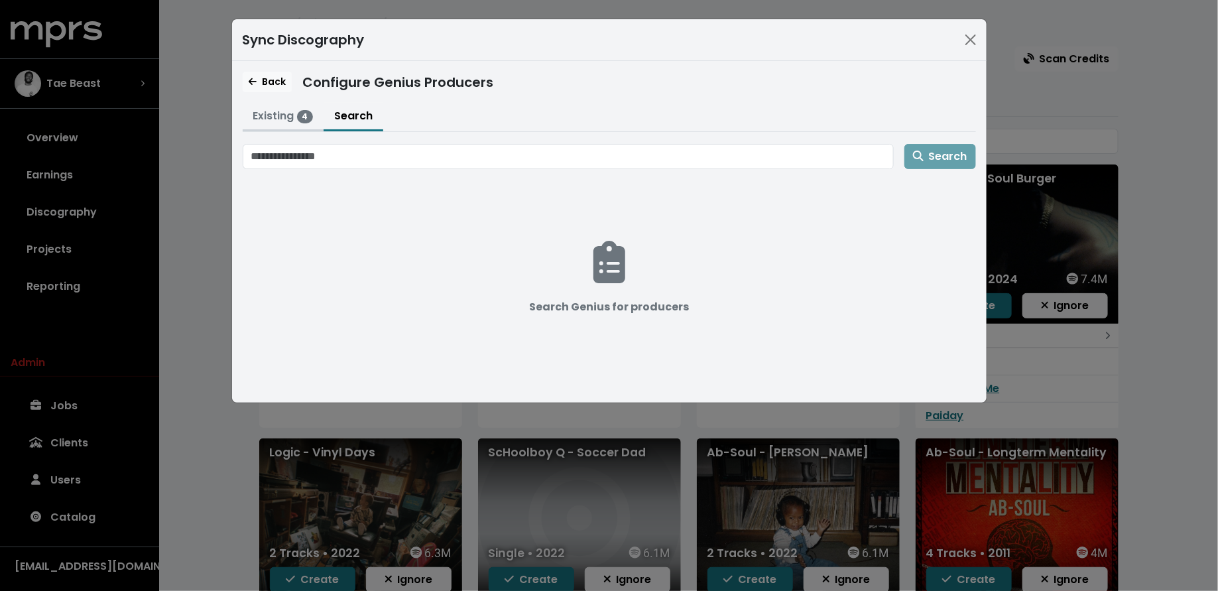
click at [262, 119] on button "Existing 4" at bounding box center [284, 117] width 82 height 29
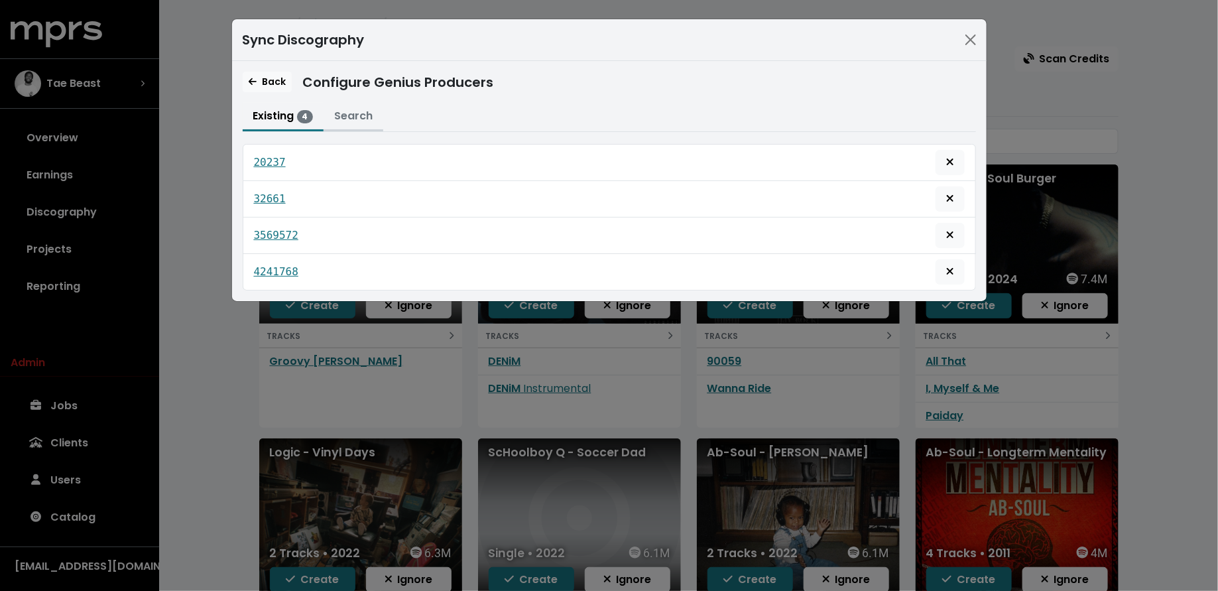
click at [347, 110] on button "Search" at bounding box center [353, 117] width 60 height 29
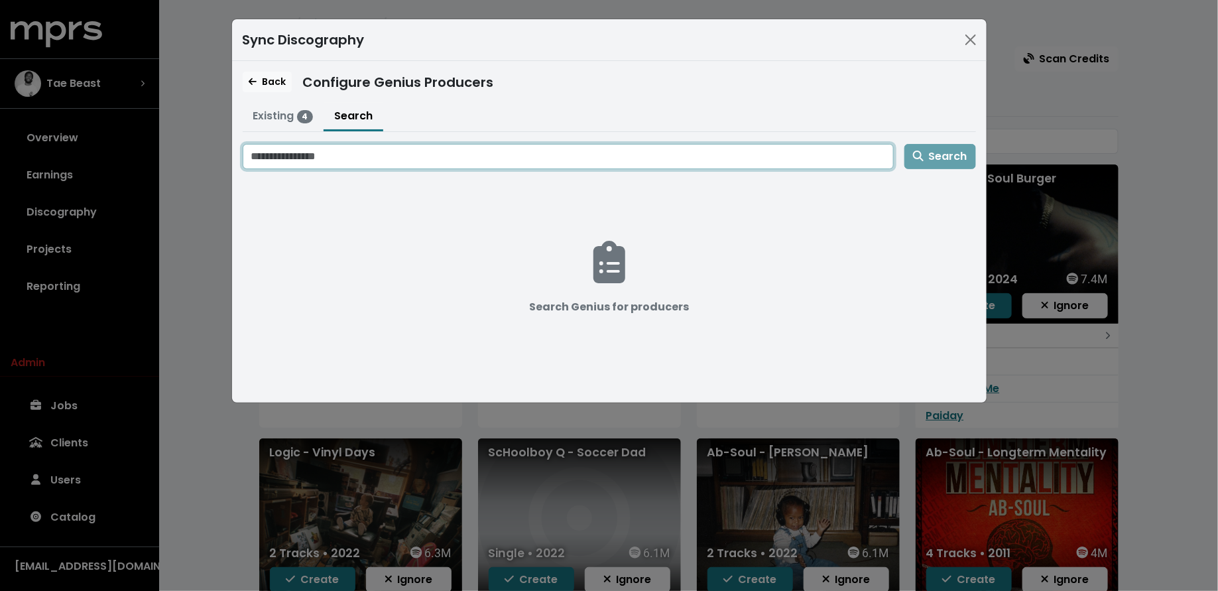
click at [352, 156] on input "Search genius for producers" at bounding box center [568, 156] width 651 height 25
type input "*********"
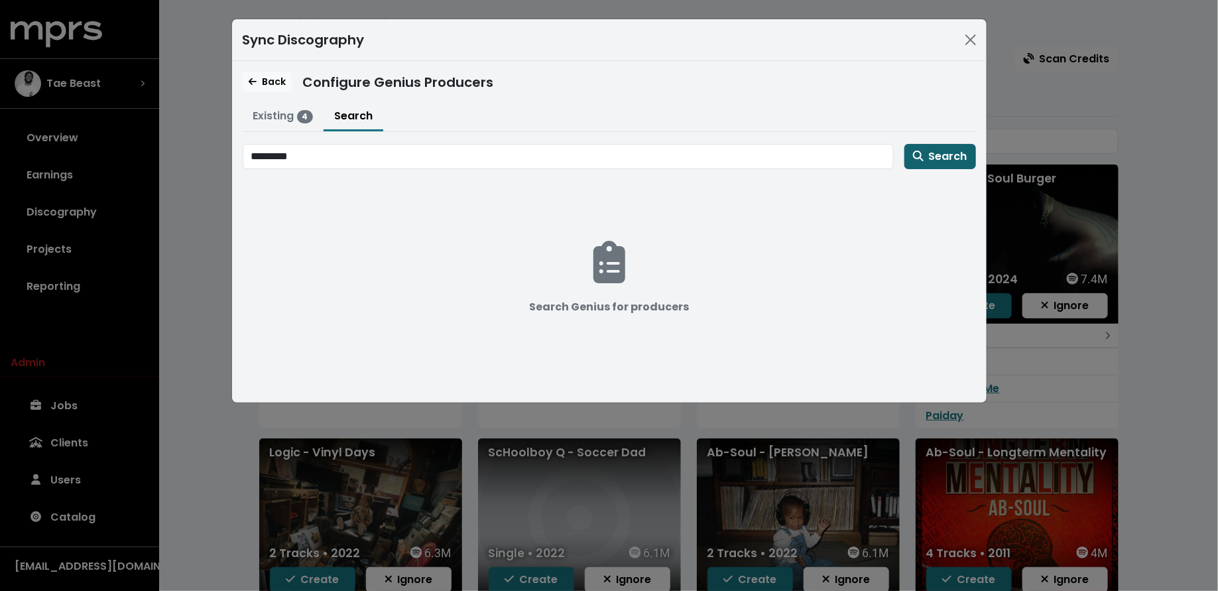
click at [925, 157] on span "Search" at bounding box center [940, 155] width 54 height 15
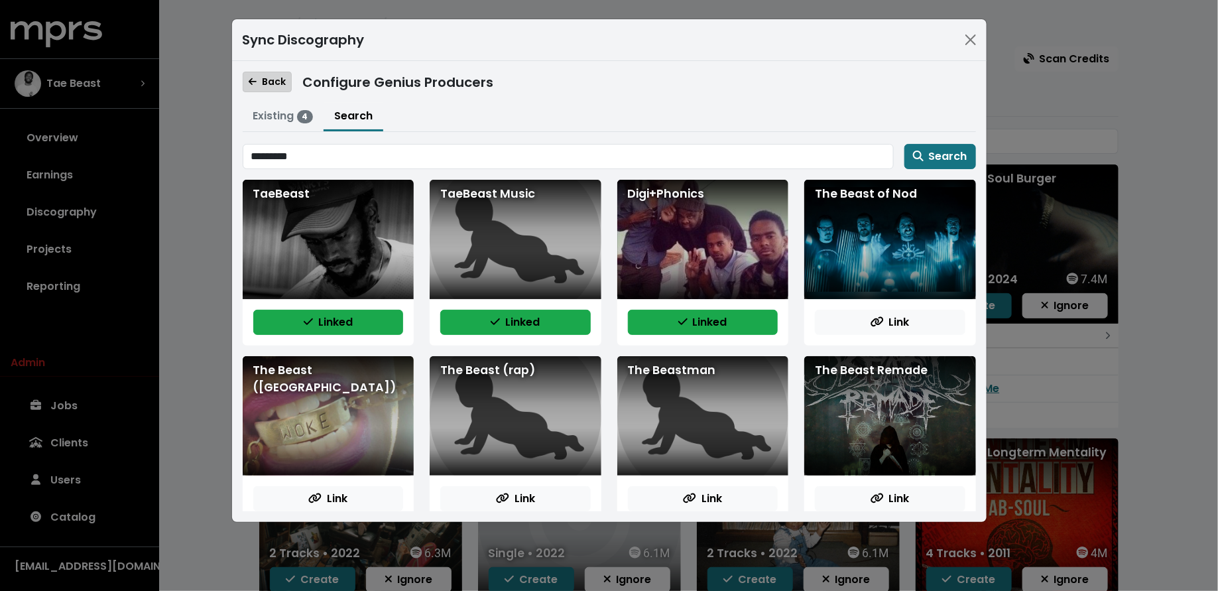
click at [266, 78] on span "Back" at bounding box center [267, 81] width 37 height 13
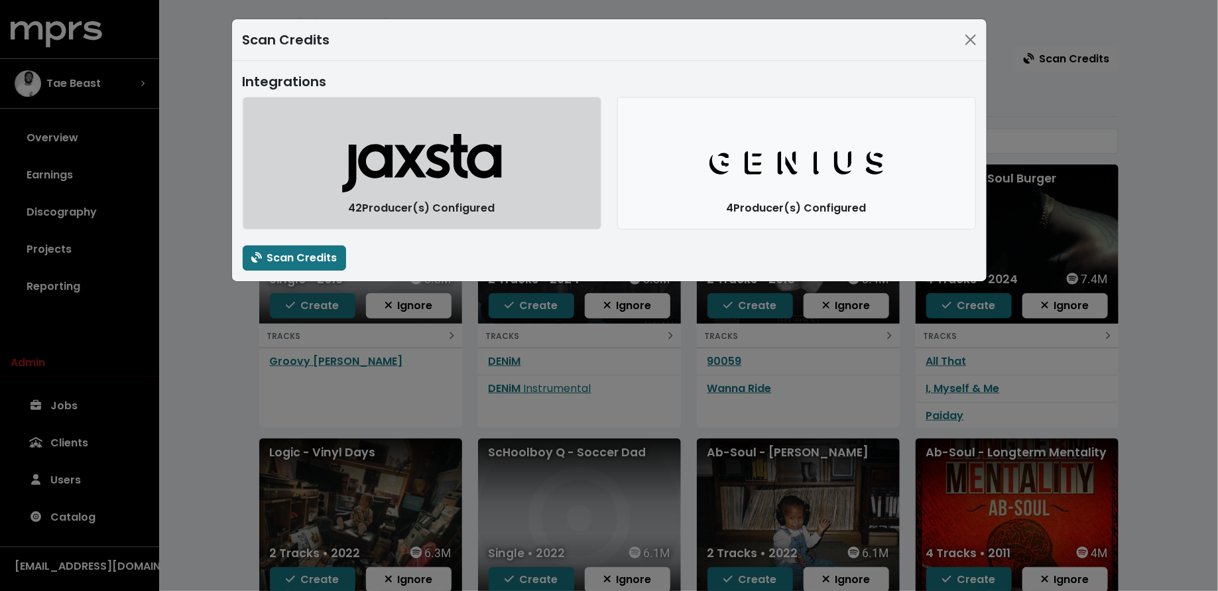
click at [391, 186] on icon "Jaxsta Logo" at bounding box center [421, 163] width 160 height 60
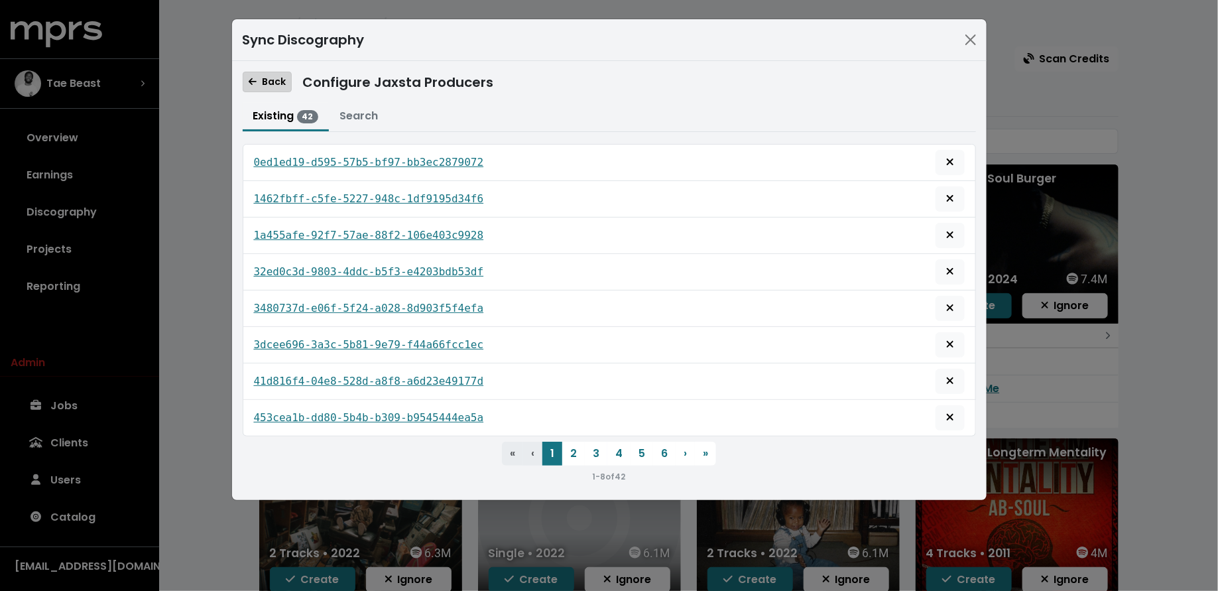
click at [252, 75] on span "Back" at bounding box center [267, 81] width 37 height 13
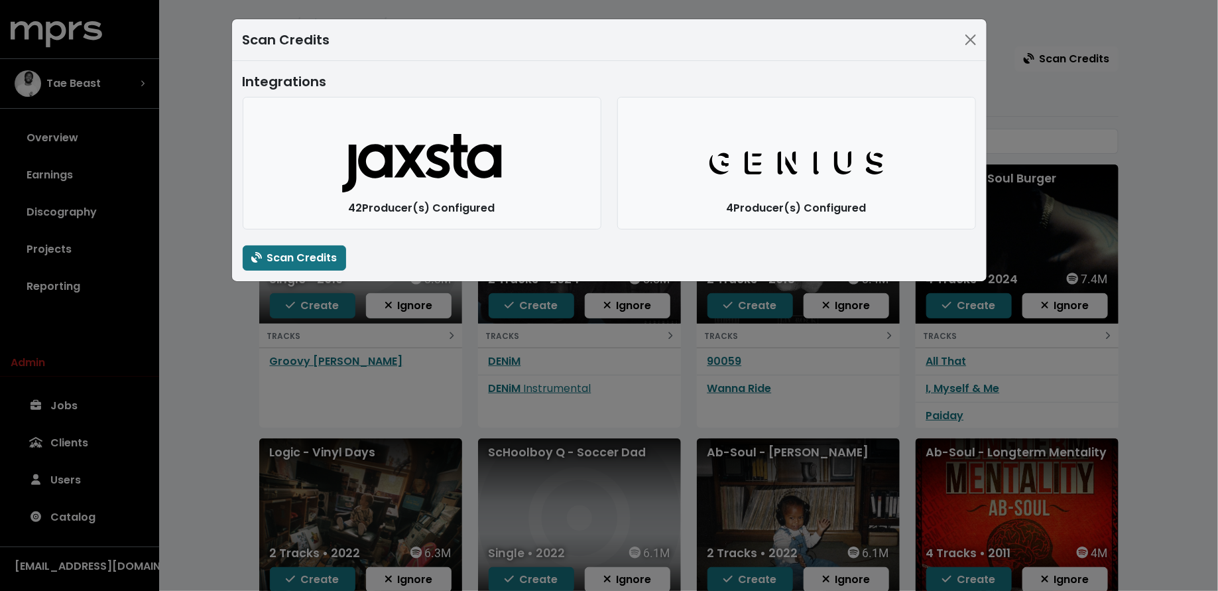
click at [204, 364] on div "Scan Credits Integrations Jaxsta Logo 42 Producer(s) Configured Genius Logo 4 P…" at bounding box center [609, 295] width 1218 height 591
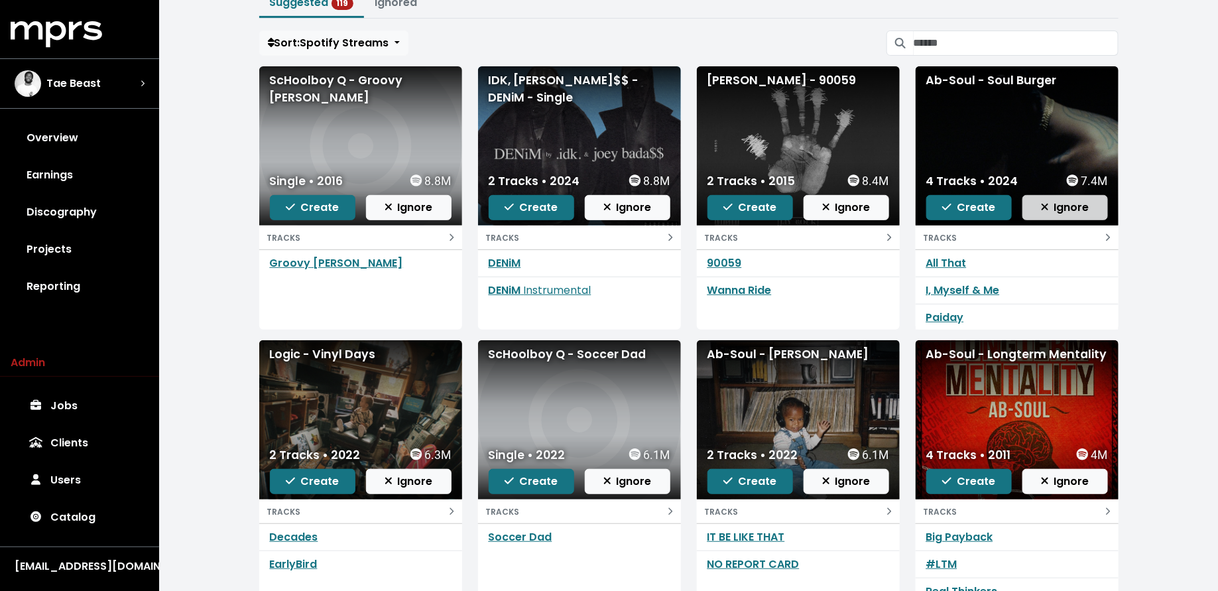
scroll to position [99, 0]
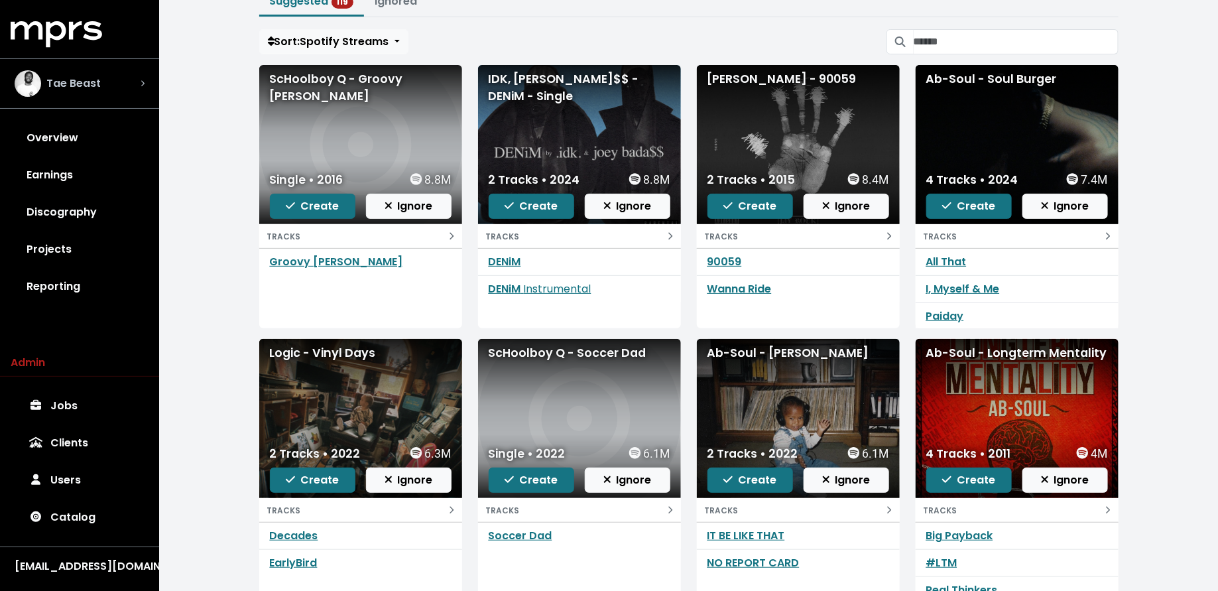
click at [91, 89] on span "Tae Beast" at bounding box center [73, 84] width 54 height 16
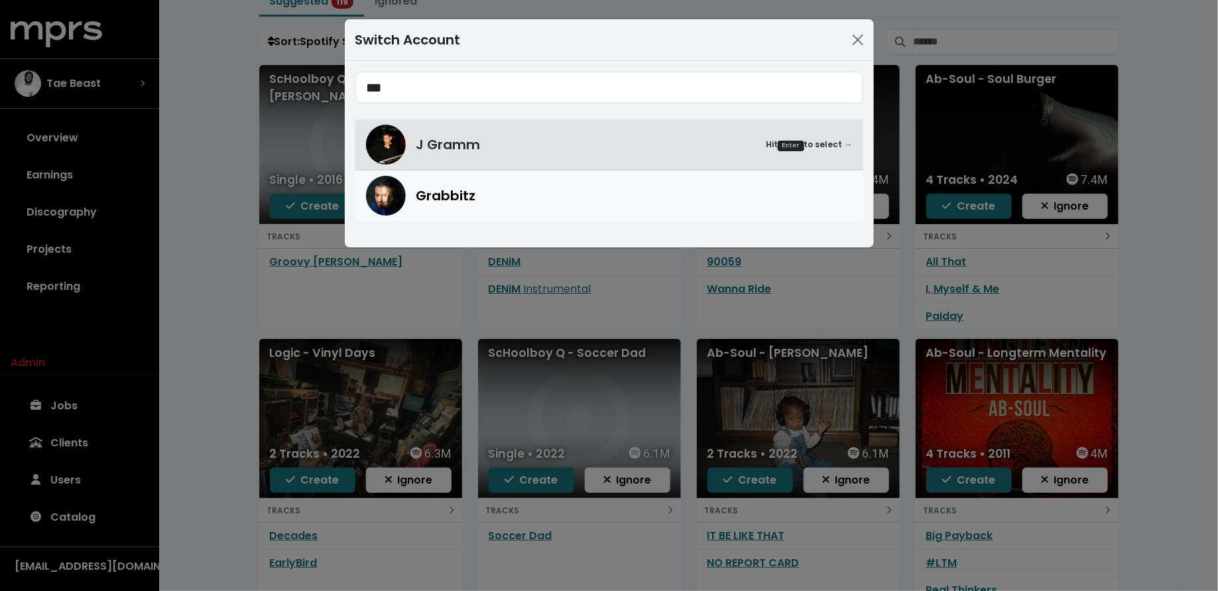
type input "***"
click at [416, 204] on span "Grabbitz" at bounding box center [446, 196] width 60 height 20
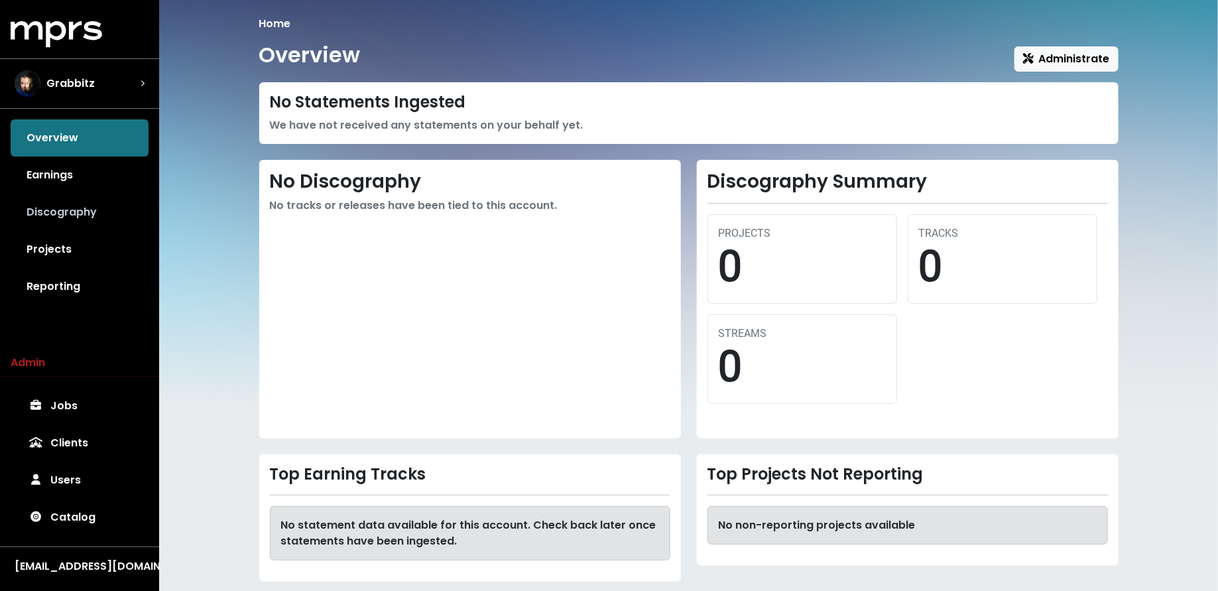
click at [86, 220] on link "Discography" at bounding box center [80, 212] width 138 height 37
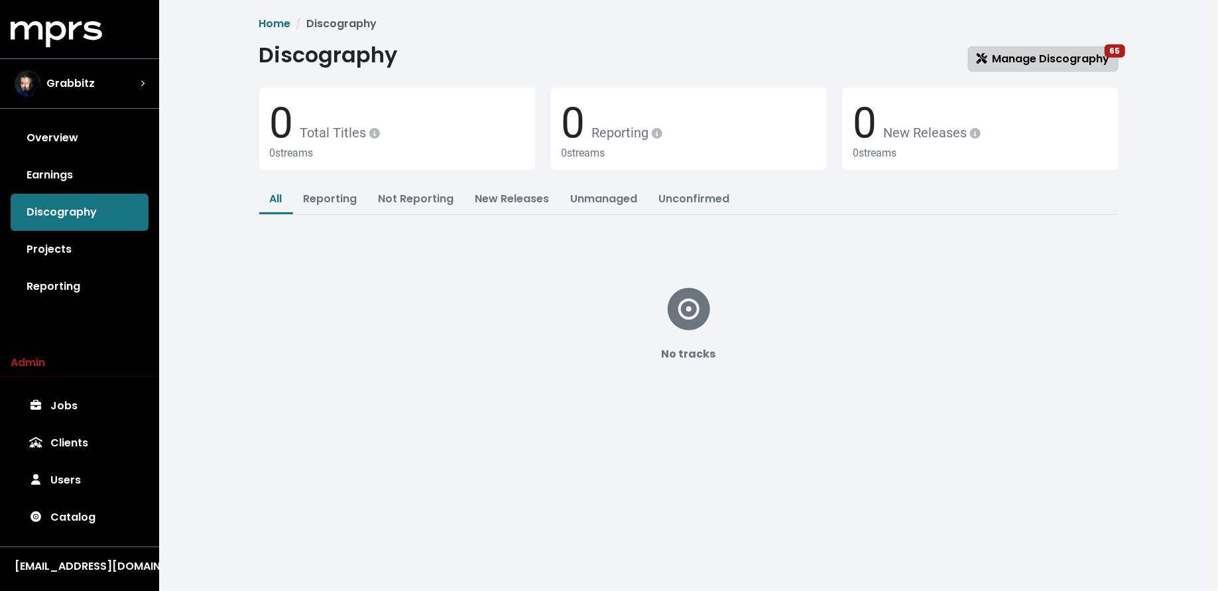
click at [996, 46] on link "Manage Discography 65" at bounding box center [1043, 58] width 150 height 25
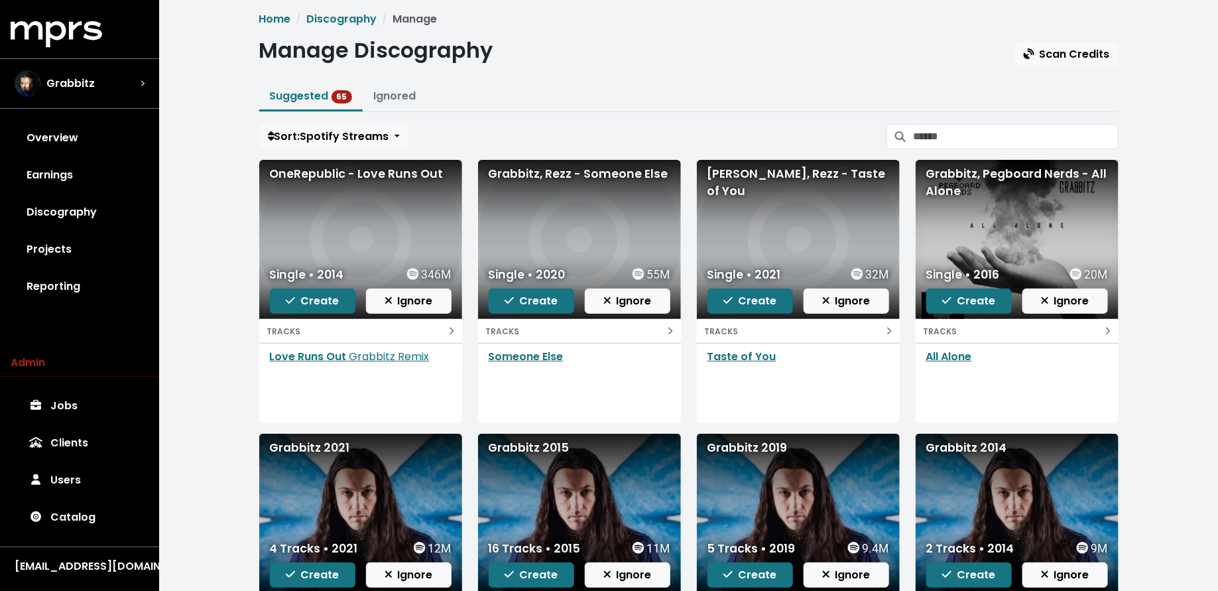
scroll to position [8, 0]
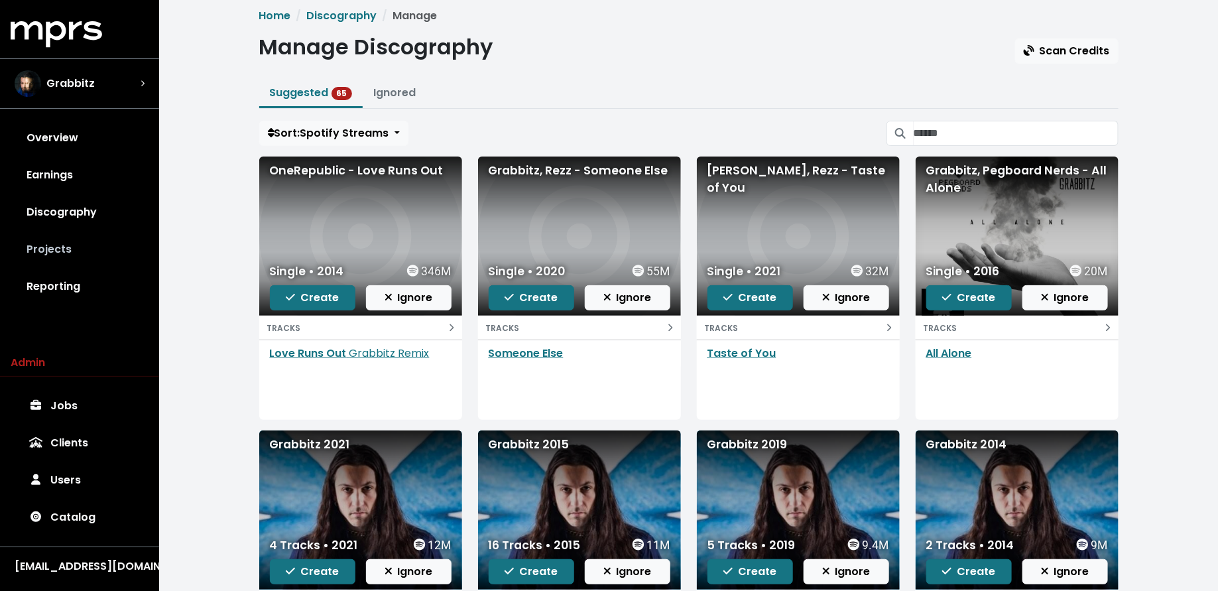
click at [61, 264] on link "Projects" at bounding box center [80, 249] width 138 height 37
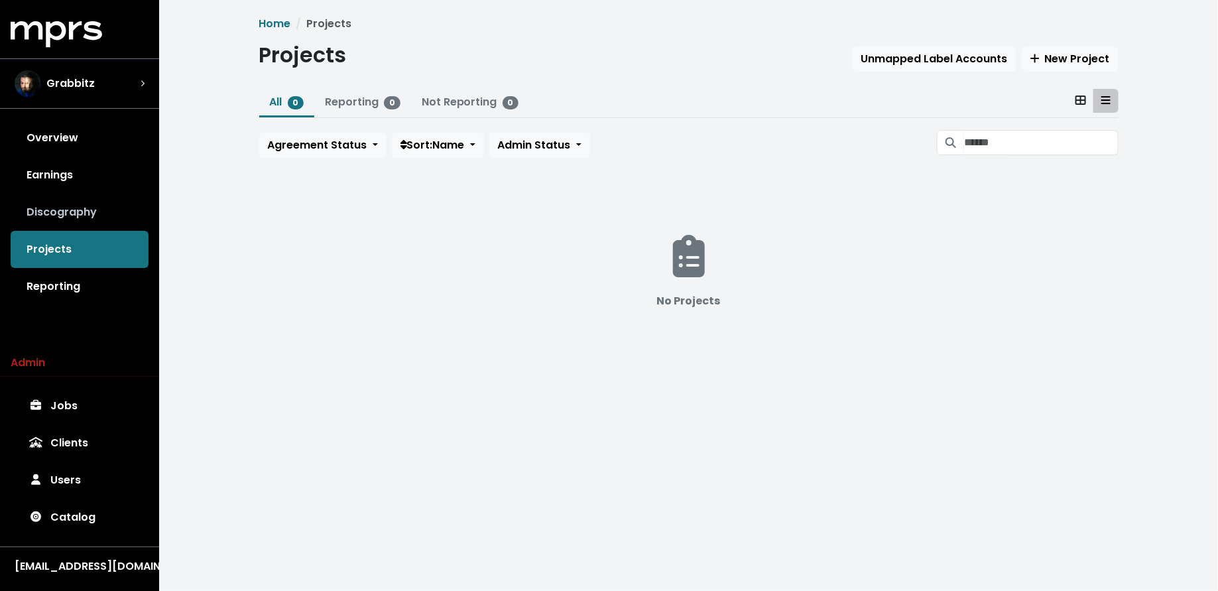
click at [74, 220] on link "Discography" at bounding box center [80, 212] width 138 height 37
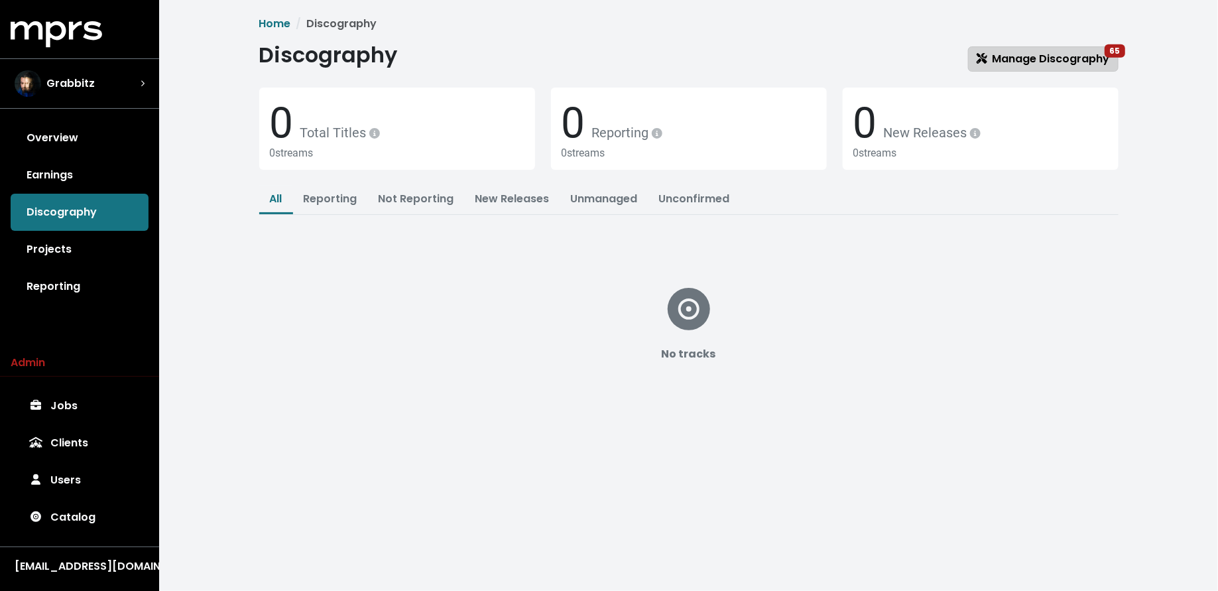
click at [980, 61] on icon at bounding box center [981, 58] width 11 height 11
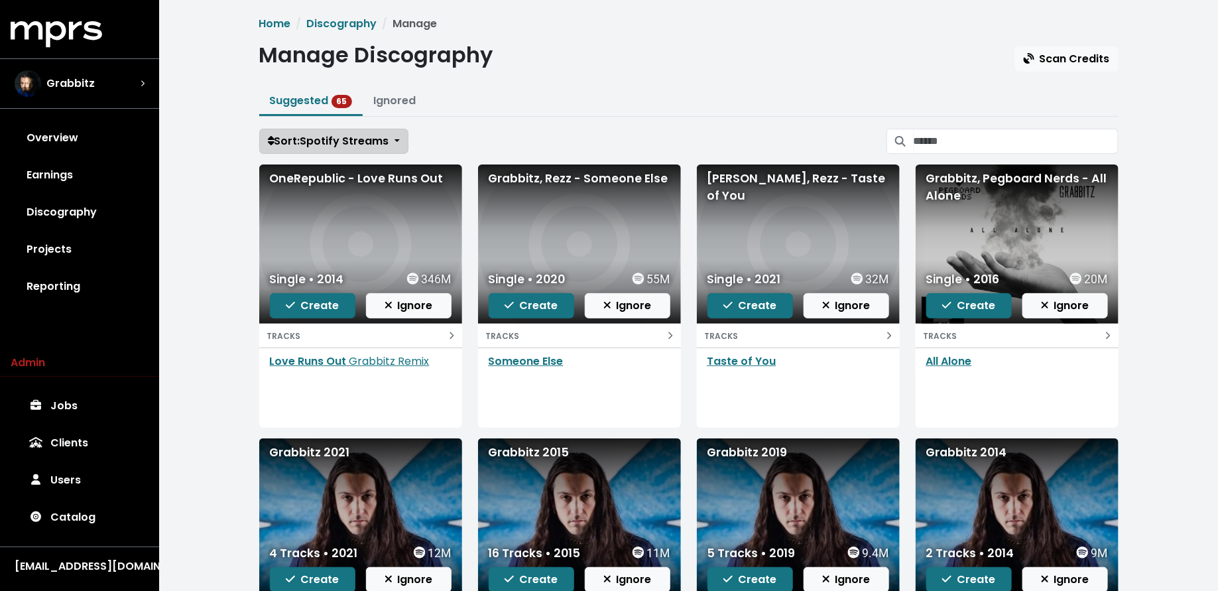
click at [385, 136] on span "Sort: Spotify Streams" at bounding box center [328, 140] width 121 height 15
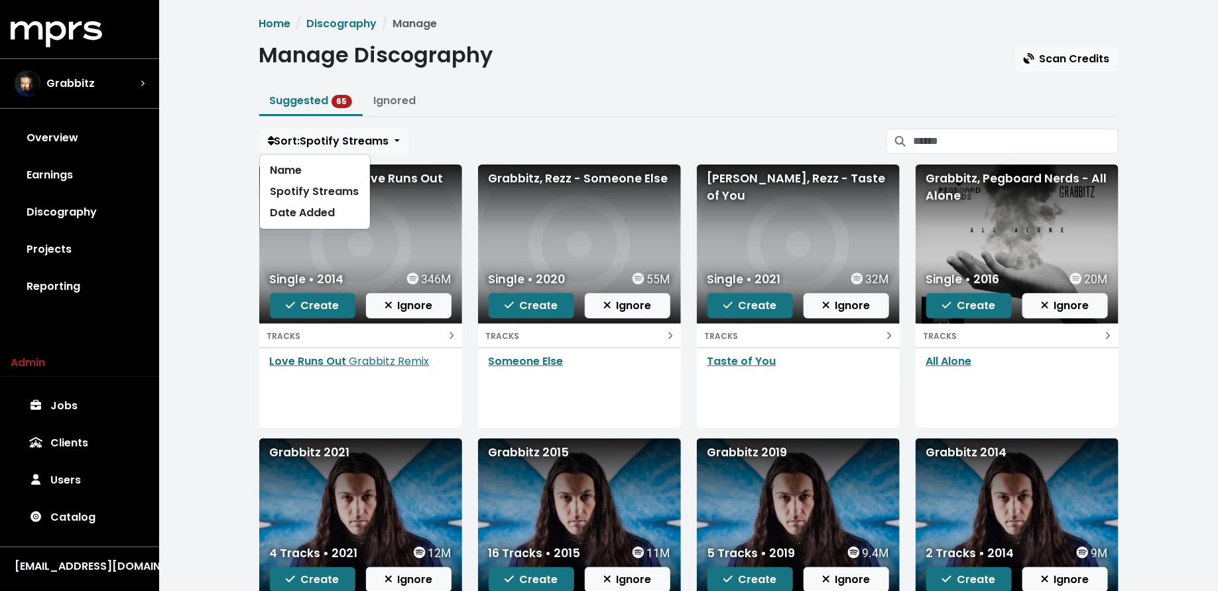
click at [214, 231] on div "Home Discography Manage Manage Discography Scan Credits Suggested 65 Ignored So…" at bounding box center [688, 393] width 1059 height 786
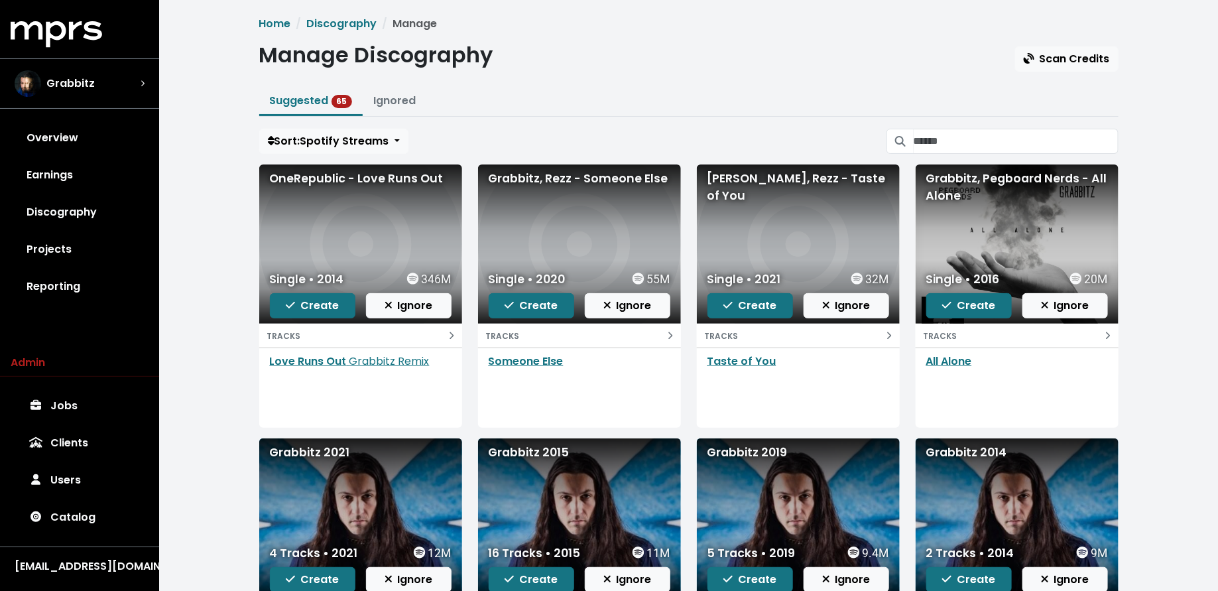
click at [331, 127] on div "Home Discography Manage Manage Discography Scan Credits Suggested 65 Ignored So…" at bounding box center [688, 388] width 875 height 744
click at [330, 140] on span "Sort: Spotify Streams" at bounding box center [328, 140] width 121 height 15
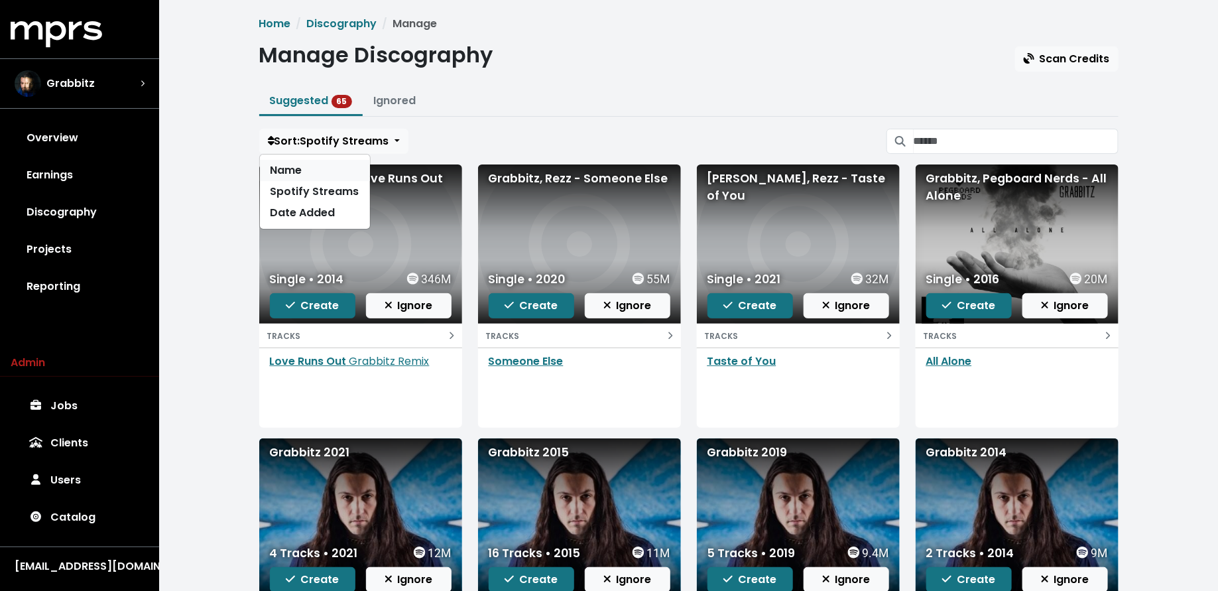
click at [322, 173] on link "Name" at bounding box center [315, 170] width 110 height 21
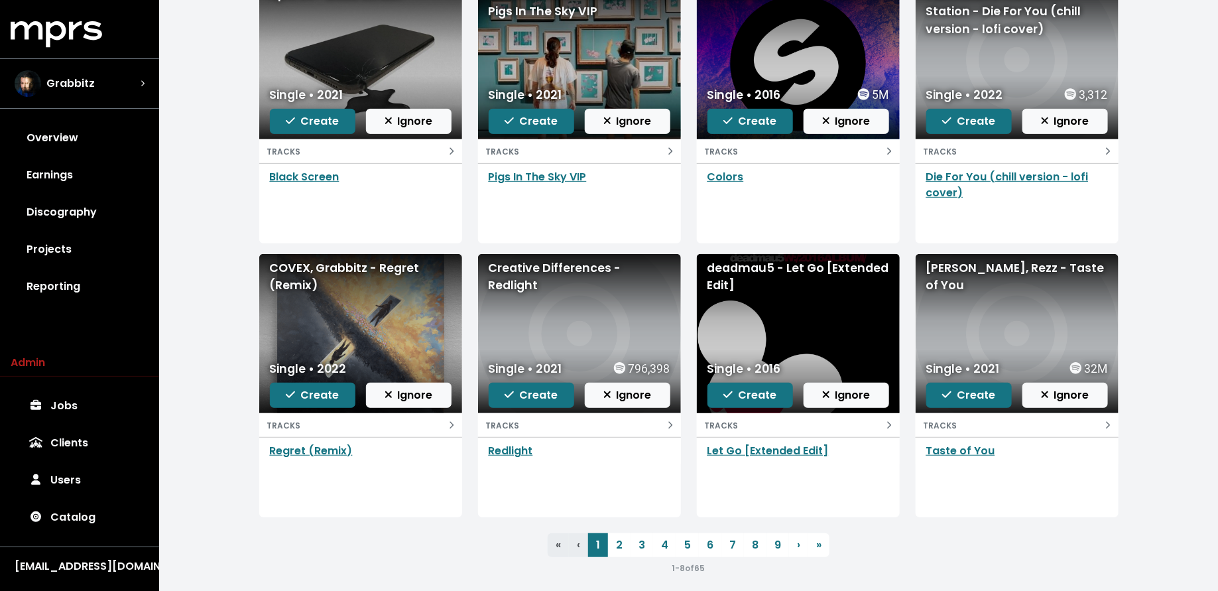
scroll to position [168, 0]
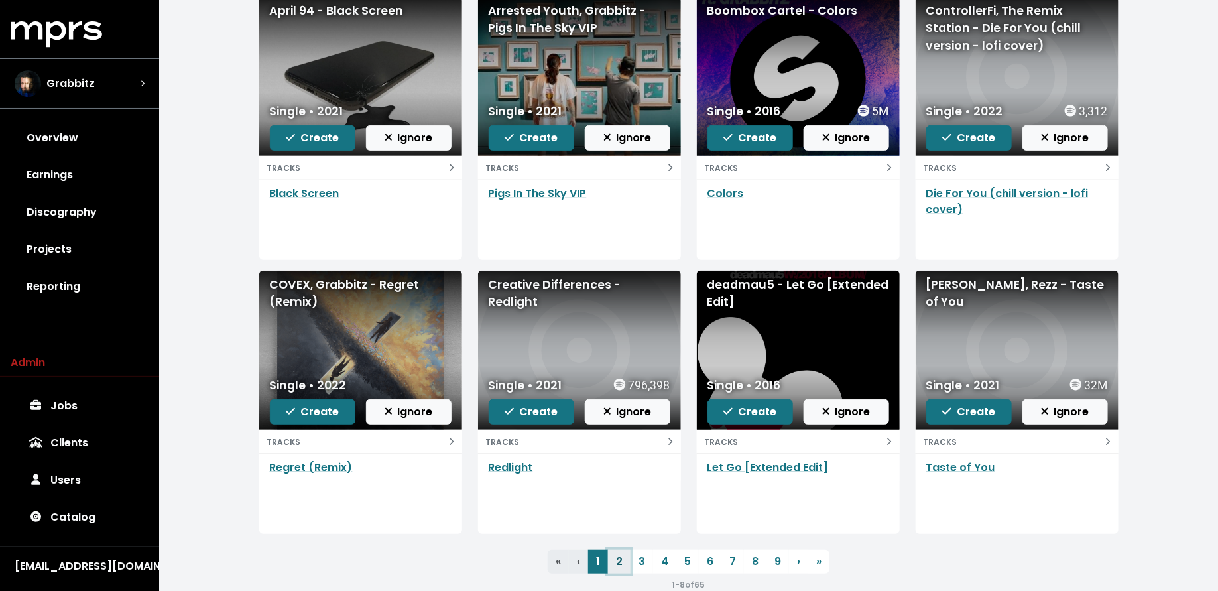
click at [616, 558] on link "2" at bounding box center [619, 562] width 23 height 24
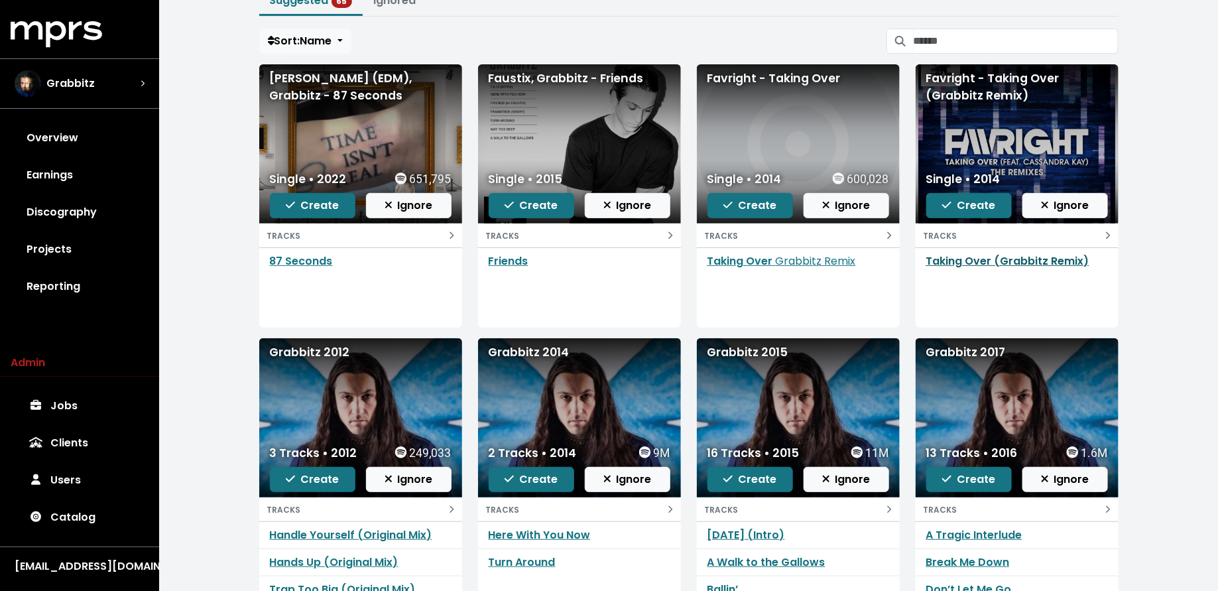
scroll to position [193, 0]
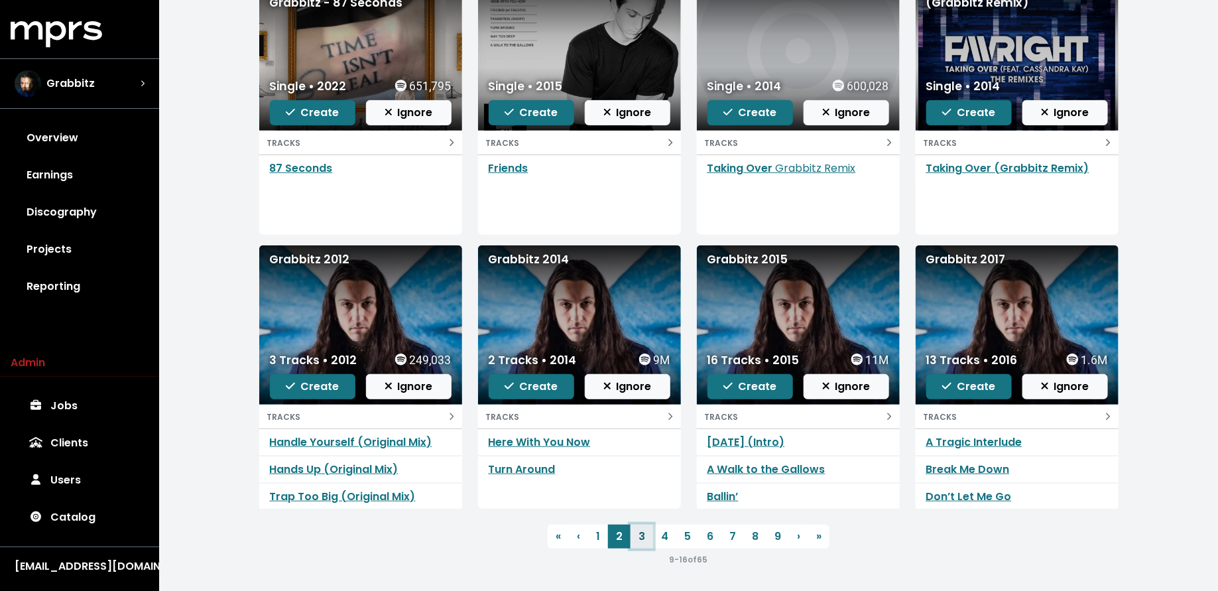
click at [638, 535] on link "3" at bounding box center [641, 536] width 23 height 24
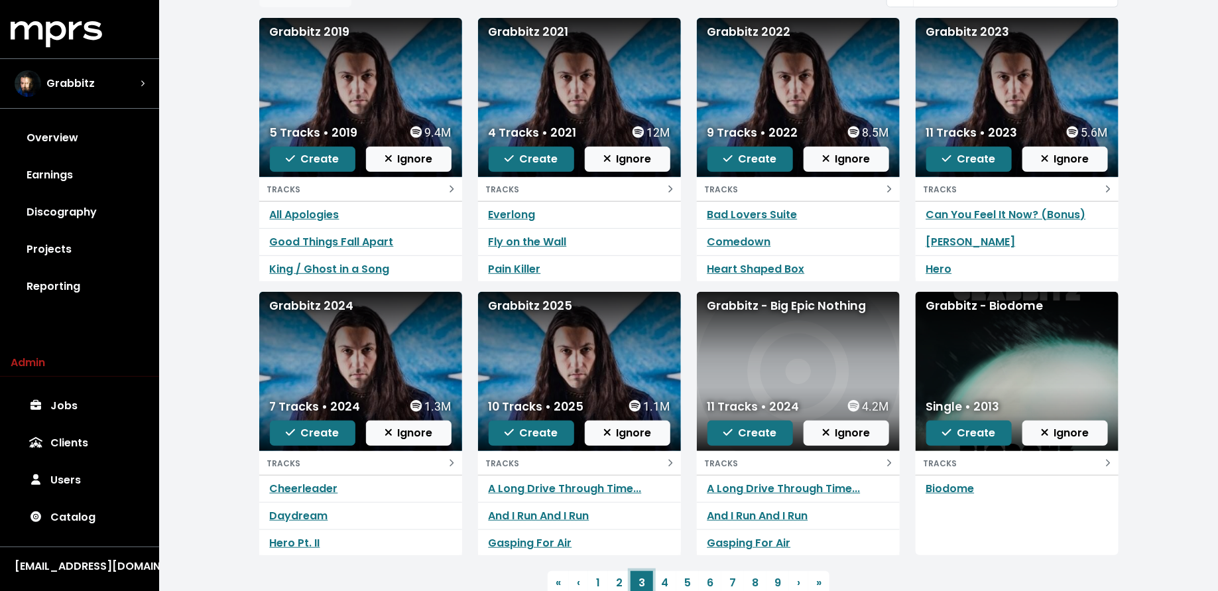
scroll to position [48, 0]
click at [658, 583] on link "4" at bounding box center [664, 583] width 23 height 24
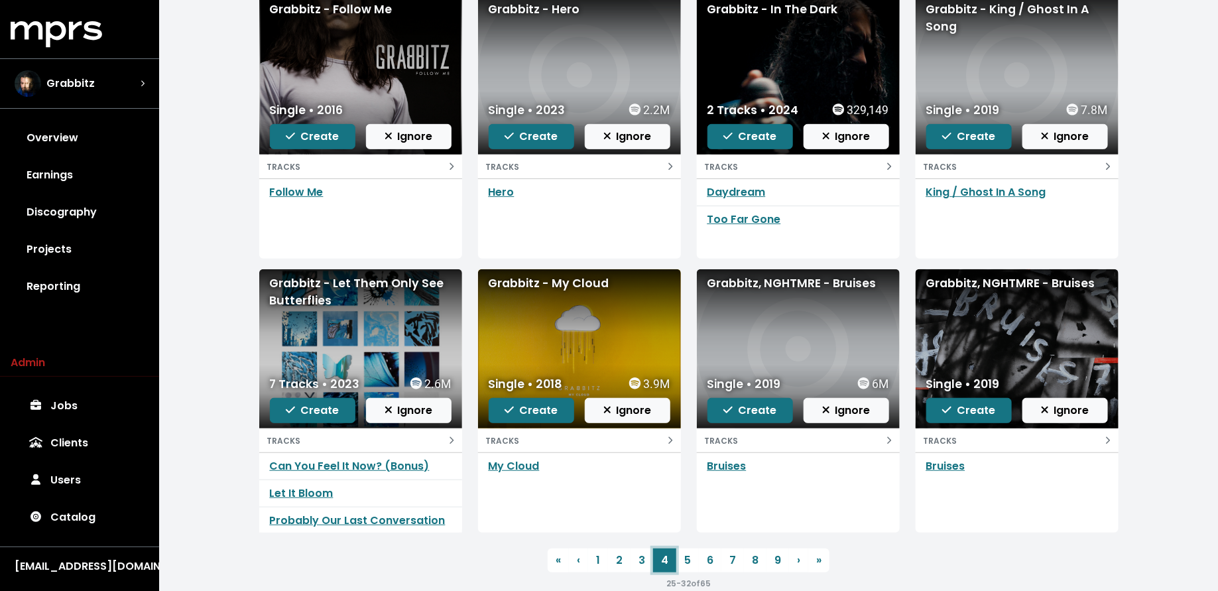
scroll to position [193, 0]
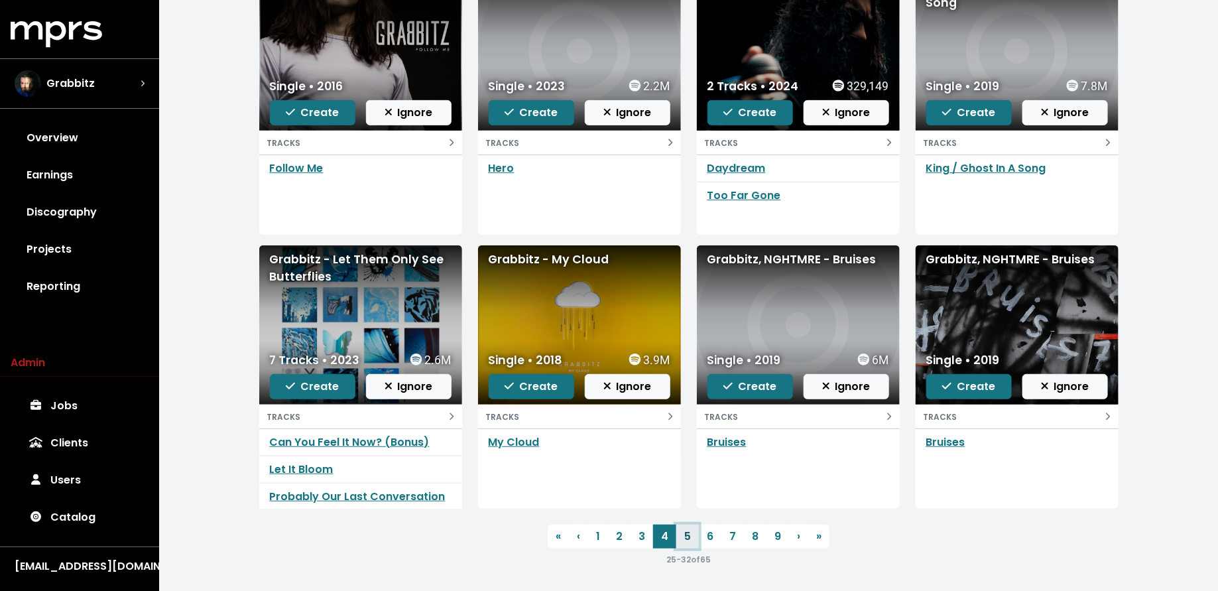
click at [685, 537] on link "5" at bounding box center [687, 536] width 23 height 24
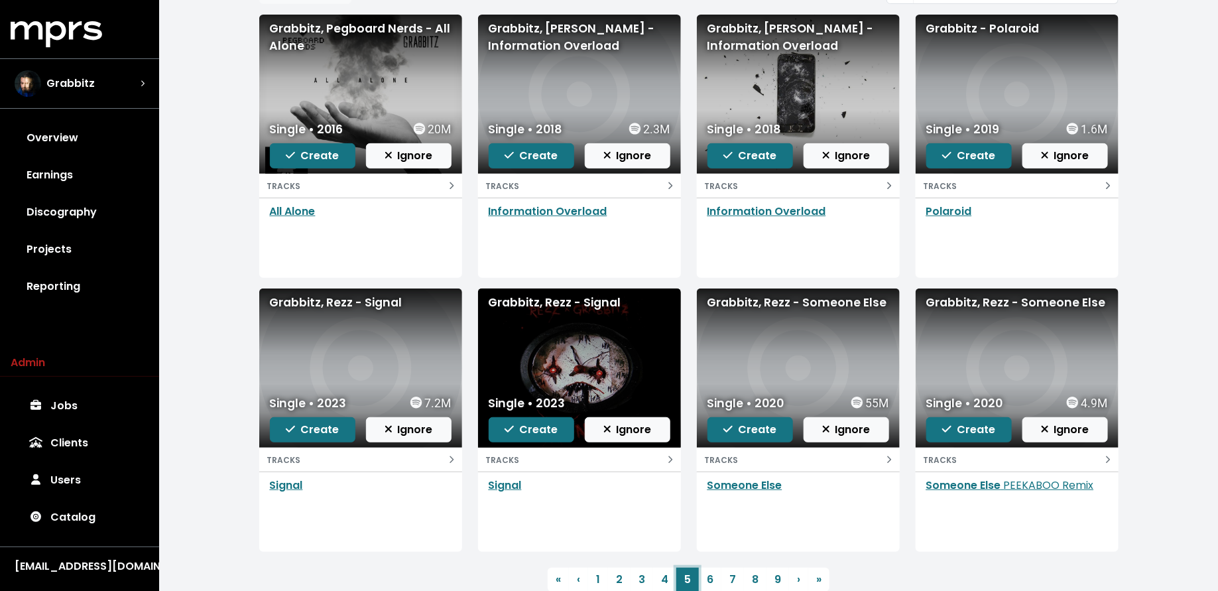
scroll to position [156, 0]
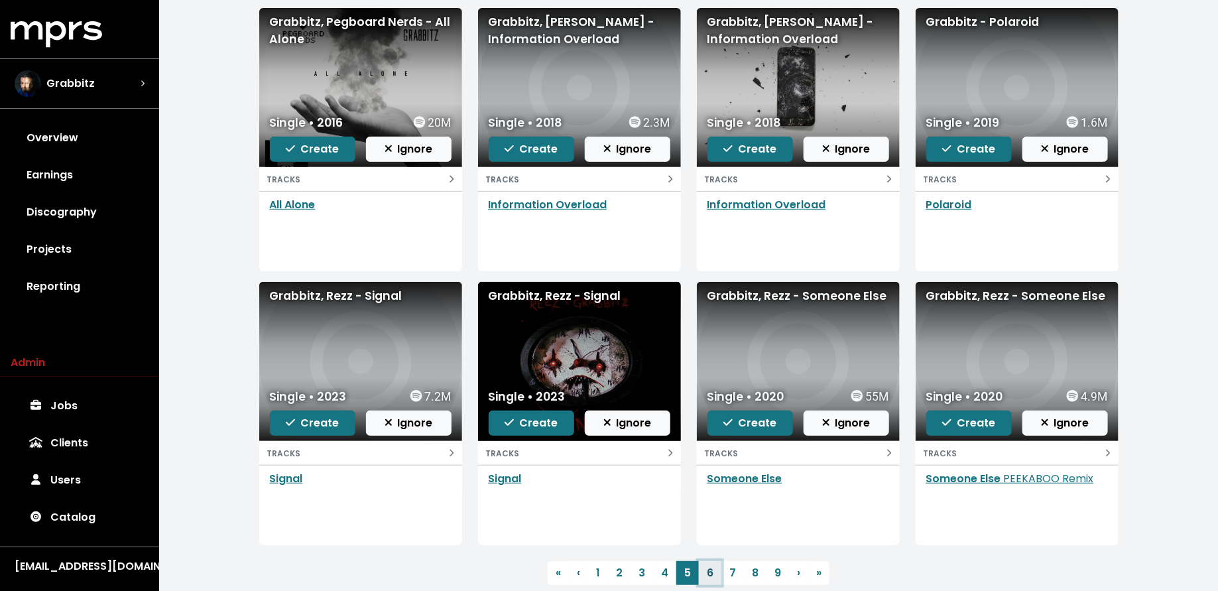
click at [707, 564] on link "6" at bounding box center [710, 573] width 23 height 24
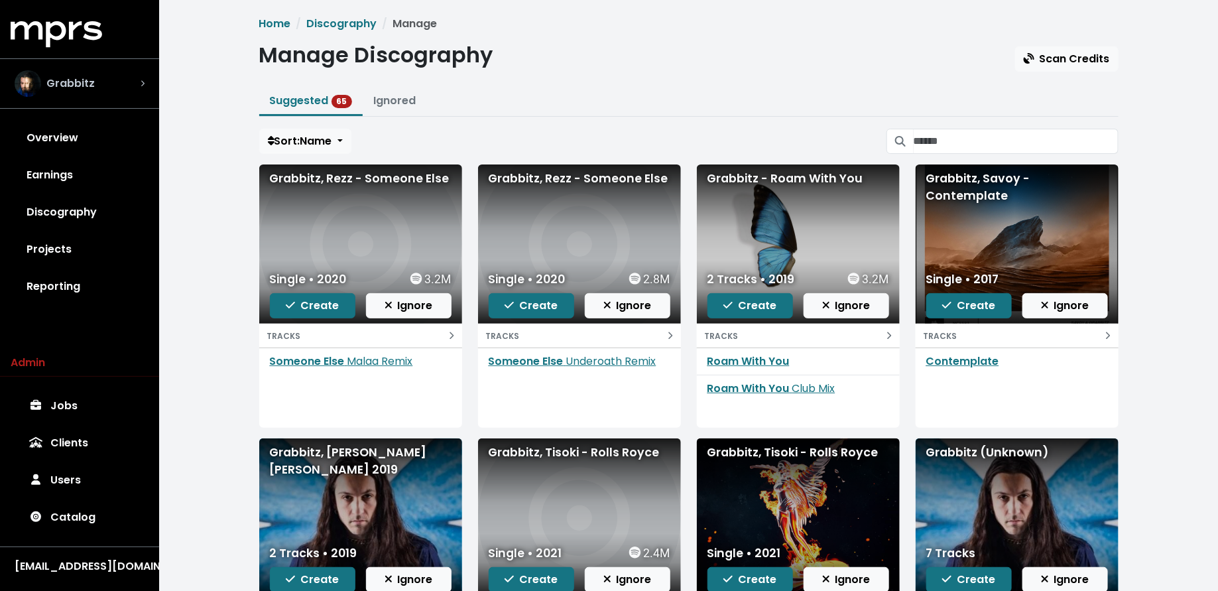
click at [89, 93] on div "Grabbitz" at bounding box center [55, 83] width 80 height 27
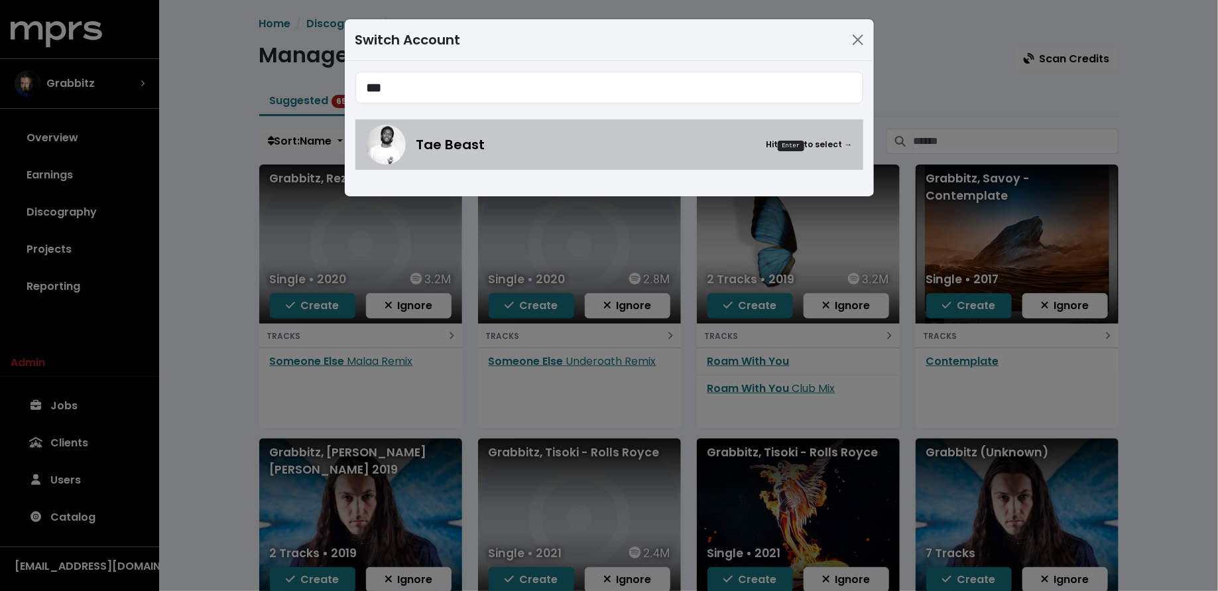
type input "***"
click at [617, 157] on div "Tae Beast Hit Enter to select →" at bounding box center [609, 145] width 487 height 40
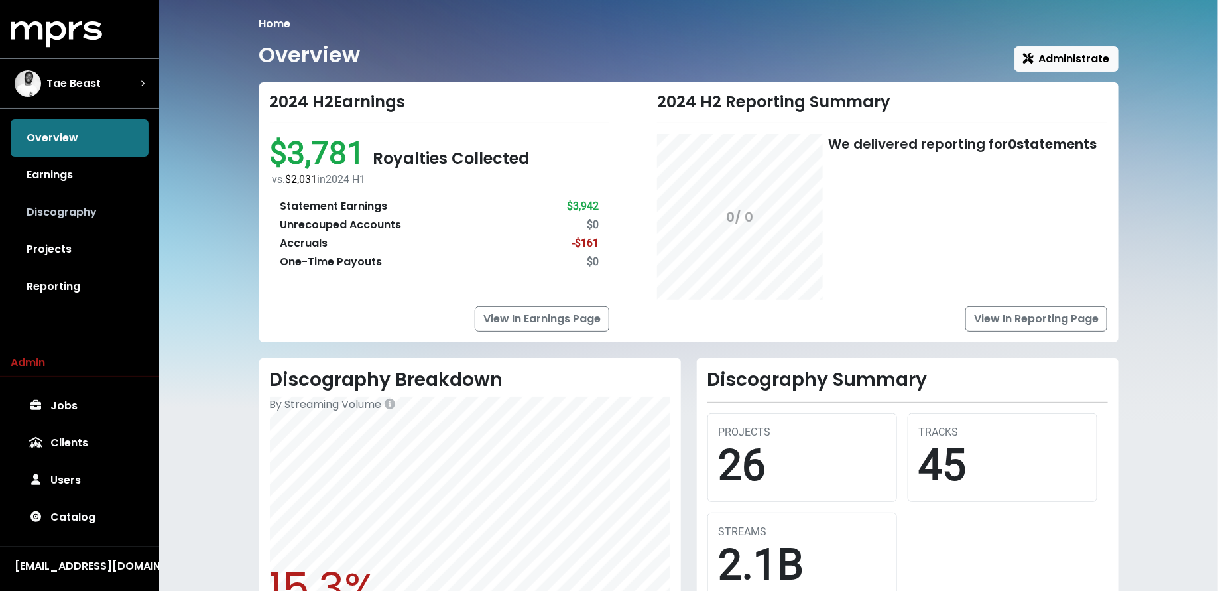
click at [100, 221] on link "Discography" at bounding box center [80, 212] width 138 height 37
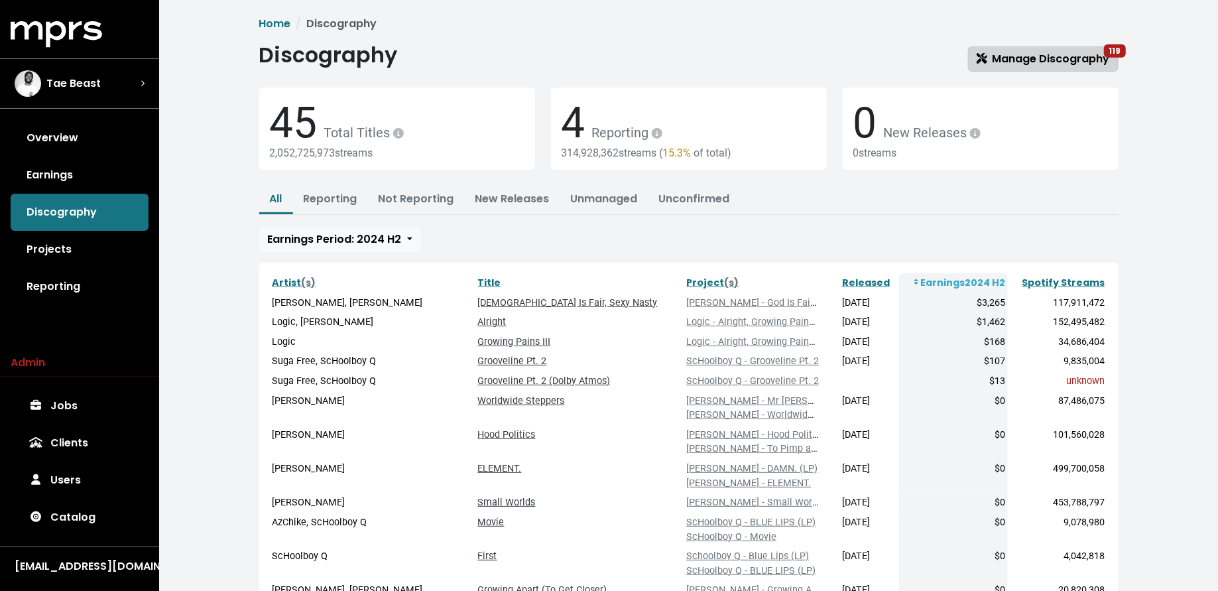
click at [1039, 51] on span "Manage Discography 119" at bounding box center [1042, 59] width 133 height 16
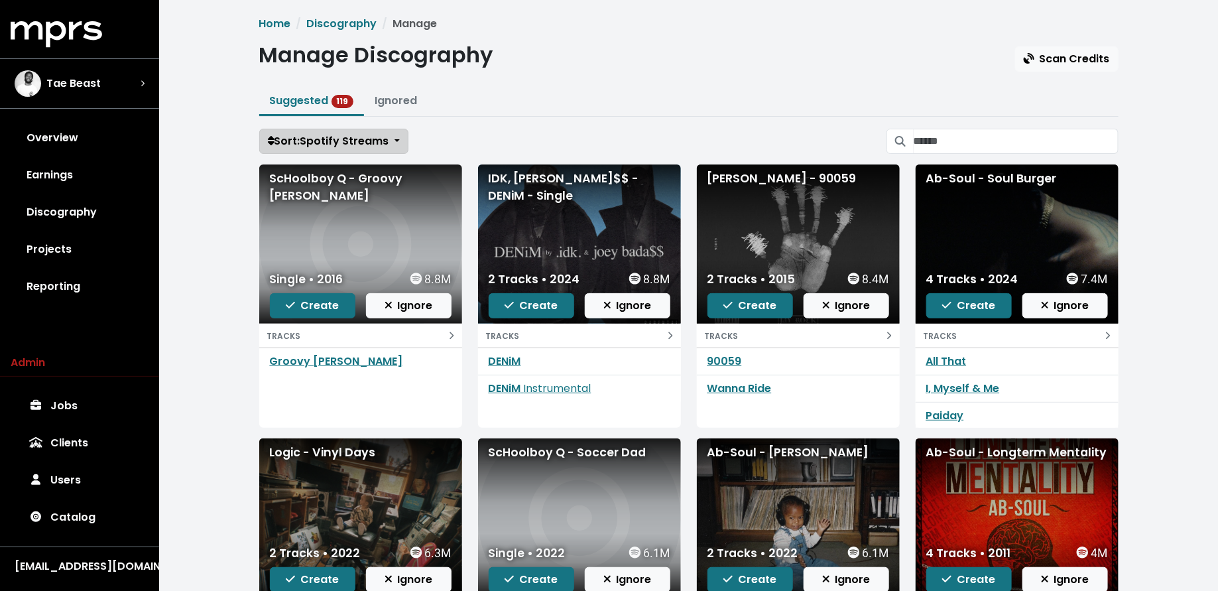
click at [350, 133] on span "Sort: Spotify Streams" at bounding box center [328, 140] width 121 height 15
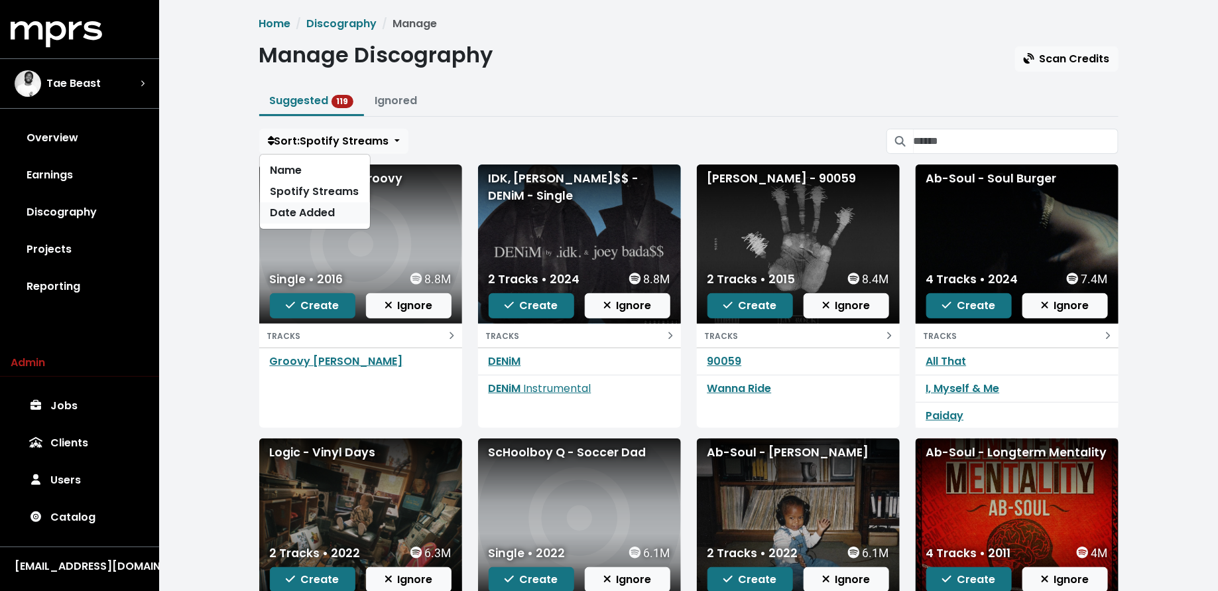
click at [317, 212] on link "Date Added" at bounding box center [315, 212] width 110 height 21
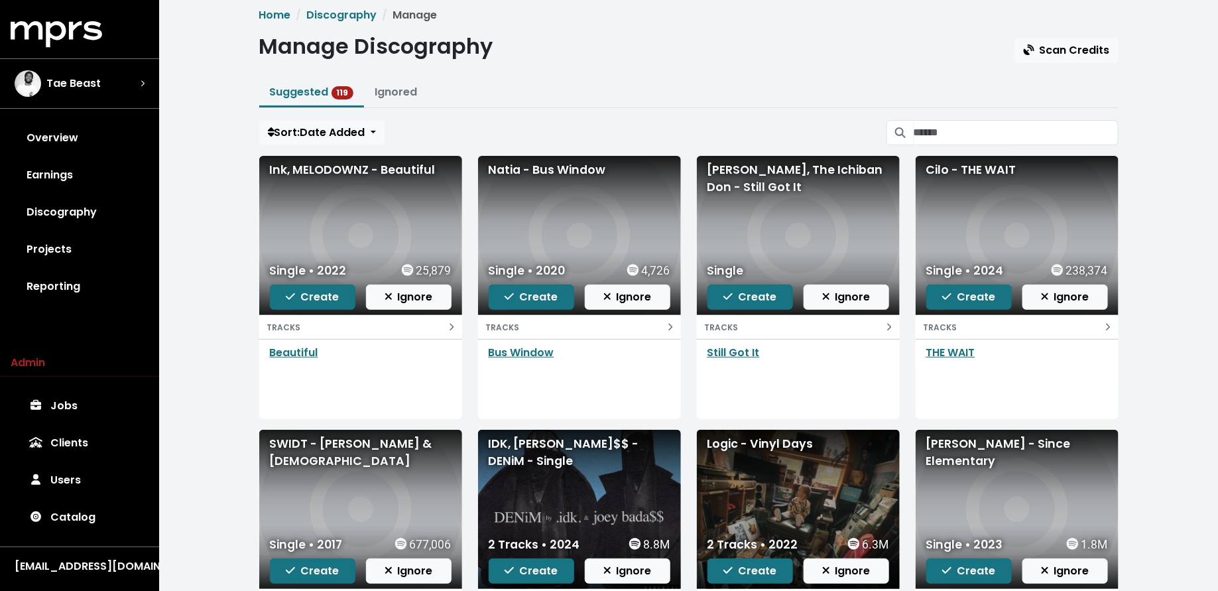
scroll to position [2, 0]
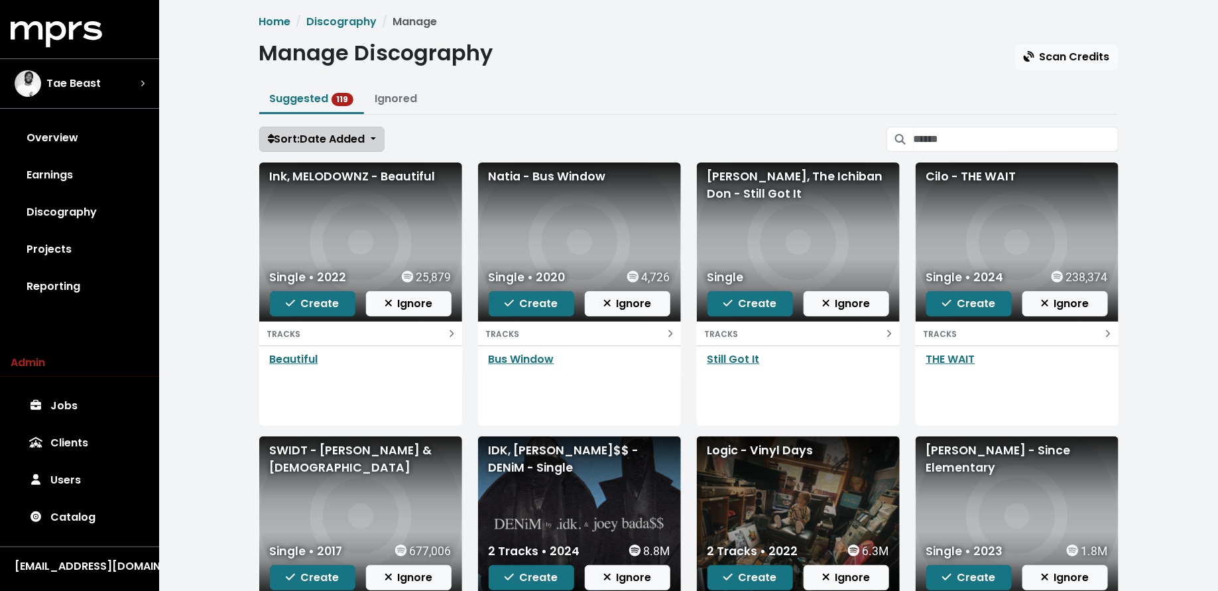
click at [308, 131] on span "Sort: Date Added" at bounding box center [316, 138] width 97 height 15
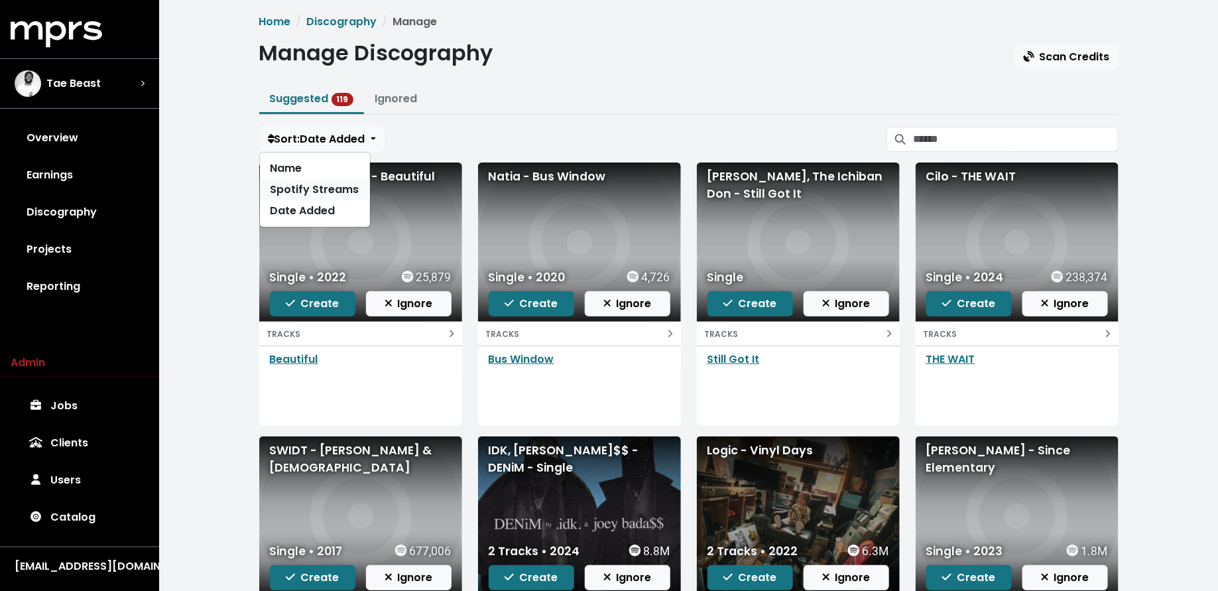
click at [283, 188] on link "Spotify Streams" at bounding box center [315, 189] width 110 height 21
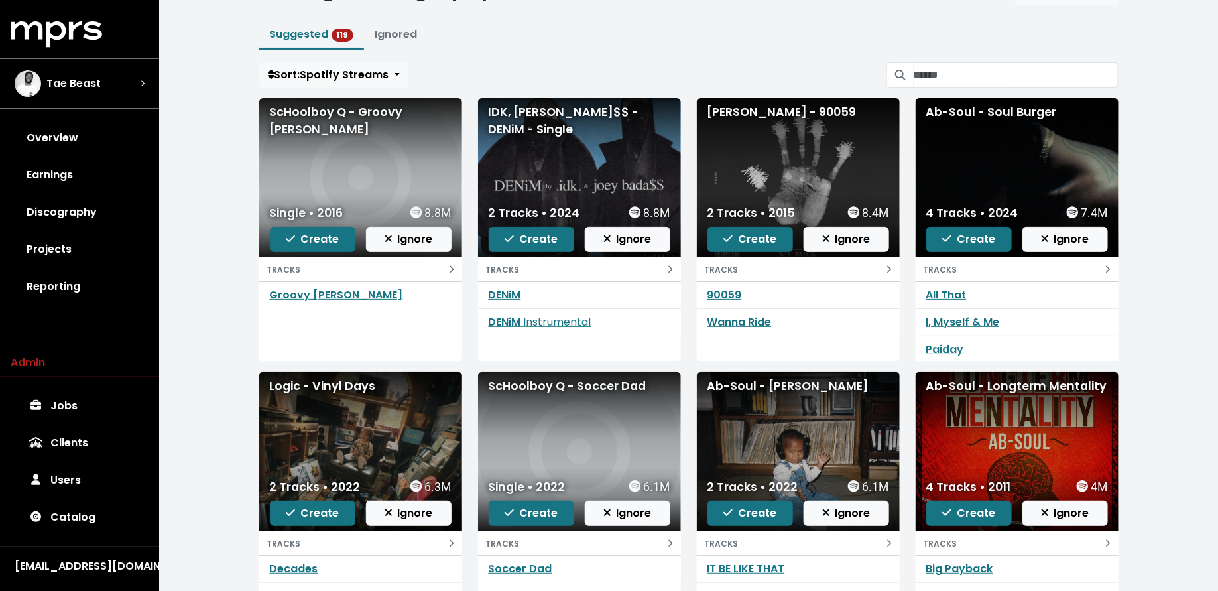
scroll to position [64, 0]
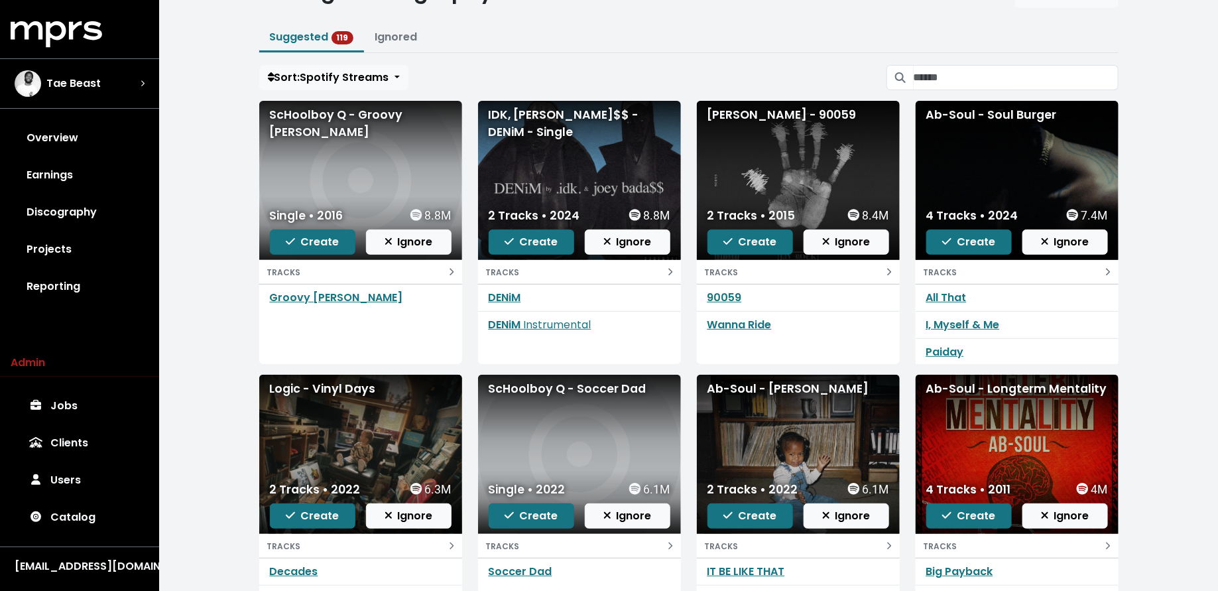
click at [945, 56] on div "Home Discography Manage Manage Discography Scan Credits Suggested 119 Ignored S…" at bounding box center [688, 324] width 875 height 744
click at [940, 80] on input "Search suggested projects" at bounding box center [1015, 77] width 205 height 25
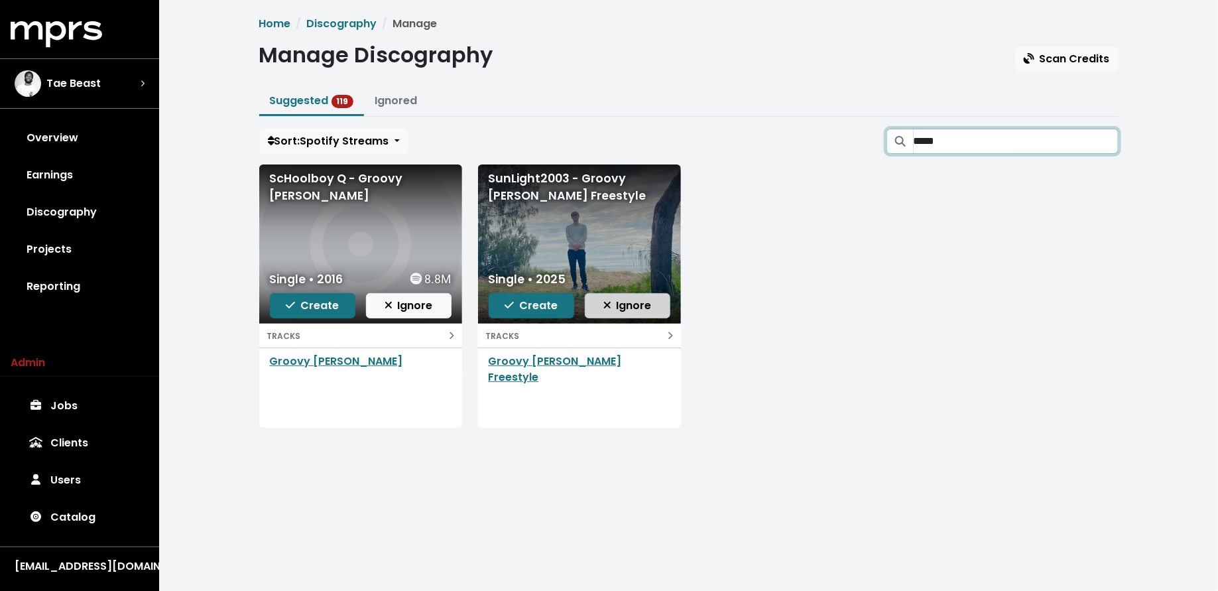
type input "*****"
click at [648, 305] on span "Ignore" at bounding box center [627, 305] width 48 height 15
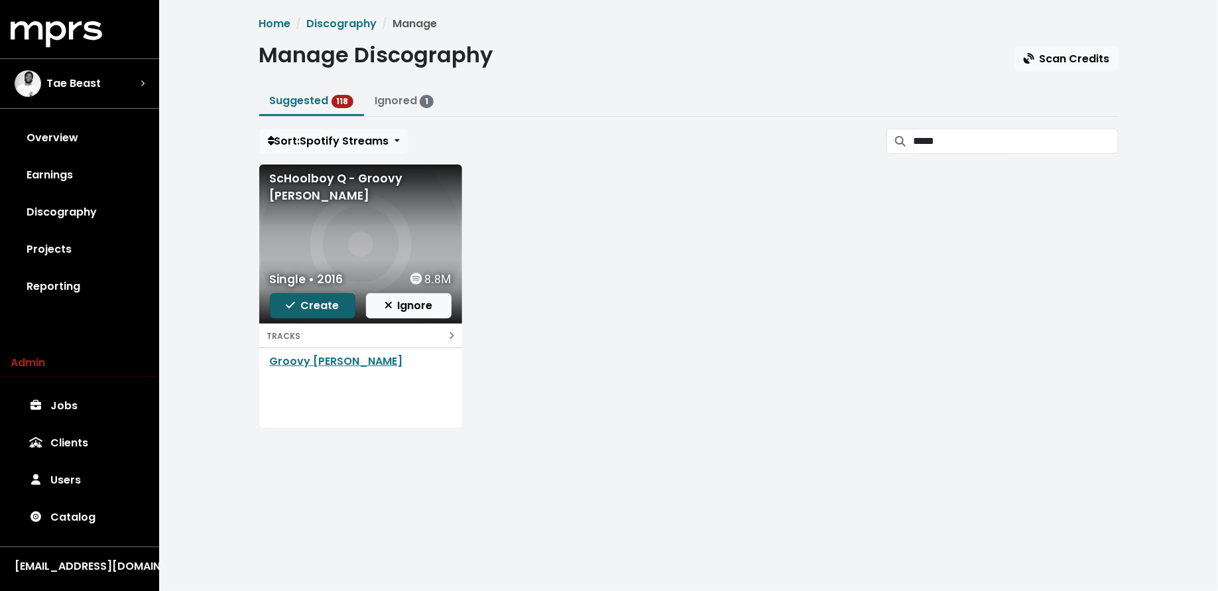
click at [304, 302] on span "Create" at bounding box center [312, 305] width 53 height 15
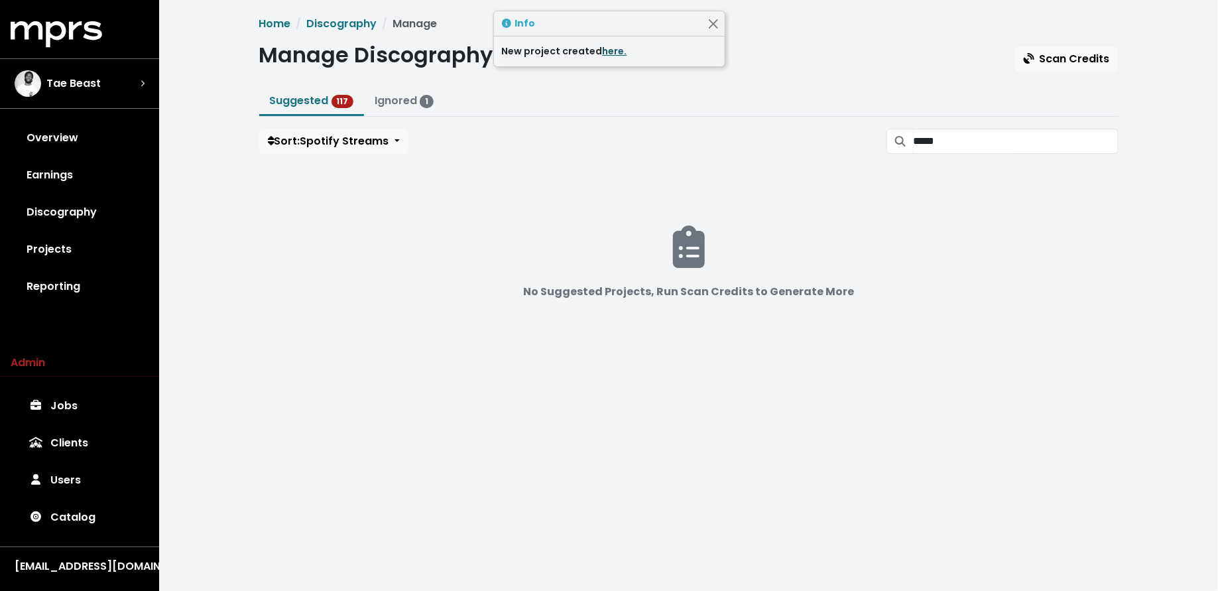
click at [614, 50] on link "here." at bounding box center [615, 50] width 25 height 13
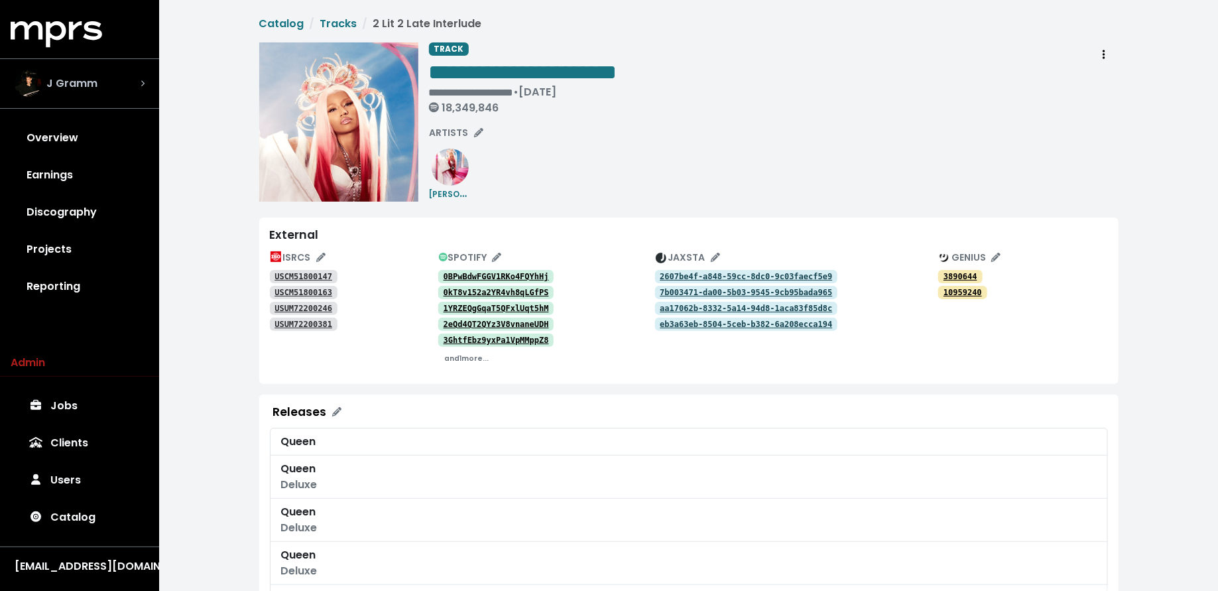
click at [86, 97] on div "J Gramm" at bounding box center [79, 84] width 151 height 48
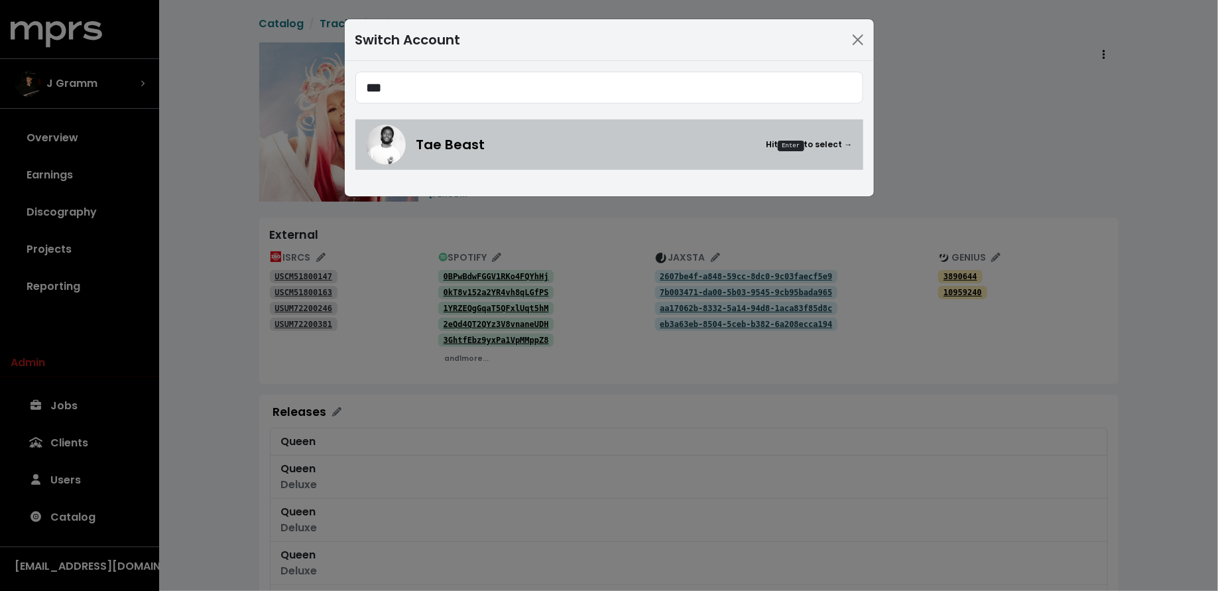
type input "***"
click at [426, 150] on span "Tae Beast" at bounding box center [450, 145] width 69 height 20
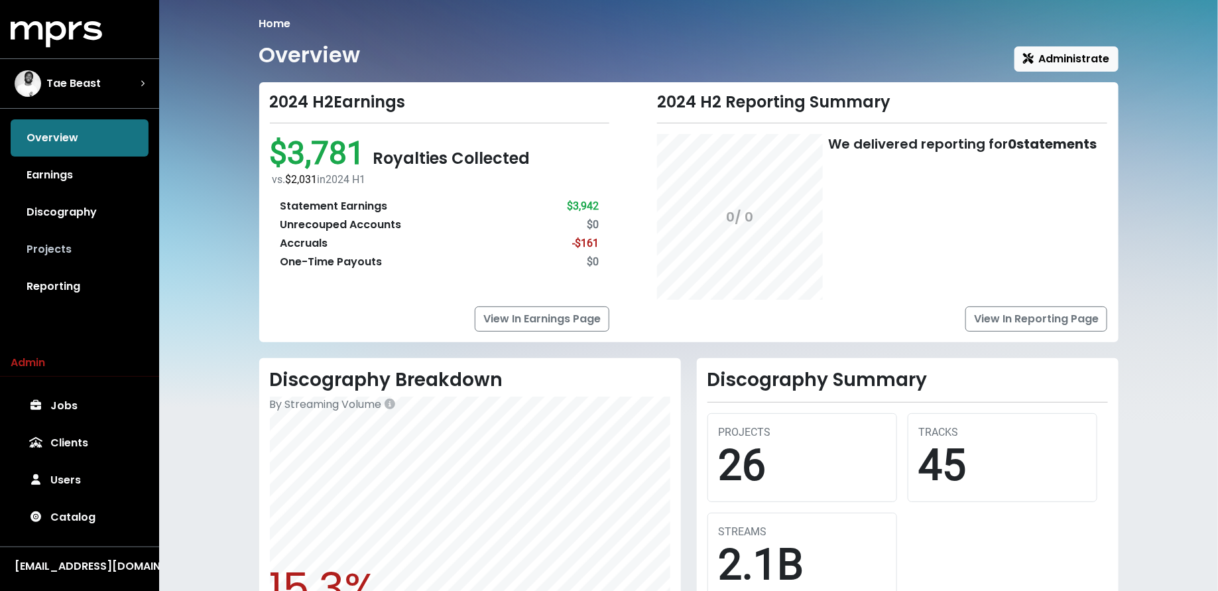
click at [54, 241] on link "Projects" at bounding box center [80, 249] width 138 height 37
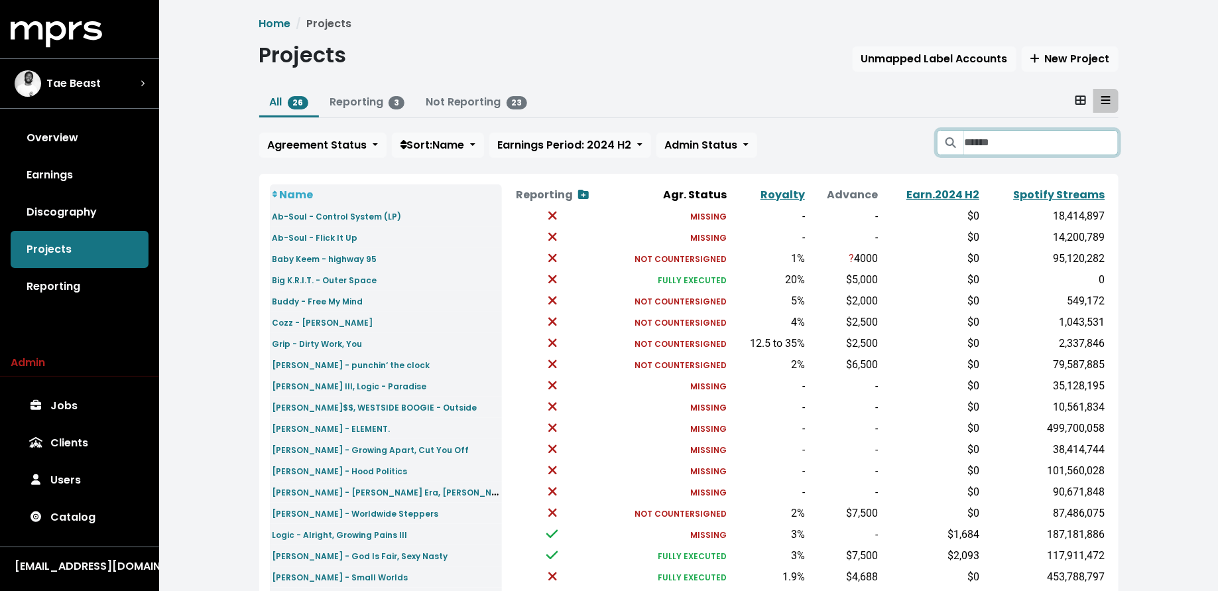
click at [973, 135] on input "Search projects" at bounding box center [1041, 142] width 154 height 25
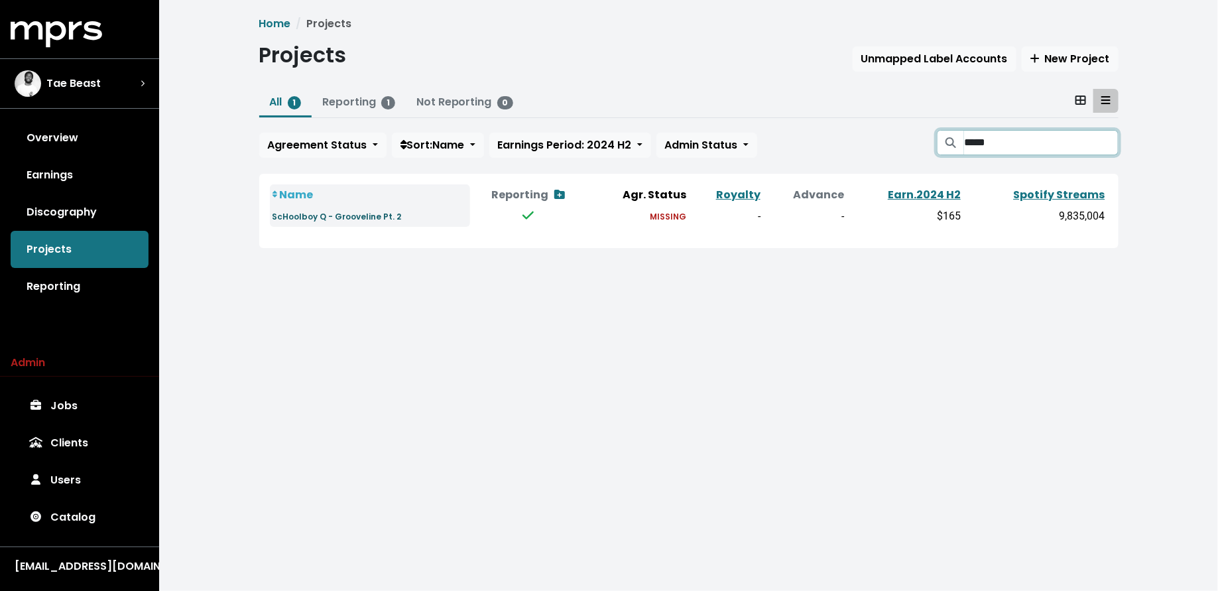
type input "*****"
click at [369, 216] on small "ScHoolboy Q - Grooveline Pt. 2" at bounding box center [336, 216] width 129 height 11
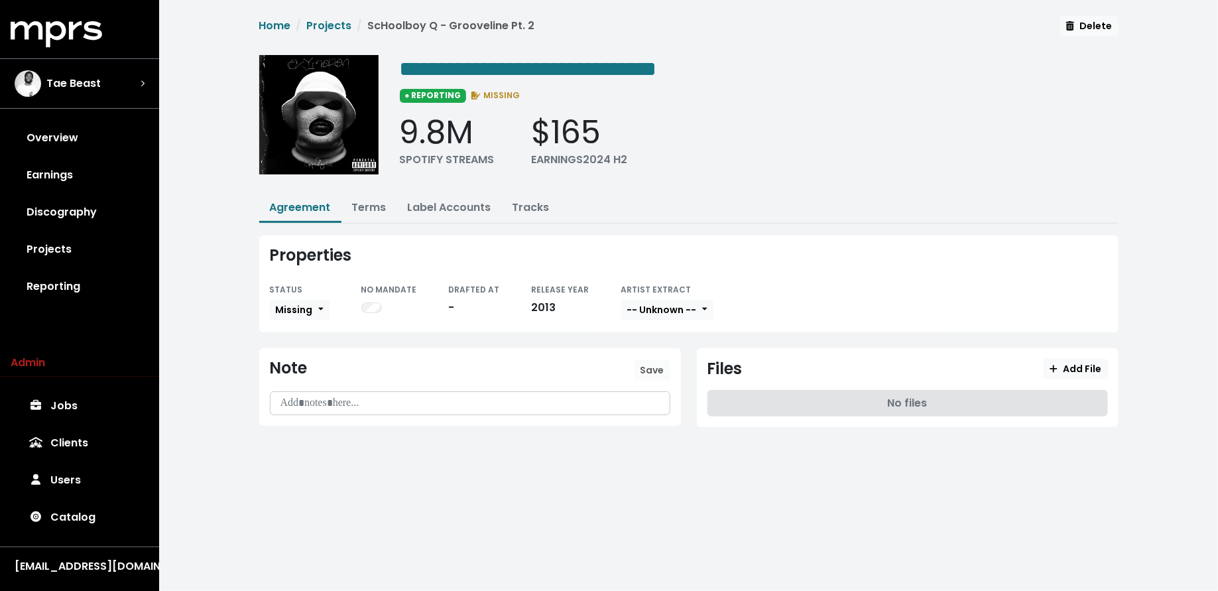
click at [371, 190] on div "**********" at bounding box center [688, 229] width 875 height 427
click at [371, 196] on button "Terms" at bounding box center [369, 208] width 56 height 29
click at [371, 206] on link "Terms" at bounding box center [369, 207] width 34 height 15
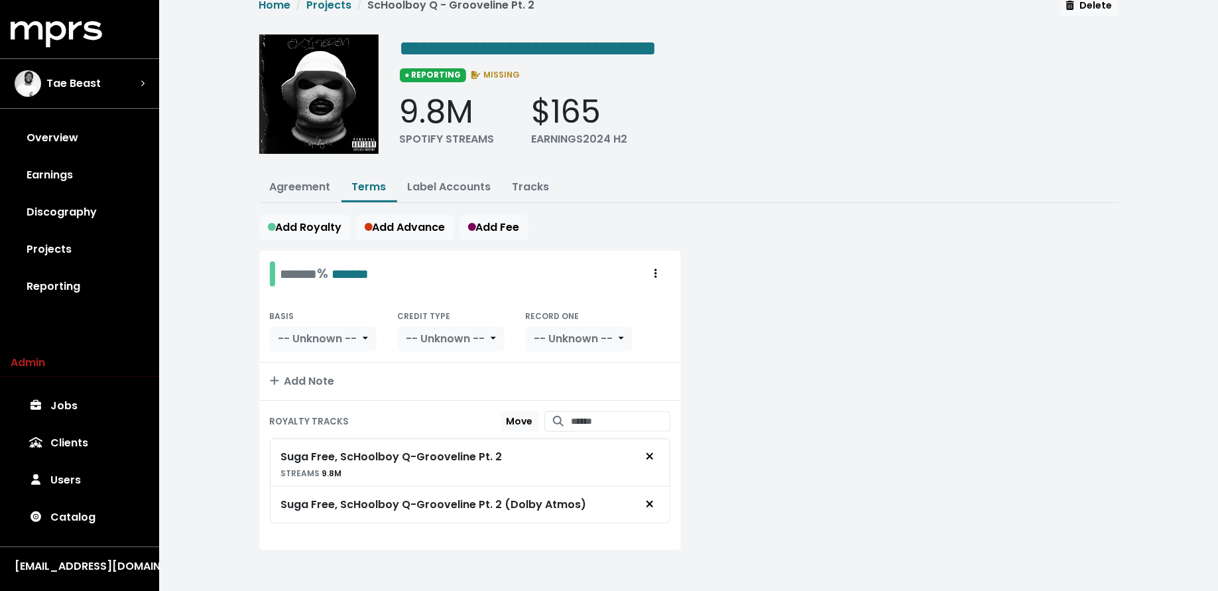
scroll to position [20, 0]
click at [108, 245] on link "Projects" at bounding box center [80, 249] width 138 height 37
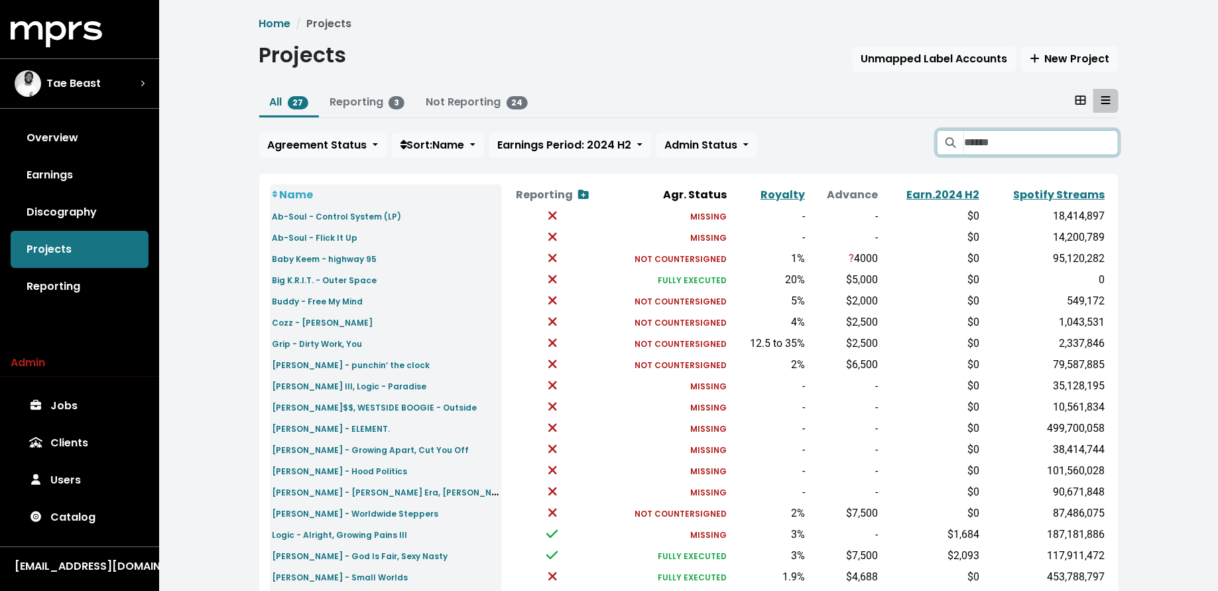
click at [982, 144] on input "Search projects" at bounding box center [1041, 142] width 154 height 25
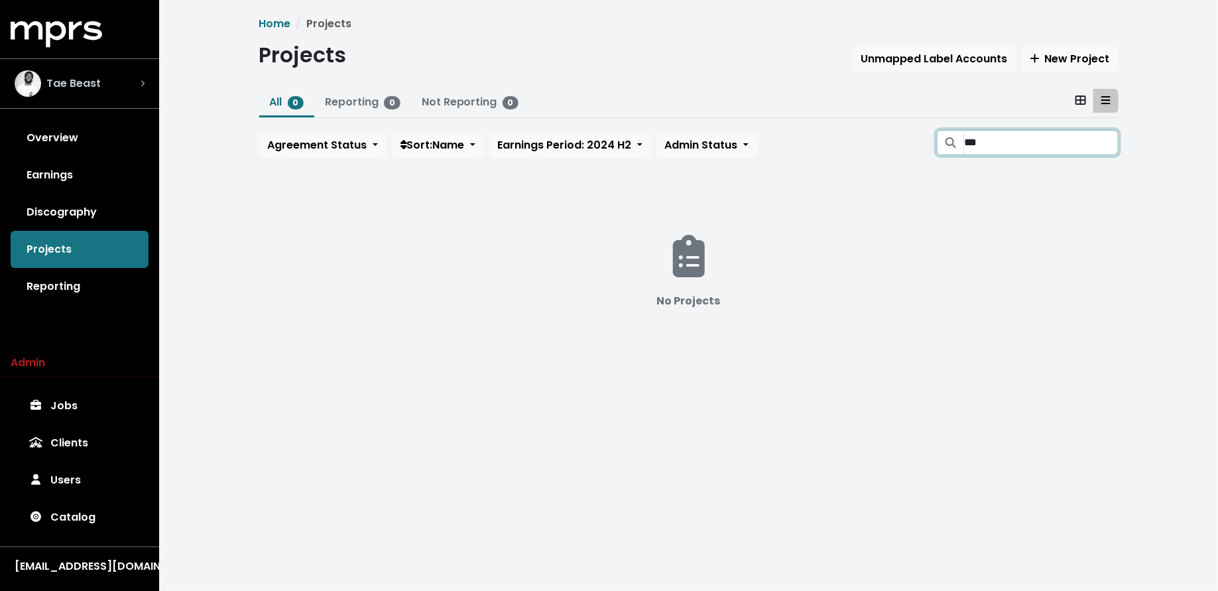
type input "***"
click at [131, 80] on div "Tae Beast" at bounding box center [80, 83] width 130 height 27
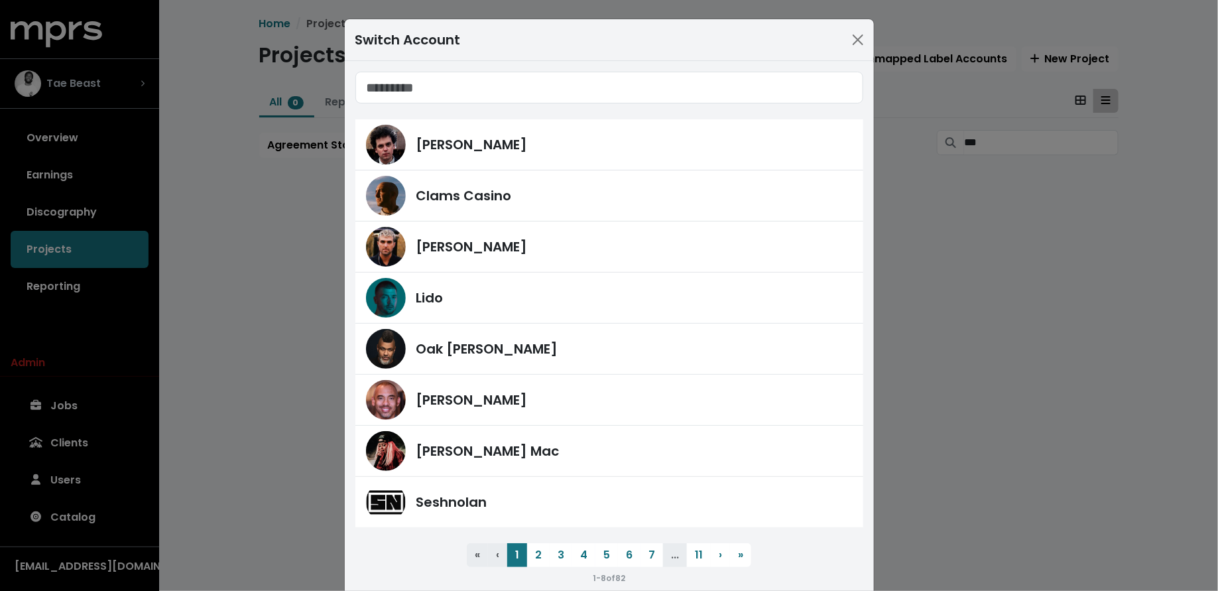
type input "*"
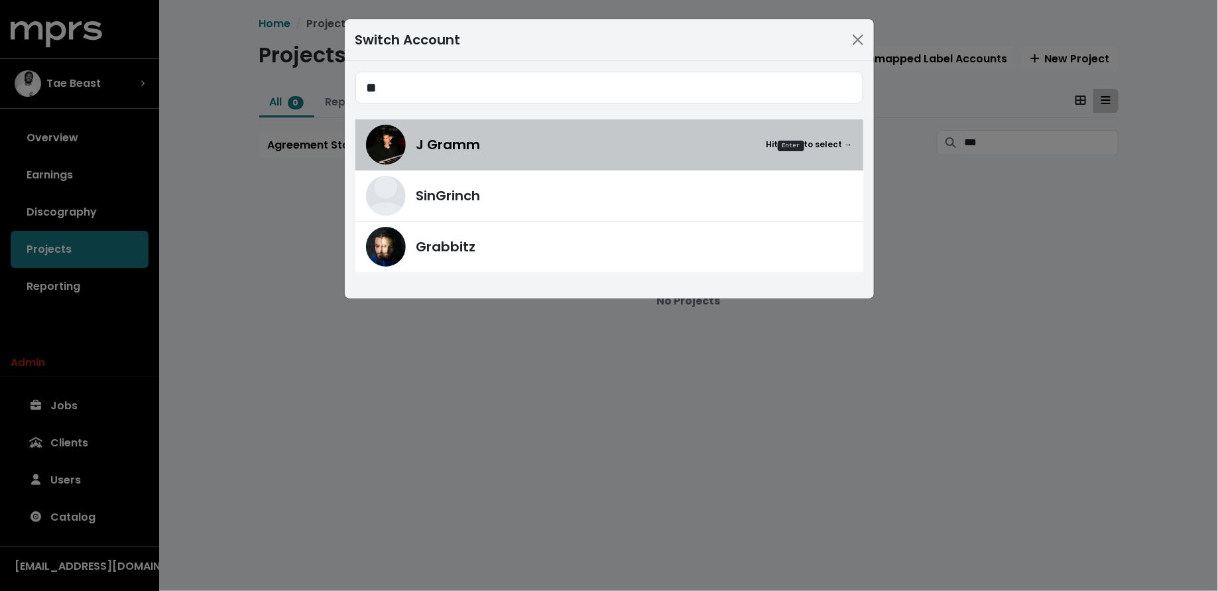
type input "**"
click at [432, 151] on span "J Gramm" at bounding box center [448, 145] width 64 height 20
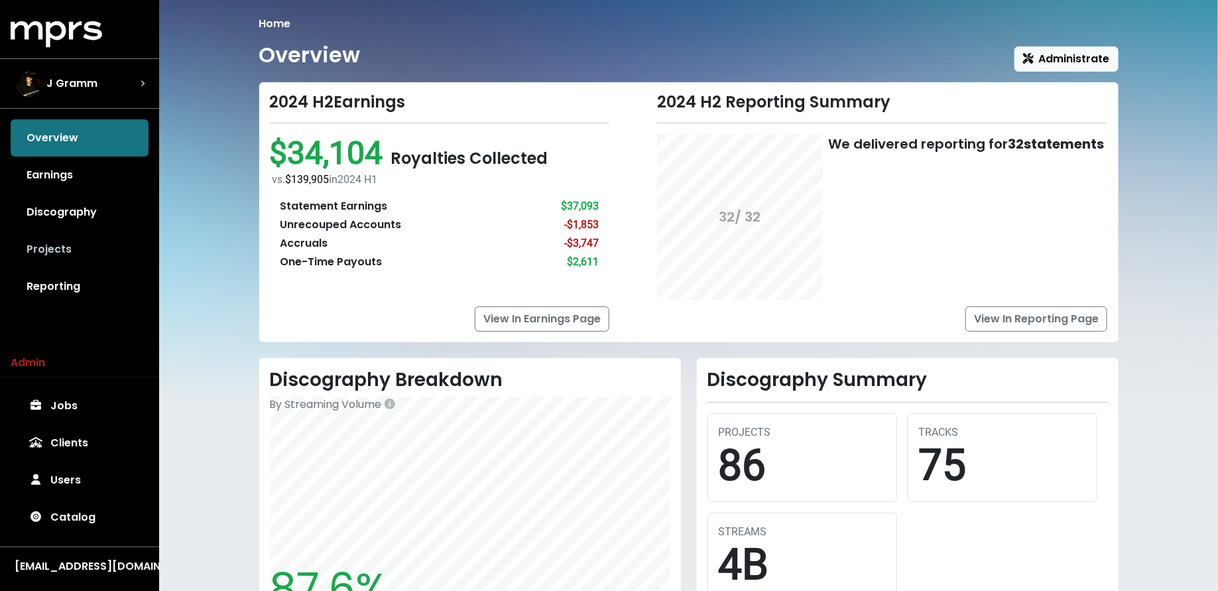
click at [102, 253] on link "Projects" at bounding box center [80, 249] width 138 height 37
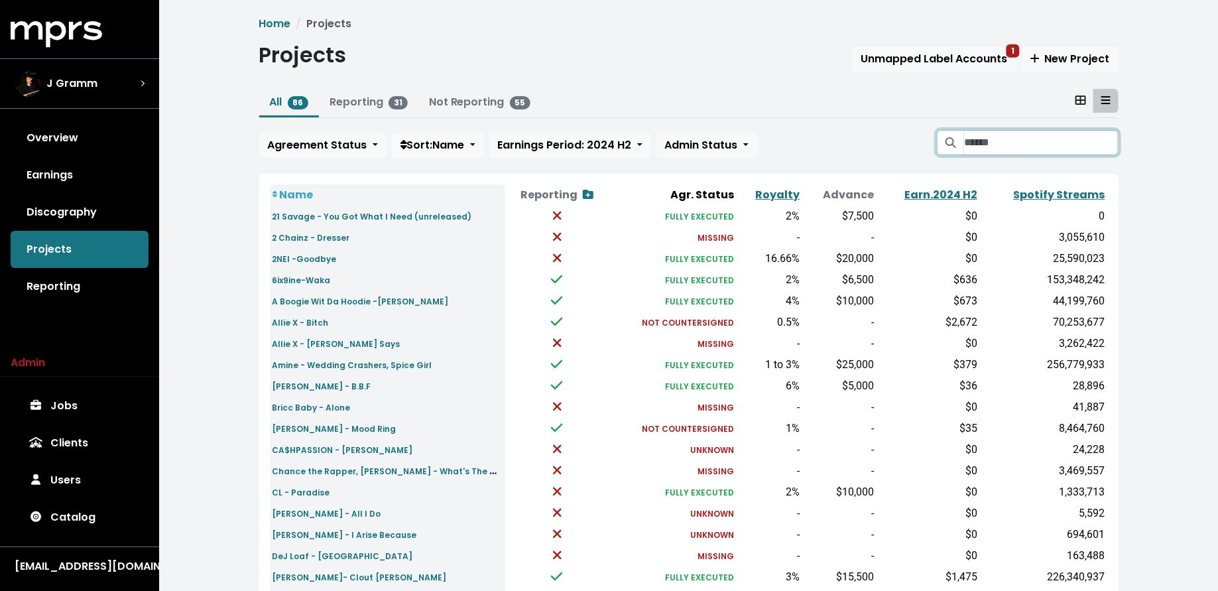
click at [980, 140] on input "Search projects" at bounding box center [1041, 142] width 154 height 25
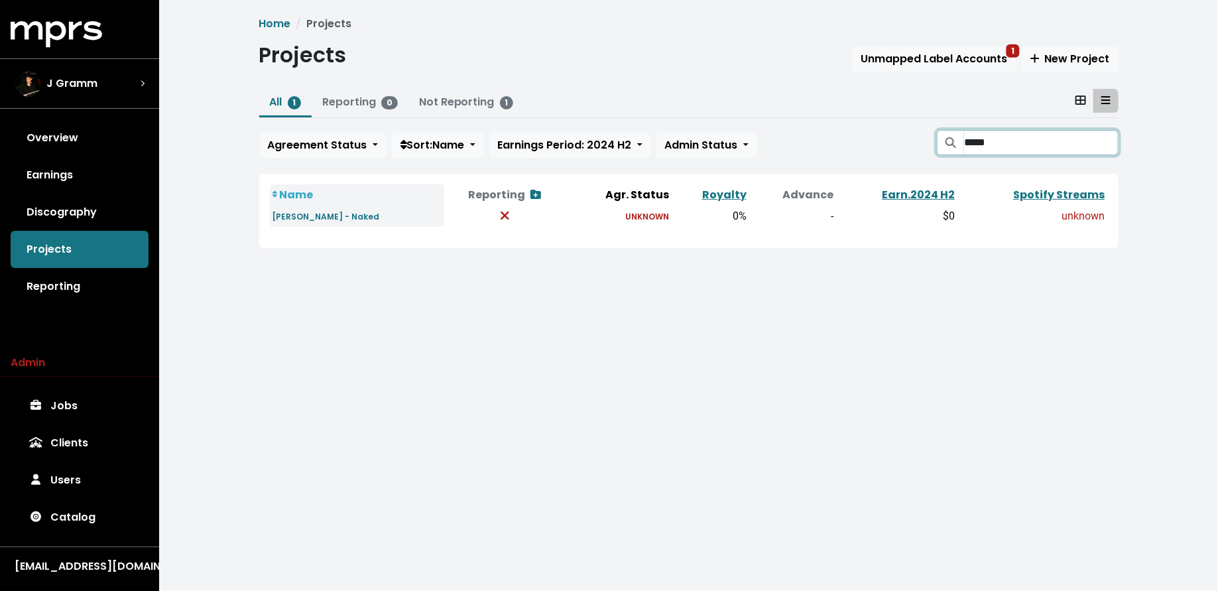
type input "*****"
click at [333, 219] on small "[PERSON_NAME] - Naked" at bounding box center [325, 216] width 107 height 11
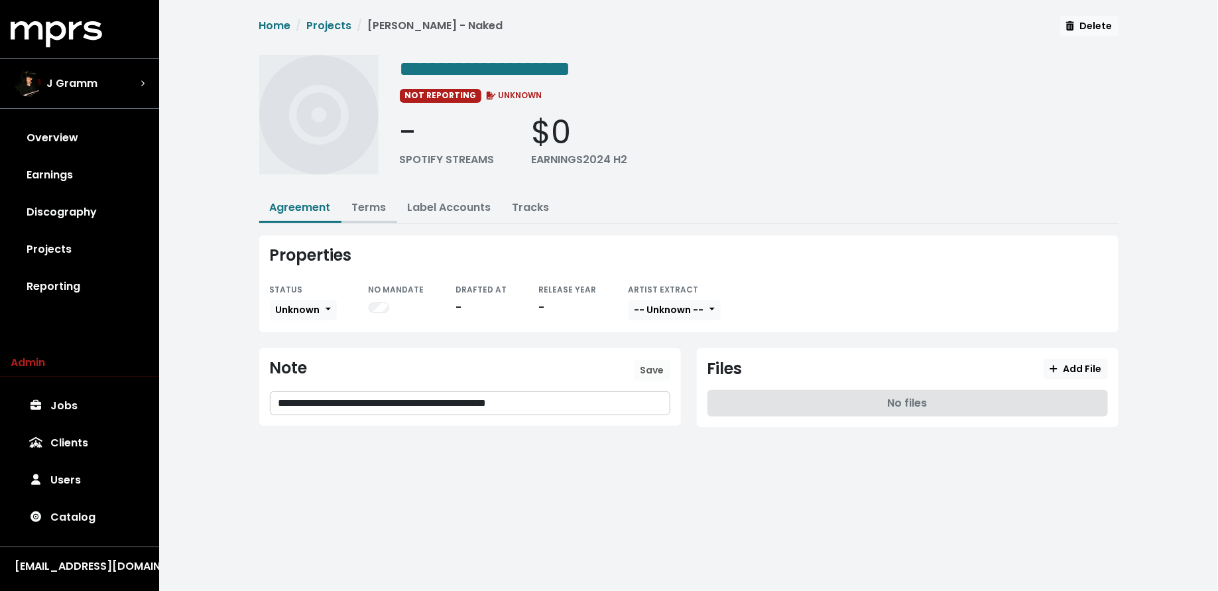
click at [370, 209] on link "Terms" at bounding box center [369, 207] width 34 height 15
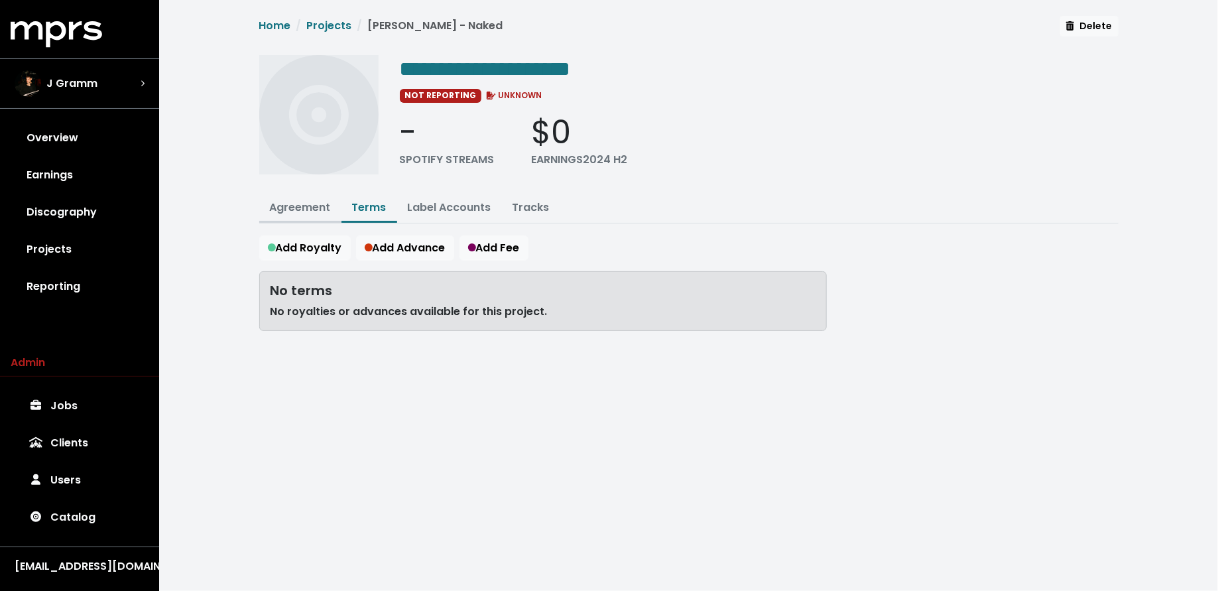
click at [321, 209] on link "Agreement" at bounding box center [300, 207] width 61 height 15
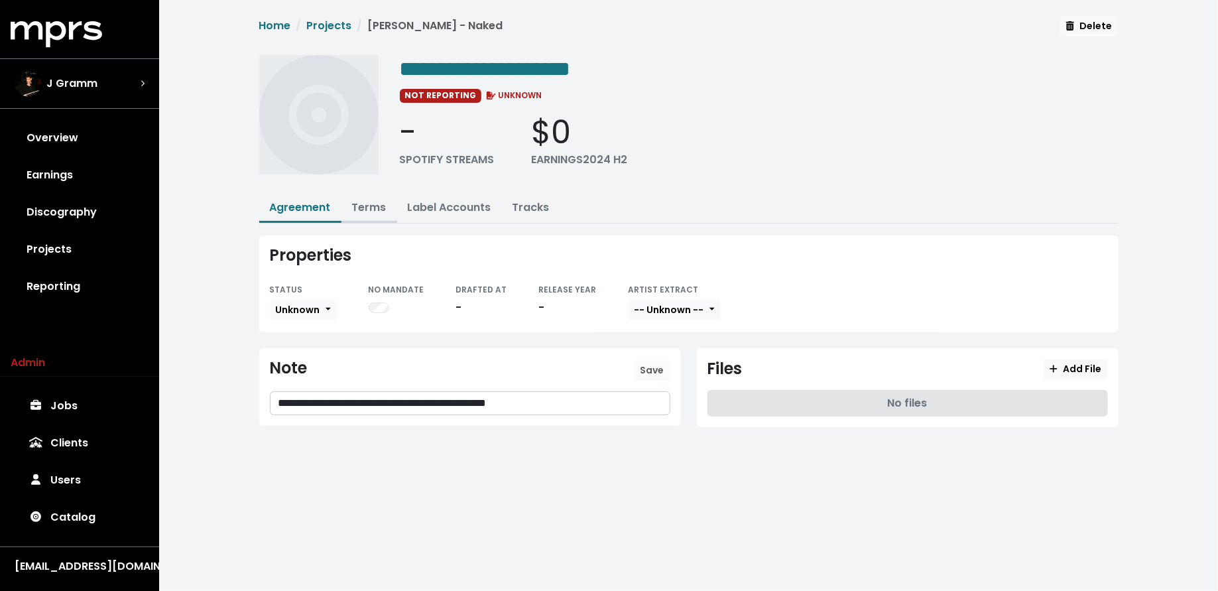
click at [351, 206] on button "Terms" at bounding box center [369, 208] width 56 height 29
click at [367, 206] on link "Terms" at bounding box center [369, 207] width 34 height 15
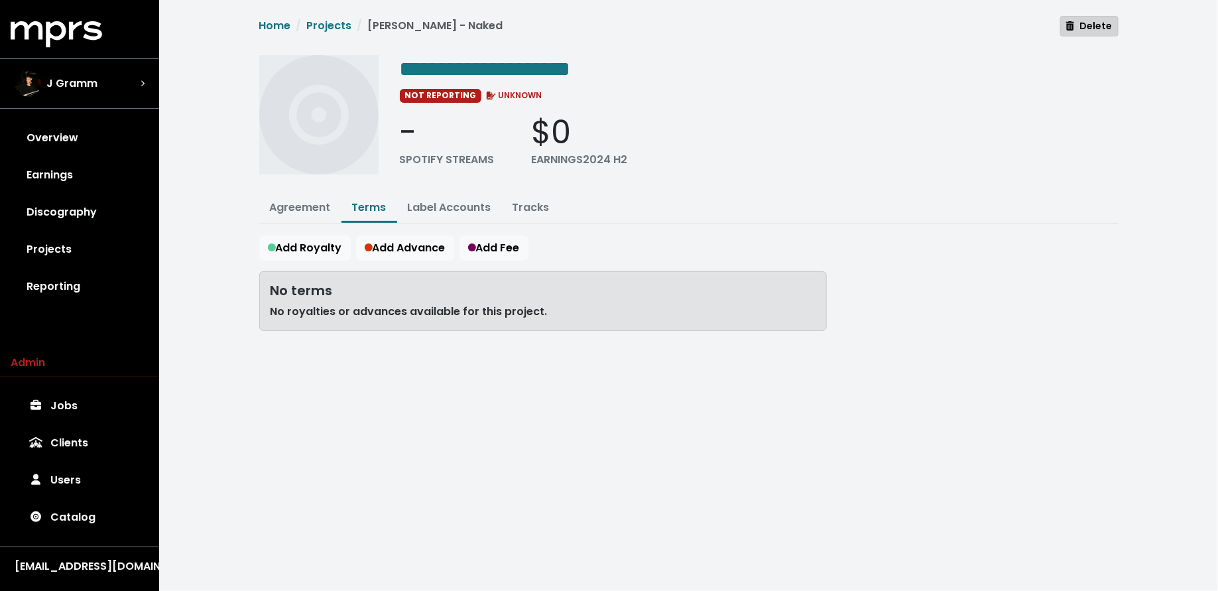
click at [1106, 28] on span "Delete" at bounding box center [1089, 25] width 46 height 13
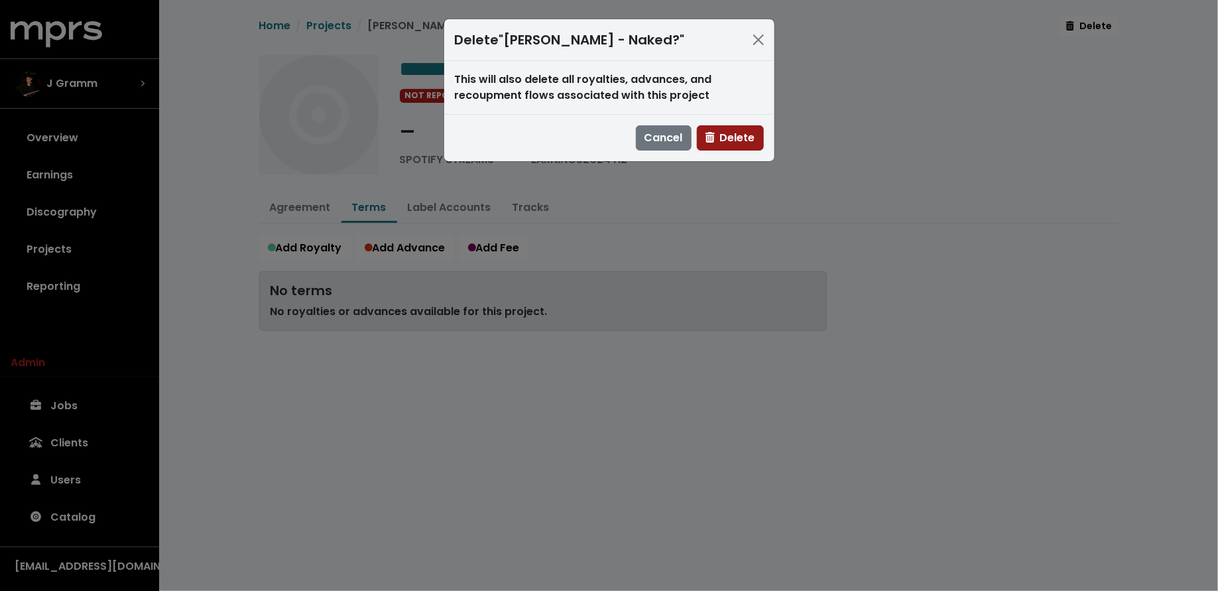
click at [721, 127] on button "Delete" at bounding box center [730, 137] width 67 height 25
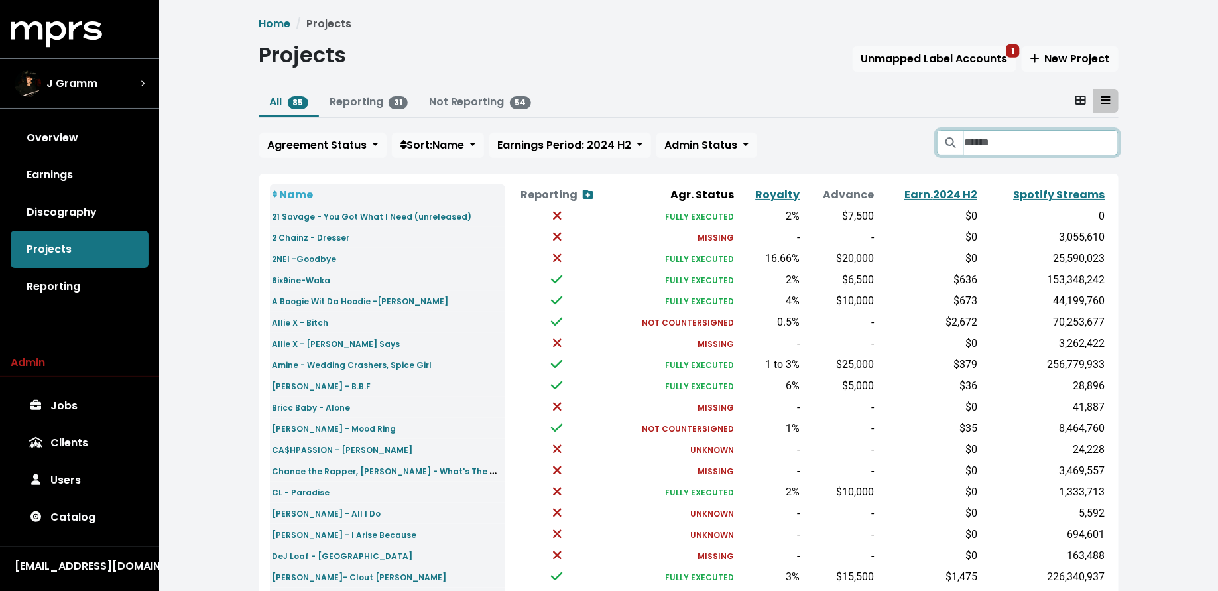
click at [990, 135] on input "Search projects" at bounding box center [1041, 142] width 154 height 25
type input "*"
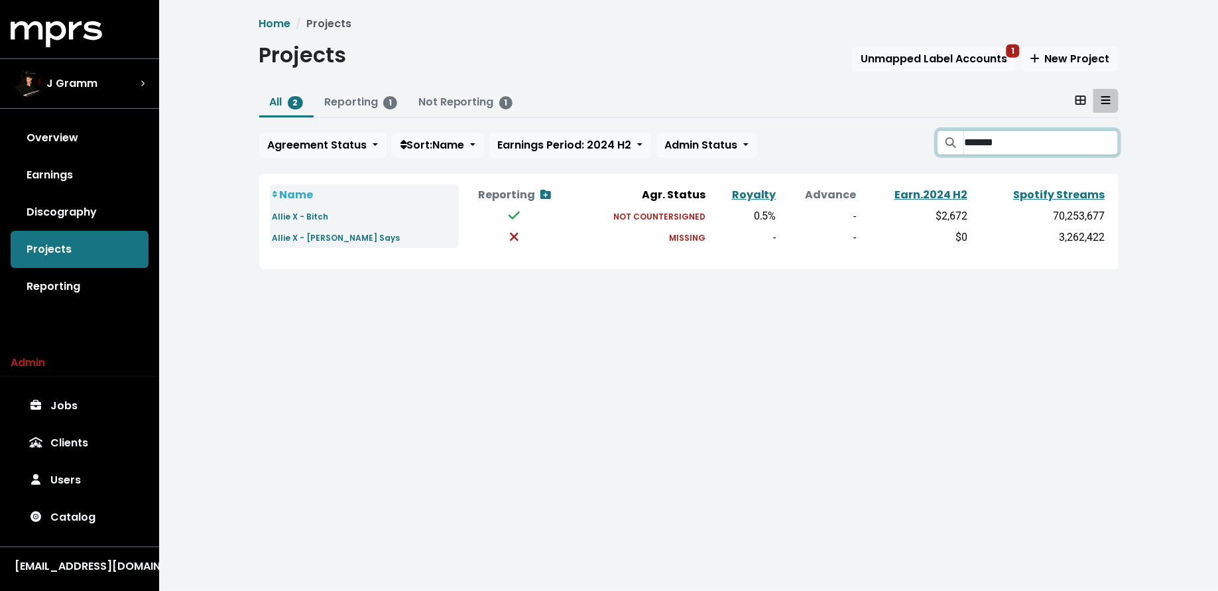
type input "*******"
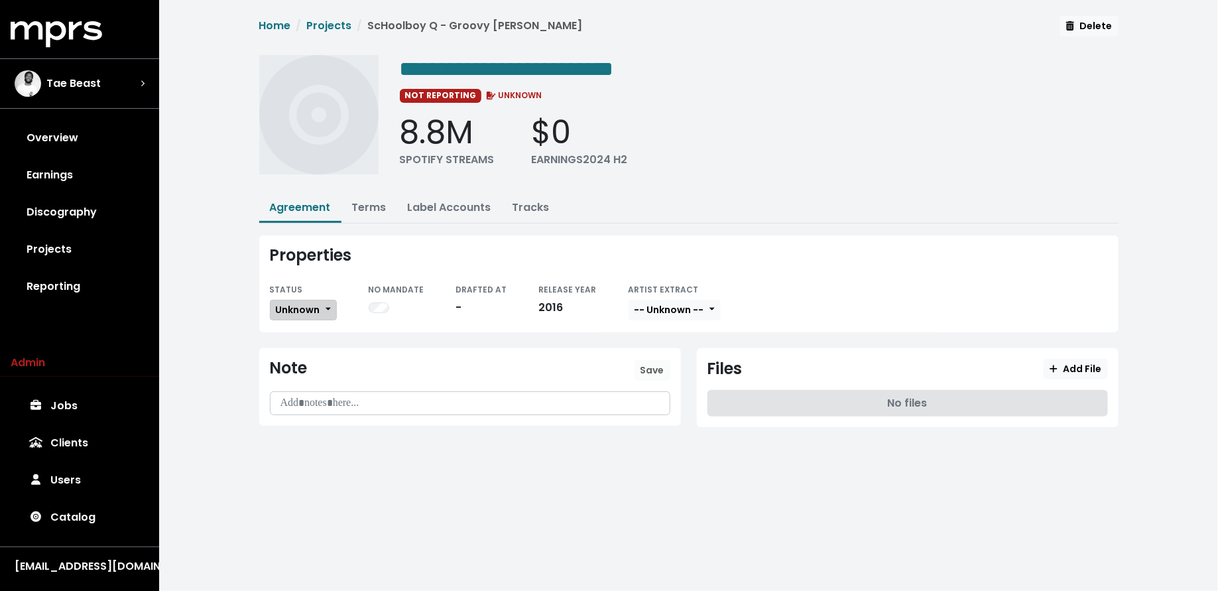
click at [308, 303] on span "Unknown" at bounding box center [298, 309] width 44 height 13
click at [304, 354] on link "Missing" at bounding box center [332, 357] width 125 height 21
click at [91, 245] on link "Projects" at bounding box center [80, 249] width 138 height 37
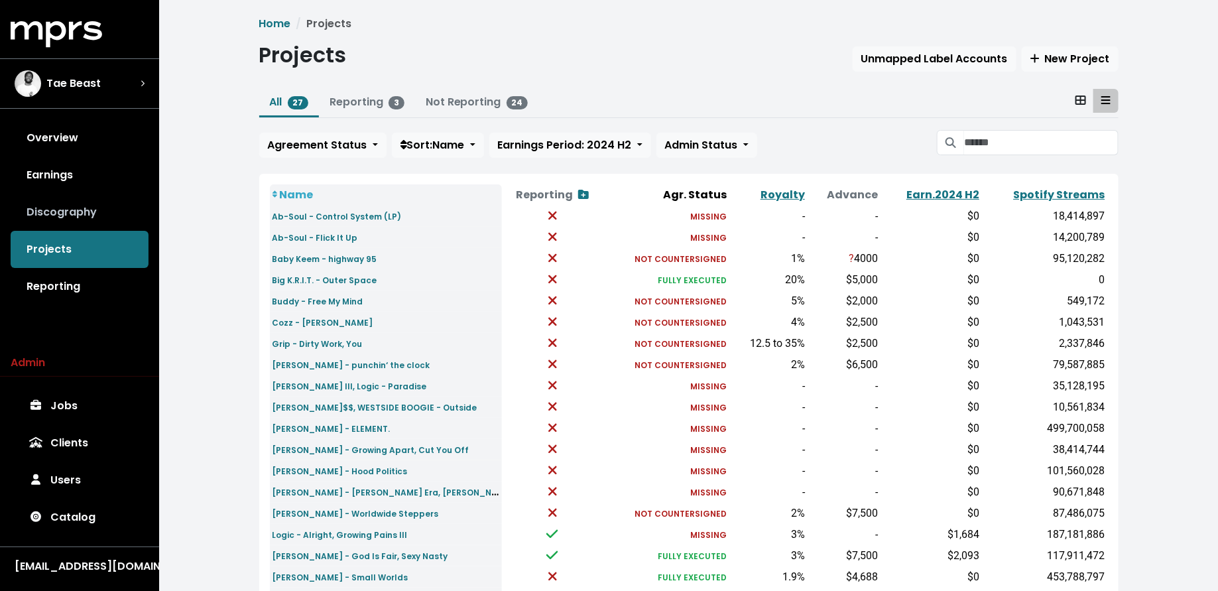
click at [88, 212] on link "Discography" at bounding box center [80, 212] width 138 height 37
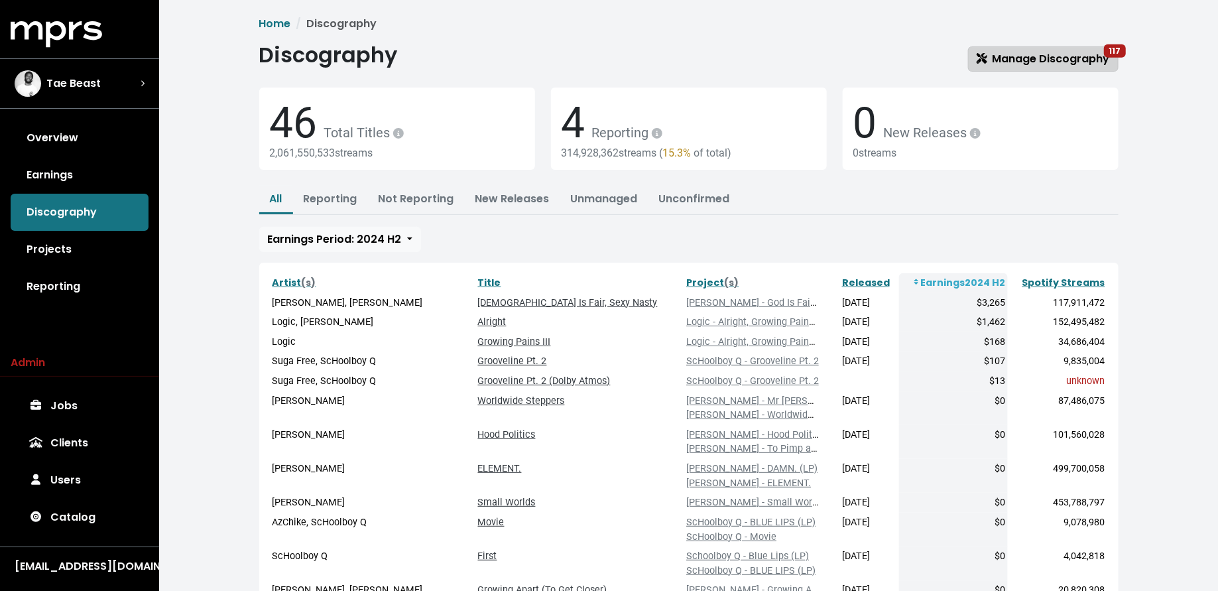
click at [1004, 61] on span "Manage Discography 117" at bounding box center [1042, 58] width 133 height 15
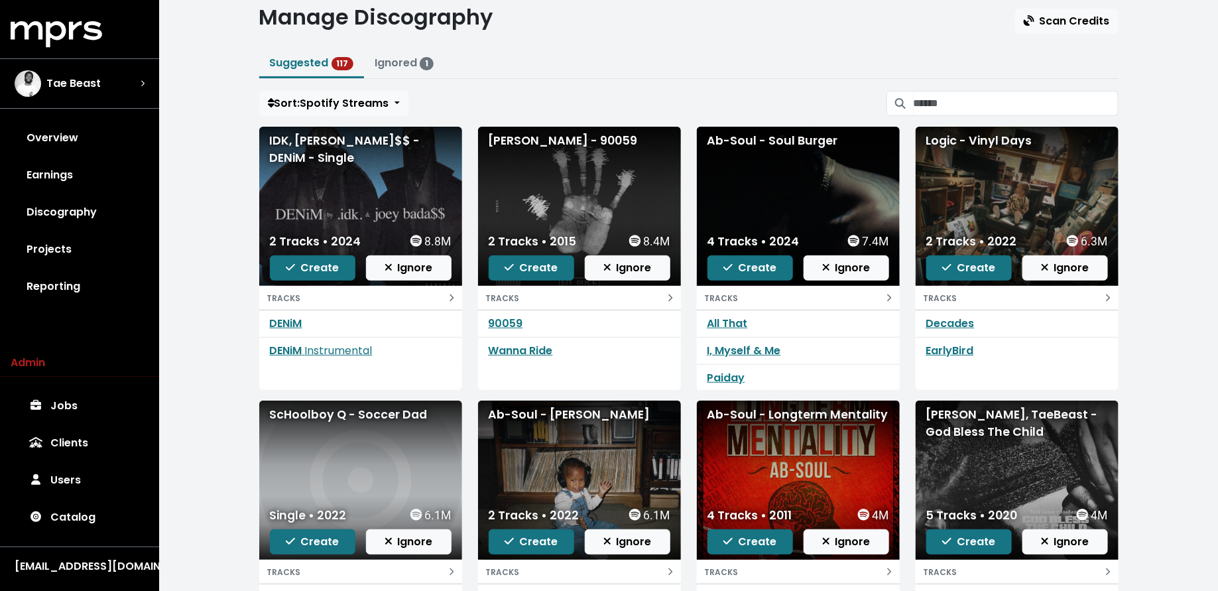
scroll to position [43, 0]
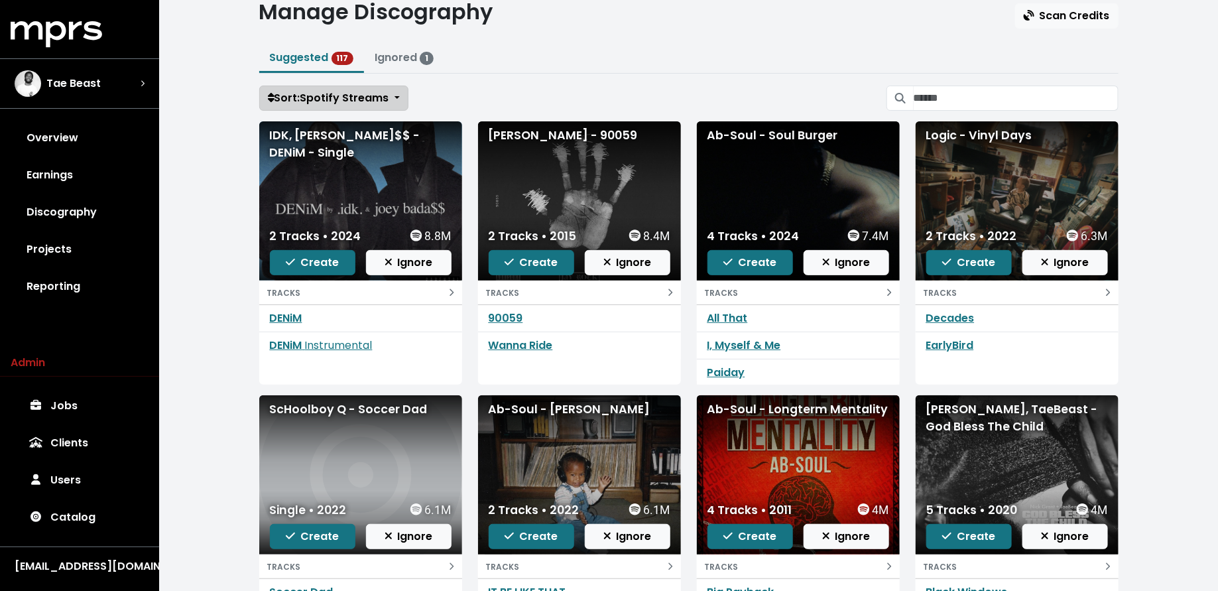
click at [319, 93] on span "Sort: Spotify Streams" at bounding box center [328, 97] width 121 height 15
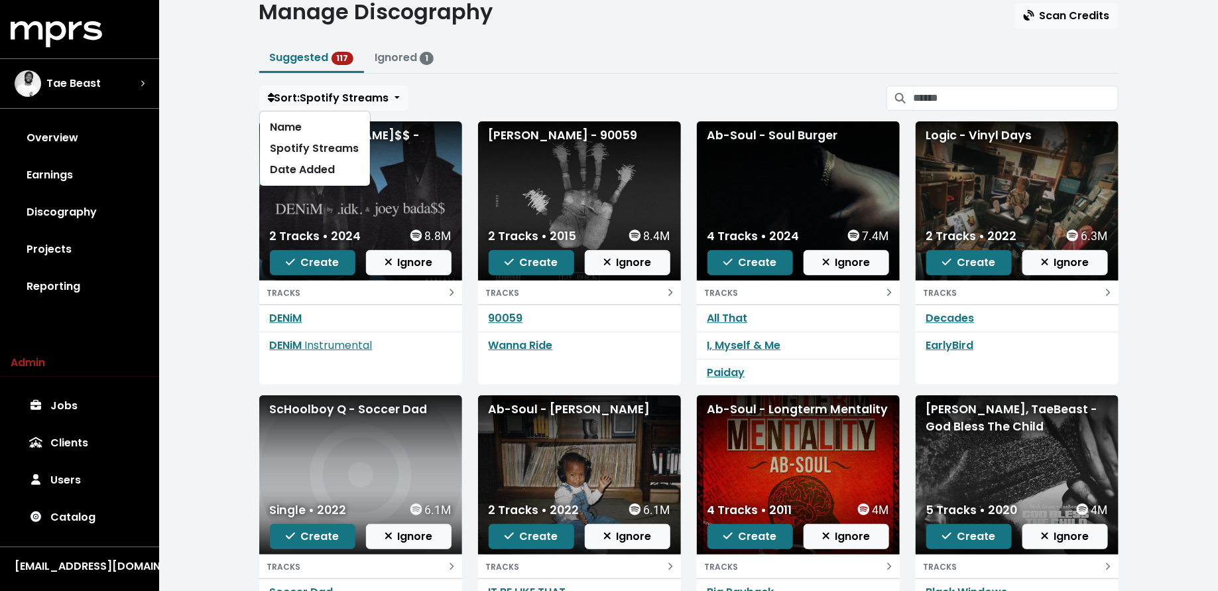
click at [232, 145] on div "Home Discography Manage Manage Discography Scan Credits Suggested 117 Ignored 1…" at bounding box center [688, 350] width 1059 height 786
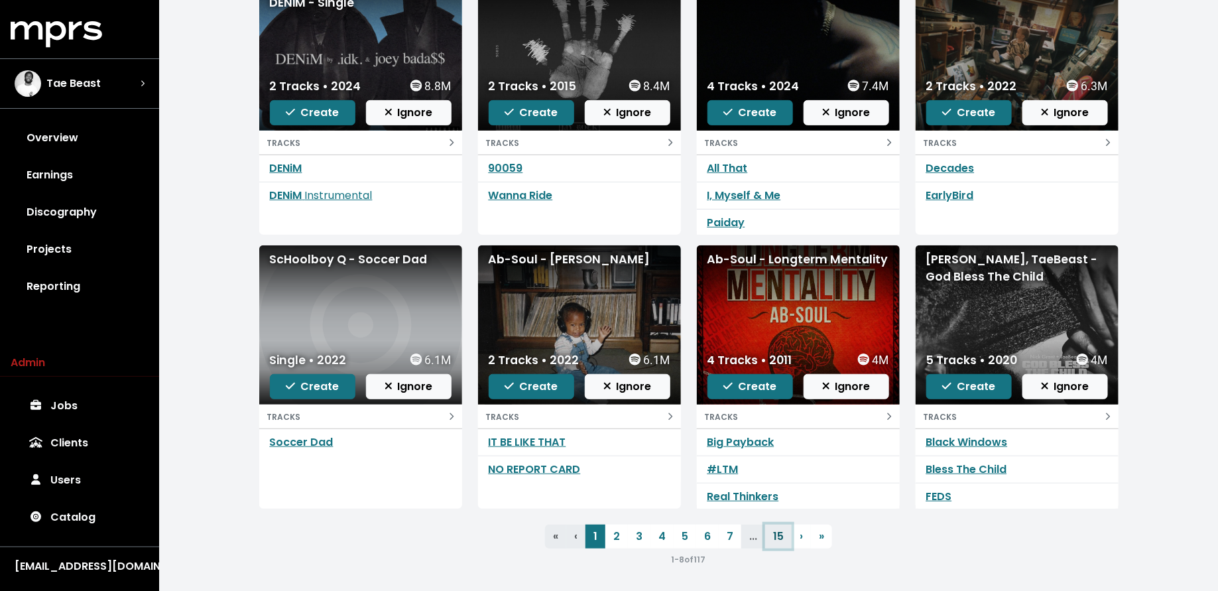
click at [775, 538] on link "15" at bounding box center [778, 536] width 27 height 24
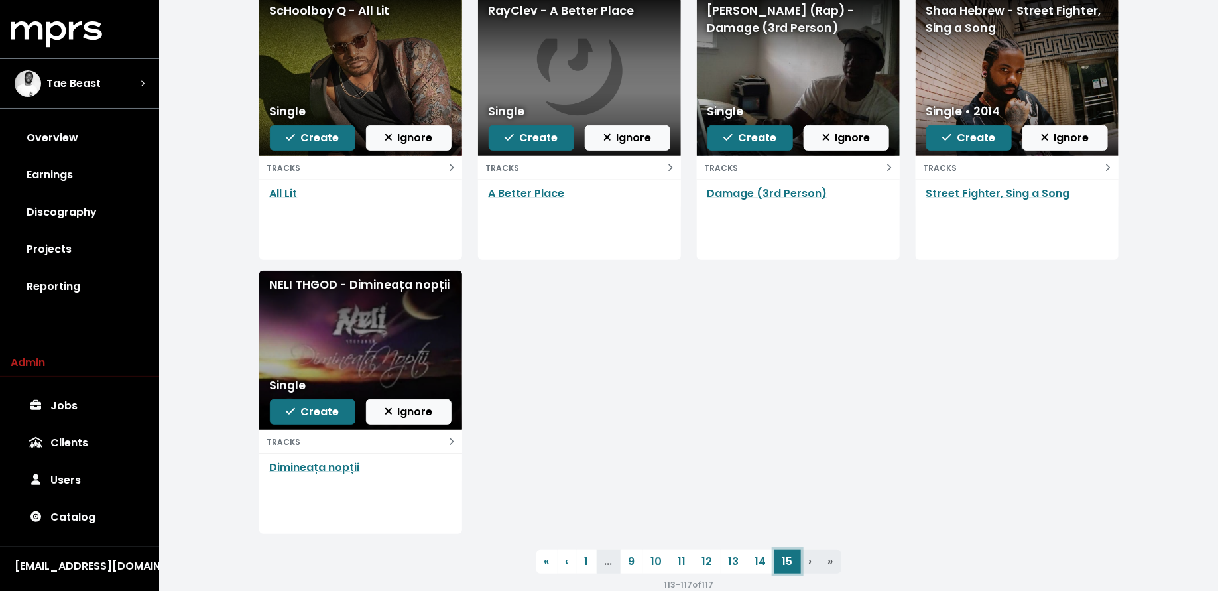
scroll to position [173, 0]
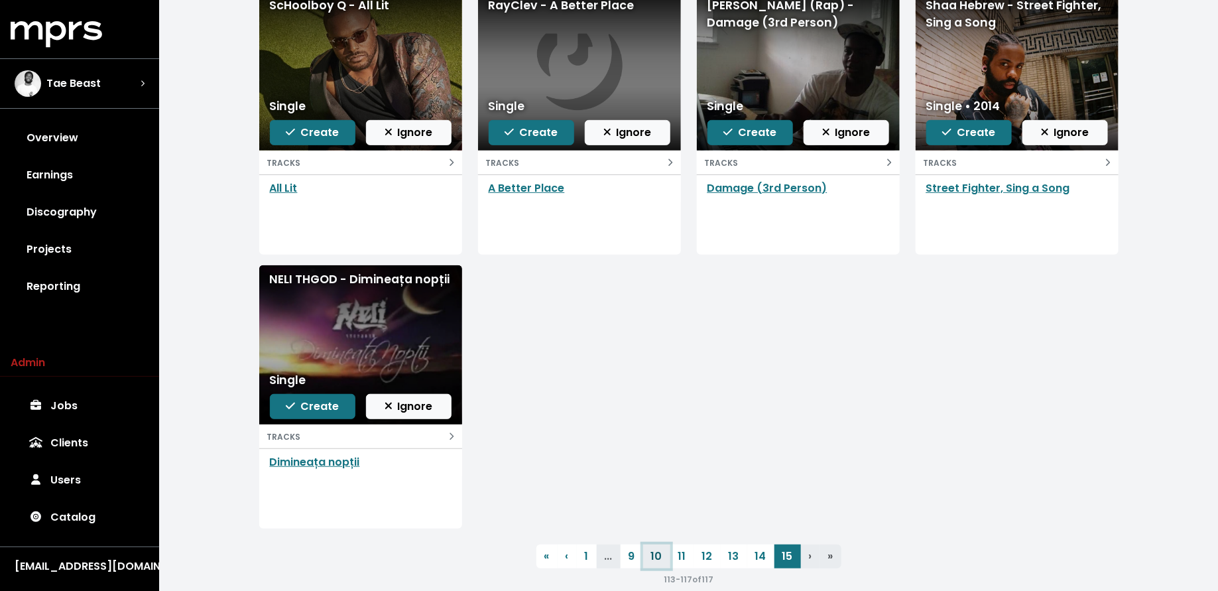
click at [654, 553] on link "10" at bounding box center [656, 556] width 27 height 24
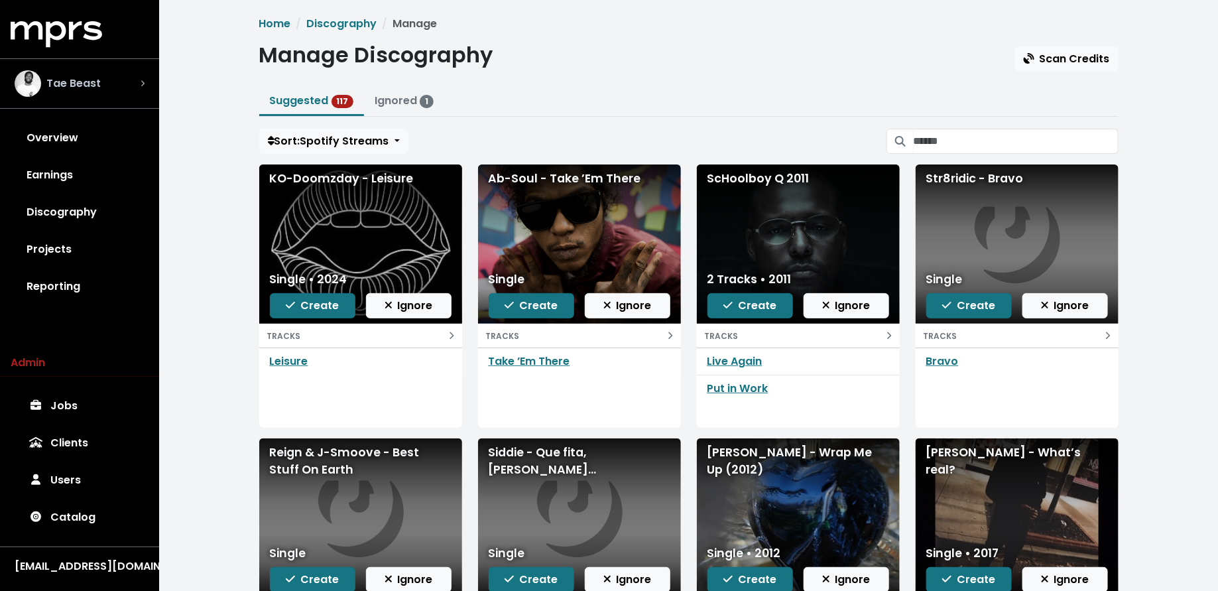
click at [88, 90] on span "Tae Beast" at bounding box center [73, 84] width 54 height 16
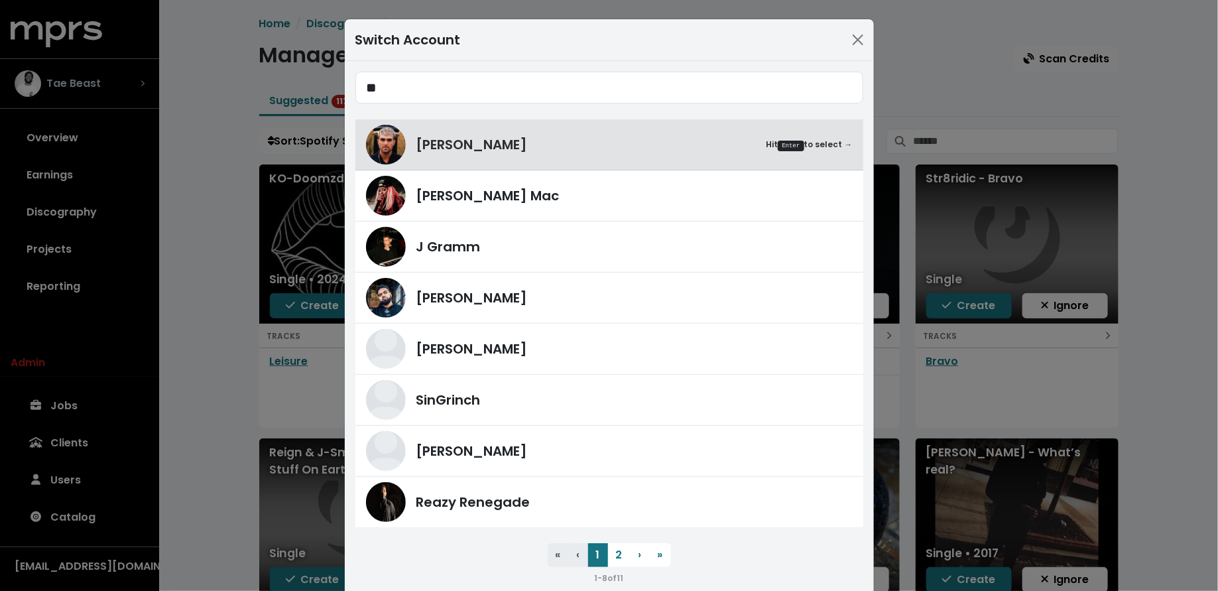
type input "*"
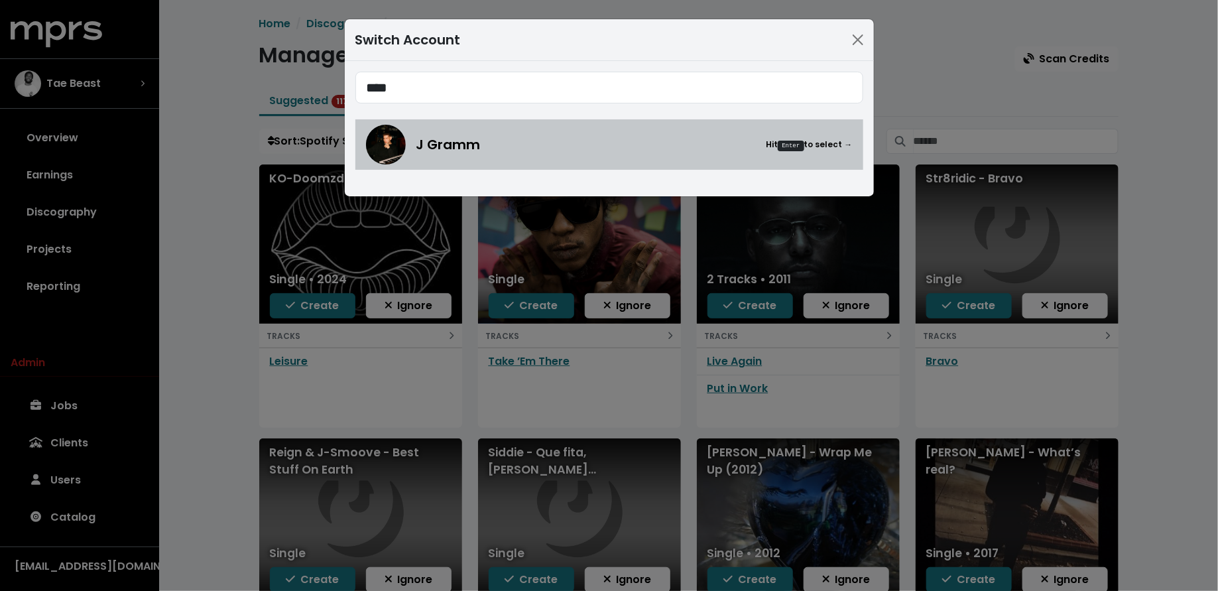
type input "****"
click at [404, 148] on img at bounding box center [386, 145] width 40 height 40
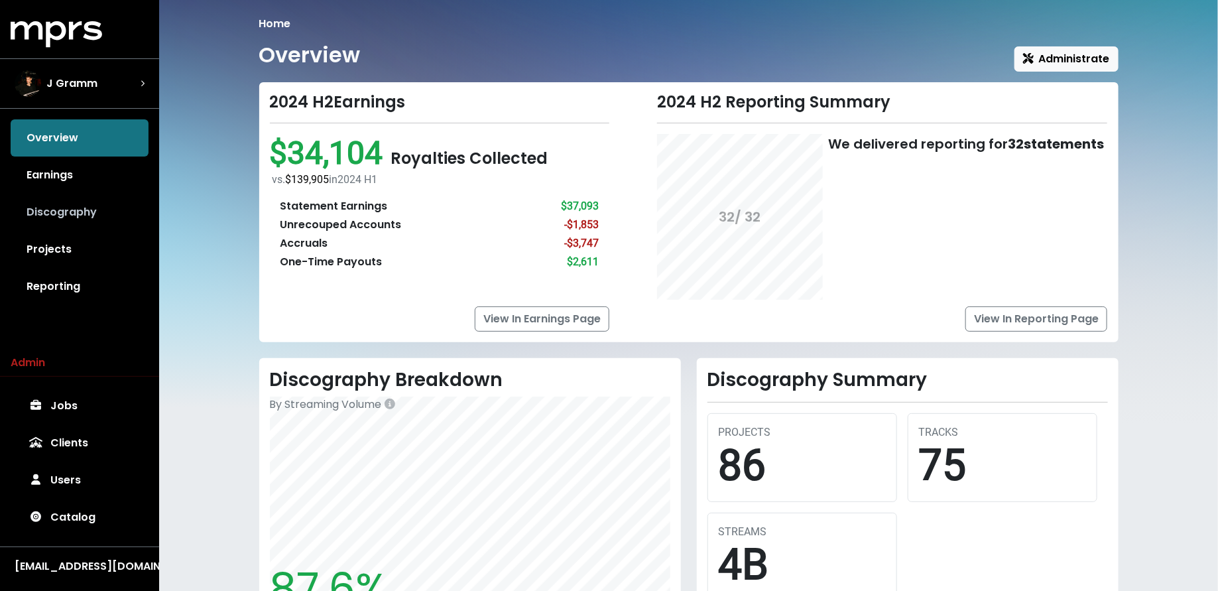
click at [80, 214] on link "Discography" at bounding box center [80, 212] width 138 height 37
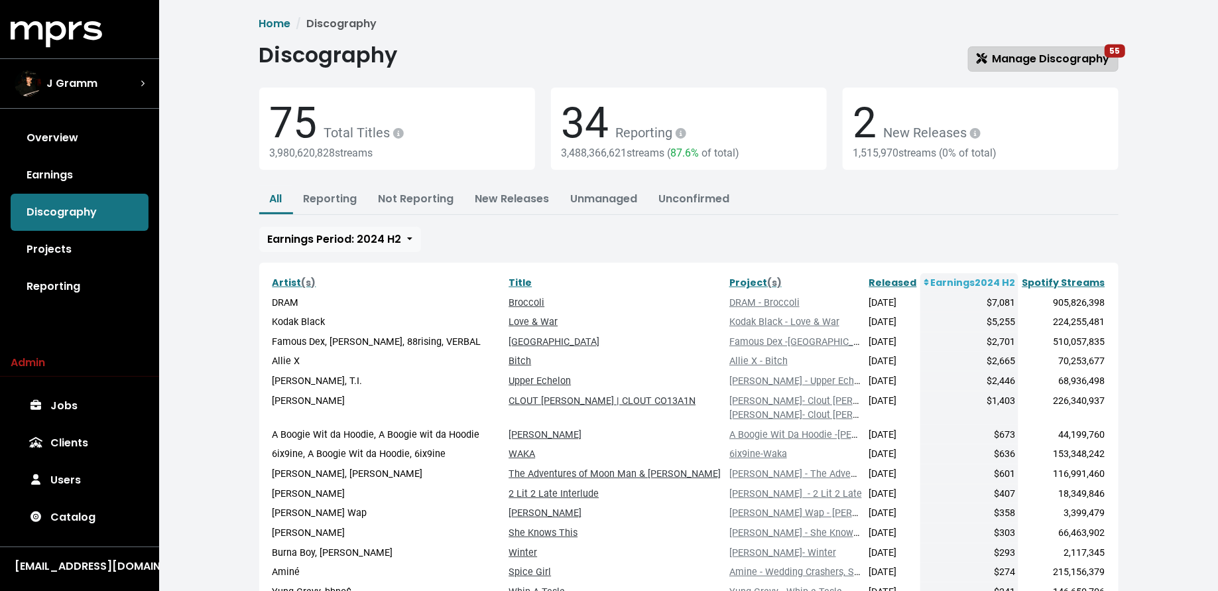
click at [1020, 64] on span "Manage Discography 55" at bounding box center [1042, 58] width 133 height 15
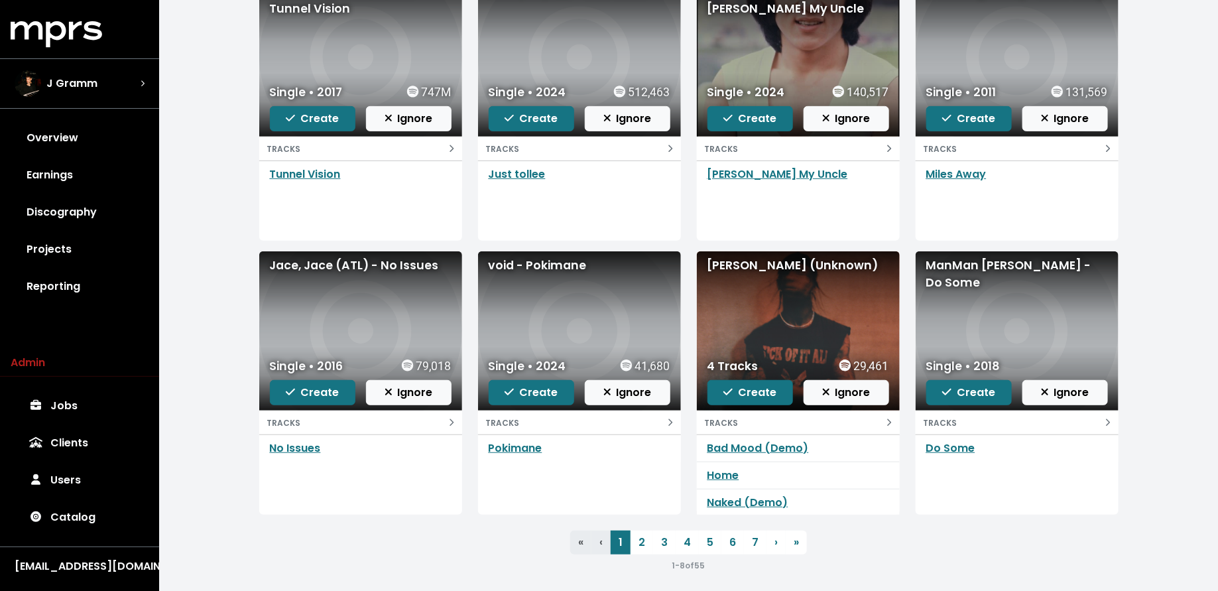
scroll to position [193, 0]
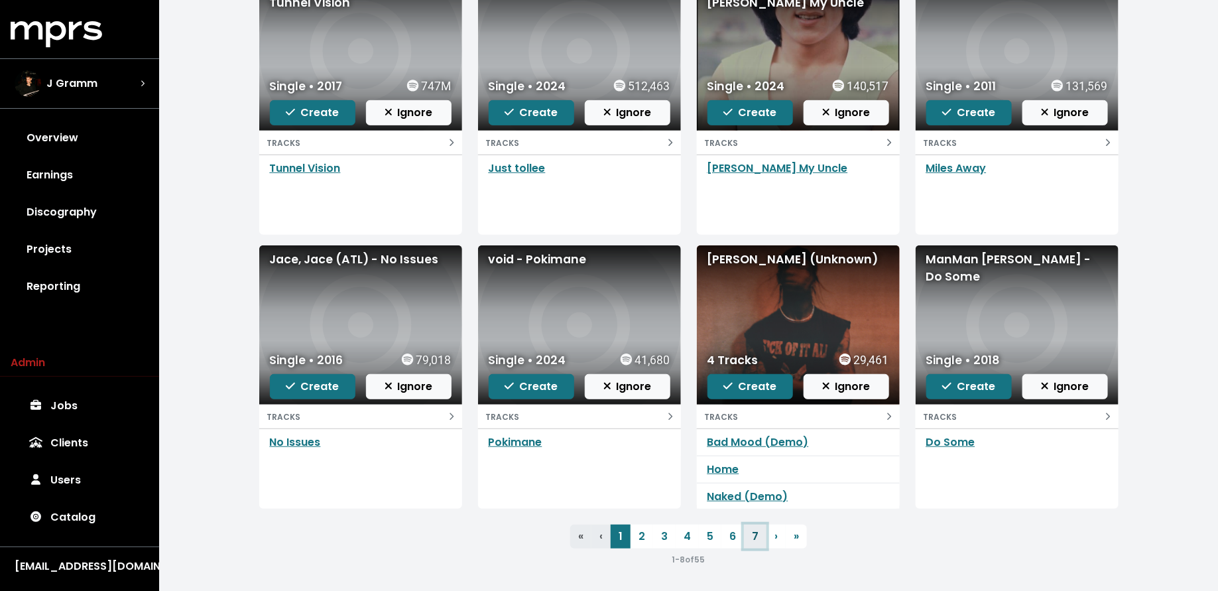
click at [754, 538] on link "7" at bounding box center [755, 536] width 23 height 24
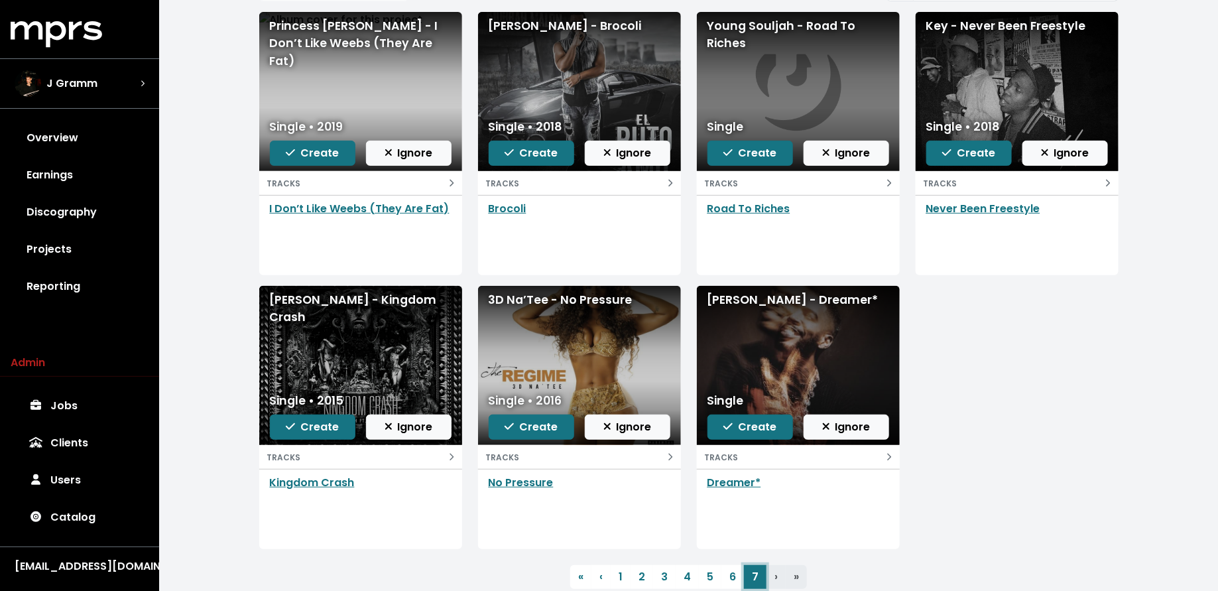
scroll to position [193, 0]
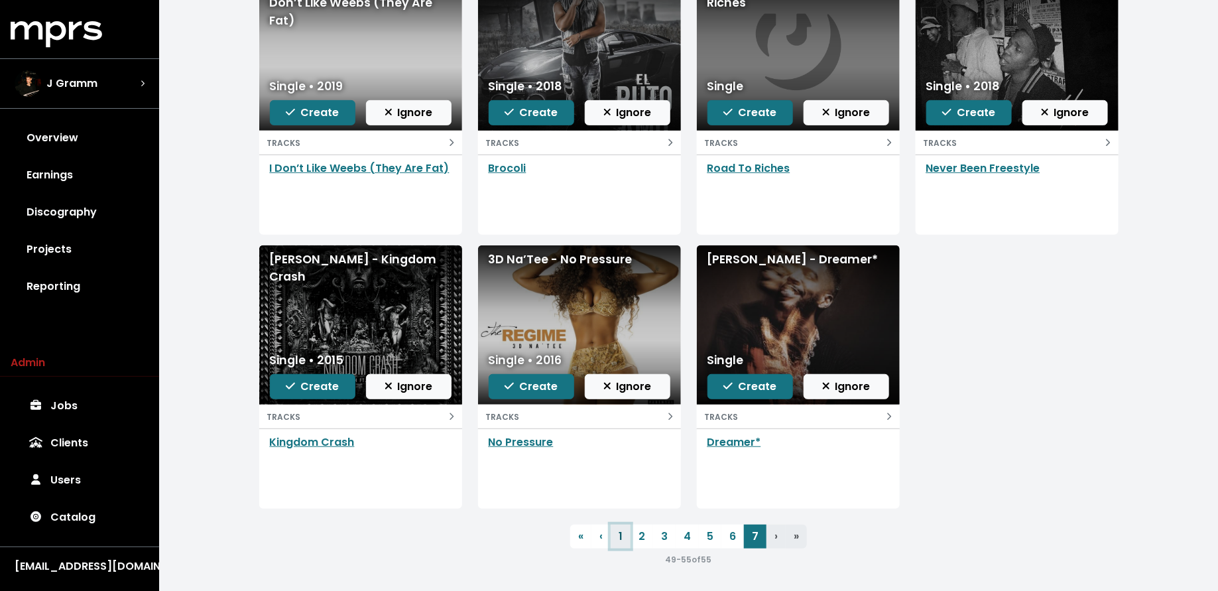
click at [624, 528] on link "1" at bounding box center [621, 536] width 20 height 24
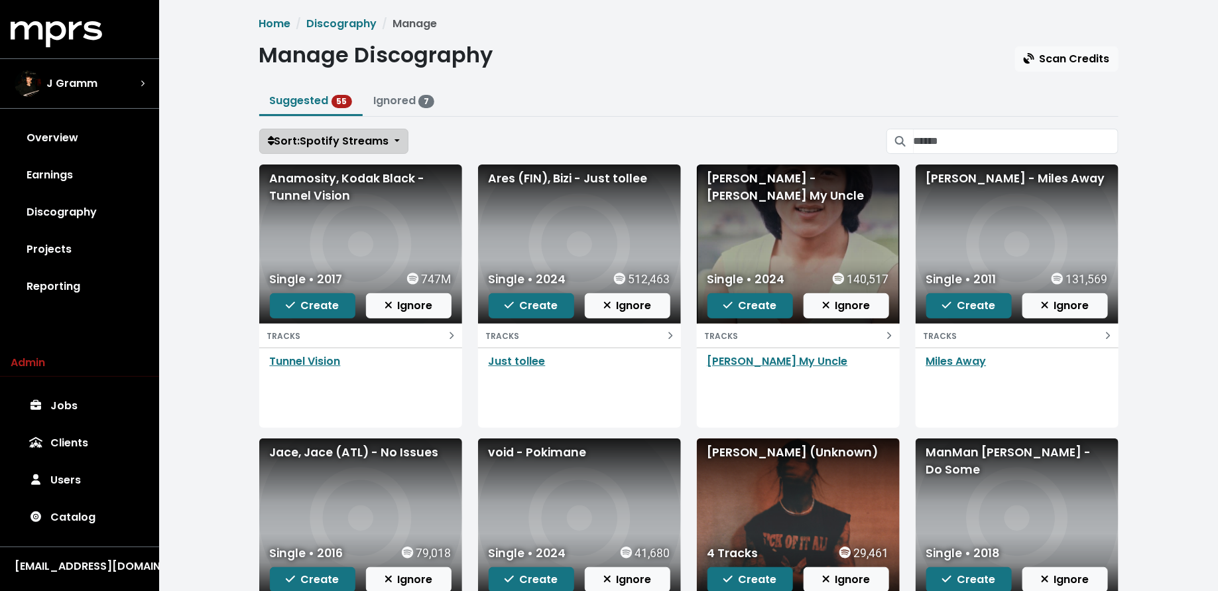
click at [368, 134] on span "Sort: Spotify Streams" at bounding box center [328, 140] width 121 height 15
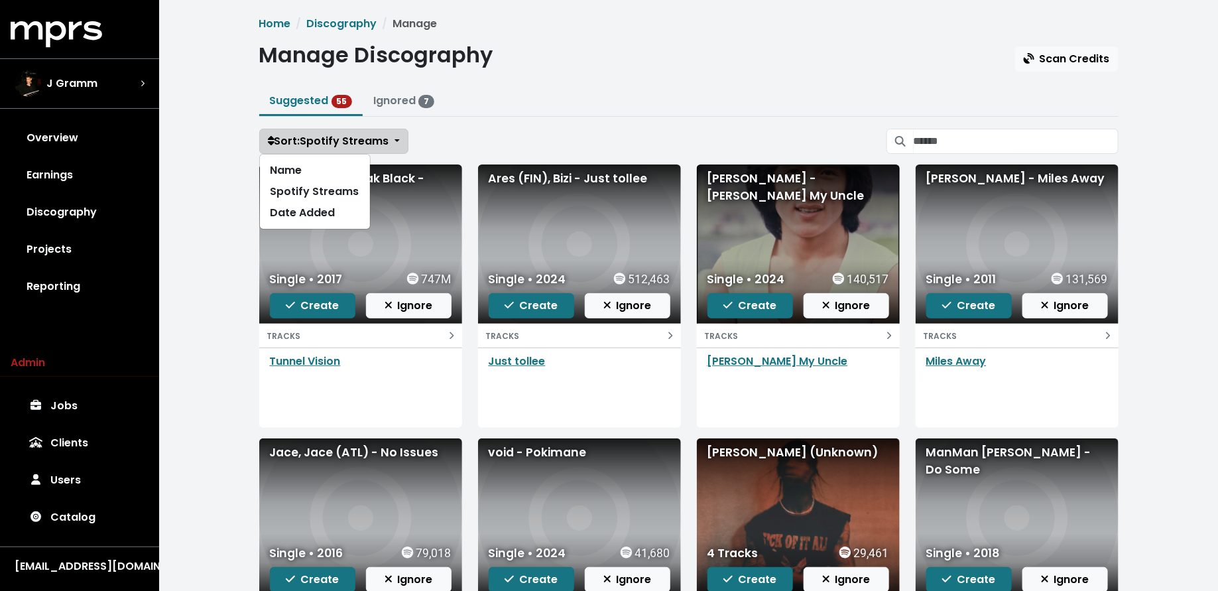
click at [368, 134] on span "Sort: Spotify Streams" at bounding box center [328, 140] width 121 height 15
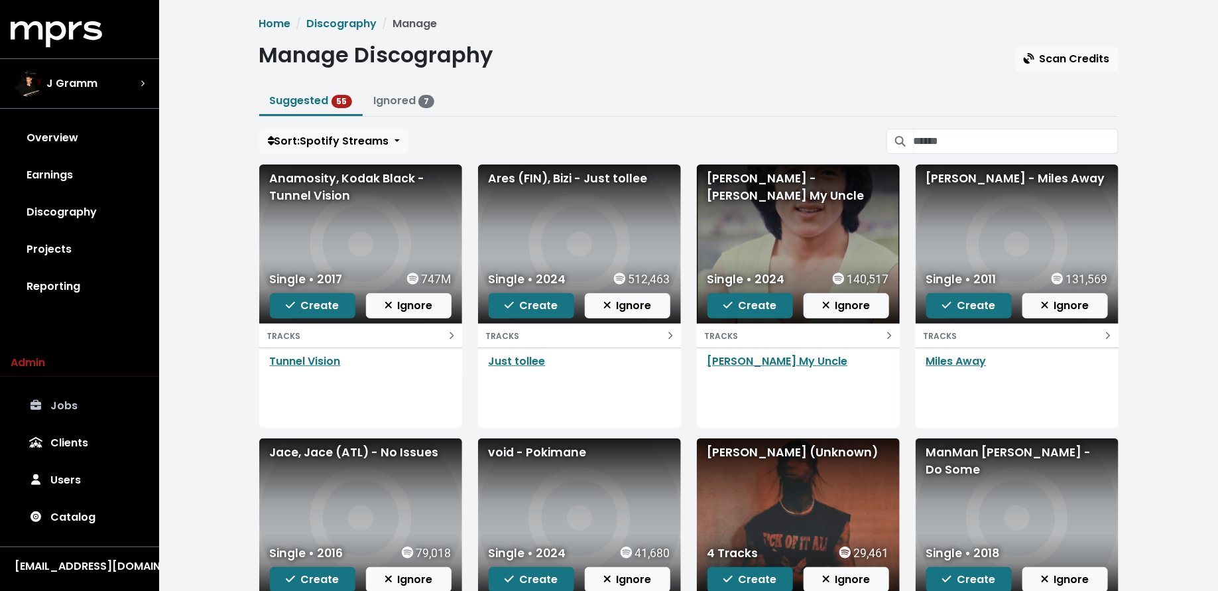
click at [80, 410] on link "Jobs" at bounding box center [80, 405] width 138 height 37
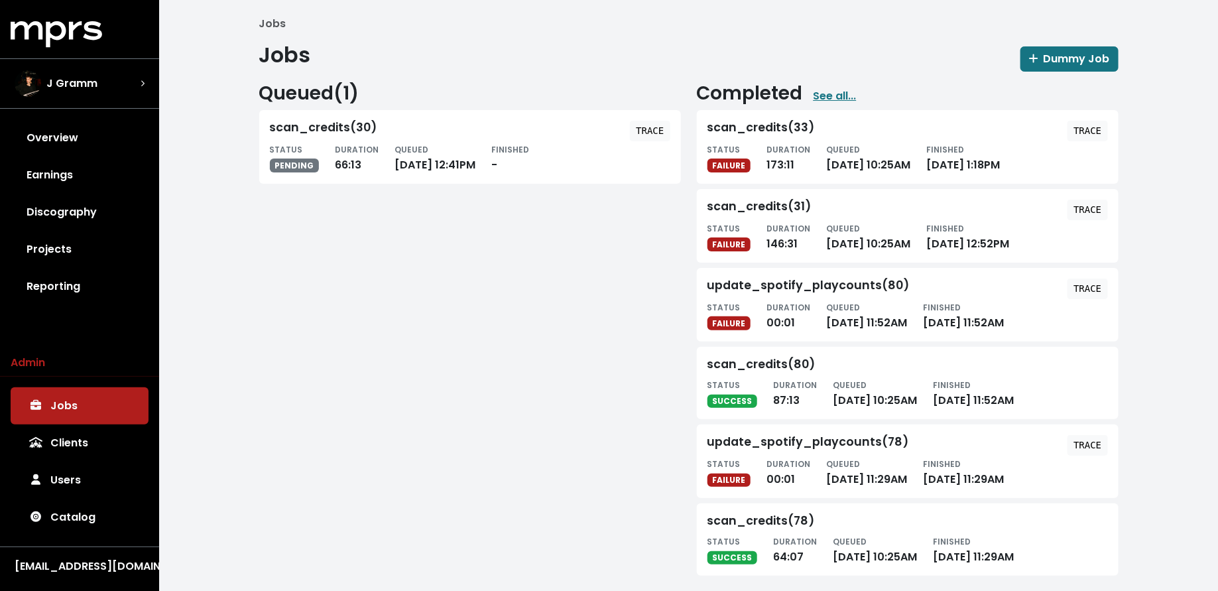
scroll to position [8, 0]
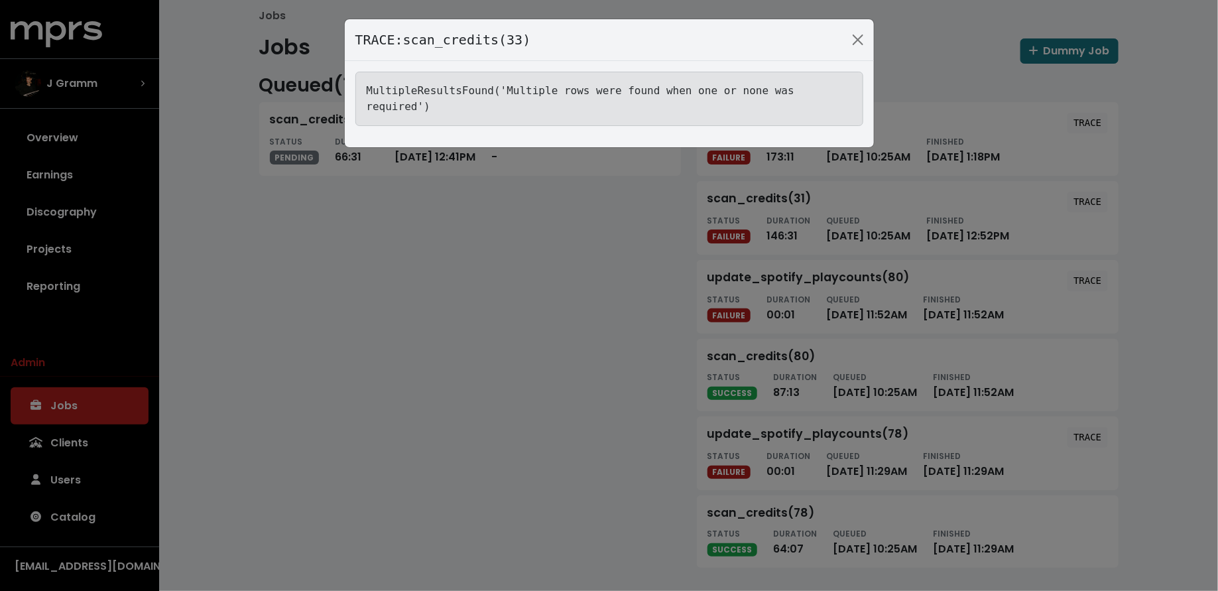
click at [550, 273] on div "TRACE: scan_credits(33) MultipleResultsFound('Multiple rows were found when one…" at bounding box center [609, 295] width 1218 height 591
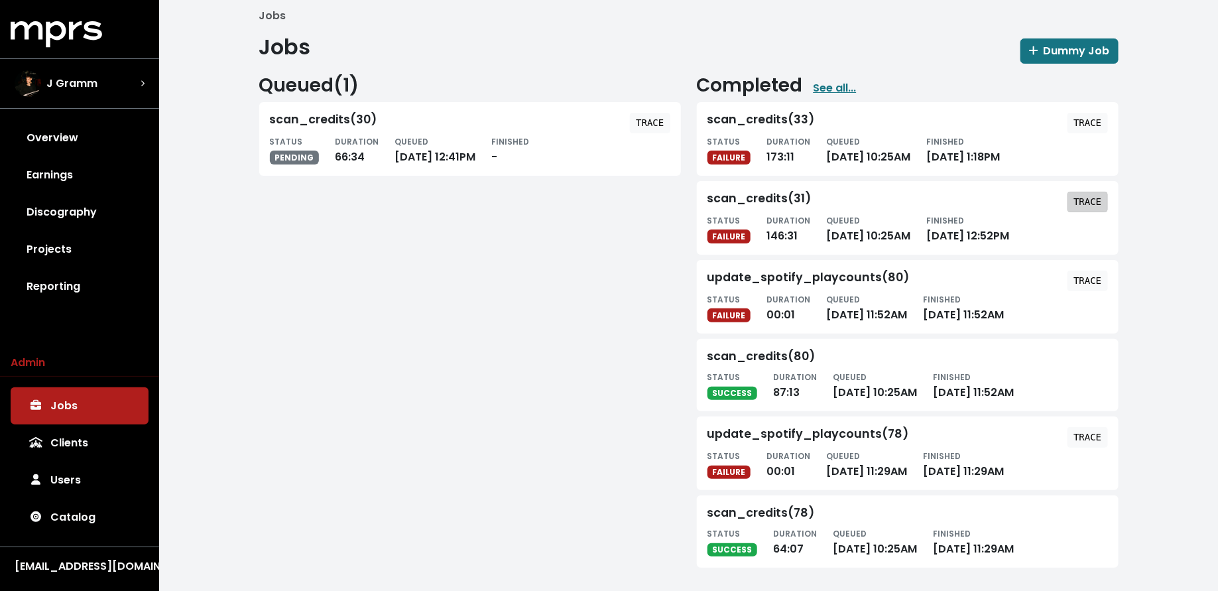
click at [1085, 202] on tt "TRACE" at bounding box center [1087, 201] width 28 height 11
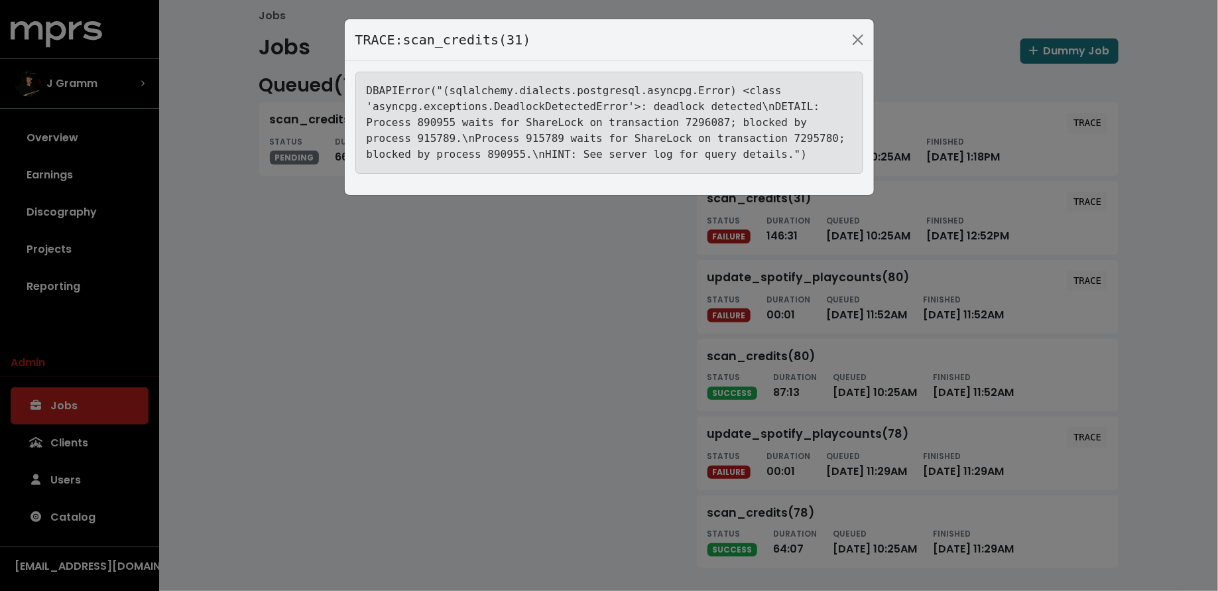
click at [458, 342] on div "TRACE: scan_credits(31) DBAPIError("(sqlalchemy.dialects.postgresql.asyncpg.Err…" at bounding box center [609, 295] width 1218 height 591
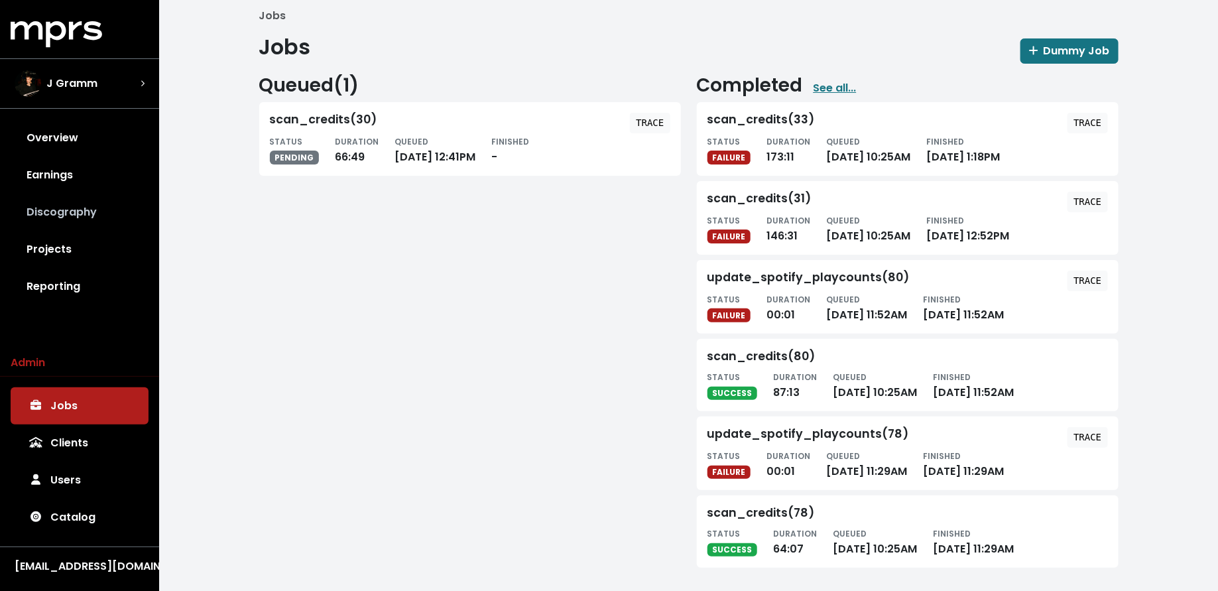
click at [73, 210] on link "Discography" at bounding box center [80, 212] width 138 height 37
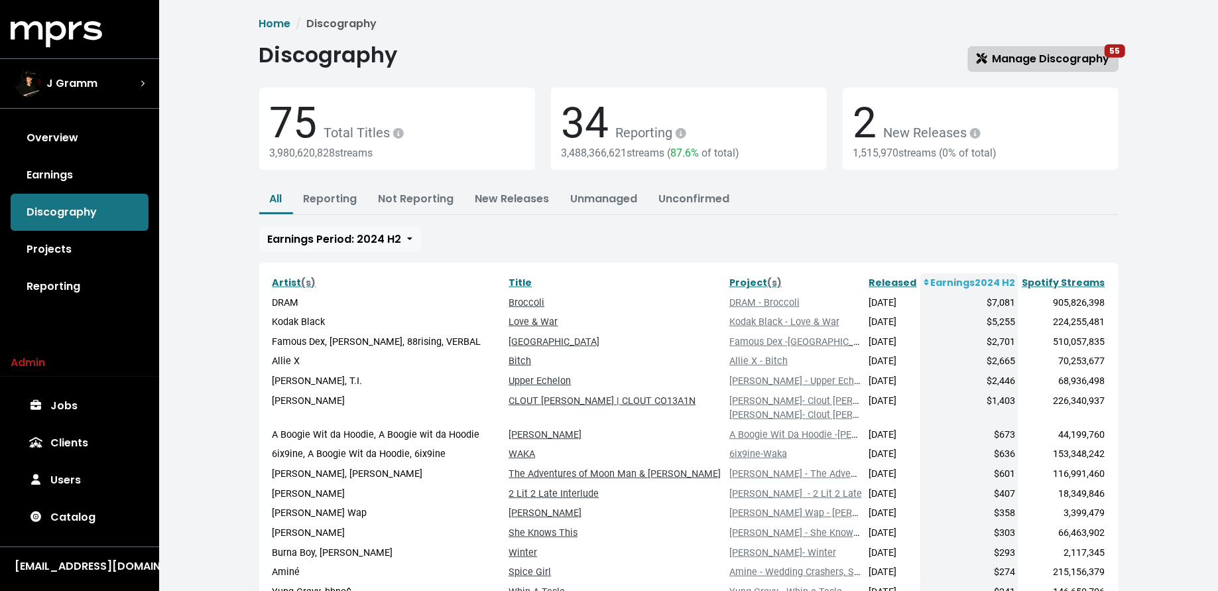
click at [1060, 48] on link "Manage Discography 55" at bounding box center [1043, 58] width 150 height 25
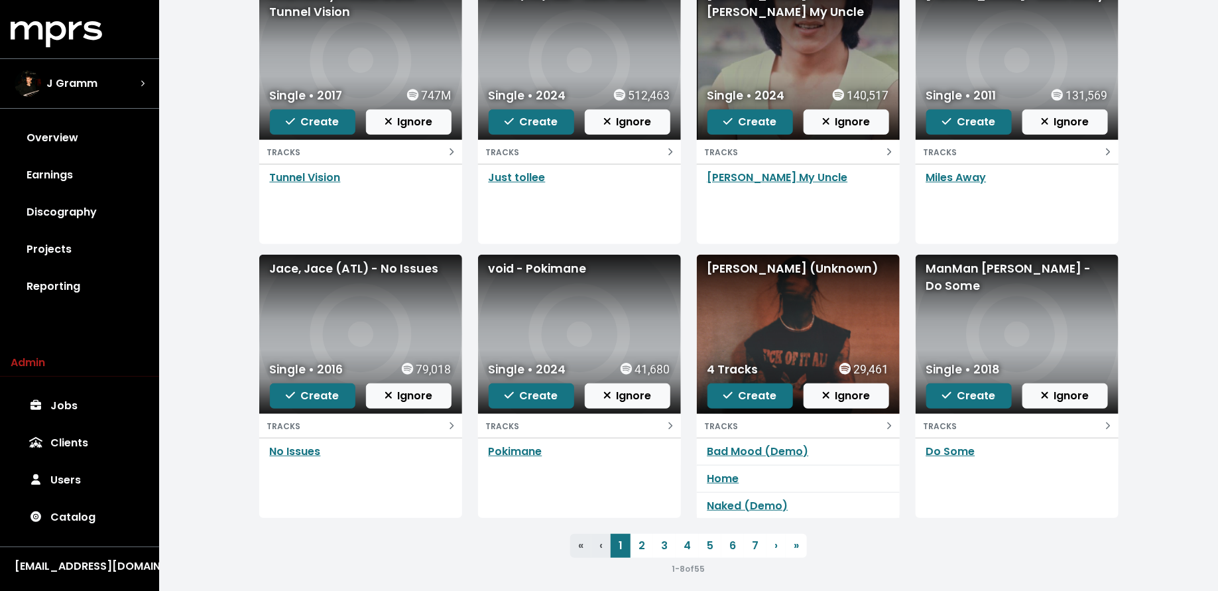
scroll to position [193, 0]
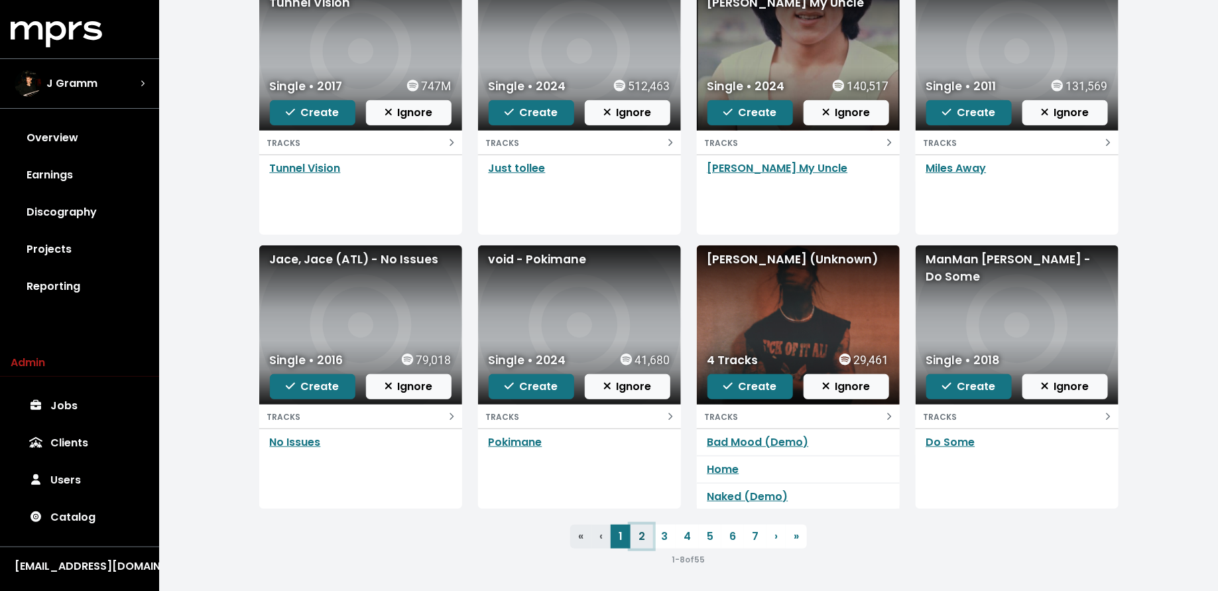
click at [642, 534] on link "2" at bounding box center [641, 536] width 23 height 24
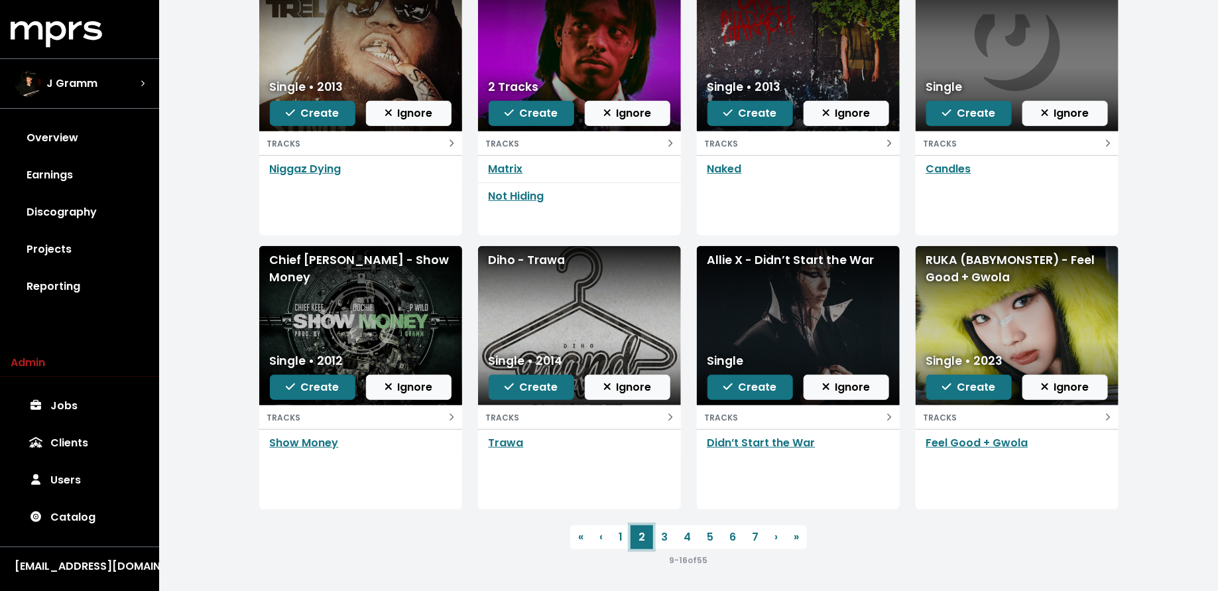
scroll to position [193, 0]
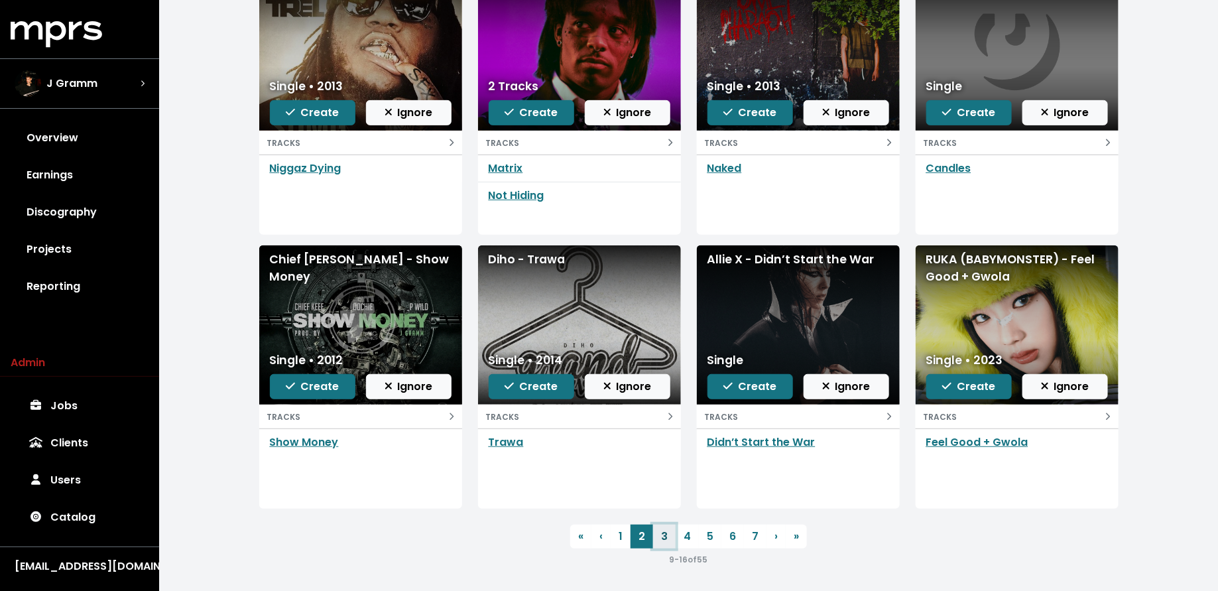
click at [662, 531] on link "3" at bounding box center [664, 536] width 23 height 24
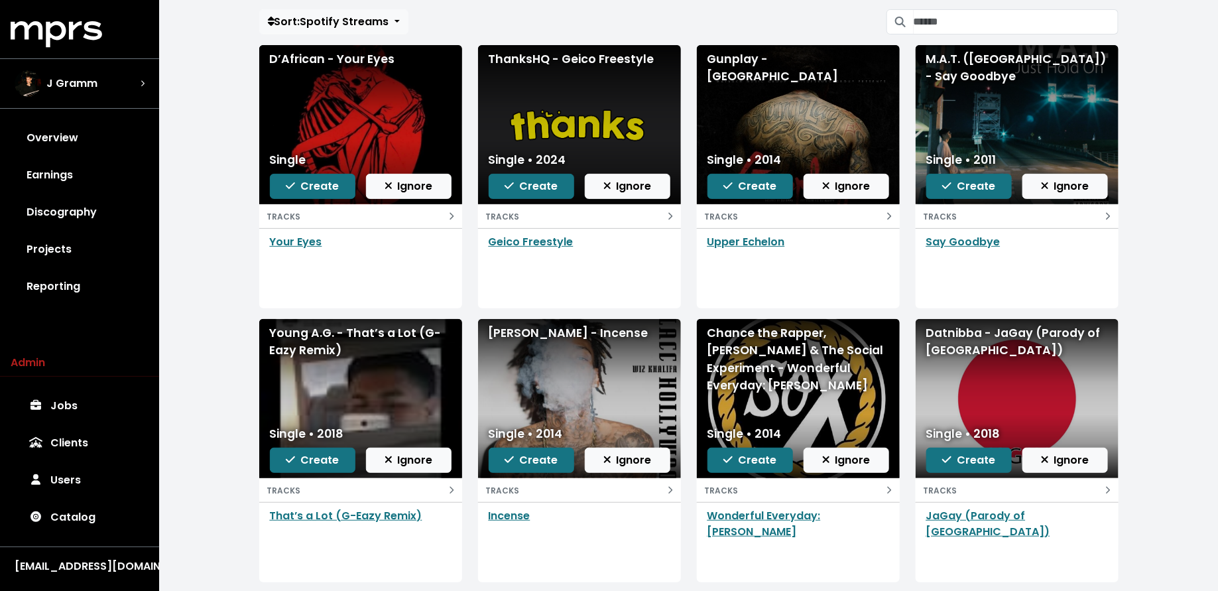
scroll to position [193, 0]
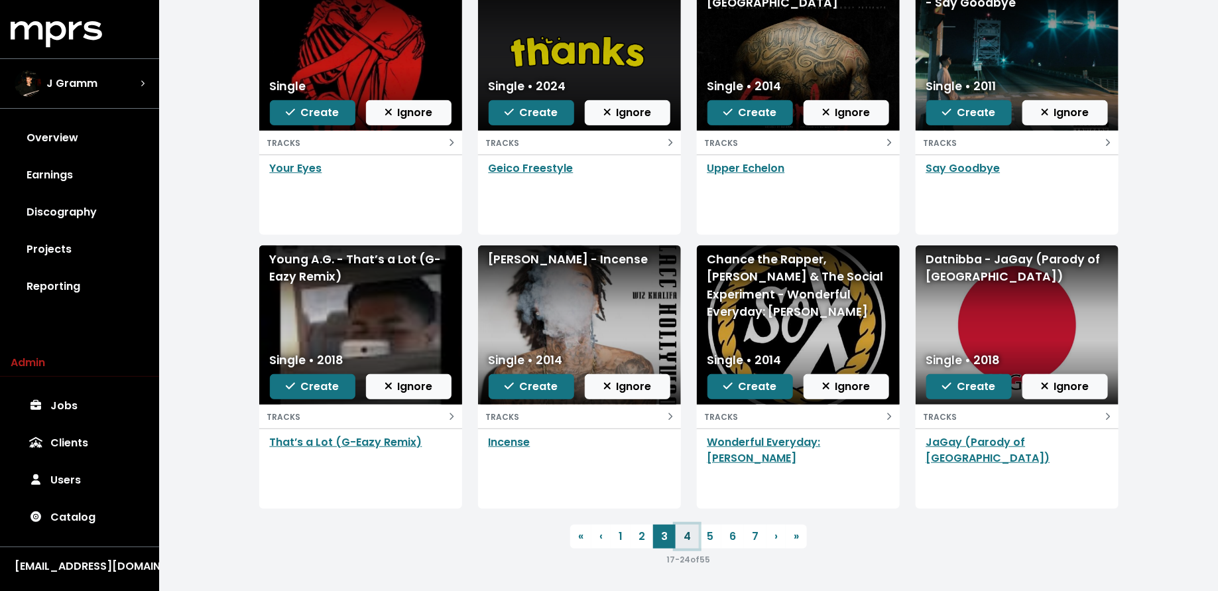
click at [691, 530] on link "4" at bounding box center [686, 536] width 23 height 24
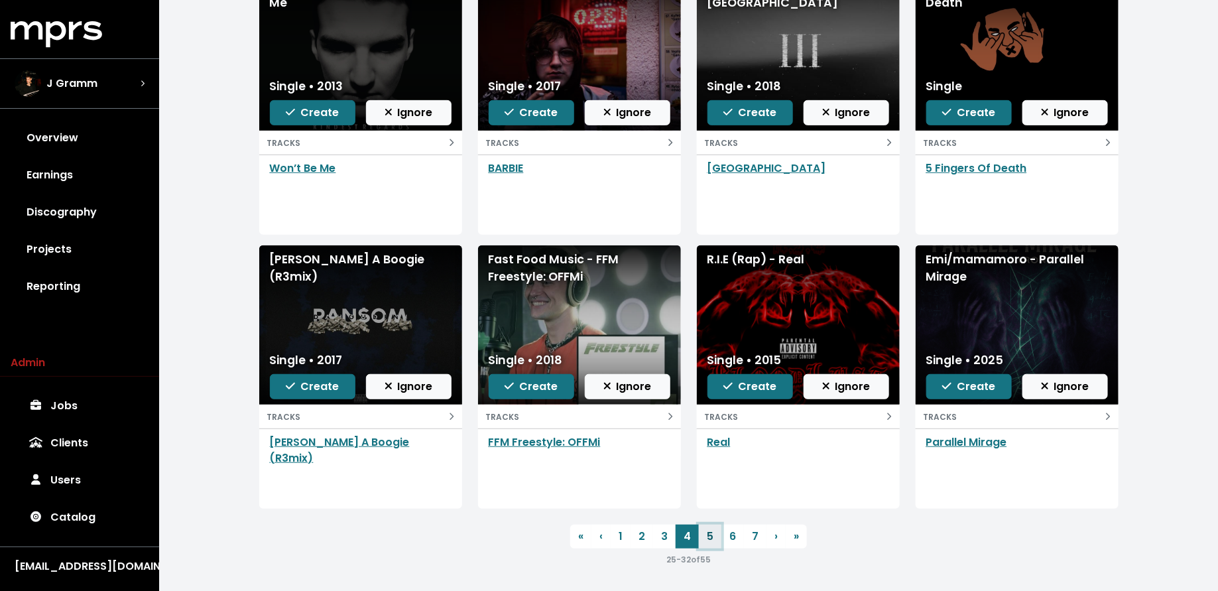
click at [711, 538] on link "5" at bounding box center [710, 536] width 23 height 24
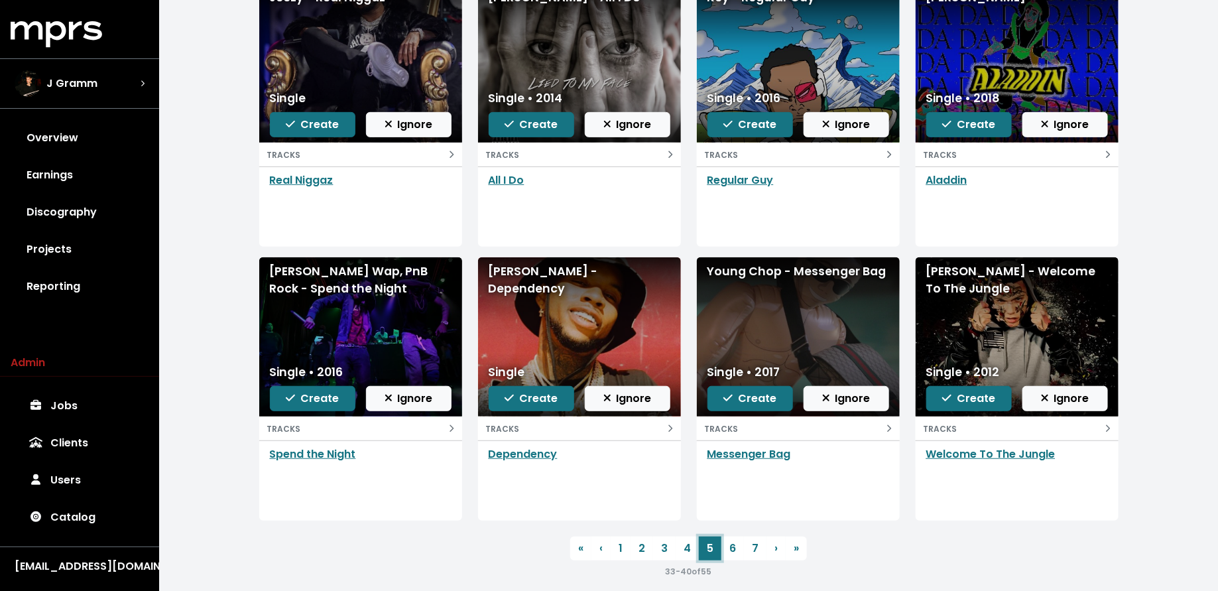
scroll to position [193, 0]
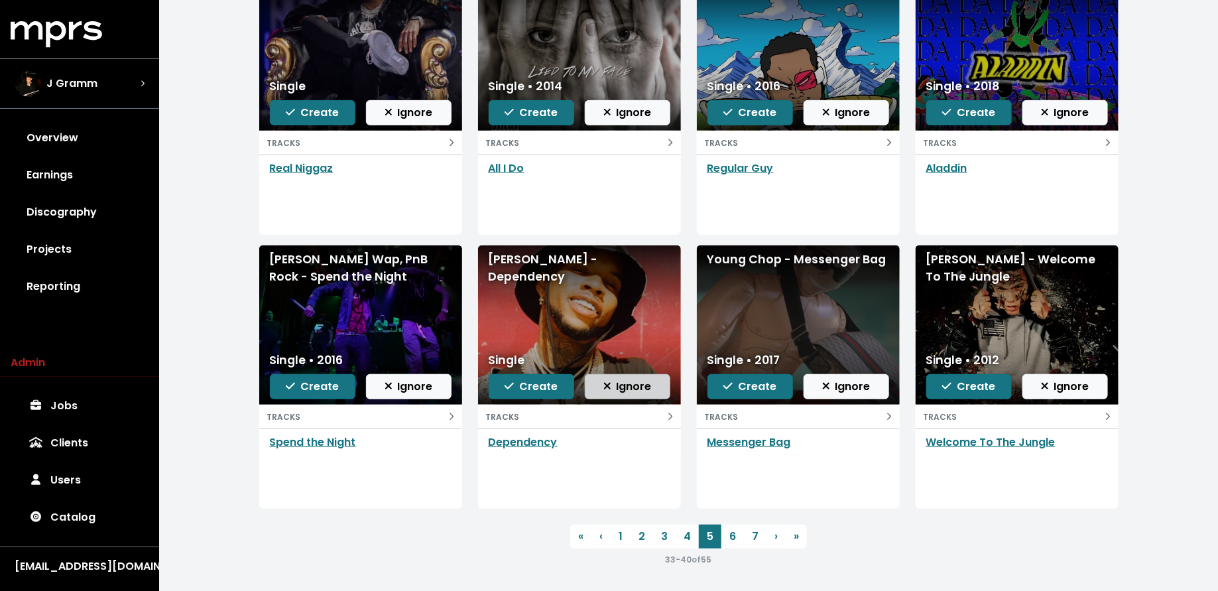
click at [629, 386] on span "Ignore" at bounding box center [627, 386] width 48 height 15
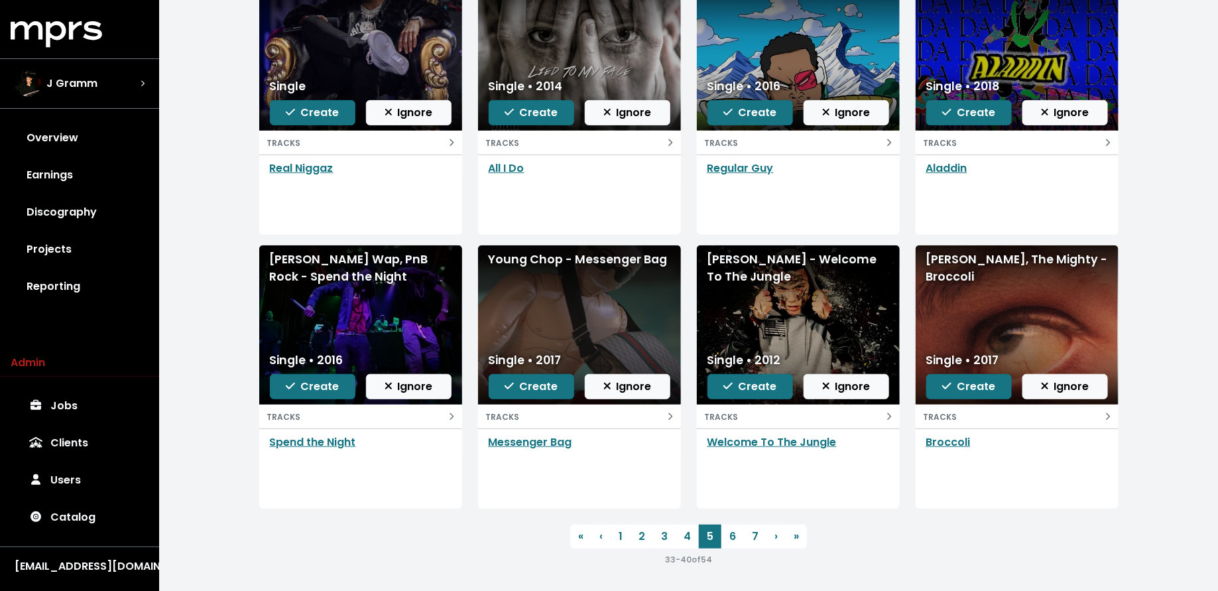
click at [629, 386] on span "Ignore" at bounding box center [627, 386] width 48 height 15
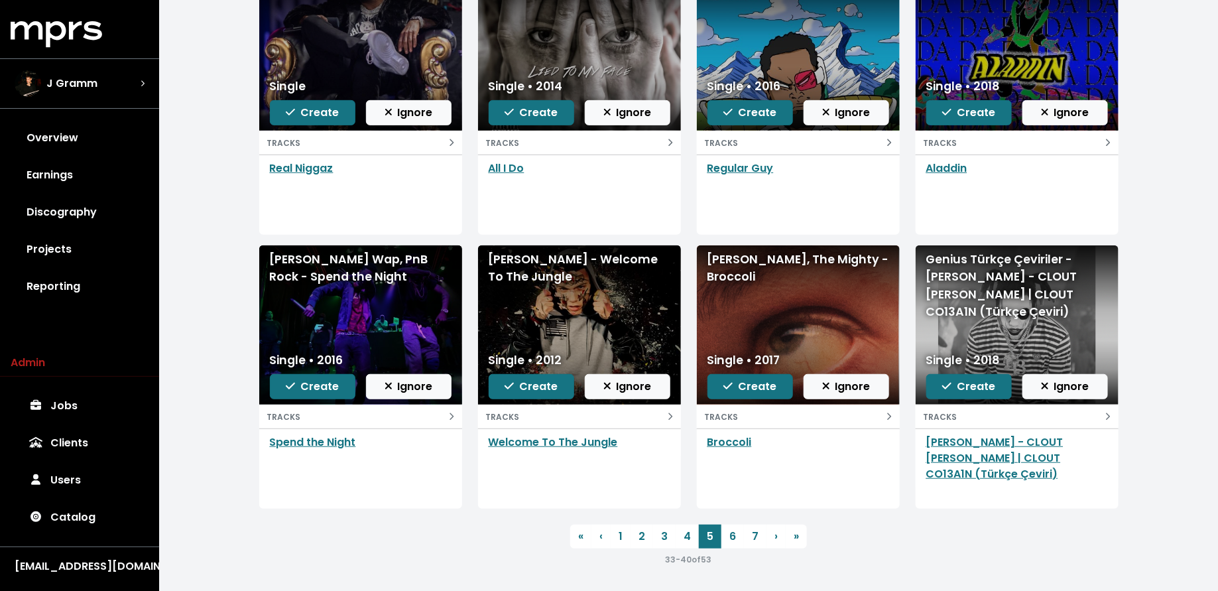
click at [629, 386] on span "Ignore" at bounding box center [627, 386] width 48 height 15
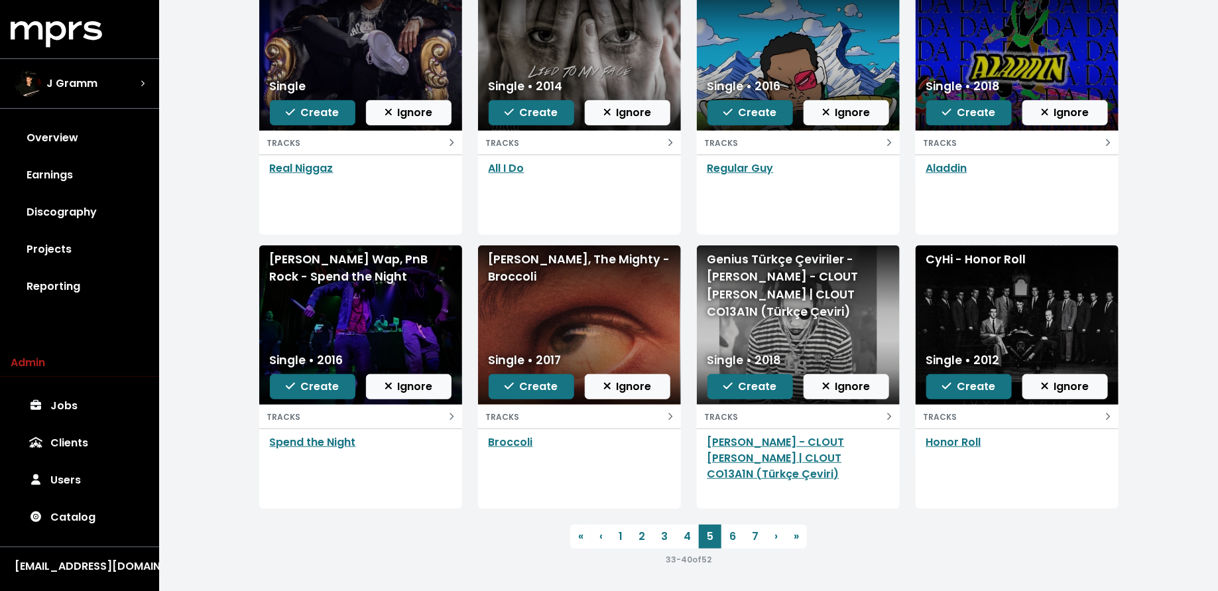
scroll to position [0, 0]
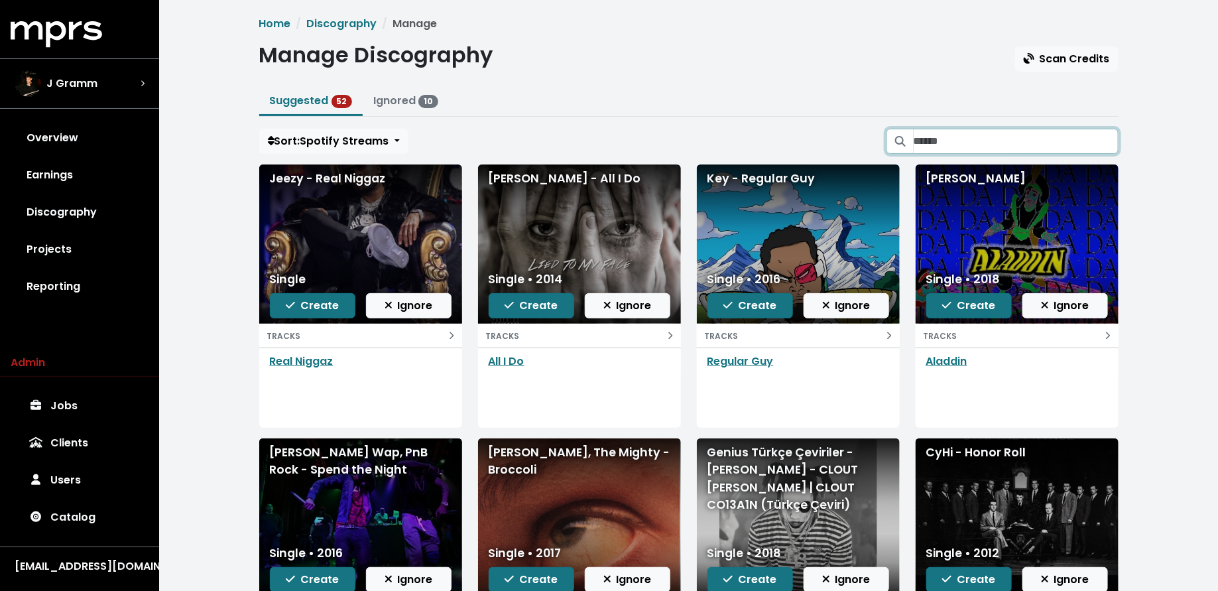
click at [980, 141] on input "Search suggested projects" at bounding box center [1015, 141] width 205 height 25
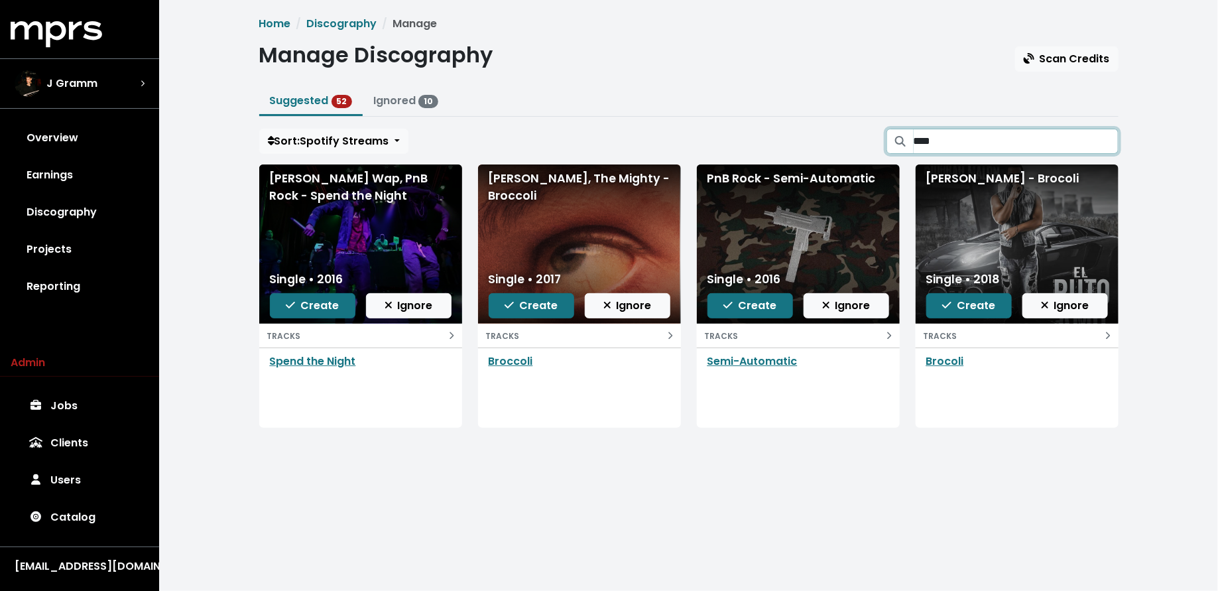
type input "****"
click at [638, 311] on span "Ignore" at bounding box center [627, 305] width 48 height 15
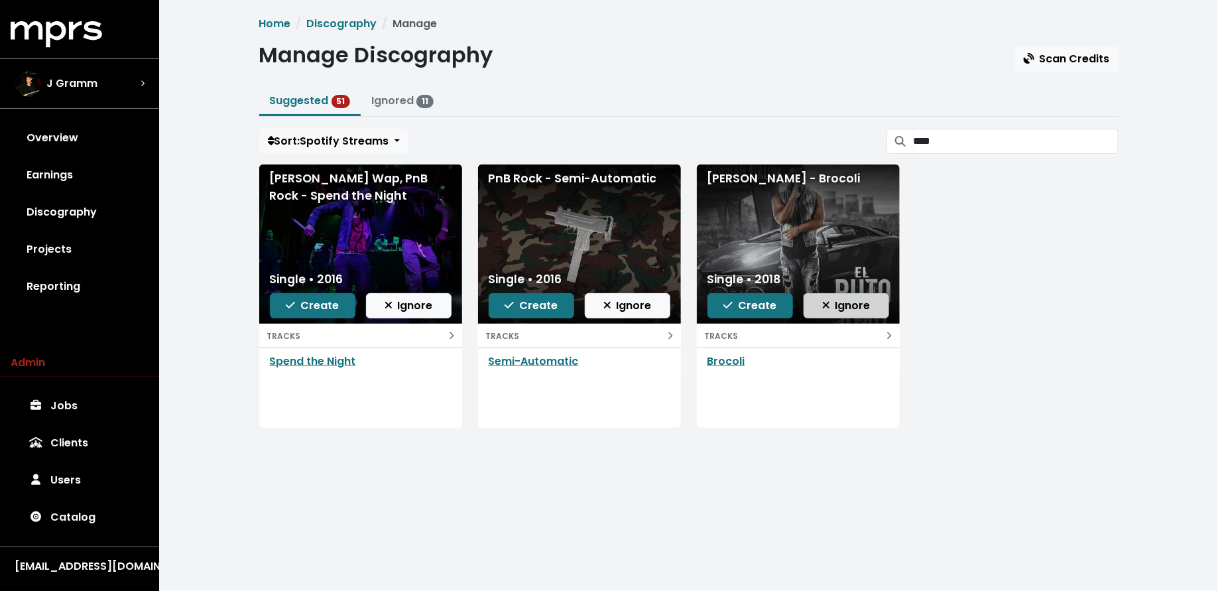
click at [843, 310] on span "Ignore" at bounding box center [846, 305] width 48 height 15
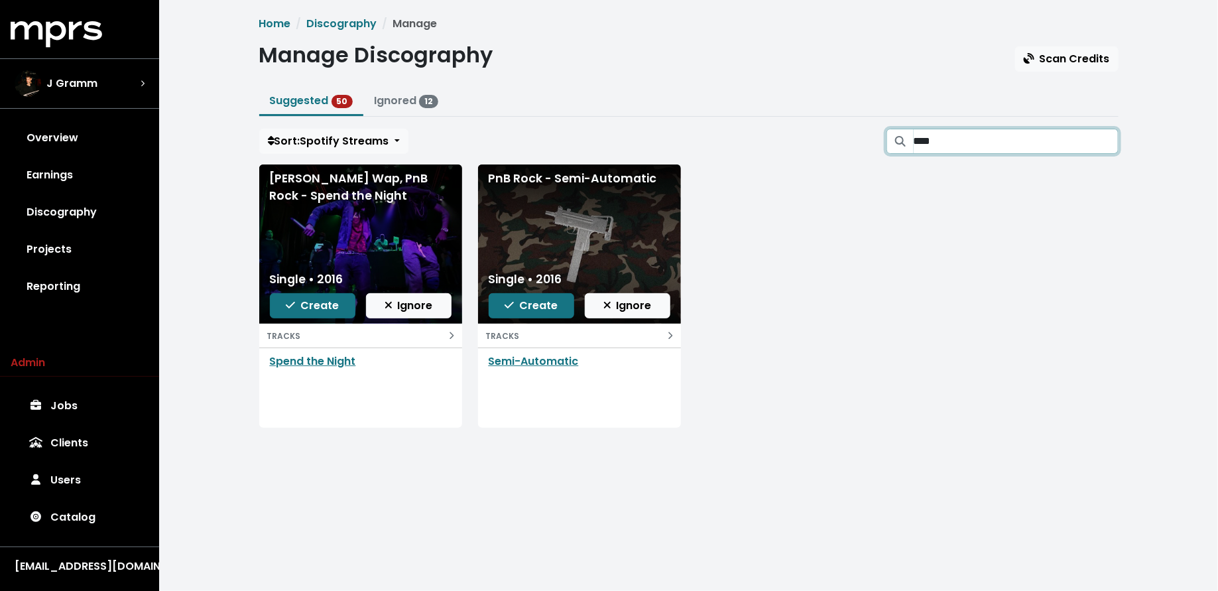
click at [1098, 139] on input "****" at bounding box center [1015, 141] width 205 height 25
click at [1103, 140] on input "****" at bounding box center [1015, 141] width 205 height 25
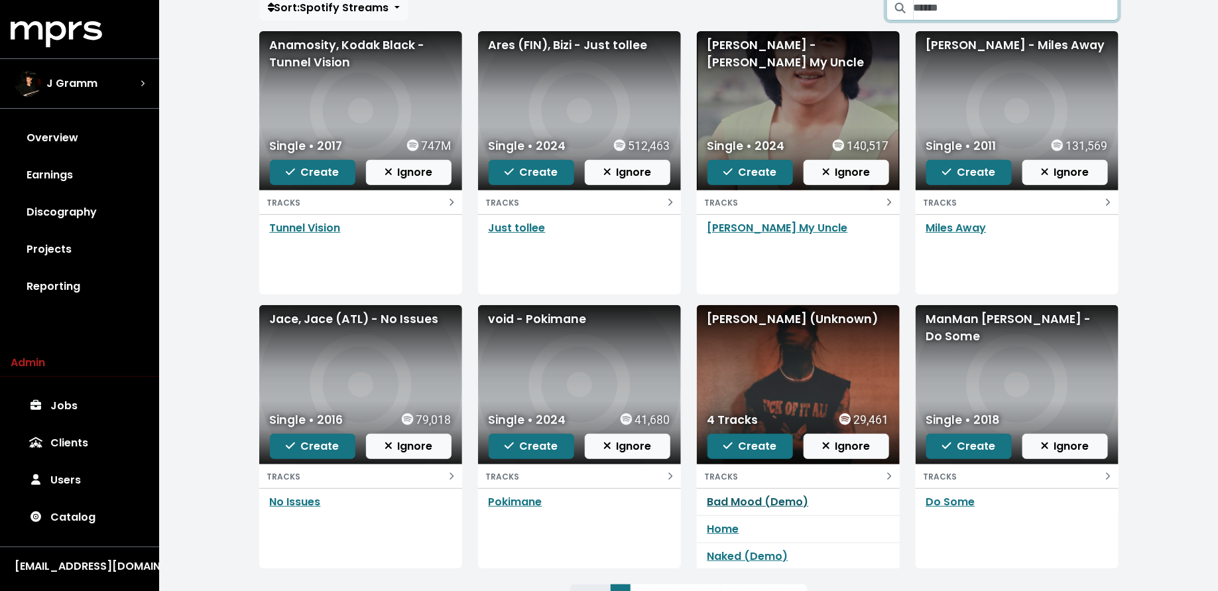
scroll to position [27, 0]
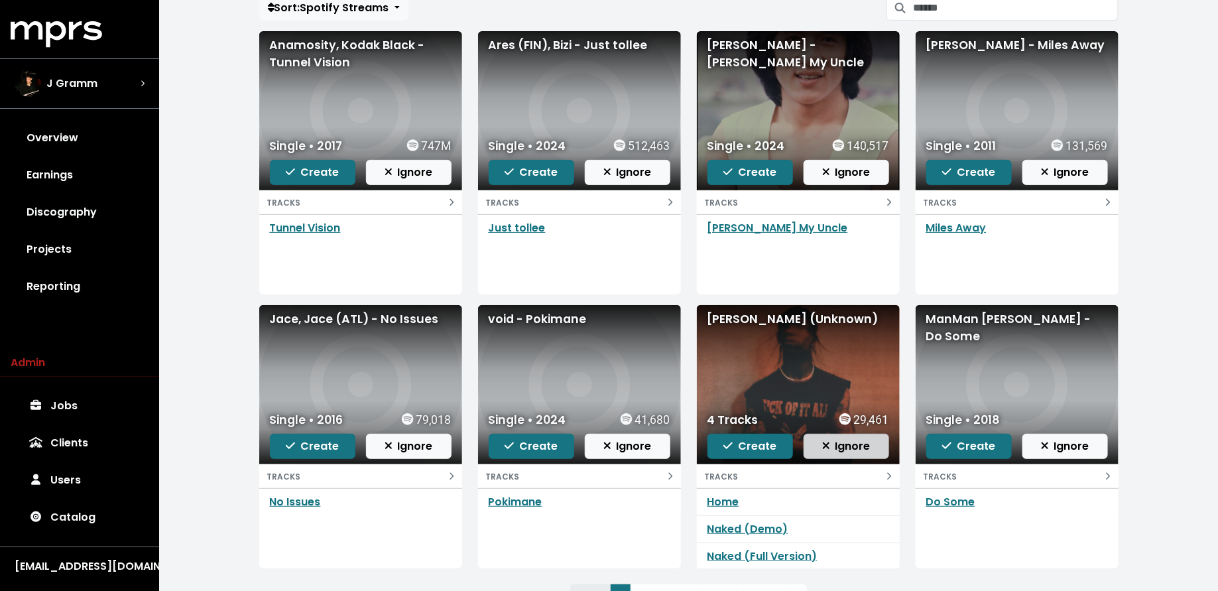
click at [854, 443] on span "Ignore" at bounding box center [846, 445] width 48 height 15
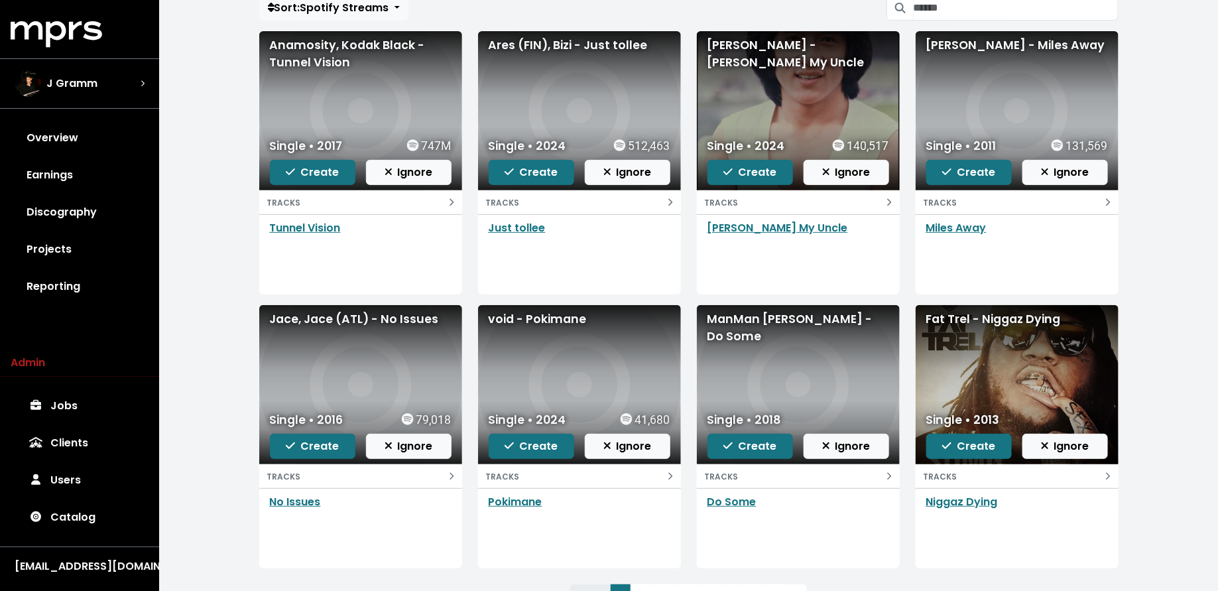
click at [854, 441] on span "Ignore" at bounding box center [846, 445] width 48 height 15
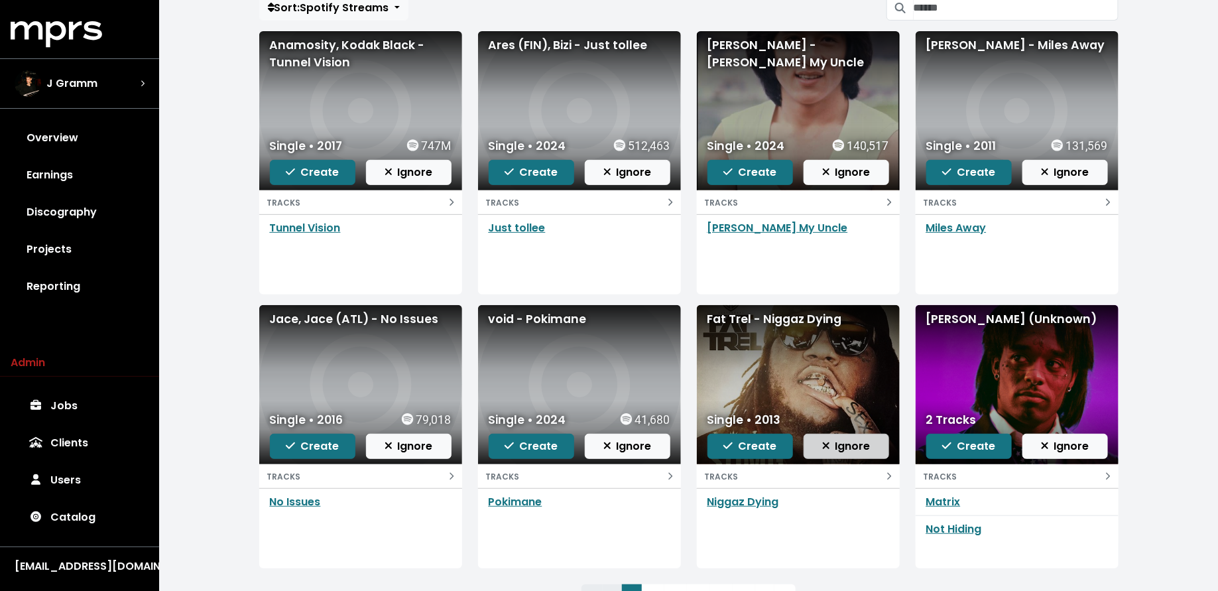
click at [832, 447] on span "Ignore" at bounding box center [846, 445] width 48 height 15
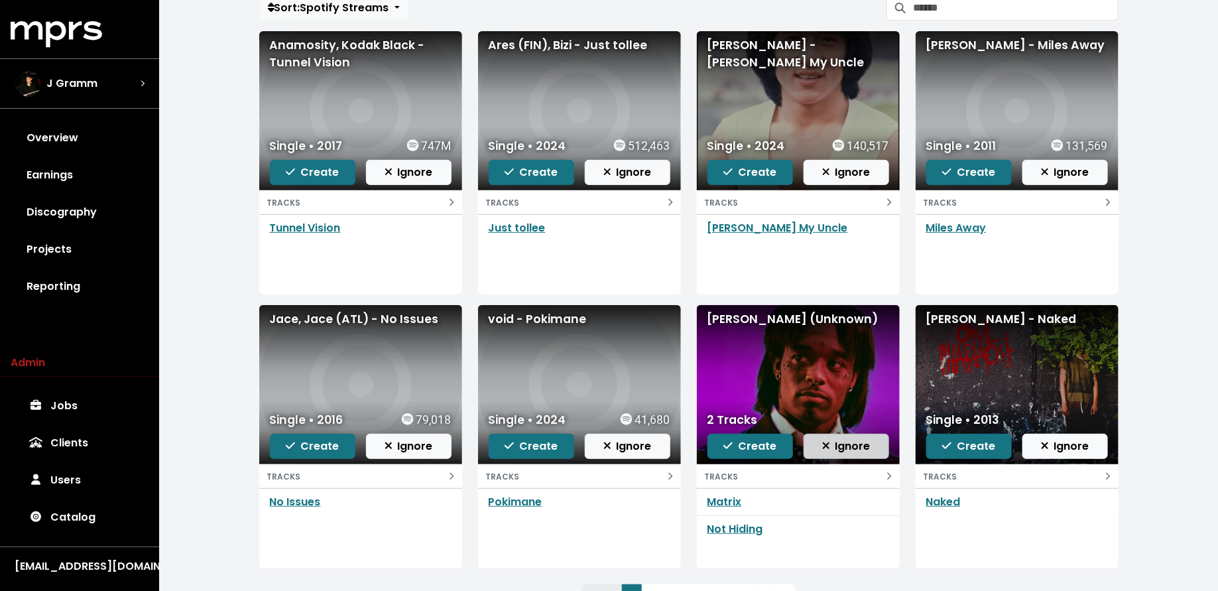
click at [886, 447] on button "Ignore" at bounding box center [846, 446] width 86 height 25
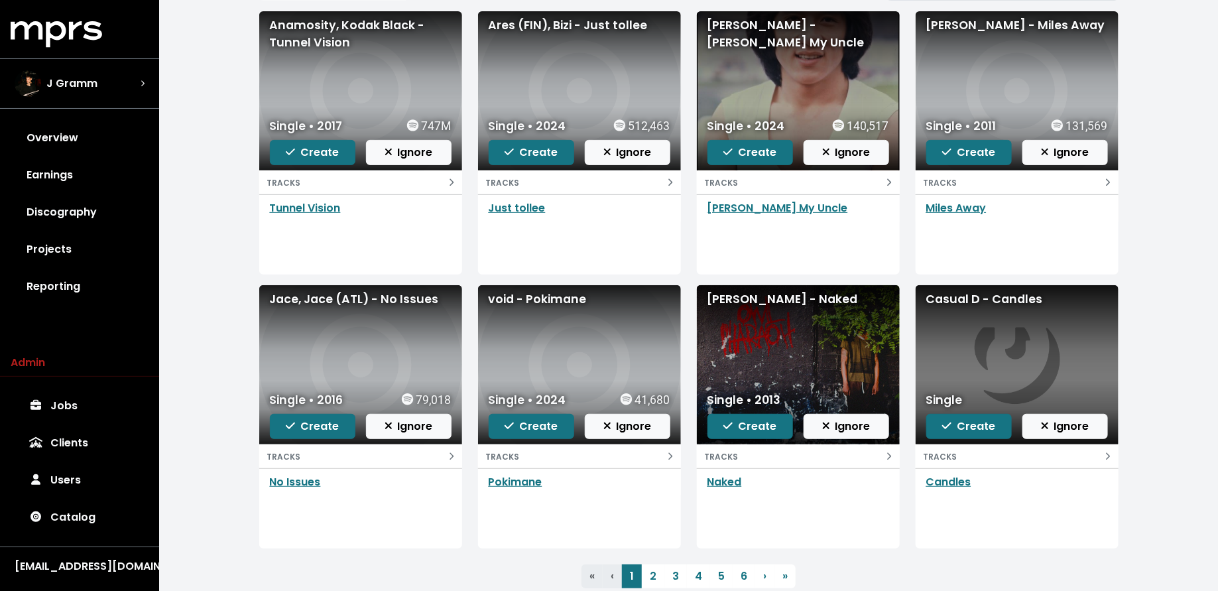
scroll to position [152, 0]
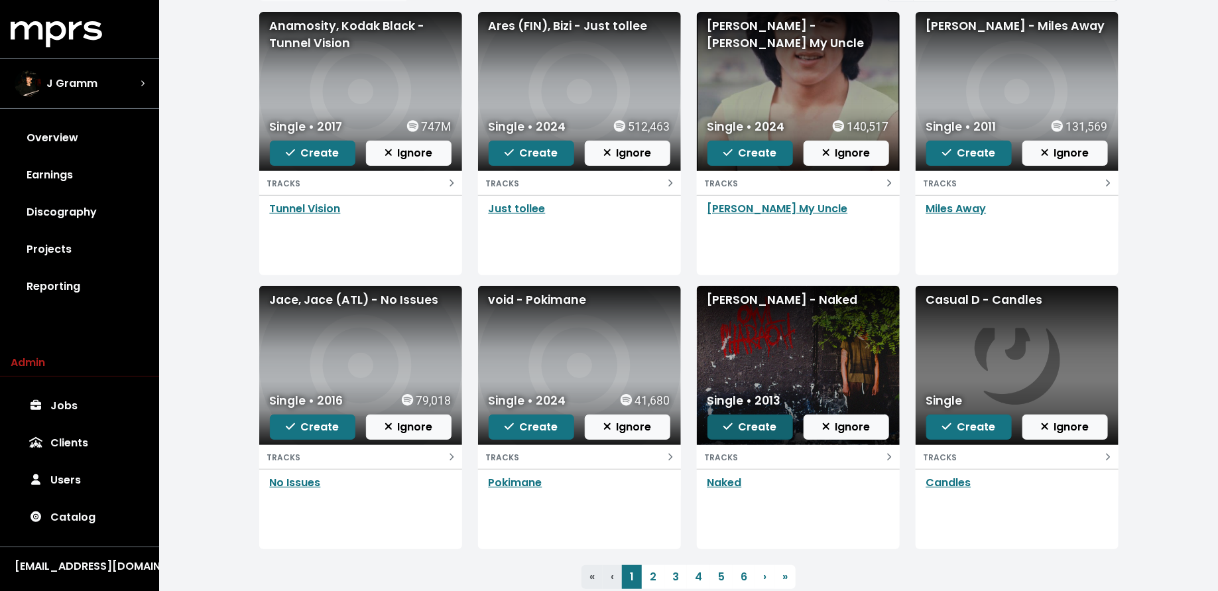
click at [774, 419] on span "Create" at bounding box center [749, 426] width 53 height 15
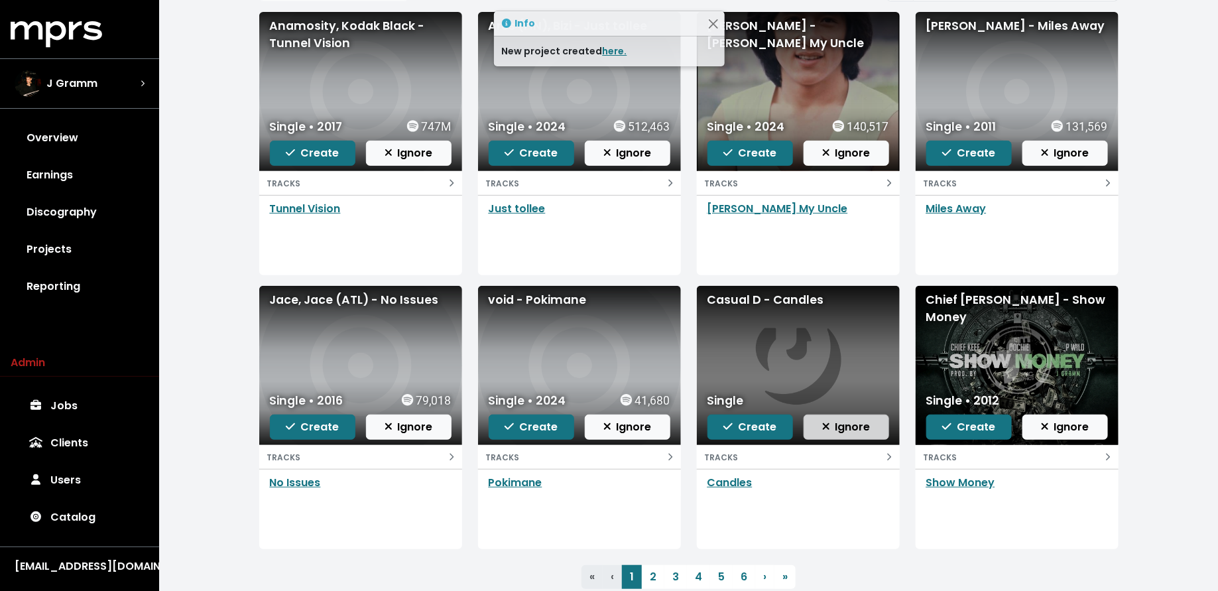
click at [843, 432] on span "Ignore" at bounding box center [846, 426] width 48 height 15
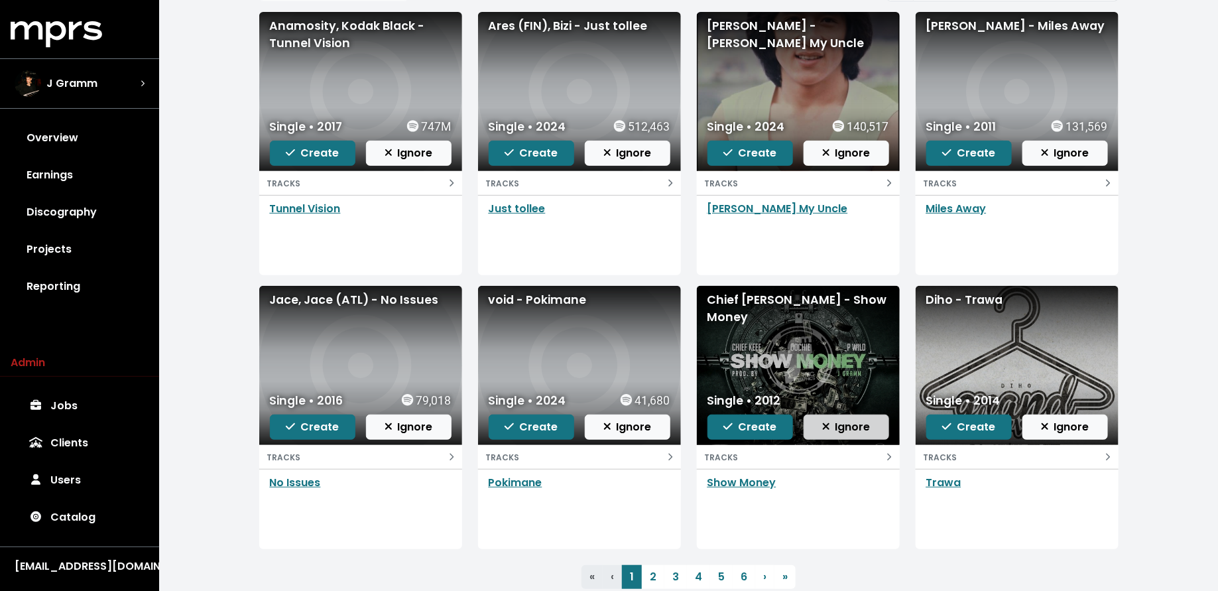
click at [849, 430] on span "Ignore" at bounding box center [846, 426] width 48 height 15
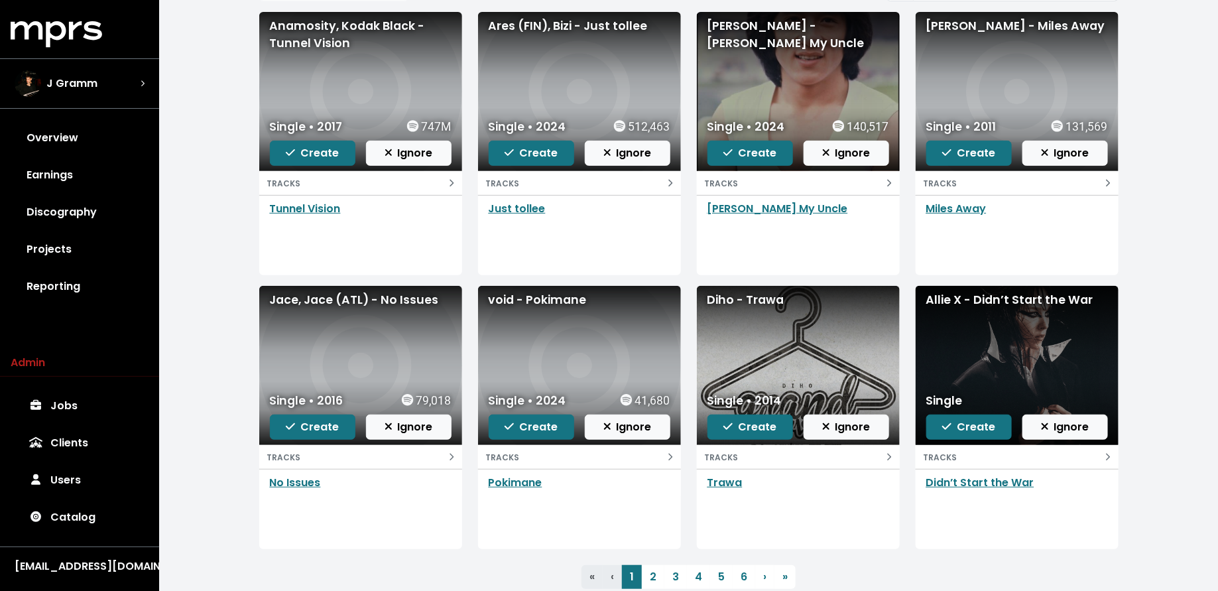
click at [849, 430] on span "Ignore" at bounding box center [846, 426] width 48 height 15
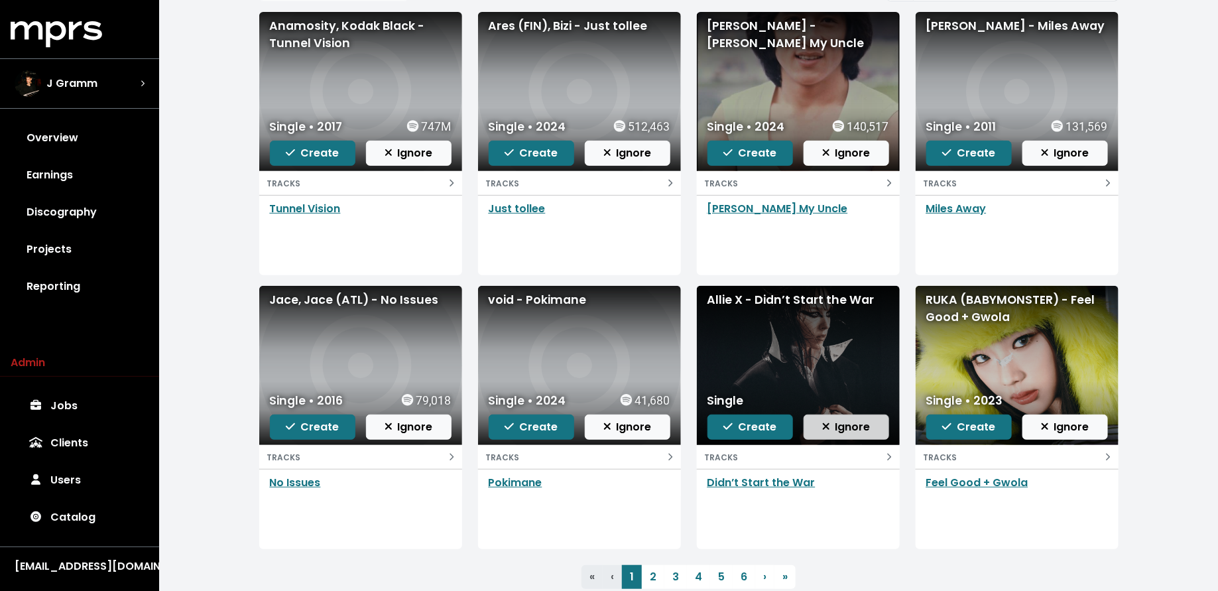
click at [849, 426] on span "Ignore" at bounding box center [846, 426] width 48 height 15
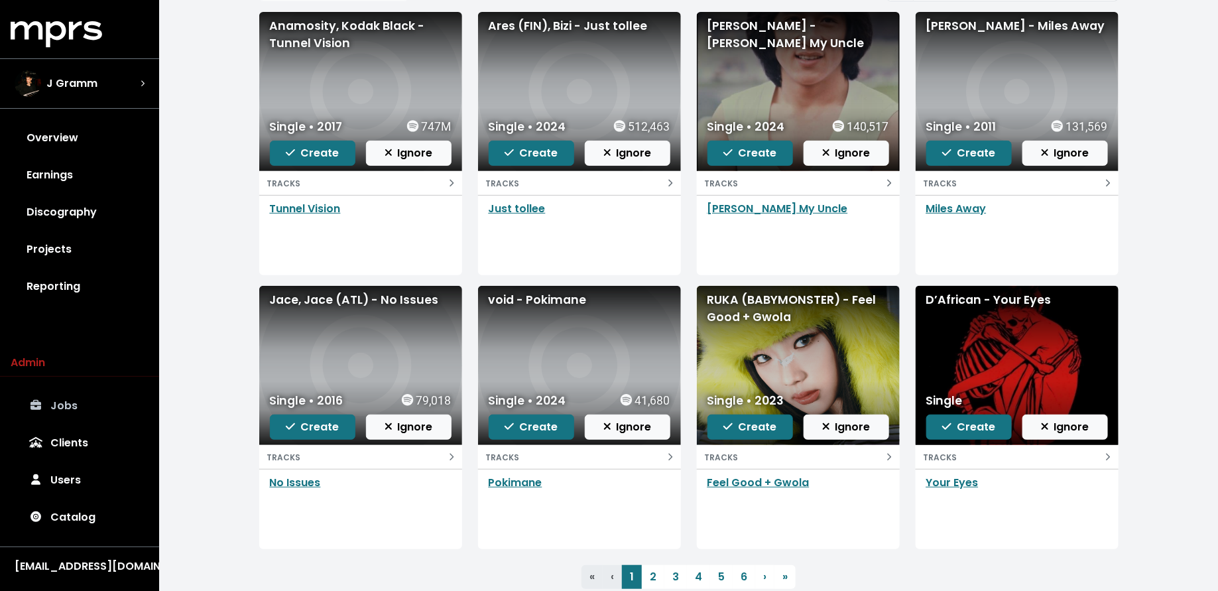
click at [84, 408] on link "Jobs" at bounding box center [80, 405] width 138 height 37
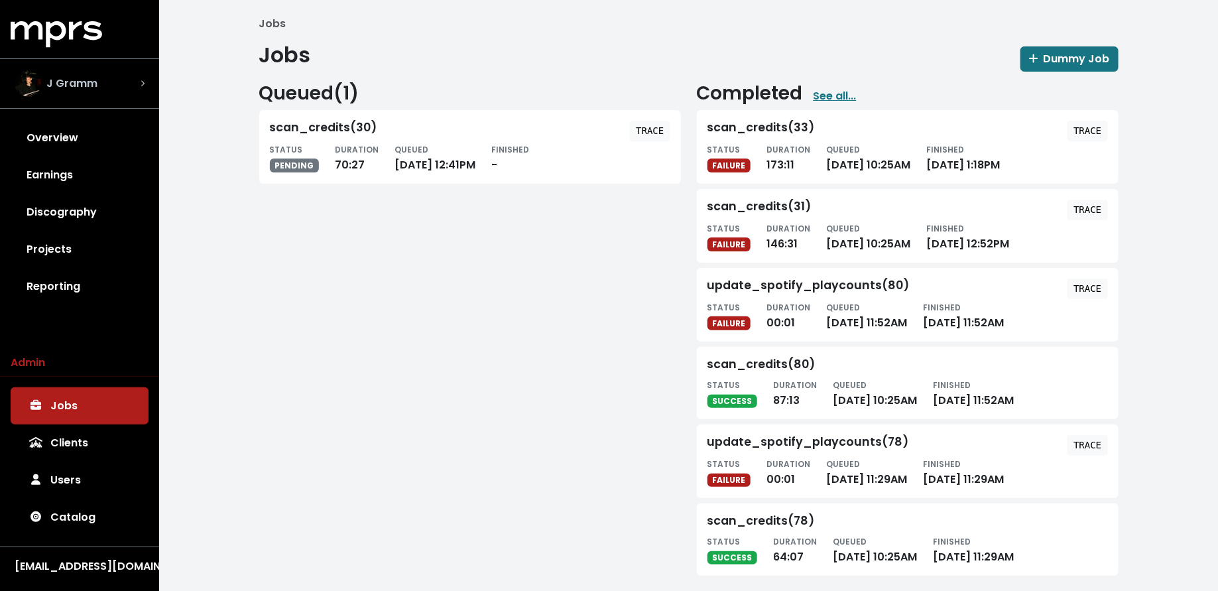
click at [107, 74] on div "J Gramm" at bounding box center [80, 83] width 130 height 27
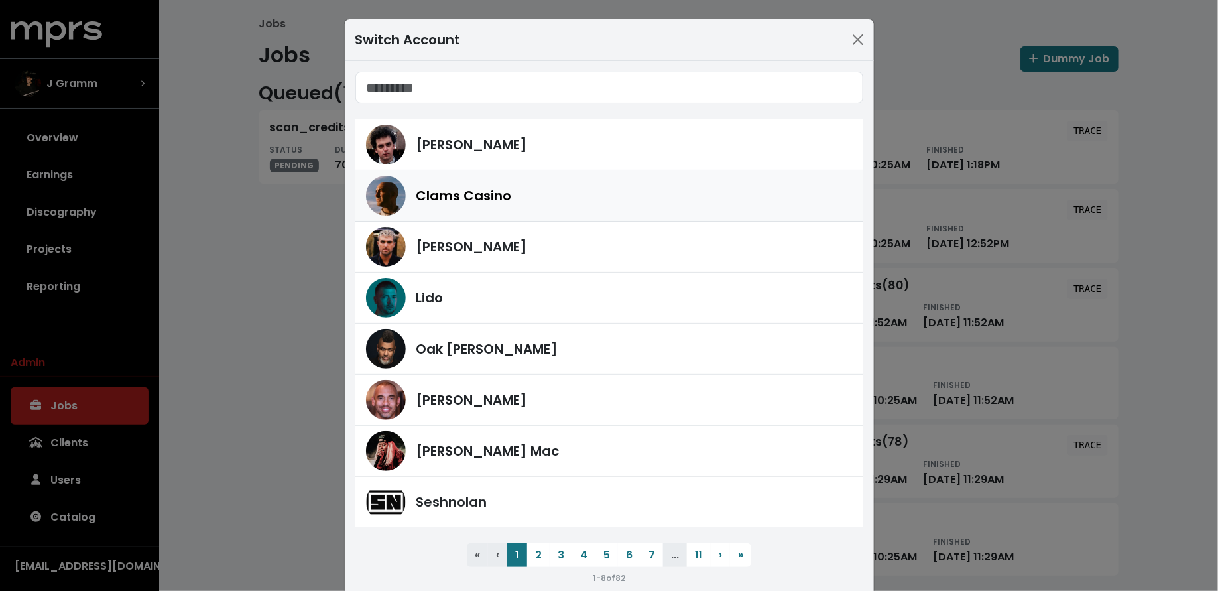
click at [514, 200] on div "Clams Casino" at bounding box center [634, 196] width 436 height 20
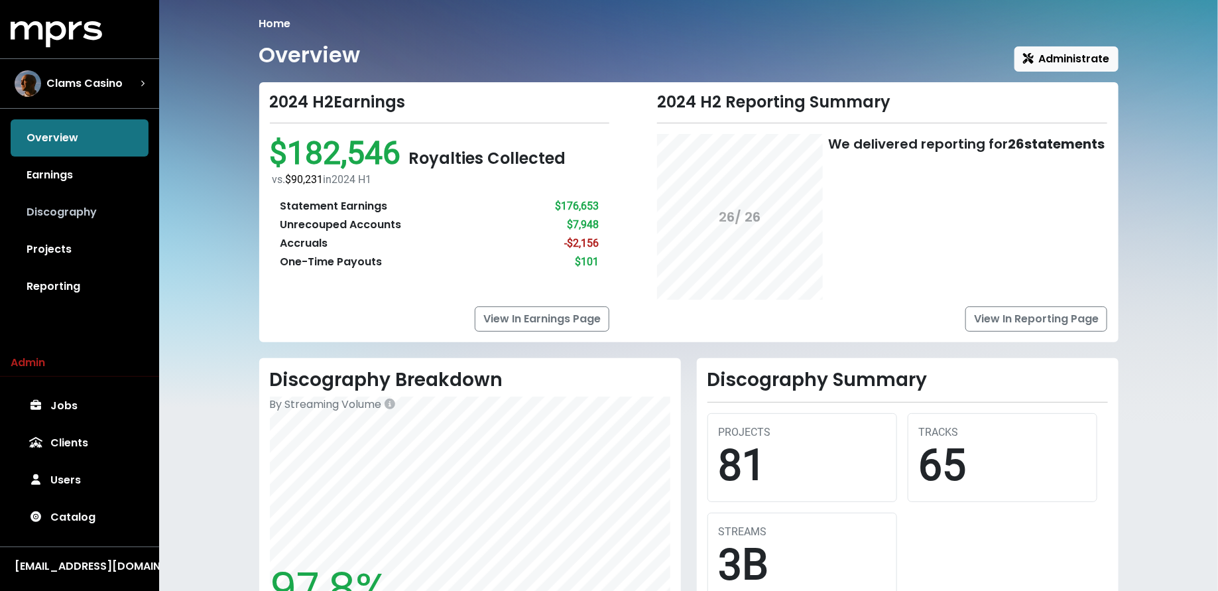
click at [87, 218] on link "Discography" at bounding box center [80, 212] width 138 height 37
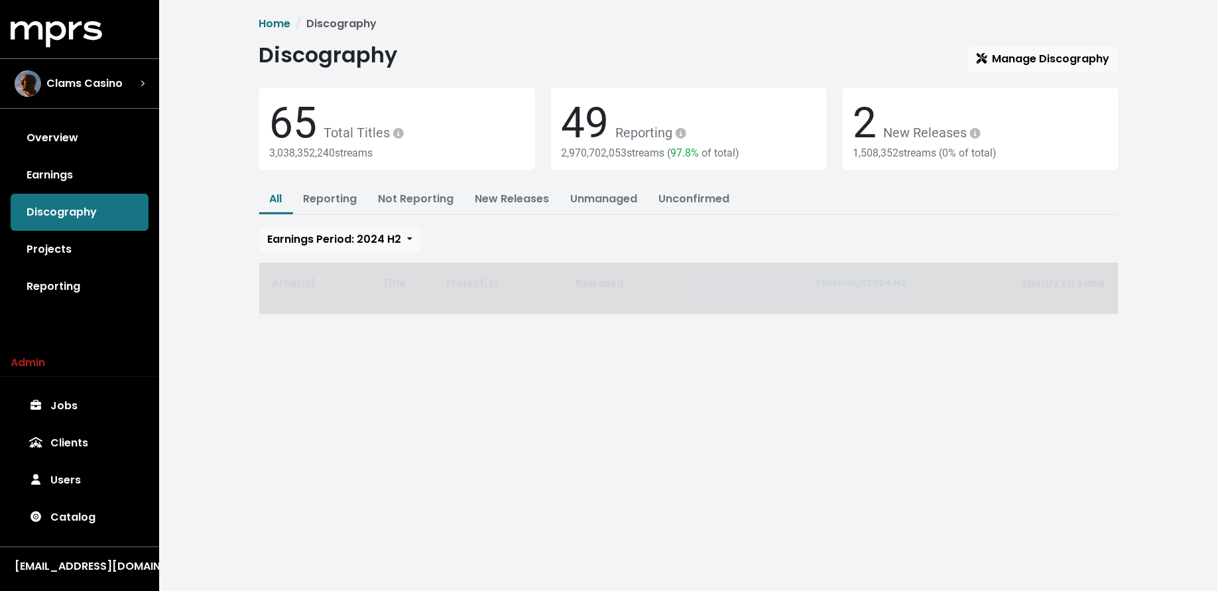
click at [1042, 71] on span "Discography Manage Discography 65 Total Titles 3,038,352,240 streams 49 Reporti…" at bounding box center [688, 178] width 859 height 272
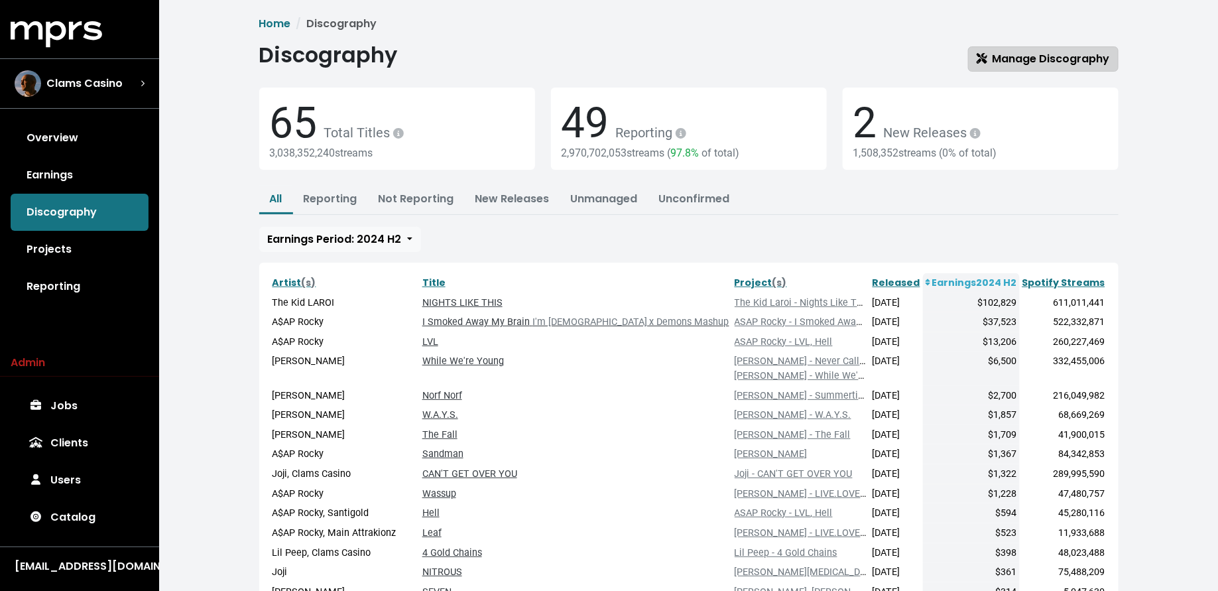
click at [1042, 66] on span "Manage Discography" at bounding box center [1042, 58] width 133 height 15
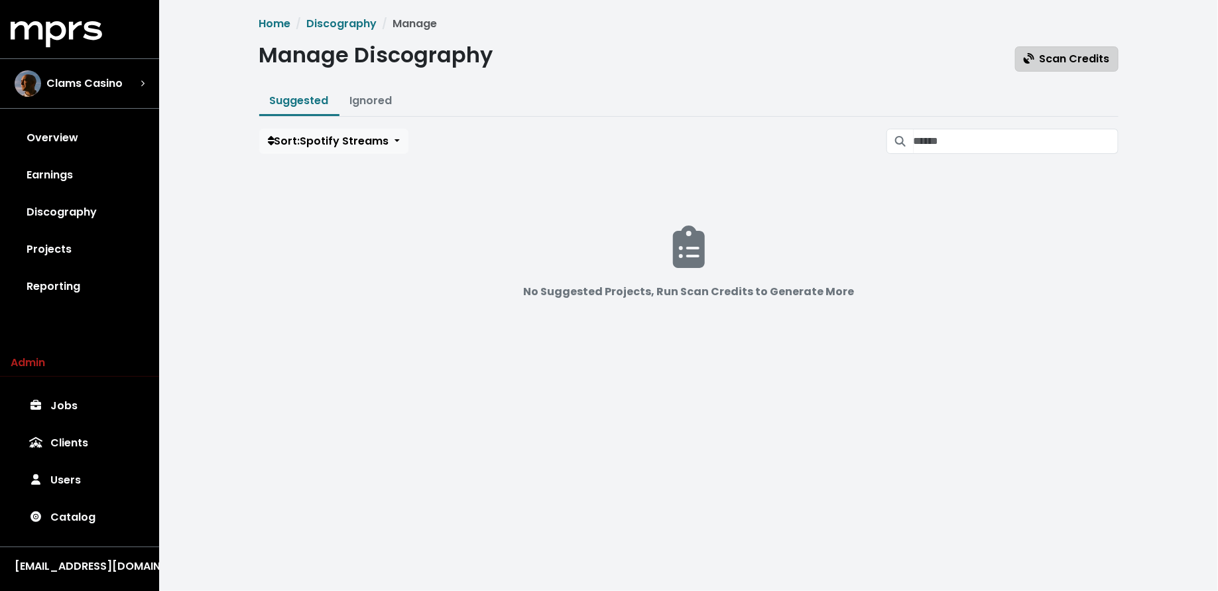
click at [1035, 65] on span "Scan Credits" at bounding box center [1067, 58] width 86 height 15
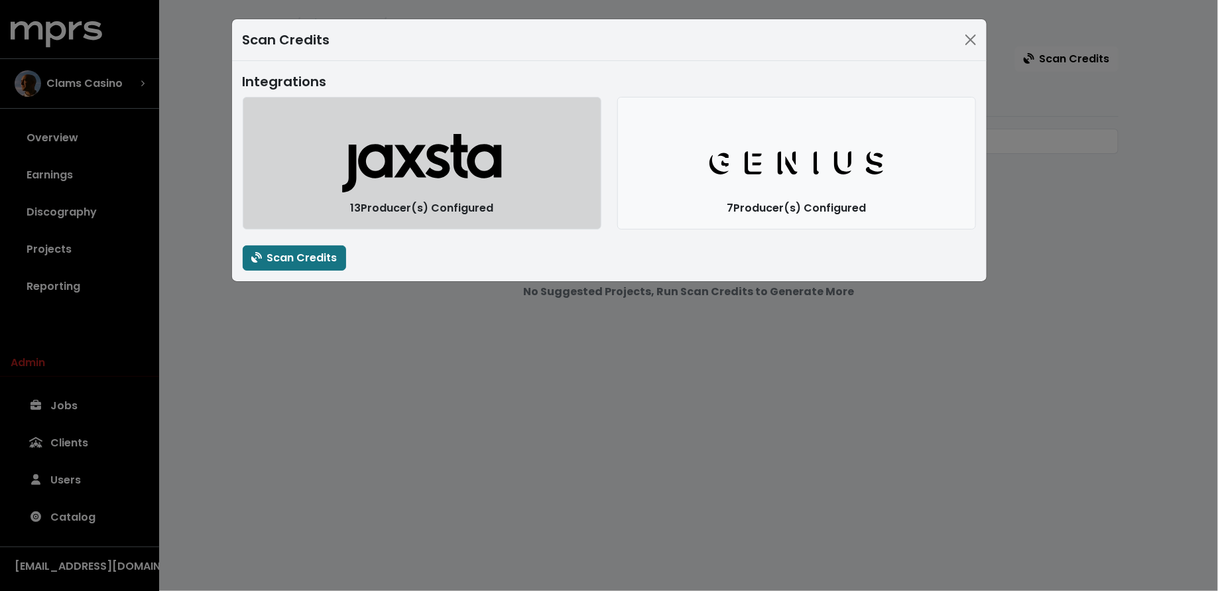
click at [430, 187] on icon "Jaxsta Logo" at bounding box center [421, 163] width 160 height 60
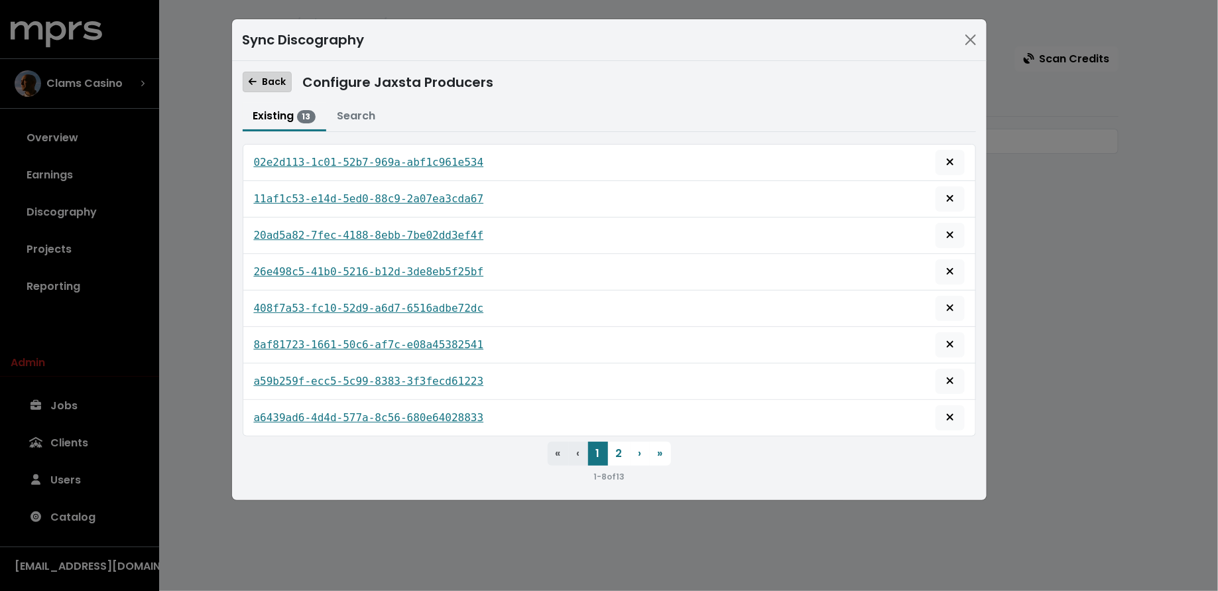
click at [261, 76] on span "Back" at bounding box center [267, 81] width 37 height 13
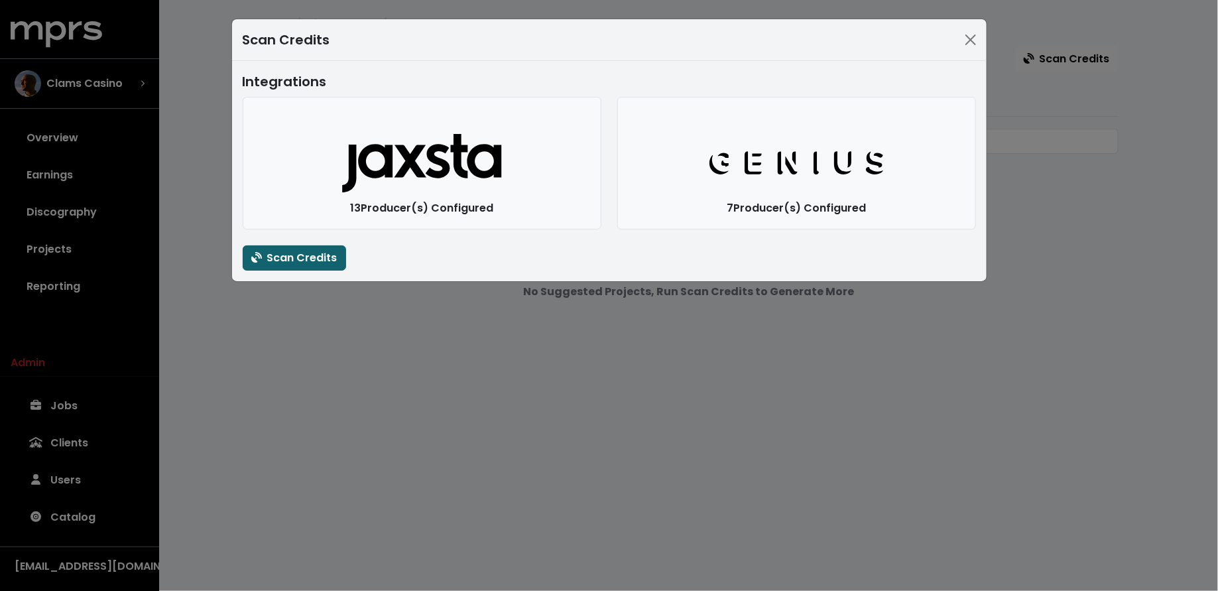
click at [310, 257] on span "Scan Credits" at bounding box center [294, 257] width 86 height 15
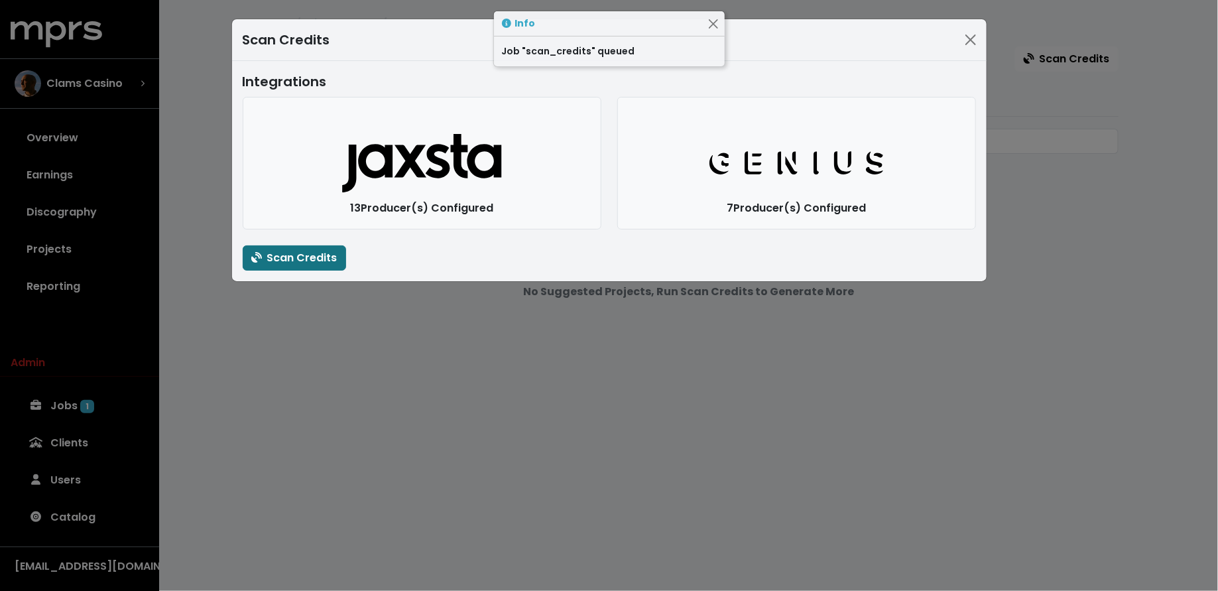
click at [308, 353] on div "Scan Credits Integrations Jaxsta Logo 13 Producer(s) Configured Genius Logo 7 P…" at bounding box center [609, 295] width 1218 height 591
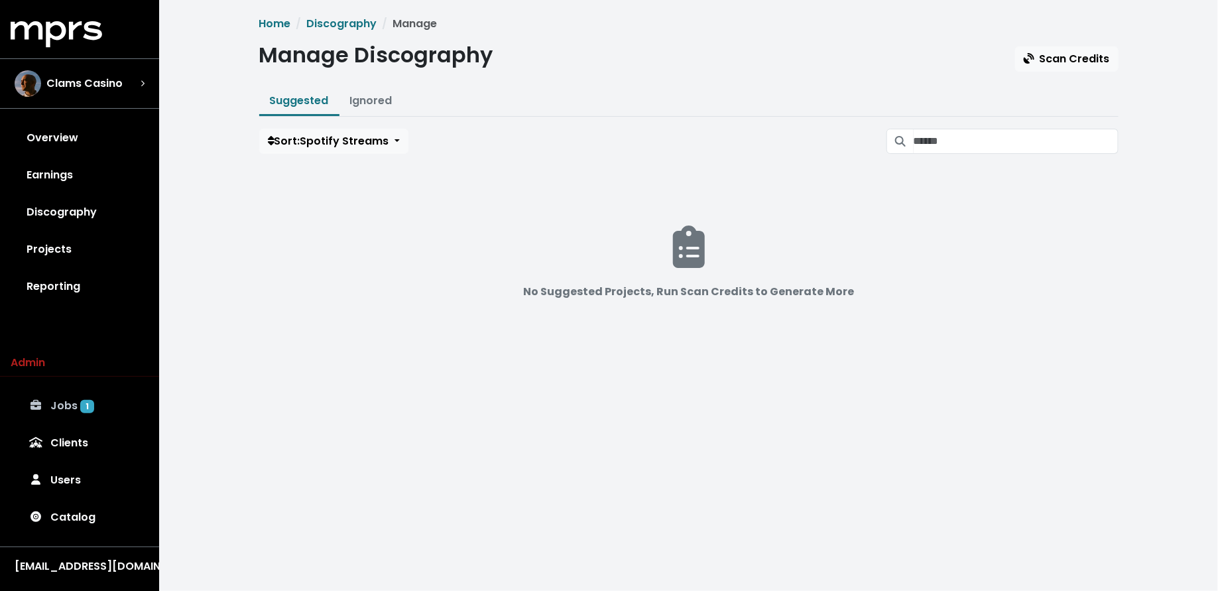
click at [86, 392] on link "Jobs 1" at bounding box center [80, 405] width 138 height 37
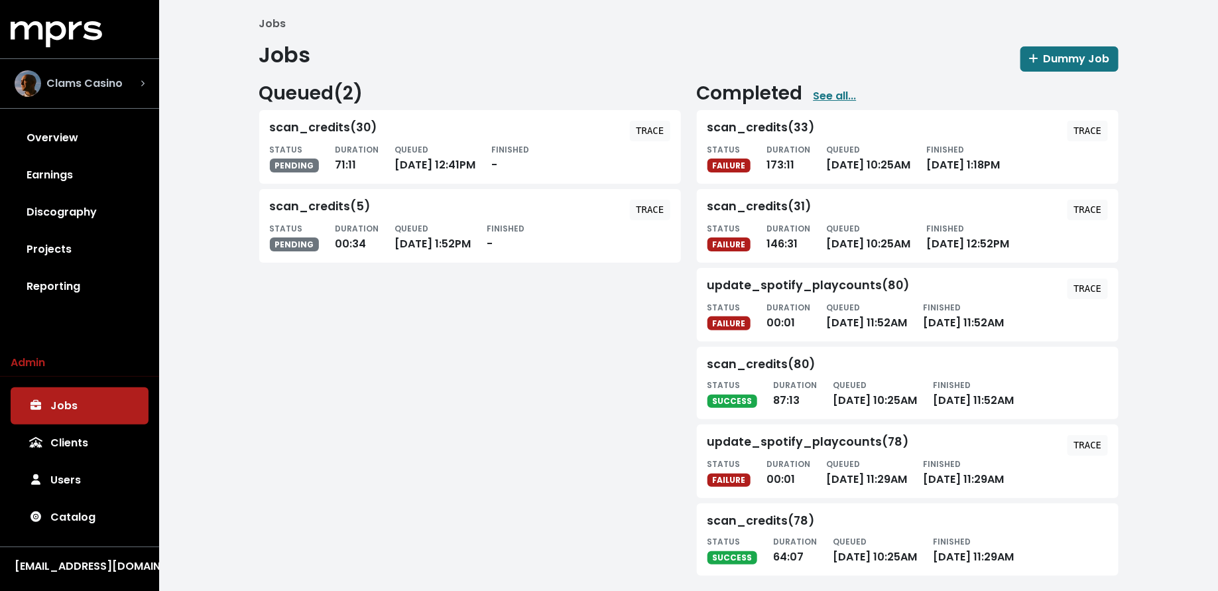
click at [110, 90] on span "Clams Casino" at bounding box center [84, 84] width 76 height 16
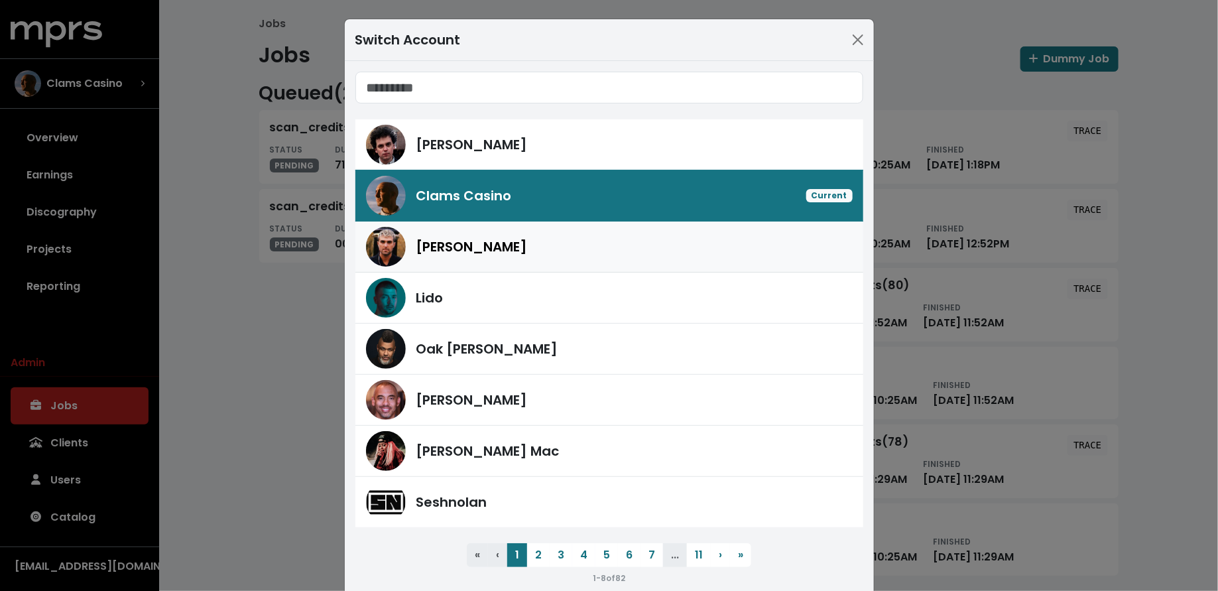
click at [556, 258] on div "[PERSON_NAME]" at bounding box center [609, 247] width 487 height 40
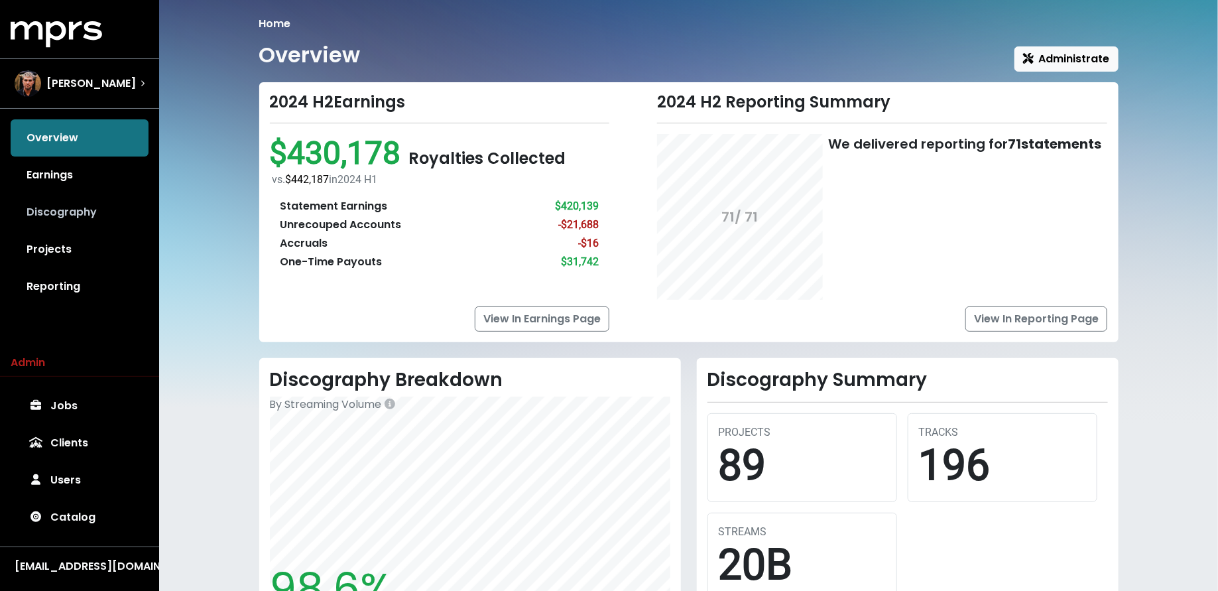
click at [101, 207] on link "Discography" at bounding box center [80, 212] width 138 height 37
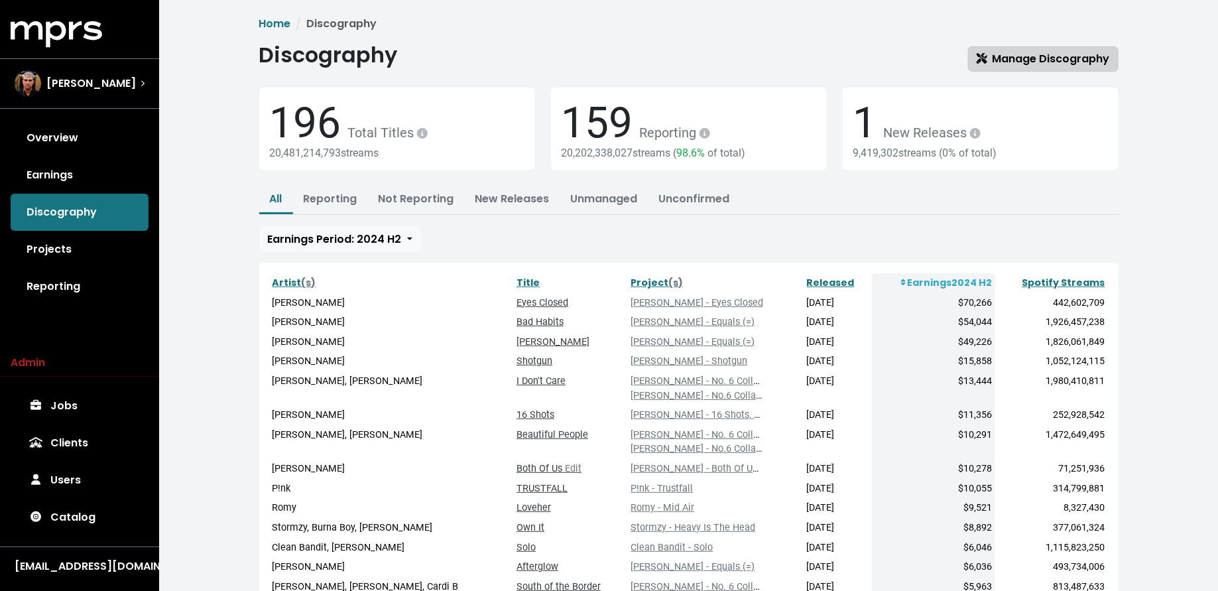
click at [1021, 60] on span "Manage Discography" at bounding box center [1042, 58] width 133 height 15
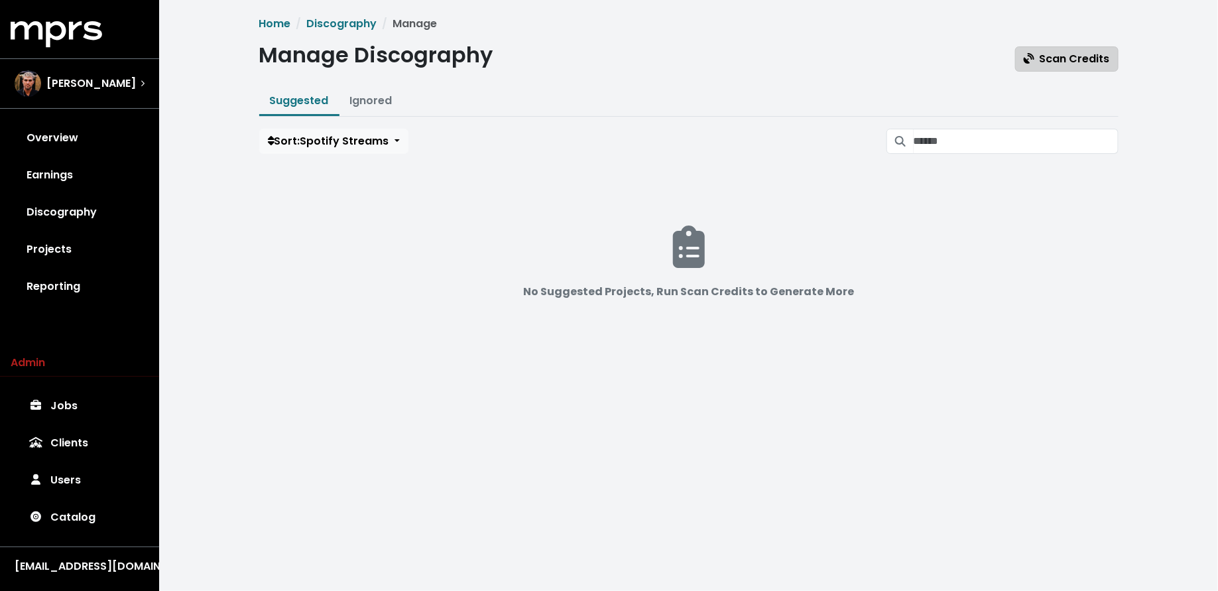
click at [1061, 51] on span "Scan Credits" at bounding box center [1067, 58] width 86 height 15
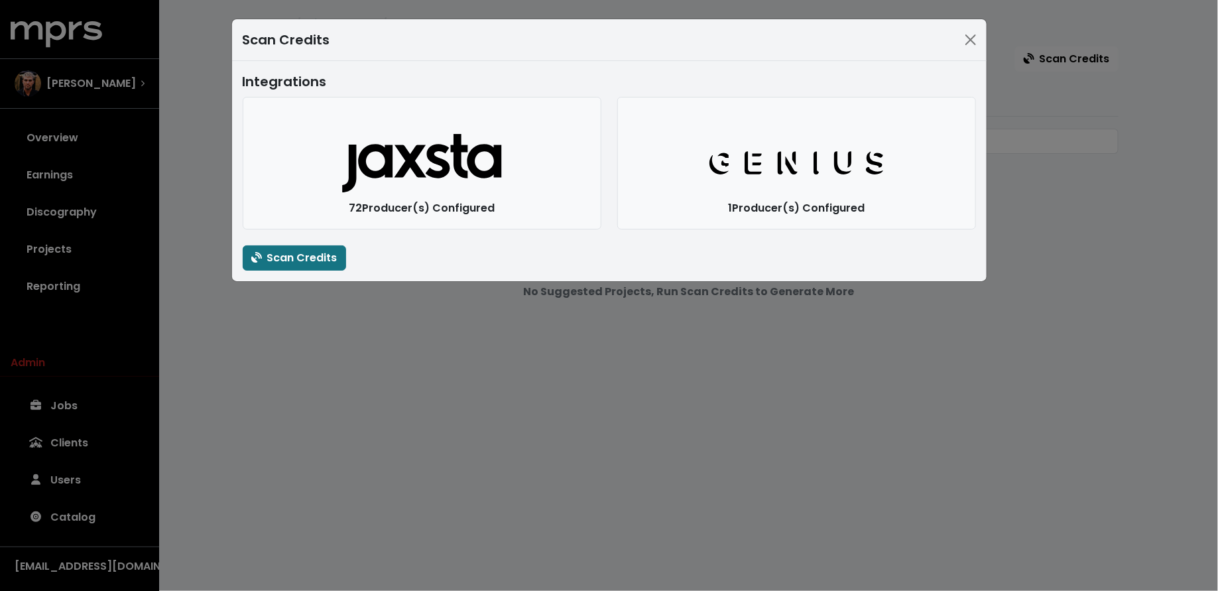
click at [360, 331] on div "Scan Credits Integrations Jaxsta Logo 72 Producer(s) Configured Genius Logo 1 P…" at bounding box center [609, 295] width 1218 height 591
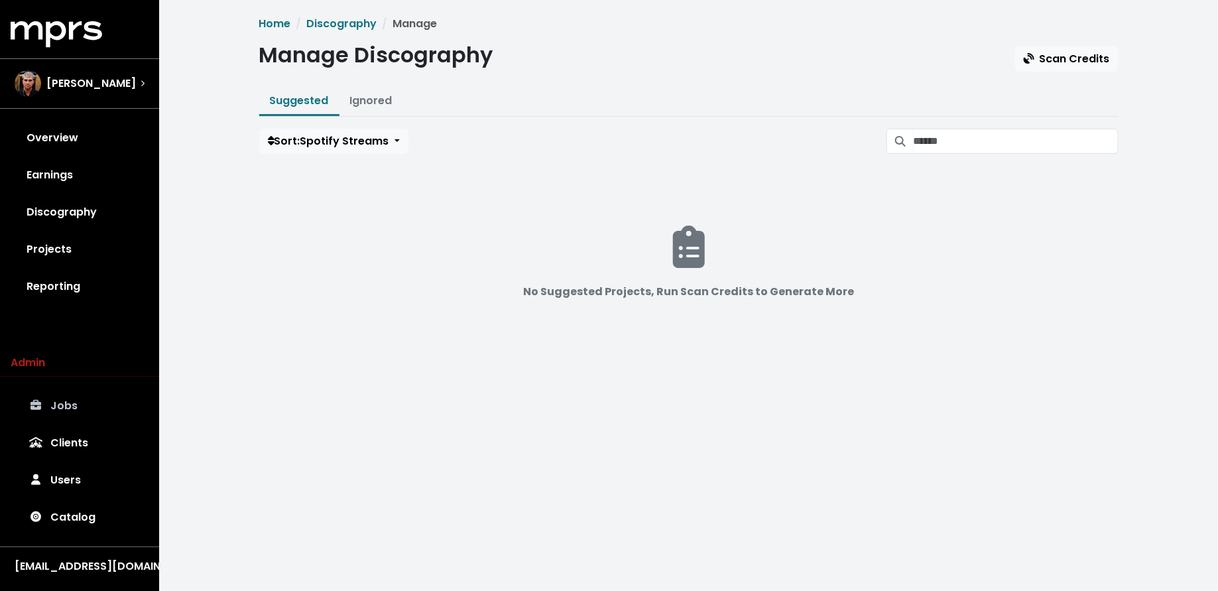
click at [82, 418] on link "Jobs" at bounding box center [80, 405] width 138 height 37
